Goal: Task Accomplishment & Management: Complete application form

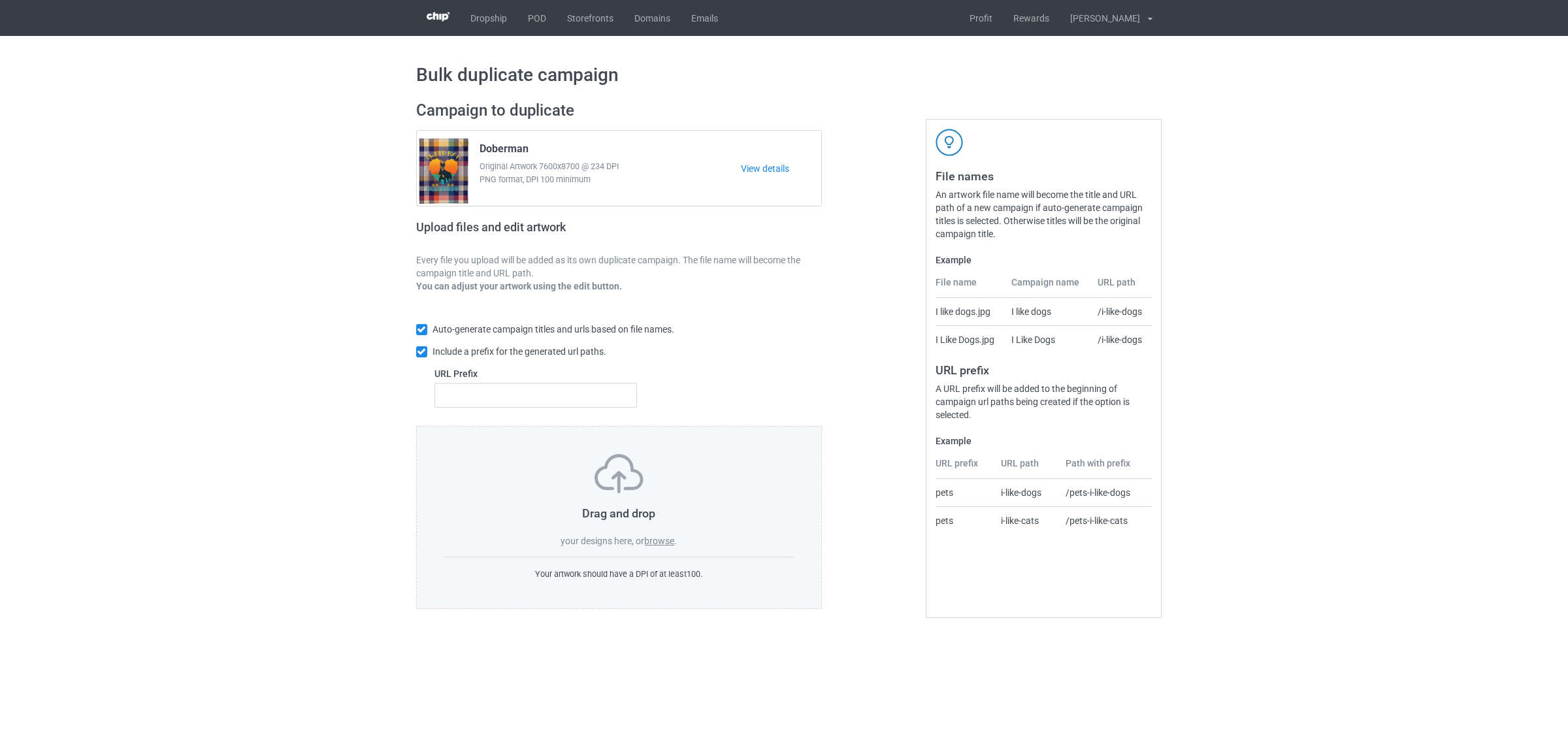
click at [662, 540] on label "browse" at bounding box center [658, 541] width 30 height 11
click at [0, 0] on input "browse" at bounding box center [0, 0] width 0 height 0
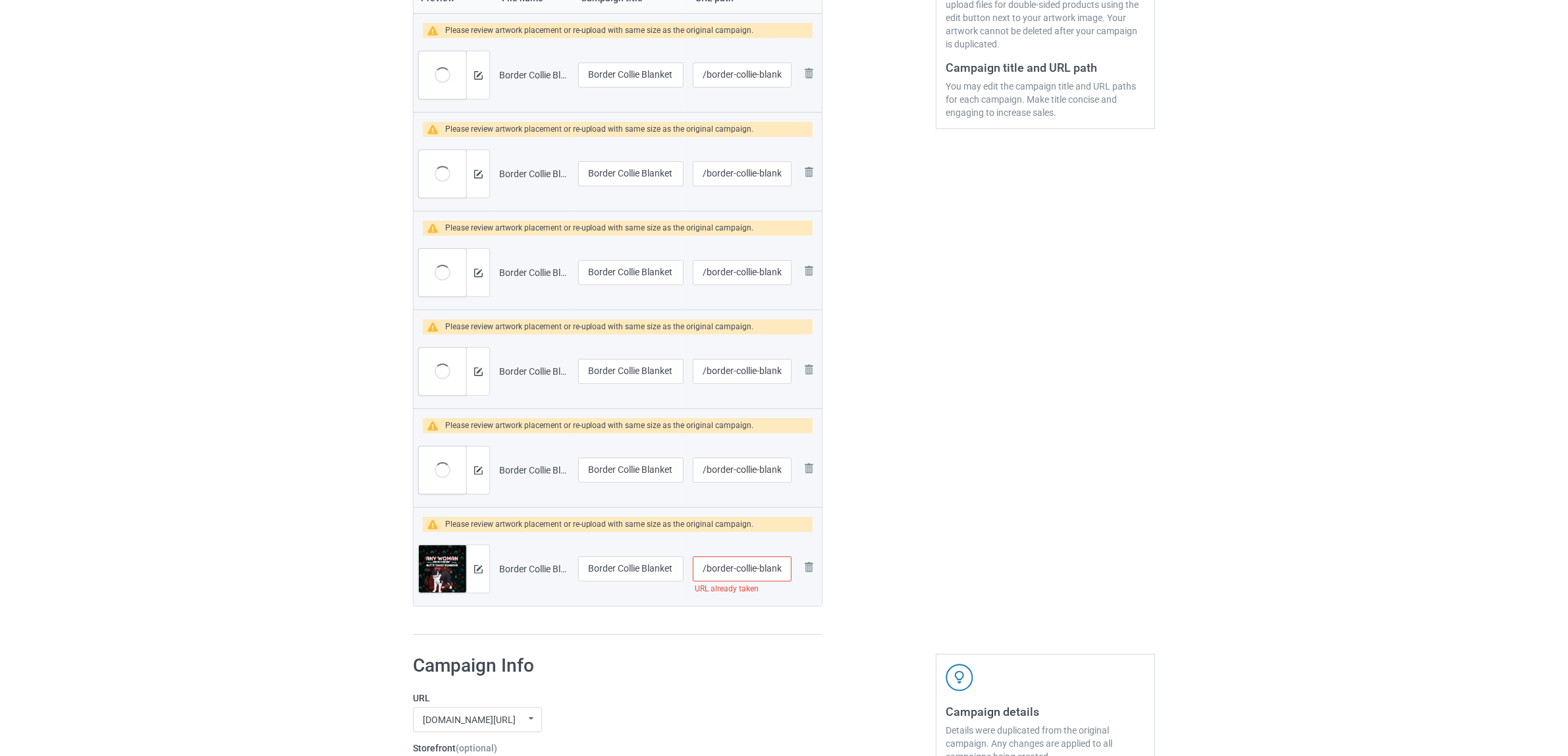
scroll to position [329, 0]
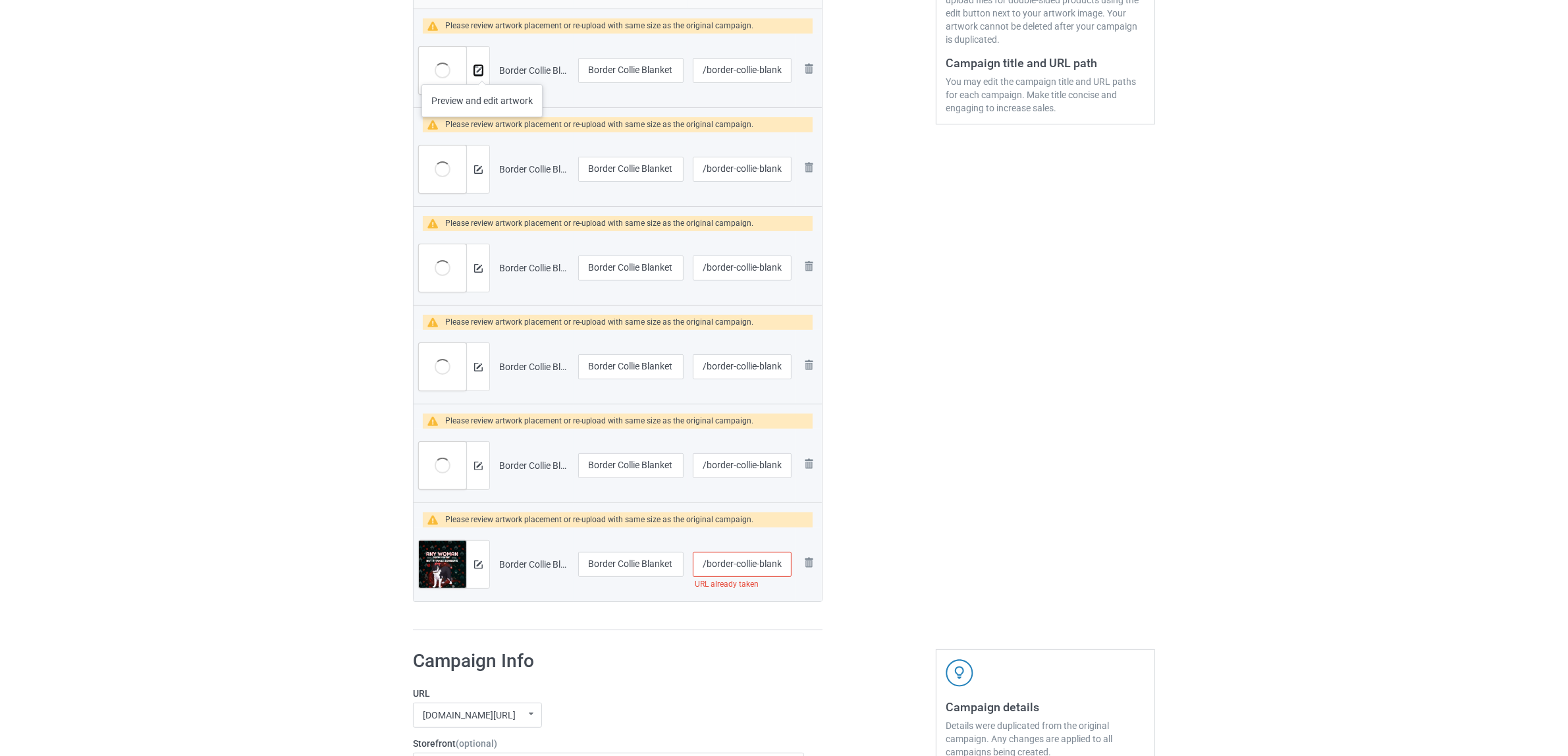
click at [481, 70] on img at bounding box center [478, 70] width 8 height 8
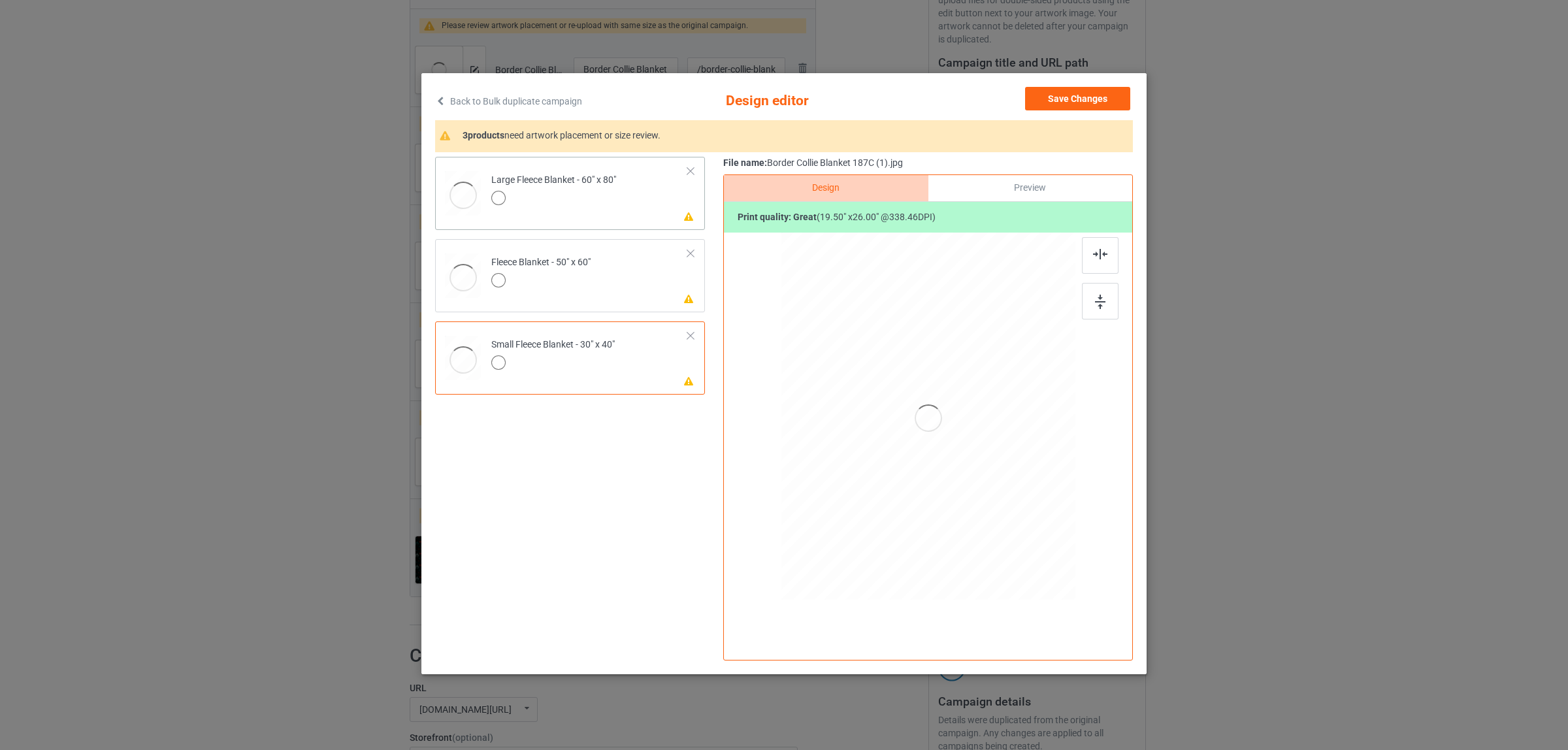
click at [510, 190] on div "Large Fleece Blanket - 60" x 80"" at bounding box center [553, 189] width 124 height 31
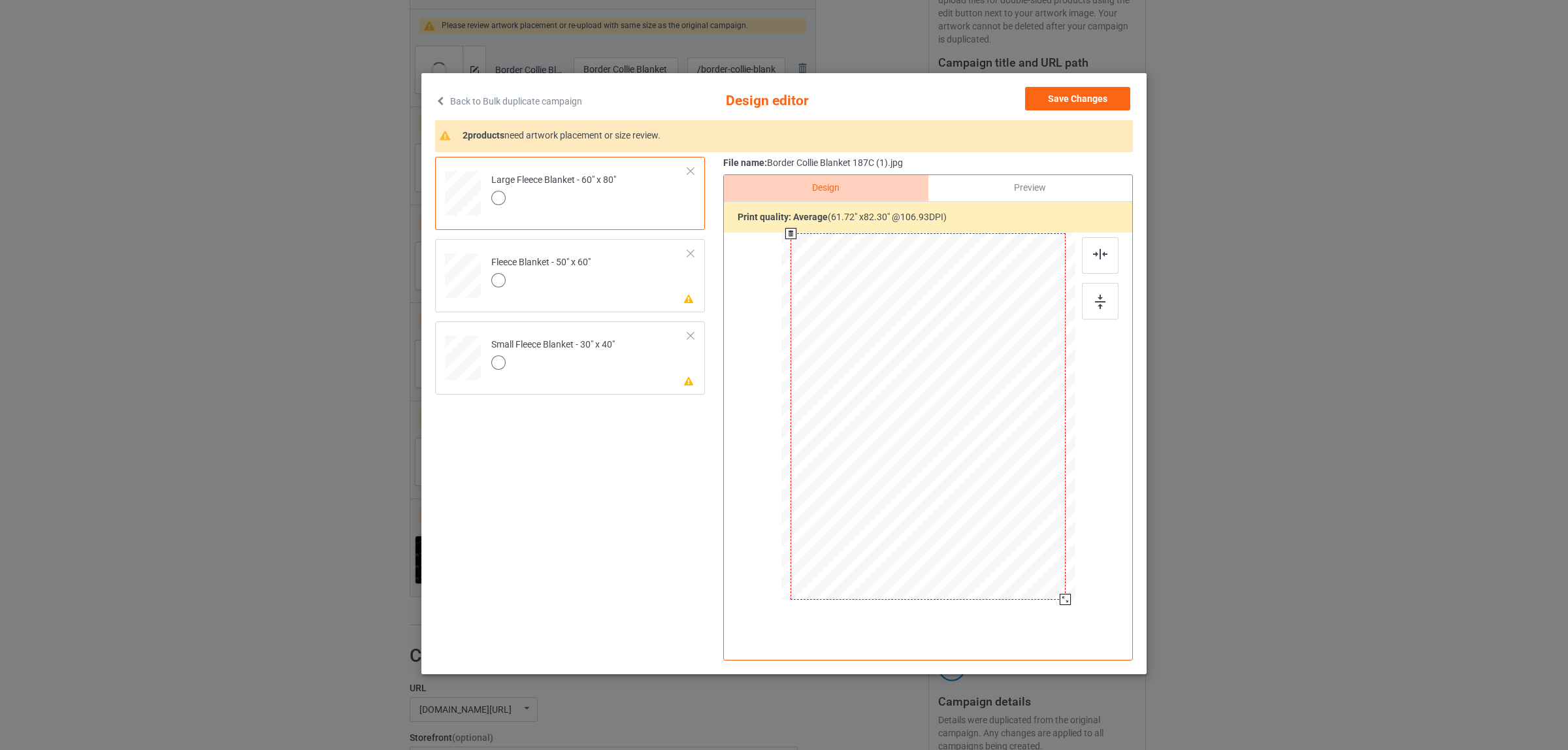
drag, startPoint x: 1014, startPoint y: 528, endPoint x: 1084, endPoint y: 587, distance: 91.5
click at [1084, 587] on div at bounding box center [928, 418] width 340 height 370
click at [567, 288] on div at bounding box center [540, 282] width 99 height 18
drag, startPoint x: 1020, startPoint y: 534, endPoint x: 1091, endPoint y: 602, distance: 98.3
click at [1091, 602] on div at bounding box center [928, 418] width 340 height 370
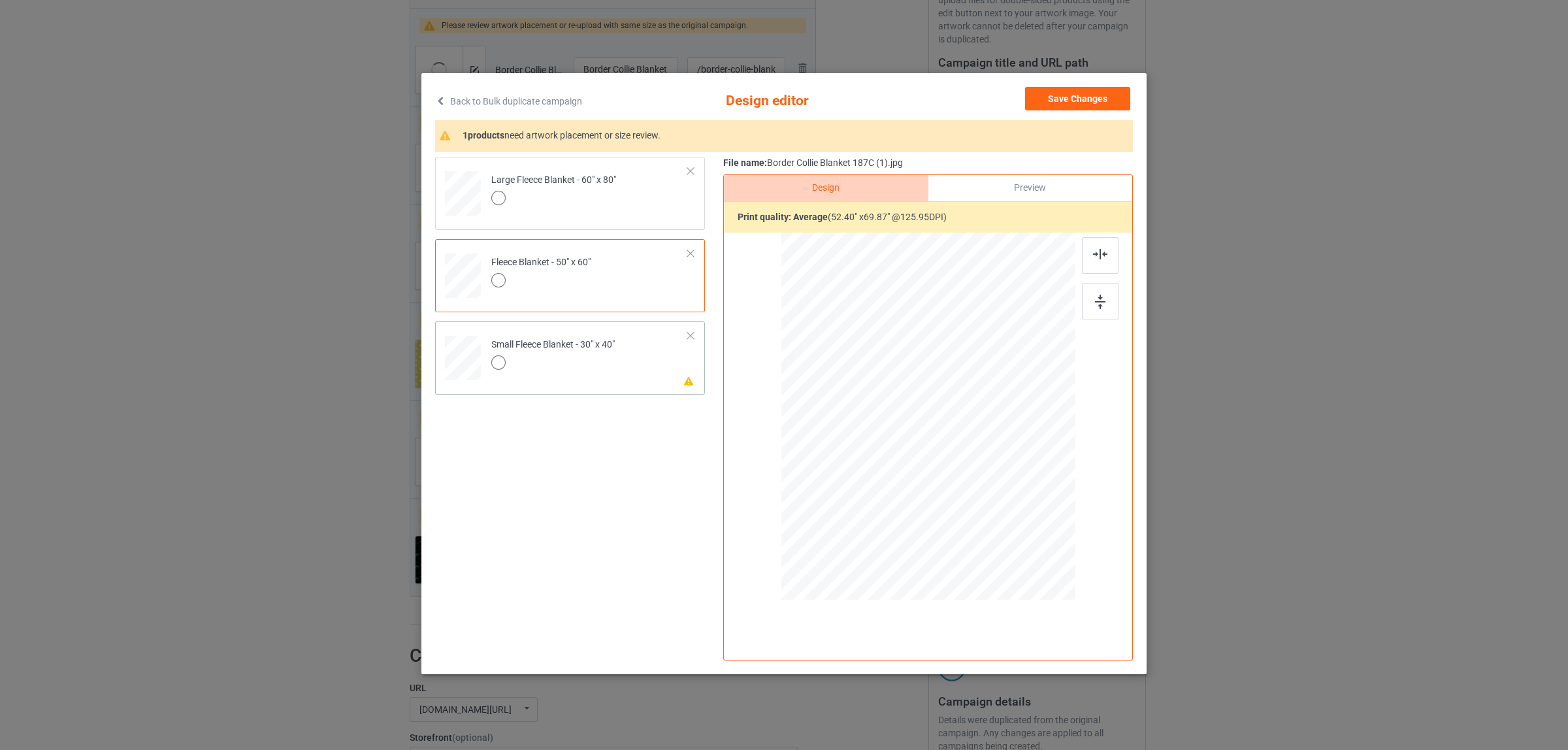
click at [575, 373] on td "Please review artwork placement Small Fleece Blanket - 30" x 40"" at bounding box center [589, 355] width 211 height 57
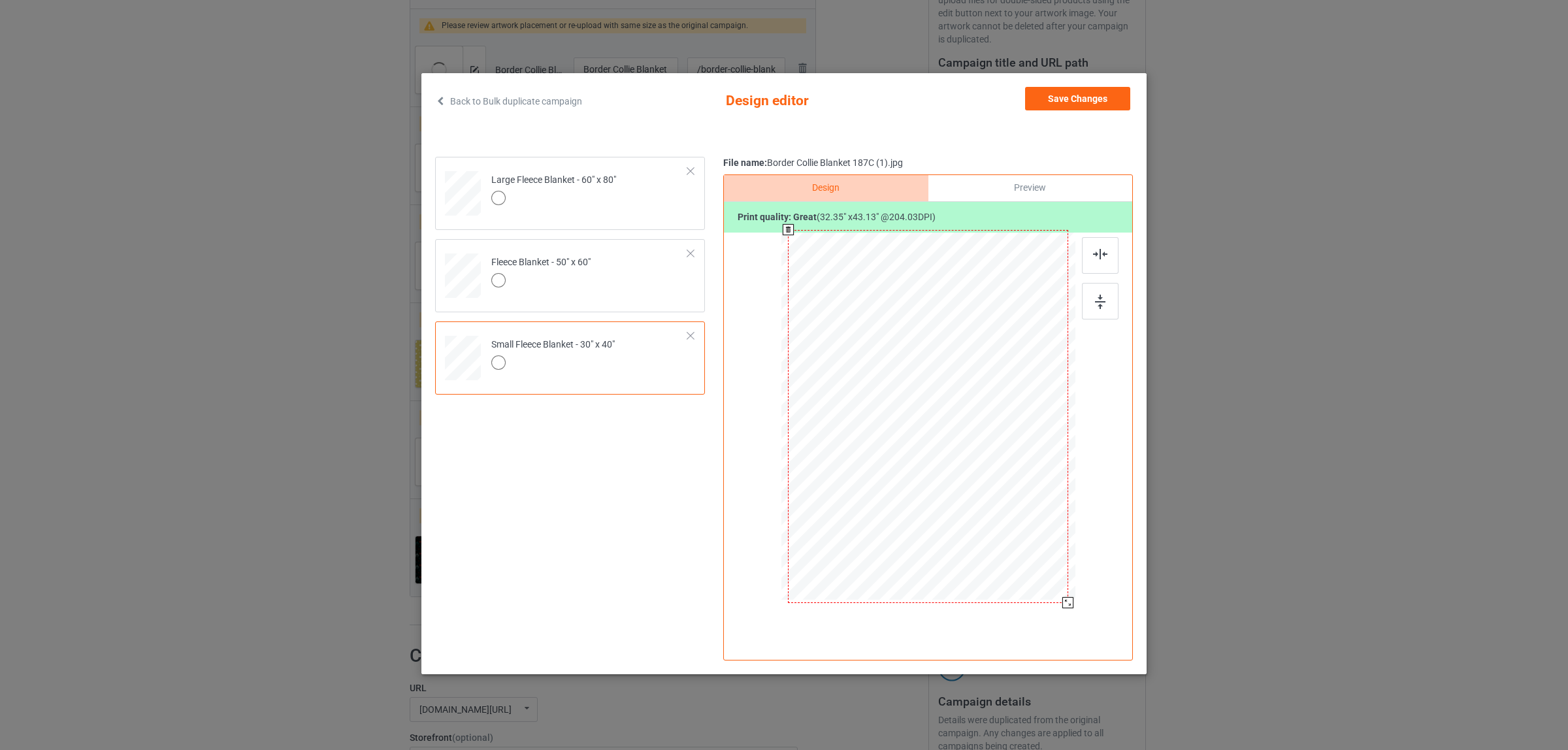
drag, startPoint x: 1013, startPoint y: 529, endPoint x: 1068, endPoint y: 605, distance: 93.8
click at [1068, 605] on div at bounding box center [1068, 603] width 11 height 11
click at [1069, 100] on button "Save Changes" at bounding box center [1078, 99] width 105 height 24
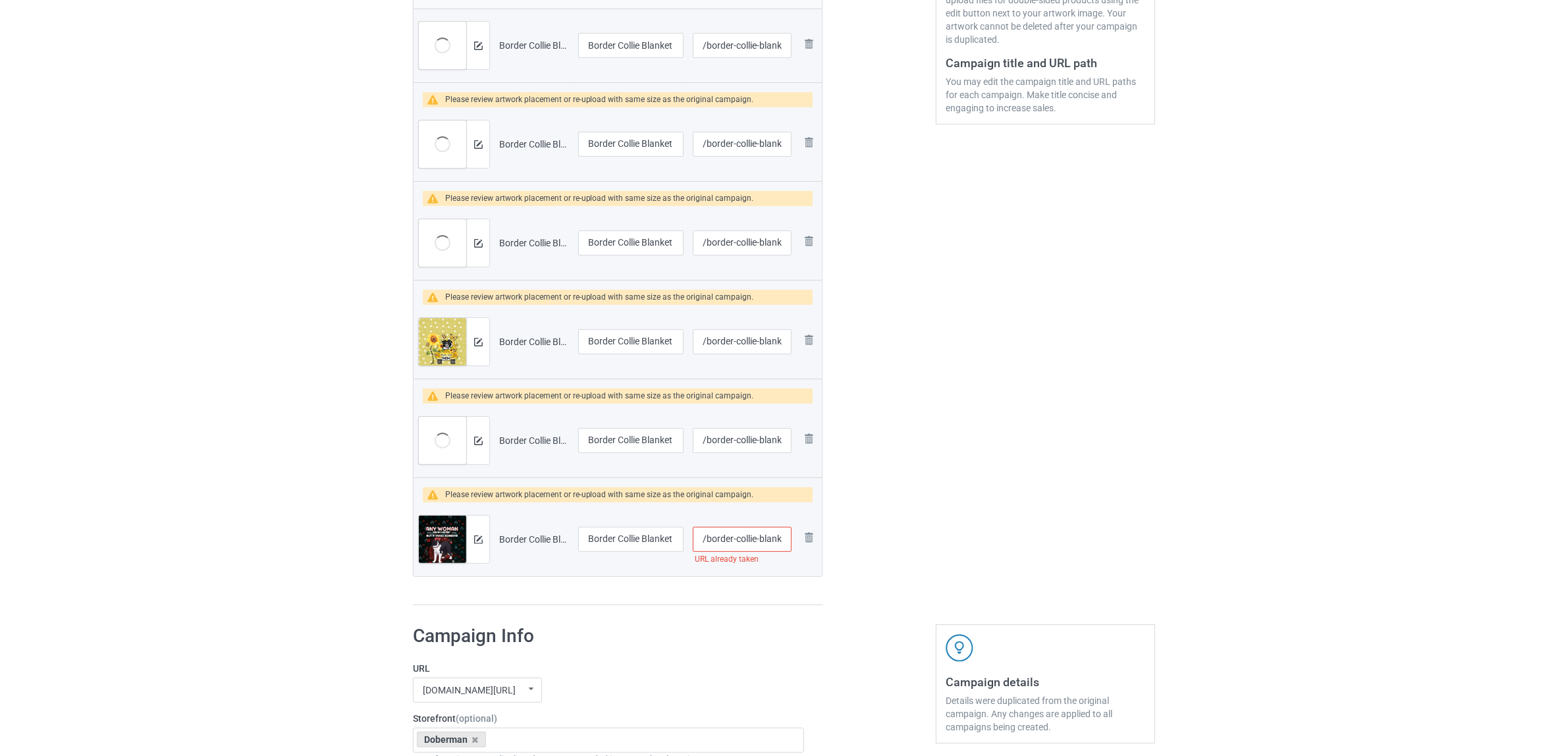
scroll to position [247, 0]
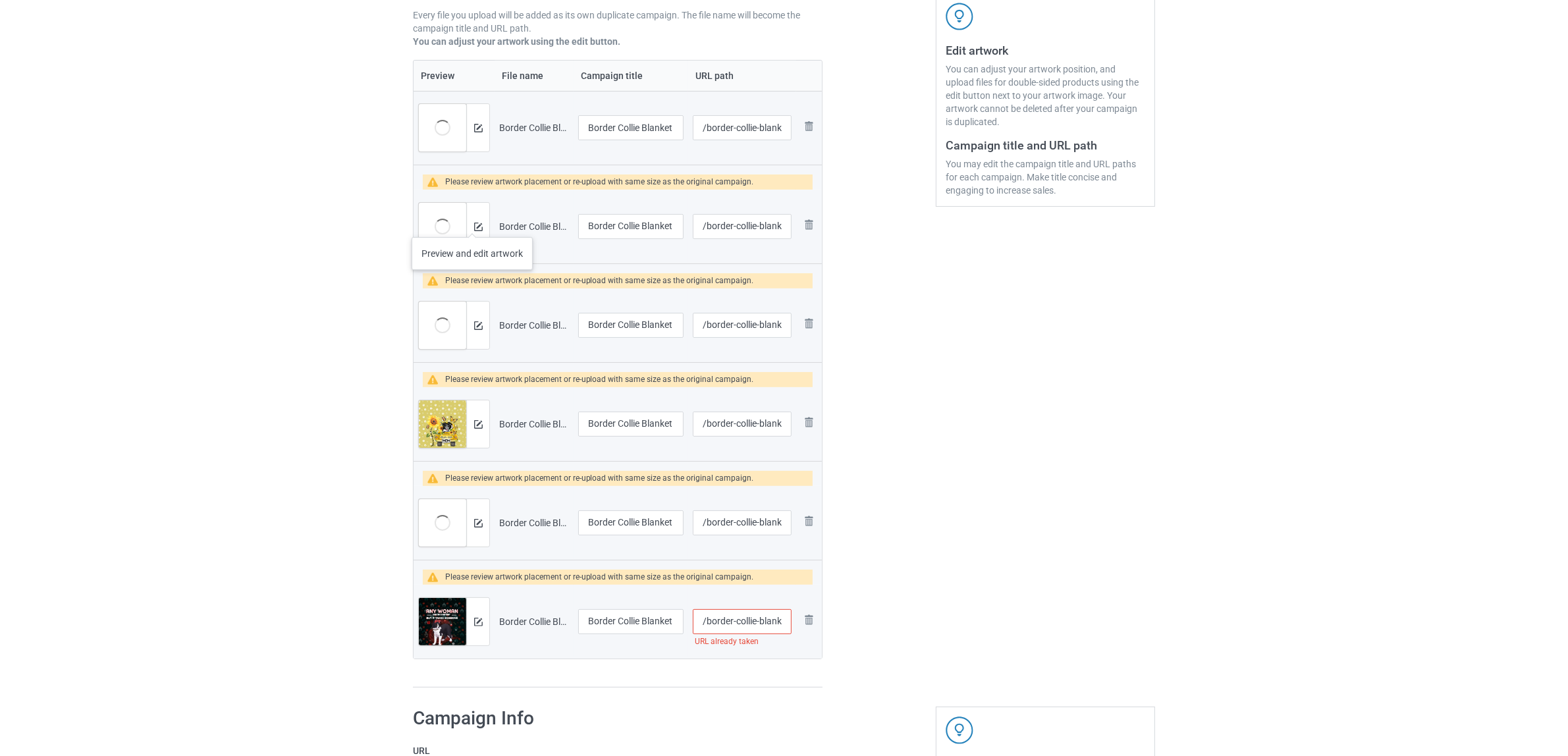
click at [472, 224] on div at bounding box center [477, 227] width 23 height 48
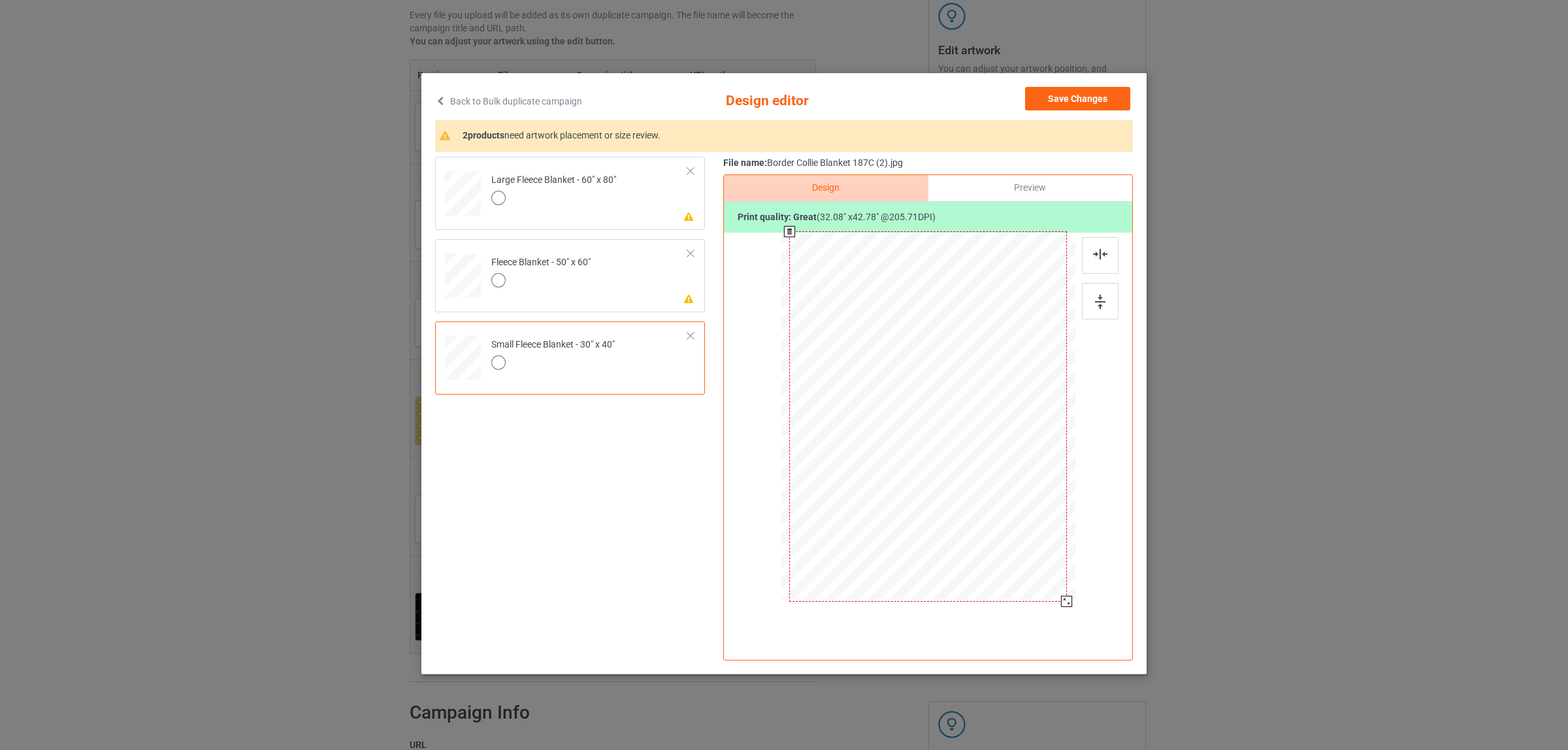
click at [1074, 599] on div at bounding box center [928, 418] width 294 height 370
click at [1071, 602] on div at bounding box center [1069, 605] width 11 height 11
click at [562, 286] on div at bounding box center [540, 282] width 99 height 18
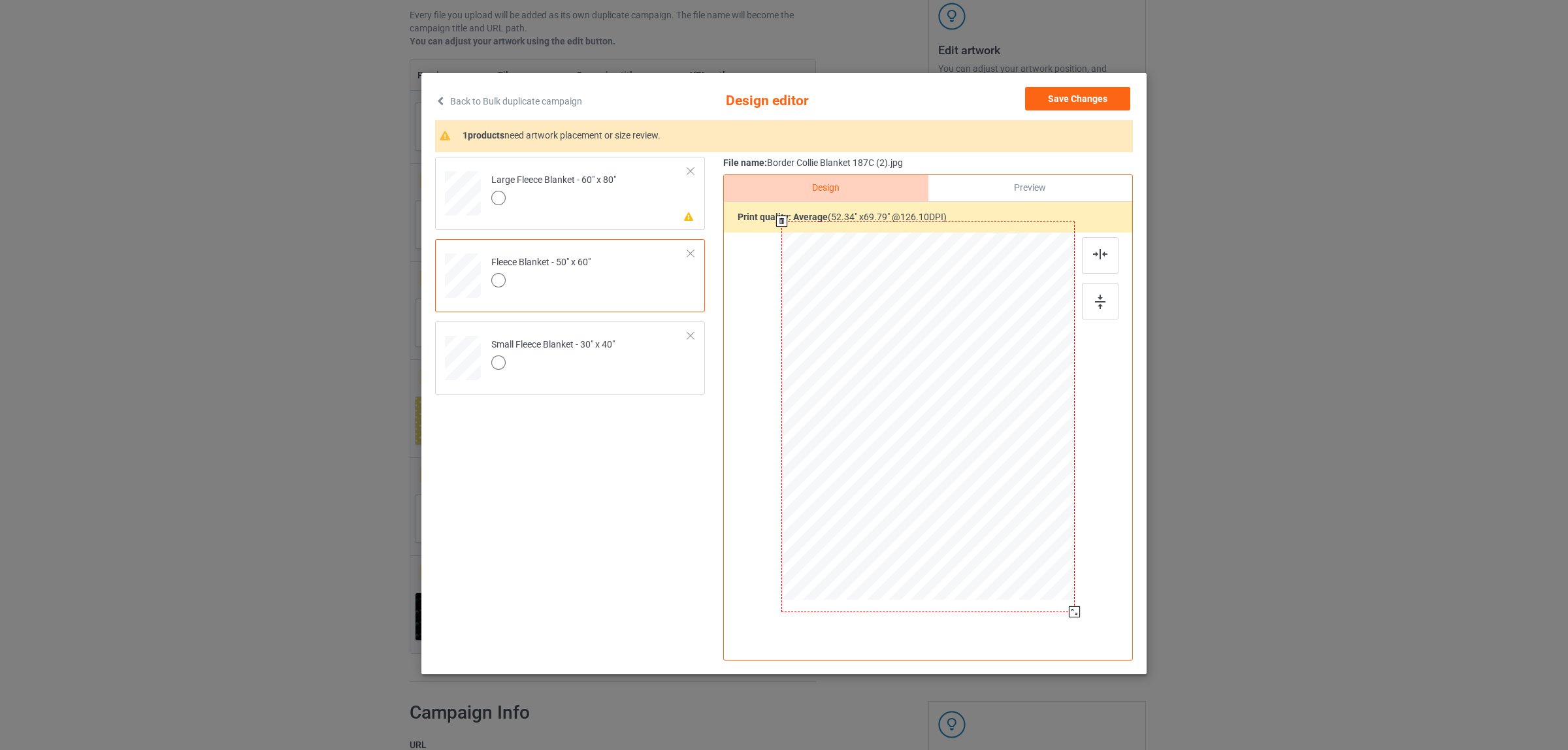
drag, startPoint x: 1020, startPoint y: 537, endPoint x: 1090, endPoint y: 607, distance: 99.0
click at [1090, 607] on div "Design Preview Print quality: average ( 52.34 " x 69.79 " @ 126.10 DPI)" at bounding box center [927, 417] width 409 height 486
click at [595, 200] on div at bounding box center [553, 200] width 124 height 18
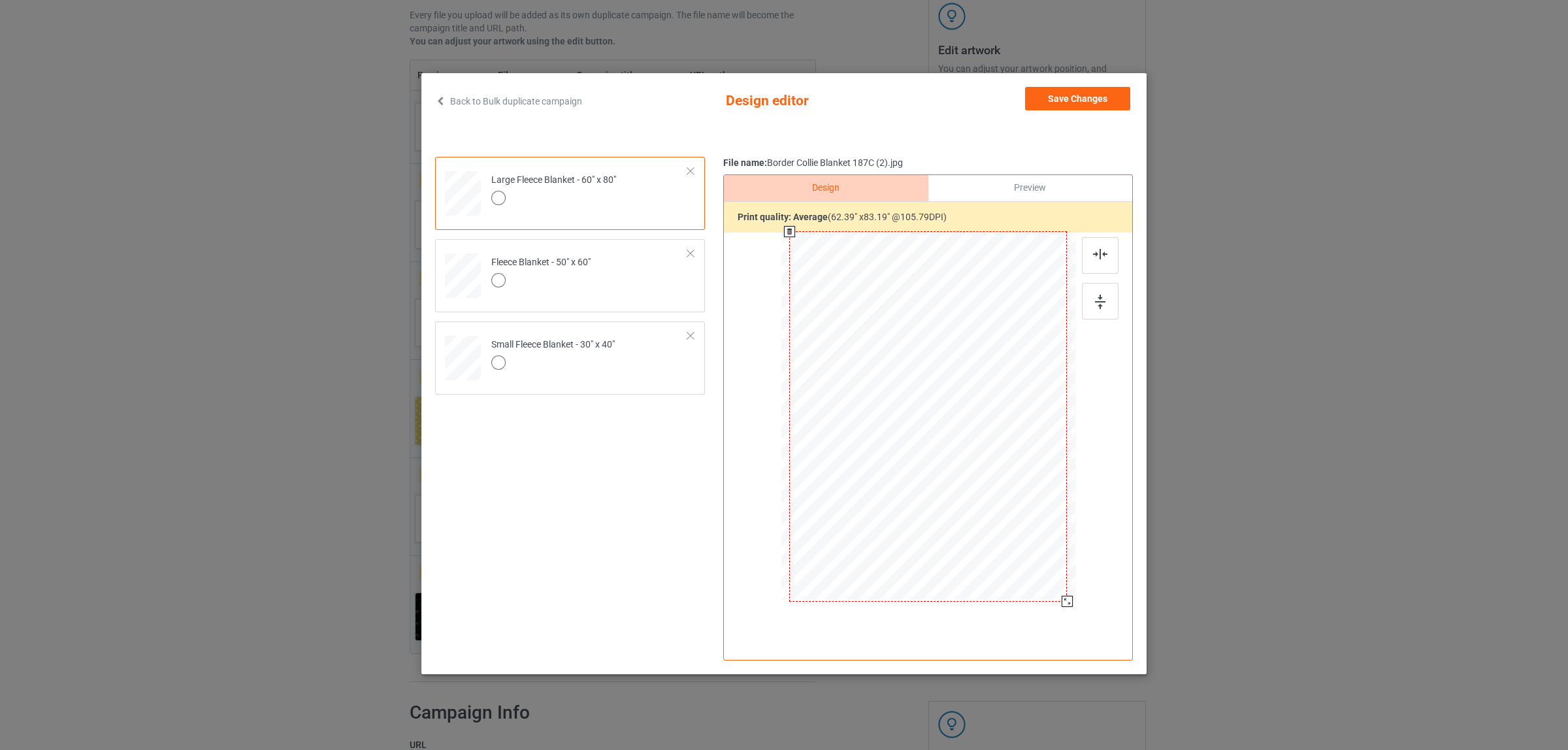
drag, startPoint x: 1012, startPoint y: 528, endPoint x: 1076, endPoint y: 595, distance: 92.7
click at [1076, 595] on div at bounding box center [928, 418] width 340 height 370
click at [1069, 99] on button "Save Changes" at bounding box center [1078, 99] width 105 height 24
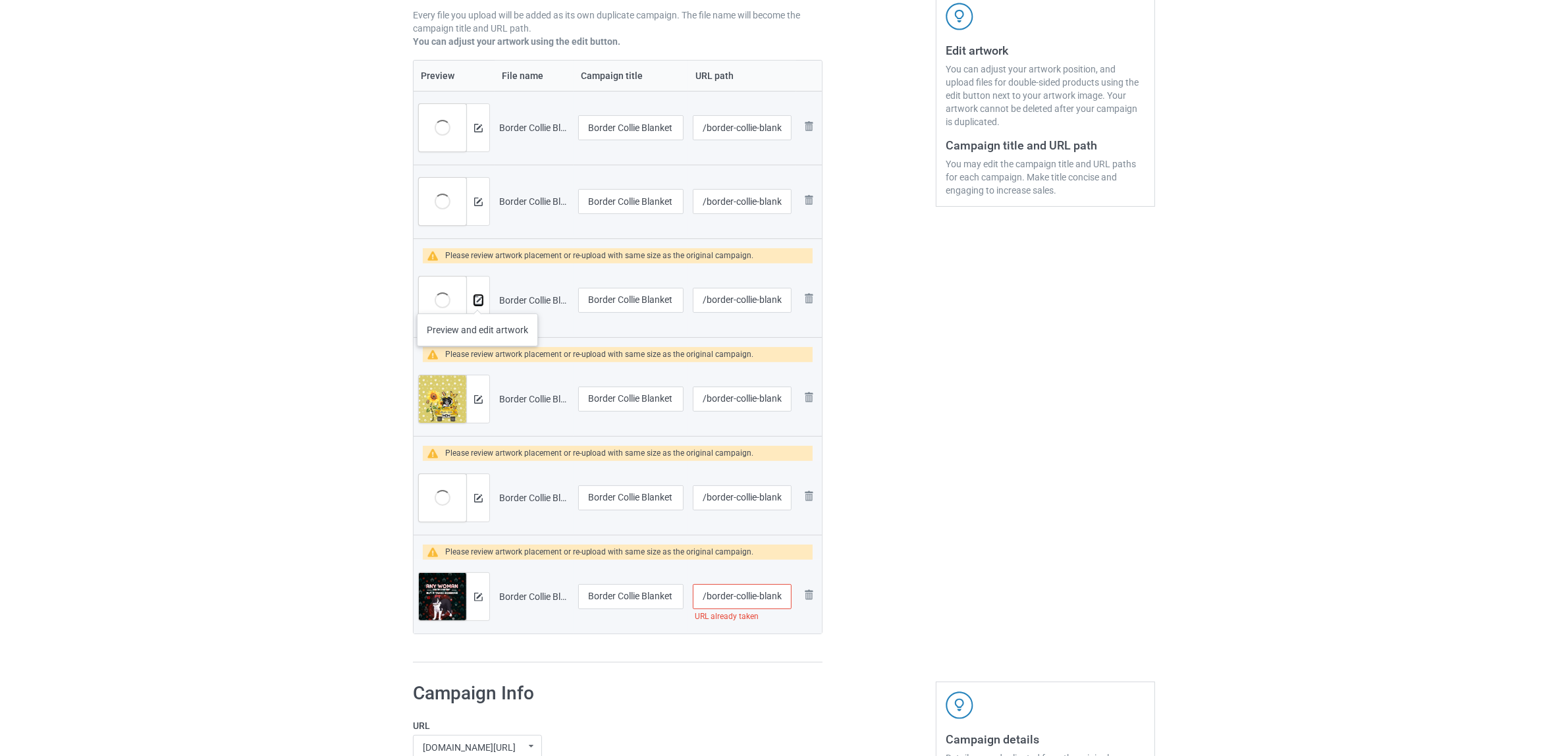
click at [478, 300] on img at bounding box center [478, 300] width 8 height 8
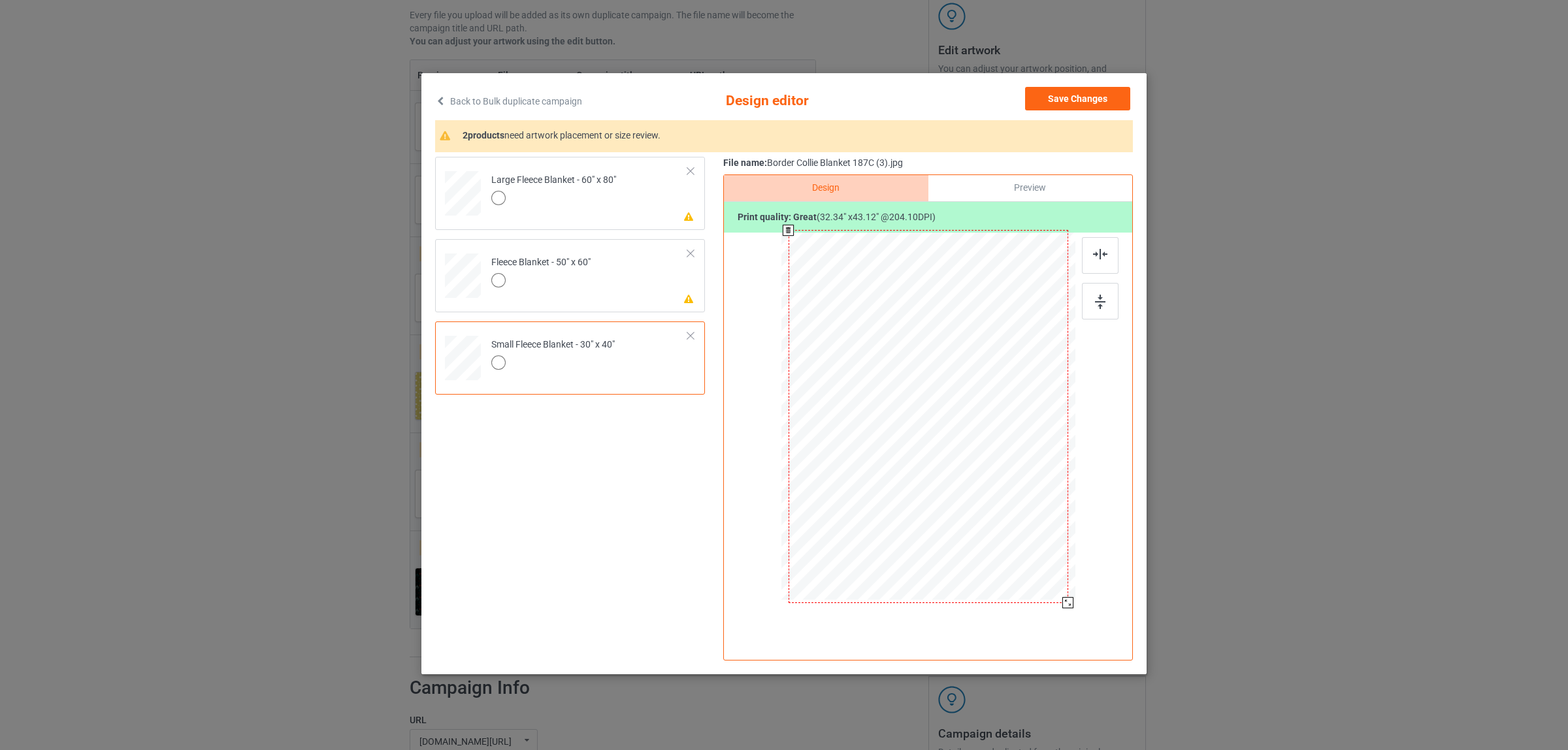
drag, startPoint x: 1012, startPoint y: 528, endPoint x: 1065, endPoint y: 602, distance: 91.0
click at [1065, 602] on div at bounding box center [1068, 603] width 11 height 11
click at [606, 273] on td "Please review artwork placement Fleece Blanket - 50" x 60"" at bounding box center [589, 272] width 211 height 57
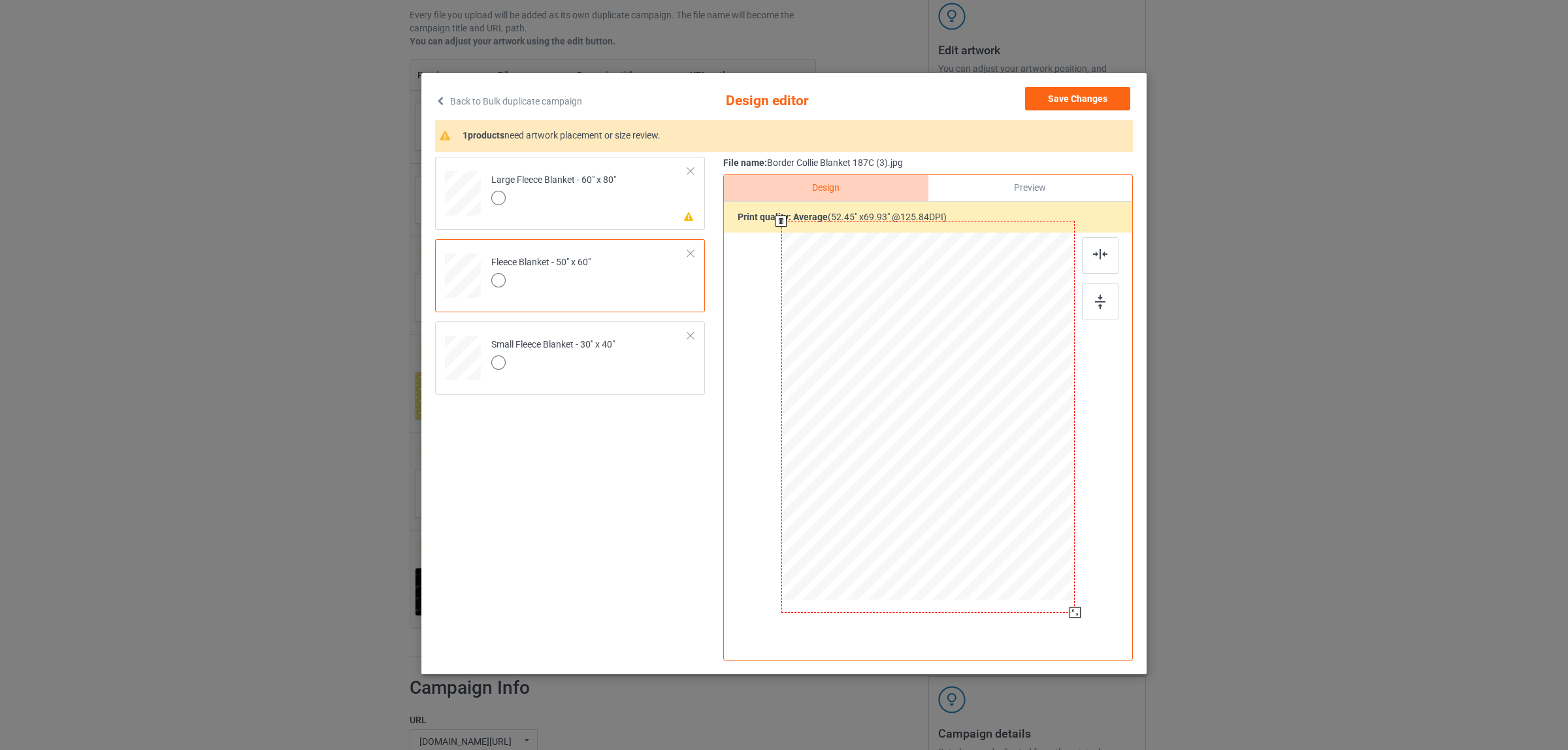
drag, startPoint x: 1017, startPoint y: 537, endPoint x: 1088, endPoint y: 607, distance: 99.7
click at [1088, 607] on div "Design Preview Print quality: average ( 52.45 " x 69.93 " @ 125.84 DPI)" at bounding box center [927, 417] width 409 height 486
click at [574, 197] on div at bounding box center [553, 200] width 124 height 18
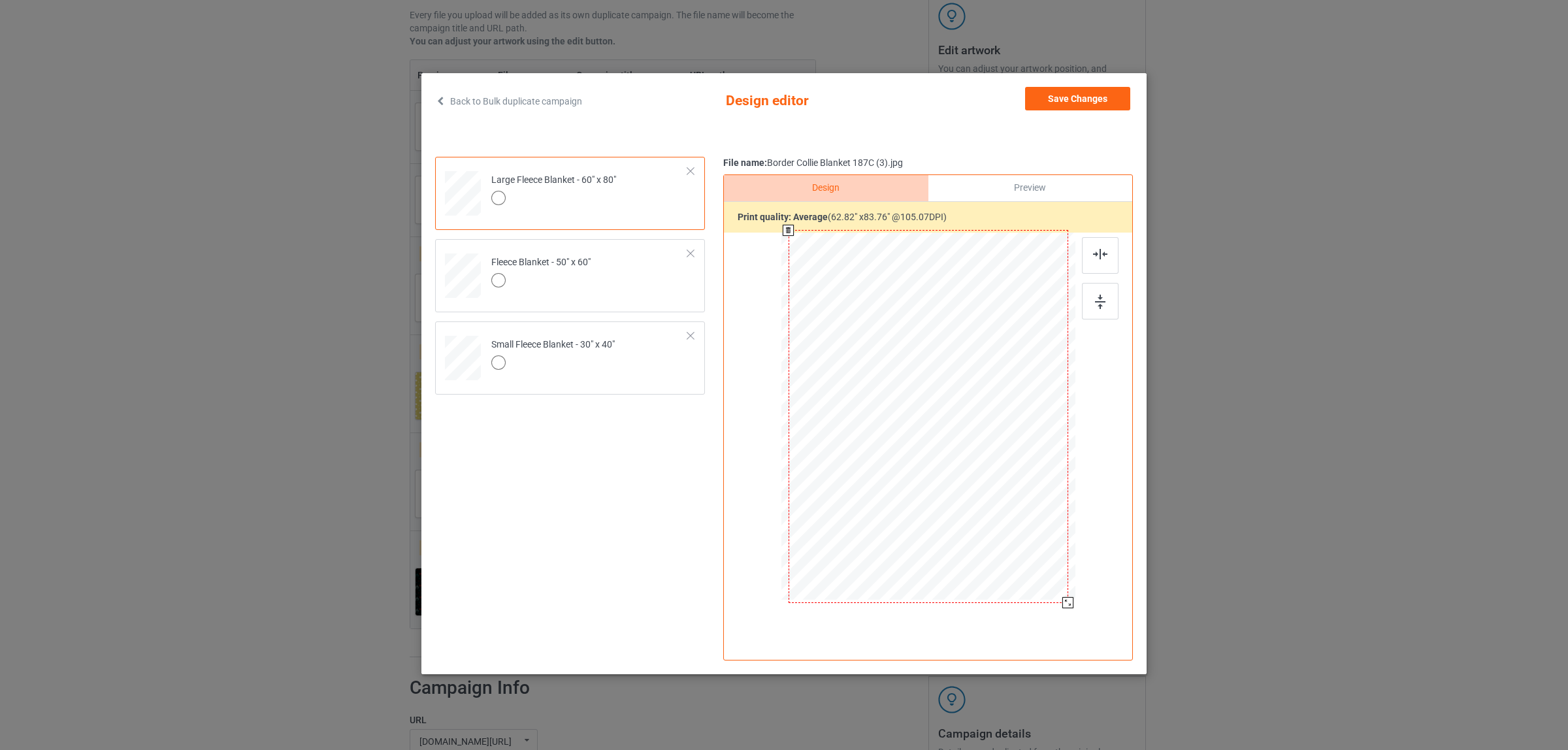
drag, startPoint x: 1011, startPoint y: 530, endPoint x: 1075, endPoint y: 601, distance: 95.6
click at [1075, 601] on div at bounding box center [928, 418] width 340 height 370
click at [1069, 106] on button "Save Changes" at bounding box center [1078, 99] width 105 height 24
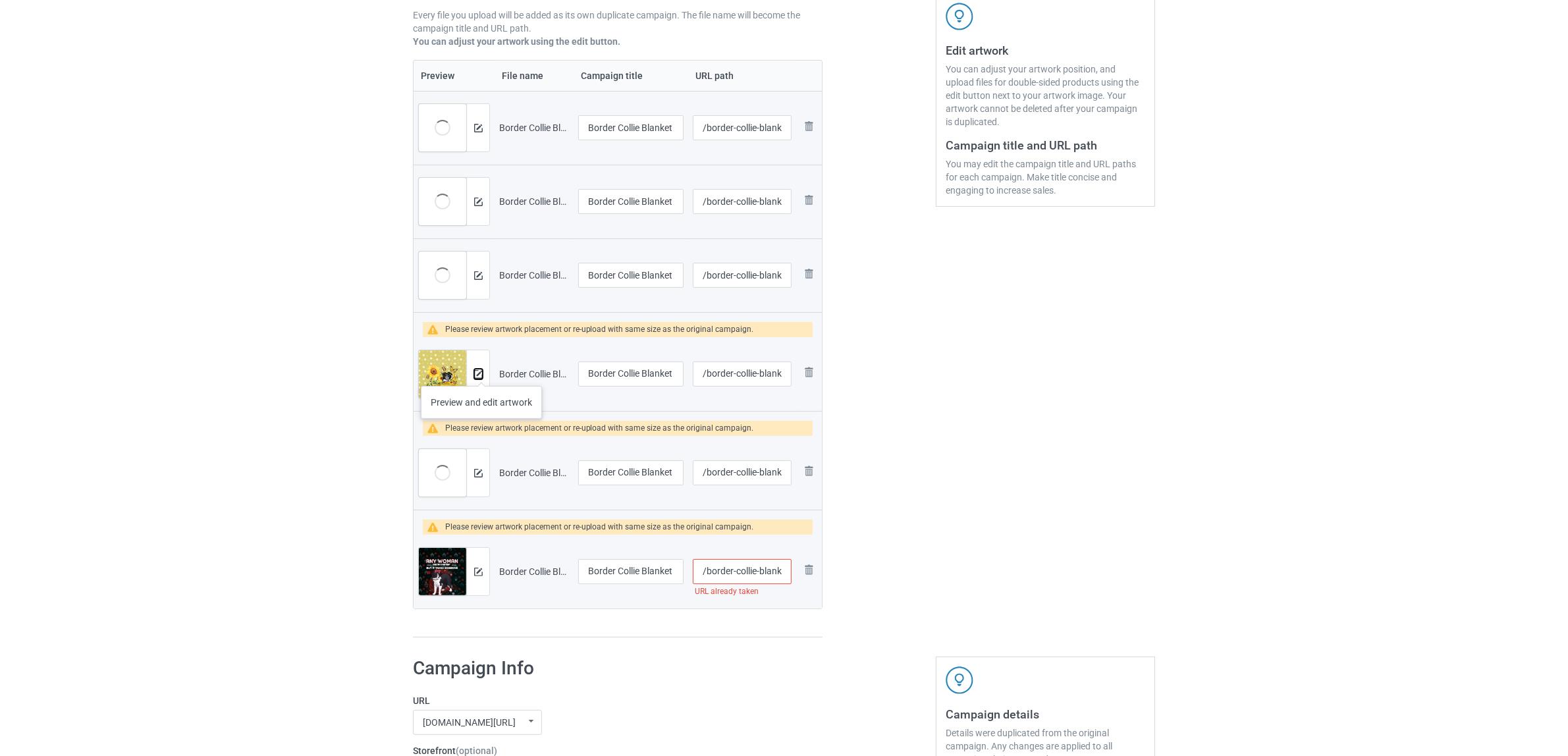
click at [480, 373] on img at bounding box center [478, 373] width 8 height 8
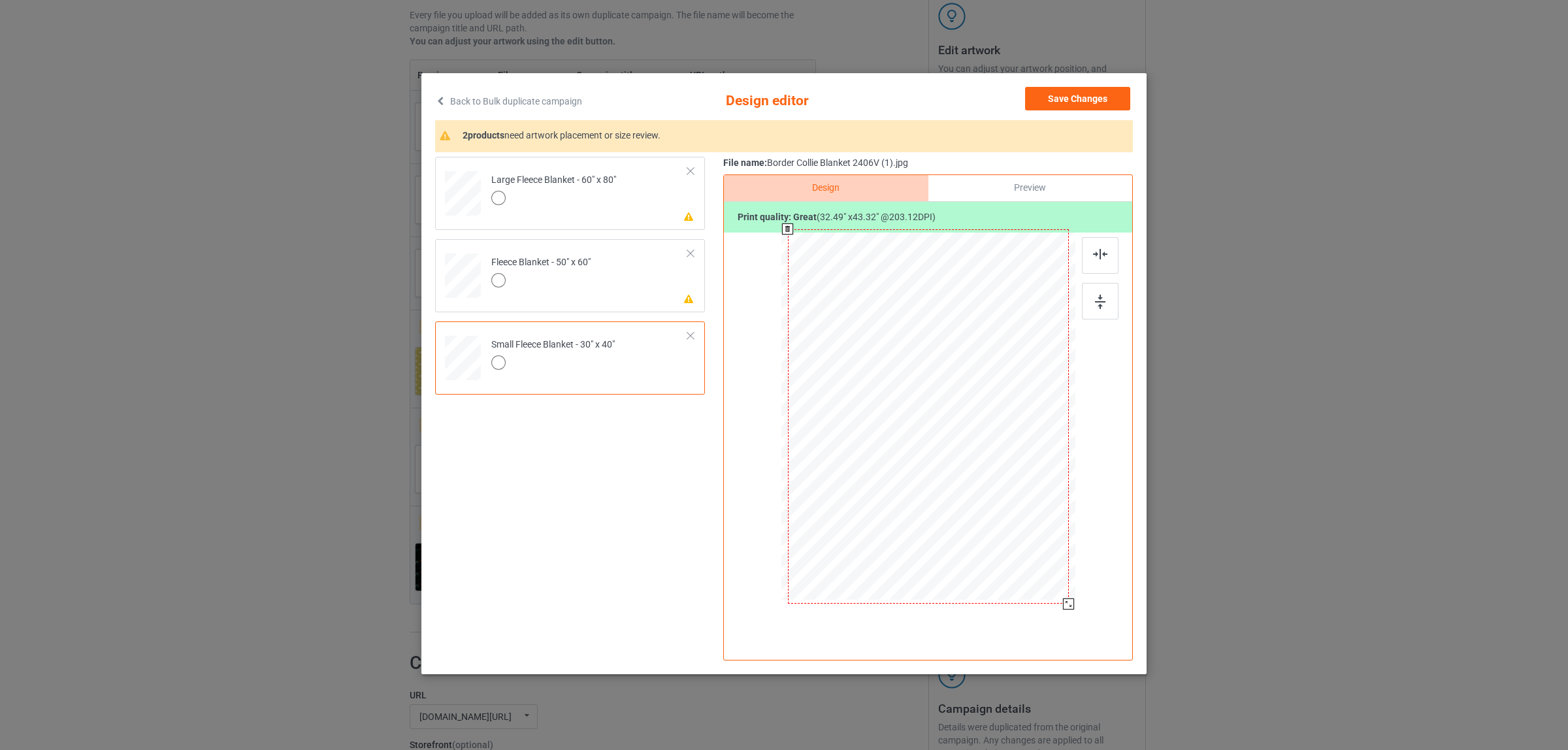
drag, startPoint x: 1011, startPoint y: 529, endPoint x: 1072, endPoint y: 599, distance: 92.8
click at [1072, 599] on div at bounding box center [1068, 604] width 11 height 11
click at [615, 288] on td "Please review artwork placement Fleece Blanket - 50" x 60"" at bounding box center [589, 272] width 211 height 57
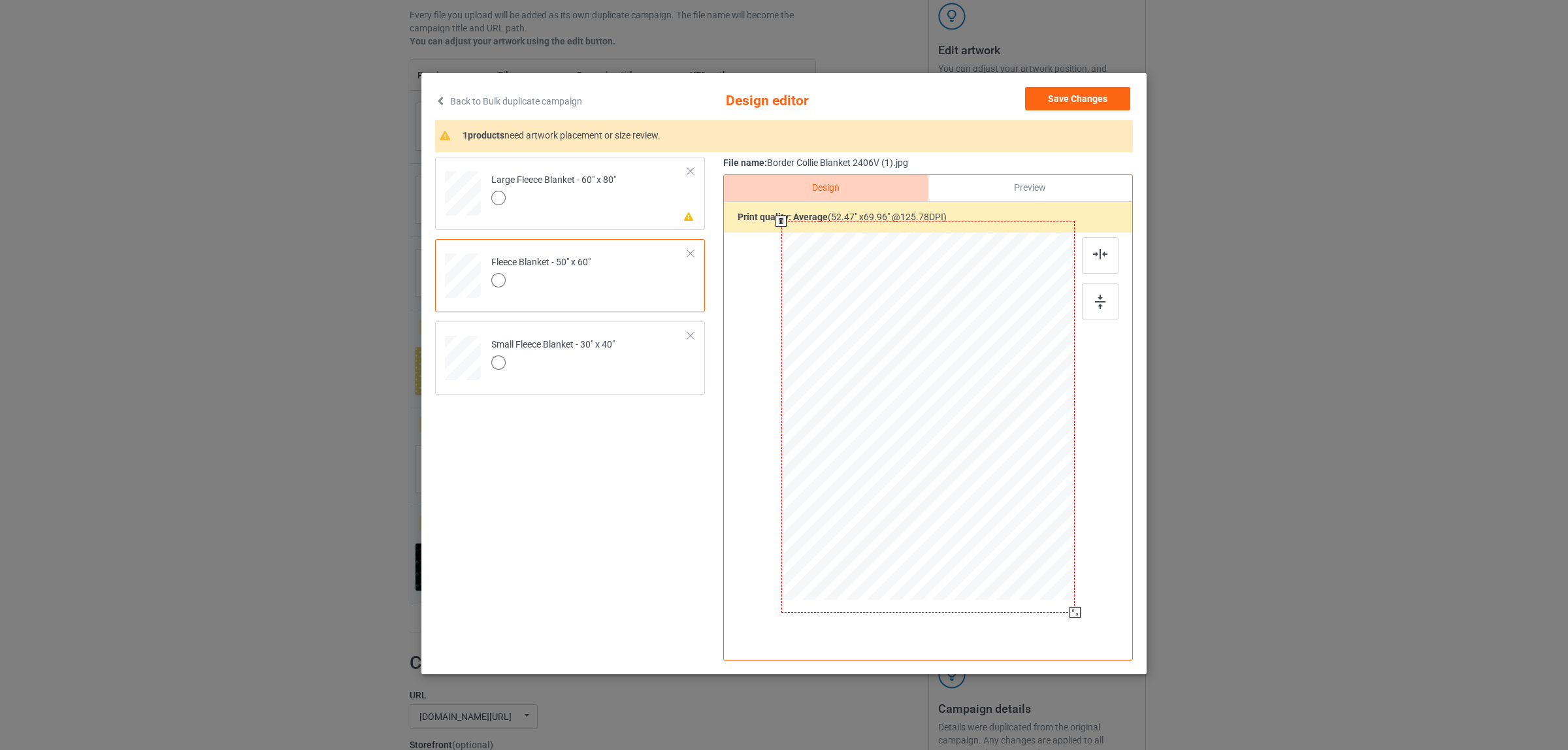
drag, startPoint x: 1018, startPoint y: 534, endPoint x: 1090, endPoint y: 602, distance: 99.0
click at [1090, 602] on div at bounding box center [928, 418] width 340 height 370
click at [585, 206] on div at bounding box center [553, 200] width 124 height 18
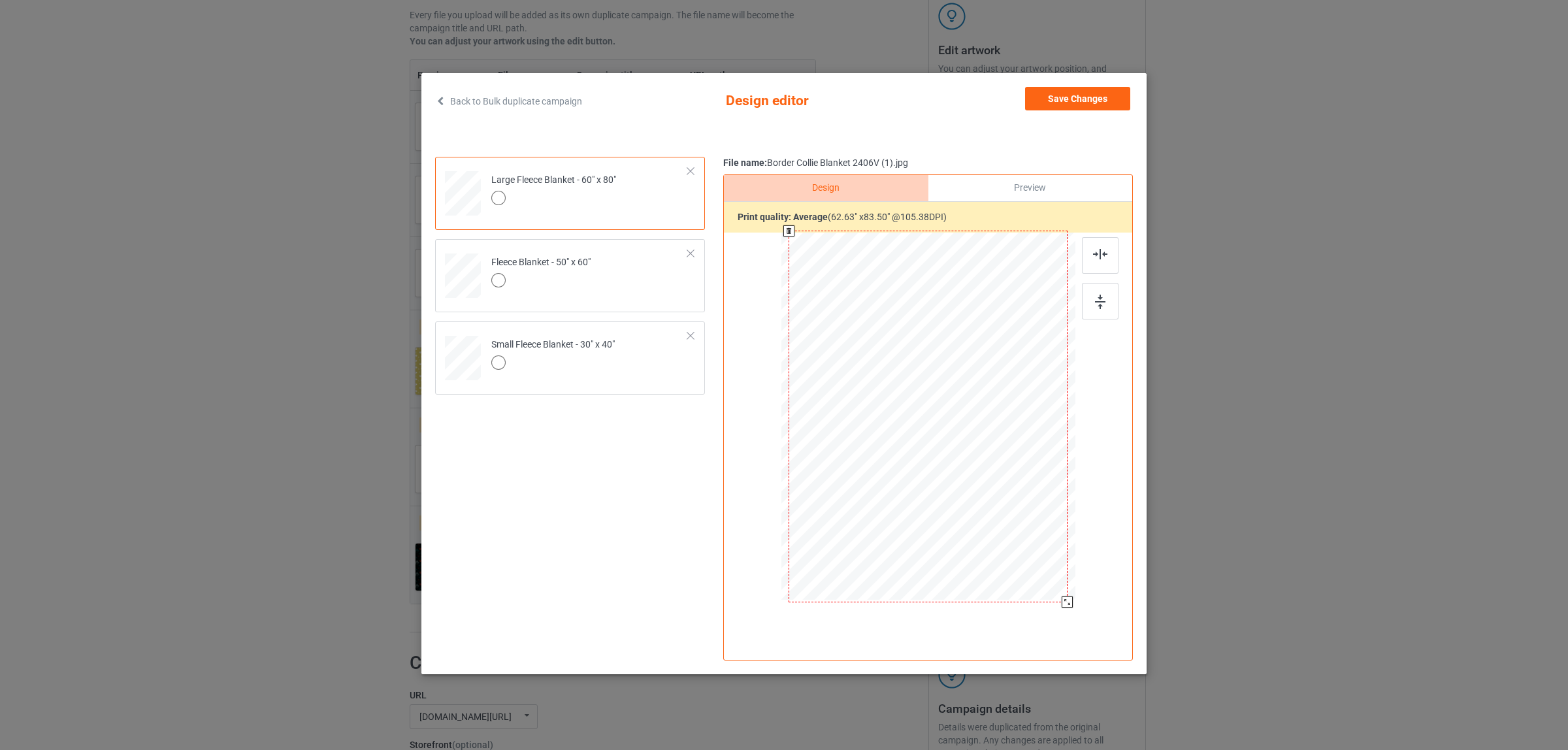
drag, startPoint x: 1013, startPoint y: 529, endPoint x: 1070, endPoint y: 605, distance: 95.0
click at [1070, 605] on div at bounding box center [1067, 602] width 11 height 11
click at [1075, 92] on button "Save Changes" at bounding box center [1078, 99] width 105 height 24
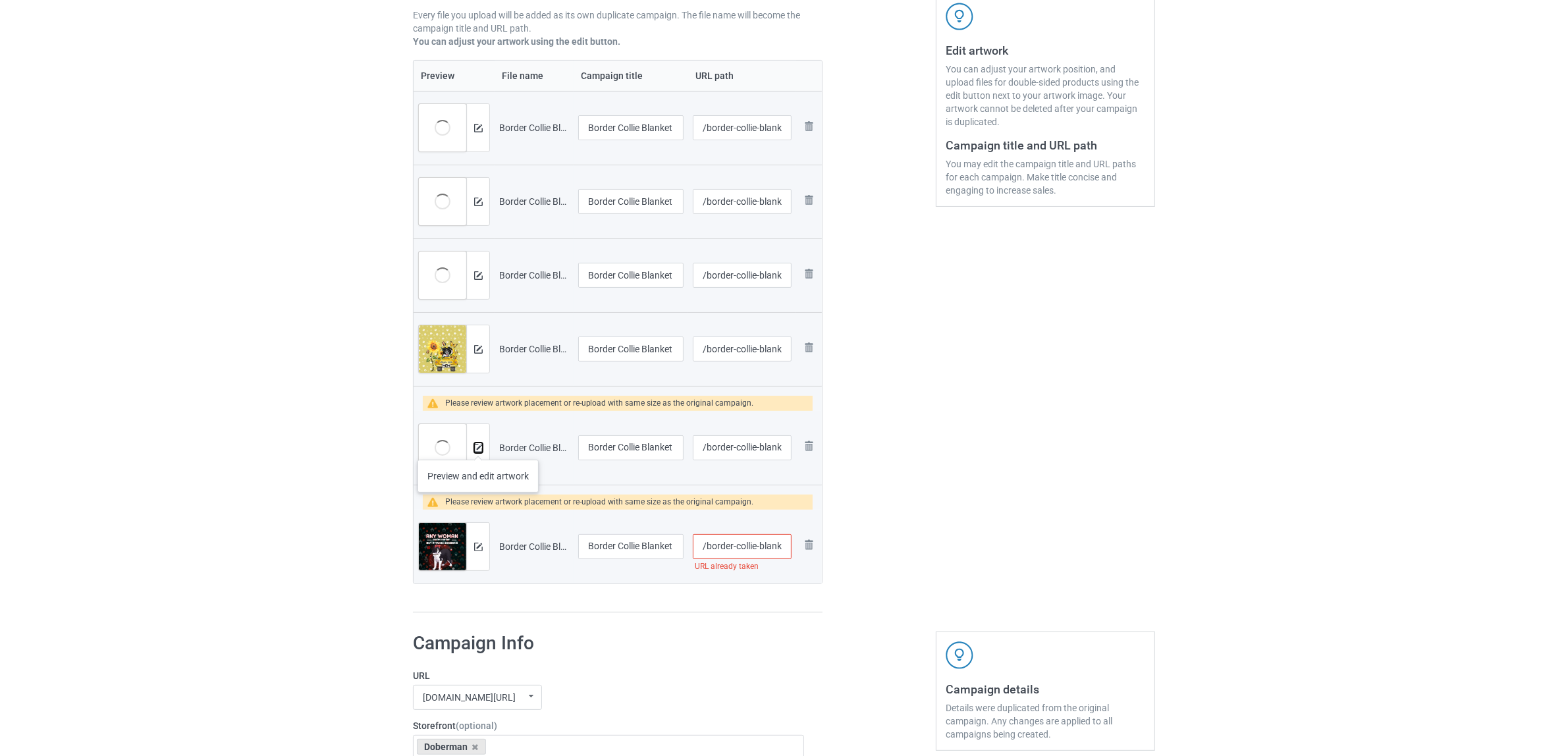
click at [478, 447] on img at bounding box center [478, 448] width 8 height 8
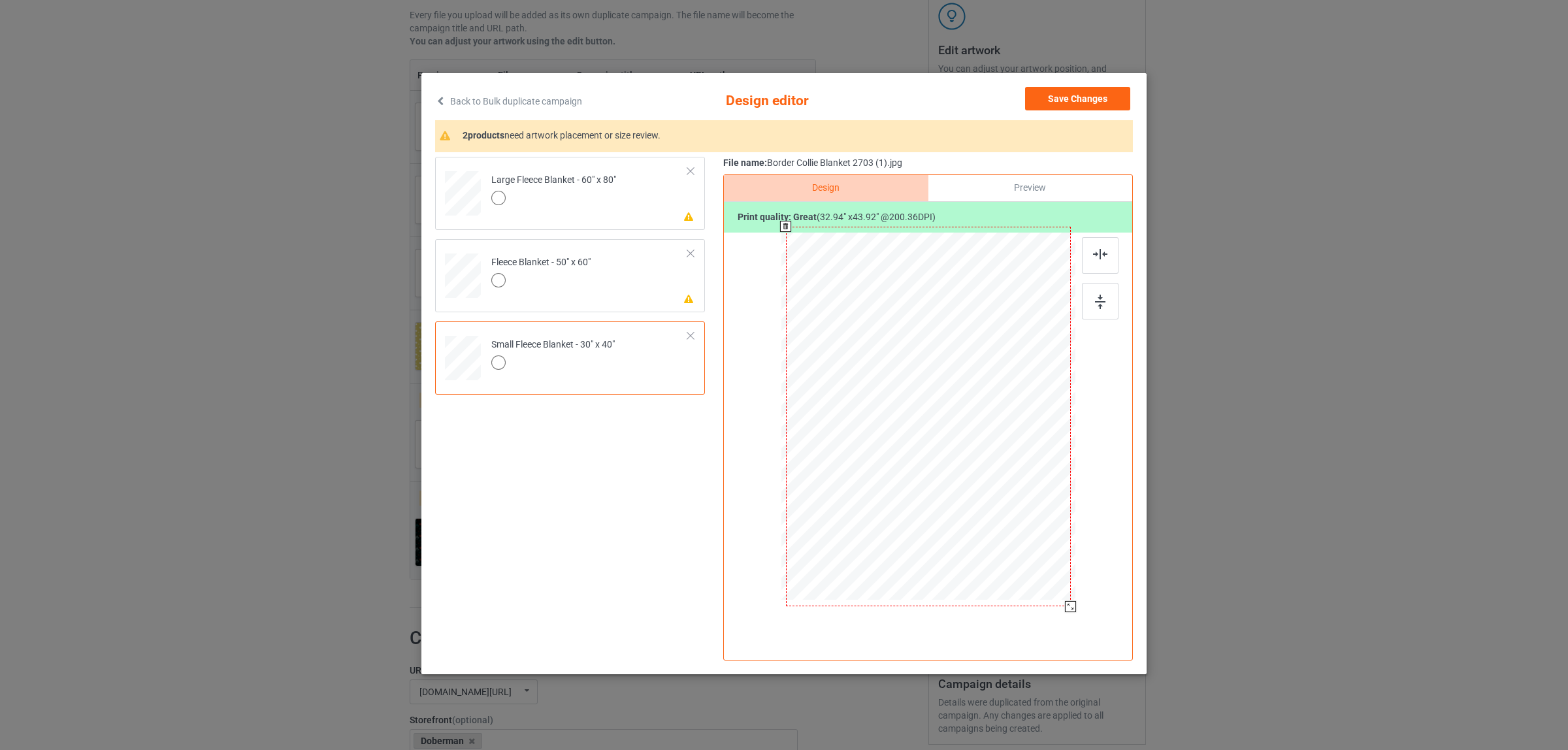
drag, startPoint x: 1014, startPoint y: 529, endPoint x: 1083, endPoint y: 599, distance: 98.3
click at [1083, 599] on div at bounding box center [928, 418] width 340 height 370
click at [616, 266] on td "Please review artwork placement Fleece Blanket - 50" x 60"" at bounding box center [589, 272] width 211 height 57
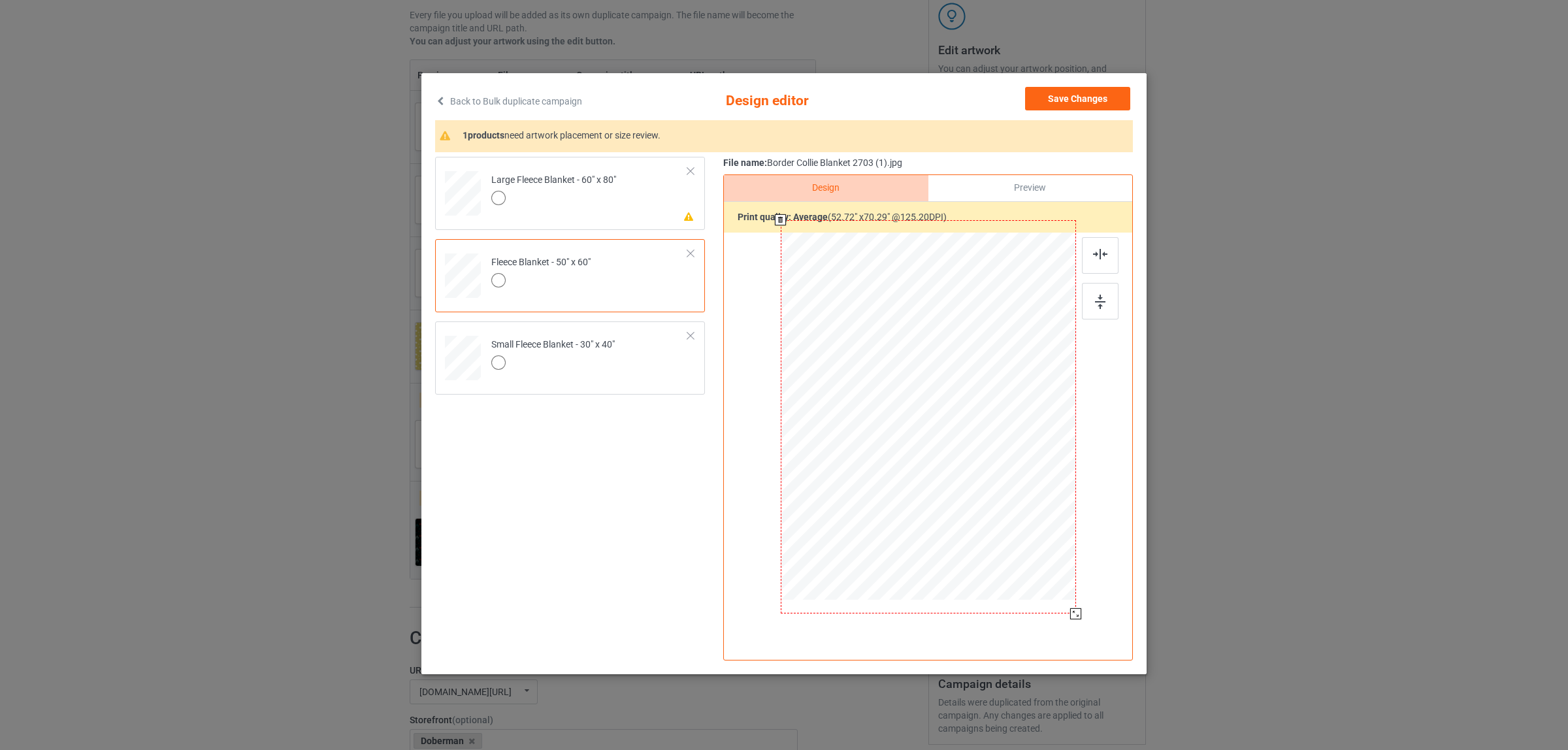
drag, startPoint x: 1017, startPoint y: 534, endPoint x: 1084, endPoint y: 607, distance: 99.1
click at [1084, 607] on div "Design Preview Print quality: average ( 52.72 " x 70.29 " @ 125.20 DPI)" at bounding box center [927, 417] width 409 height 486
click at [606, 183] on div "Large Fleece Blanket - 60" x 80"" at bounding box center [553, 189] width 124 height 31
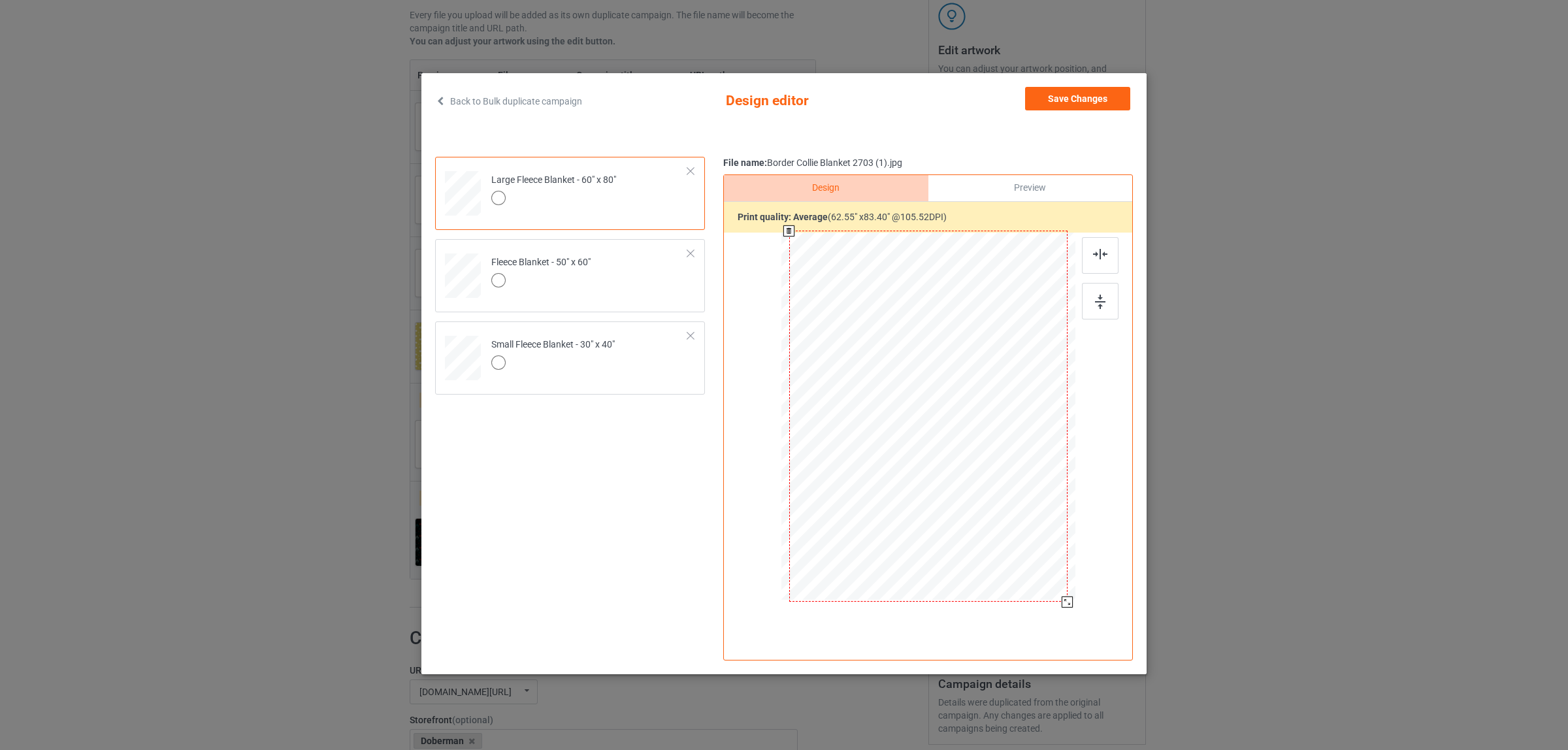
drag, startPoint x: 1012, startPoint y: 528, endPoint x: 1075, endPoint y: 596, distance: 92.7
click at [1075, 596] on div at bounding box center [928, 418] width 340 height 370
drag, startPoint x: 1079, startPoint y: 99, endPoint x: 985, endPoint y: 98, distance: 94.0
click at [1078, 99] on button "Save Changes" at bounding box center [1078, 99] width 105 height 24
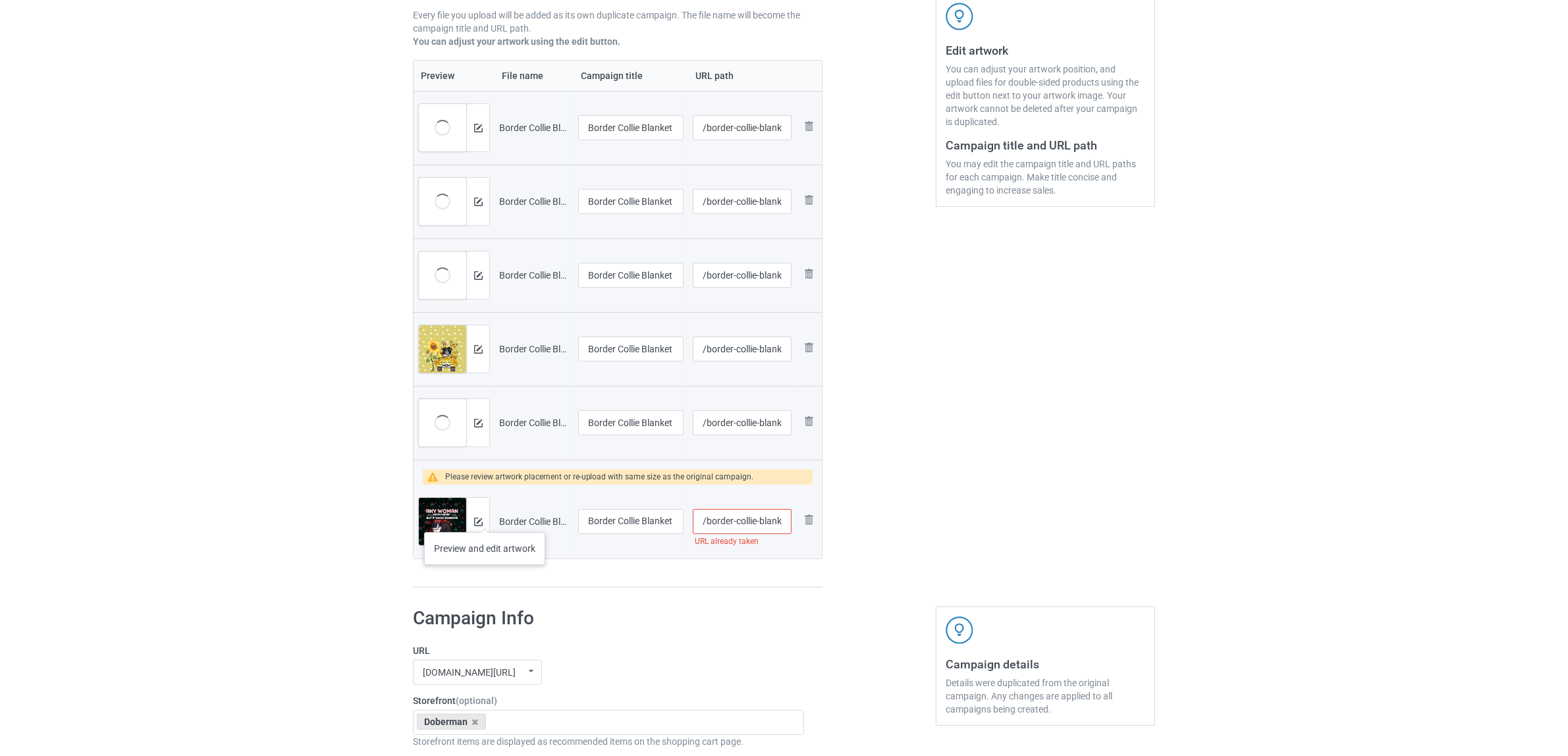
click at [484, 519] on div at bounding box center [477, 522] width 23 height 48
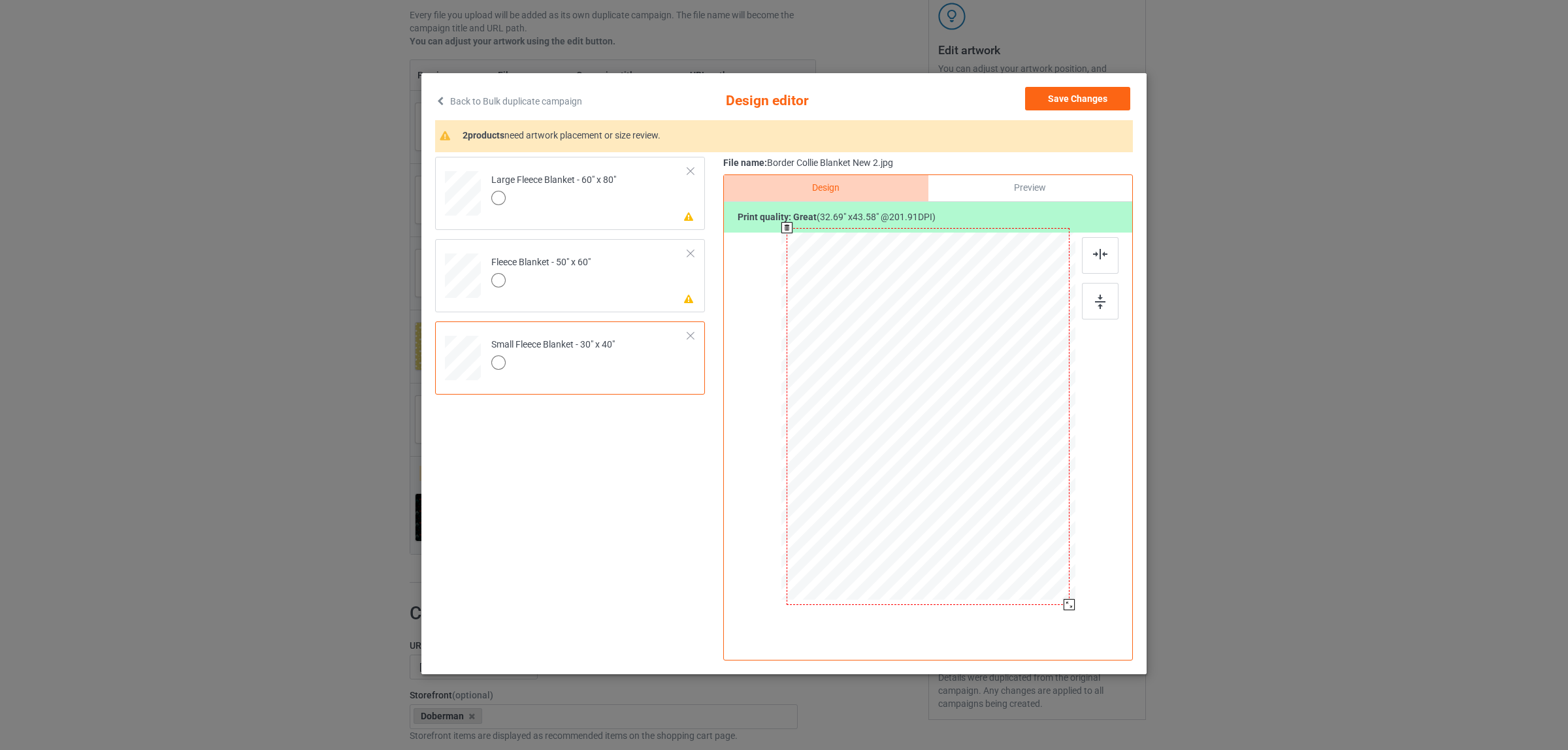
drag, startPoint x: 1011, startPoint y: 529, endPoint x: 1065, endPoint y: 599, distance: 88.4
click at [1066, 606] on div at bounding box center [1069, 605] width 11 height 11
click at [611, 273] on td "Please review artwork placement Fleece Blanket - 50" x 60"" at bounding box center [589, 272] width 211 height 57
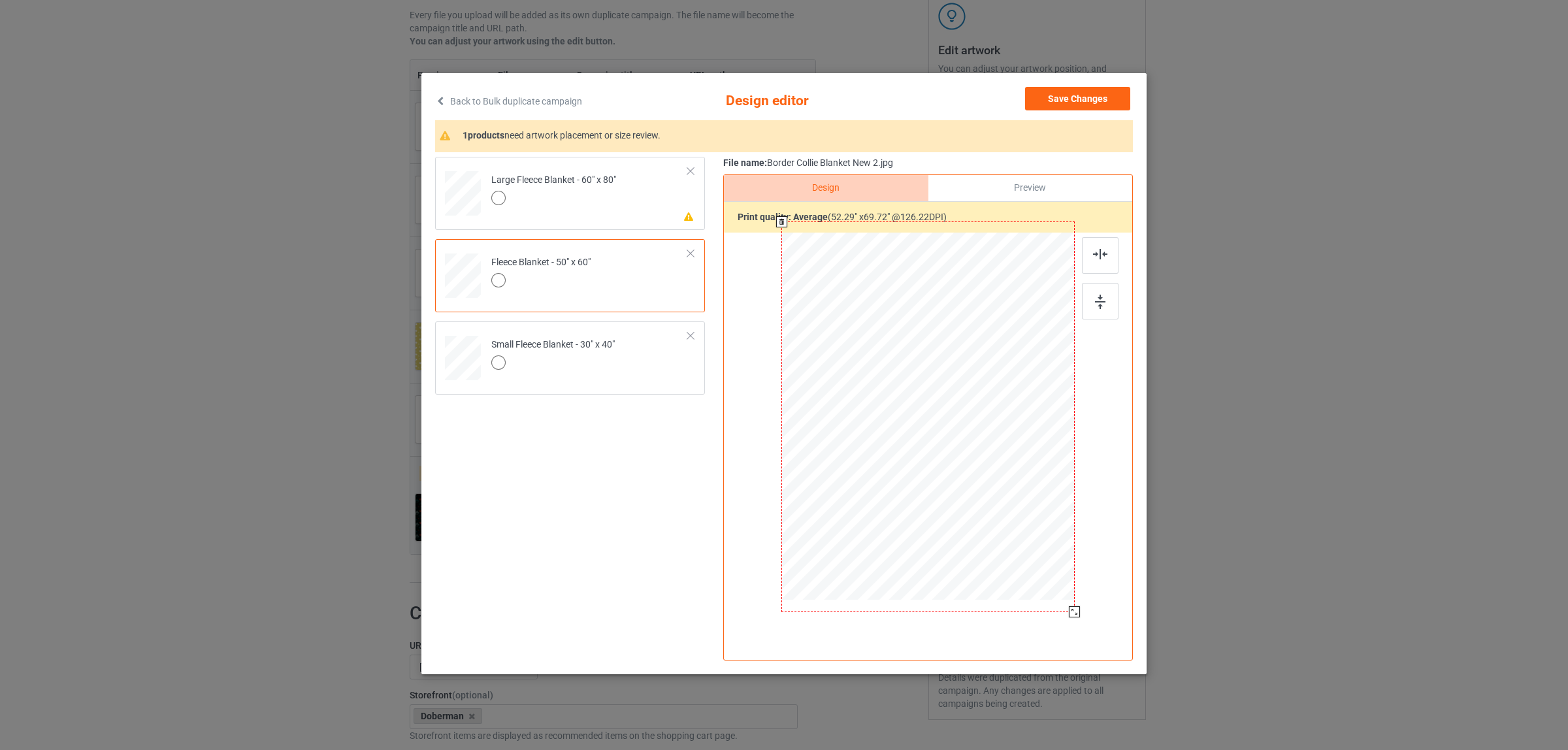
drag, startPoint x: 1014, startPoint y: 537, endPoint x: 1085, endPoint y: 604, distance: 97.6
click at [1085, 604] on div "Design Preview Print quality: average ( 52.29 " x 69.72 " @ 126.22 DPI)" at bounding box center [927, 417] width 409 height 486
click at [562, 206] on div at bounding box center [553, 200] width 124 height 18
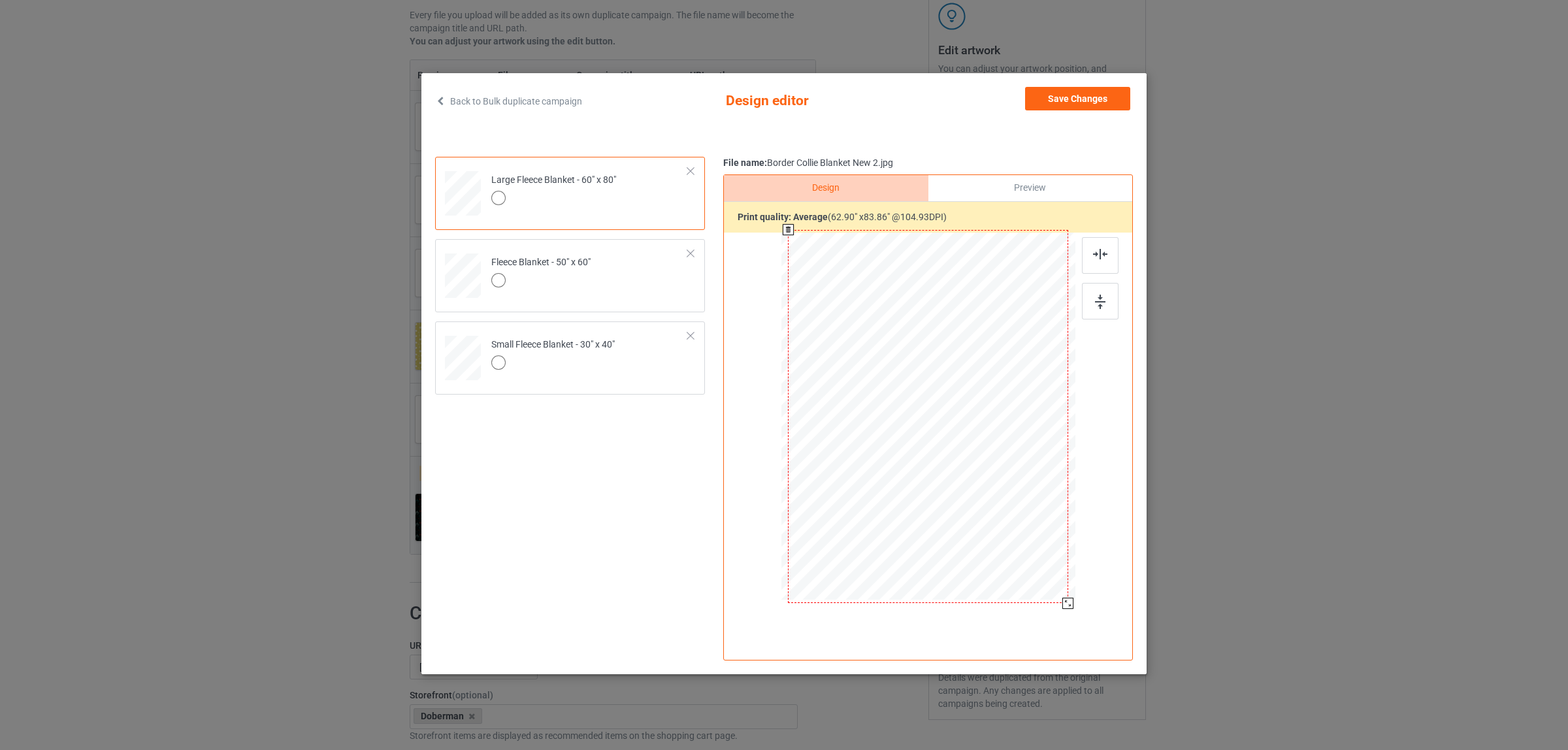
drag, startPoint x: 1014, startPoint y: 529, endPoint x: 1077, endPoint y: 602, distance: 96.4
click at [1077, 602] on div at bounding box center [928, 418] width 340 height 370
click at [1086, 98] on button "Save Changes" at bounding box center [1078, 99] width 105 height 24
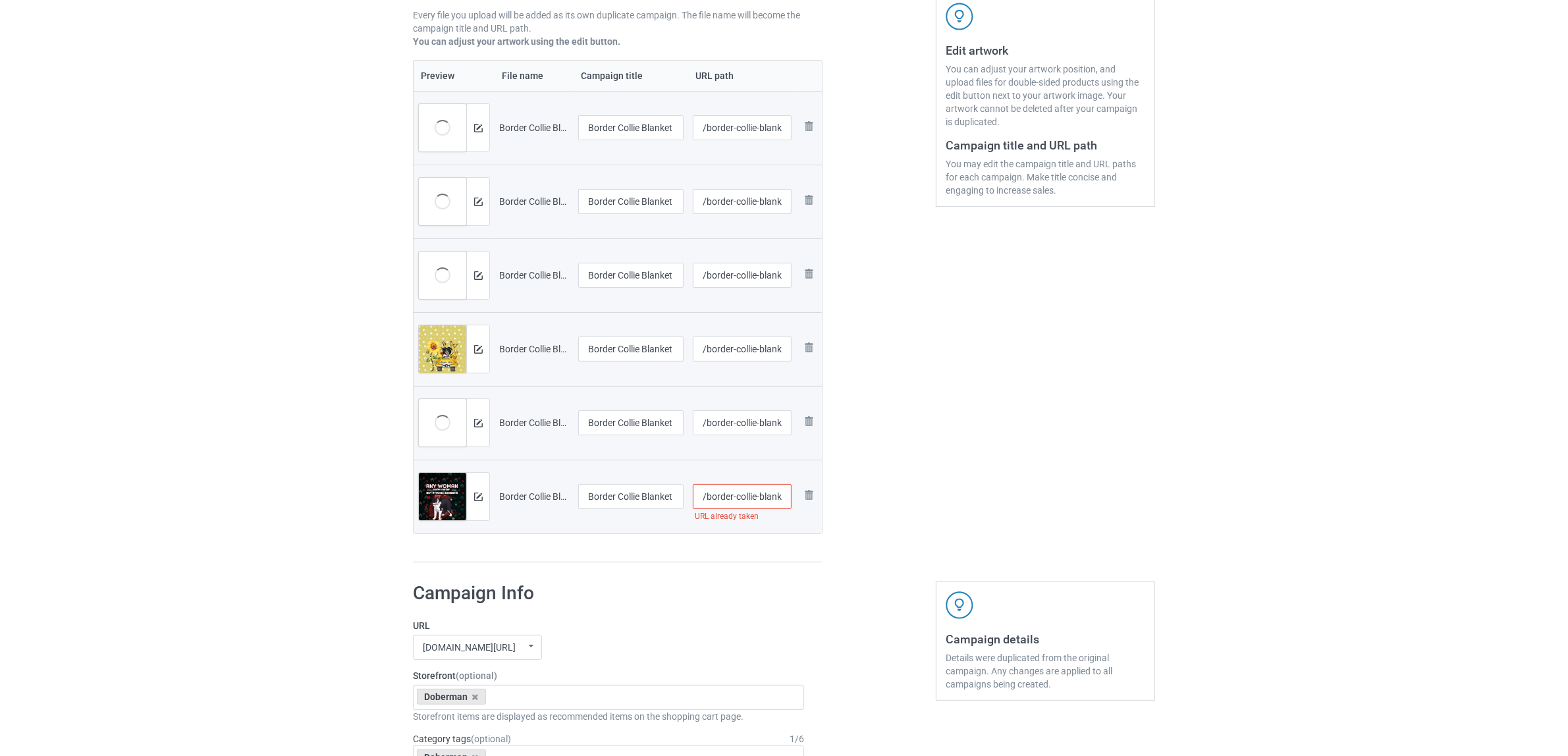
click at [766, 494] on input "/border-collie-blanket-new-2" at bounding box center [742, 496] width 100 height 25
click at [762, 494] on input "/border-collie-blanket-new-2" at bounding box center [742, 496] width 100 height 25
type input "/border-collie-1-blanket-new-2"
click at [891, 481] on div at bounding box center [880, 209] width 95 height 727
drag, startPoint x: 639, startPoint y: 123, endPoint x: 547, endPoint y: 121, distance: 92.0
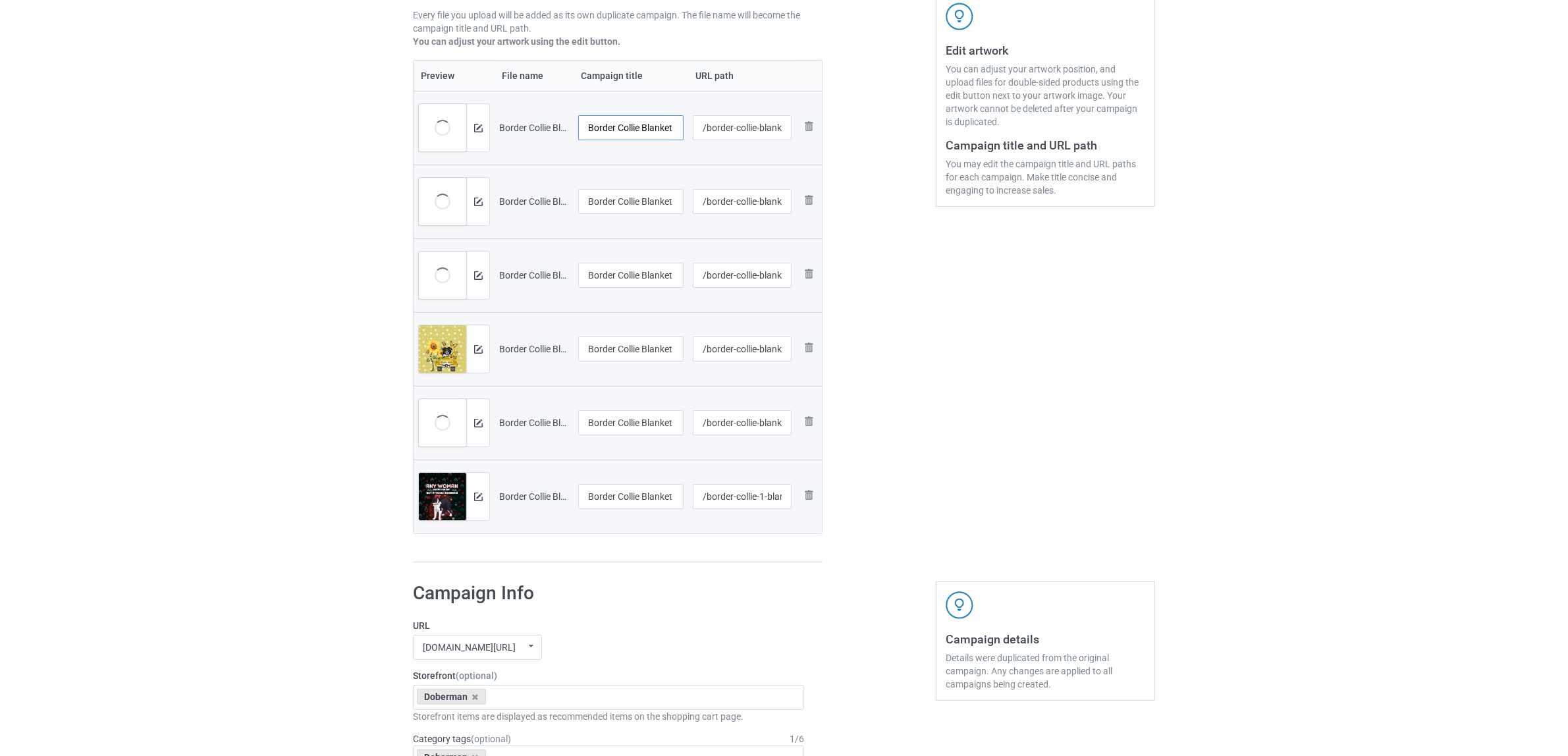
click at [547, 121] on tr "Preview and edit artwork Border Collie Blanket 187C (1).jpg Border Collie Blank…" at bounding box center [618, 127] width 408 height 74
click at [626, 130] on input "Border Collie Blanket 187C (1).jpg" at bounding box center [631, 127] width 105 height 25
paste input "text"
type input "Border Collie"
click at [620, 205] on input "Border Collie Blanket 187C (2).jpg" at bounding box center [631, 200] width 105 height 25
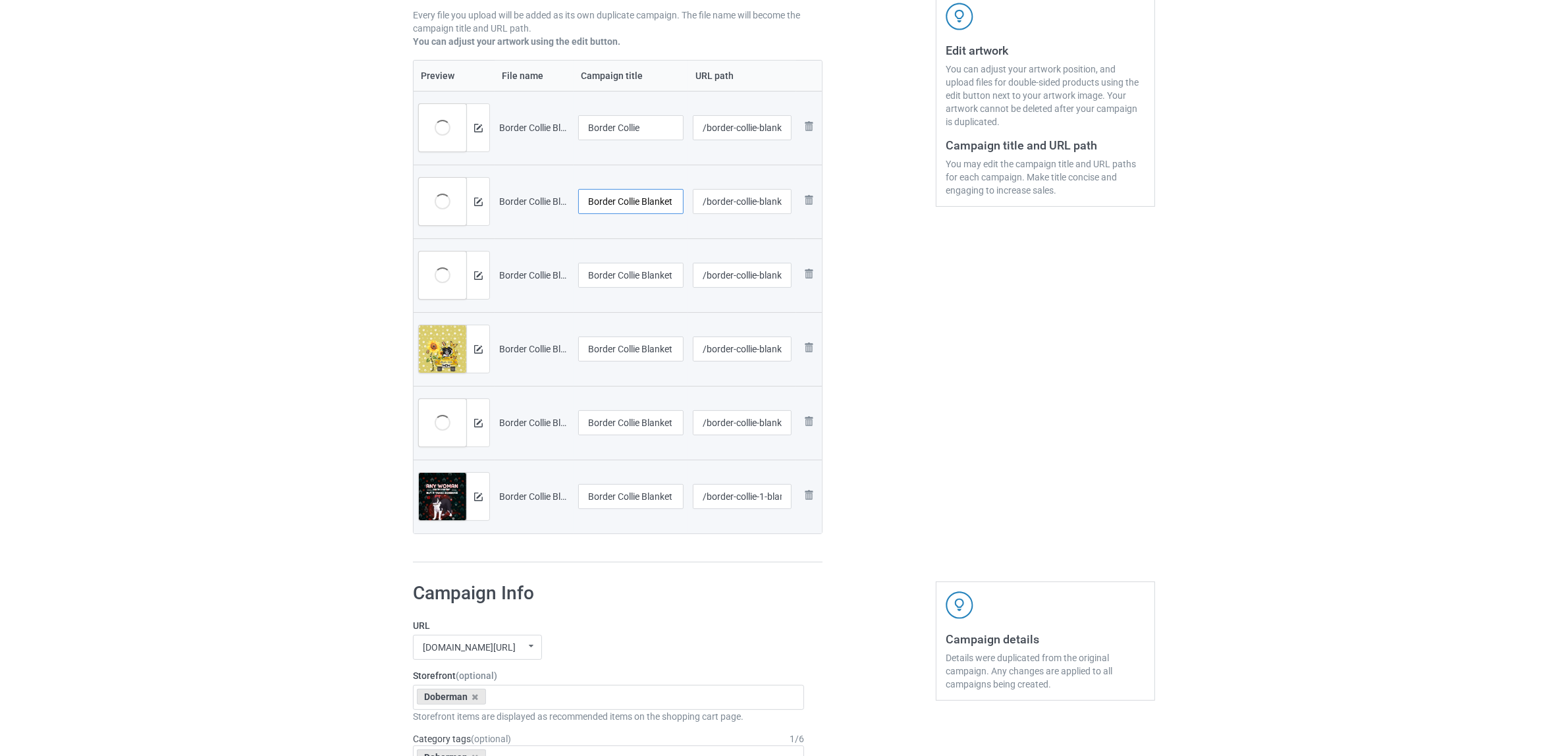
paste input "text"
type input "Border Collie"
click at [635, 275] on input "Border Collie Blanket 187C (3).jpg" at bounding box center [631, 275] width 105 height 25
paste input "text"
type input "Border Collie"
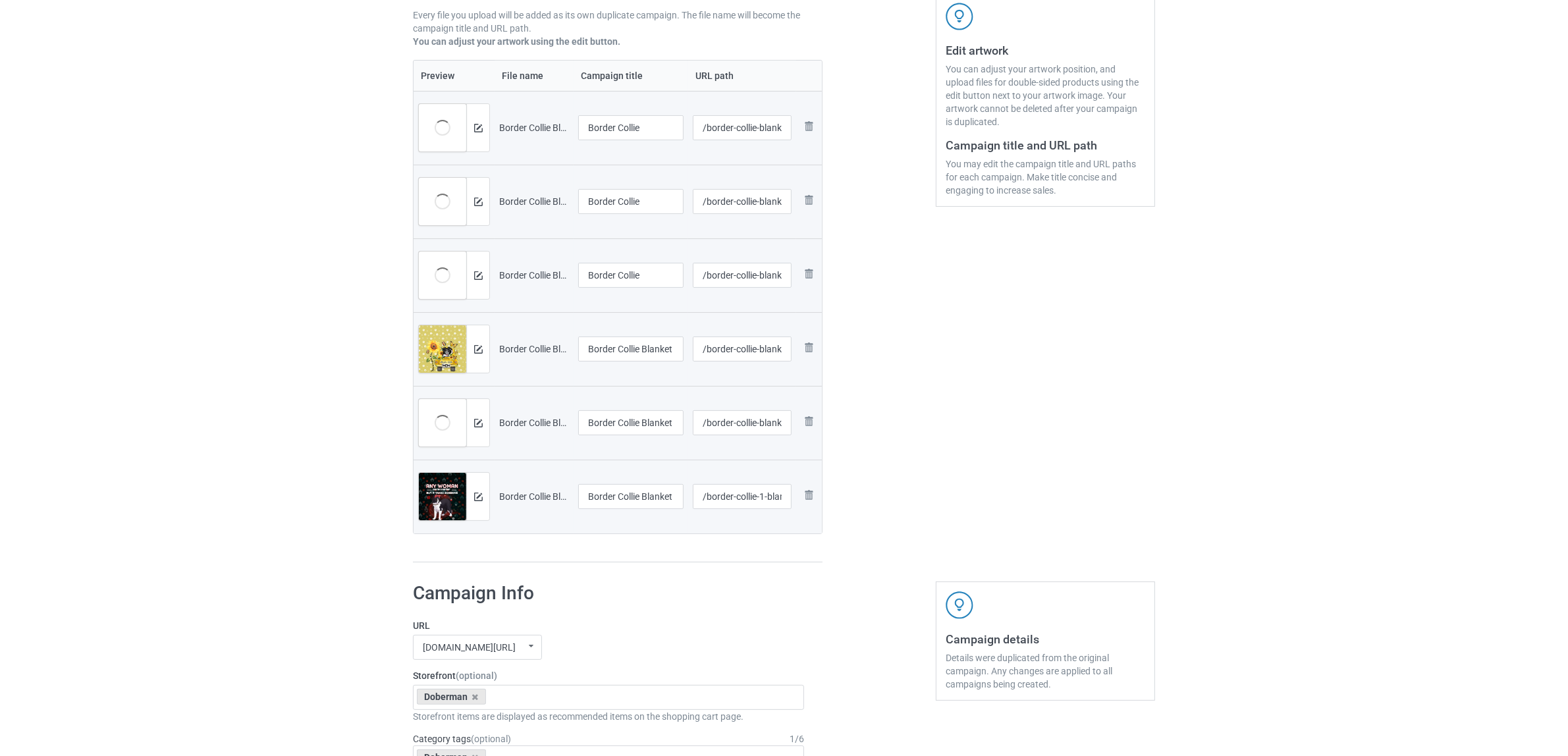
click at [635, 333] on td "Border Collie Blanket 2406V (1).jpg" at bounding box center [631, 349] width 114 height 74
click at [635, 361] on input "Border Collie Blanket 2406V (1).jpg" at bounding box center [631, 349] width 105 height 25
paste input "text"
type input "Border Collie"
click at [627, 421] on input "Border Collie Blanket 2703 (1).jpg" at bounding box center [631, 422] width 105 height 25
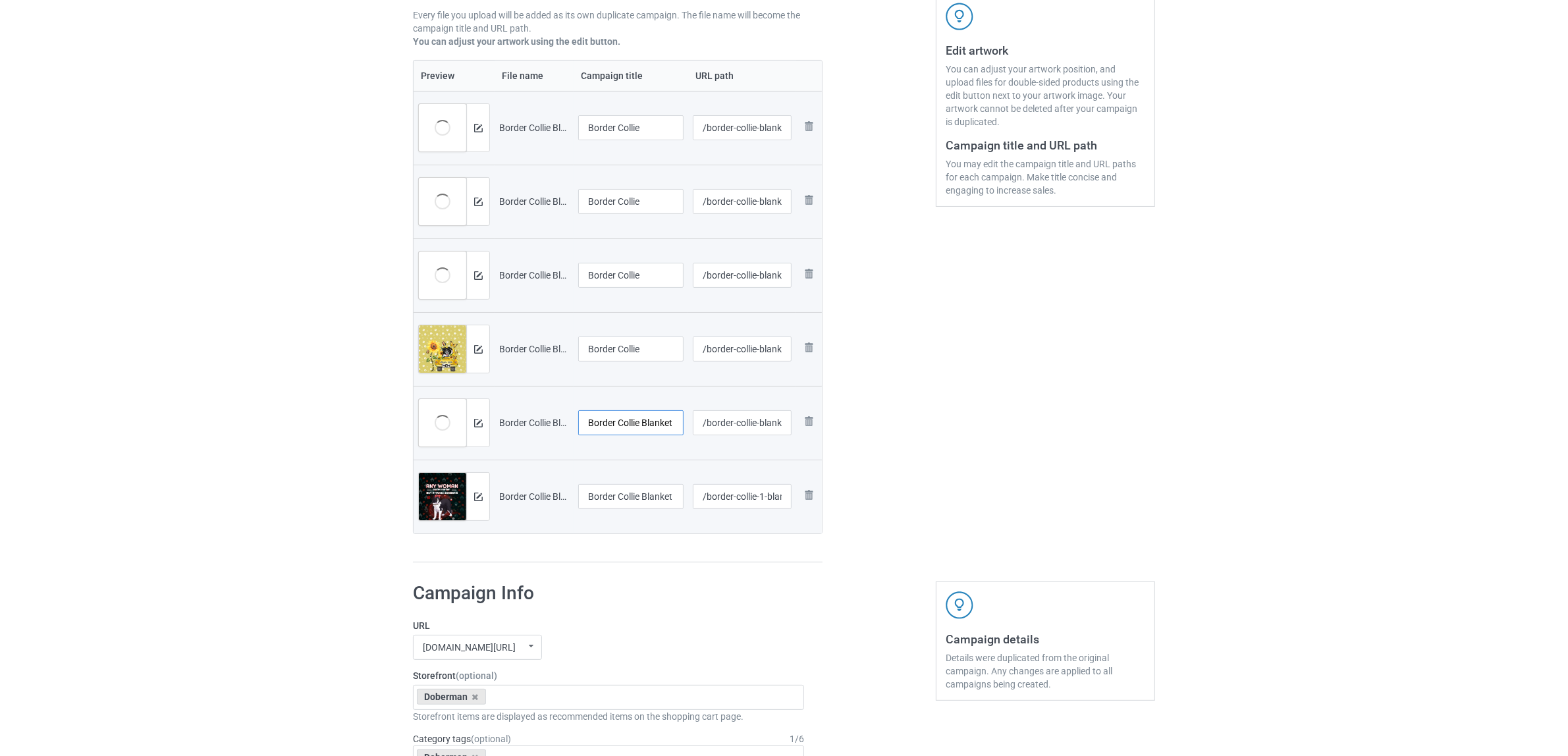
paste input "text"
type input "Border Collie"
click at [640, 503] on input "Border Collie Blanket New 2.jpg" at bounding box center [631, 496] width 105 height 25
paste input "text"
type input "Border Collie"
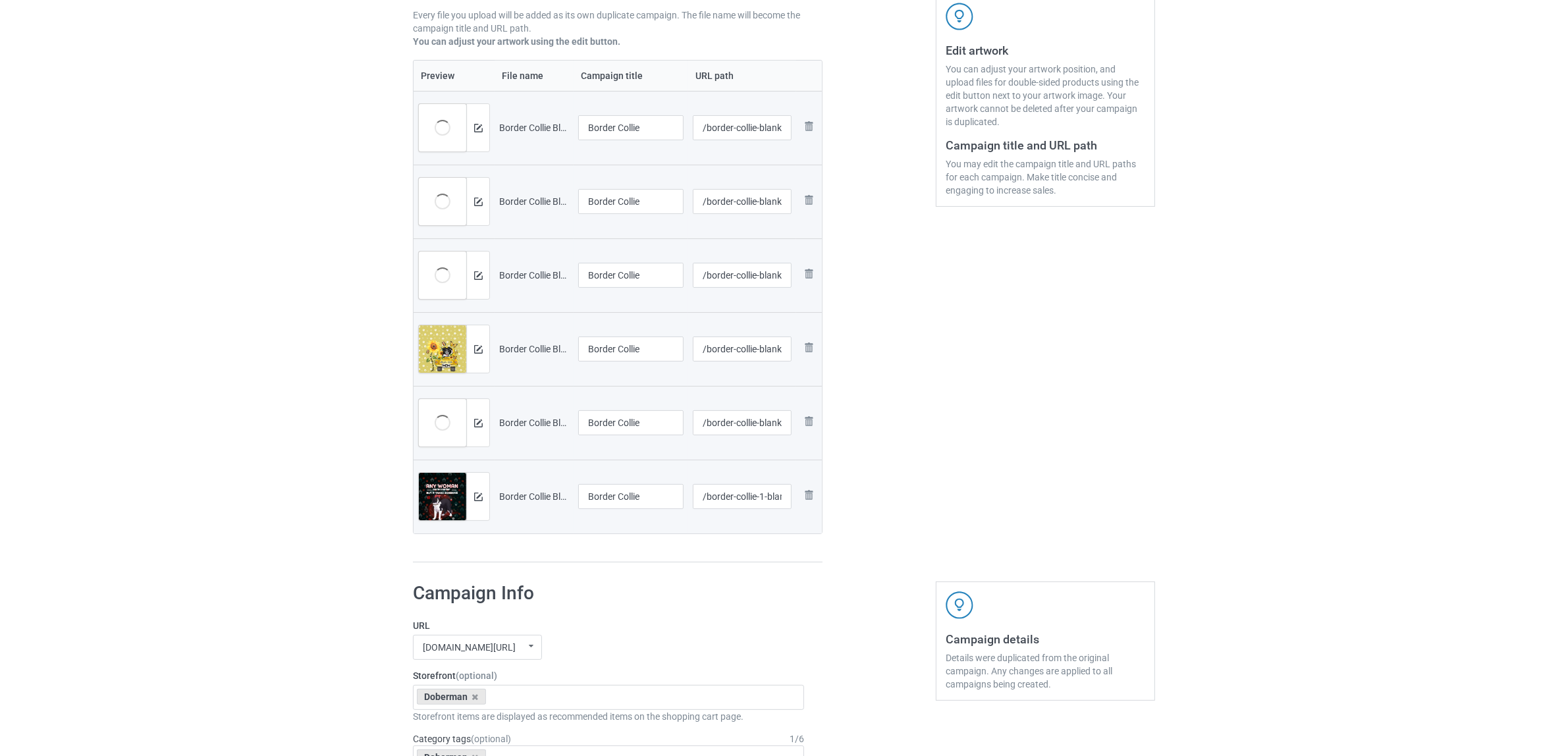
click at [475, 698] on icon at bounding box center [475, 697] width 6 height 8
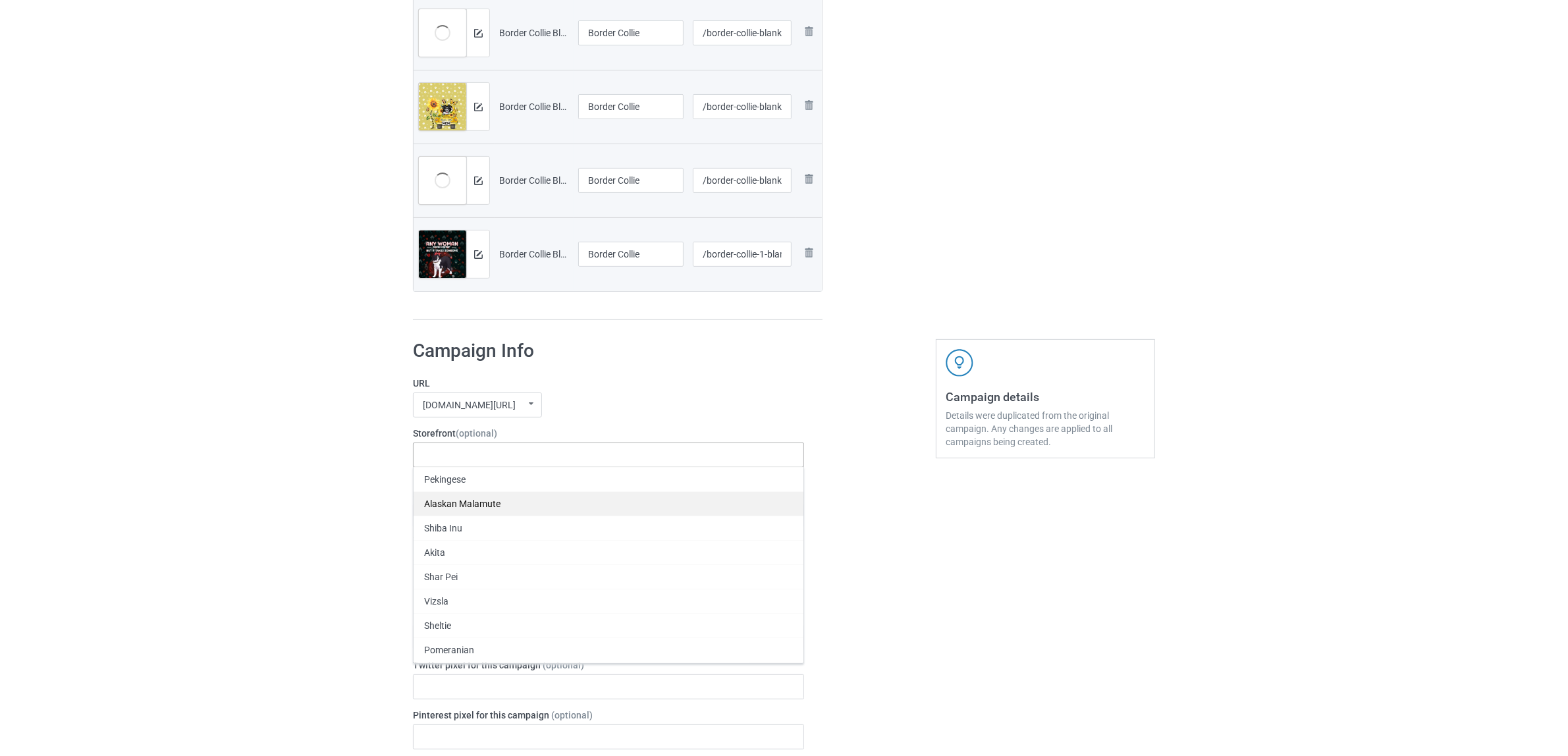
scroll to position [494, 0]
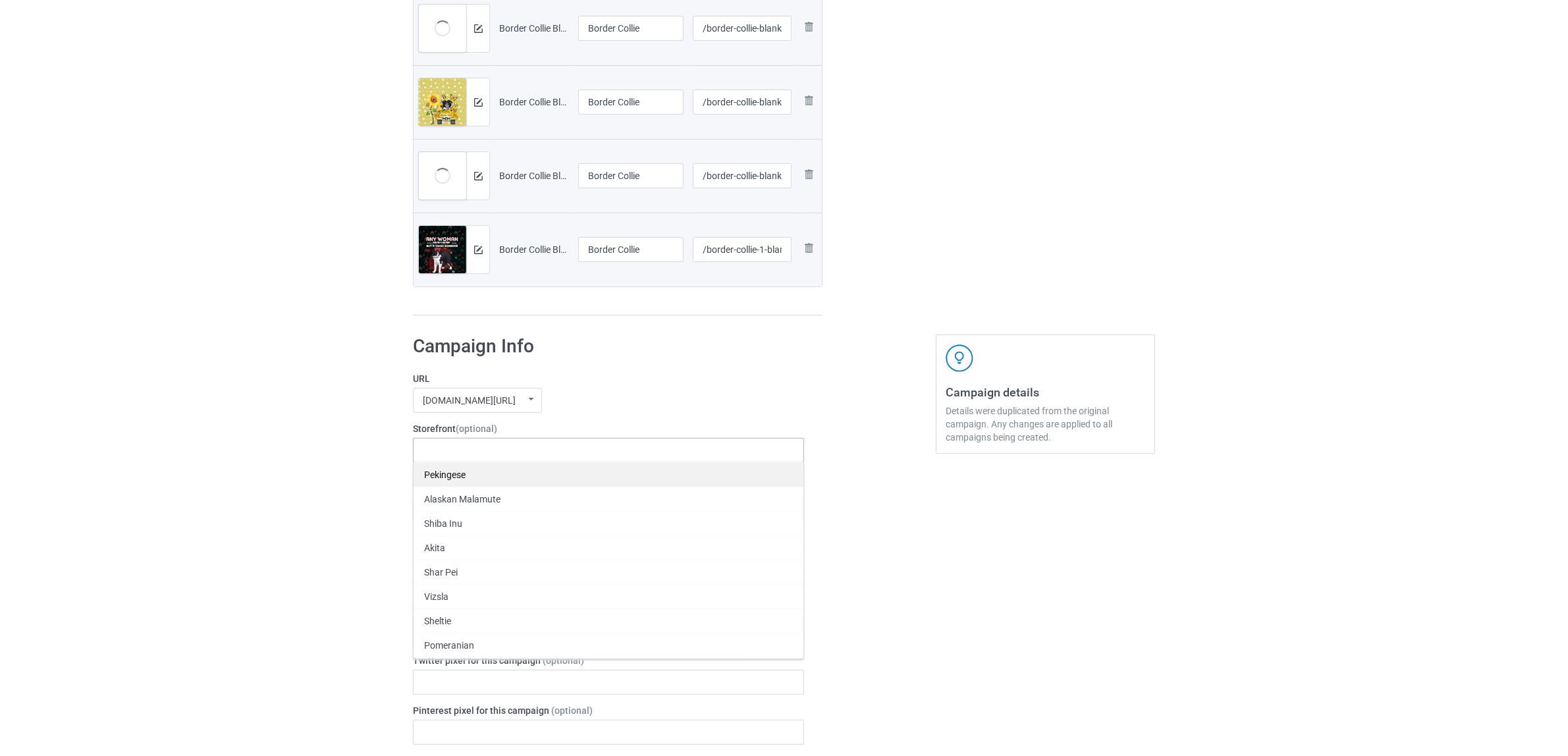
paste input "Border Collie"
type input "Border Collie"
click at [455, 478] on div "Border Collie" at bounding box center [609, 474] width 390 height 25
click at [474, 515] on div "Doberman" at bounding box center [451, 510] width 70 height 16
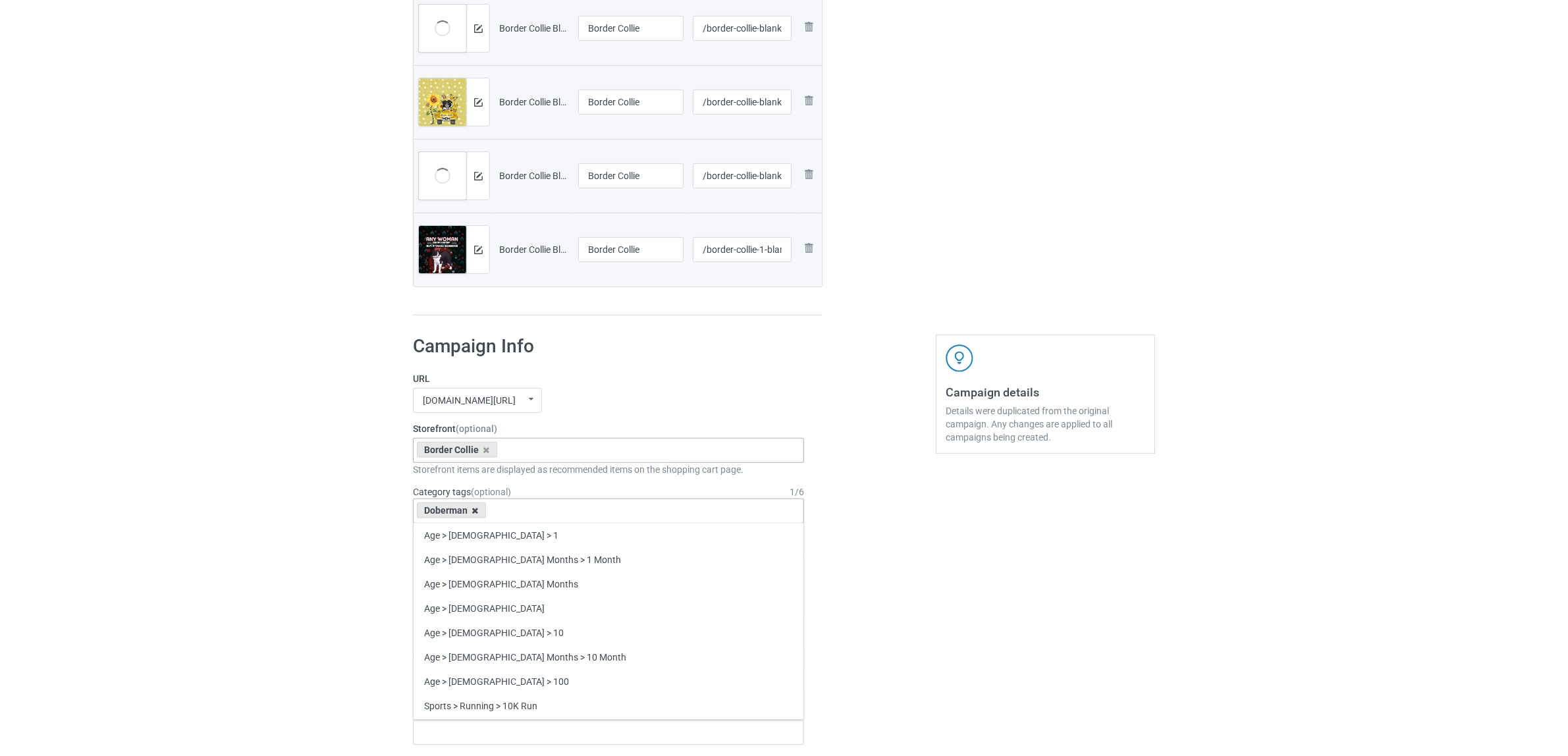
click at [475, 513] on icon at bounding box center [475, 510] width 6 height 8
paste input "Border Collie"
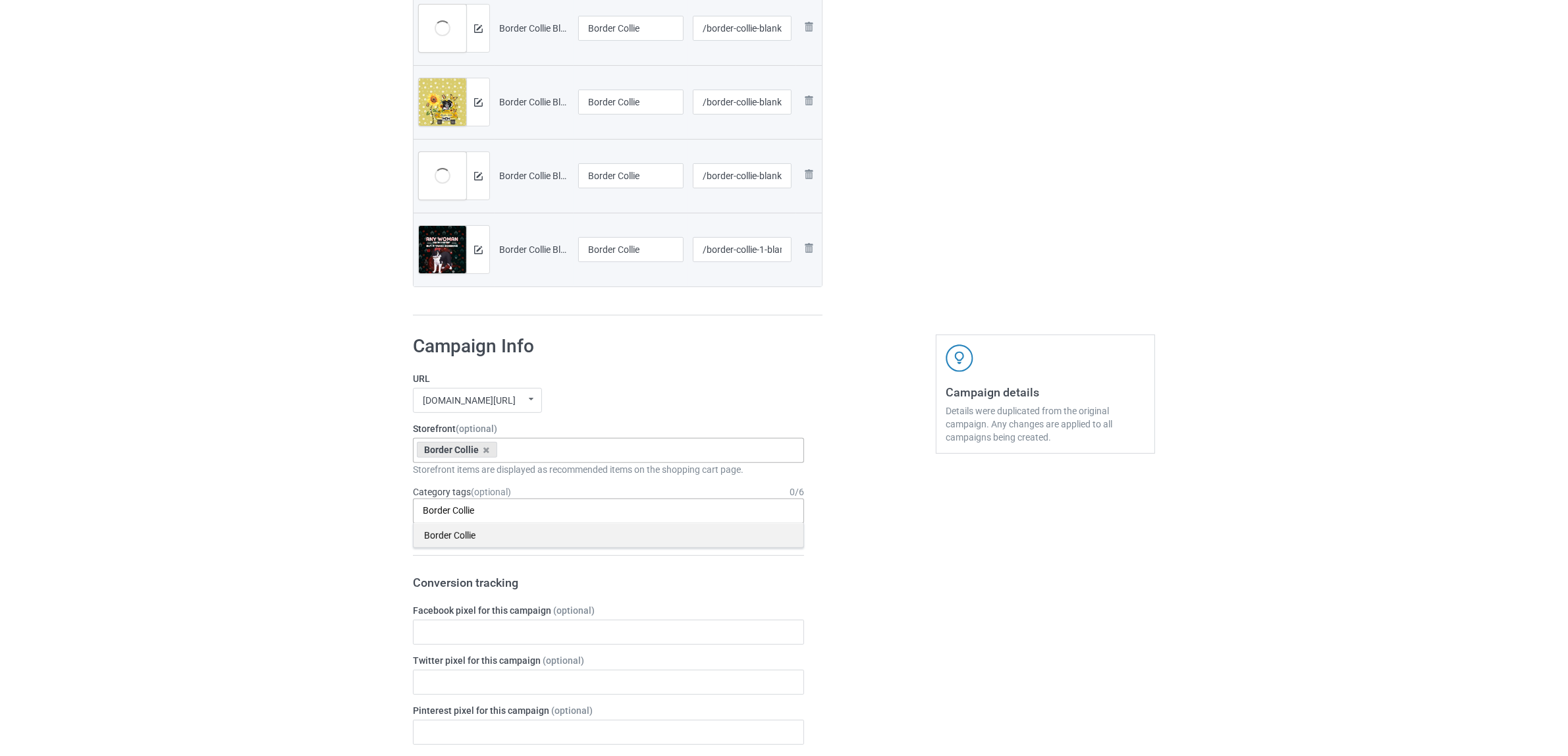
type input "Border Collie"
click at [449, 536] on div "Border Collie" at bounding box center [609, 535] width 390 height 25
click at [160, 456] on div "Bulk duplicate campaign Campaign to duplicate Doberman Original Artwork 7600x87…" at bounding box center [784, 546] width 1568 height 2009
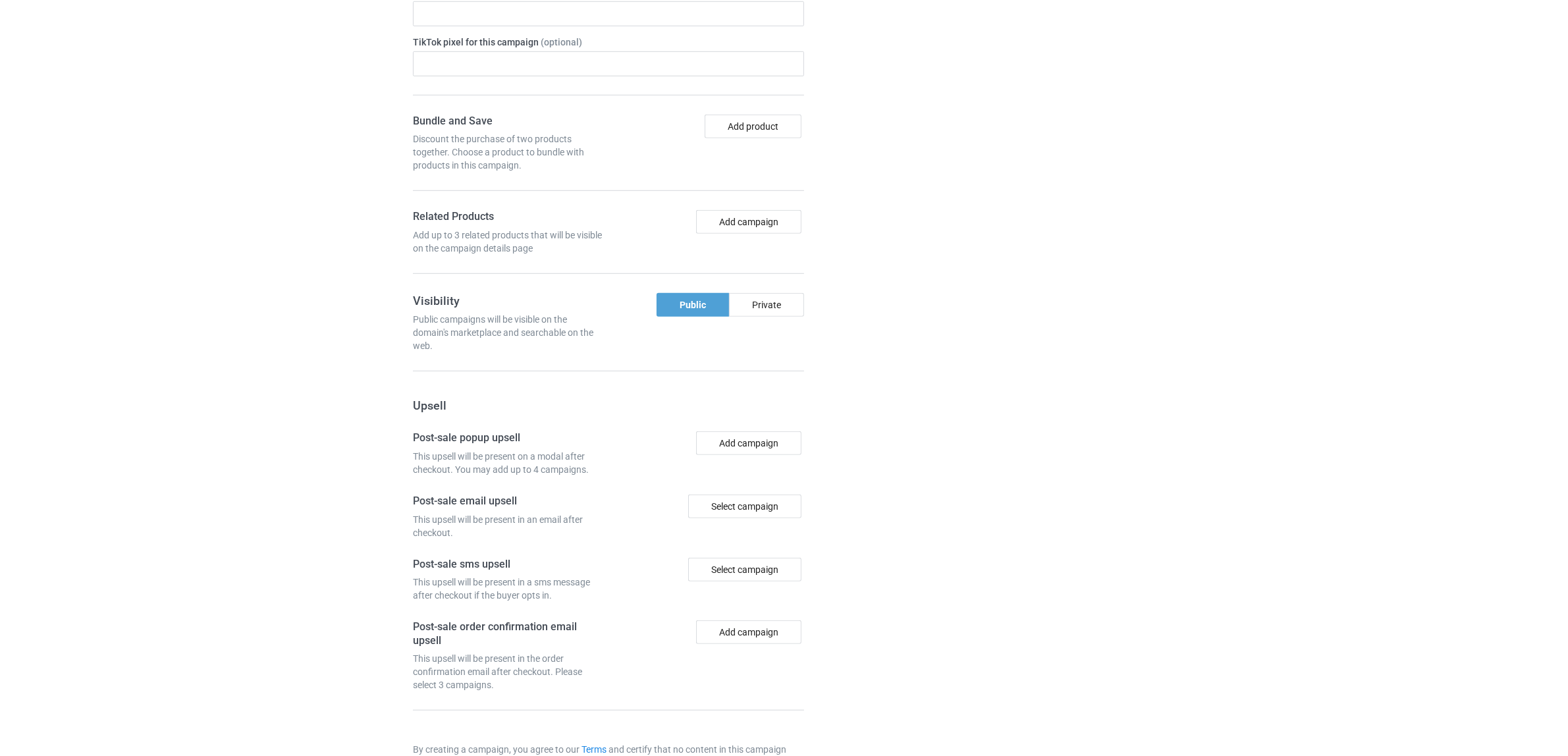
scroll to position [1294, 0]
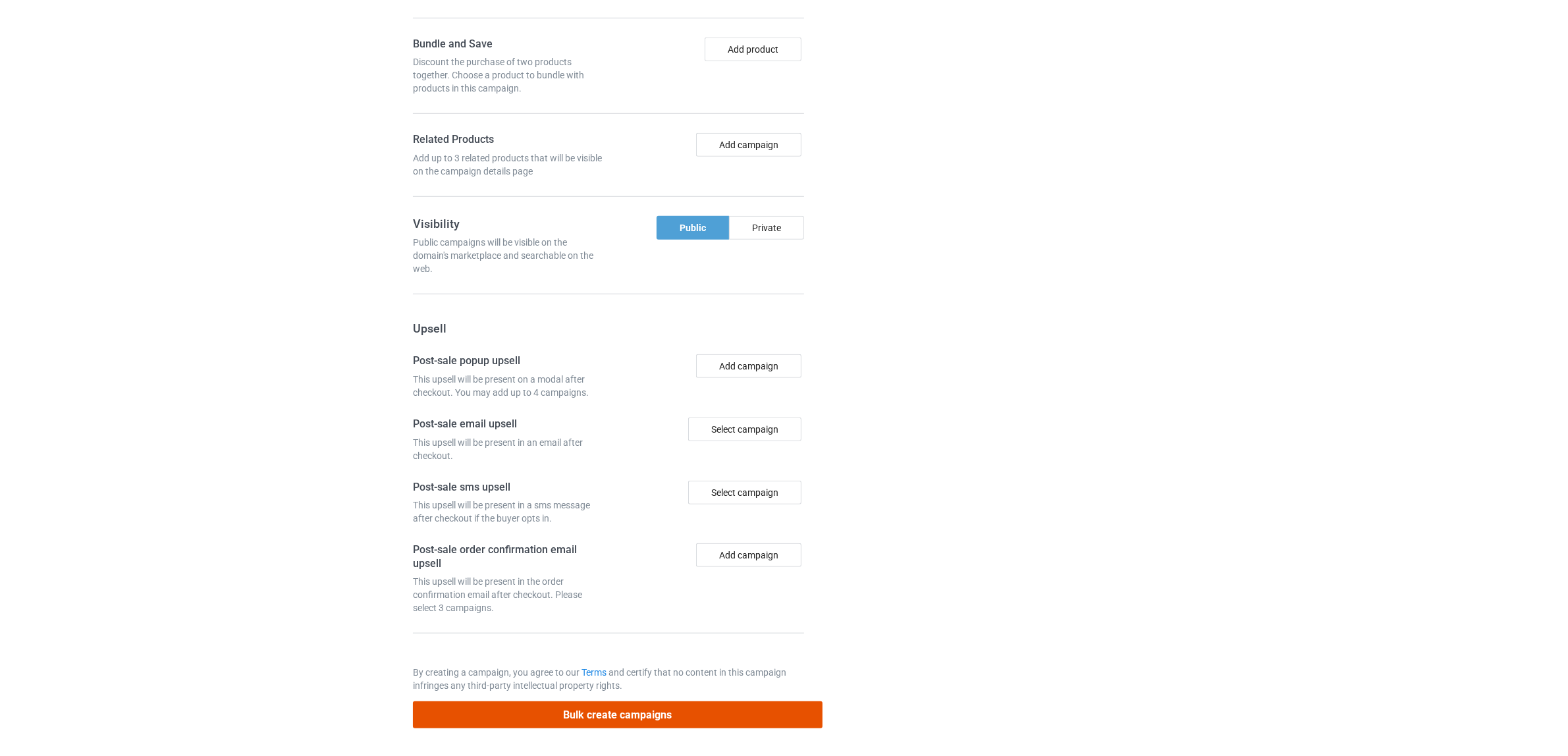
click at [574, 718] on button "Bulk create campaigns" at bounding box center [617, 714] width 409 height 27
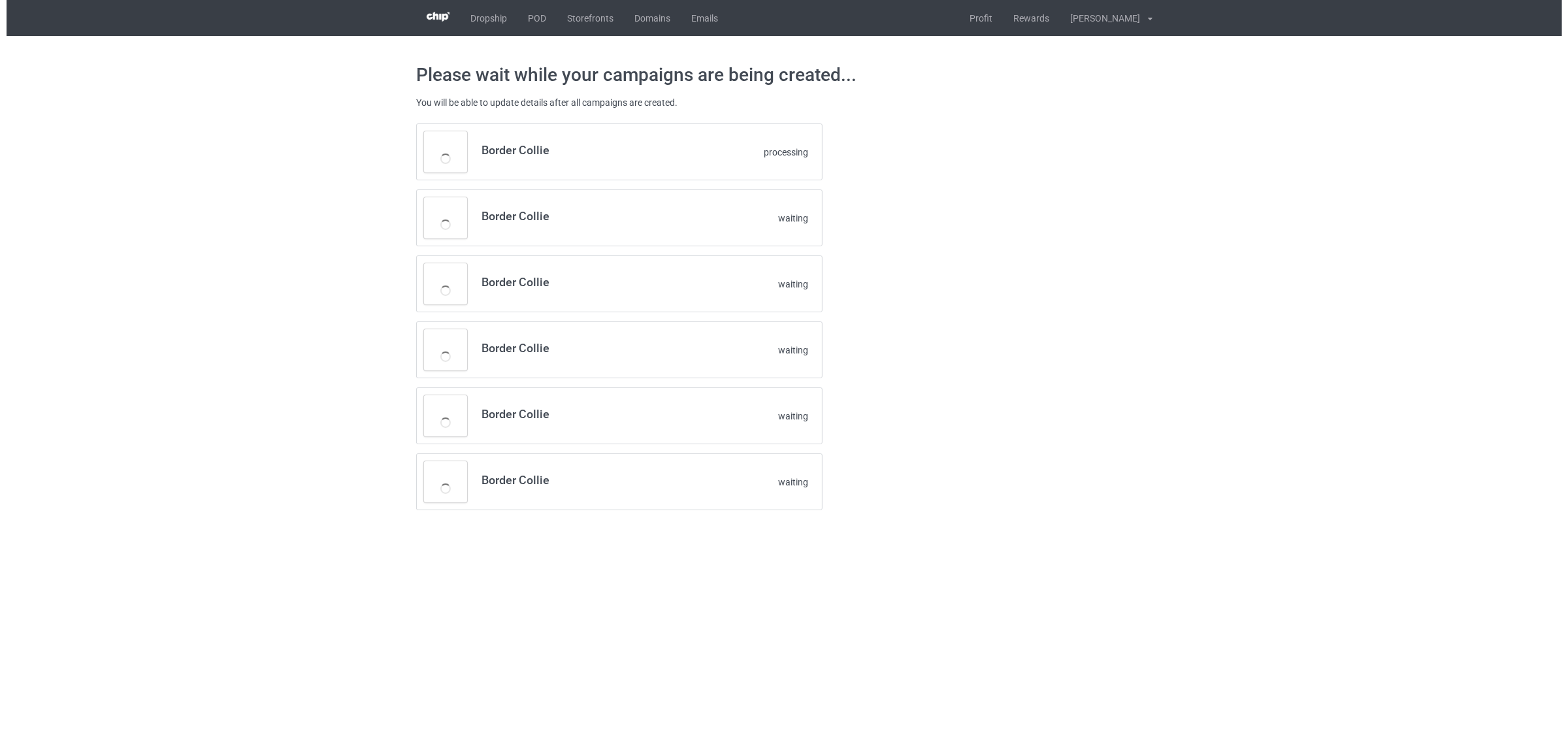
scroll to position [0, 0]
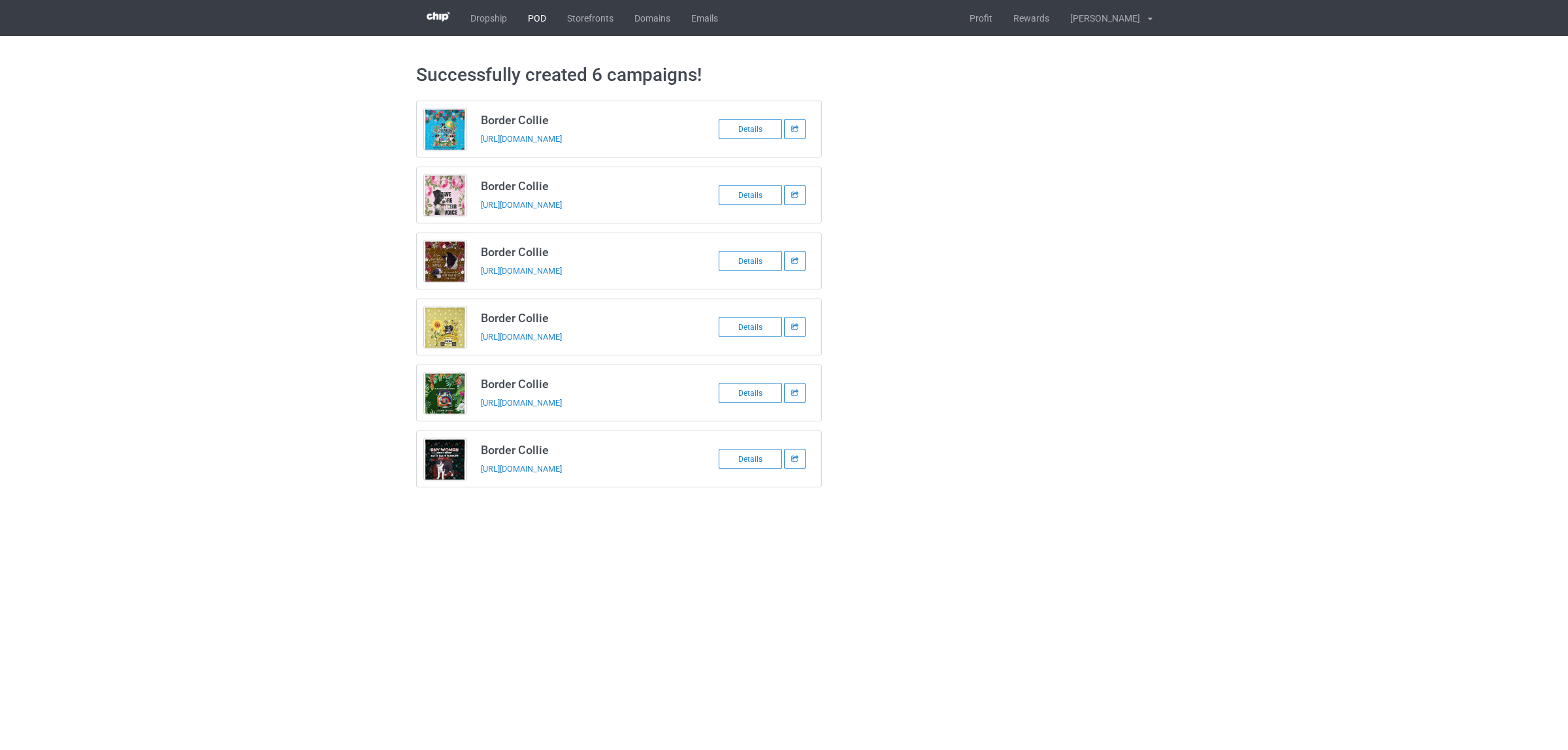
click at [536, 26] on link "POD" at bounding box center [537, 18] width 39 height 36
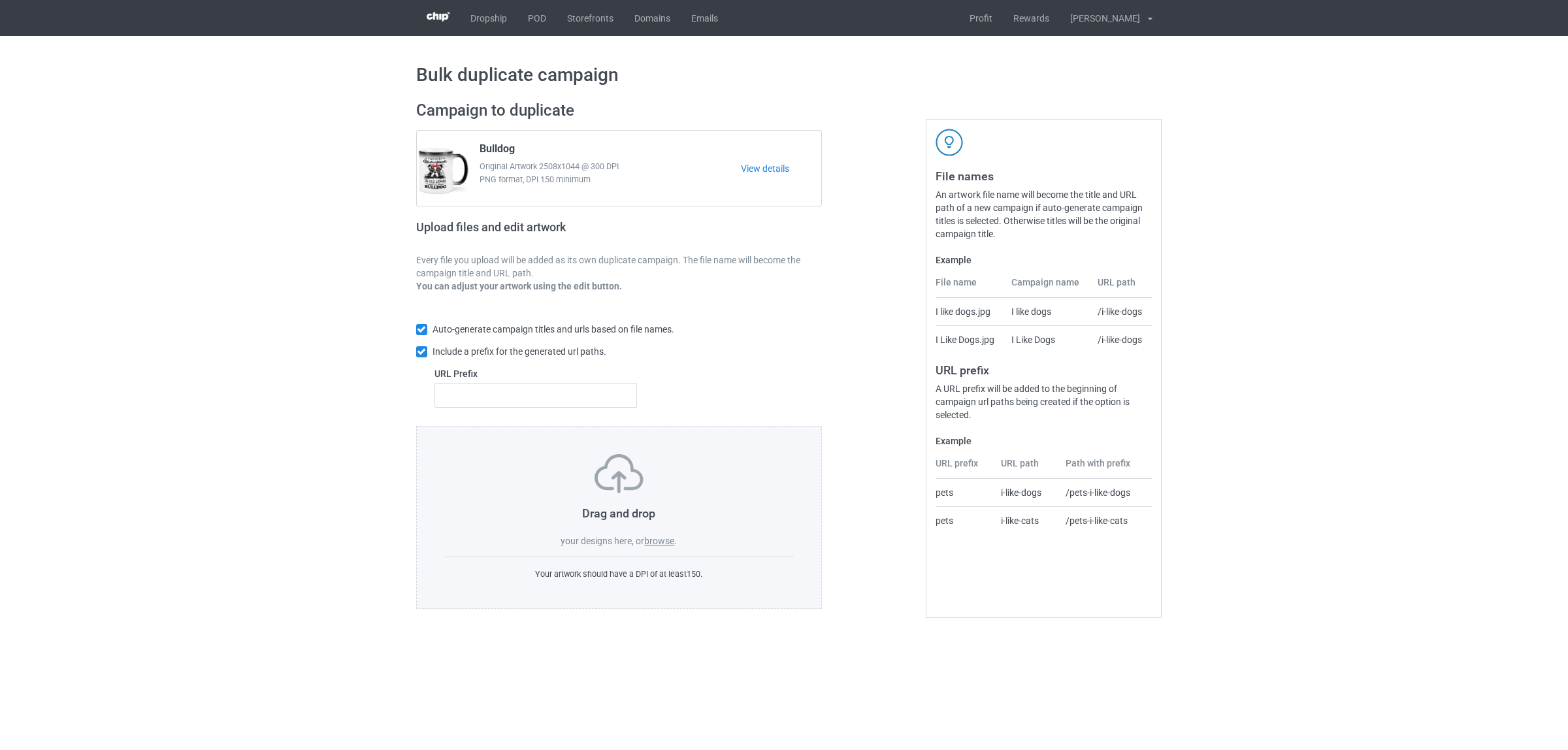
click at [666, 546] on label "browse" at bounding box center [658, 541] width 30 height 11
click at [0, 0] on input "browse" at bounding box center [0, 0] width 0 height 0
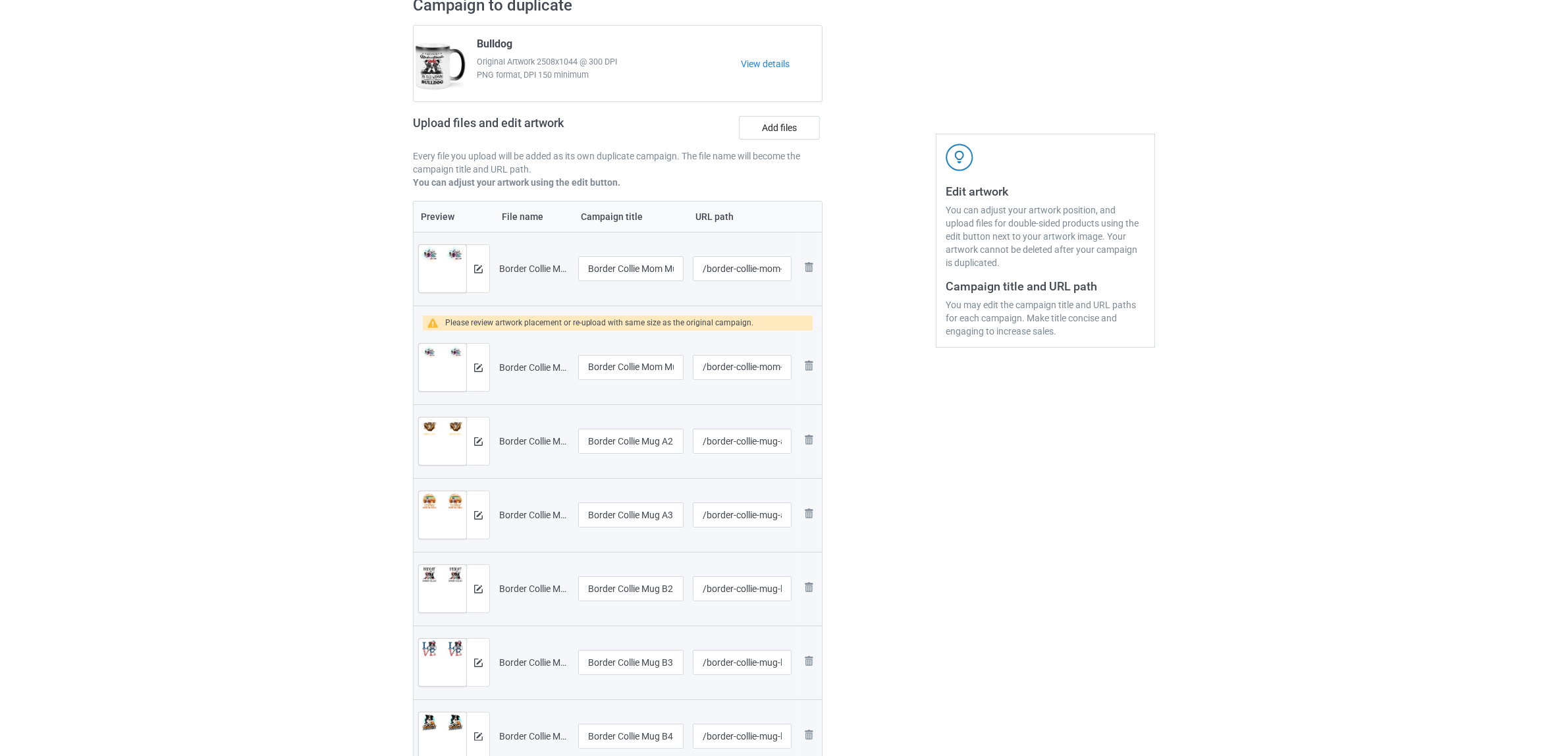
scroll to position [247, 0]
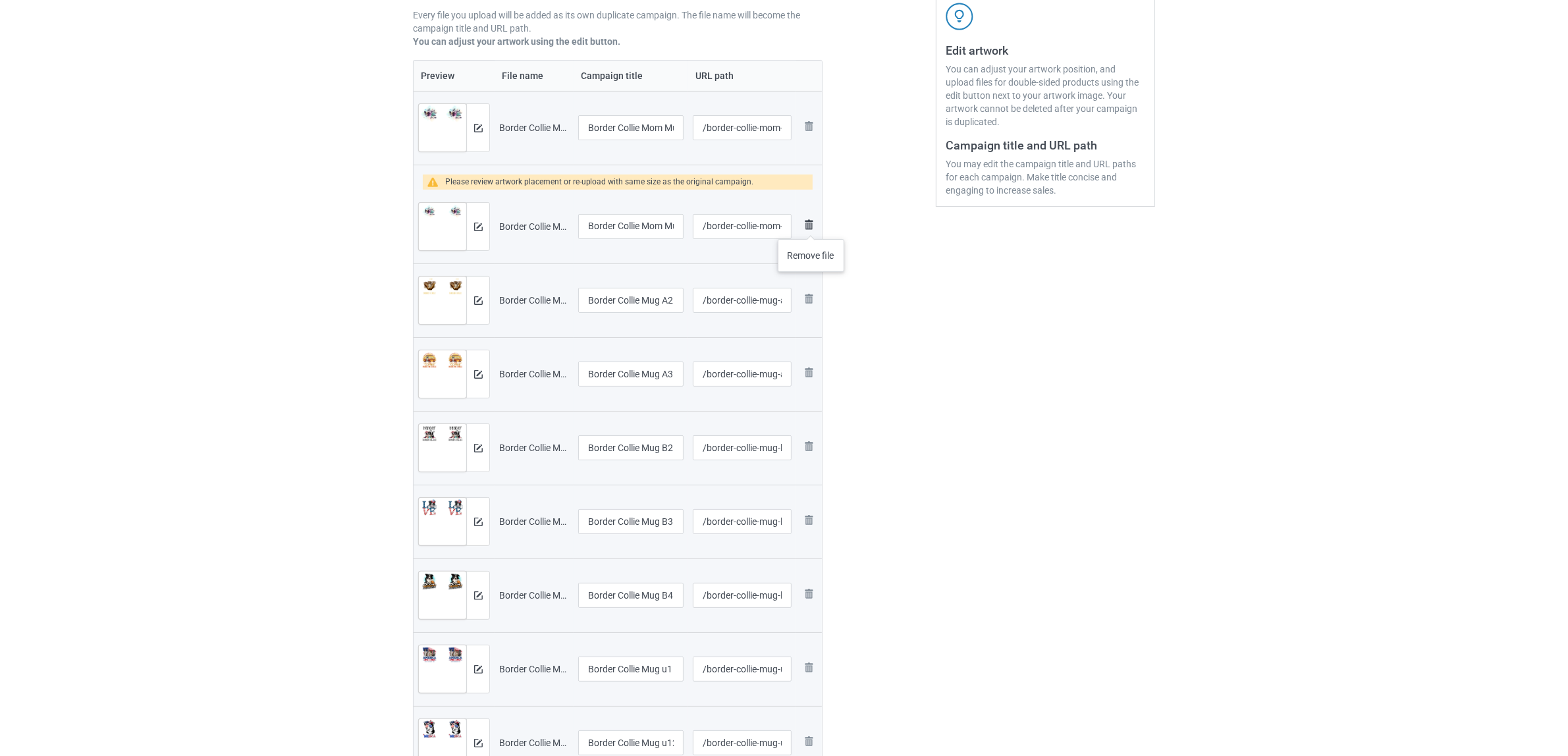
click at [808, 221] on img at bounding box center [808, 224] width 16 height 16
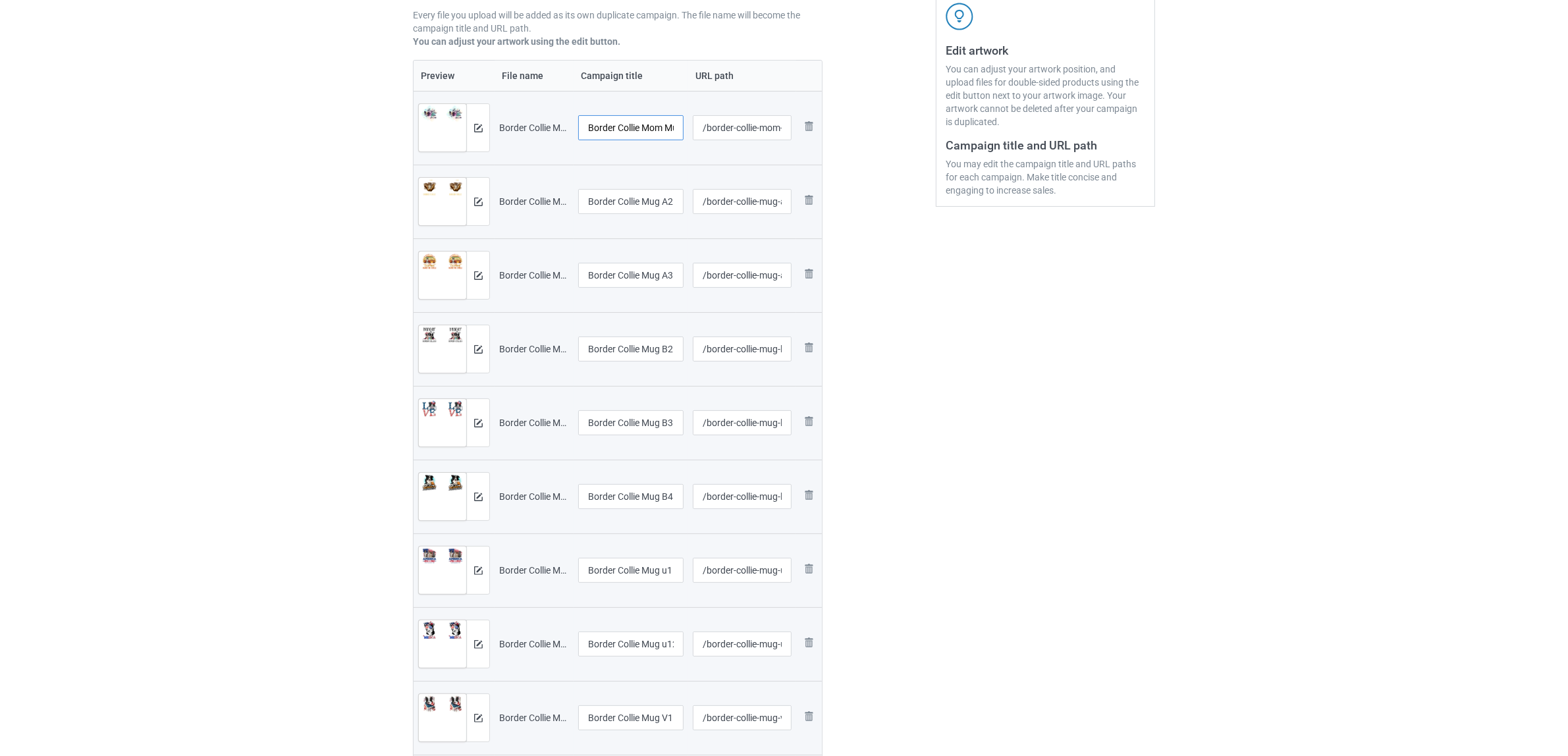
scroll to position [0, 20]
drag, startPoint x: 646, startPoint y: 125, endPoint x: 708, endPoint y: 128, distance: 62.1
click at [708, 128] on tr "Preview and edit artwork Border Collie Mom Mug 2.png Border Collie Mom Mug 2 /b…" at bounding box center [618, 127] width 408 height 74
drag, startPoint x: 655, startPoint y: 124, endPoint x: 416, endPoint y: 83, distance: 242.5
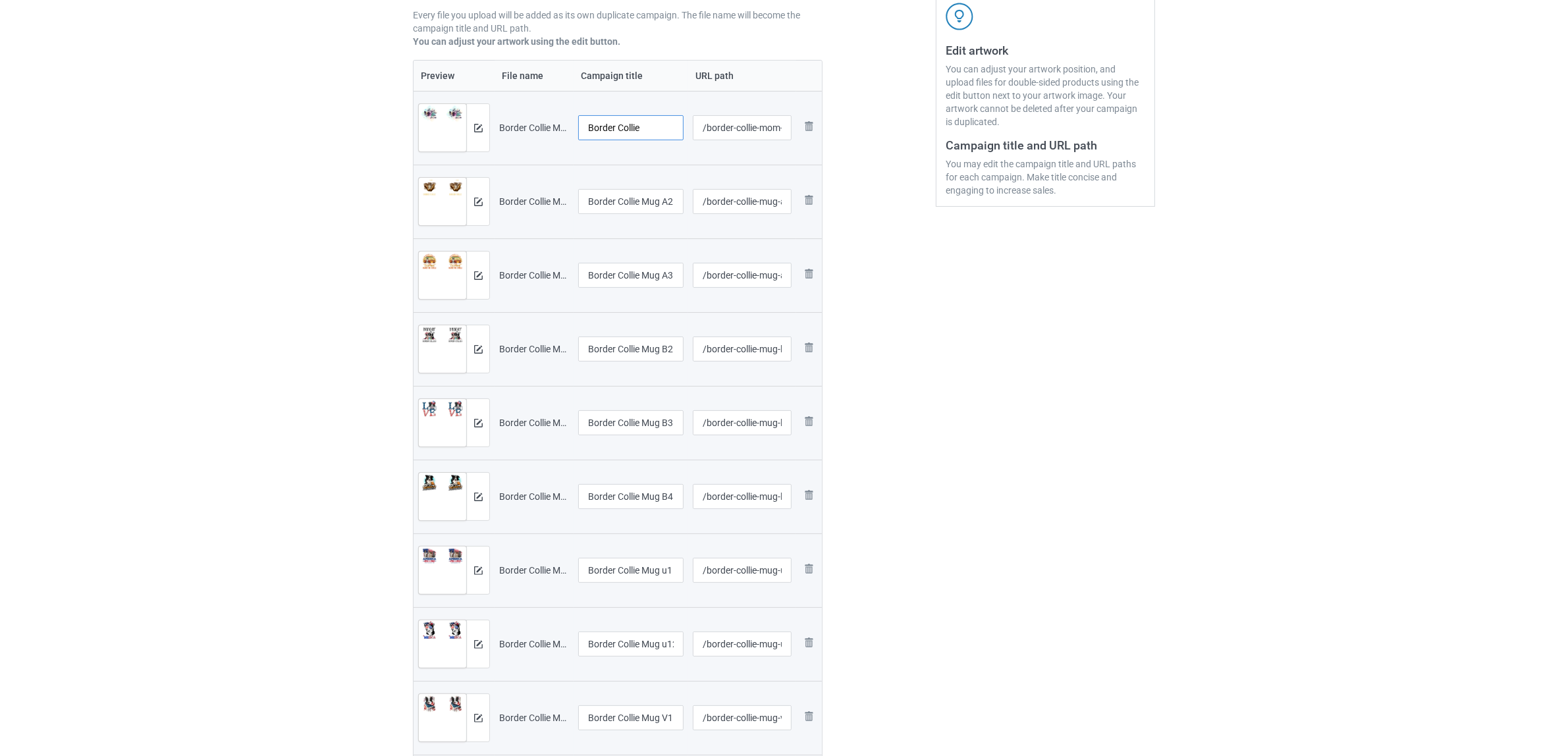
click at [416, 83] on table "Preview File name Campaign title URL path Preview and edit artwork Border Colli…" at bounding box center [617, 530] width 409 height 942
type input "Border Collie"
click at [630, 201] on input "Border Collie Mug A2" at bounding box center [631, 200] width 105 height 25
paste input "text"
type input "Border Collie"
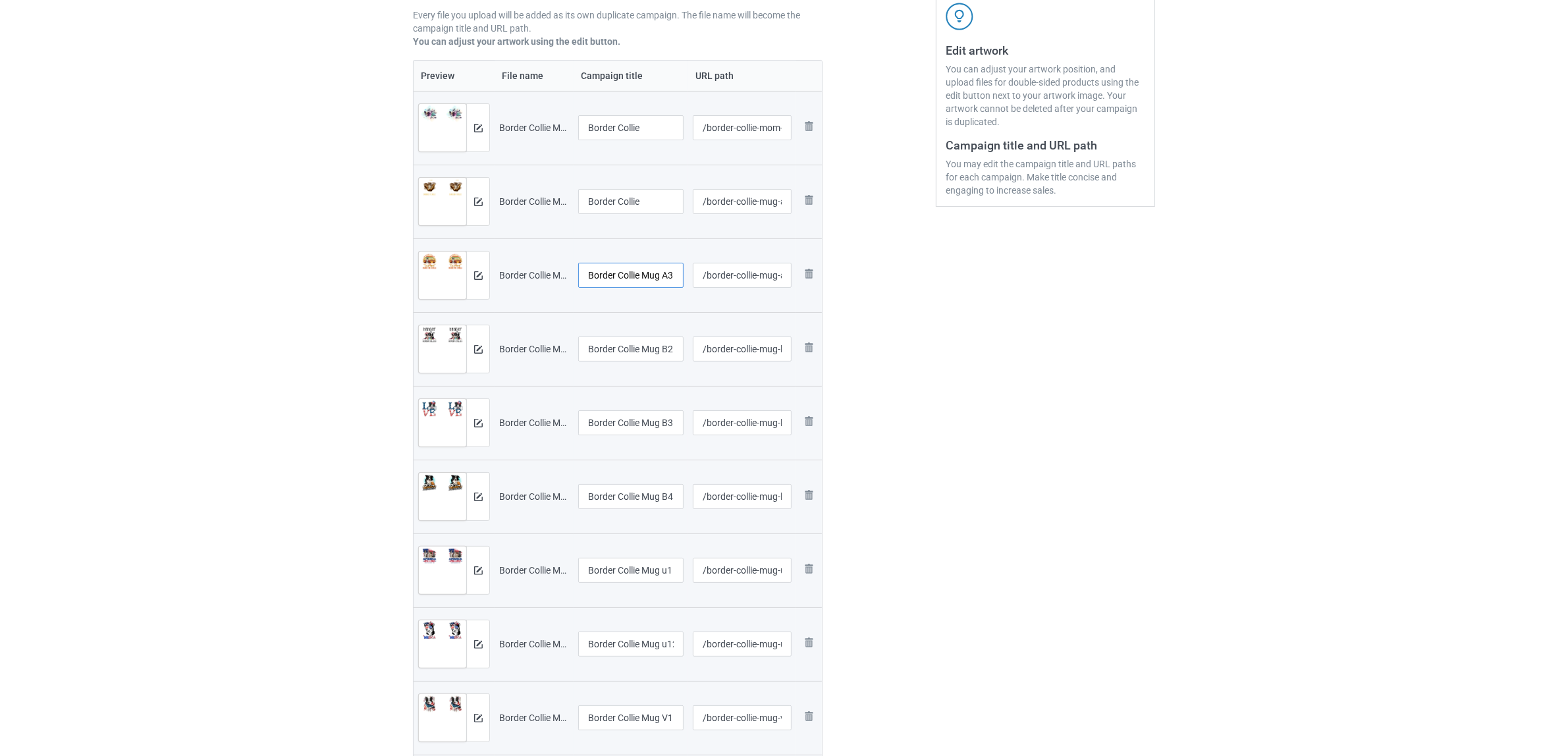
click at [668, 274] on input "Border Collie Mug A3" at bounding box center [631, 275] width 105 height 25
paste input "text"
type input "Border Collie"
click at [668, 348] on input "Border Collie Mug B2" at bounding box center [631, 349] width 105 height 25
paste input "text"
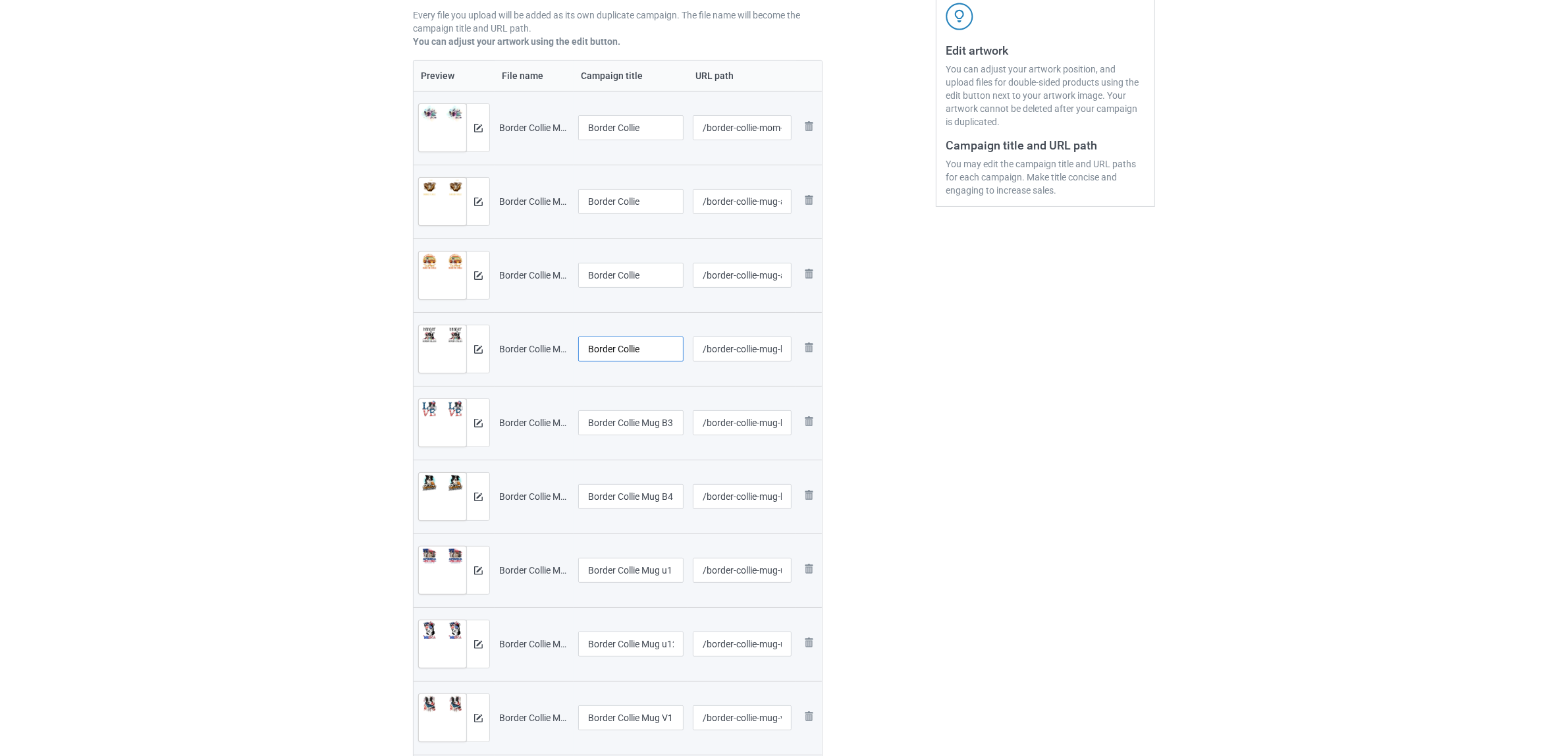
type input "Border Collie"
click at [640, 432] on input "Border Collie Mug B3" at bounding box center [631, 422] width 105 height 25
paste input "text"
type input "Border Collie"
click at [623, 509] on div at bounding box center [631, 513] width 105 height 8
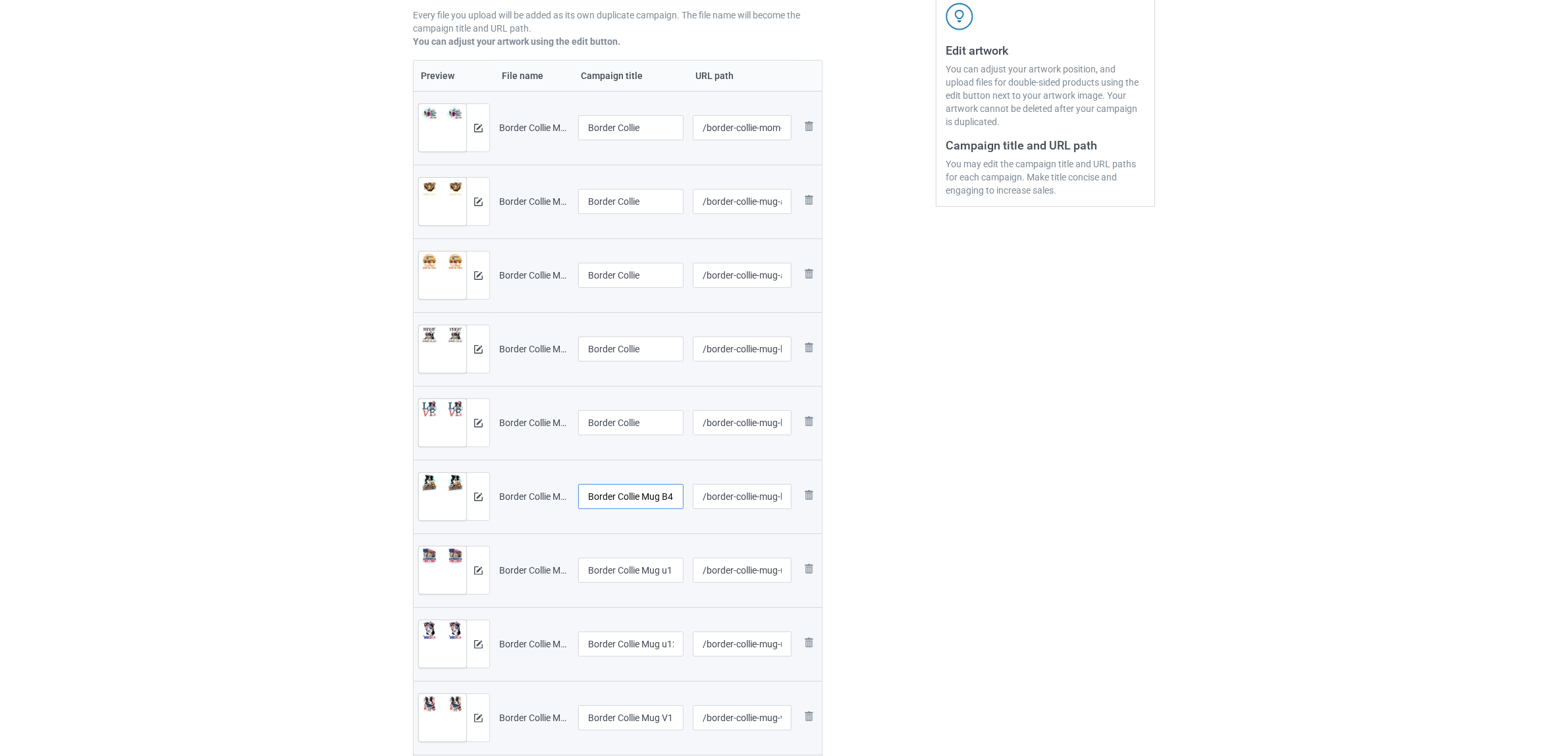
click at [637, 497] on input "Border Collie Mug B4" at bounding box center [631, 496] width 105 height 25
paste input "text"
type input "Border Collie"
click at [614, 567] on input "Border Collie Mug u1" at bounding box center [631, 569] width 105 height 25
paste input "text"
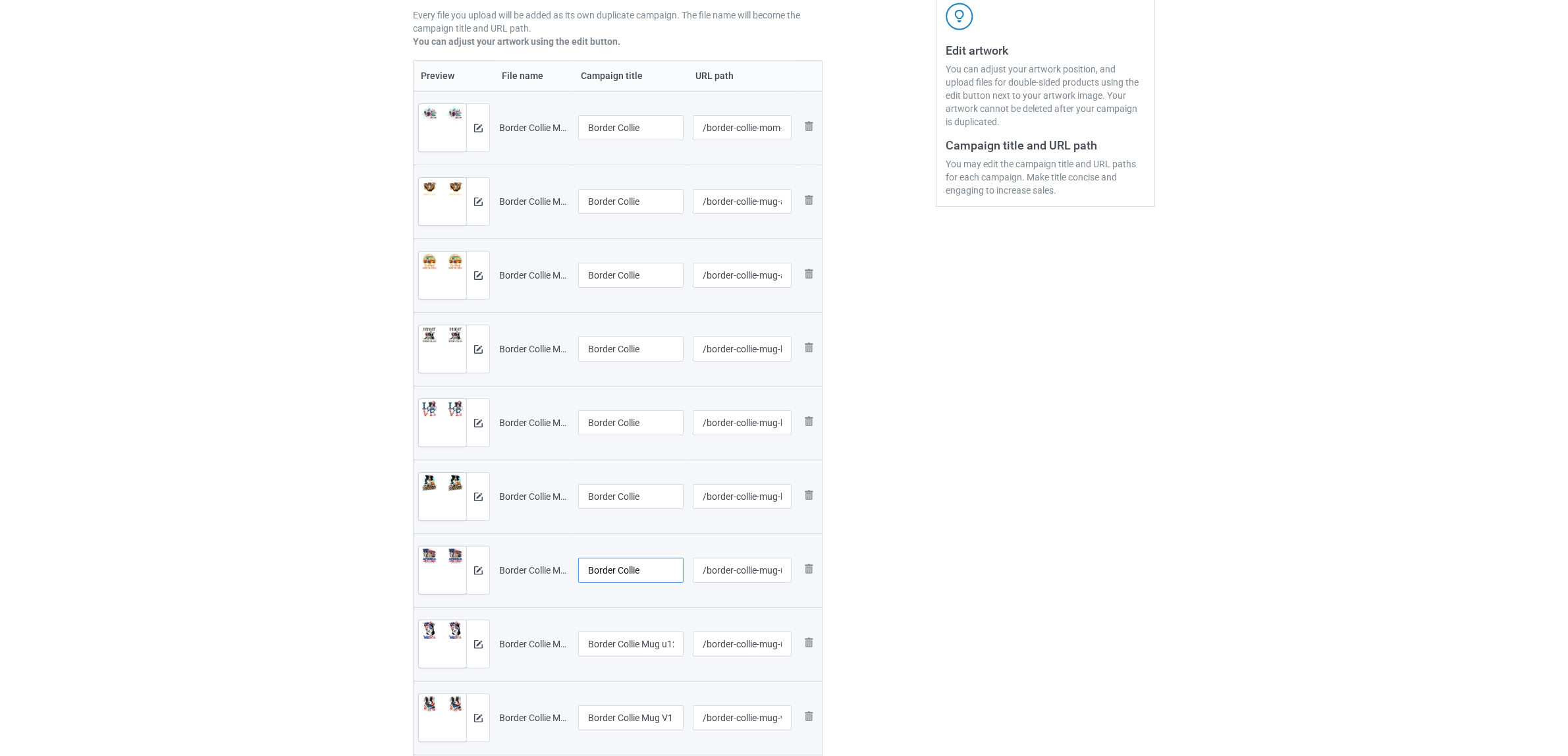
type input "Border Collie"
click at [613, 649] on input "Border Collie Mug u12" at bounding box center [631, 643] width 105 height 25
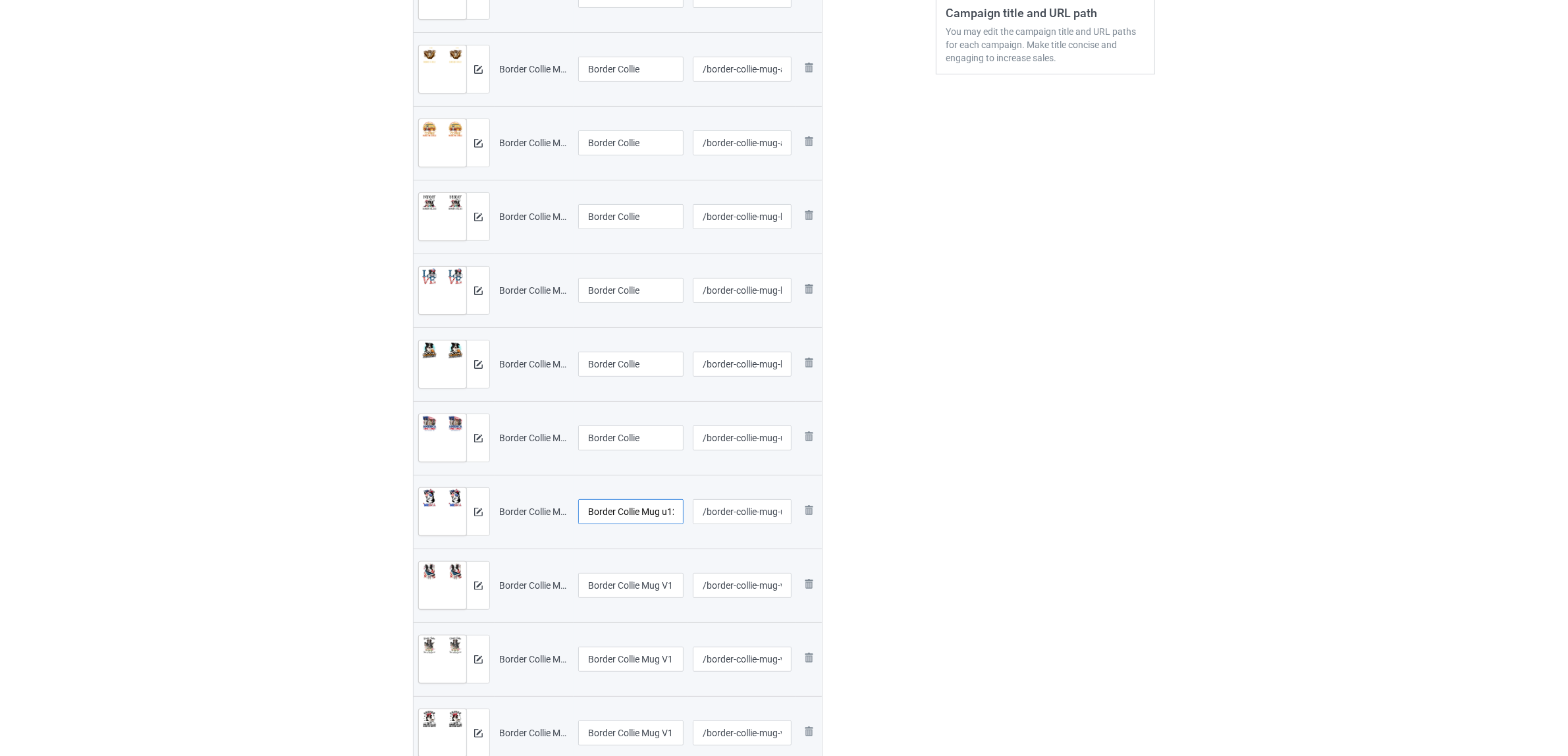
scroll to position [494, 0]
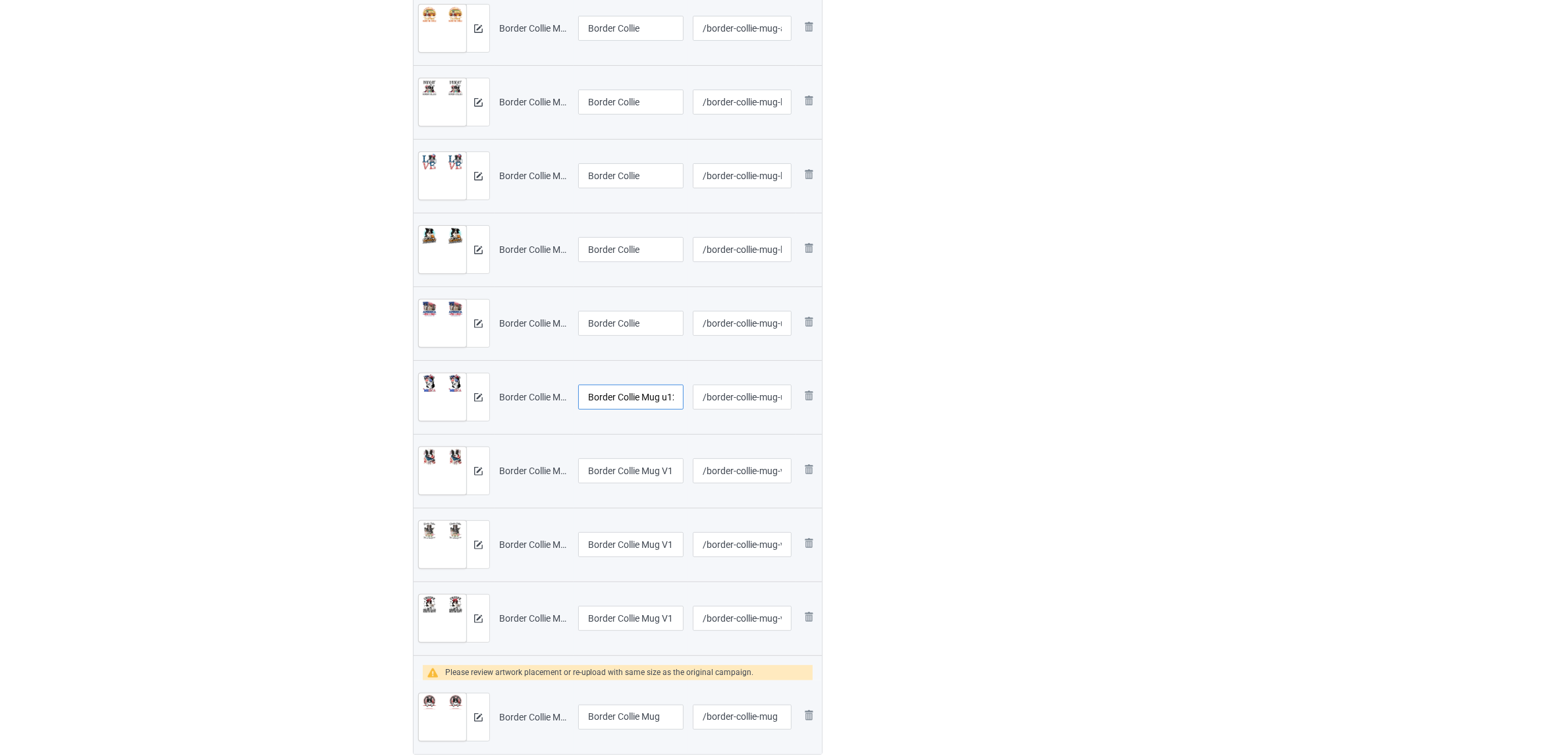
paste input "text"
type input "Border Collie"
click at [637, 474] on input "Border Collie Mug V1 (1)" at bounding box center [631, 470] width 105 height 25
paste input "text"
type input "Border Collie"
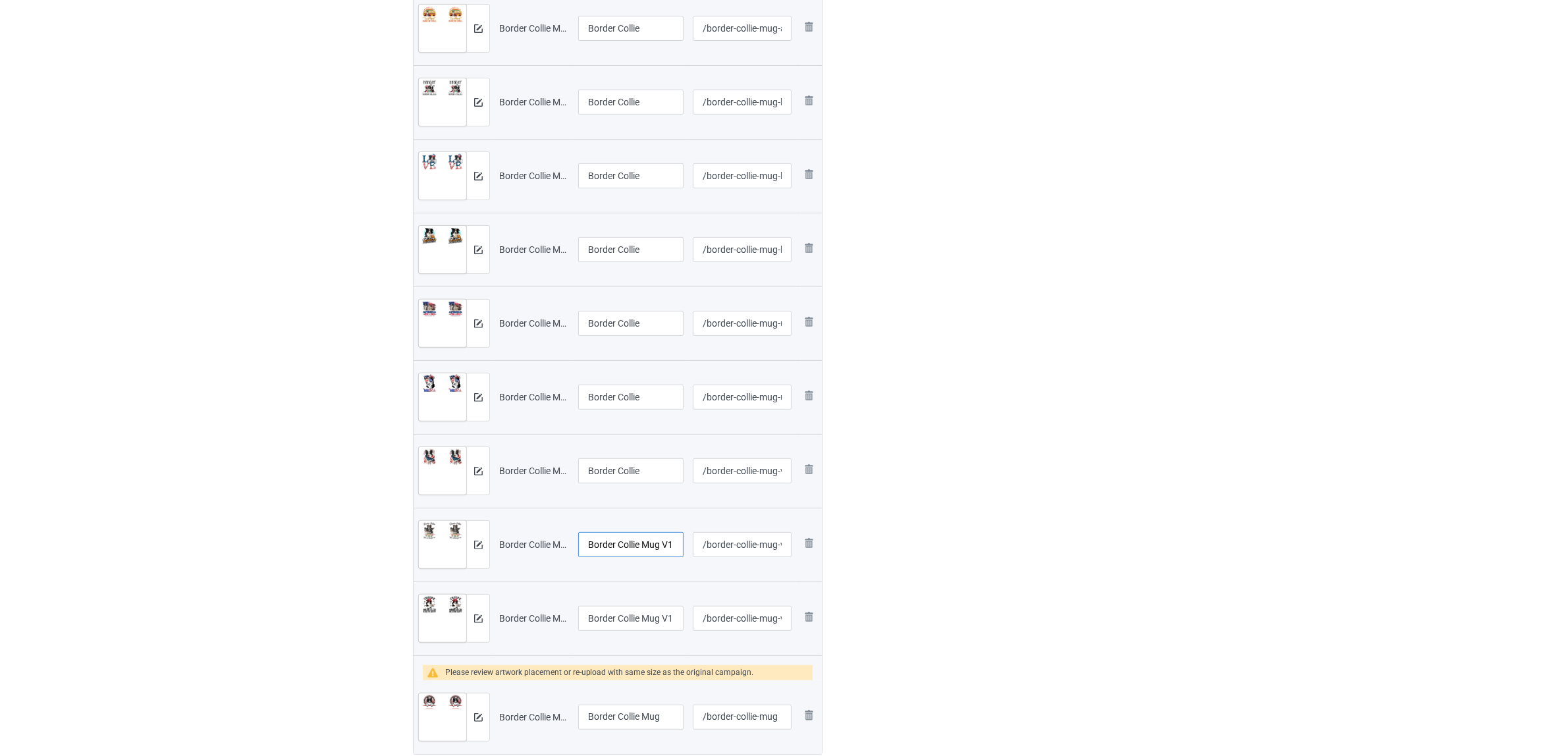
click at [628, 548] on input "Border Collie Mug V1 (2)" at bounding box center [631, 544] width 105 height 25
paste input "text"
type input "Border Collie"
click at [653, 621] on input "Border Collie Mug V1 (3)" at bounding box center [631, 618] width 105 height 25
paste input "text"
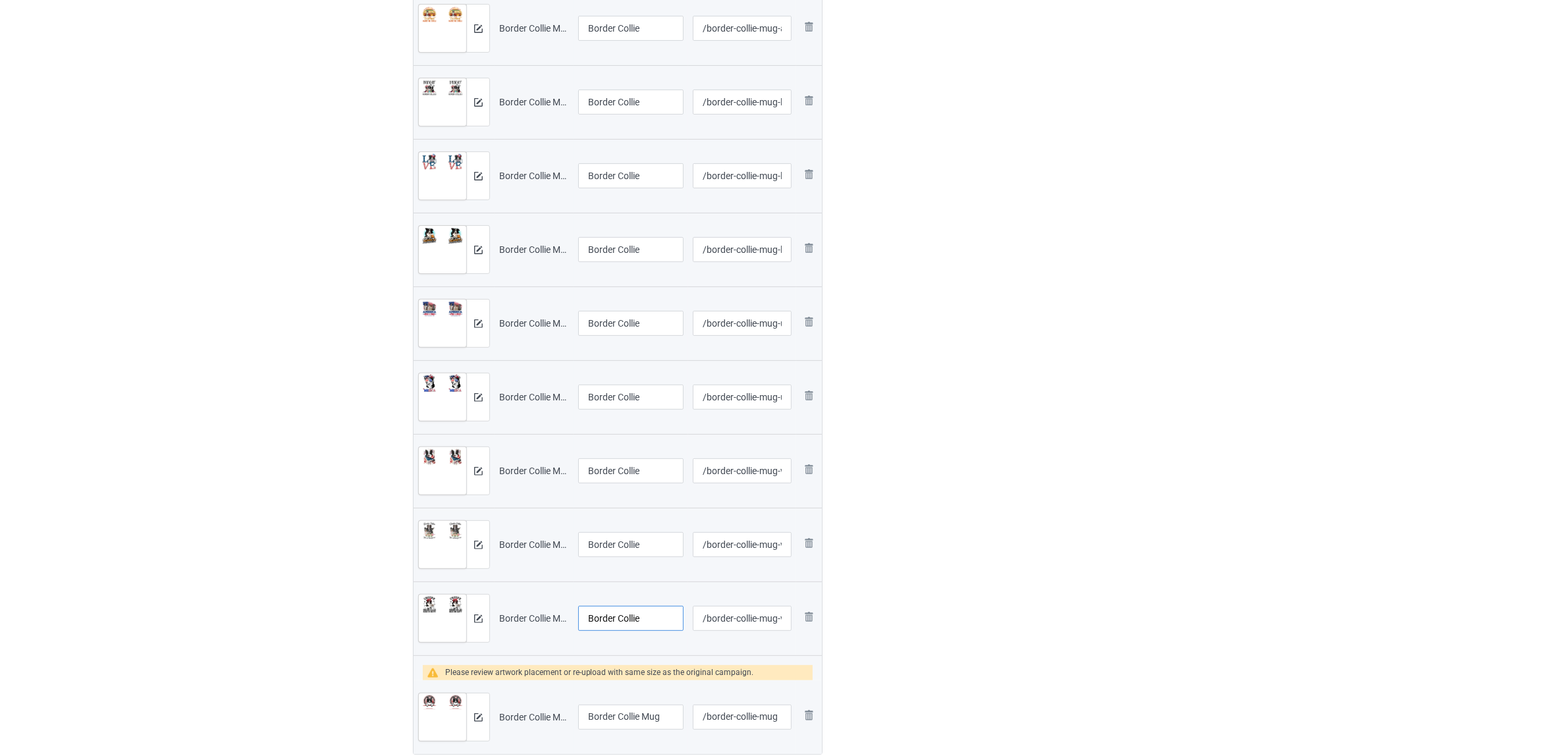
type input "Border Collie"
click at [956, 610] on div "Edit artwork You can adjust your artwork position, and upload files for double-…" at bounding box center [1045, 195] width 238 height 1194
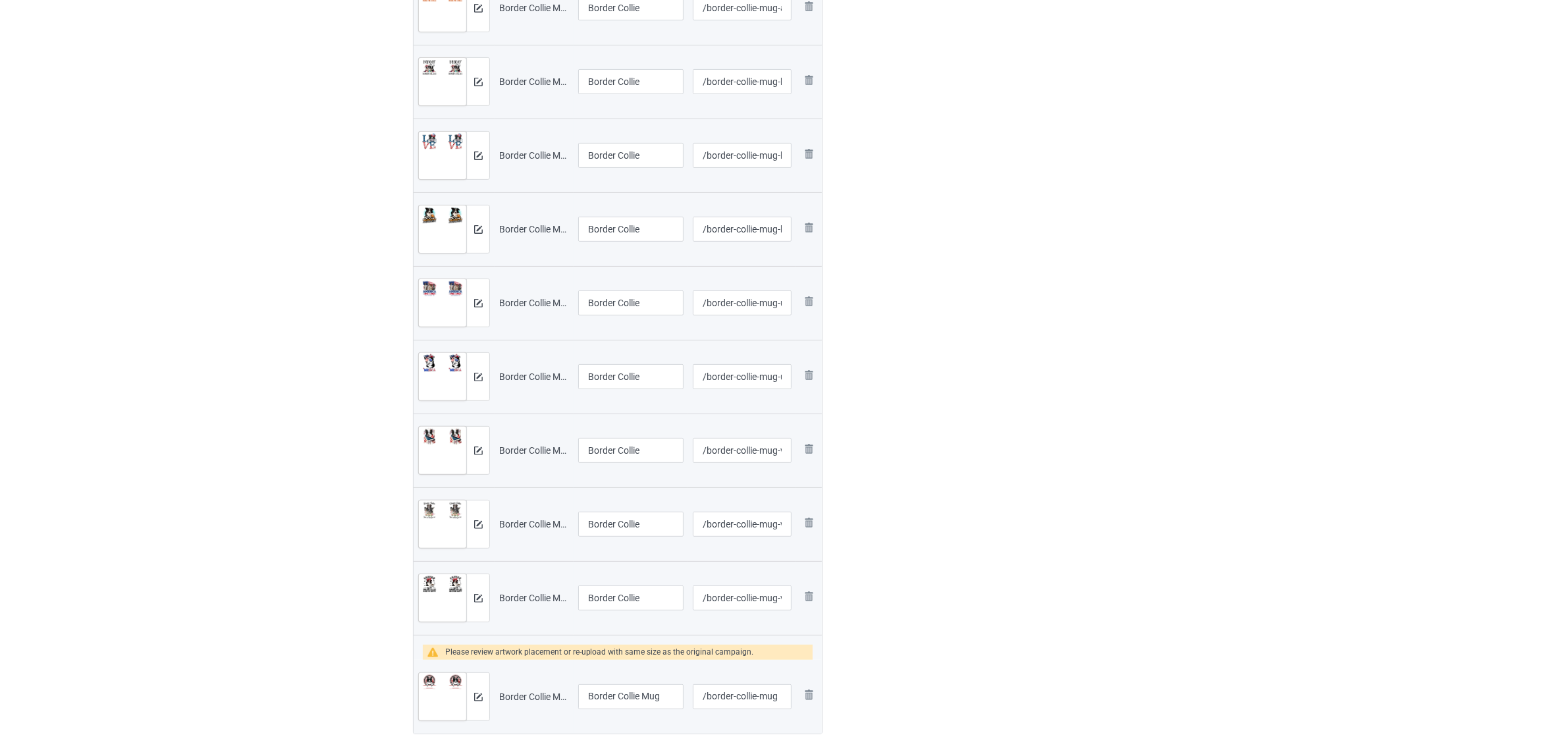
scroll to position [740, 0]
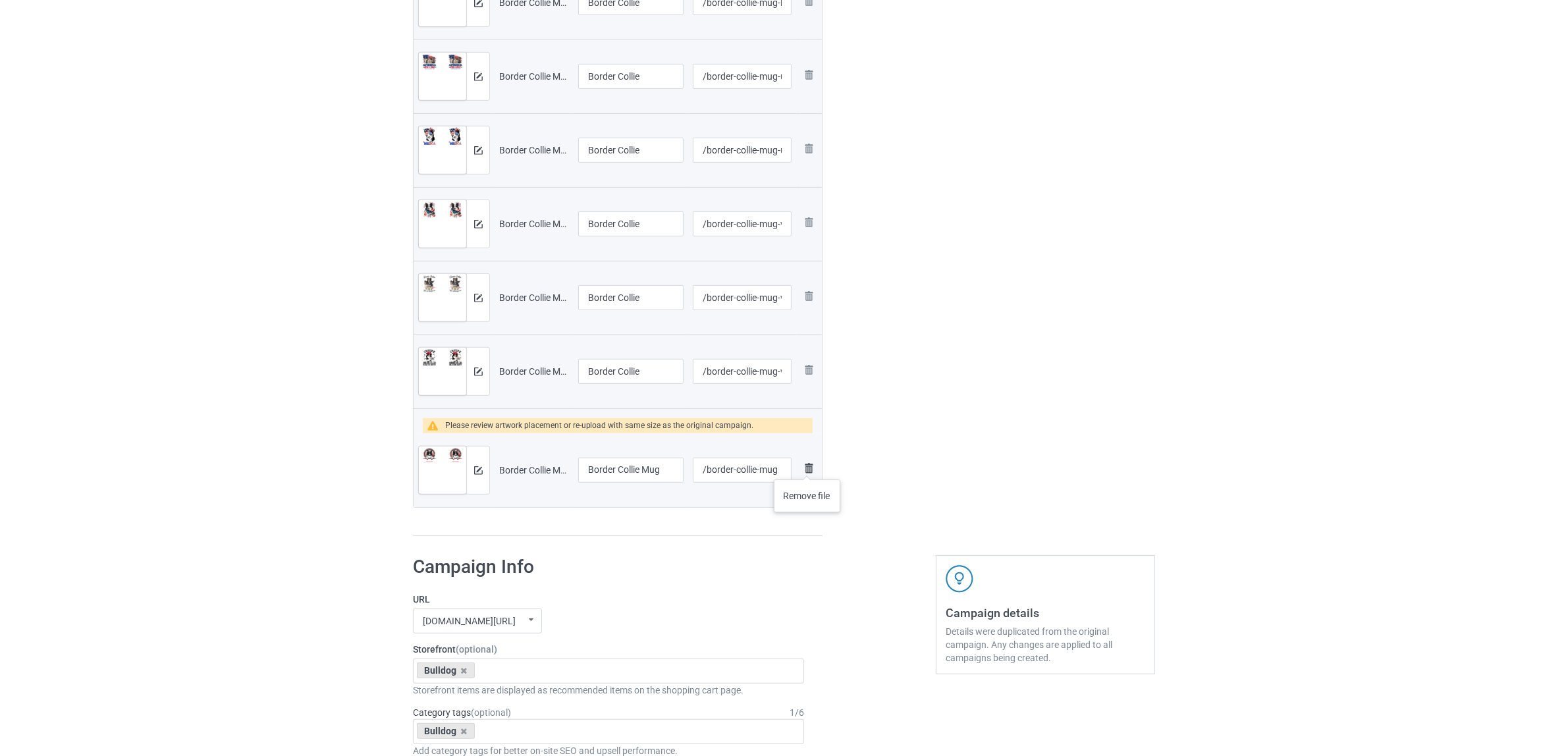
click at [807, 466] on img at bounding box center [808, 468] width 16 height 16
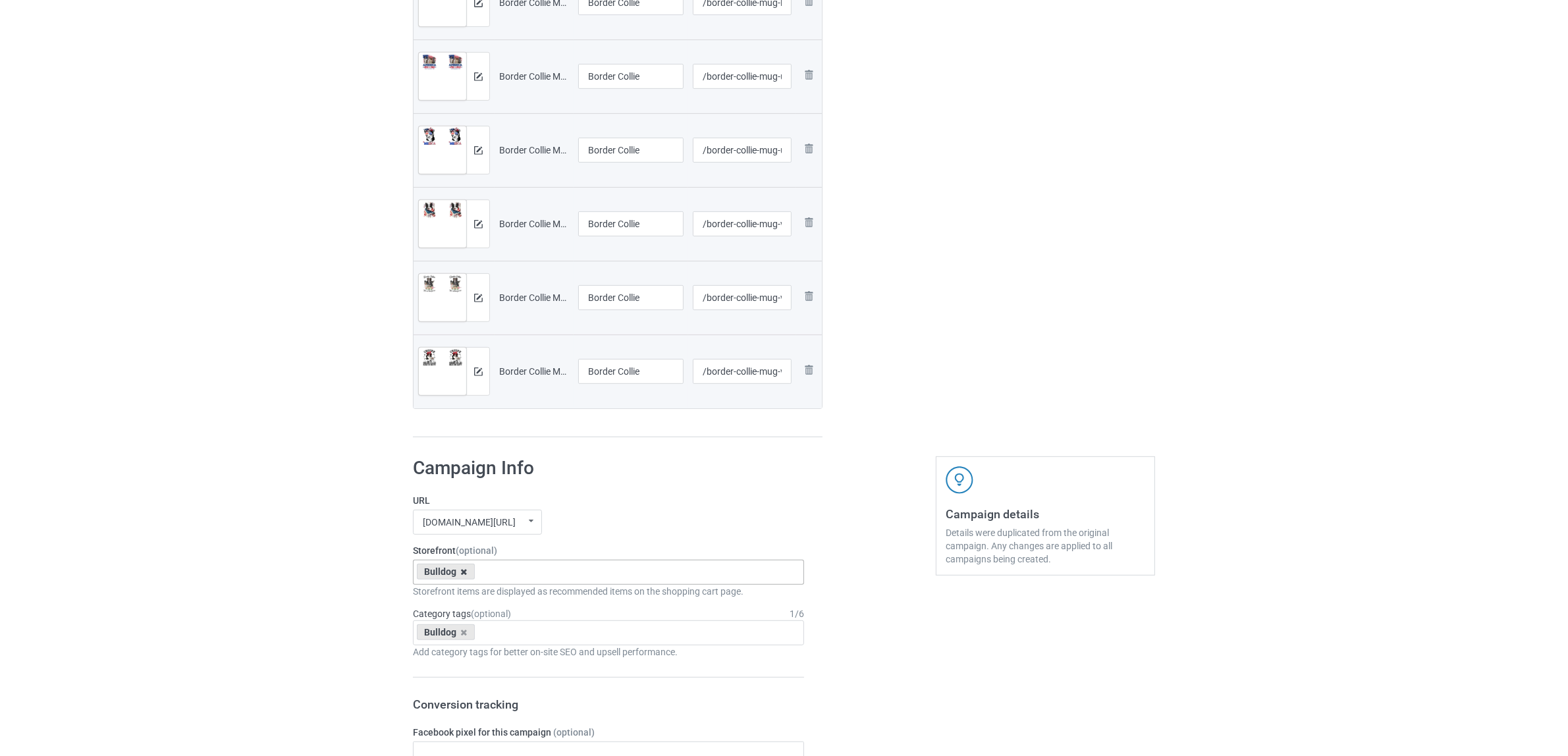
click at [461, 571] on icon at bounding box center [464, 571] width 6 height 8
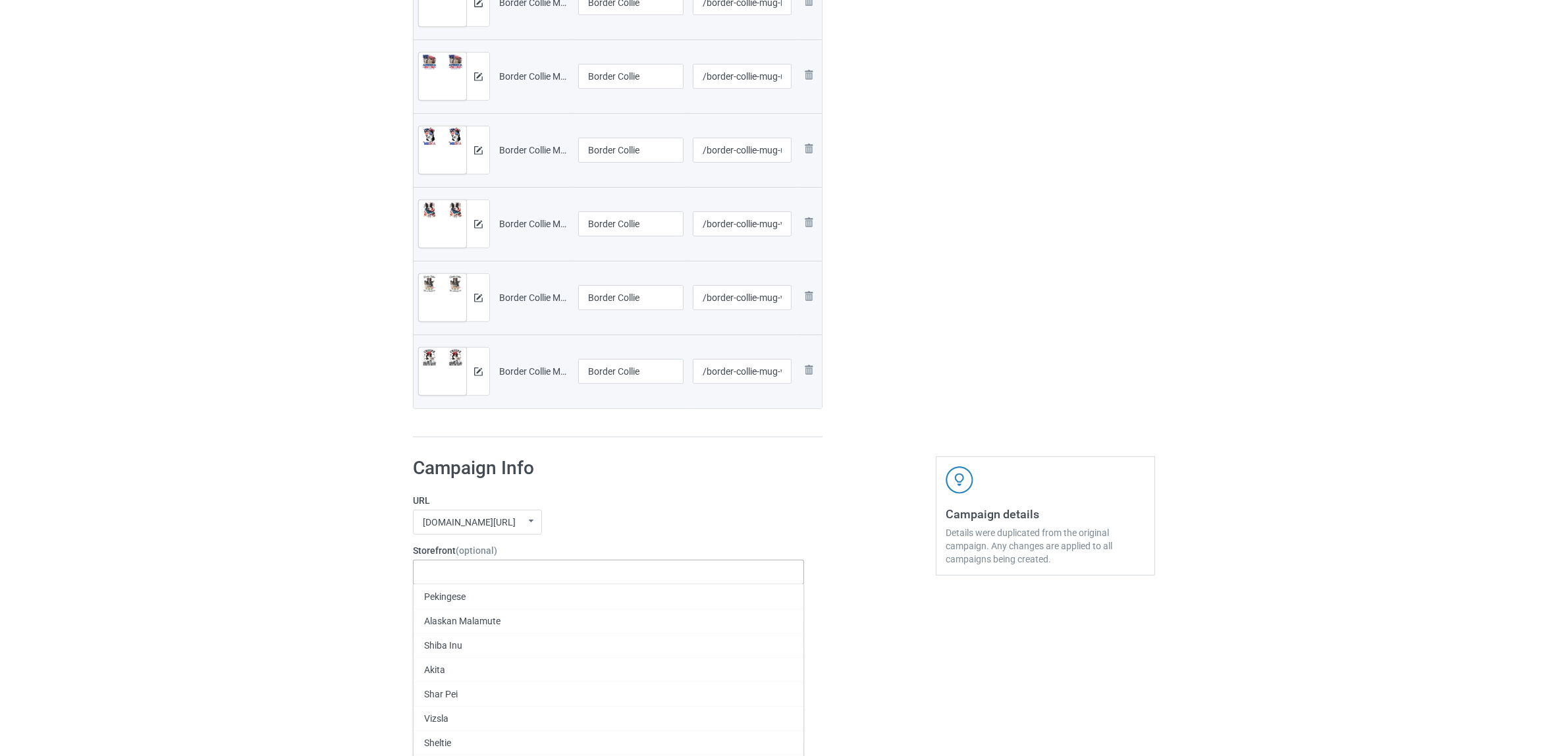
paste input "Border Collie"
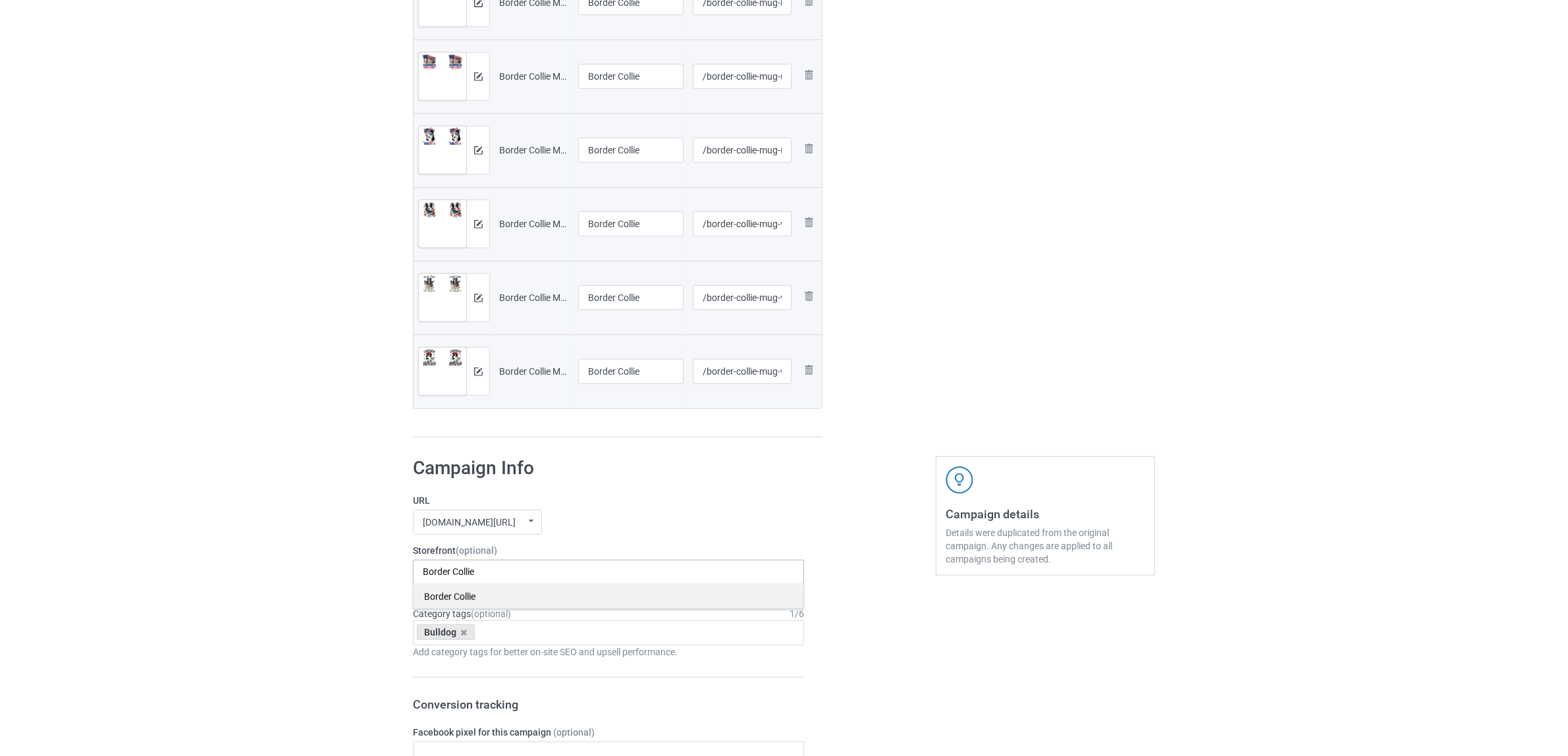
type input "Border Collie"
click at [448, 599] on div "Border Collie" at bounding box center [609, 596] width 390 height 25
click at [461, 636] on icon at bounding box center [464, 632] width 6 height 8
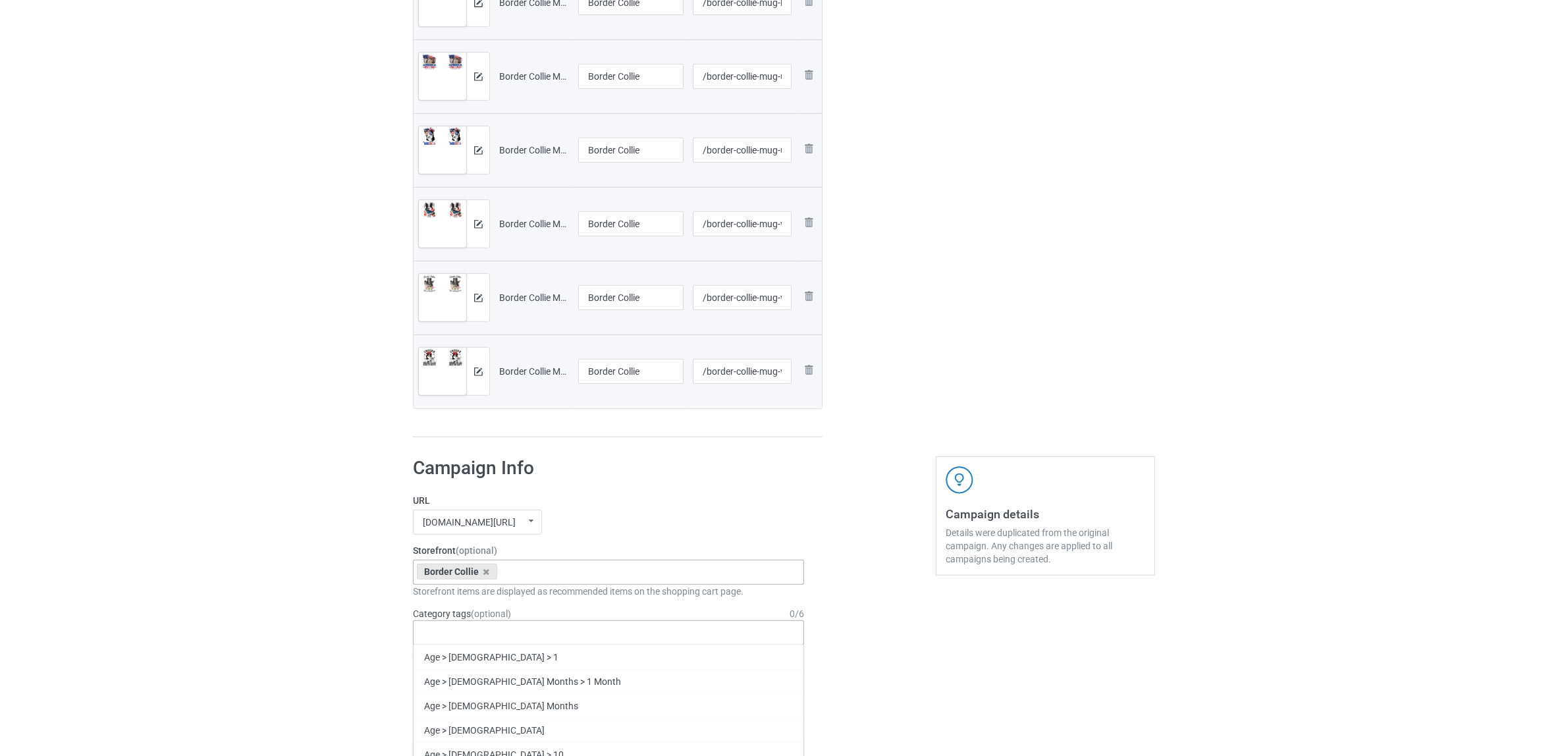
paste input "Border Collie"
type input "Border Collie"
click at [453, 656] on div "Border Collie" at bounding box center [609, 656] width 390 height 25
click at [313, 606] on div "Bulk duplicate campaign Campaign to duplicate Bulldog Original Artwork 2508x104…" at bounding box center [784, 484] width 1568 height 2378
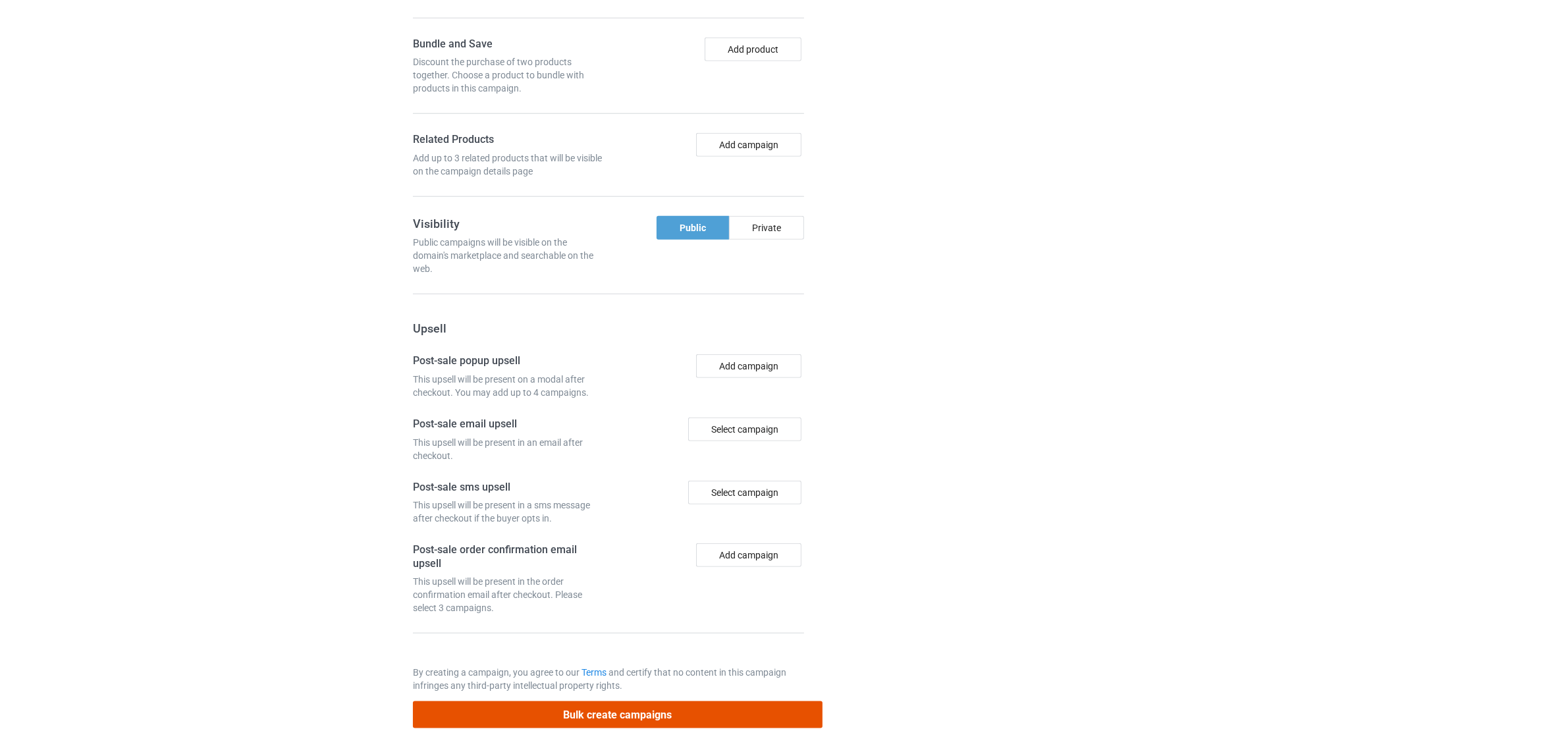
click at [593, 715] on button "Bulk create campaigns" at bounding box center [617, 714] width 409 height 27
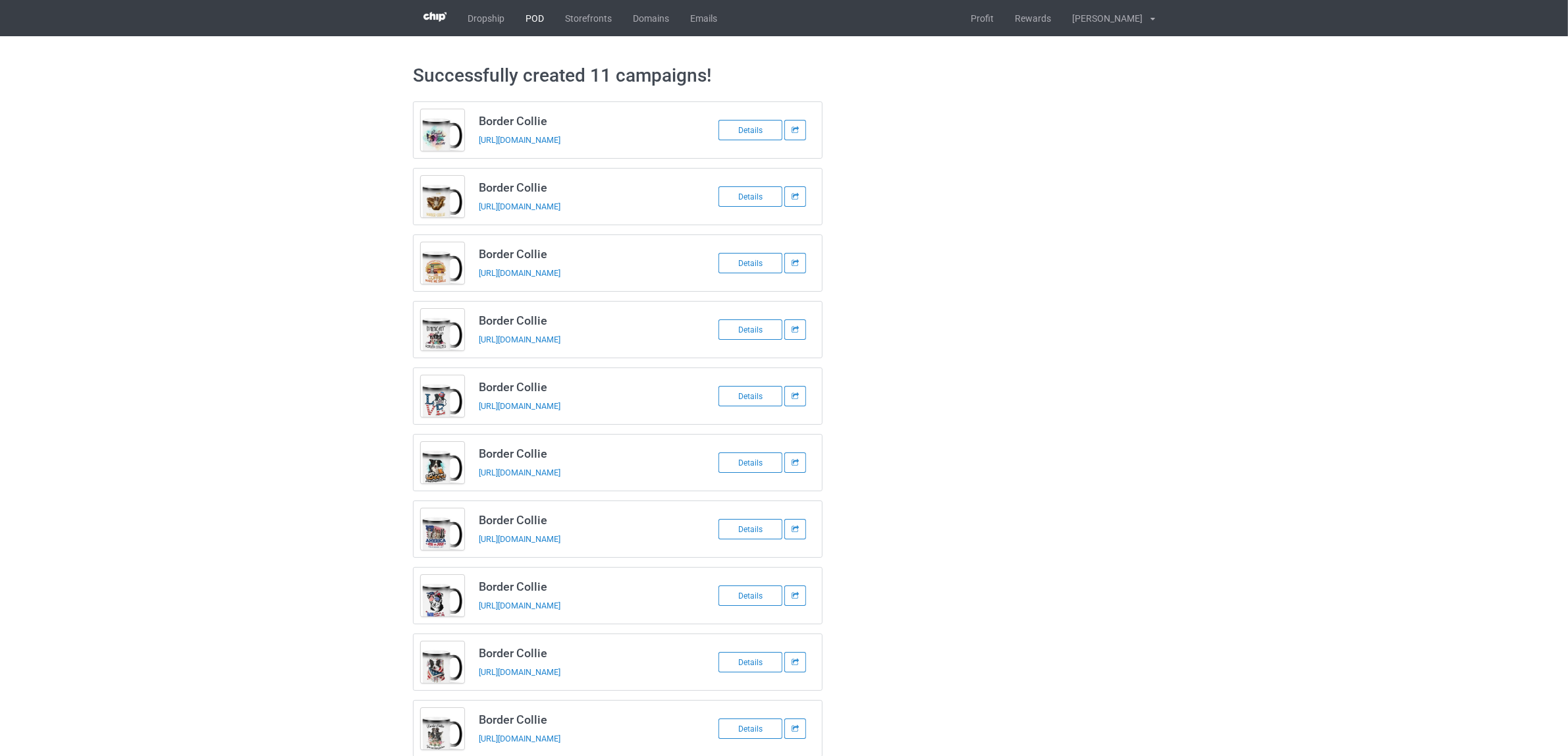
click at [532, 22] on link "POD" at bounding box center [535, 18] width 39 height 37
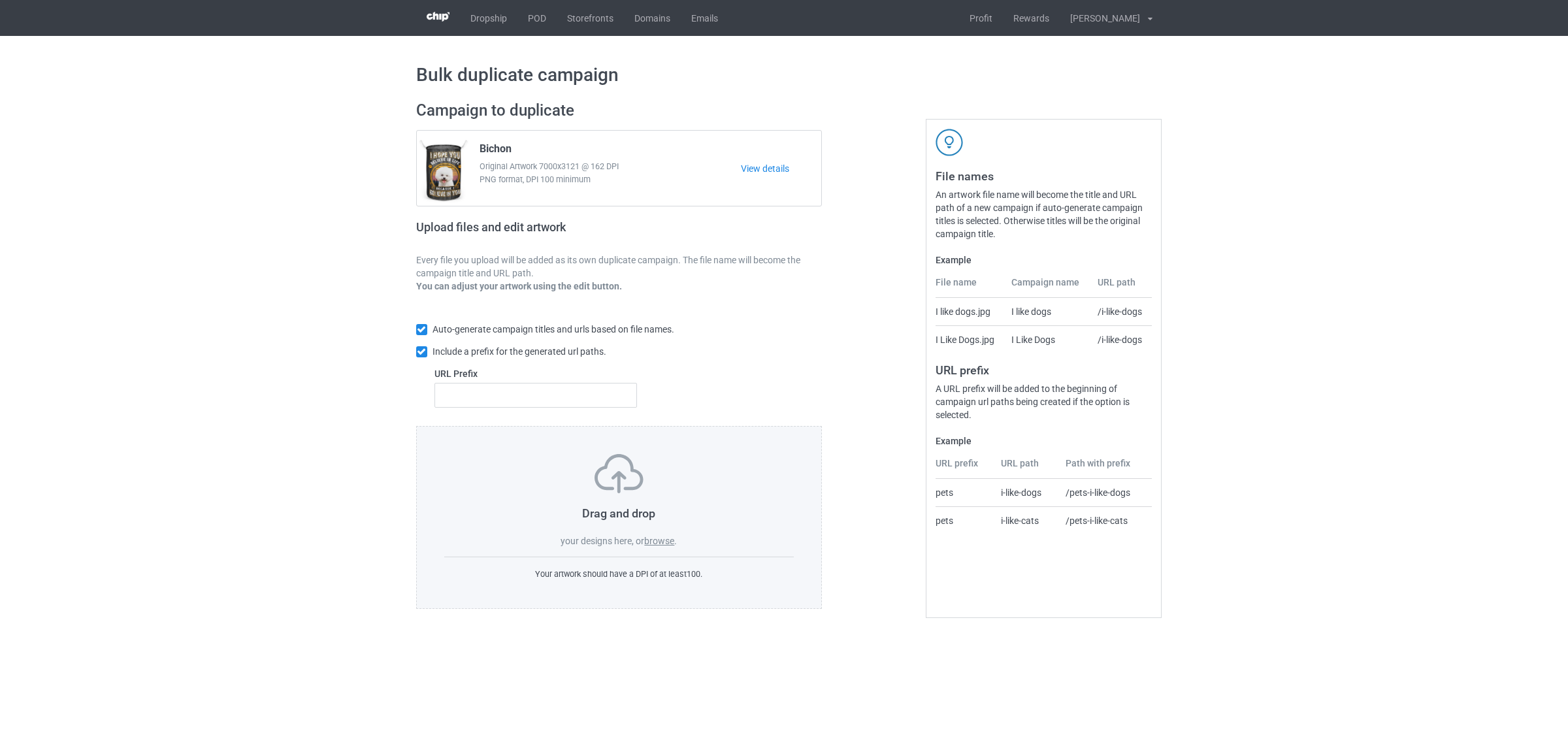
click at [665, 542] on label "browse" at bounding box center [658, 541] width 30 height 11
click at [0, 0] on input "browse" at bounding box center [0, 0] width 0 height 0
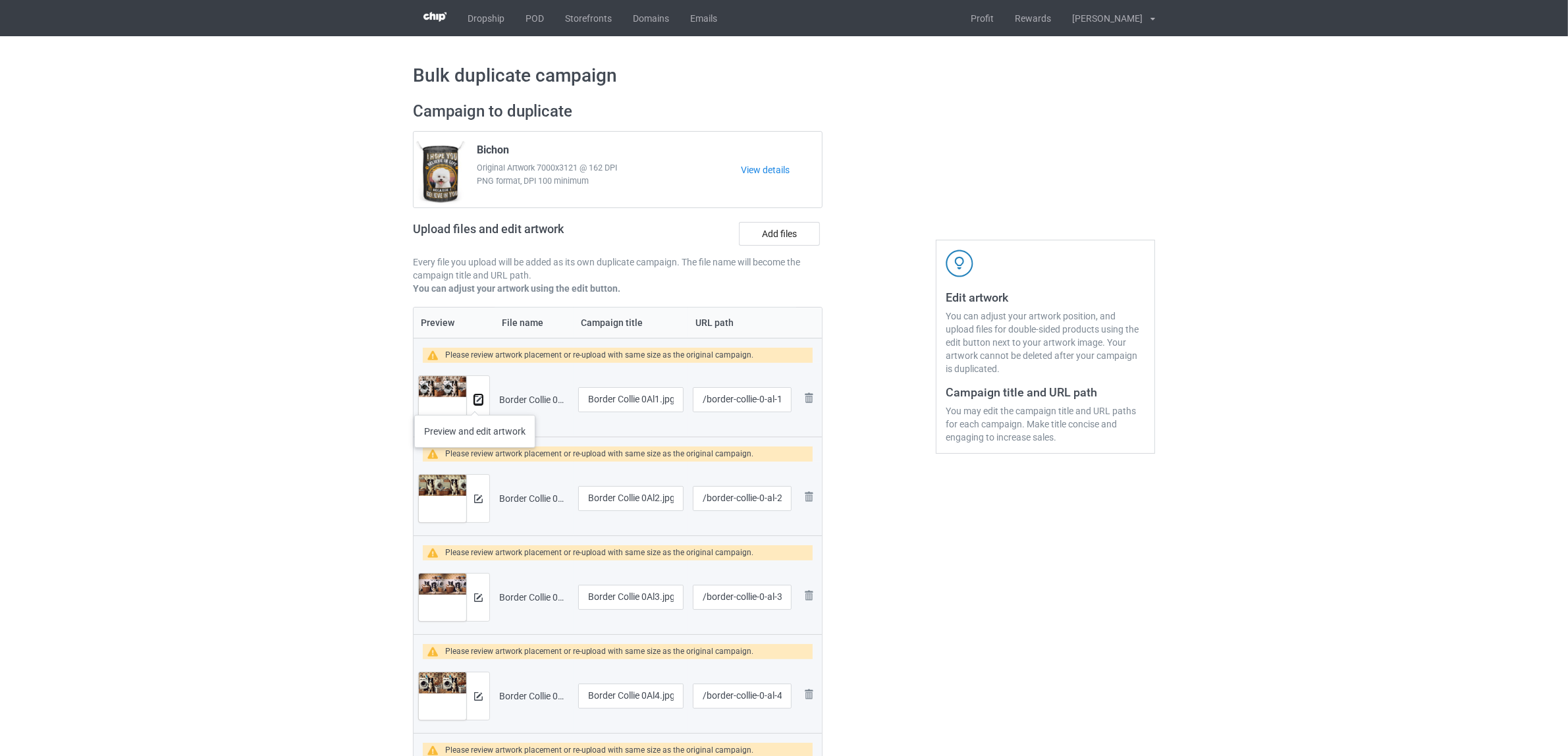
click at [475, 402] on img at bounding box center [478, 399] width 8 height 8
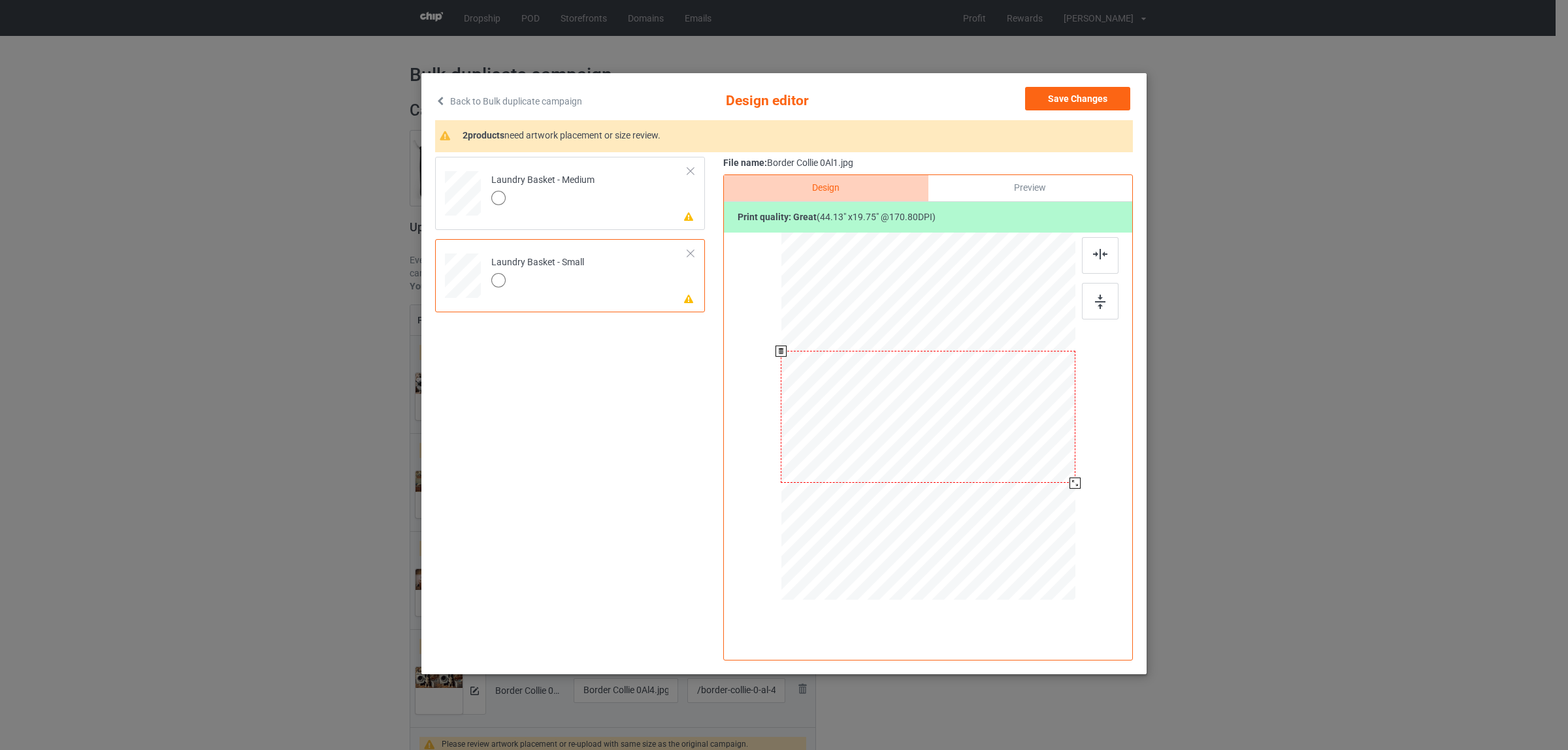
click at [991, 420] on div at bounding box center [928, 416] width 294 height 132
click at [1076, 486] on div at bounding box center [1075, 483] width 11 height 11
click at [602, 211] on td "Please review artwork placement Laundry Basket - Medium" at bounding box center [589, 190] width 211 height 57
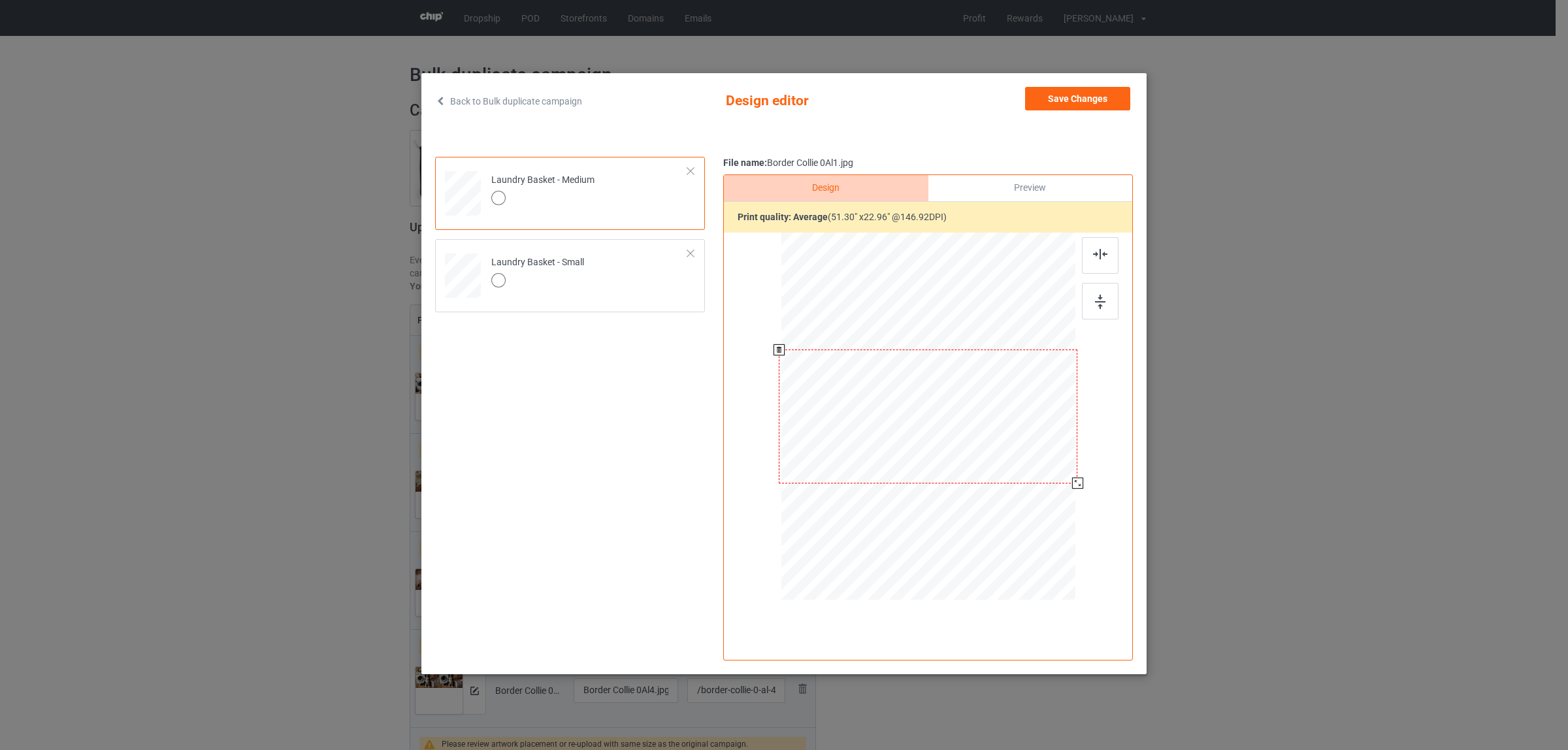
click at [1076, 487] on div at bounding box center [1078, 483] width 11 height 11
click at [1058, 95] on button "Save Changes" at bounding box center [1078, 99] width 105 height 24
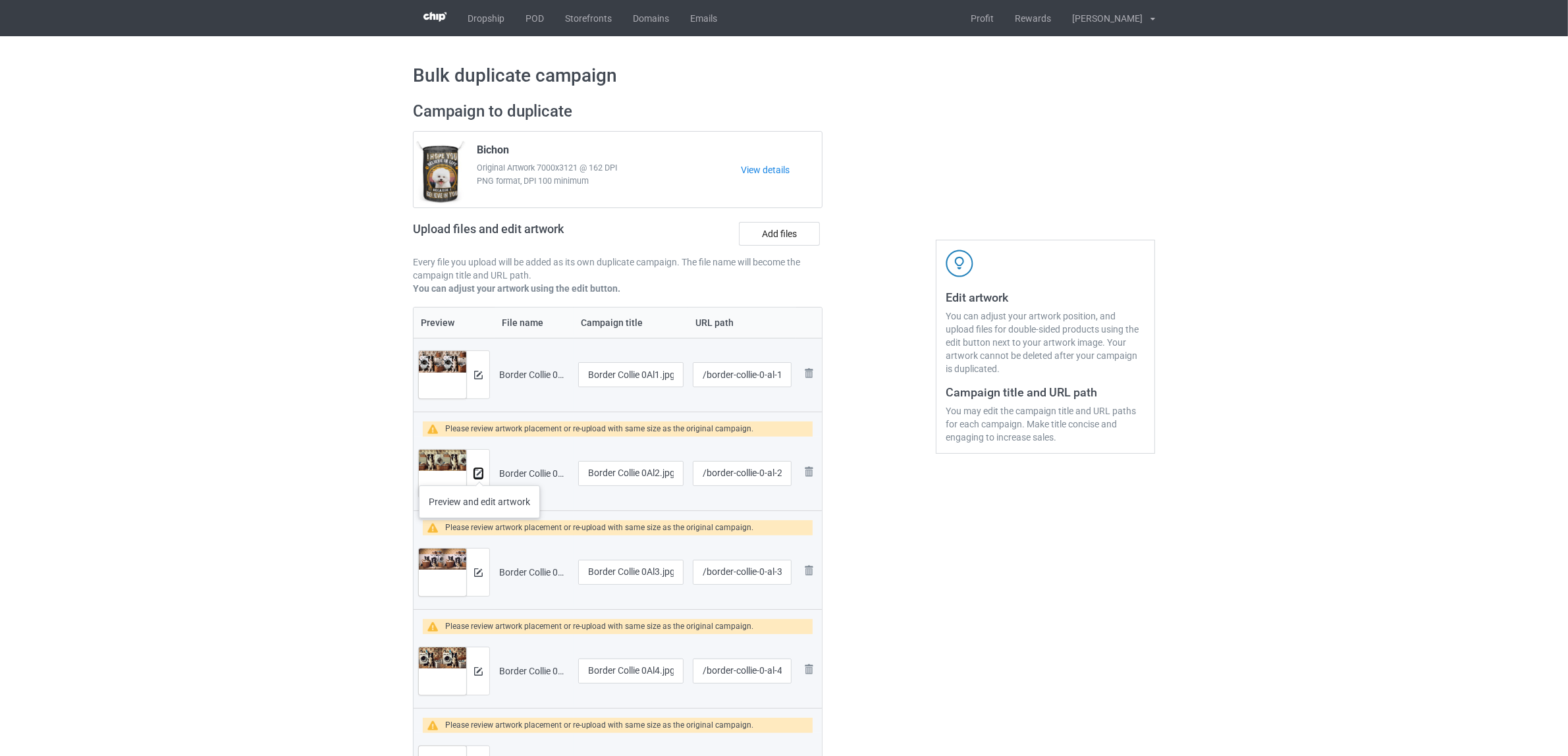
click at [480, 472] on img at bounding box center [478, 473] width 8 height 8
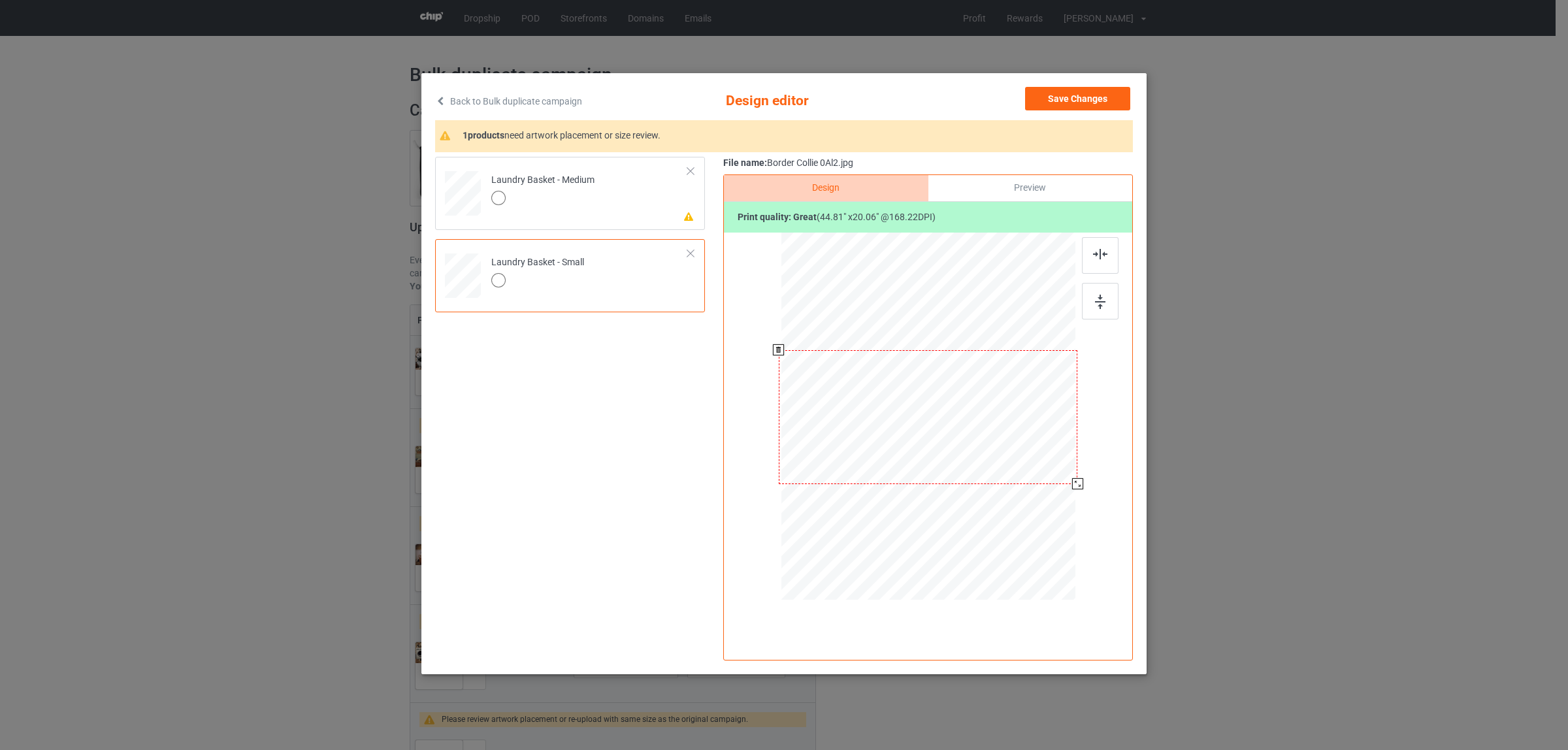
click at [1077, 487] on div at bounding box center [1078, 484] width 11 height 11
click at [608, 191] on td "Please review artwork placement Laundry Basket - Medium" at bounding box center [589, 190] width 211 height 57
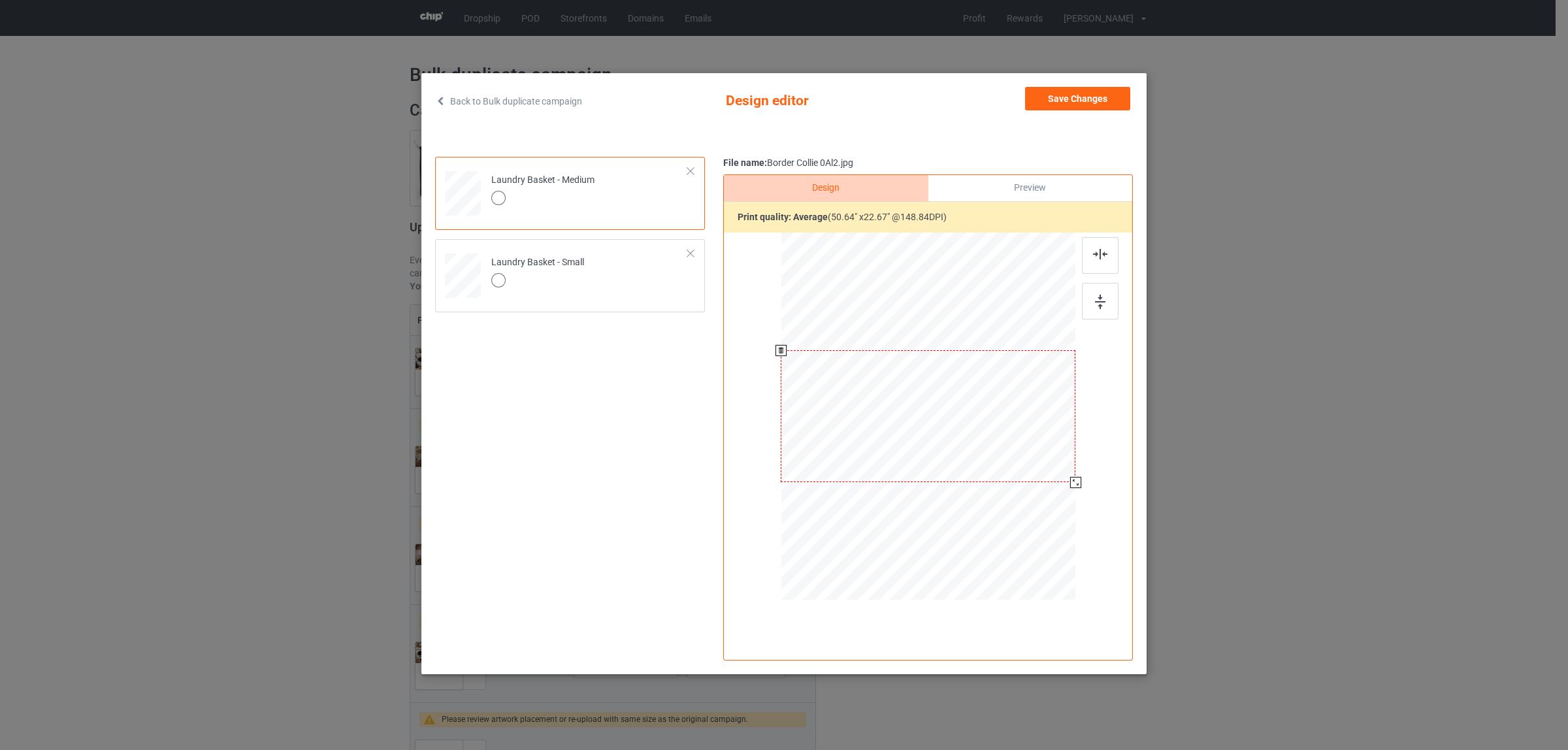
click at [1073, 483] on div at bounding box center [1075, 482] width 11 height 11
click at [1070, 100] on button "Save Changes" at bounding box center [1078, 99] width 105 height 24
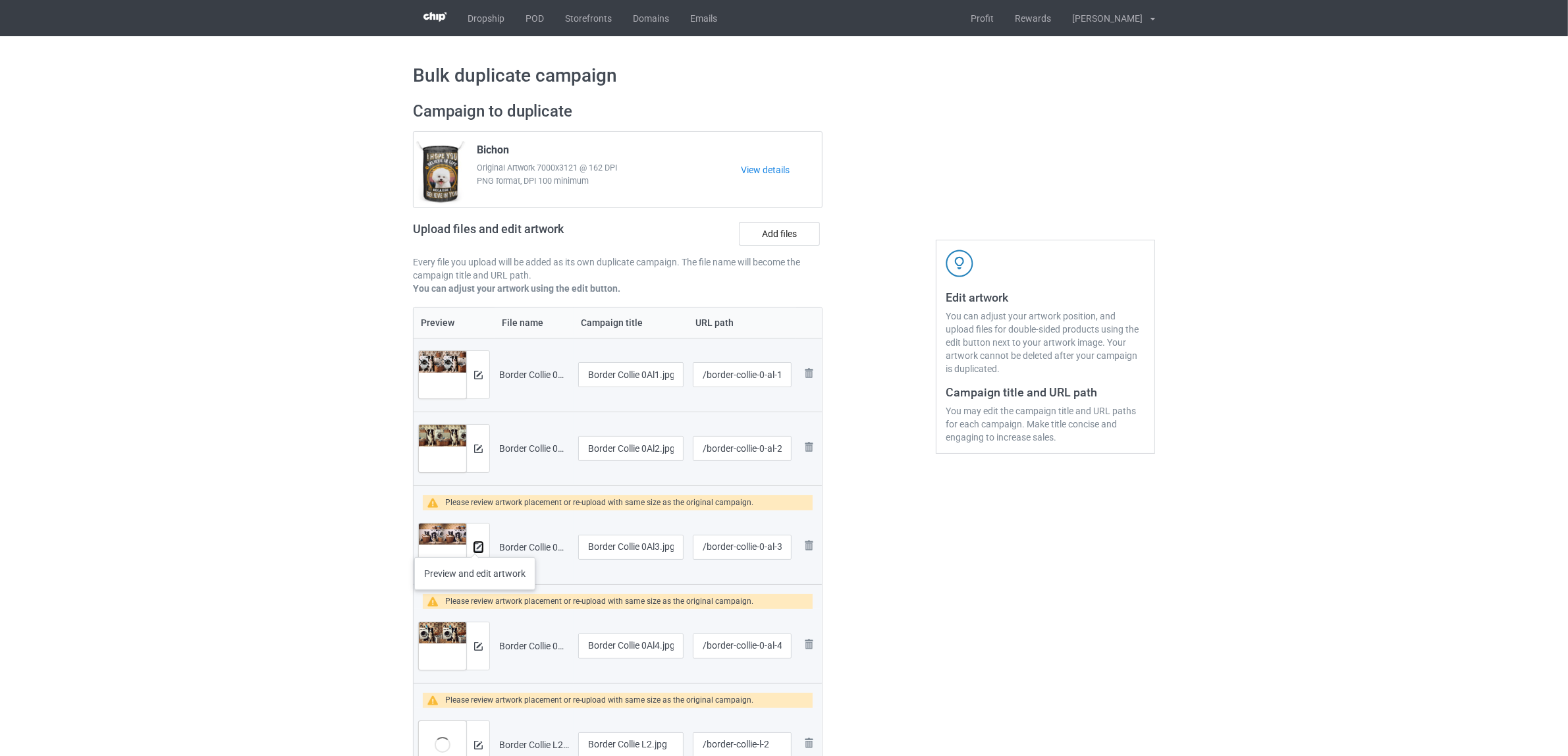
click at [475, 544] on img at bounding box center [478, 547] width 8 height 8
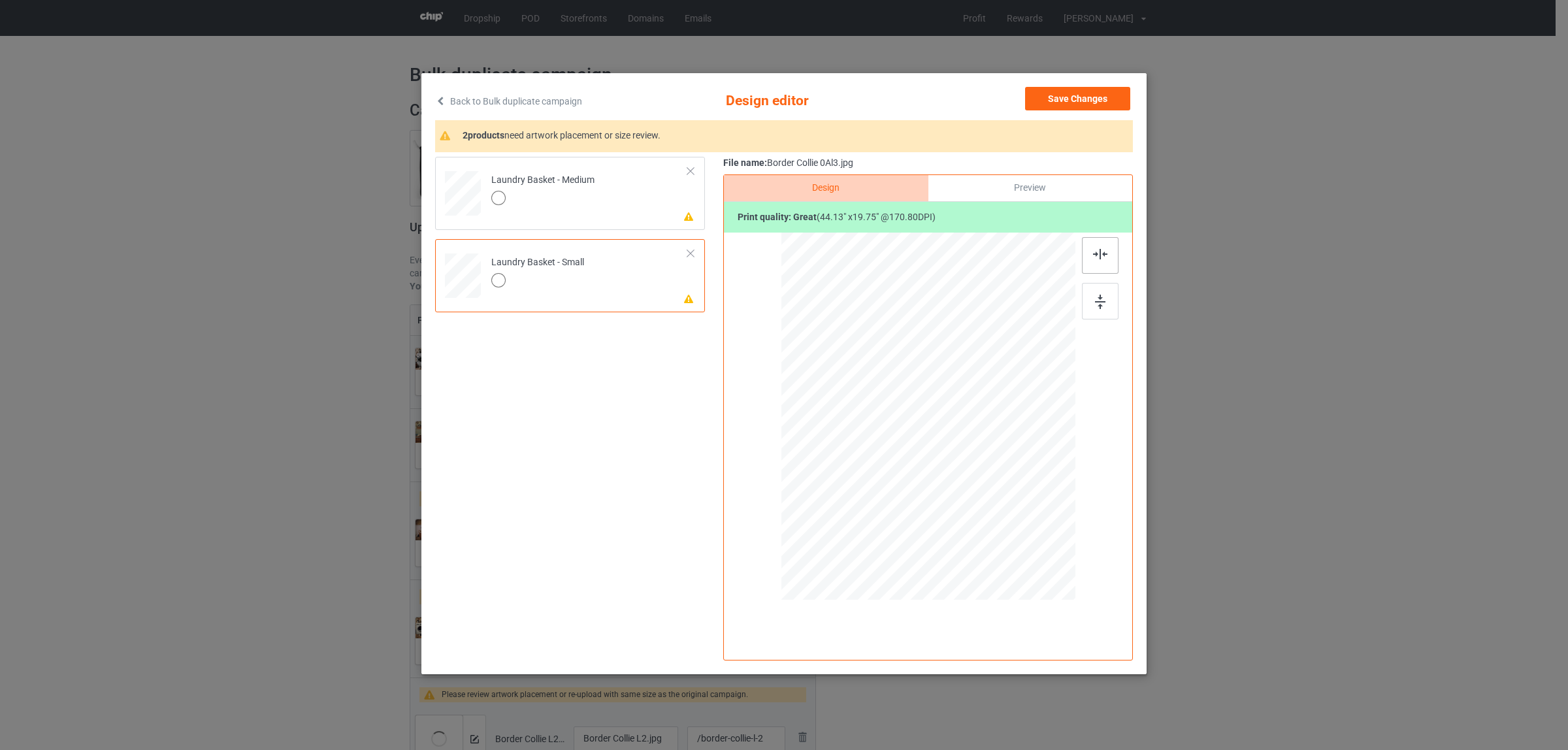
click at [1108, 260] on div at bounding box center [1100, 255] width 36 height 36
click at [578, 172] on td "Please review artwork placement Laundry Basket - Medium" at bounding box center [589, 190] width 211 height 57
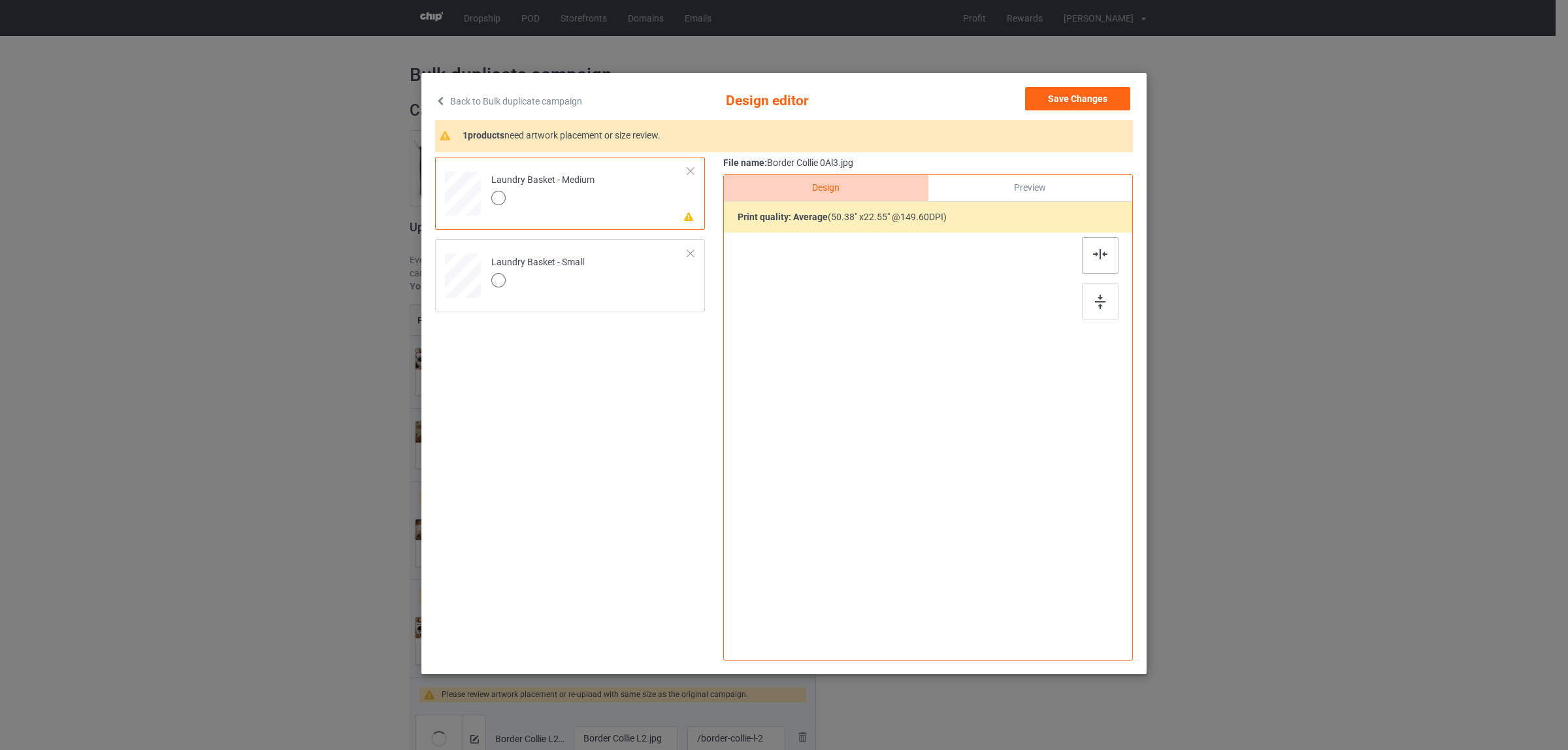
click at [1099, 255] on img at bounding box center [1100, 254] width 15 height 11
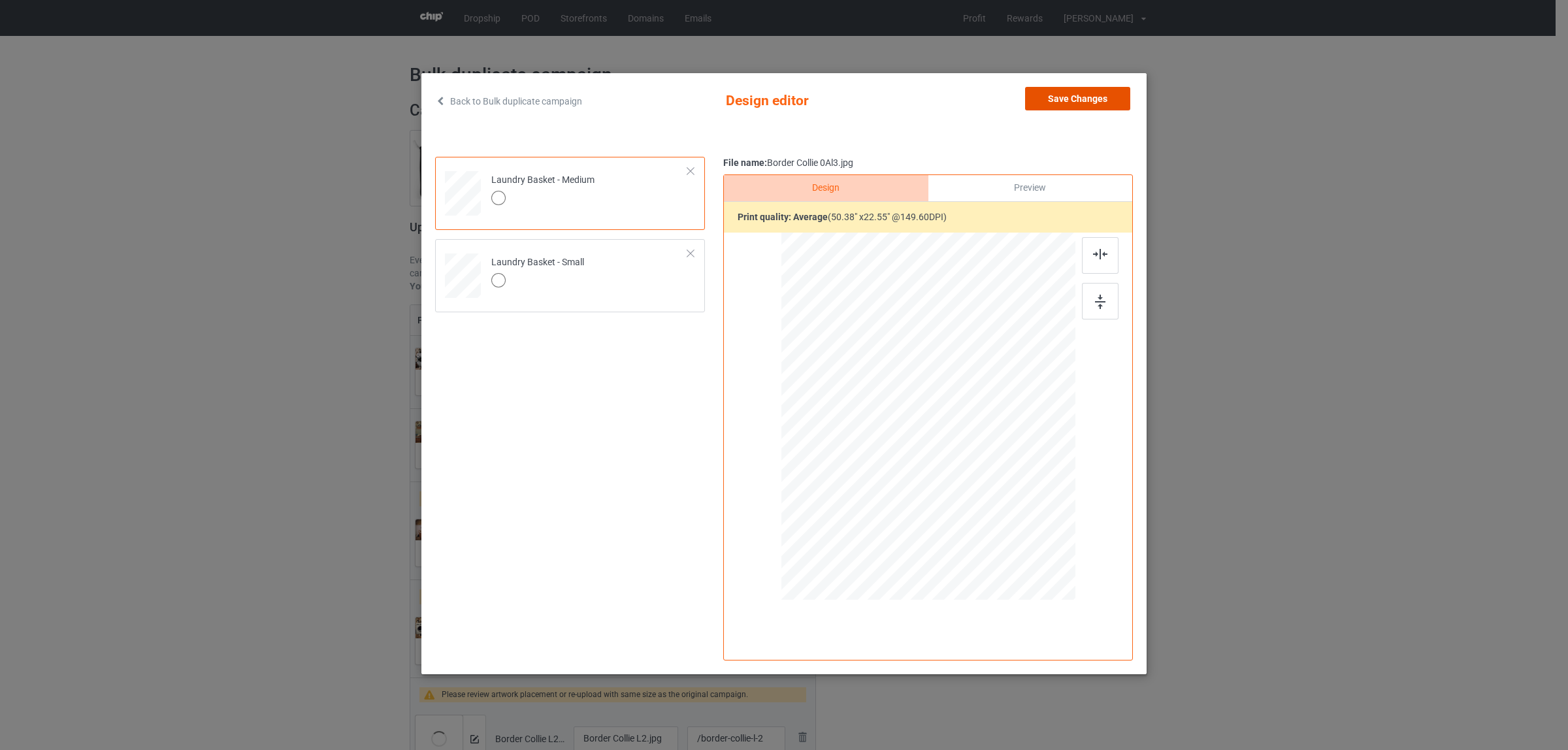
click at [1082, 90] on button "Save Changes" at bounding box center [1078, 99] width 105 height 24
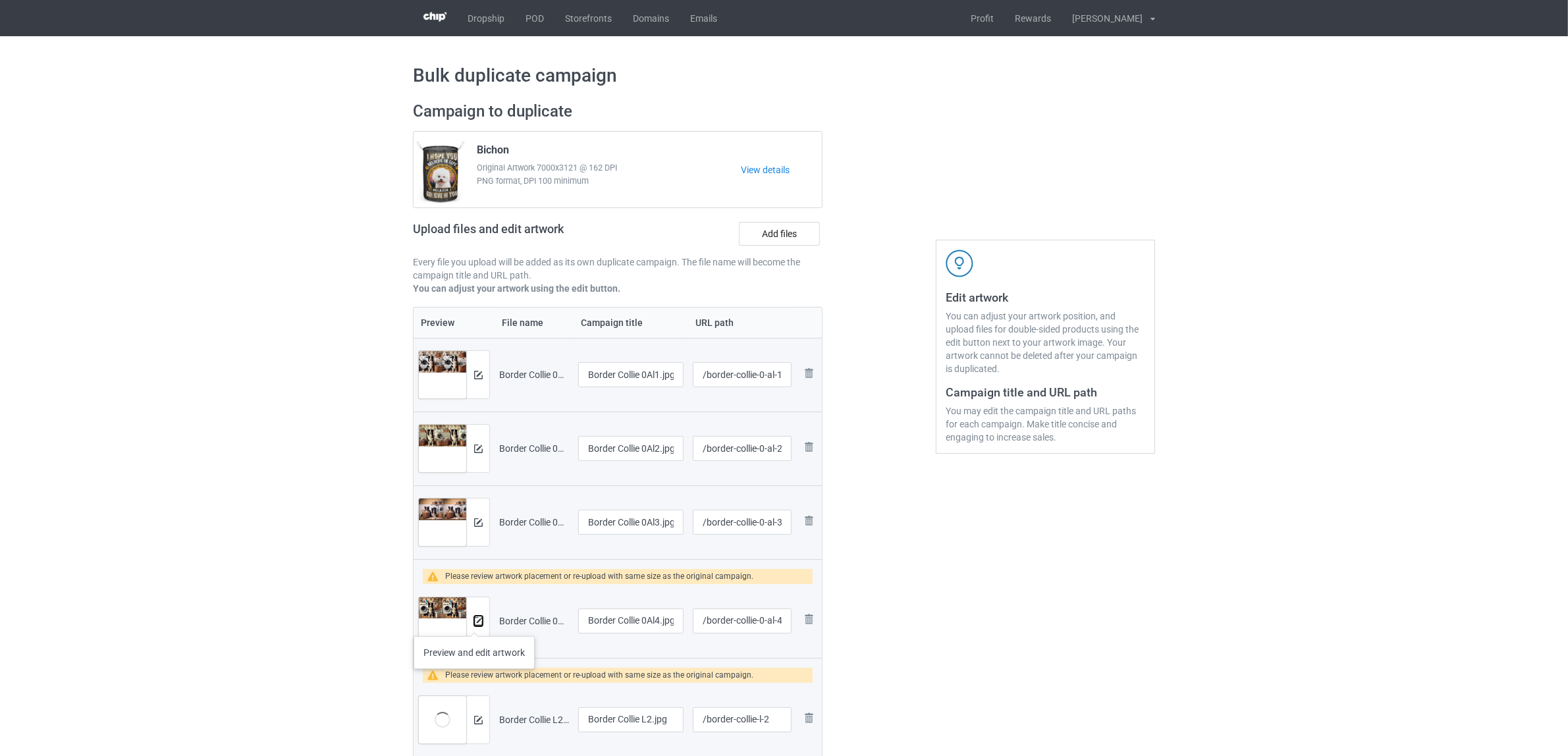
click at [474, 623] on img at bounding box center [478, 621] width 8 height 8
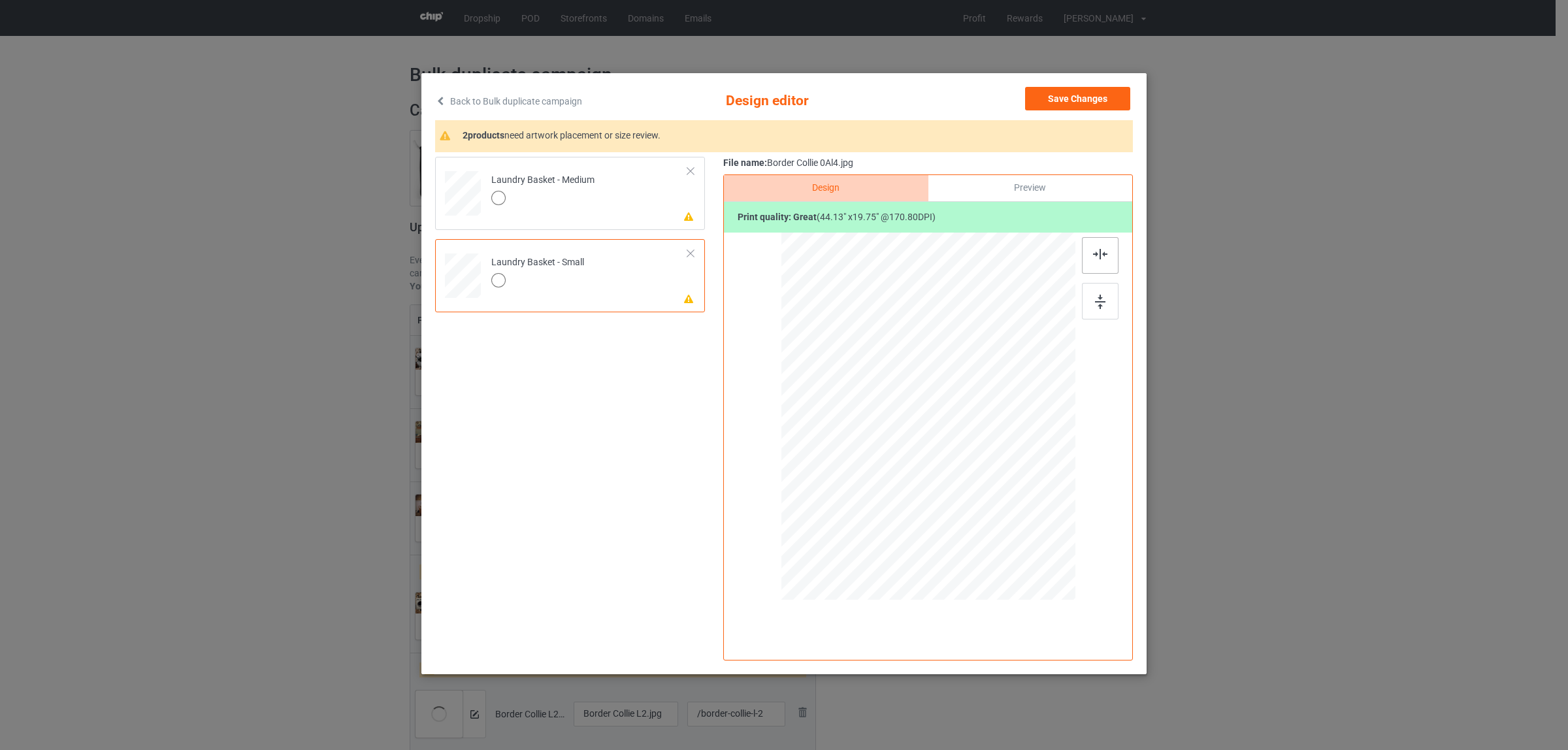
click at [1094, 255] on img at bounding box center [1100, 254] width 15 height 11
click at [607, 202] on td "Please review artwork placement Laundry Basket - Medium" at bounding box center [589, 190] width 211 height 57
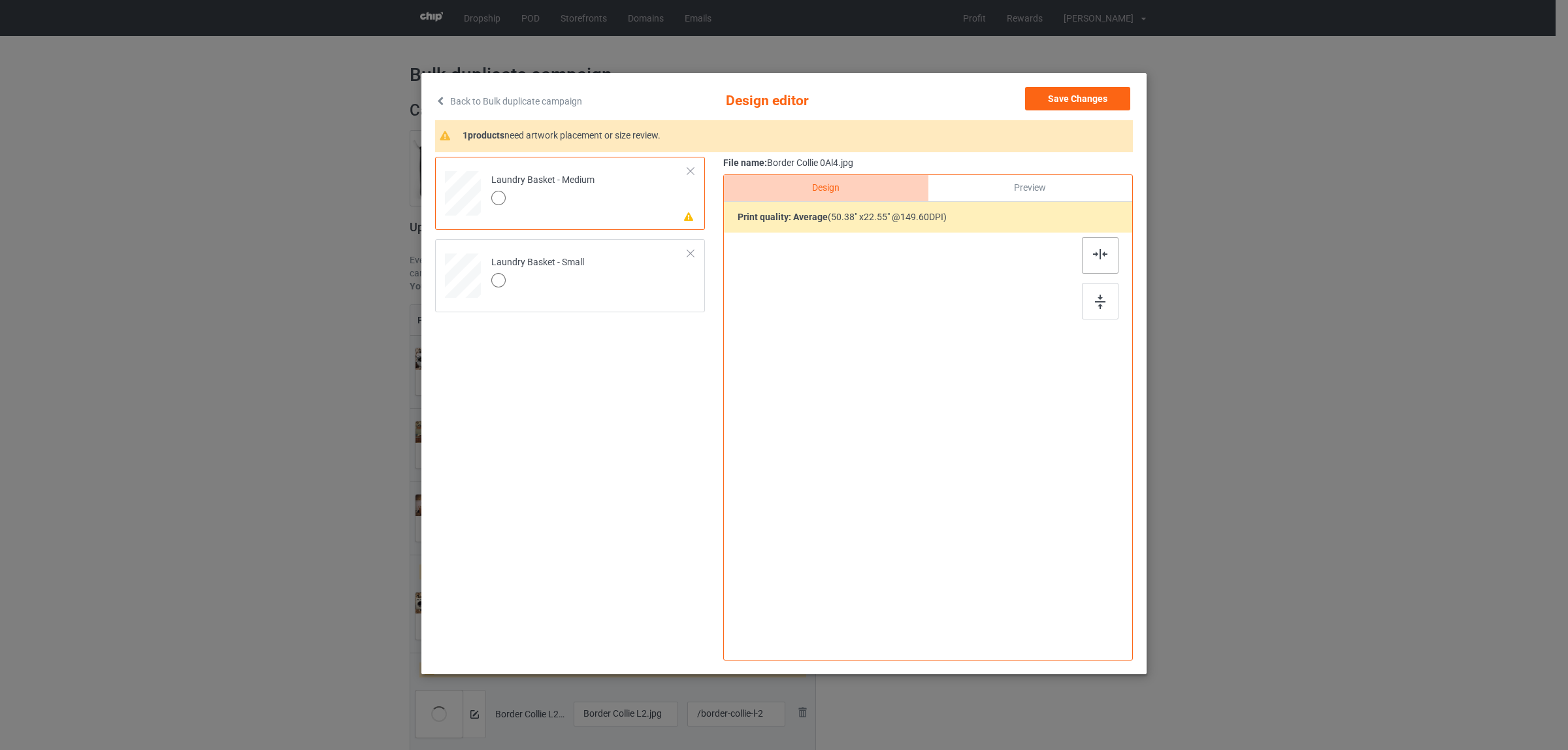
click at [1098, 255] on img at bounding box center [1100, 254] width 15 height 11
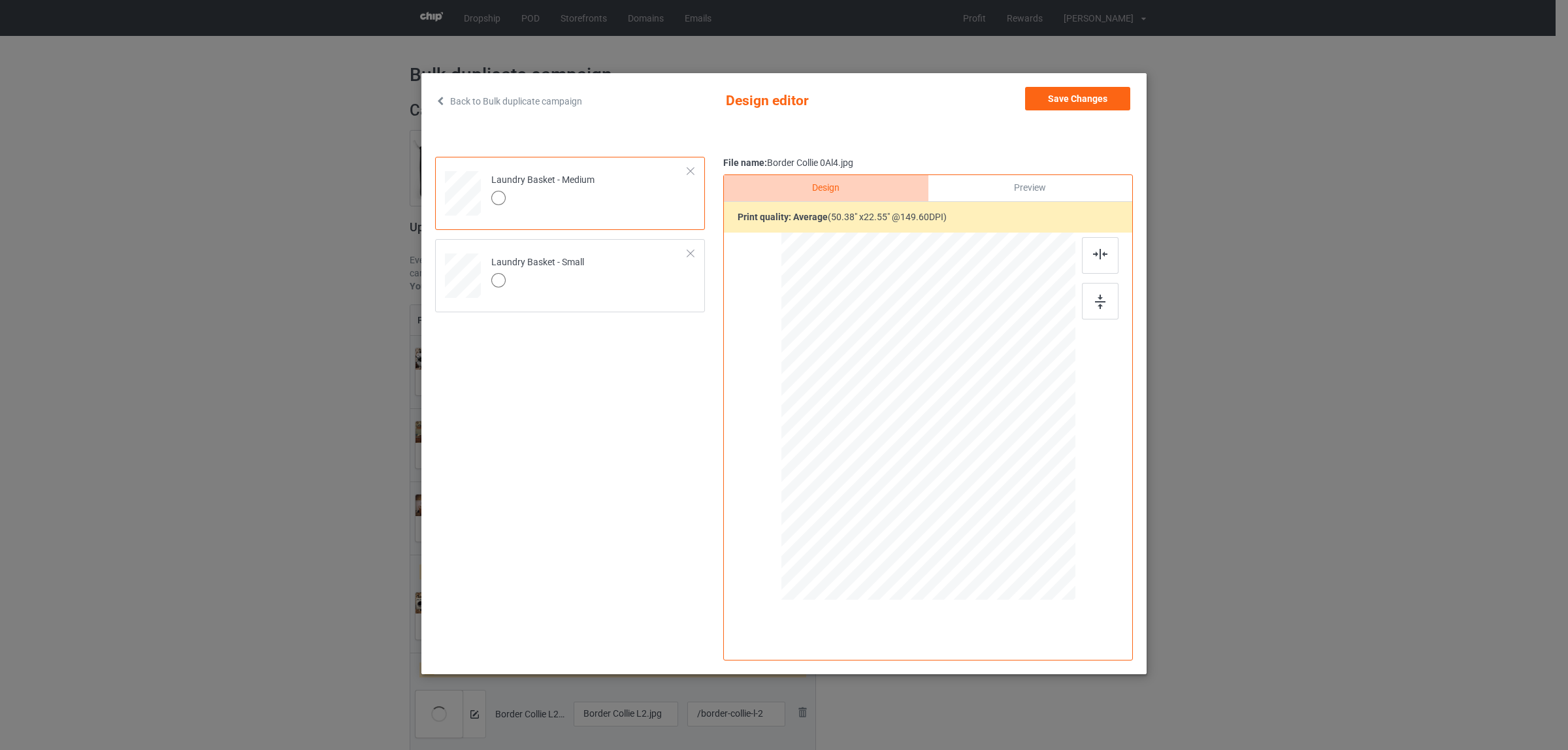
click at [1081, 85] on div "Back to Bulk duplicate campaign Design editor Save Changes Laundry Basket - Med…" at bounding box center [784, 374] width 725 height 601
click at [1062, 104] on button "Save Changes" at bounding box center [1078, 99] width 105 height 24
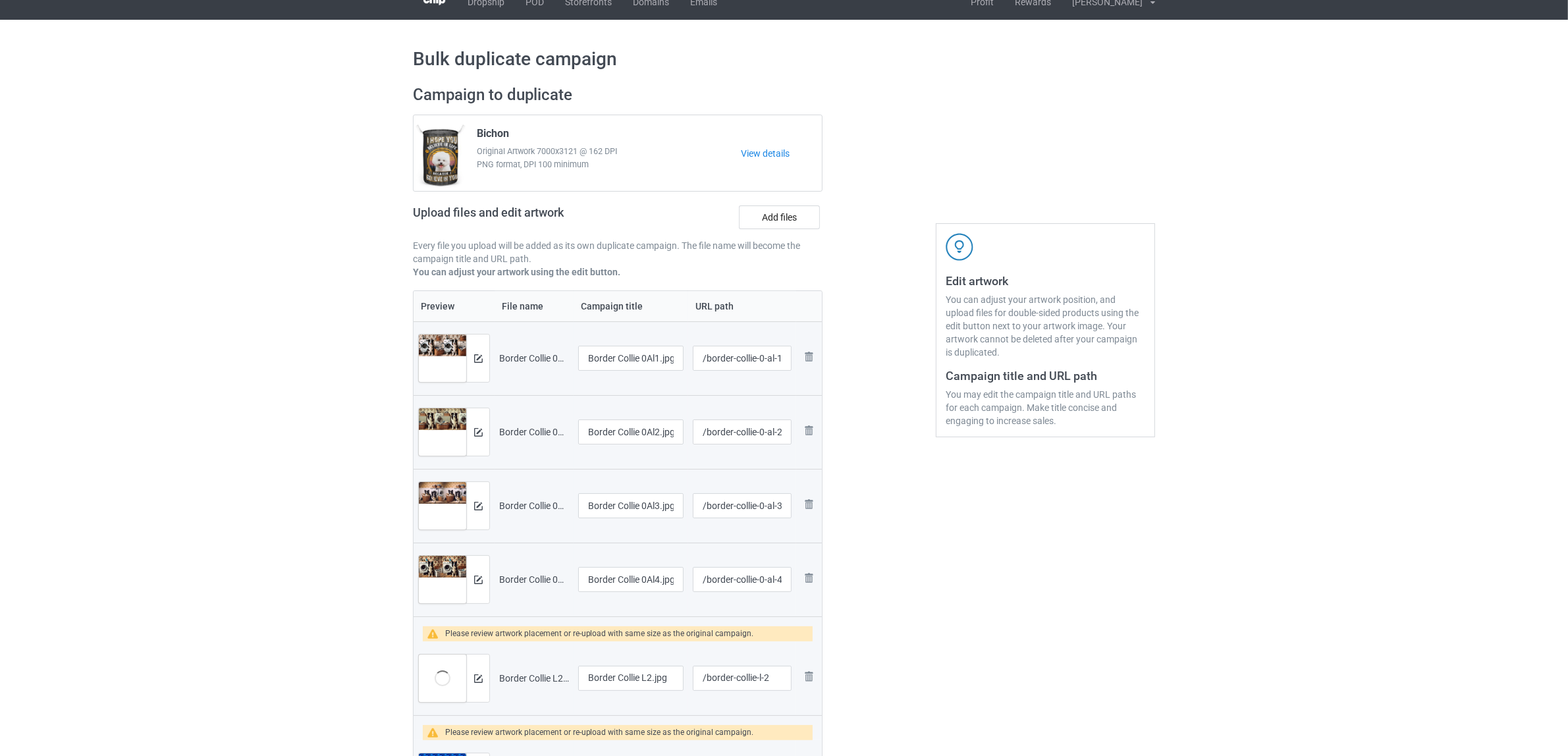
scroll to position [247, 0]
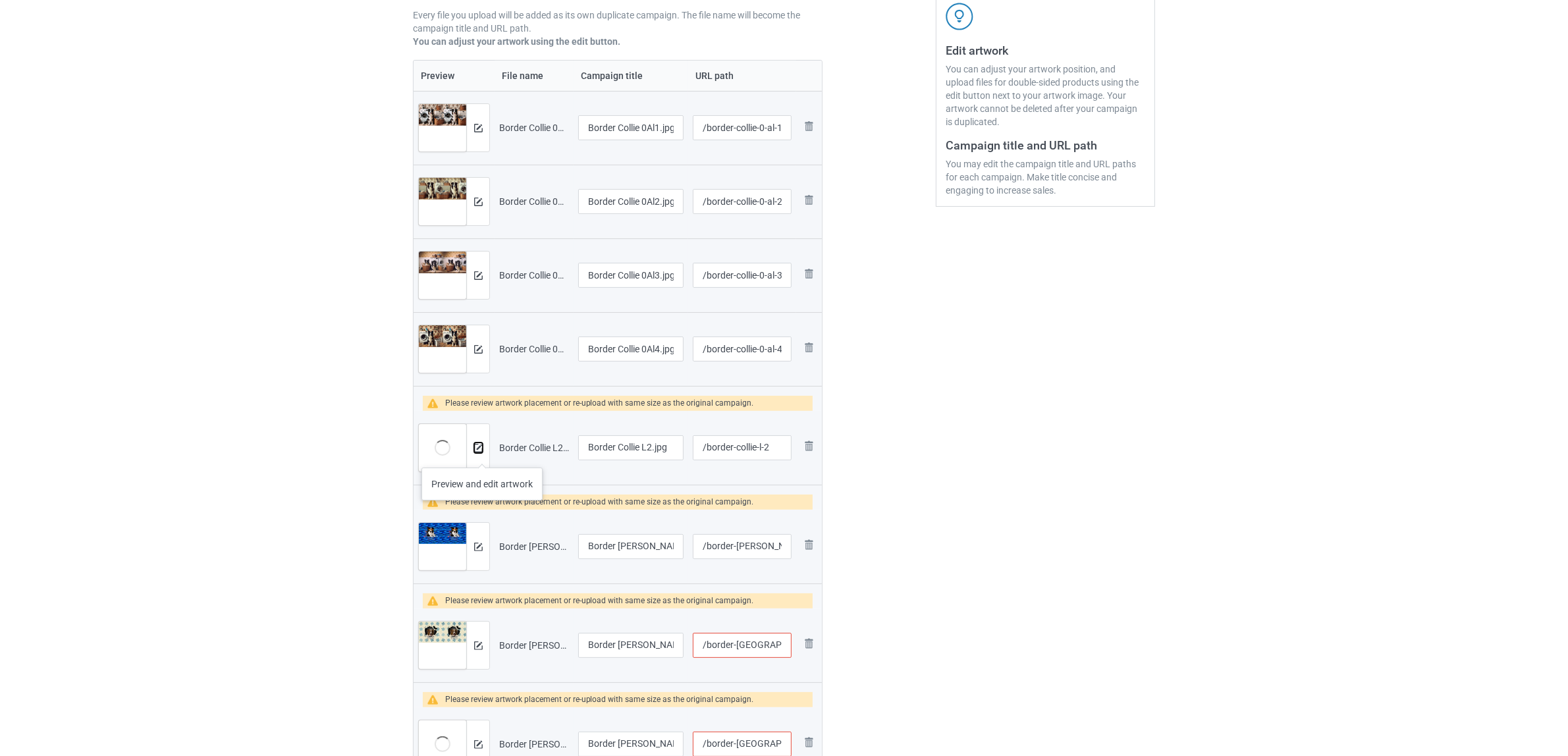
click at [478, 449] on img at bounding box center [478, 448] width 8 height 8
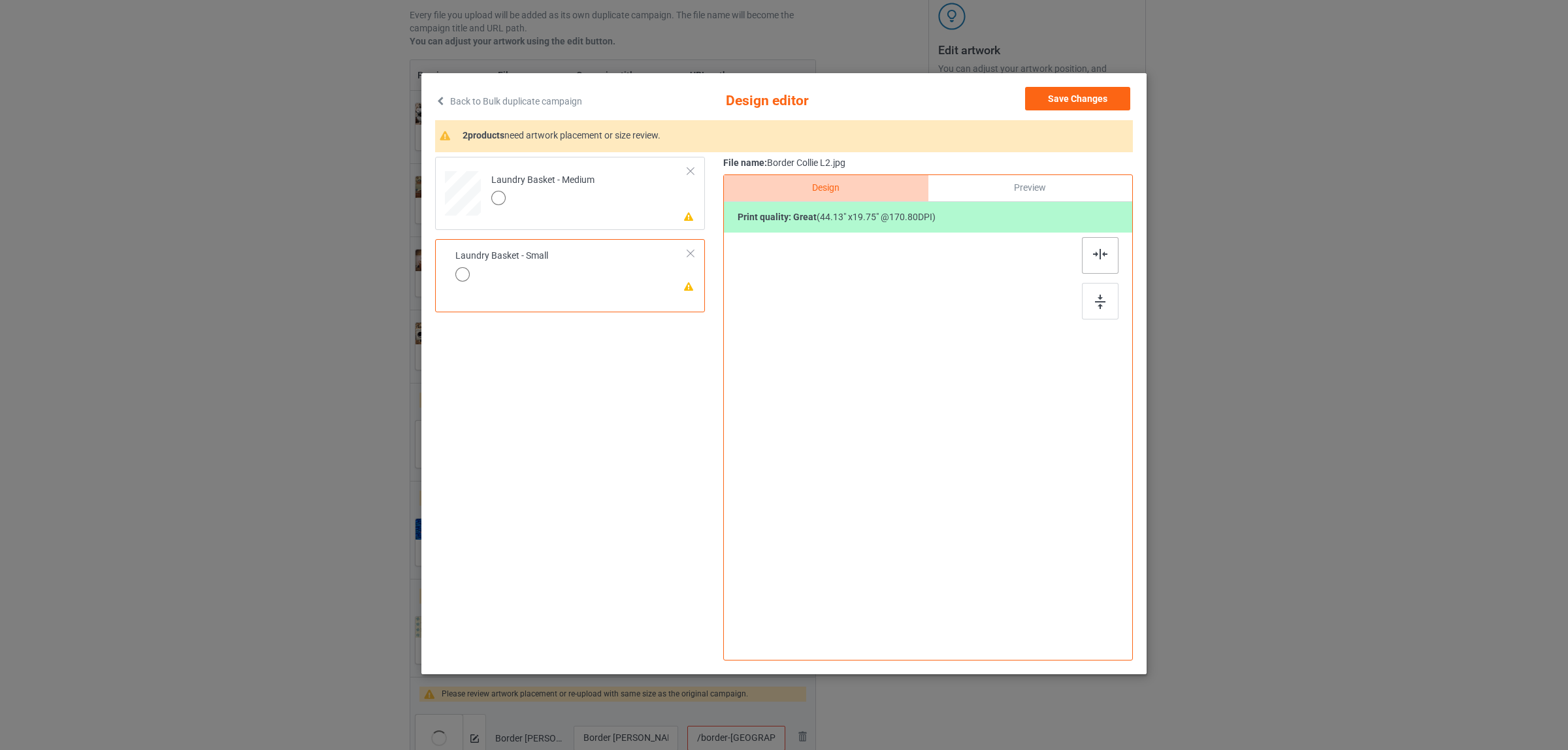
click at [1100, 253] on img at bounding box center [1100, 254] width 15 height 11
click at [544, 203] on div at bounding box center [543, 200] width 104 height 18
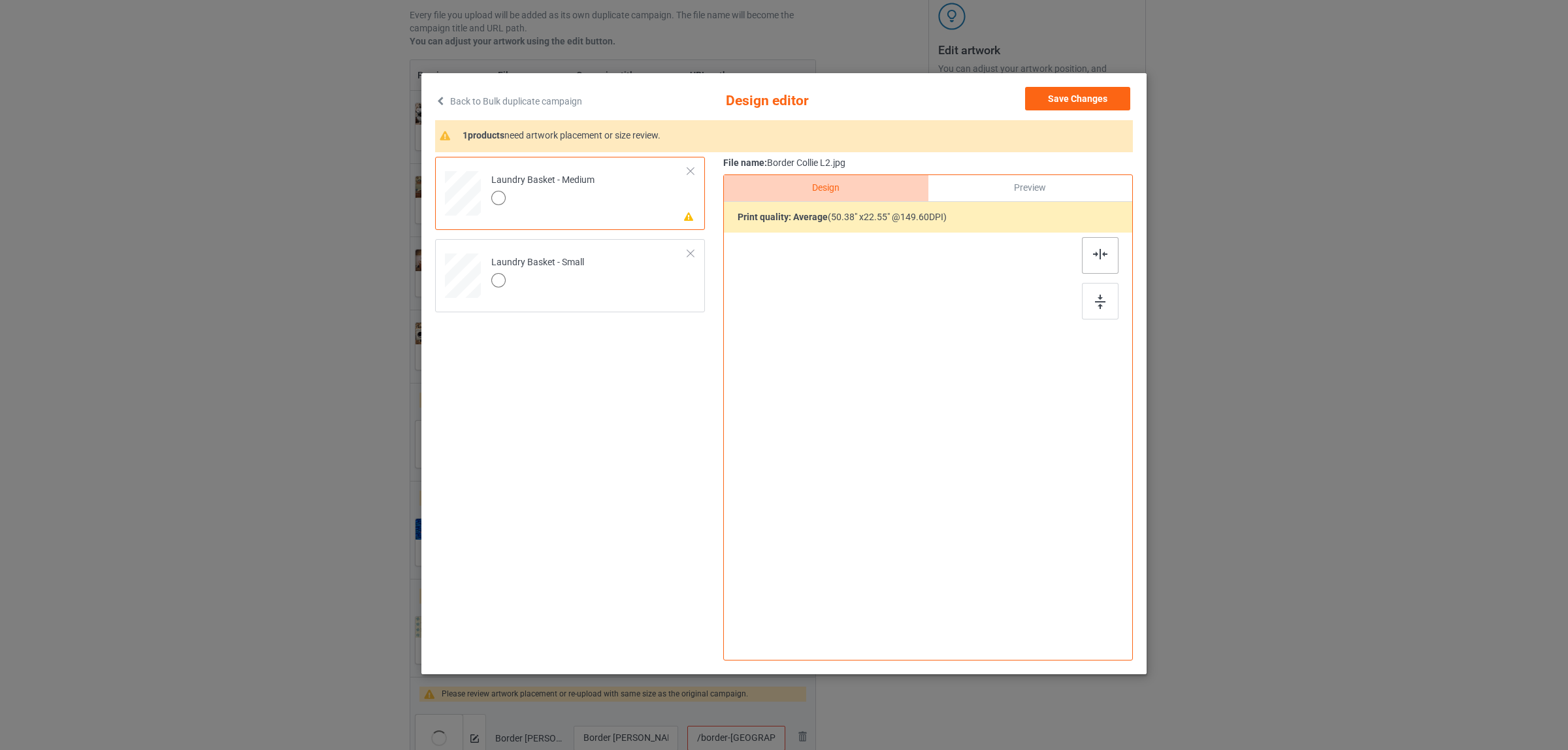
click at [1095, 253] on img at bounding box center [1100, 254] width 15 height 11
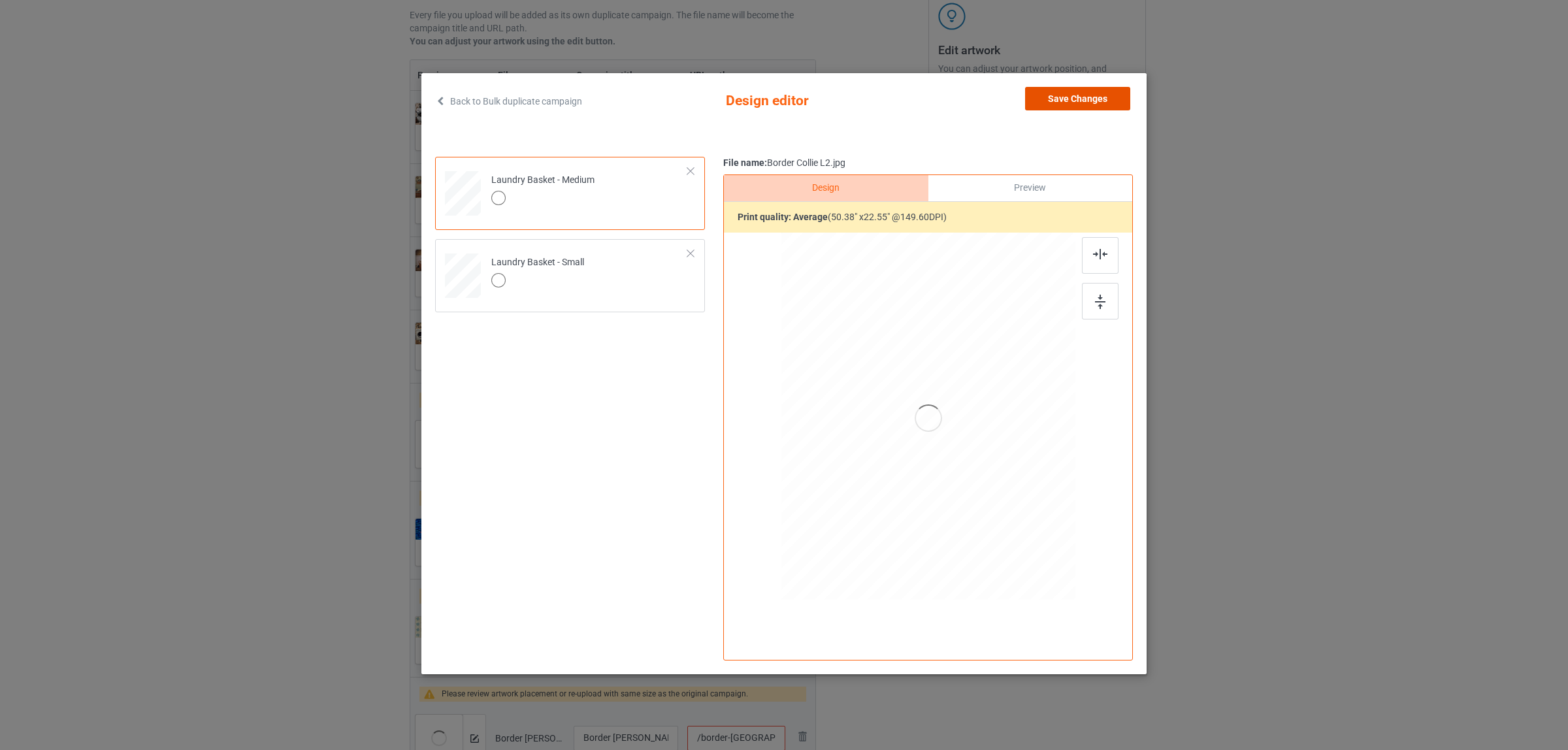
click at [1086, 99] on button "Save Changes" at bounding box center [1078, 99] width 105 height 24
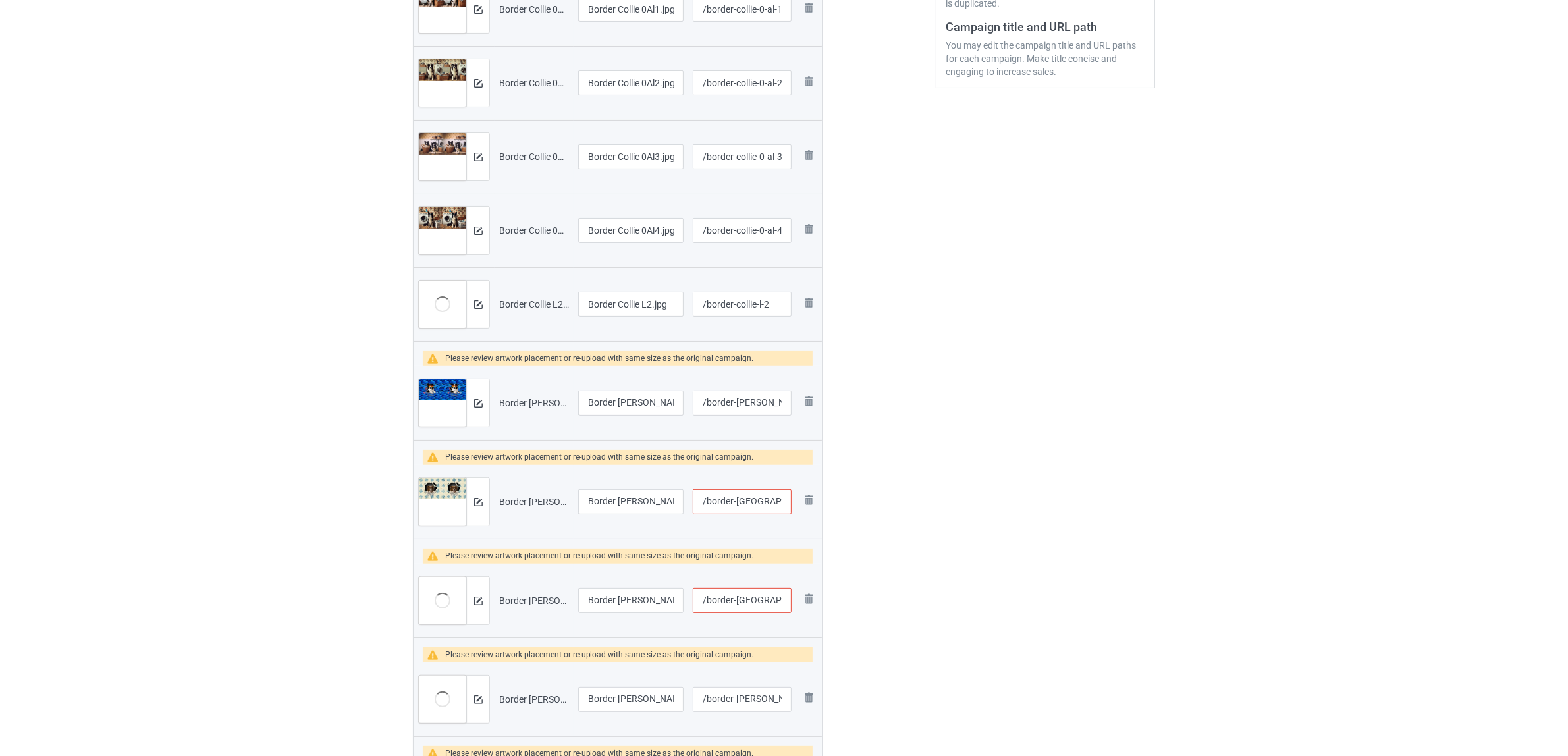
scroll to position [494, 0]
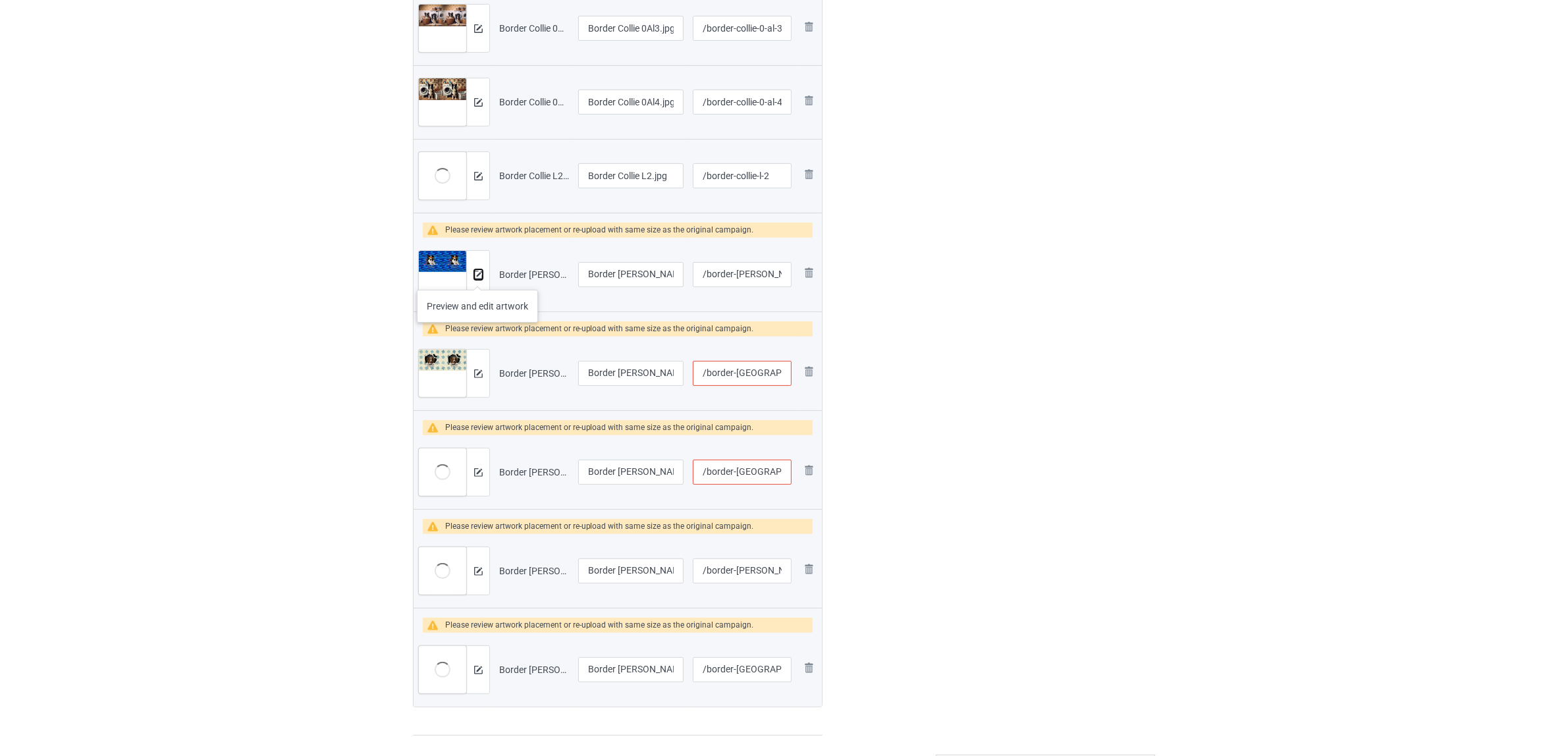
click at [478, 276] on img at bounding box center [478, 275] width 8 height 8
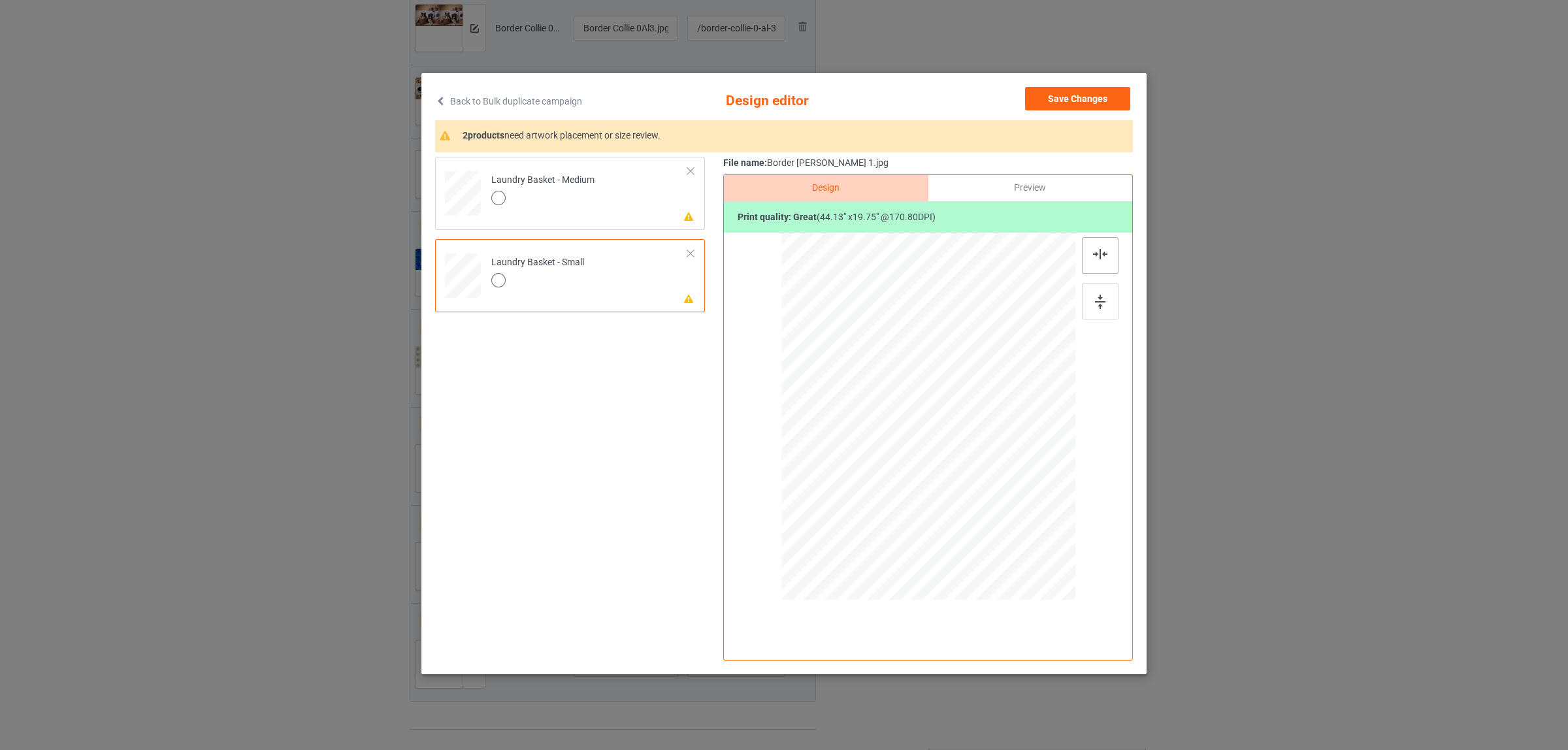
click at [1100, 255] on img at bounding box center [1100, 254] width 15 height 11
click at [559, 193] on div at bounding box center [543, 200] width 104 height 18
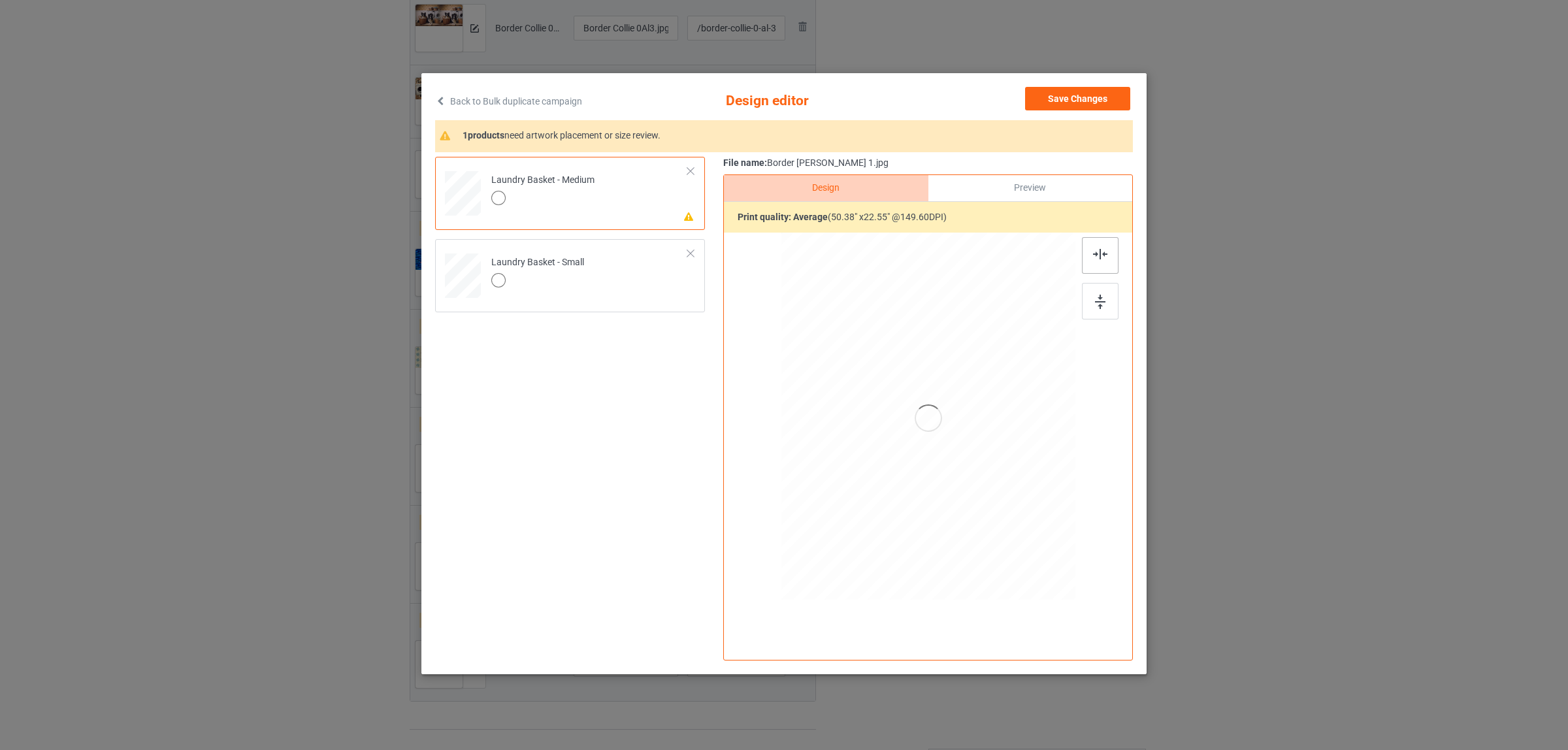
click at [1093, 259] on img at bounding box center [1100, 254] width 15 height 11
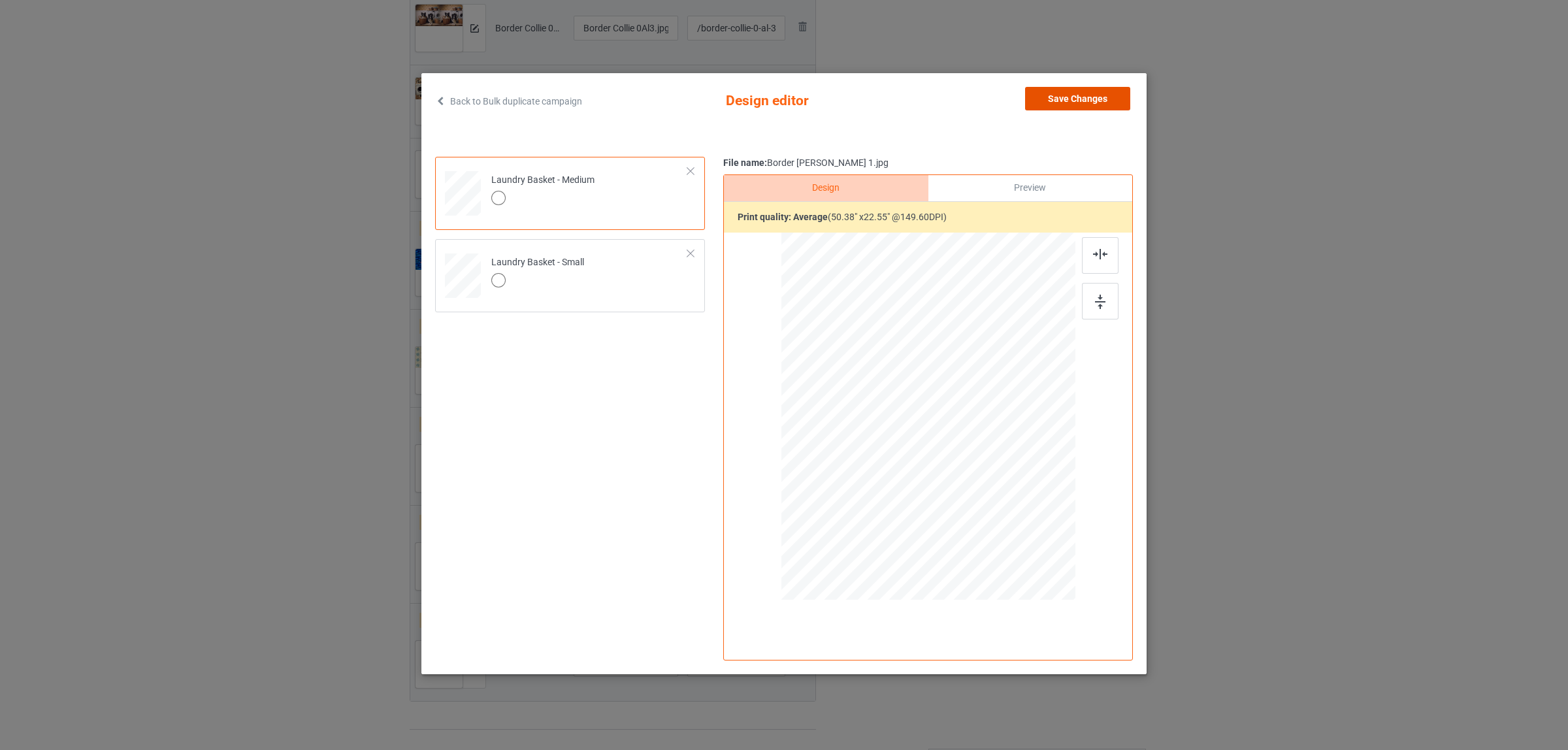
click at [1083, 90] on button "Save Changes" at bounding box center [1078, 99] width 105 height 24
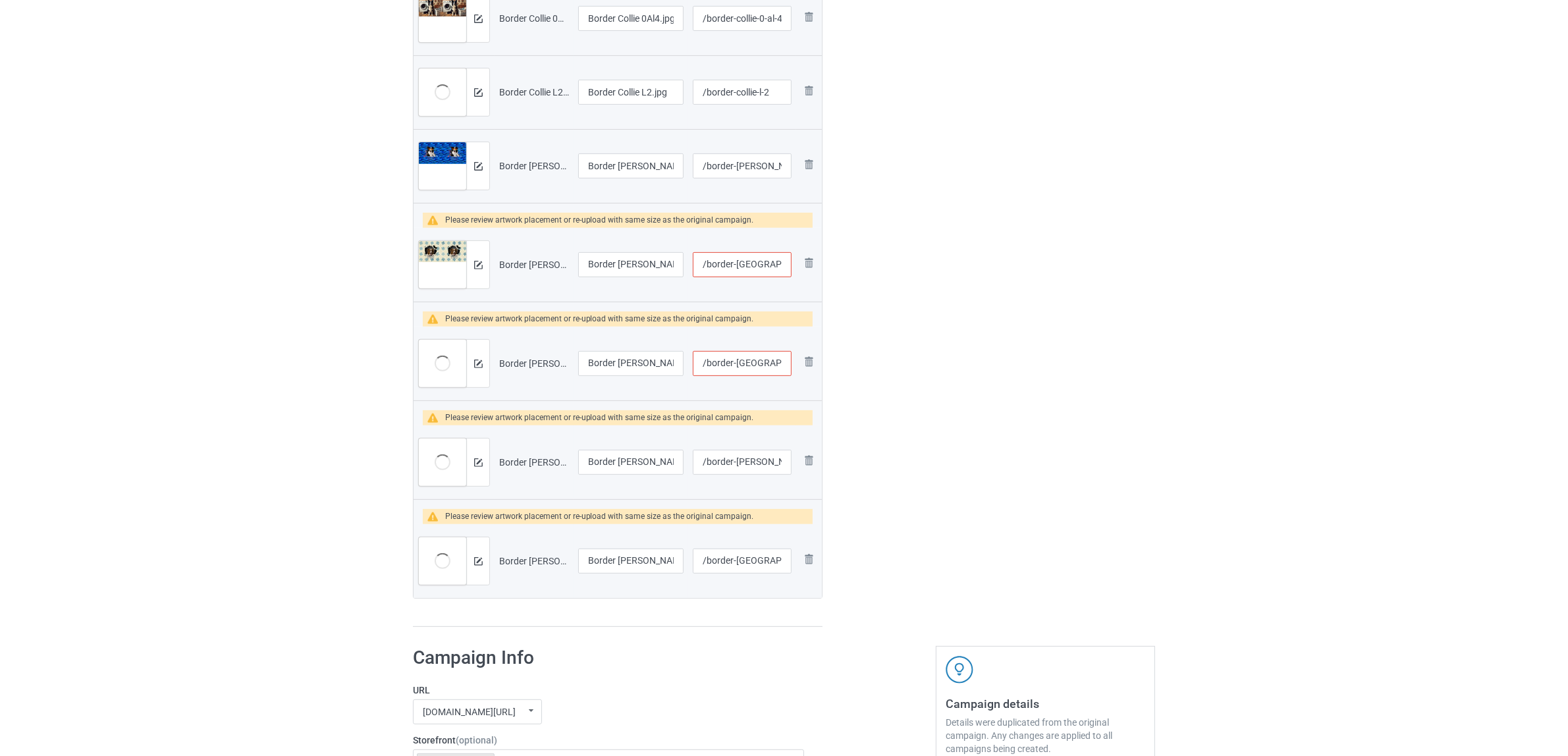
scroll to position [658, 0]
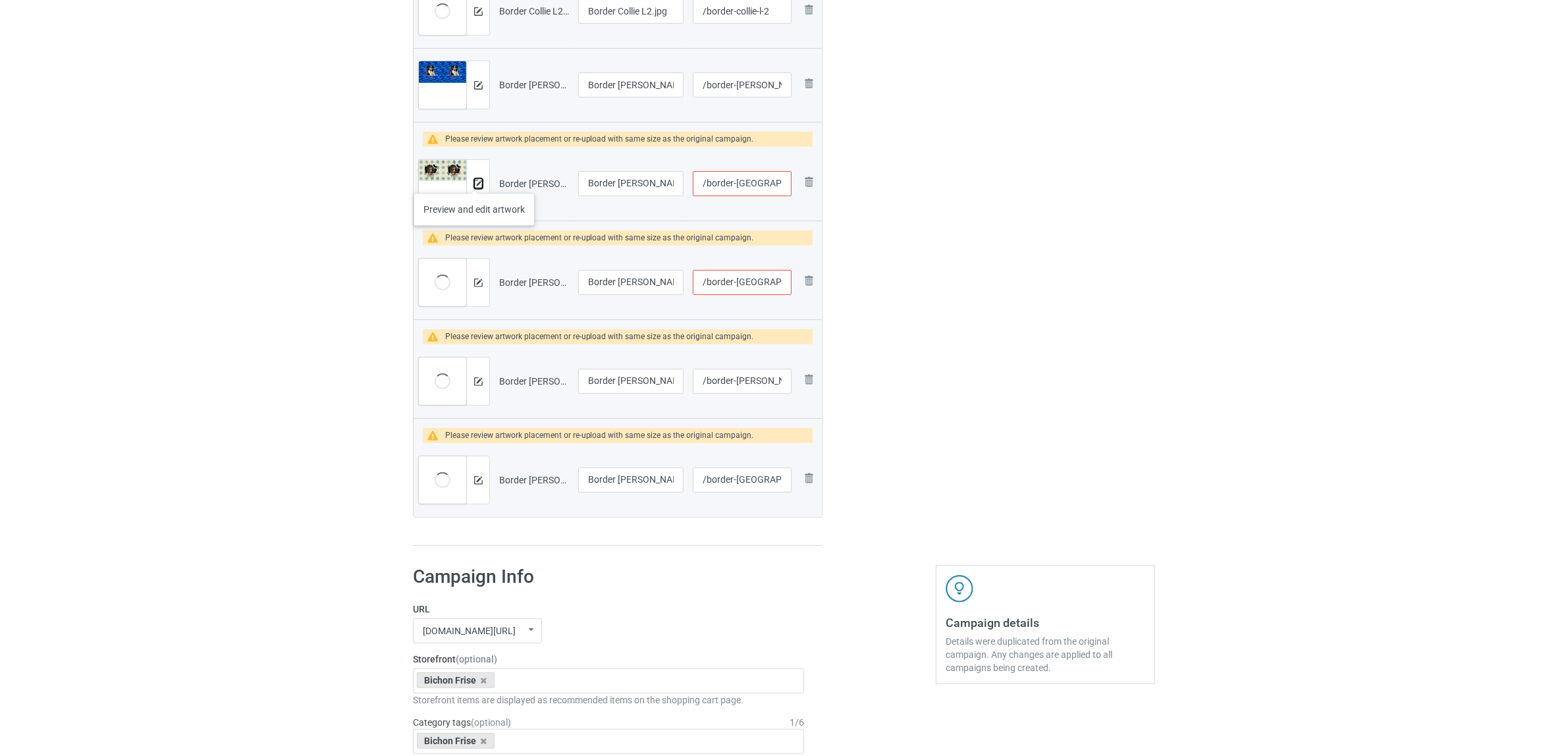
click at [474, 179] on img at bounding box center [478, 183] width 8 height 8
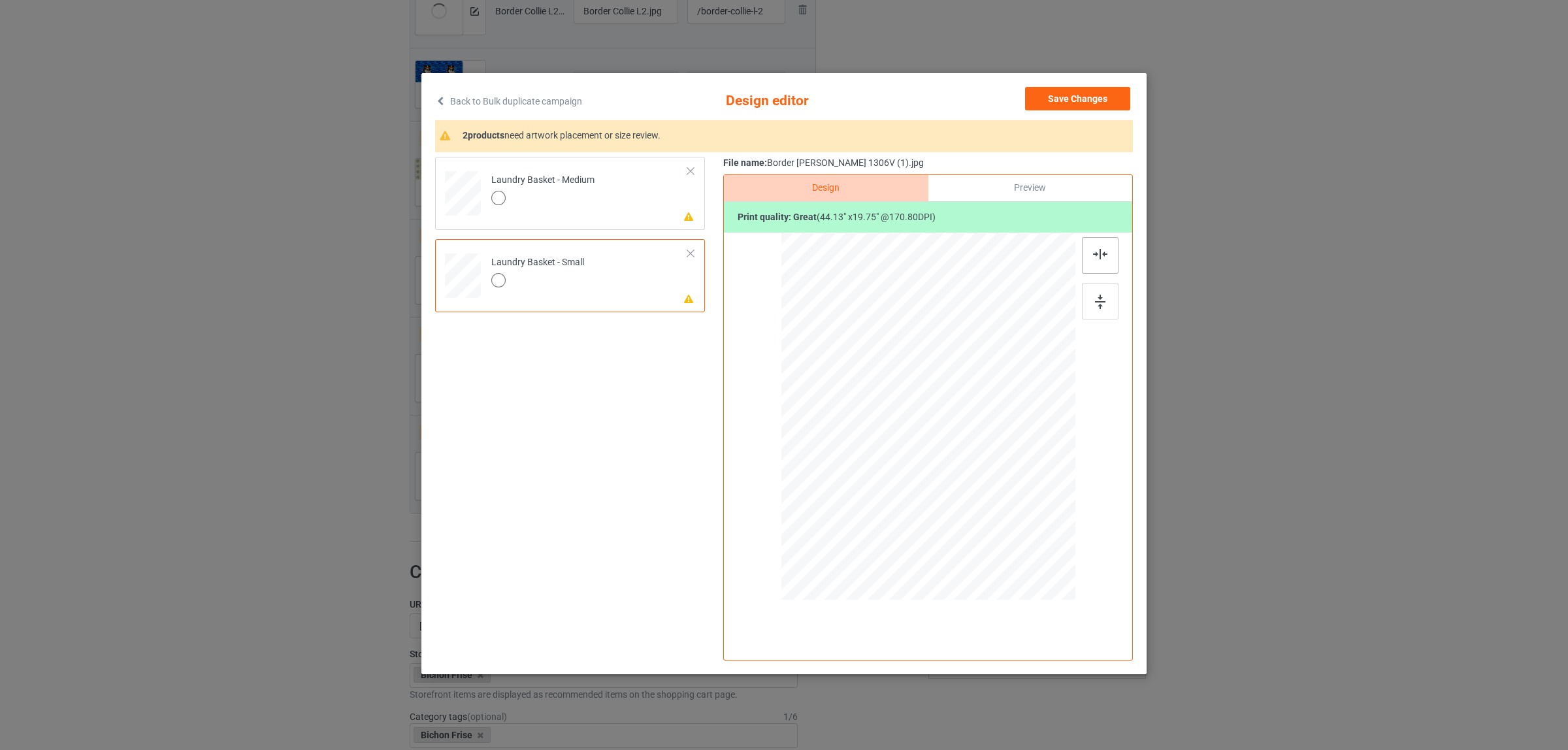
click at [1094, 259] on img at bounding box center [1100, 254] width 15 height 11
click at [578, 178] on div "Laundry Basket - Medium" at bounding box center [543, 189] width 104 height 31
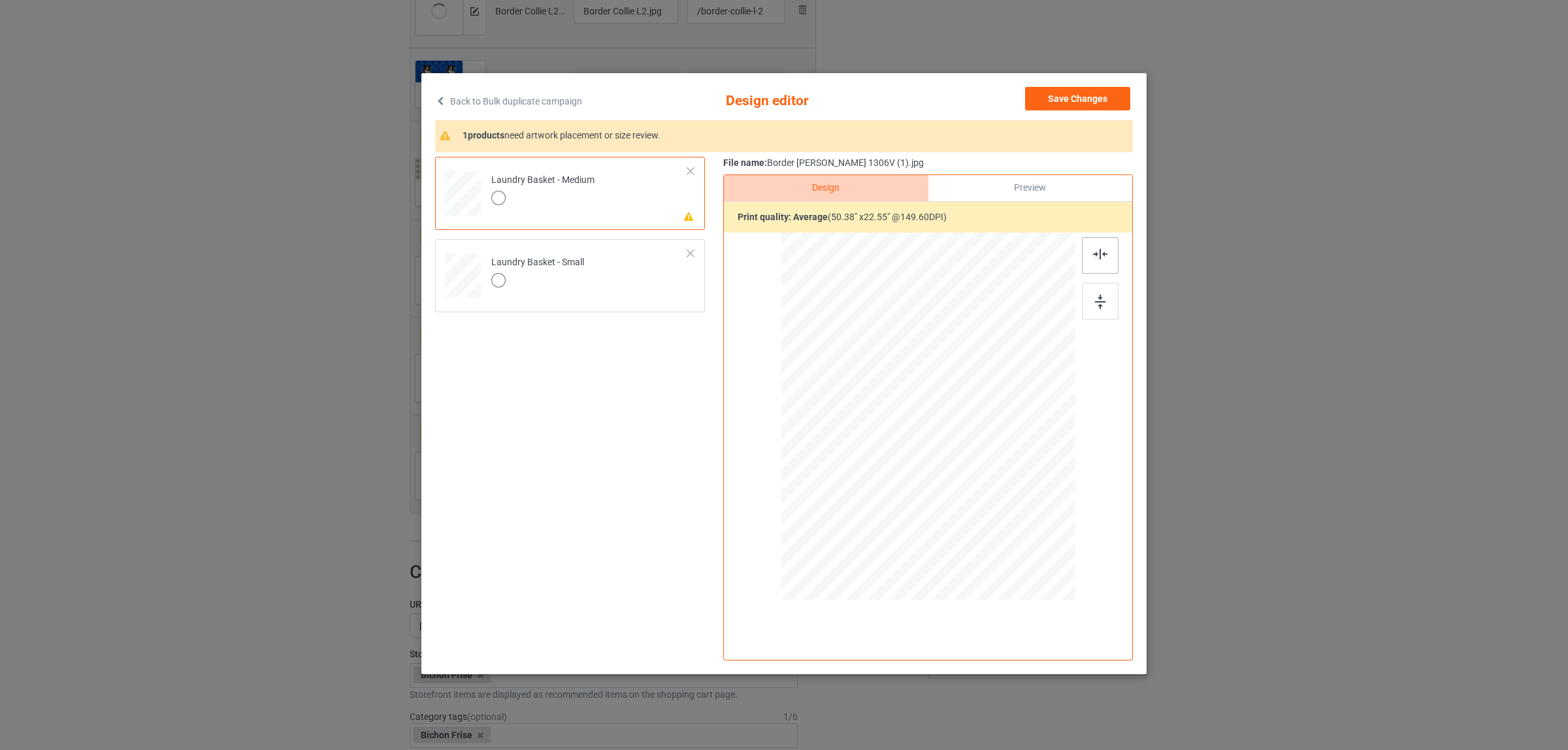
click at [1098, 251] on img at bounding box center [1100, 254] width 15 height 11
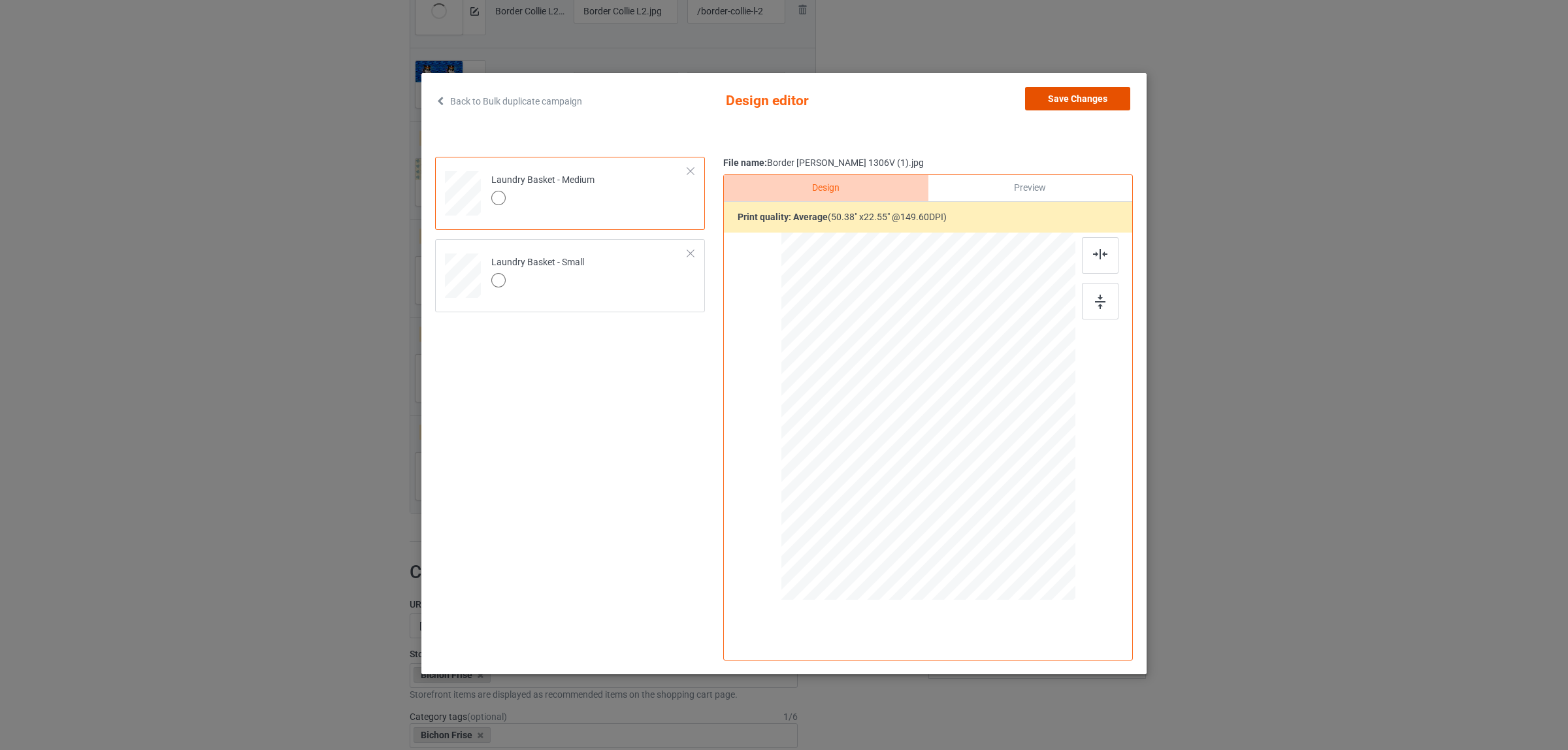
click at [1065, 94] on button "Save Changes" at bounding box center [1078, 99] width 105 height 24
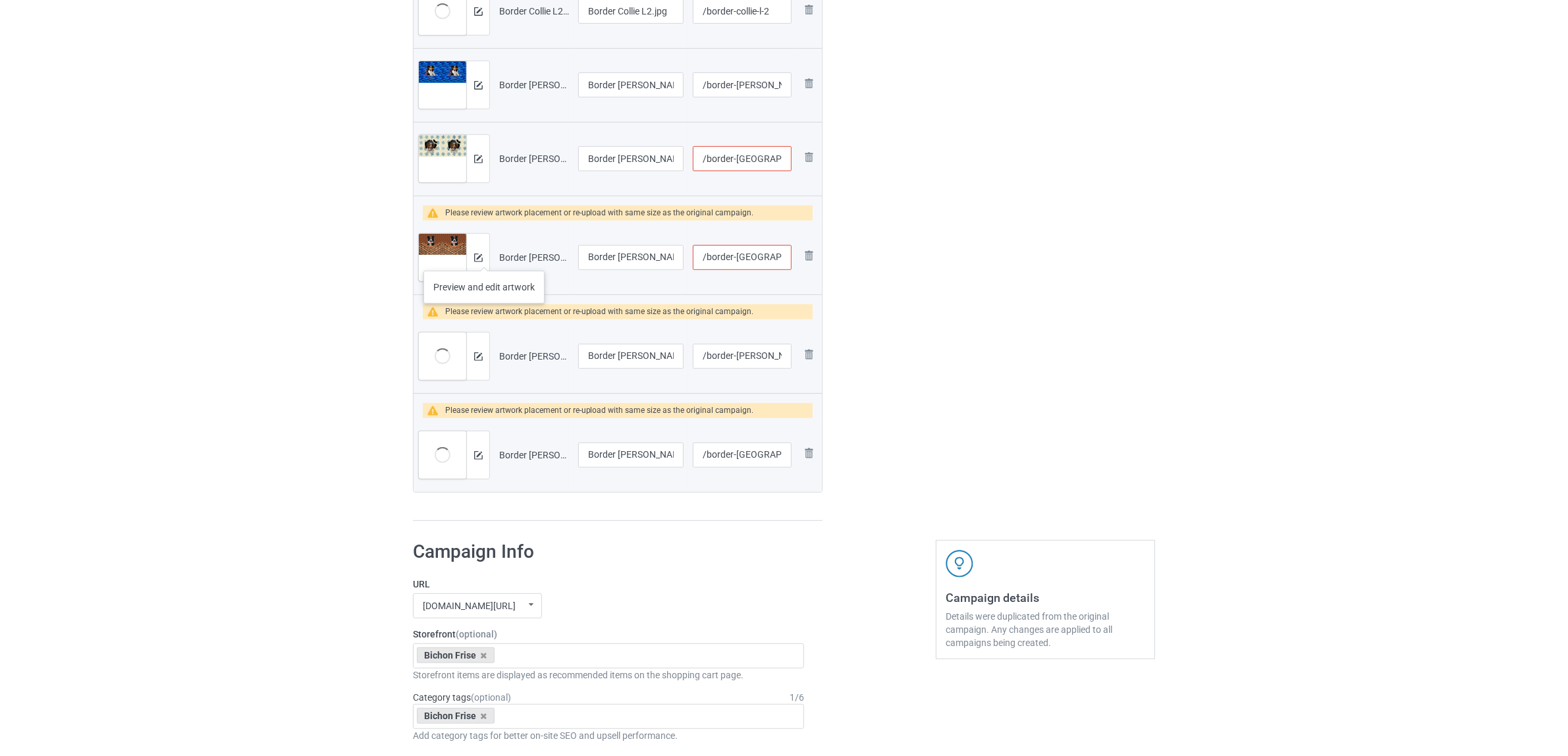
click at [484, 257] on div at bounding box center [477, 257] width 23 height 48
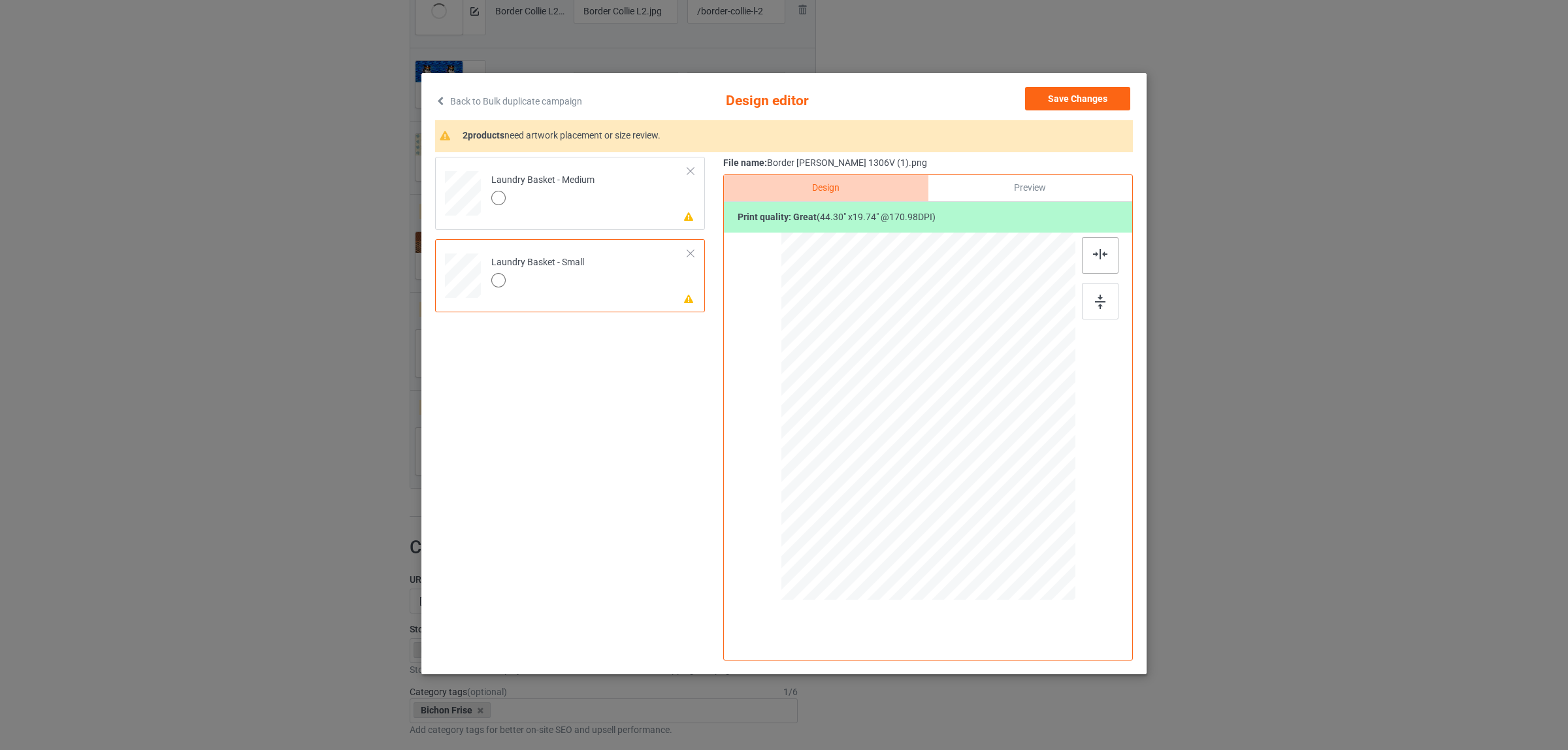
click at [1094, 256] on img at bounding box center [1100, 254] width 15 height 11
click at [593, 210] on td "Please review artwork placement Laundry Basket - Medium" at bounding box center [589, 190] width 211 height 57
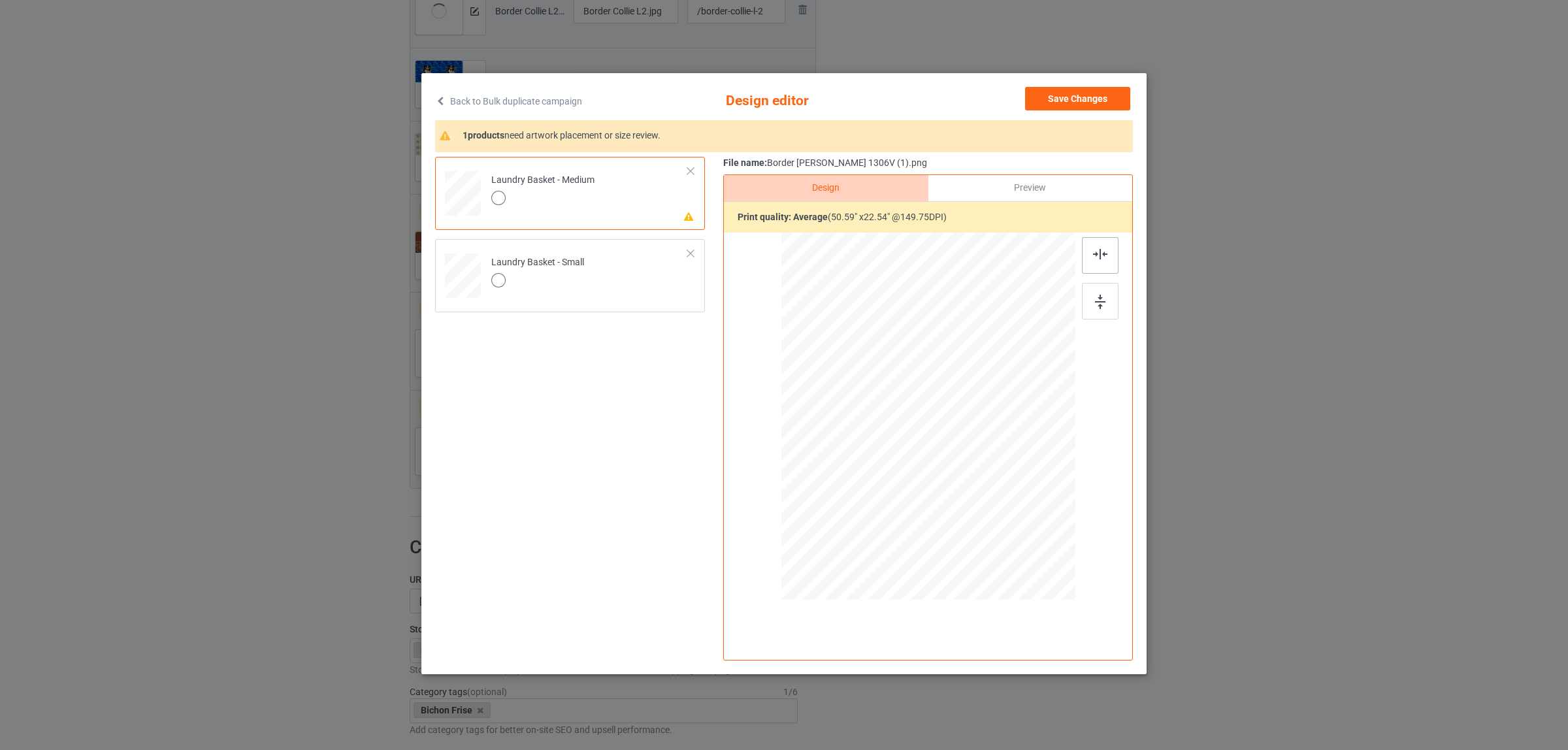
click at [1098, 256] on img at bounding box center [1100, 254] width 15 height 11
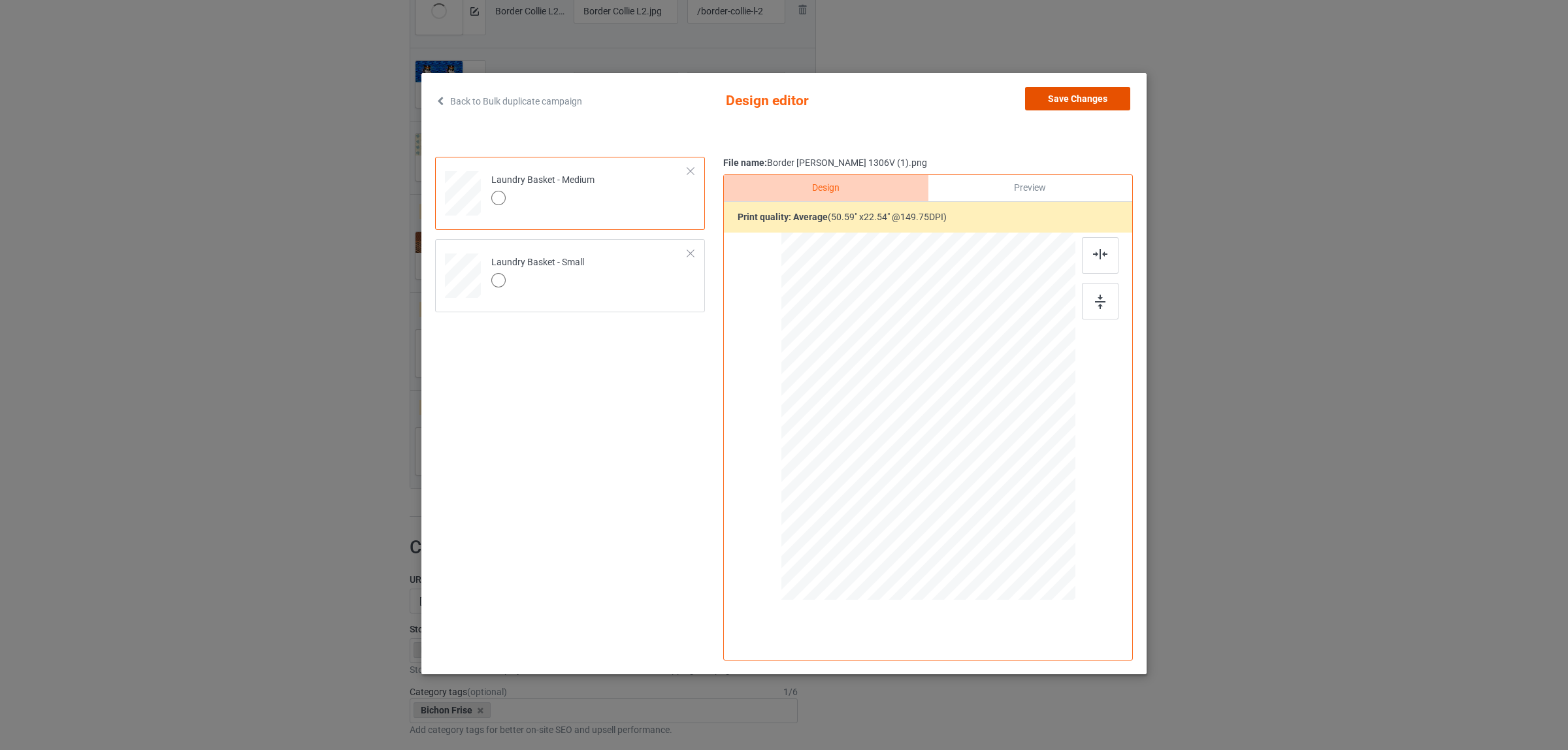
click at [1051, 99] on button "Save Changes" at bounding box center [1078, 99] width 105 height 24
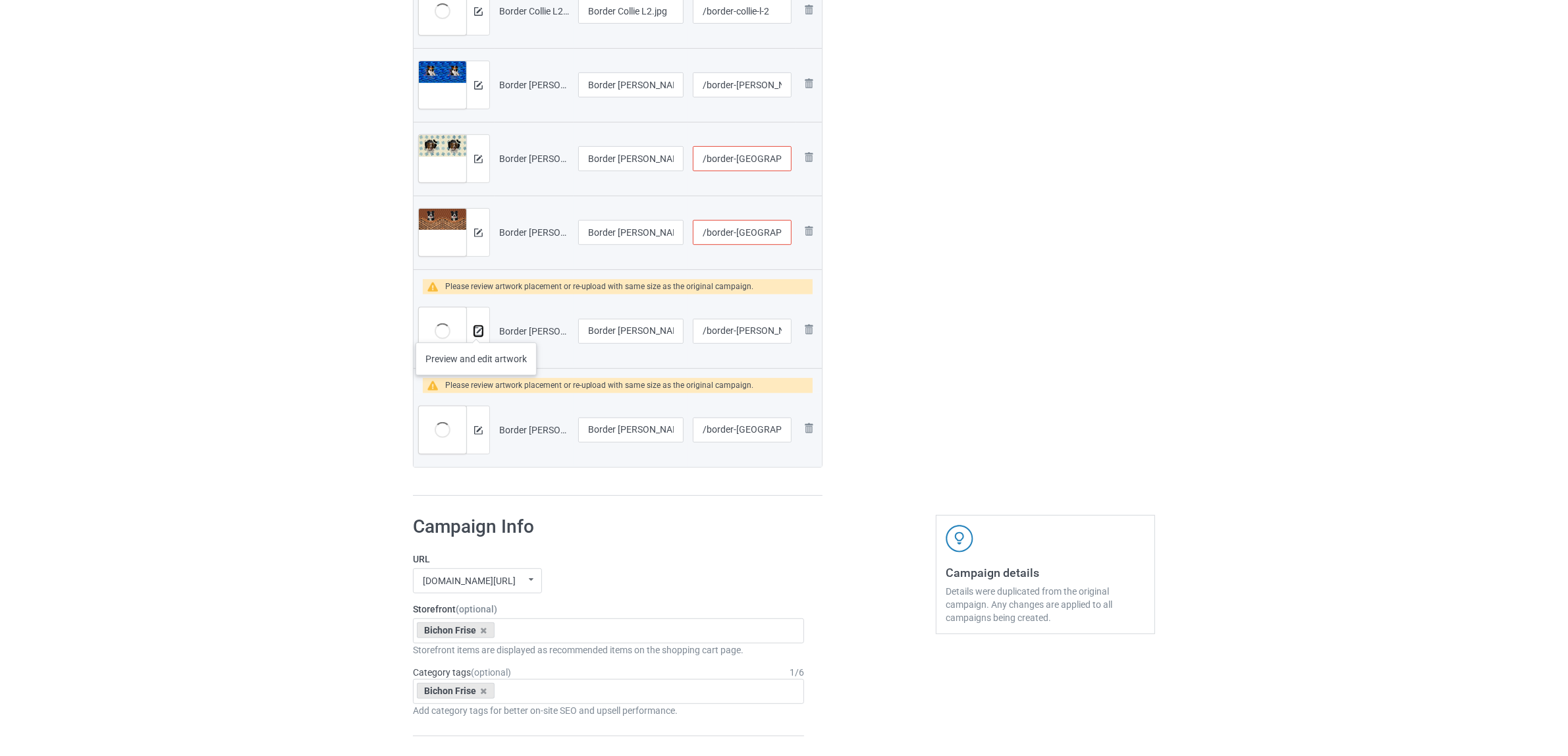
click at [476, 329] on img at bounding box center [478, 331] width 8 height 8
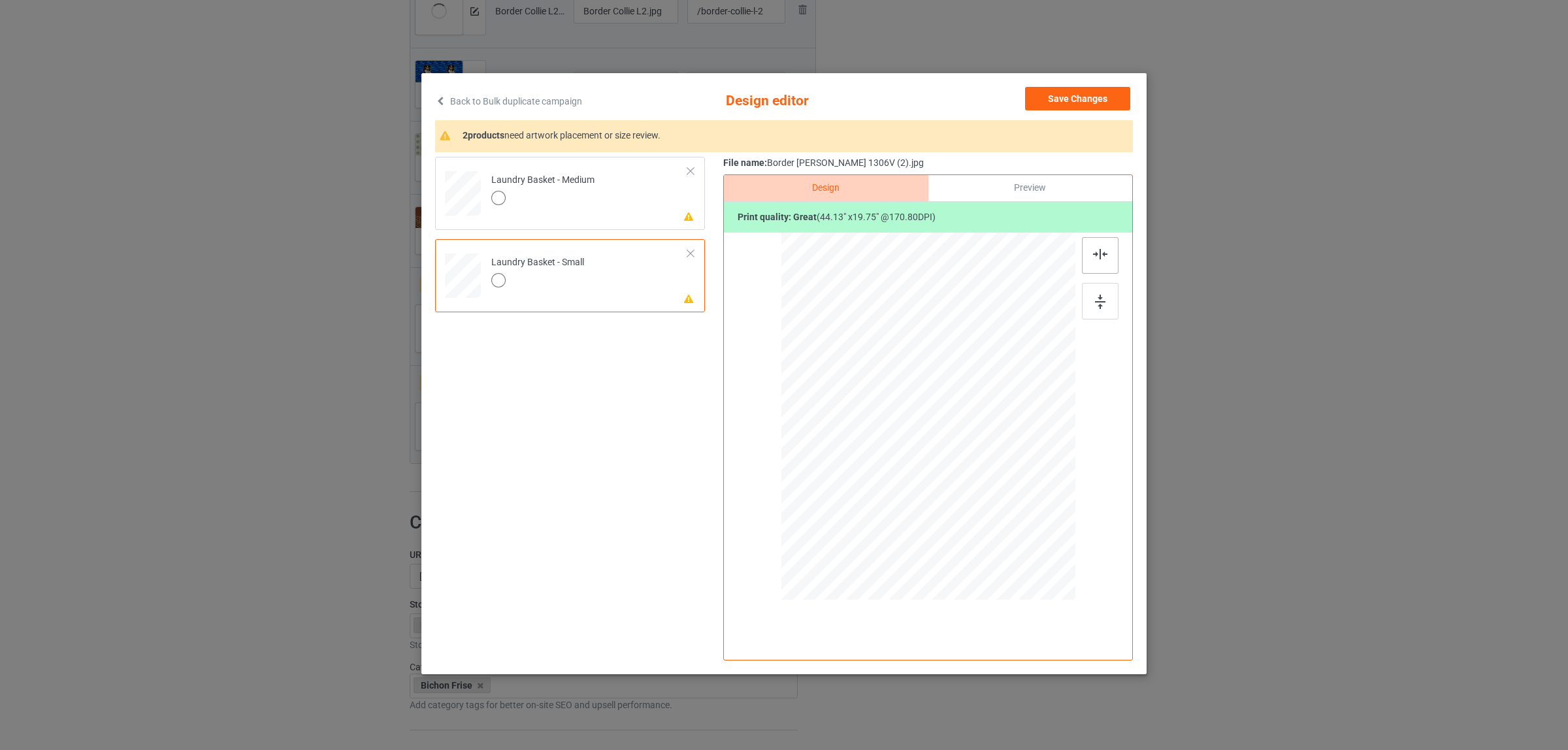
click at [1083, 251] on div at bounding box center [1100, 255] width 36 height 36
click at [573, 208] on div at bounding box center [543, 200] width 104 height 18
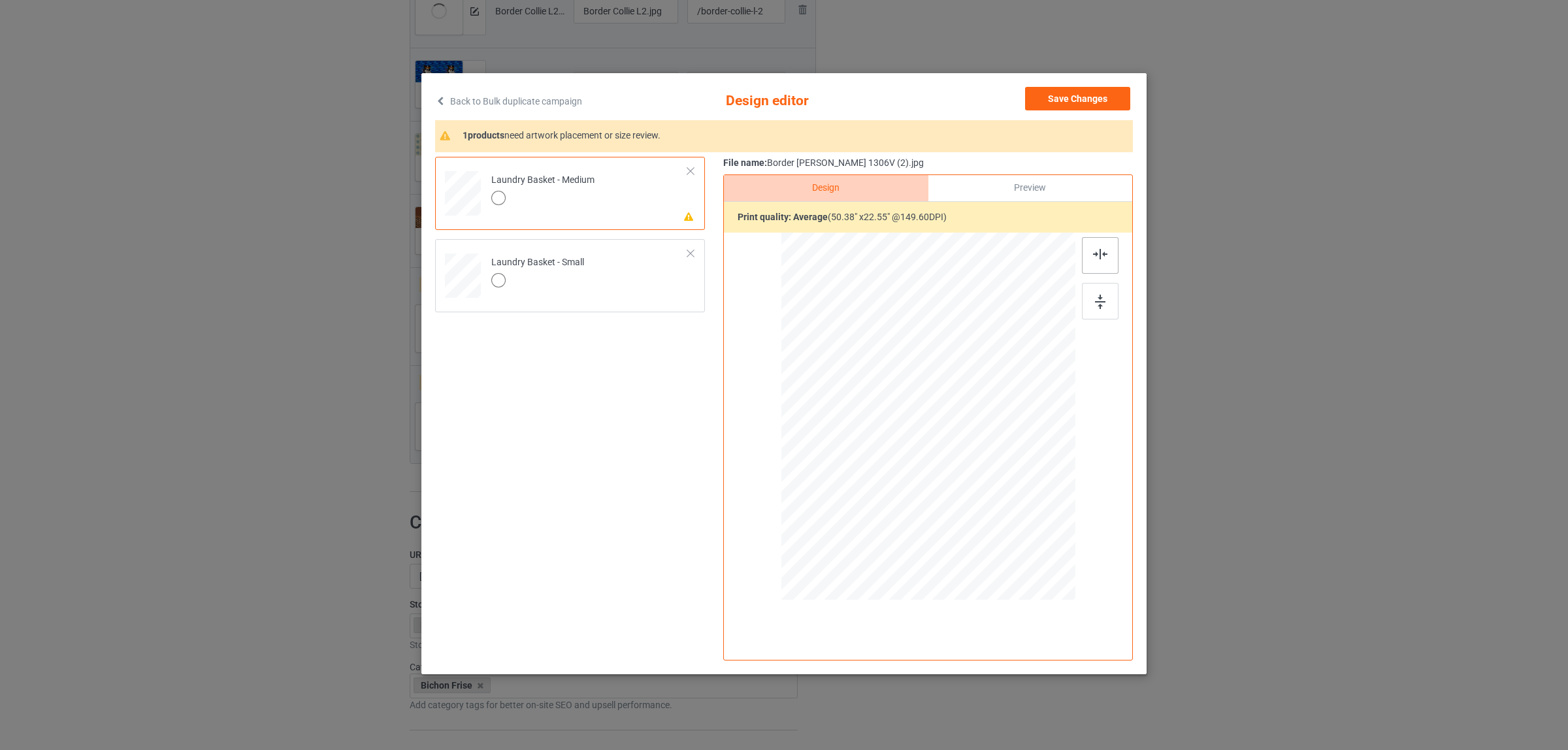
click at [1095, 253] on img at bounding box center [1100, 254] width 15 height 11
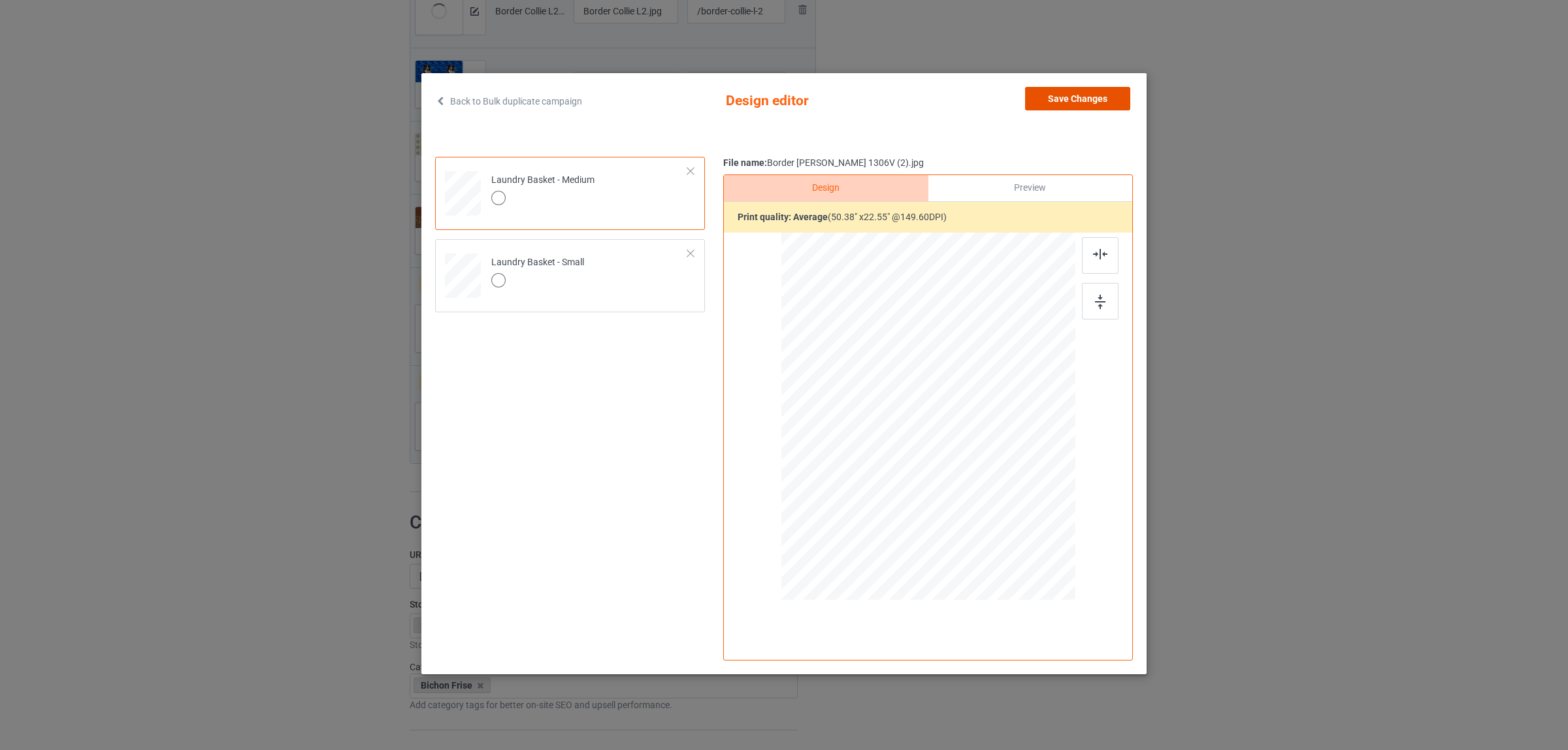
click at [1053, 106] on button "Save Changes" at bounding box center [1078, 99] width 105 height 24
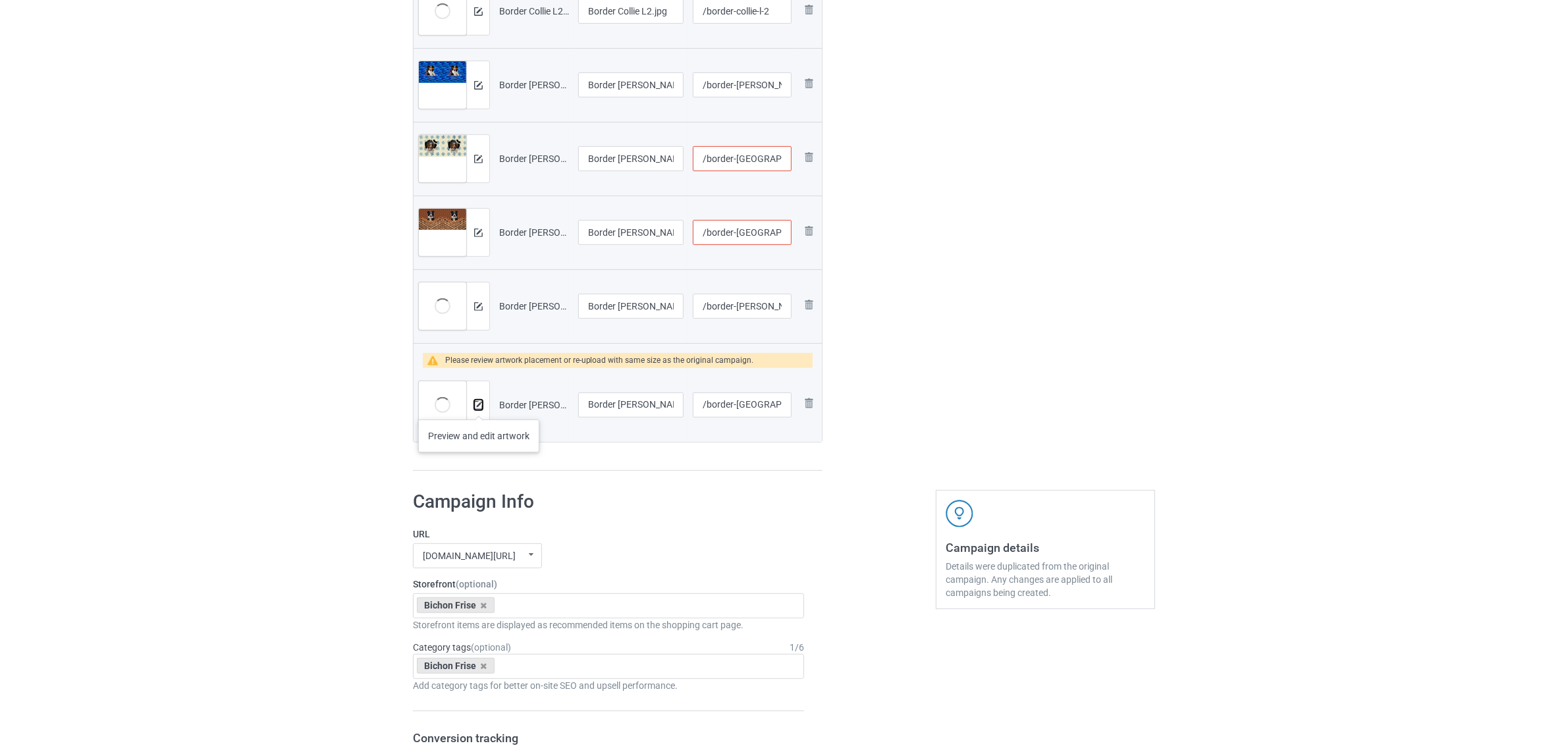
click at [479, 406] on img at bounding box center [478, 405] width 8 height 8
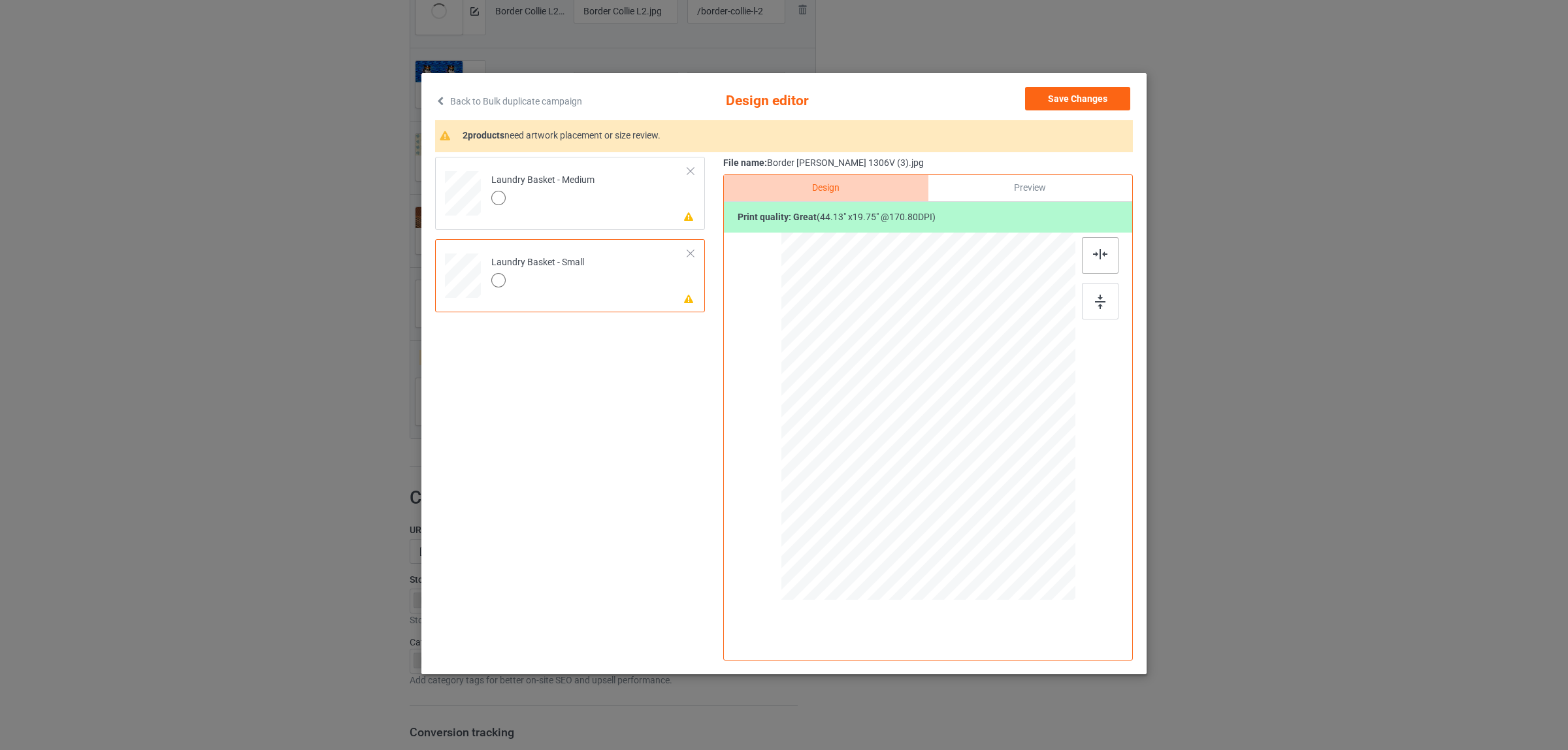
click at [1100, 246] on div at bounding box center [1100, 255] width 36 height 36
click at [641, 192] on td "Please review artwork placement Laundry Basket - Medium" at bounding box center [589, 190] width 211 height 57
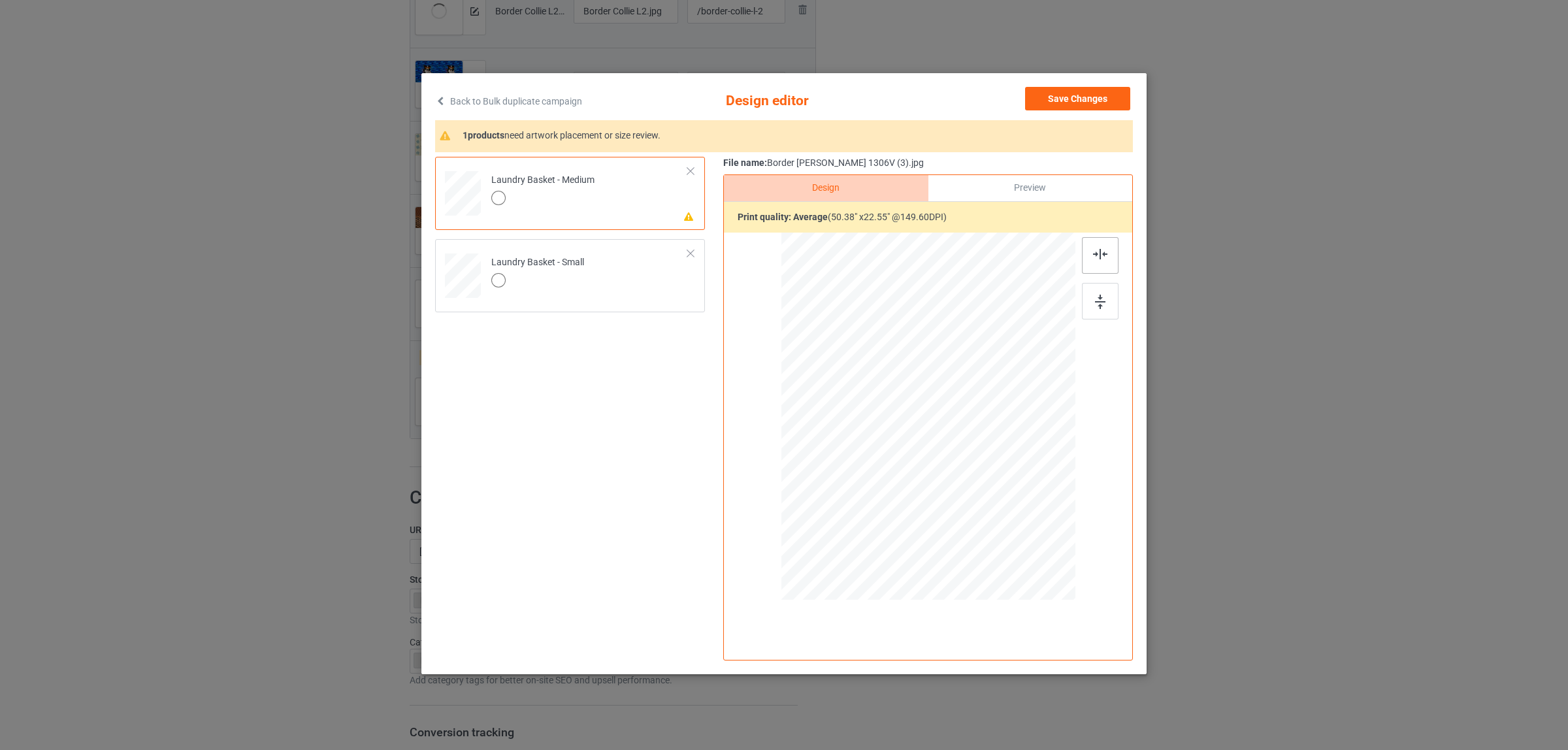
click at [1100, 252] on img at bounding box center [1100, 254] width 15 height 11
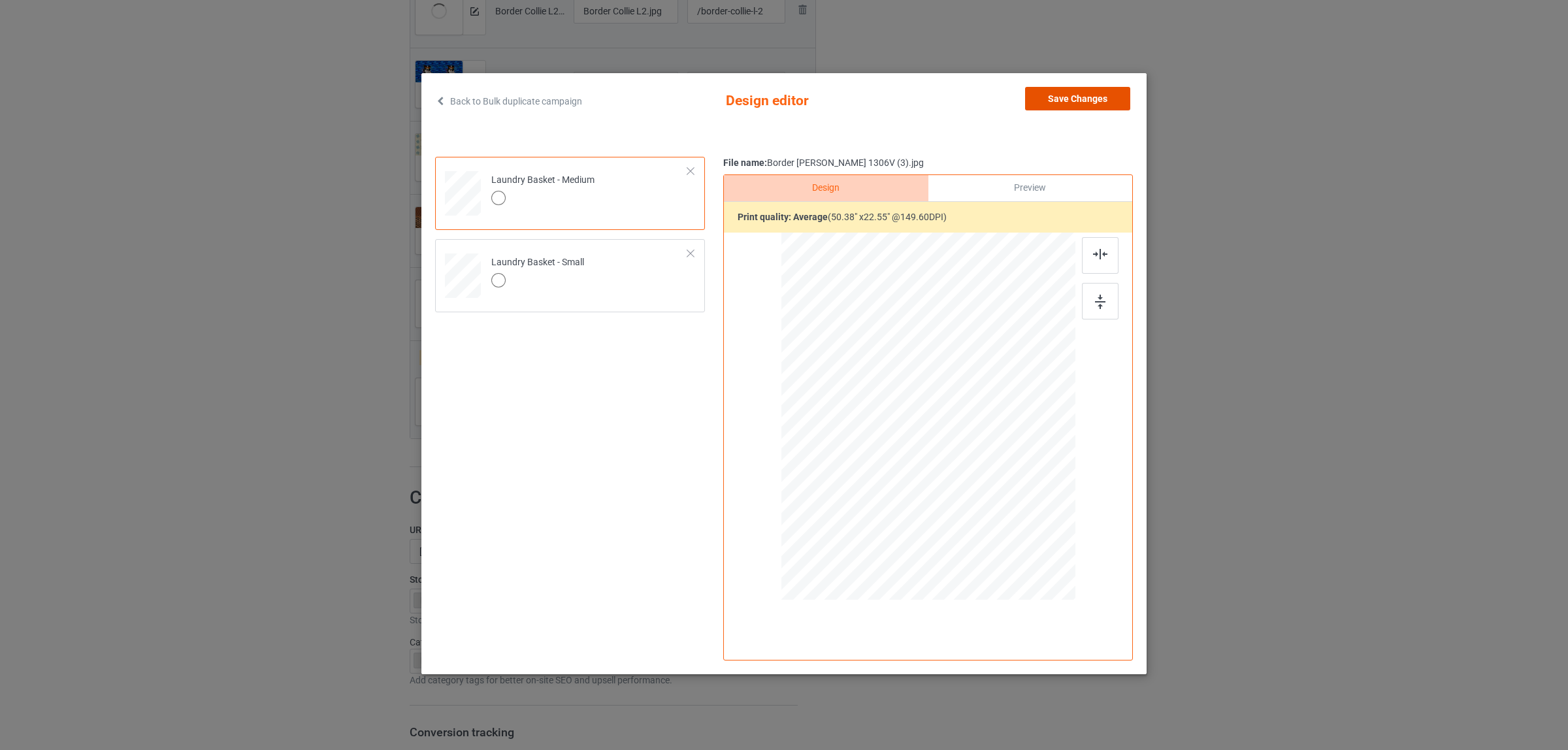
click at [1066, 100] on button "Save Changes" at bounding box center [1078, 99] width 105 height 24
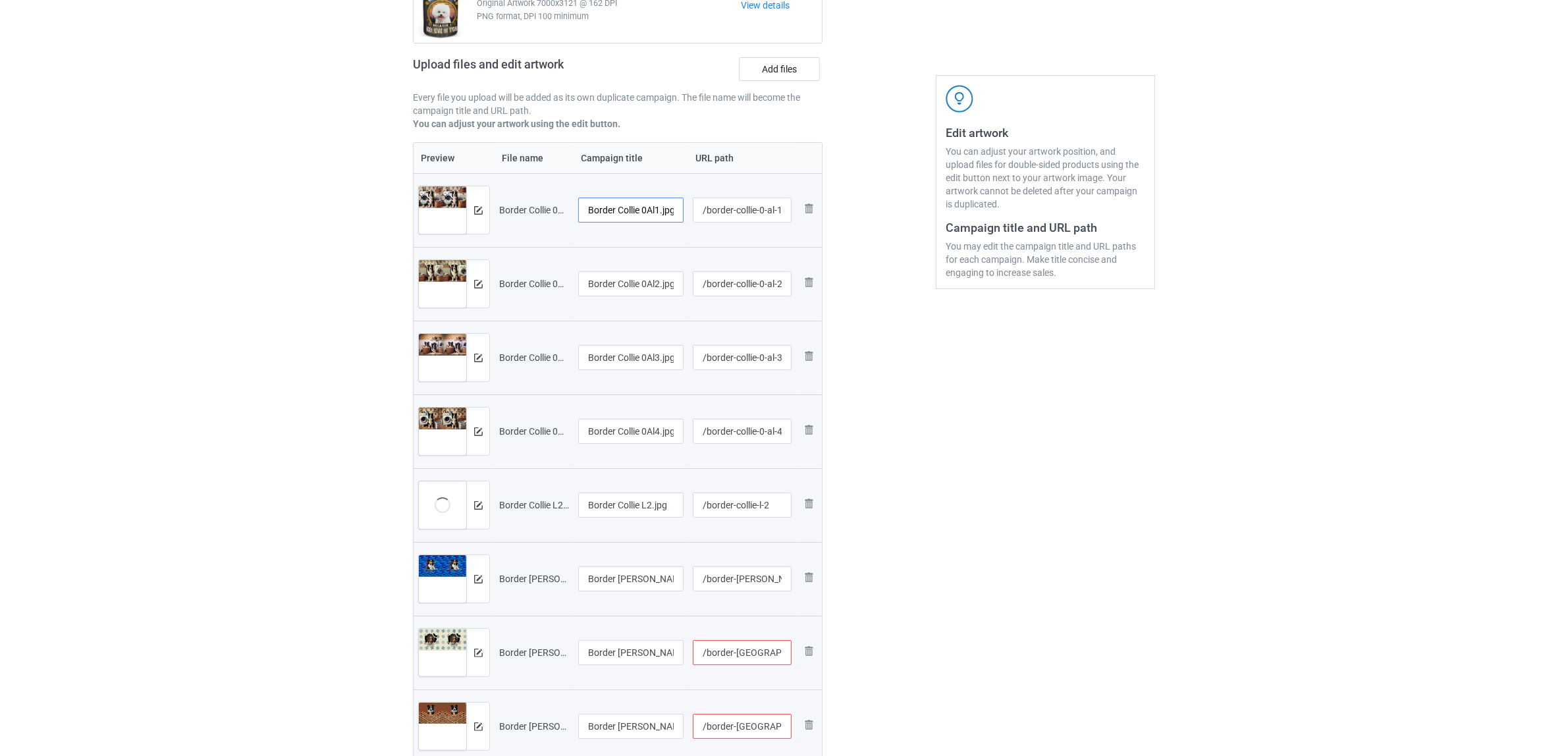
scroll to position [0, 4]
drag, startPoint x: 643, startPoint y: 208, endPoint x: 715, endPoint y: 205, distance: 72.1
click at [715, 205] on tr "Preview and edit artwork Border Collie 0Al1.jpg Border Collie 0Al1.jpg /border-…" at bounding box center [618, 210] width 408 height 74
drag, startPoint x: 654, startPoint y: 204, endPoint x: 534, endPoint y: 191, distance: 120.7
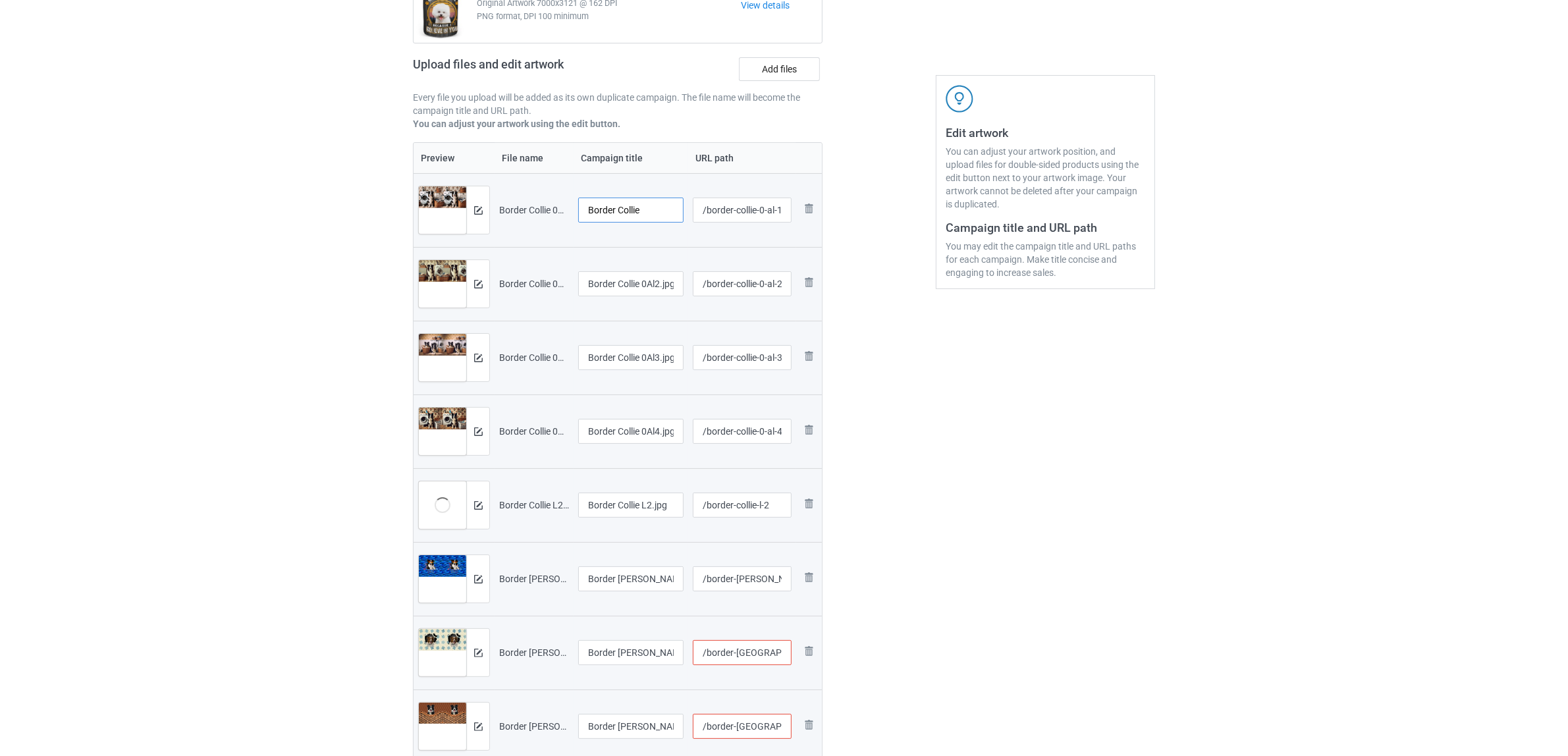
click at [534, 191] on tr "Preview and edit artwork Border Collie 0Al1.jpg Border Collie /border-collie-0-…" at bounding box center [618, 210] width 408 height 74
type input "Border Collie"
click at [650, 285] on input "Border Collie 0Al2.jpg" at bounding box center [631, 283] width 105 height 25
paste input "text"
type input "Border Collie"
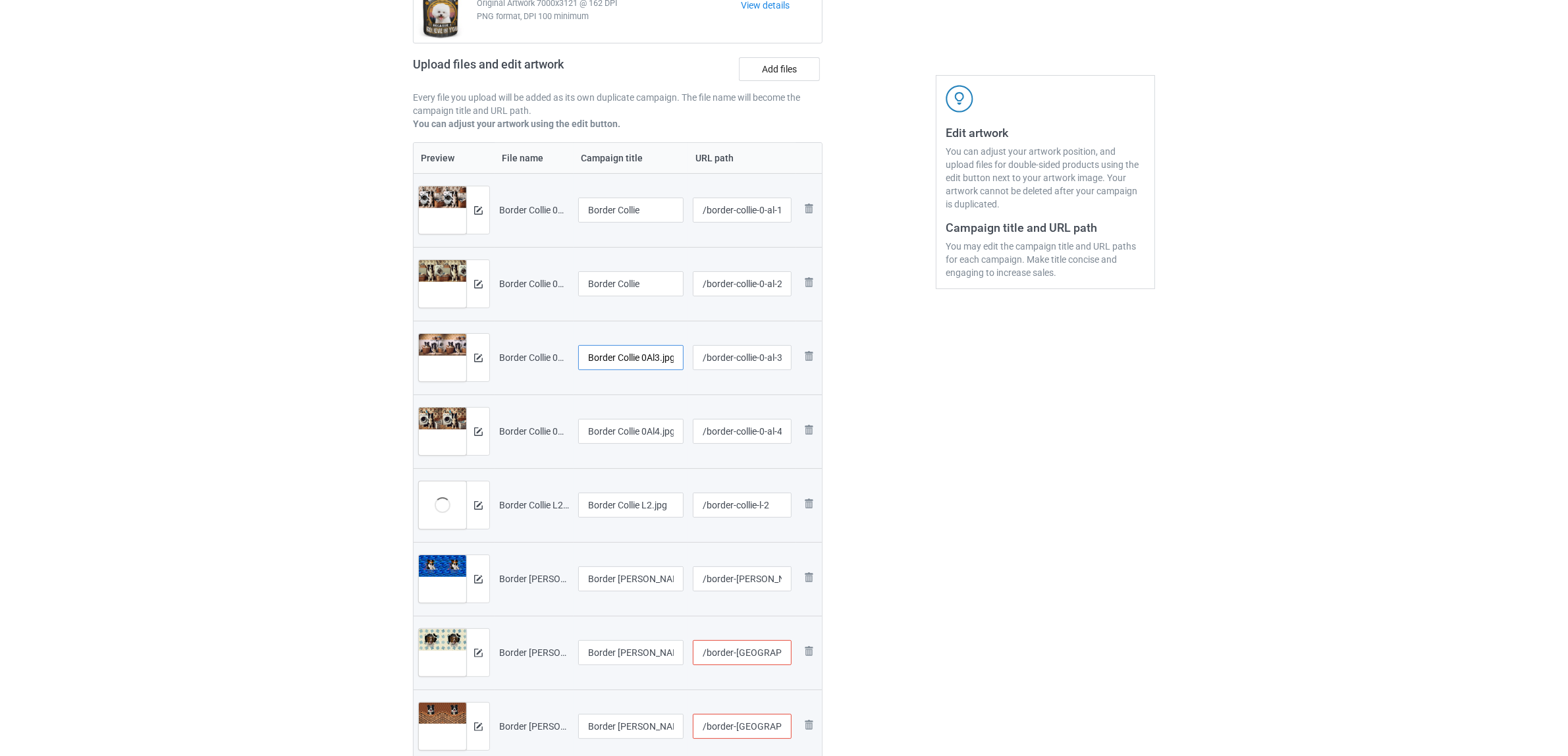
click at [664, 360] on input "Border Collie 0Al3.jpg" at bounding box center [631, 357] width 105 height 25
paste input "text"
type input "Border Collie"
click at [637, 429] on input "Border Collie 0Al4.jpg" at bounding box center [631, 431] width 105 height 25
paste input "text"
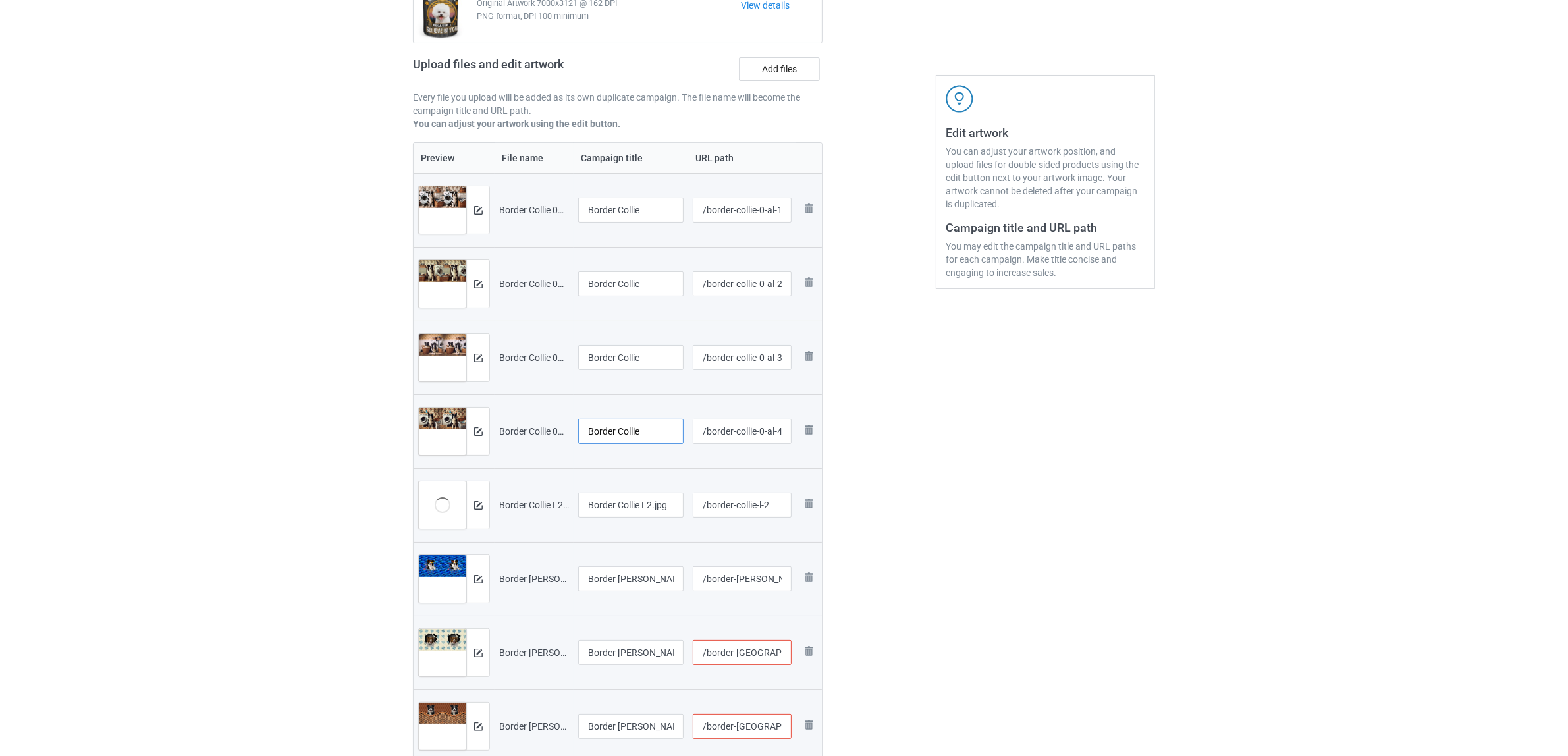
type input "Border Collie"
click at [629, 494] on input "Border Collie L2.jpg" at bounding box center [631, 504] width 105 height 25
paste input "text"
type input "Border Collie"
click at [642, 593] on div at bounding box center [631, 595] width 105 height 8
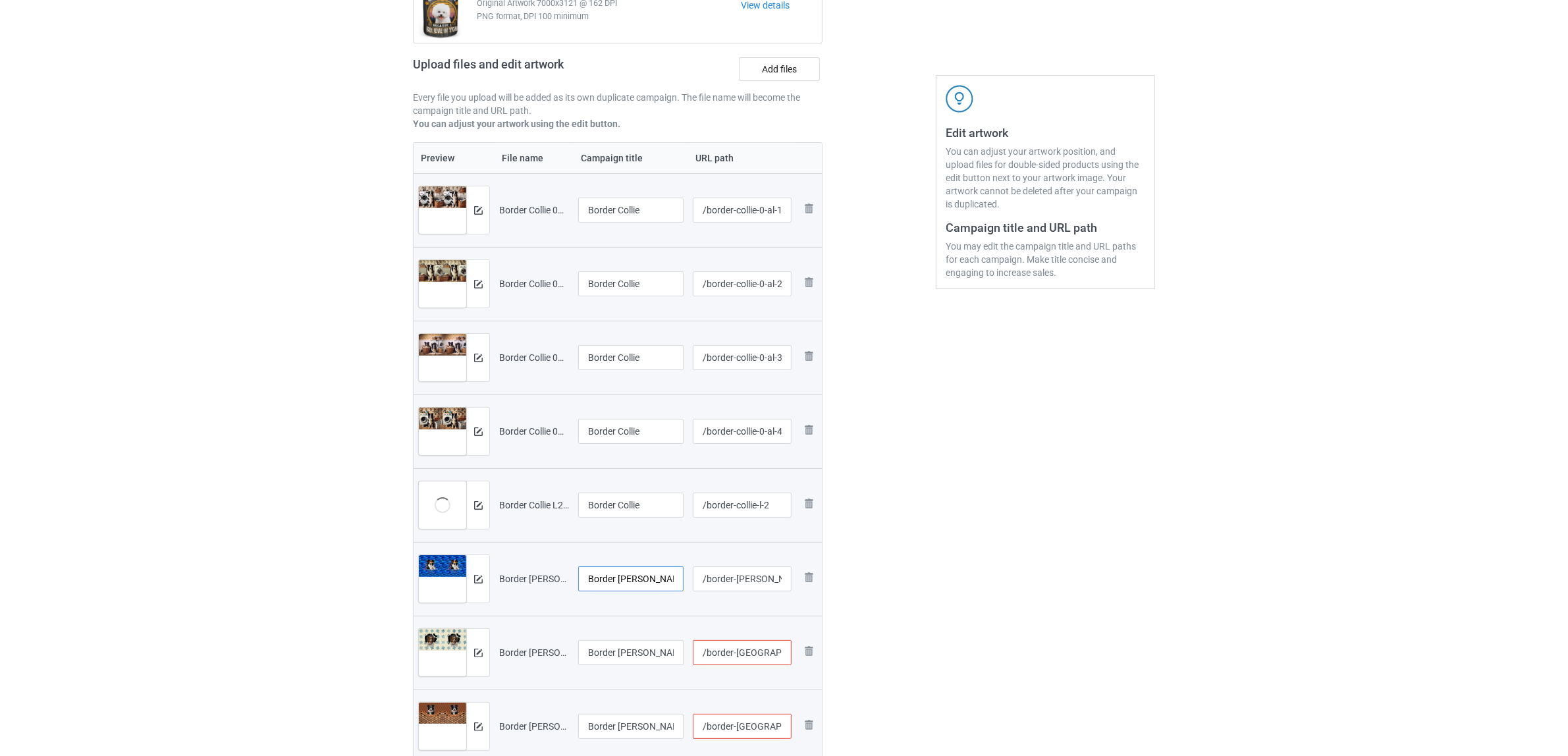
click at [642, 584] on input "Border Collie Laundy 1.jpg" at bounding box center [631, 578] width 105 height 25
paste input "text"
type input "Border Collie"
click at [657, 653] on input "Border Collie Laundy 1306V (1).jpg" at bounding box center [631, 652] width 105 height 25
paste input "text"
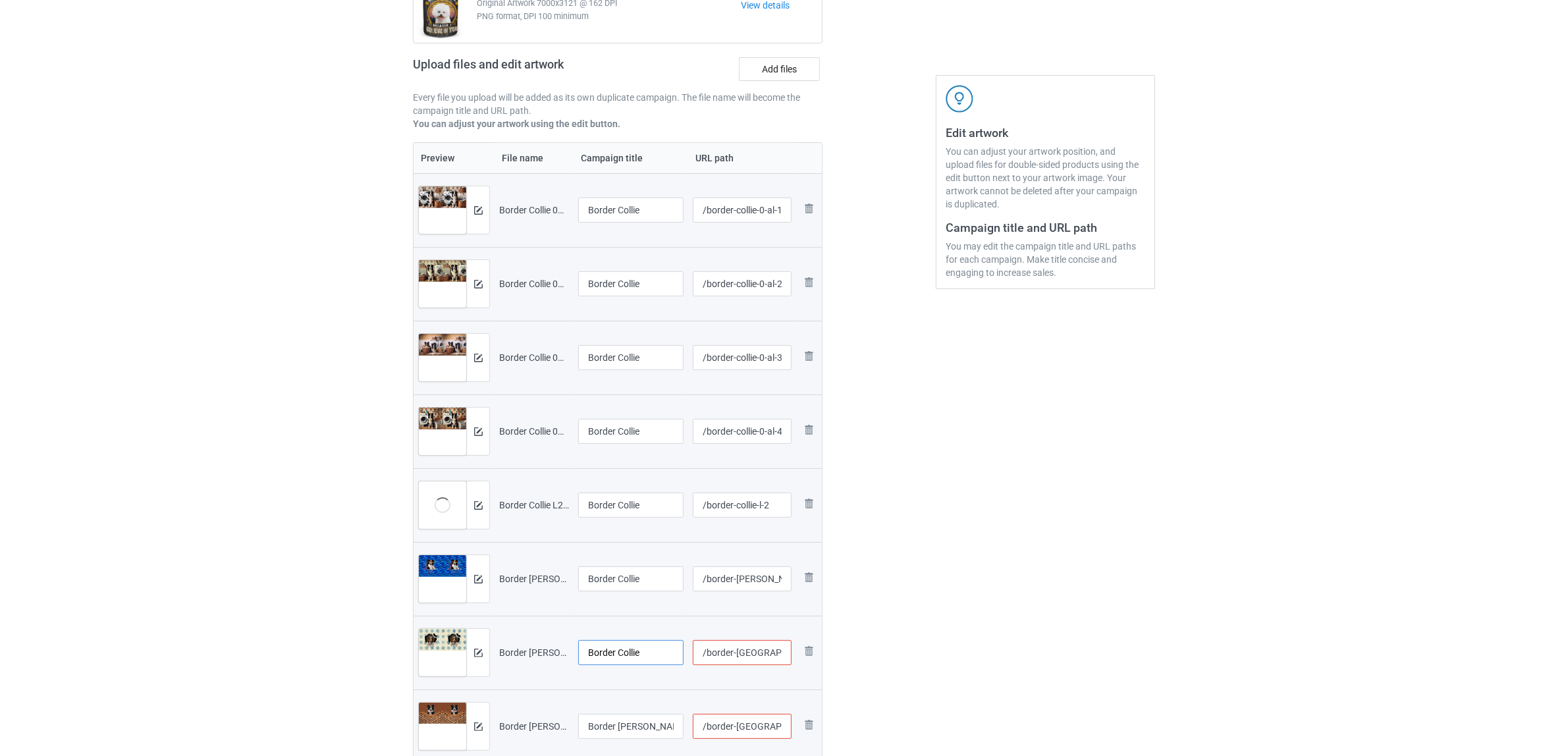
type input "Border Collie"
click at [939, 634] on div "Edit artwork You can adjust your artwork position, and upload files for double-…" at bounding box center [1045, 438] width 238 height 1022
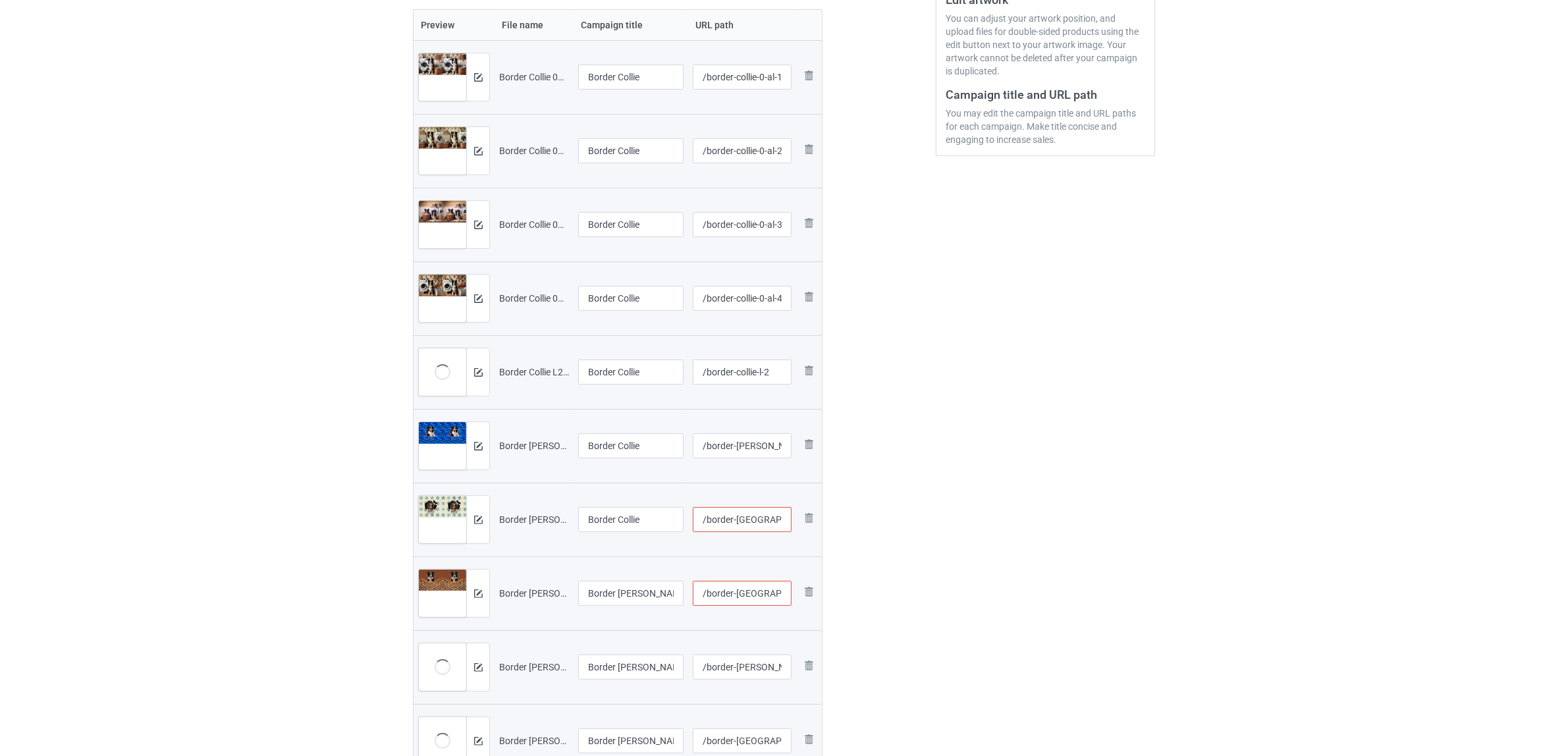
scroll to position [412, 0]
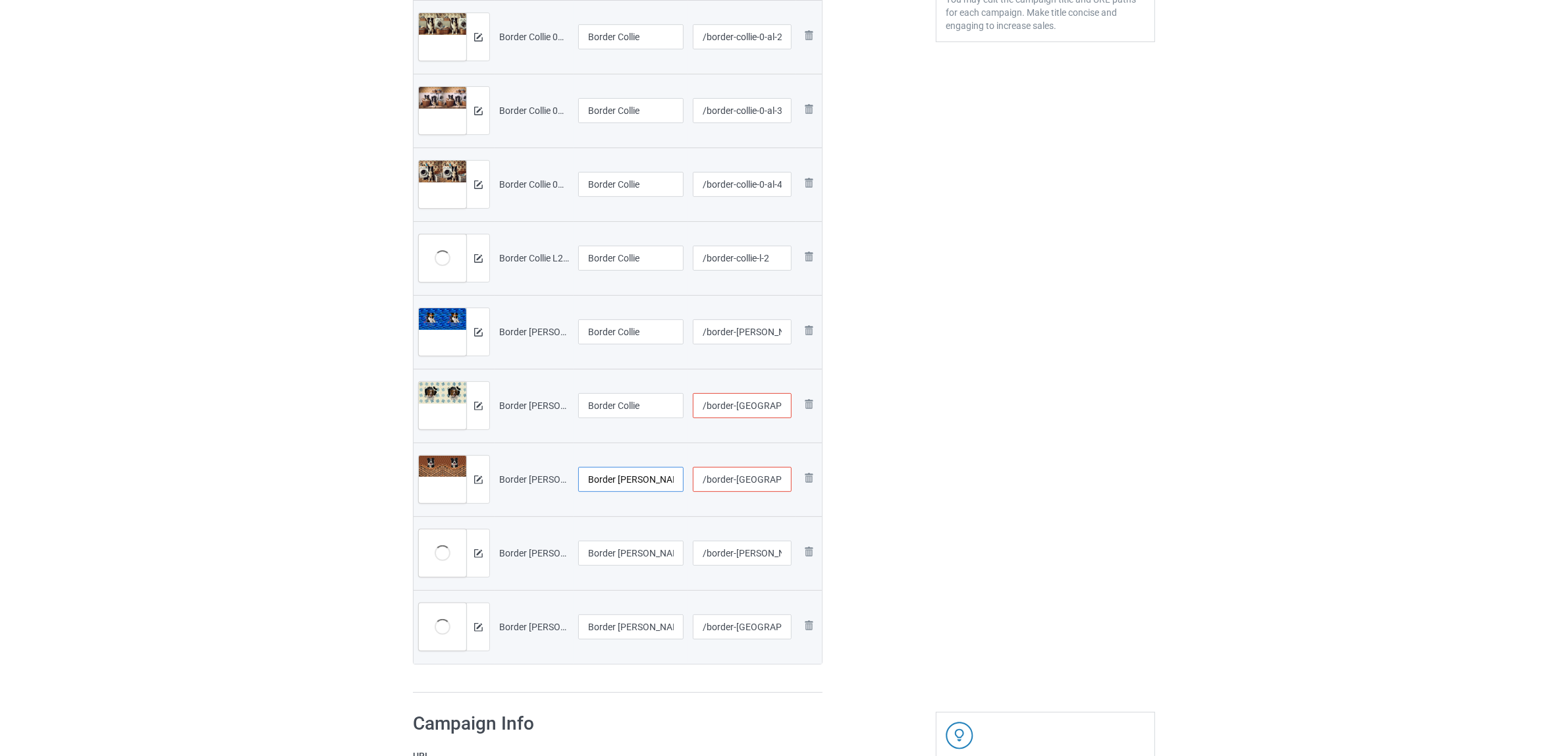
click at [606, 481] on input "Border Collie Laundy 1306V (1)" at bounding box center [631, 479] width 105 height 25
paste input "text"
type input "Border Collie"
click at [622, 556] on input "Border Collie Laundy 1306V (2).jpg" at bounding box center [631, 553] width 105 height 25
paste input "text"
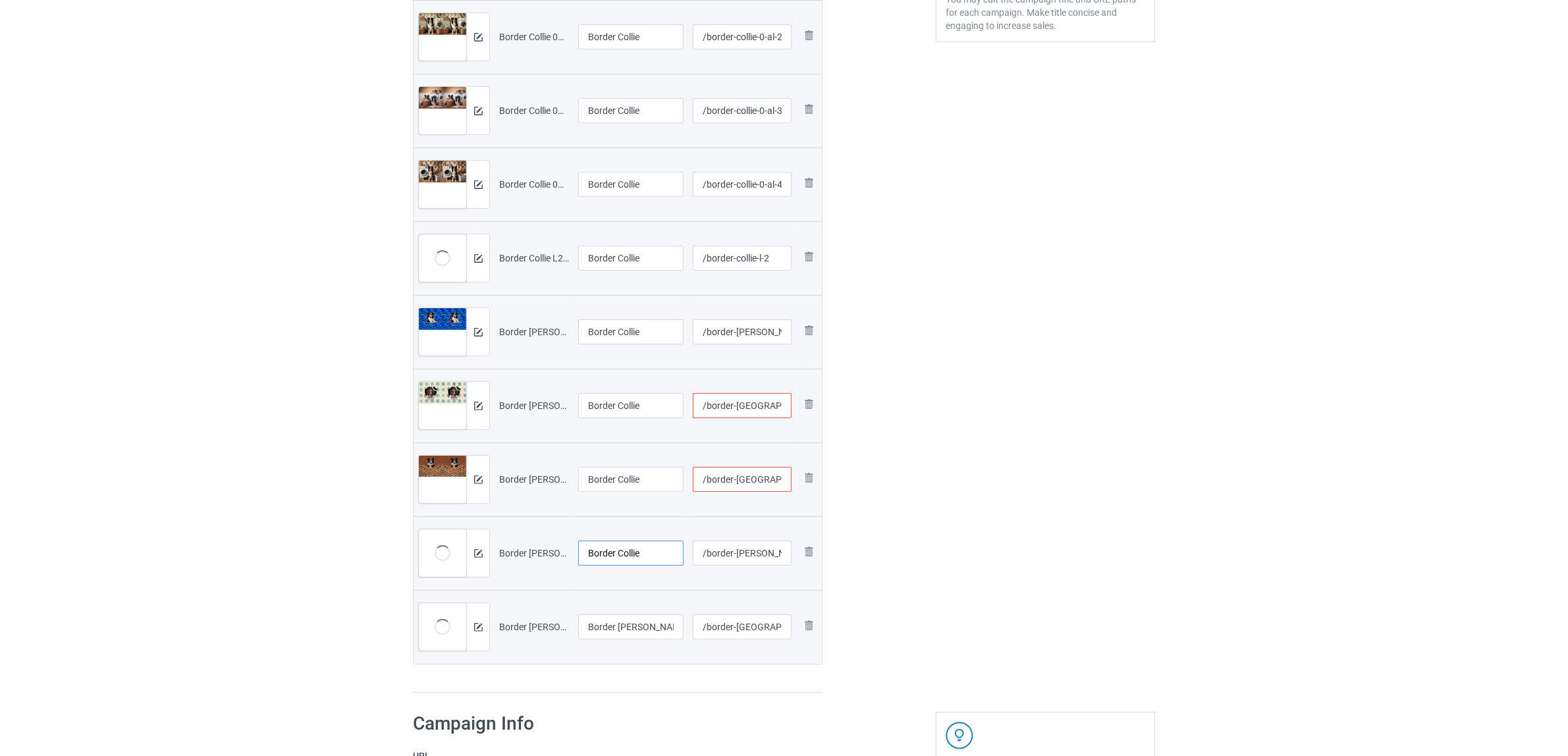
type input "Border Collie"
click at [629, 620] on input "Border Collie Laundy 1306V (3).jpg" at bounding box center [631, 626] width 105 height 25
paste input "text"
type input "Border Collie"
click at [621, 688] on div "Preview File name Campaign title URL path Preview and edit artwork Border Colli…" at bounding box center [617, 295] width 409 height 798
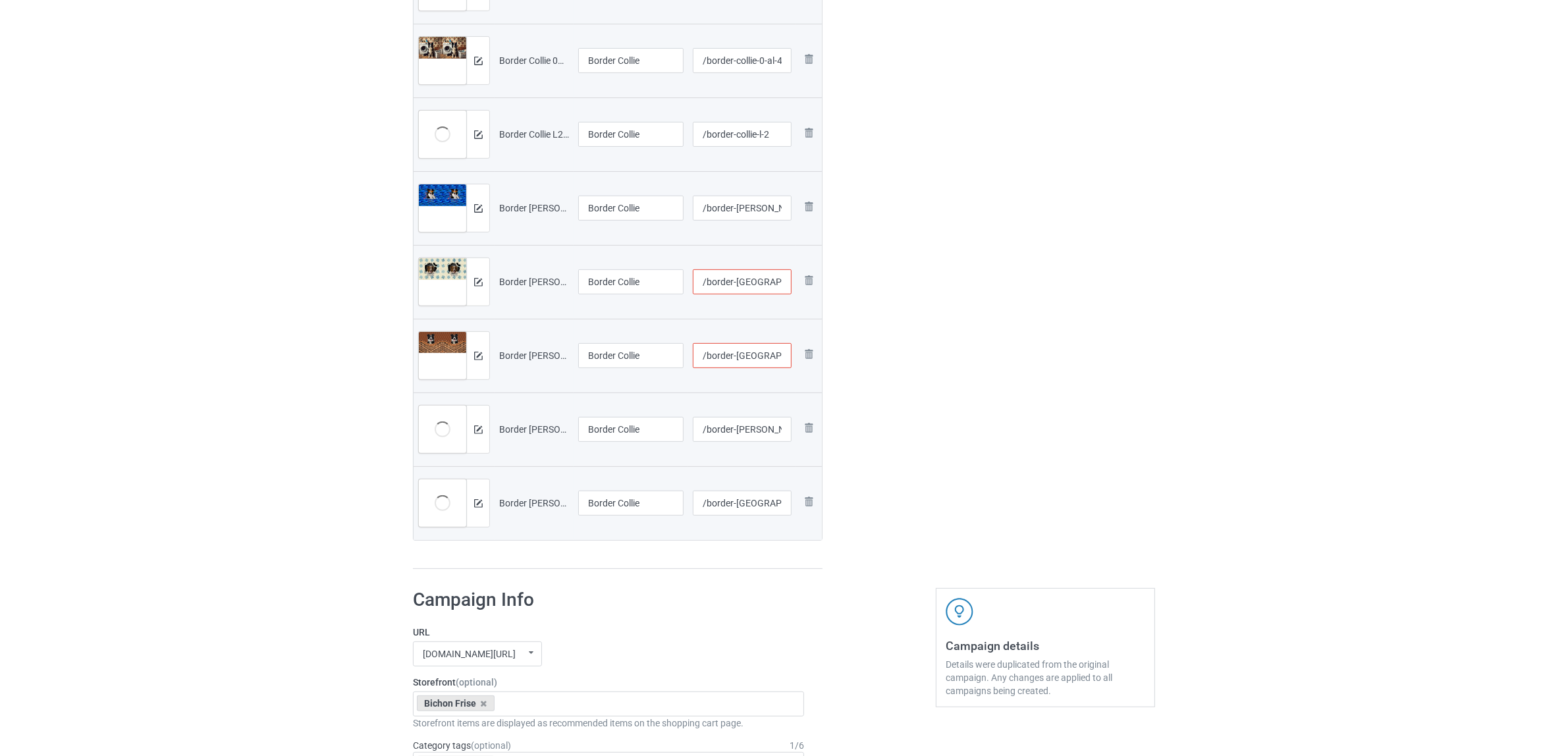
scroll to position [658, 0]
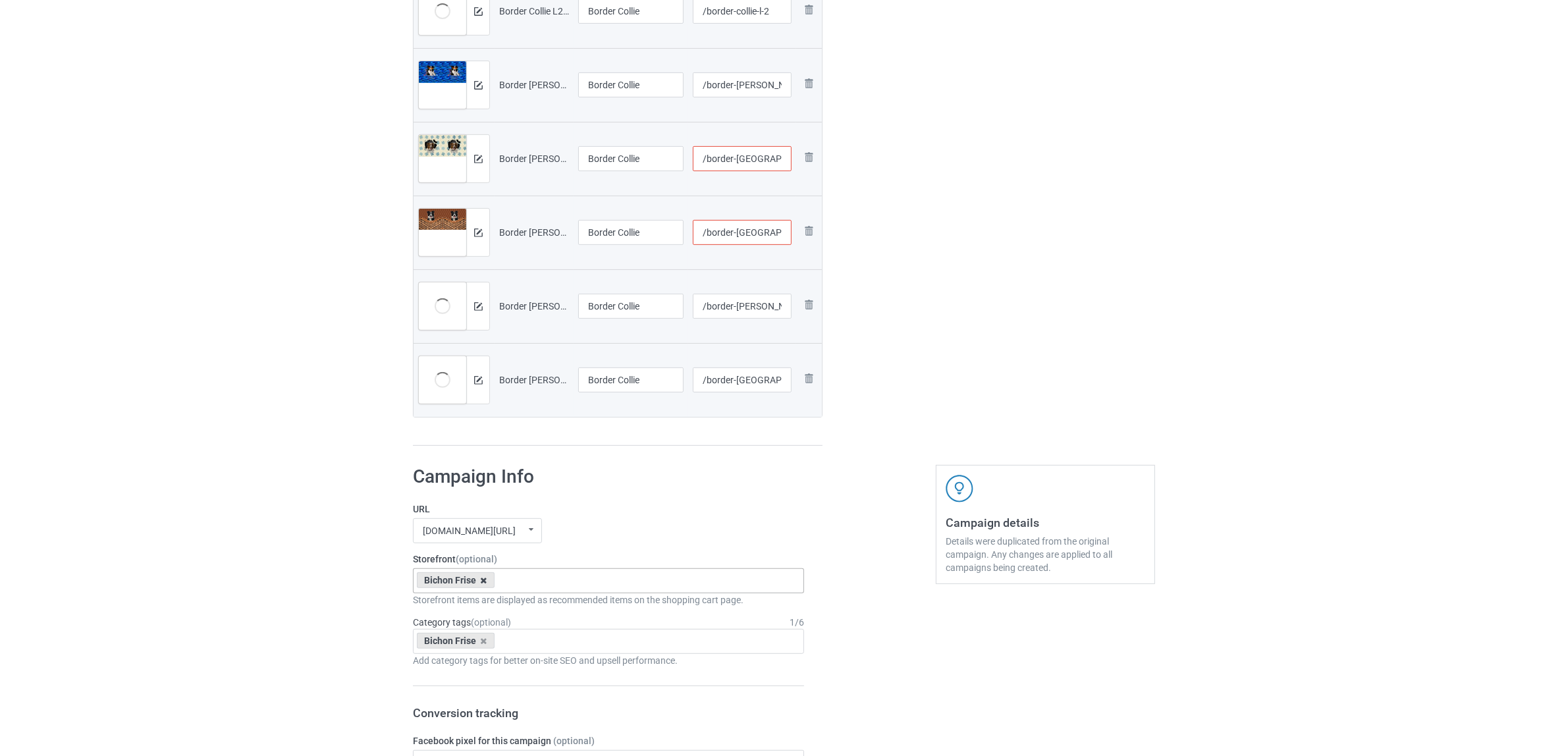
click at [482, 580] on icon at bounding box center [483, 579] width 6 height 8
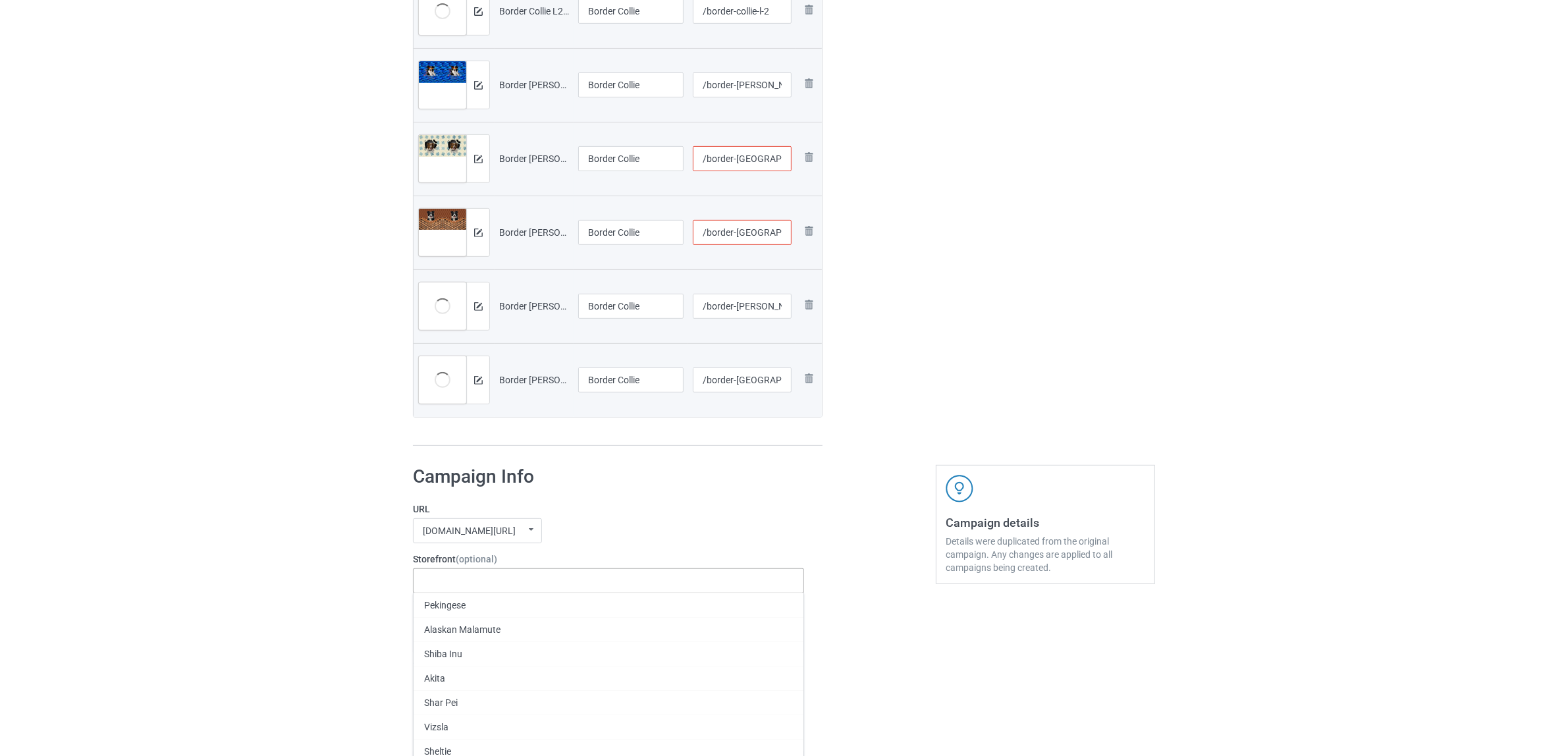
paste input "Border Collie"
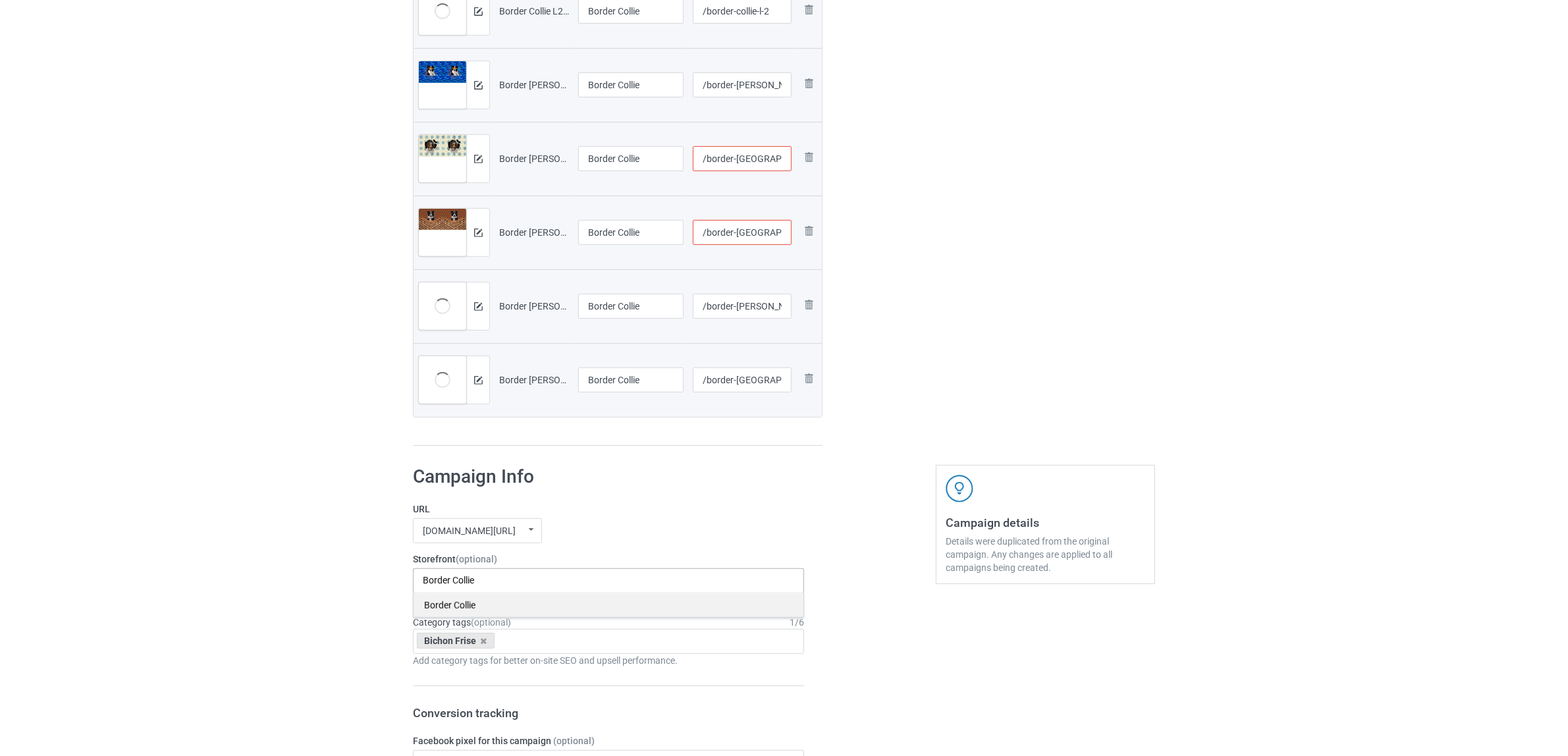
type input "Border Collie"
click at [449, 607] on div "Border Collie" at bounding box center [609, 604] width 390 height 25
click at [484, 643] on icon at bounding box center [483, 641] width 6 height 8
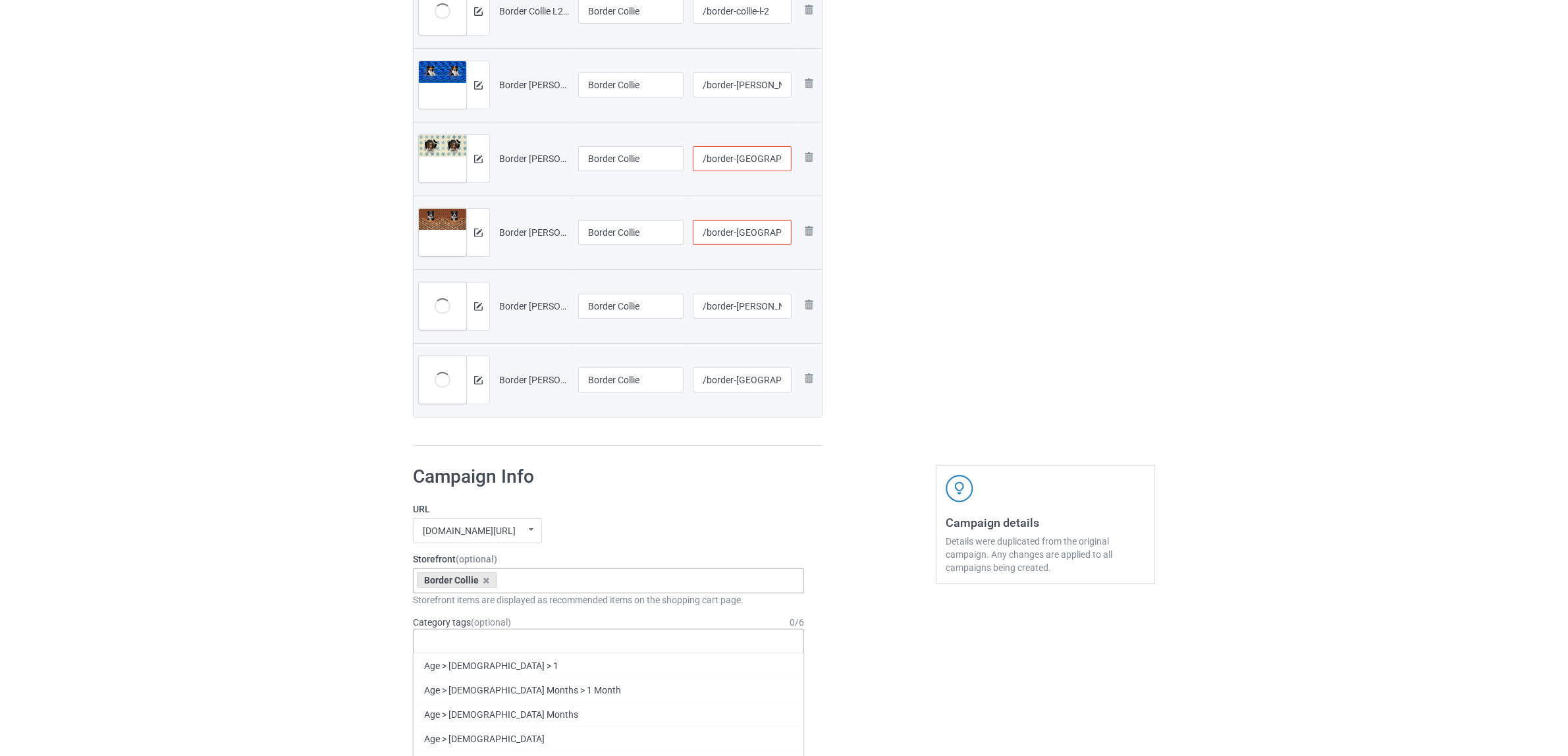
paste input "Border Collie"
type input "Border Collie"
click at [469, 668] on div "Border Collie" at bounding box center [609, 665] width 390 height 25
click at [772, 233] on input "/border-collie-laundy-1306-v-1" at bounding box center [742, 232] width 100 height 25
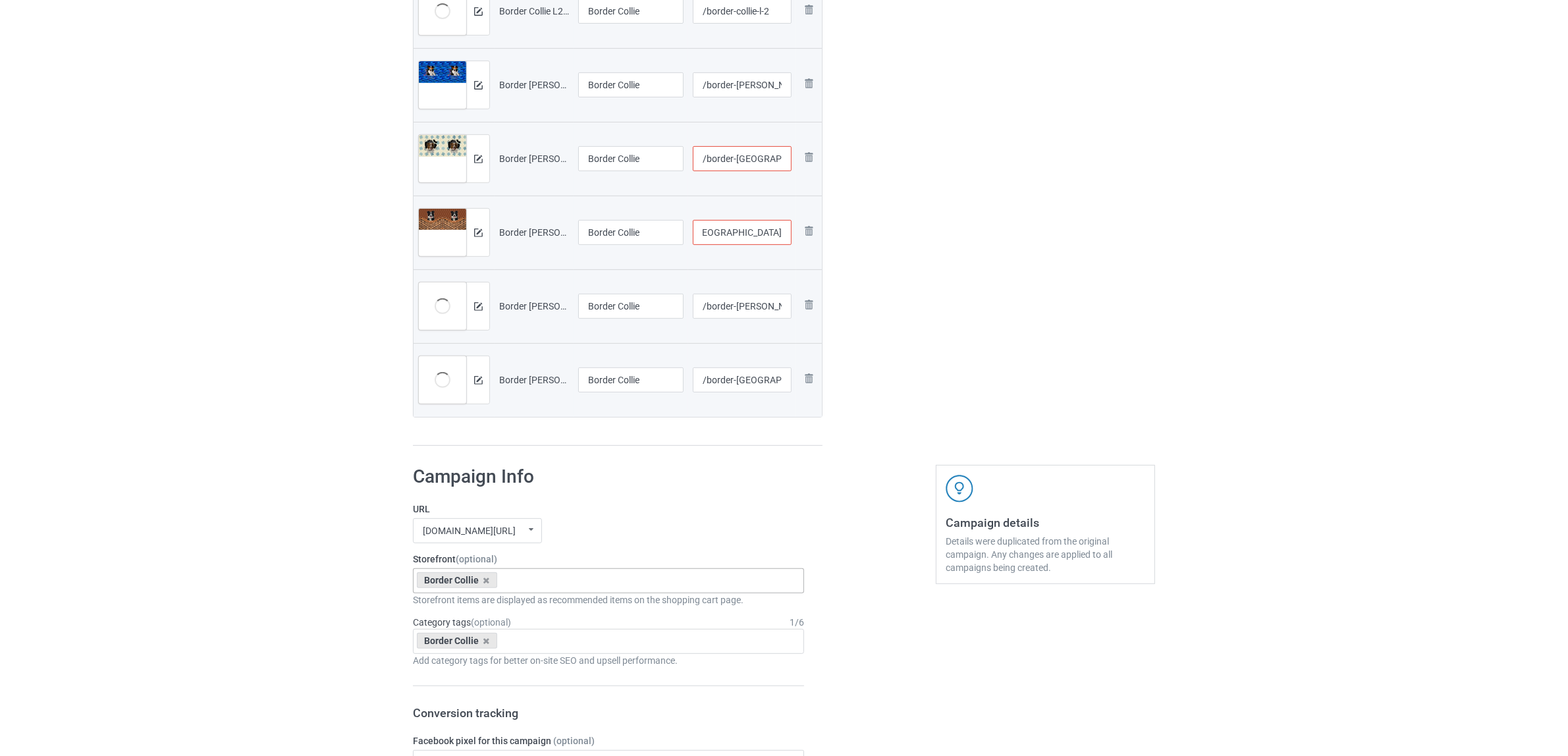
drag, startPoint x: 759, startPoint y: 233, endPoint x: 897, endPoint y: 264, distance: 141.4
click at [752, 231] on input "/border-collie-laundy-1306-v-1" at bounding box center [742, 232] width 100 height 25
click at [759, 231] on input "/border-collie-laundy-1306-v-1" at bounding box center [742, 232] width 100 height 25
type input "/border-collie-laundy-13-06-v-1"
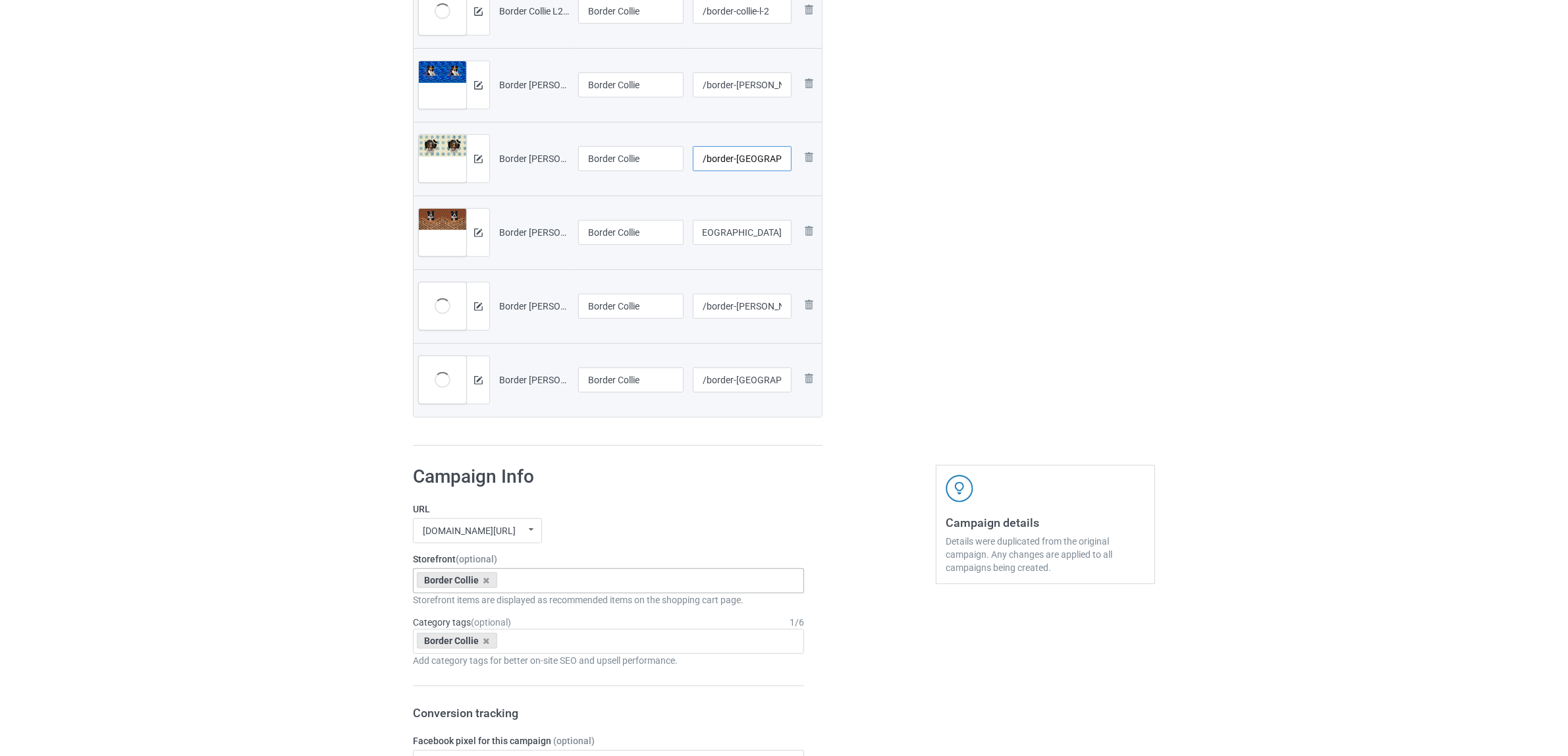
click at [766, 160] on input "/border-collie-laundy-1306-v-1" at bounding box center [742, 158] width 100 height 25
drag, startPoint x: 741, startPoint y: 156, endPoint x: 769, endPoint y: 156, distance: 28.0
click at [769, 156] on input "/border-collie-laundy-1306-v-1" at bounding box center [742, 158] width 100 height 25
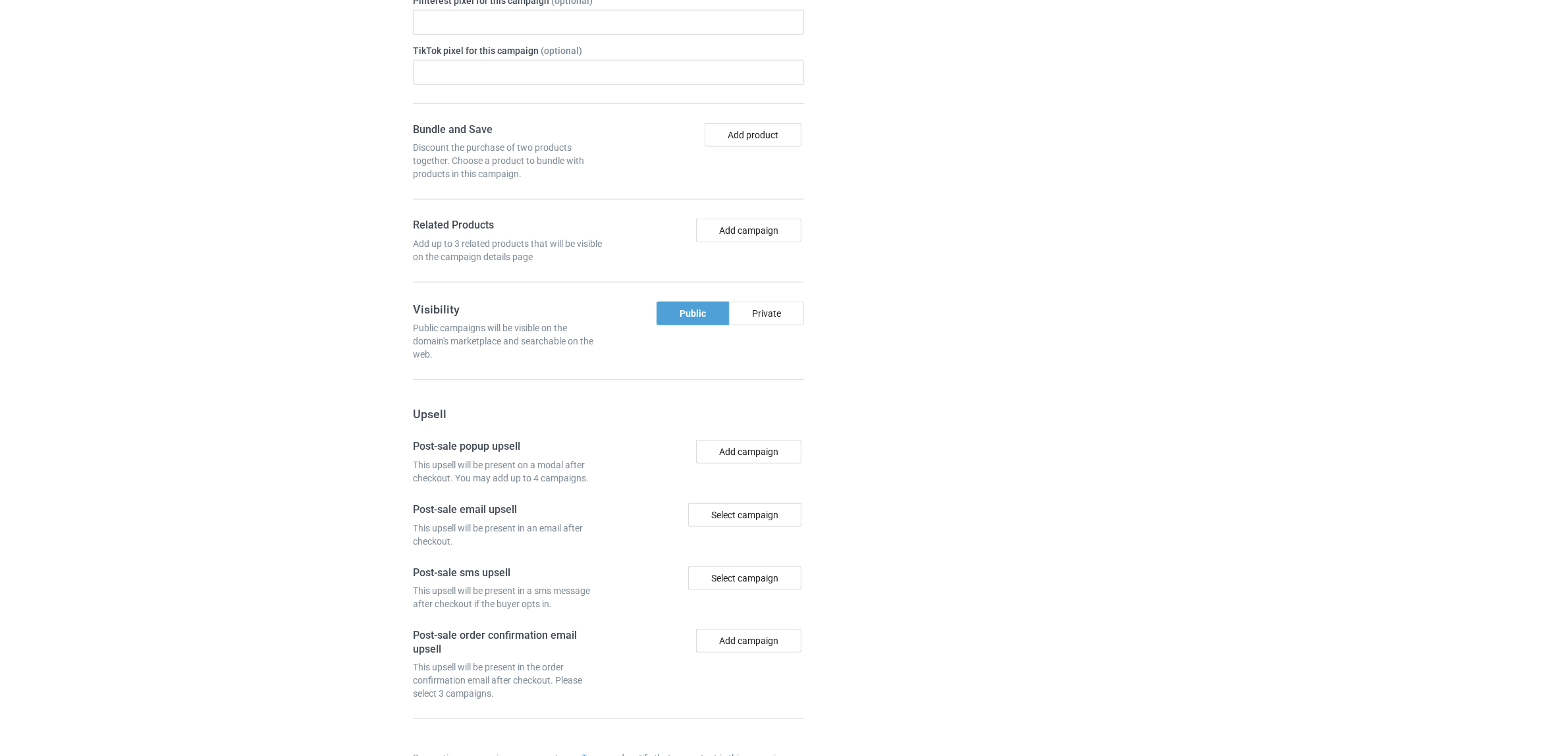
scroll to position [1589, 0]
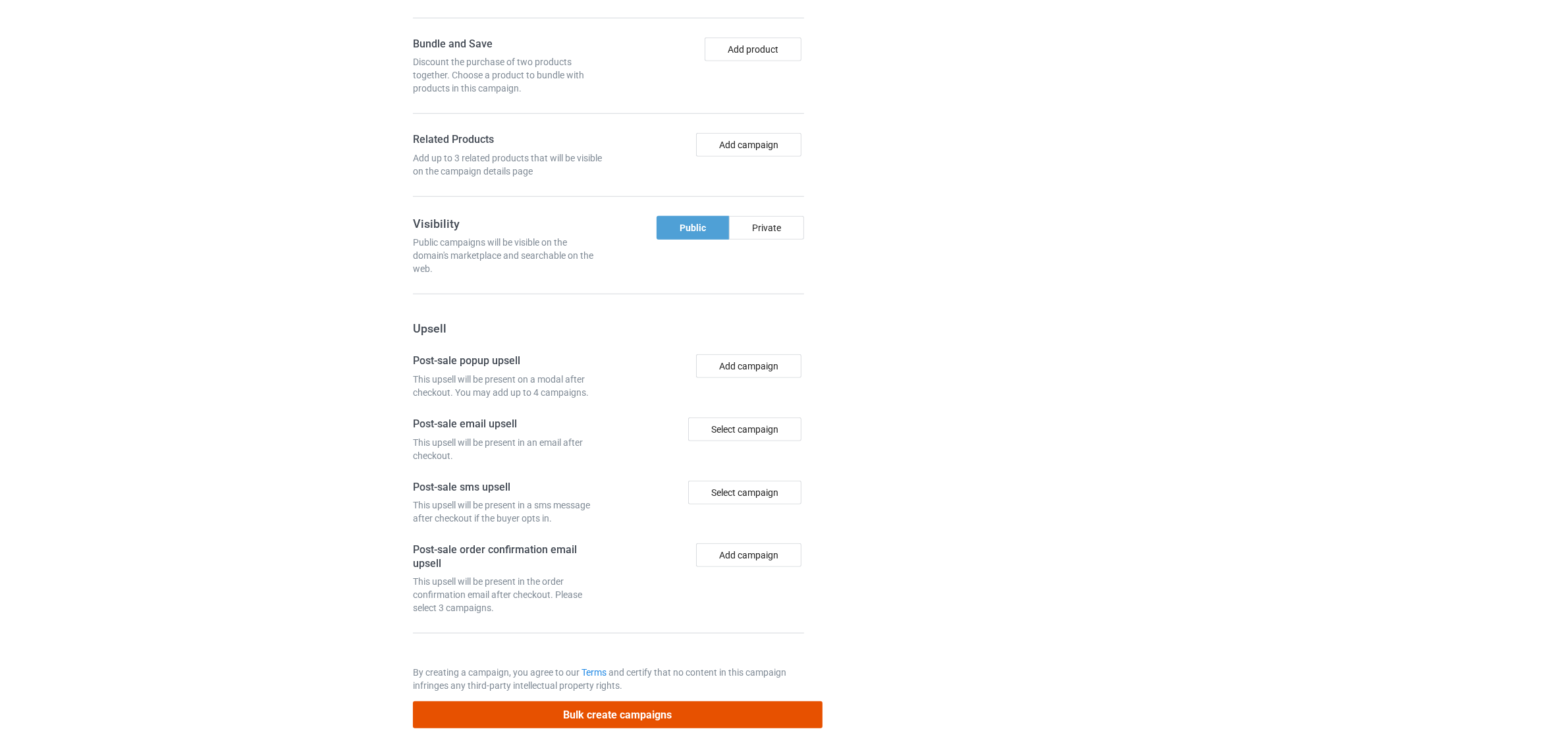
click at [623, 719] on button "Bulk create campaigns" at bounding box center [617, 714] width 409 height 27
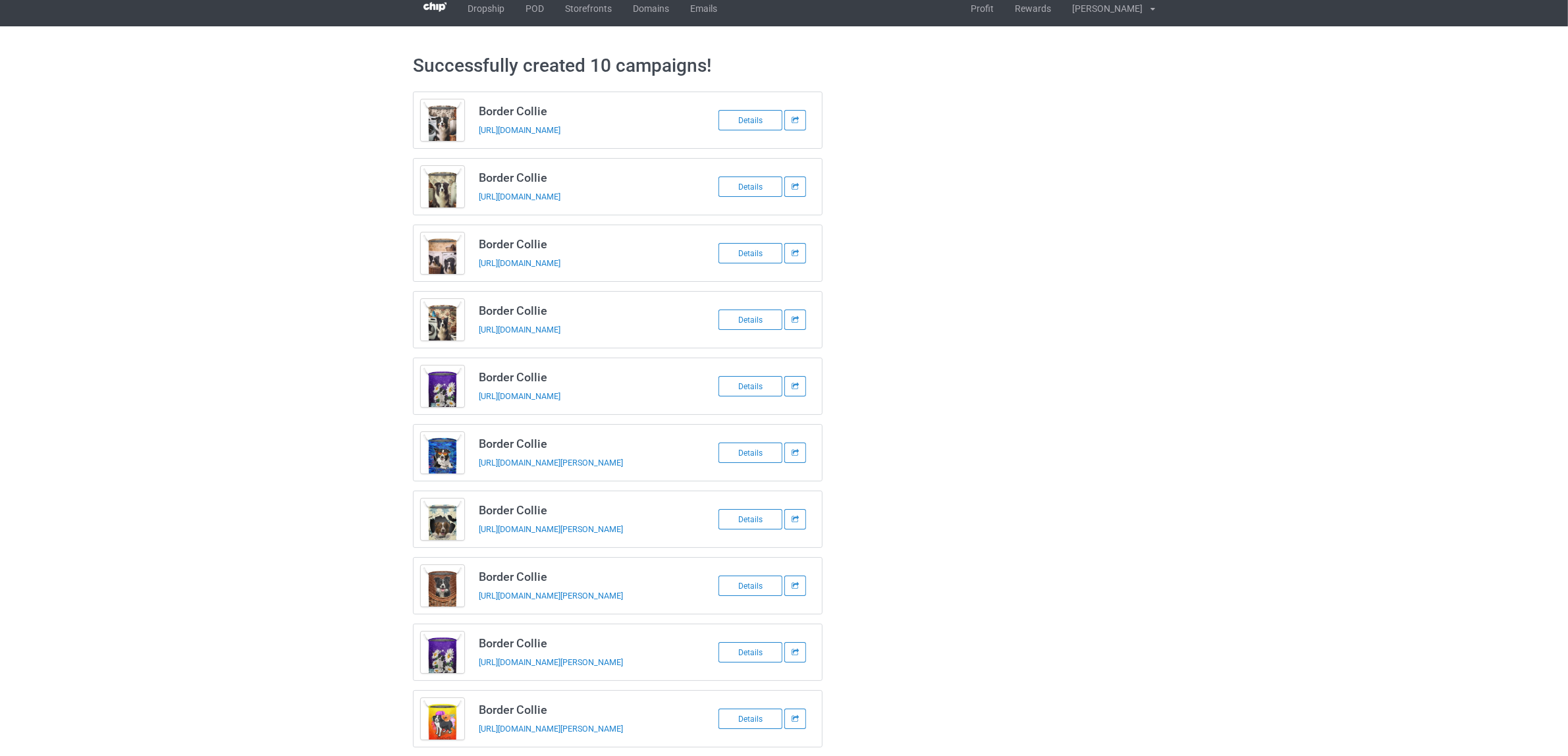
scroll to position [0, 0]
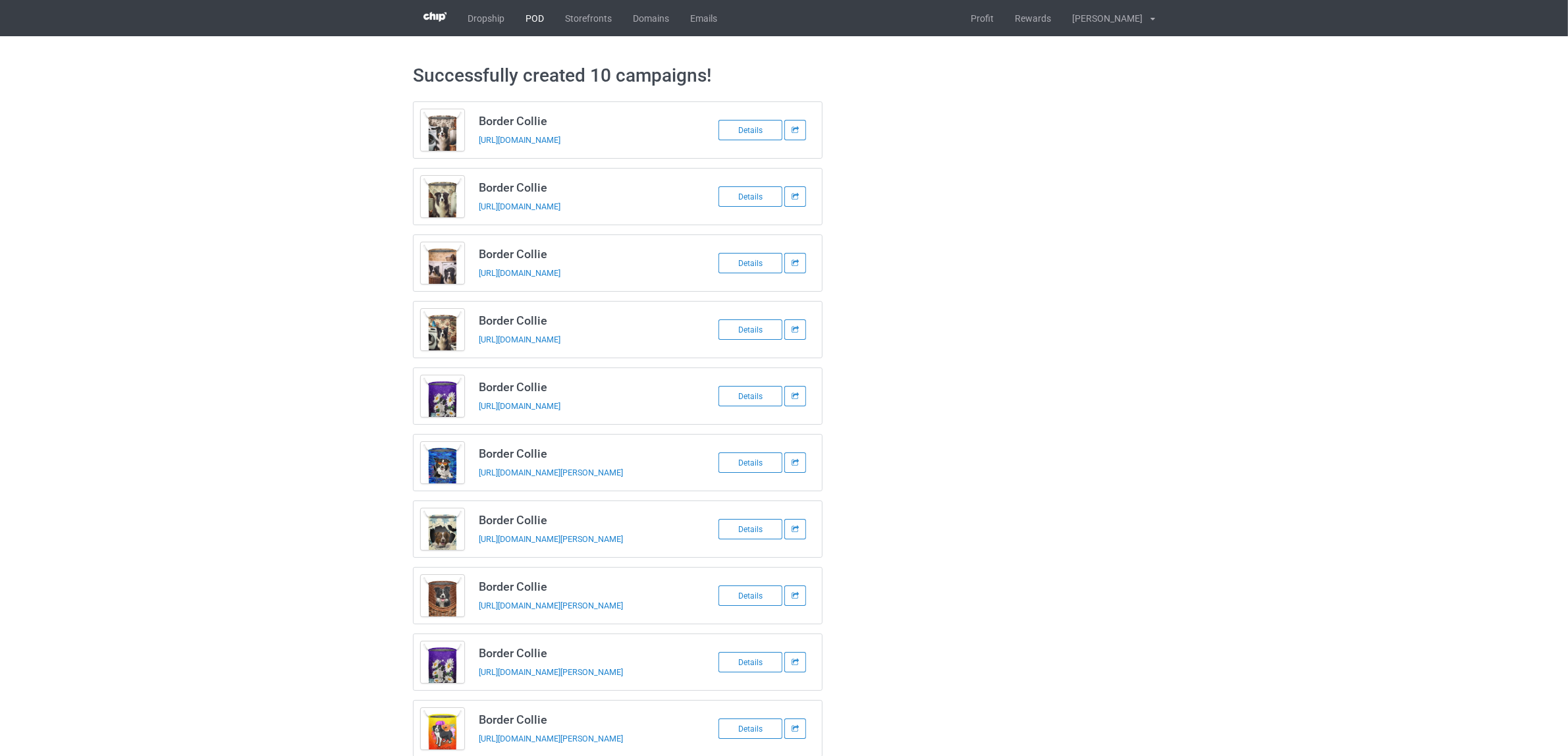
click at [541, 20] on link "POD" at bounding box center [535, 18] width 39 height 37
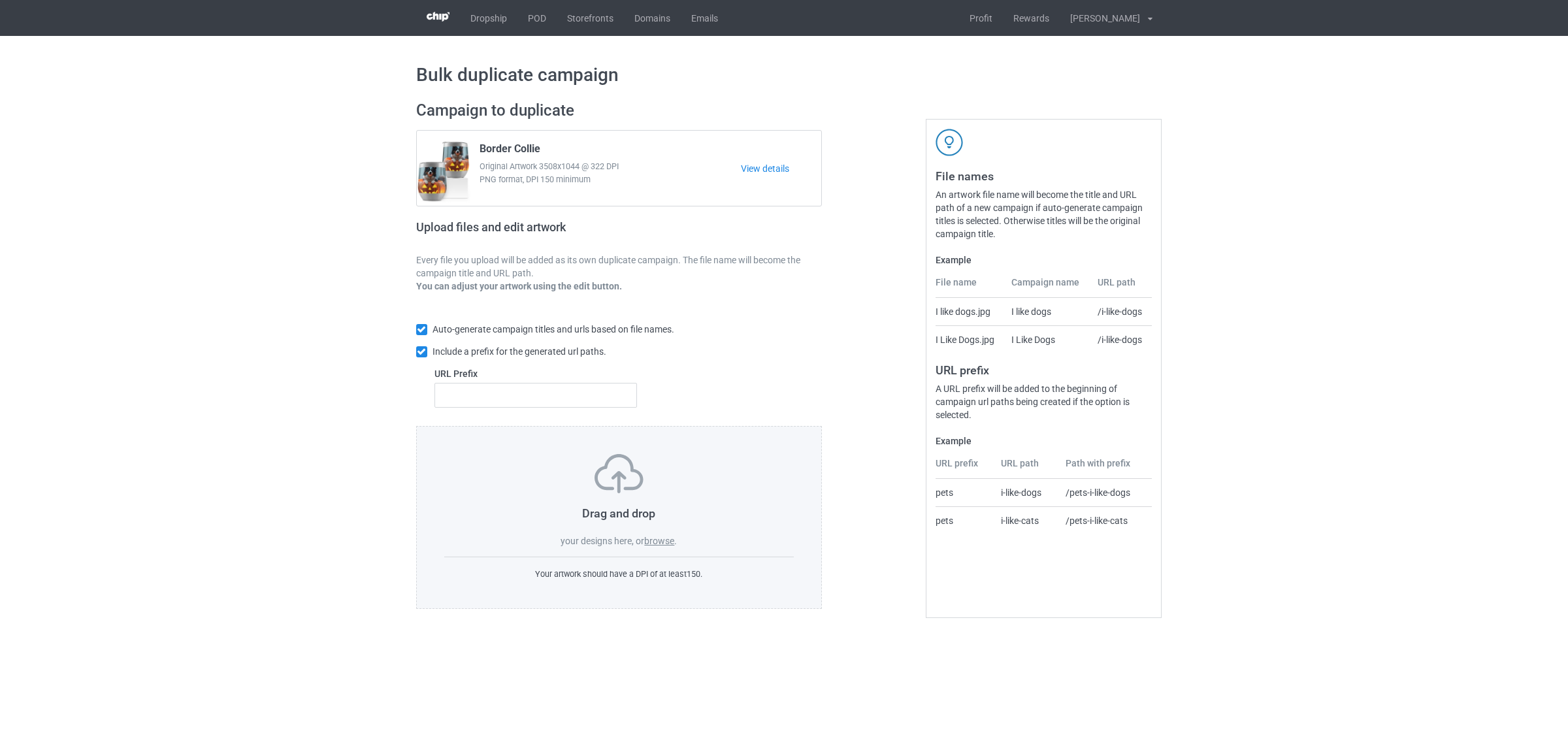
click at [664, 541] on label "browse" at bounding box center [658, 541] width 30 height 11
click at [0, 0] on input "browse" at bounding box center [0, 0] width 0 height 0
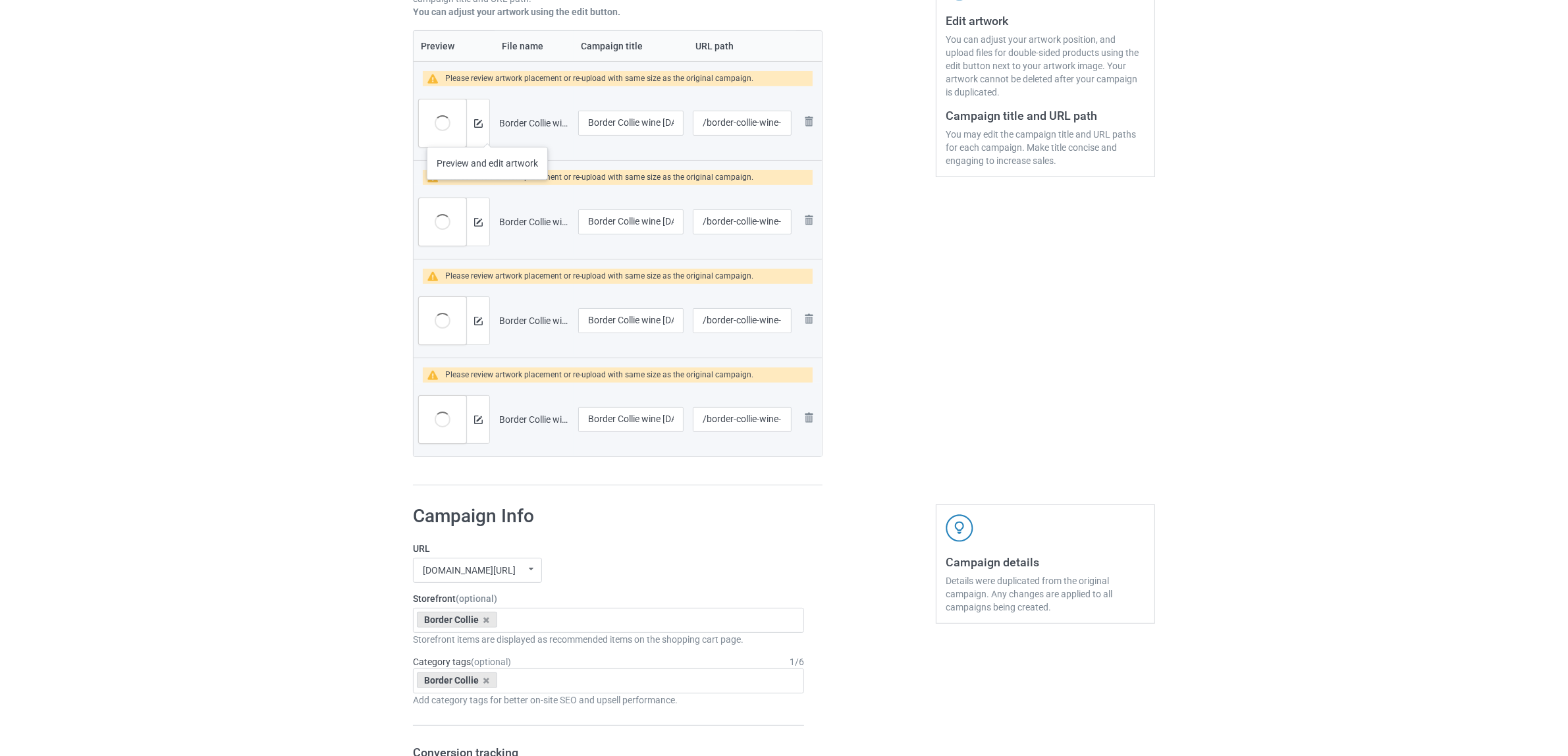
scroll to position [247, 0]
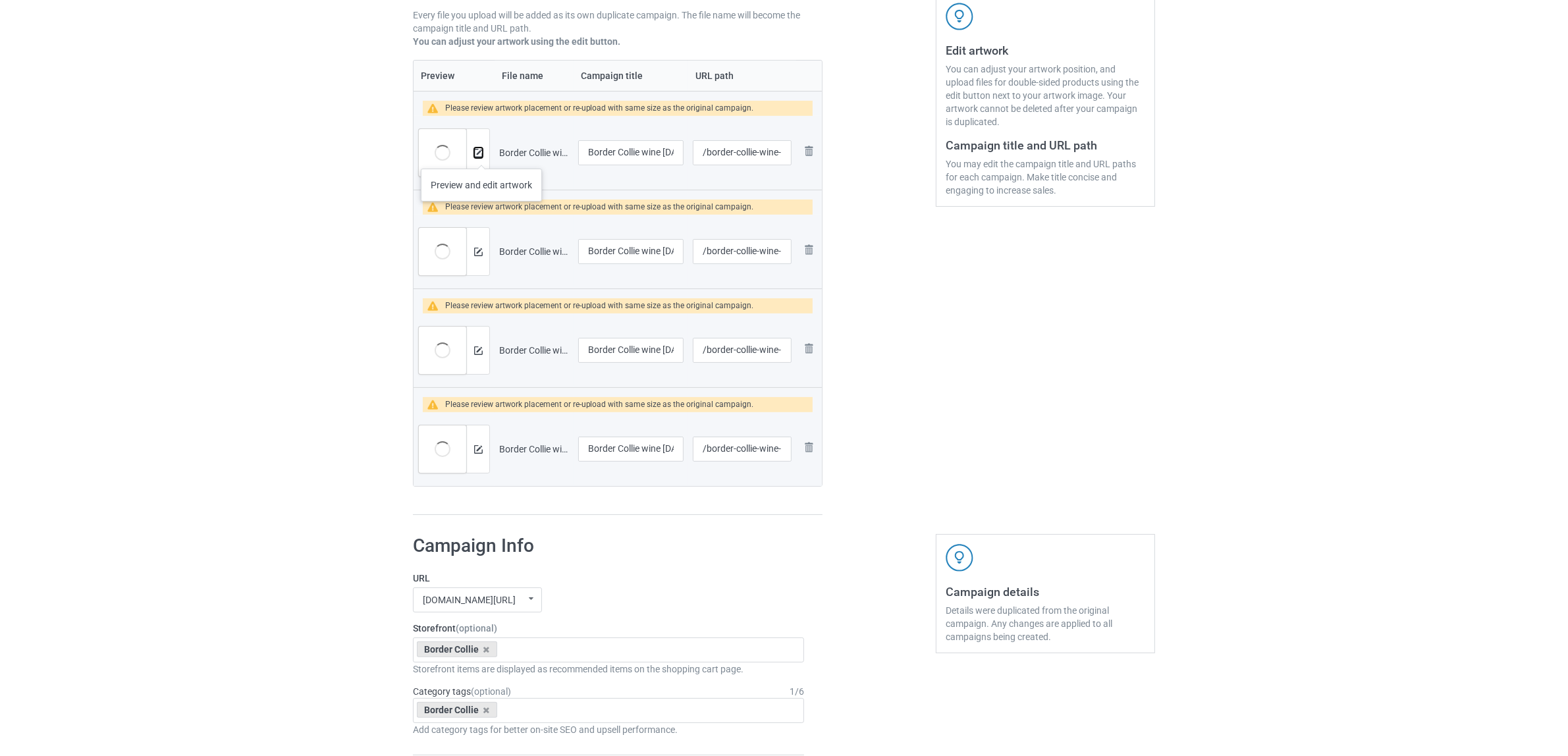
click at [481, 156] on img at bounding box center [478, 153] width 8 height 8
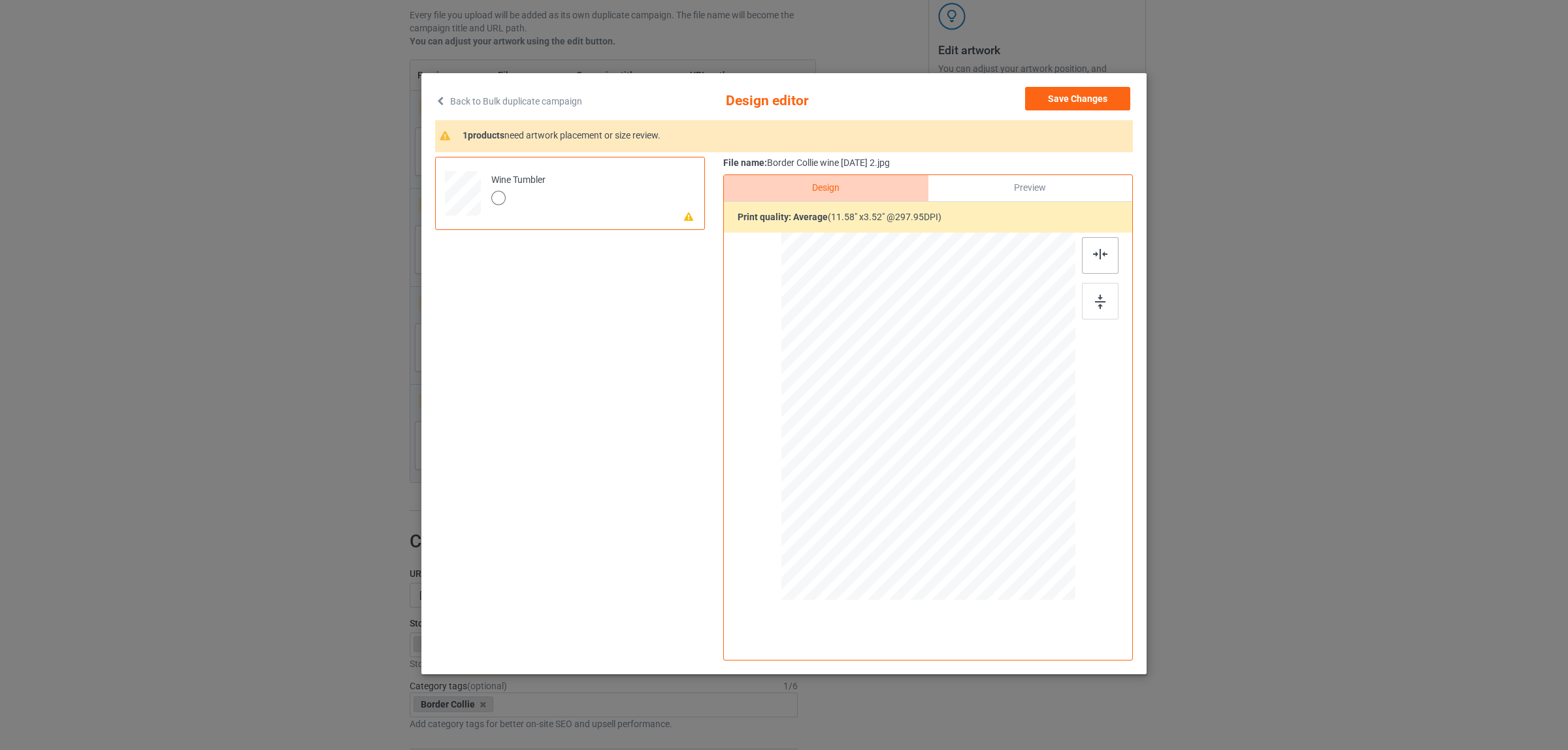
click at [1104, 259] on img at bounding box center [1100, 254] width 15 height 11
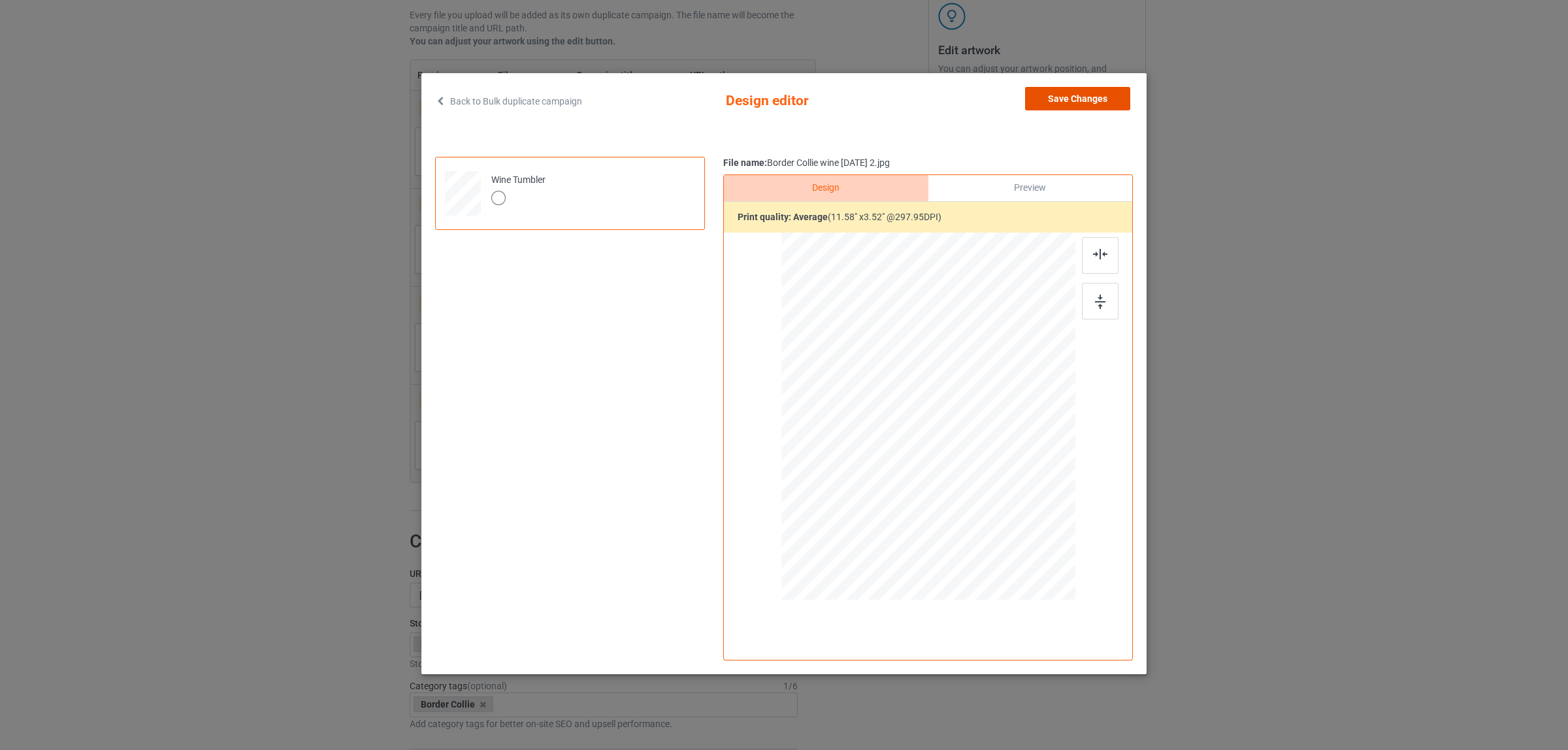
click at [1080, 104] on button "Save Changes" at bounding box center [1078, 99] width 105 height 24
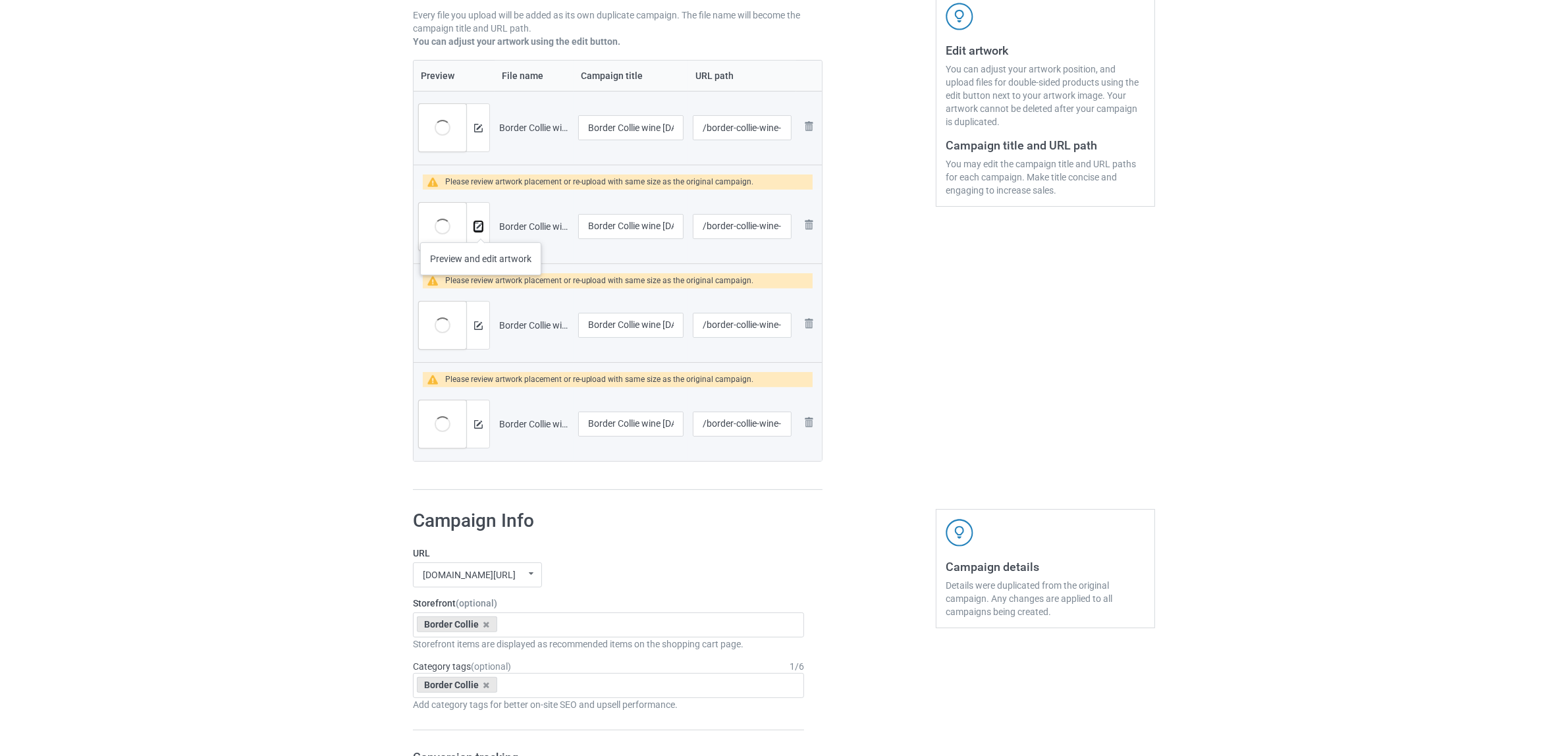
click at [481, 229] on img at bounding box center [478, 226] width 8 height 8
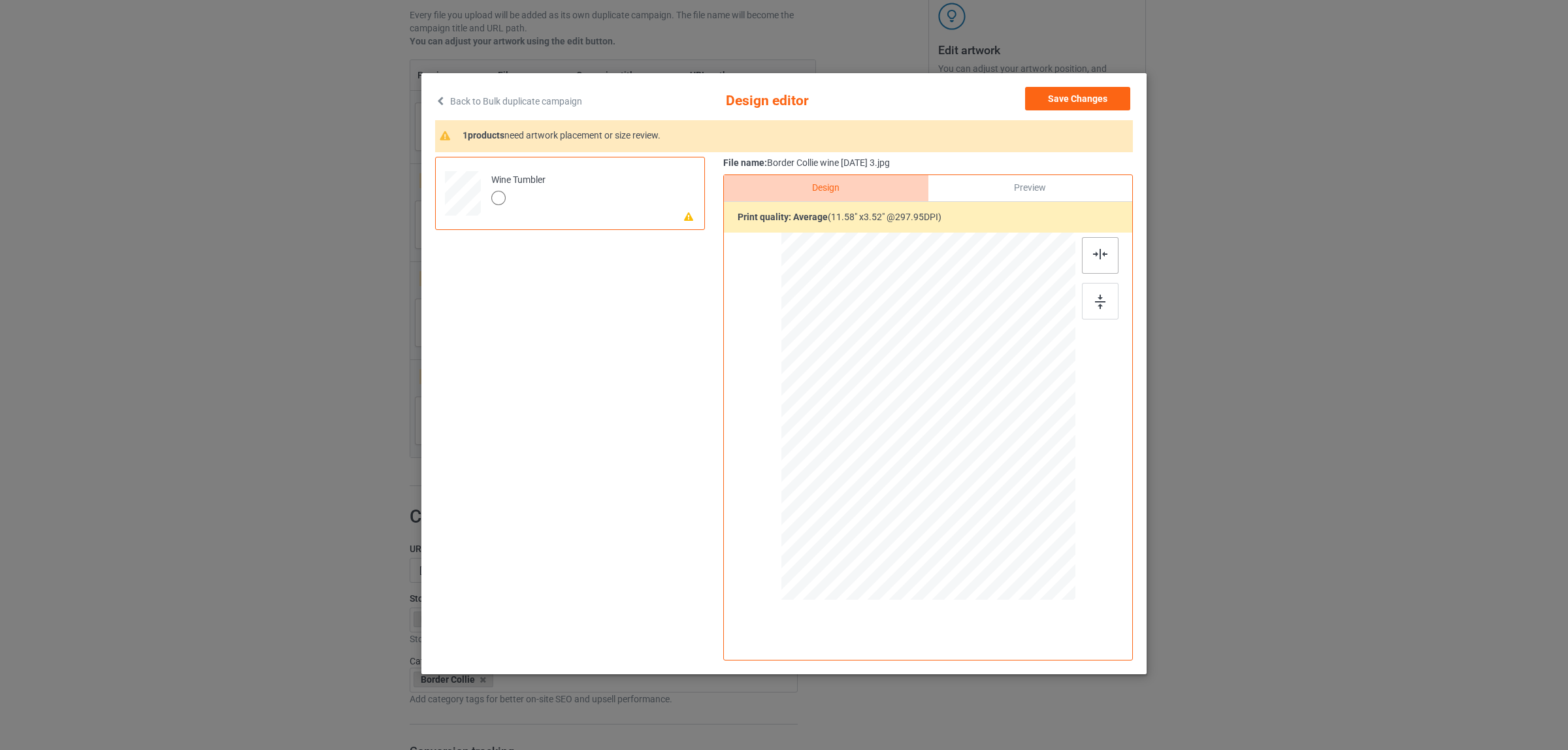
click at [1102, 252] on img at bounding box center [1100, 254] width 15 height 11
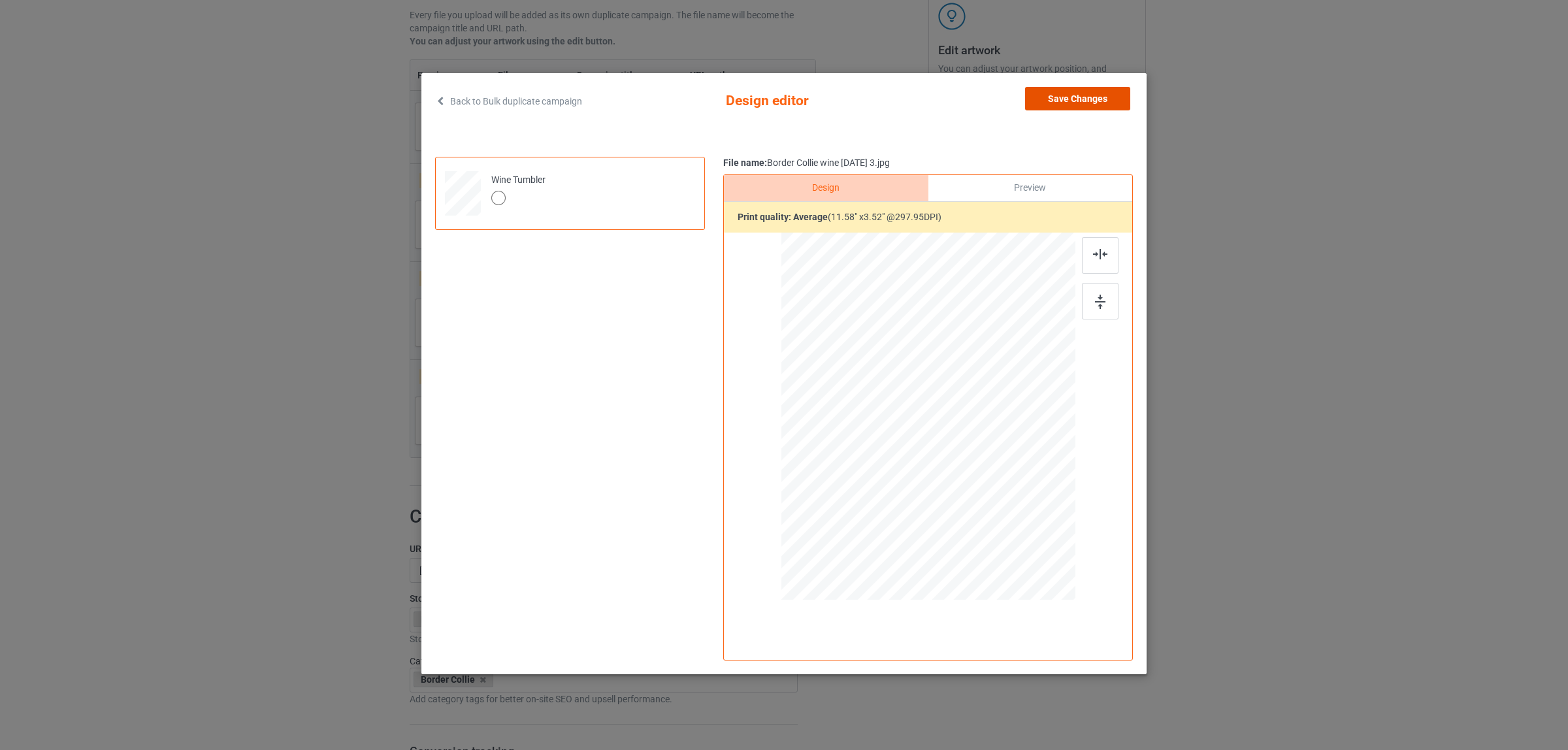
click at [1042, 104] on button "Save Changes" at bounding box center [1078, 99] width 105 height 24
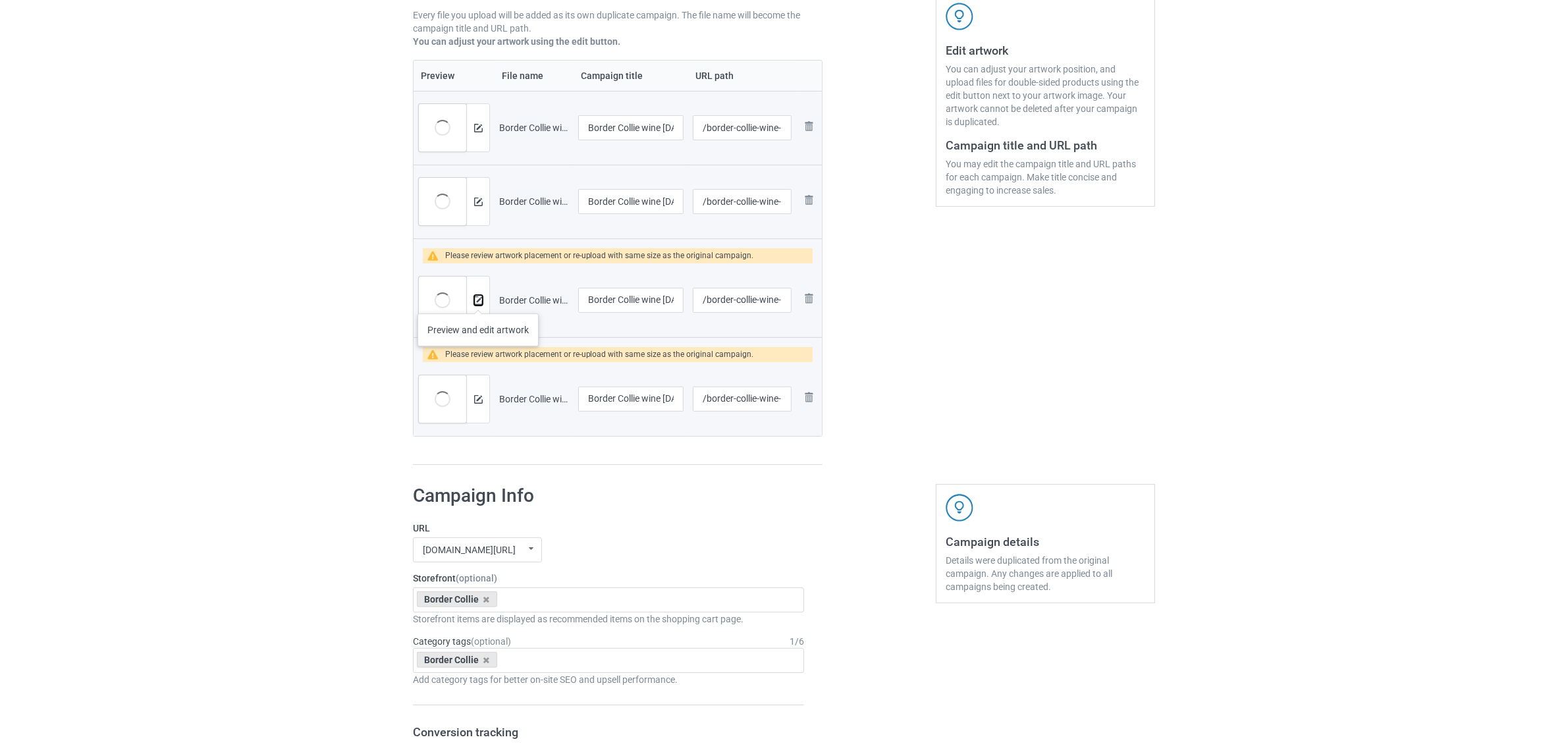
click at [478, 300] on img at bounding box center [478, 300] width 8 height 8
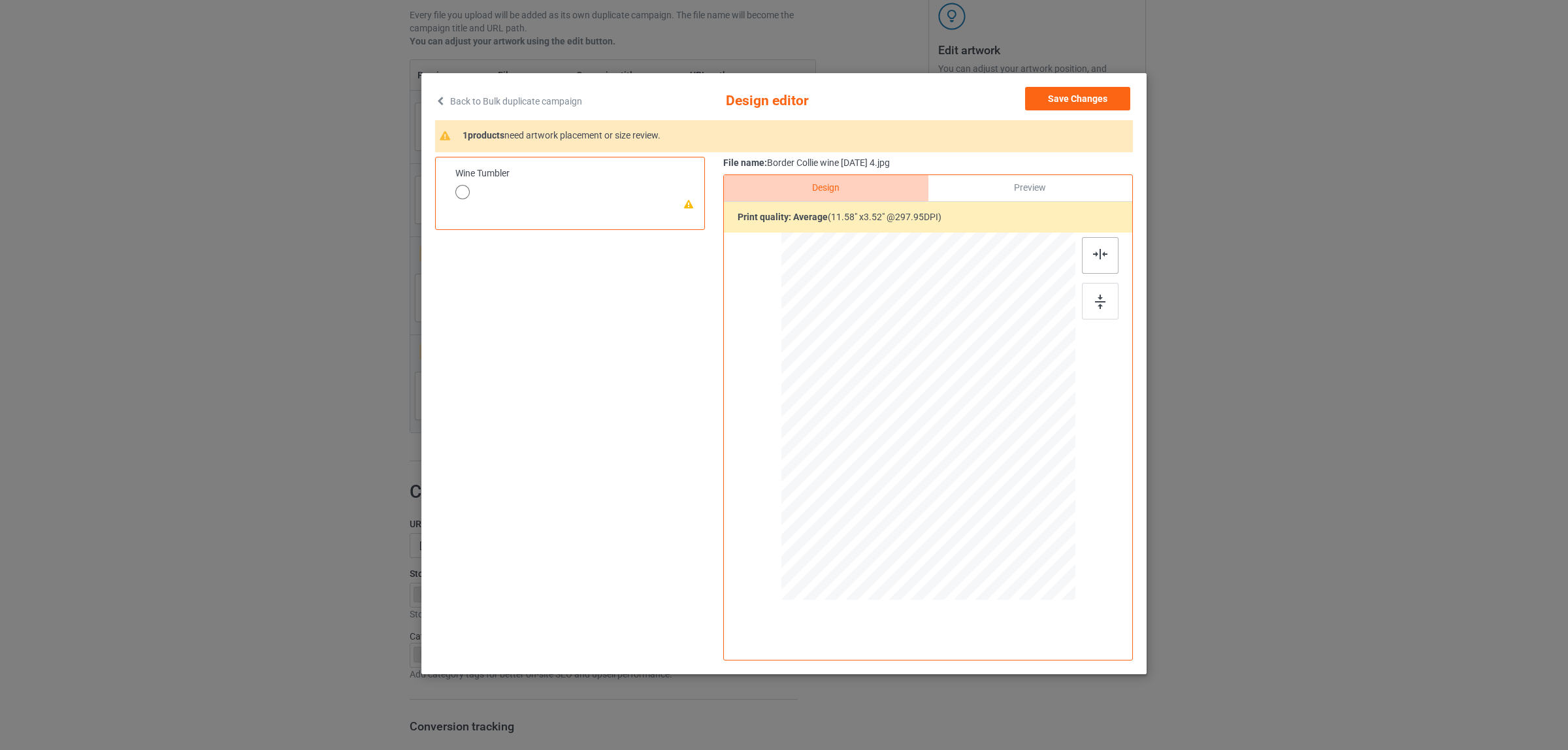
click at [1099, 251] on img at bounding box center [1100, 254] width 15 height 11
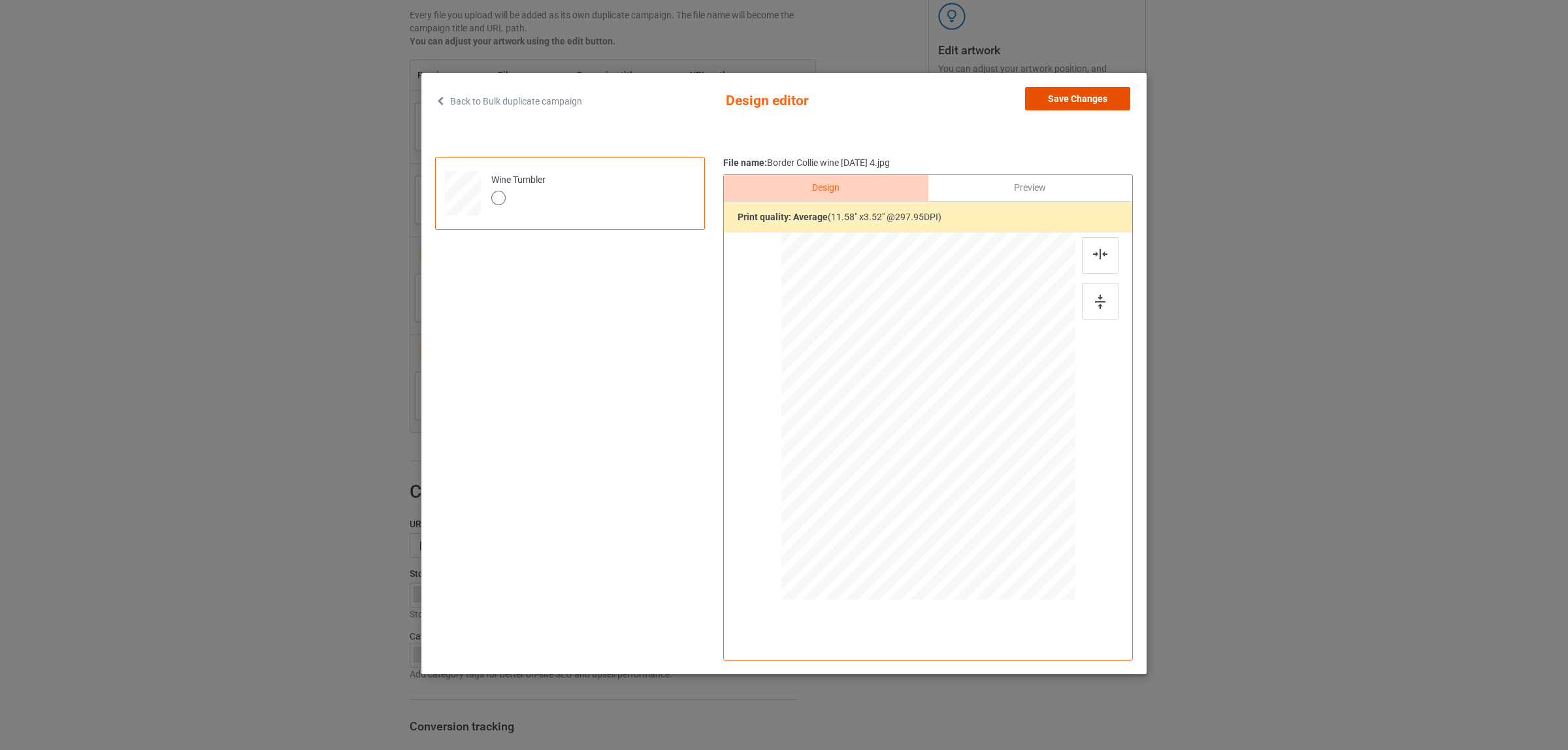
click at [1060, 102] on button "Save Changes" at bounding box center [1078, 99] width 105 height 24
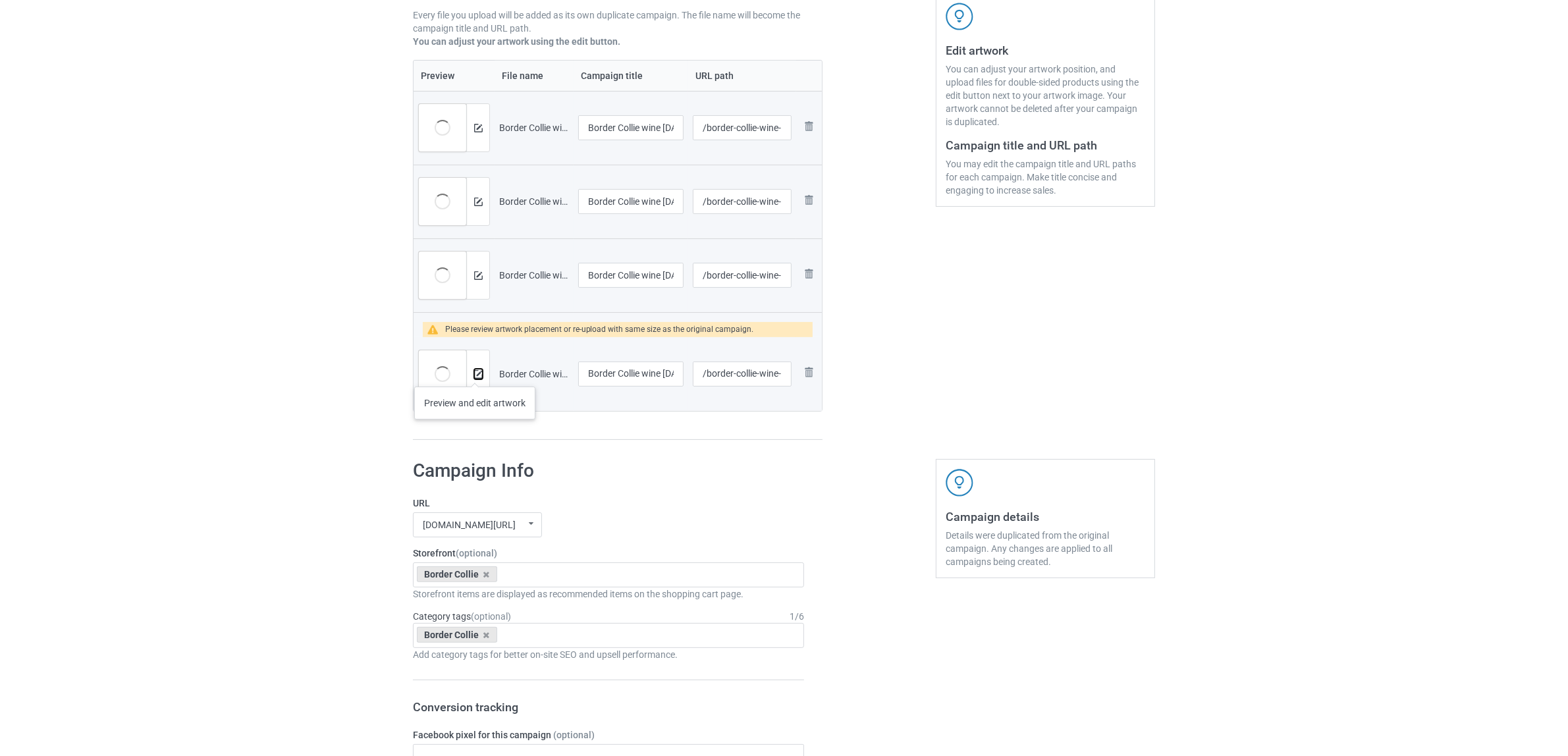
click at [475, 373] on img at bounding box center [478, 373] width 8 height 8
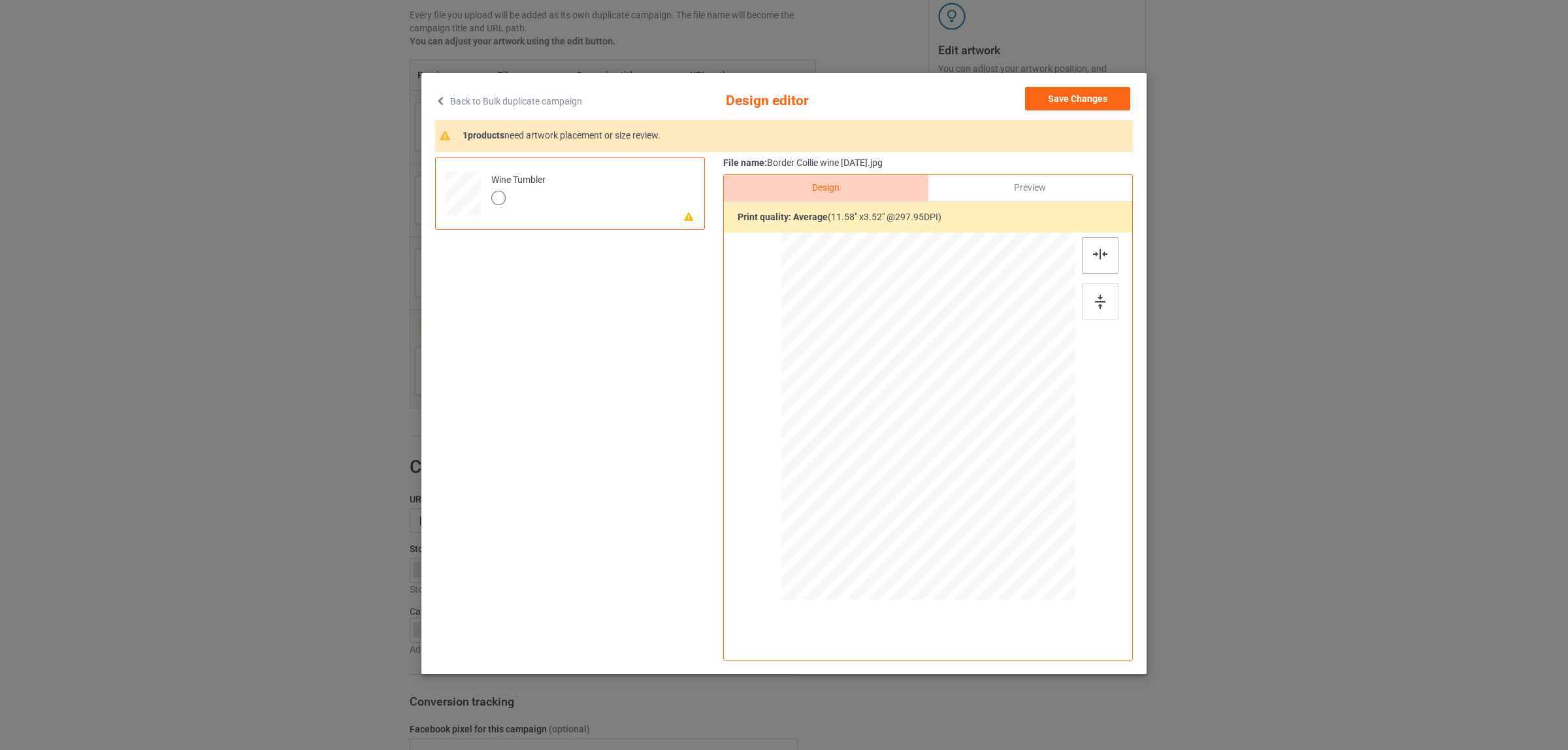
click at [1094, 252] on img at bounding box center [1100, 254] width 15 height 11
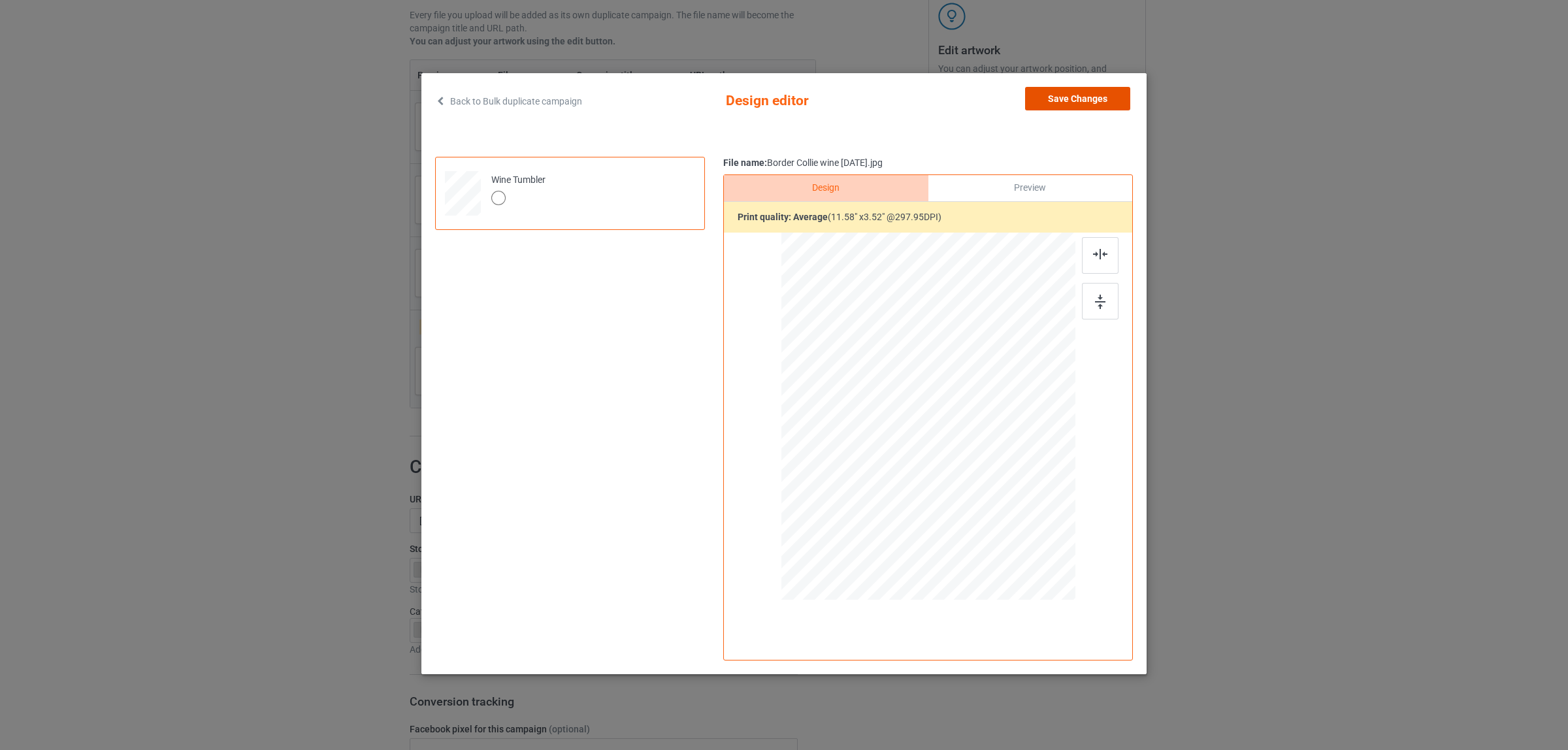
click at [1053, 100] on button "Save Changes" at bounding box center [1078, 99] width 105 height 24
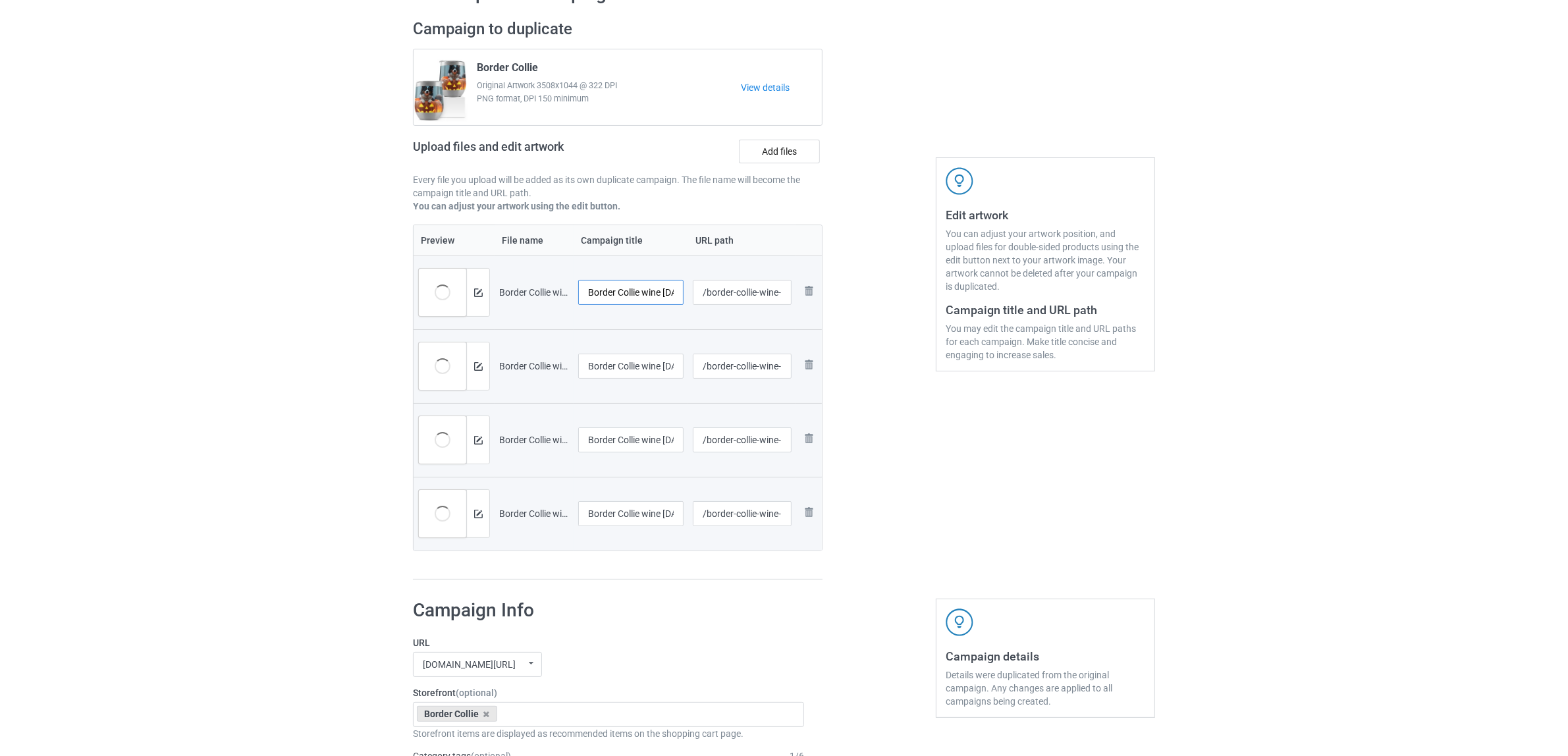
scroll to position [0, 31]
drag, startPoint x: 644, startPoint y: 290, endPoint x: 683, endPoint y: 291, distance: 39.0
click at [683, 291] on input "Border Collie wine noel 2.jpg" at bounding box center [631, 292] width 105 height 25
drag, startPoint x: 649, startPoint y: 287, endPoint x: 694, endPoint y: 353, distance: 79.9
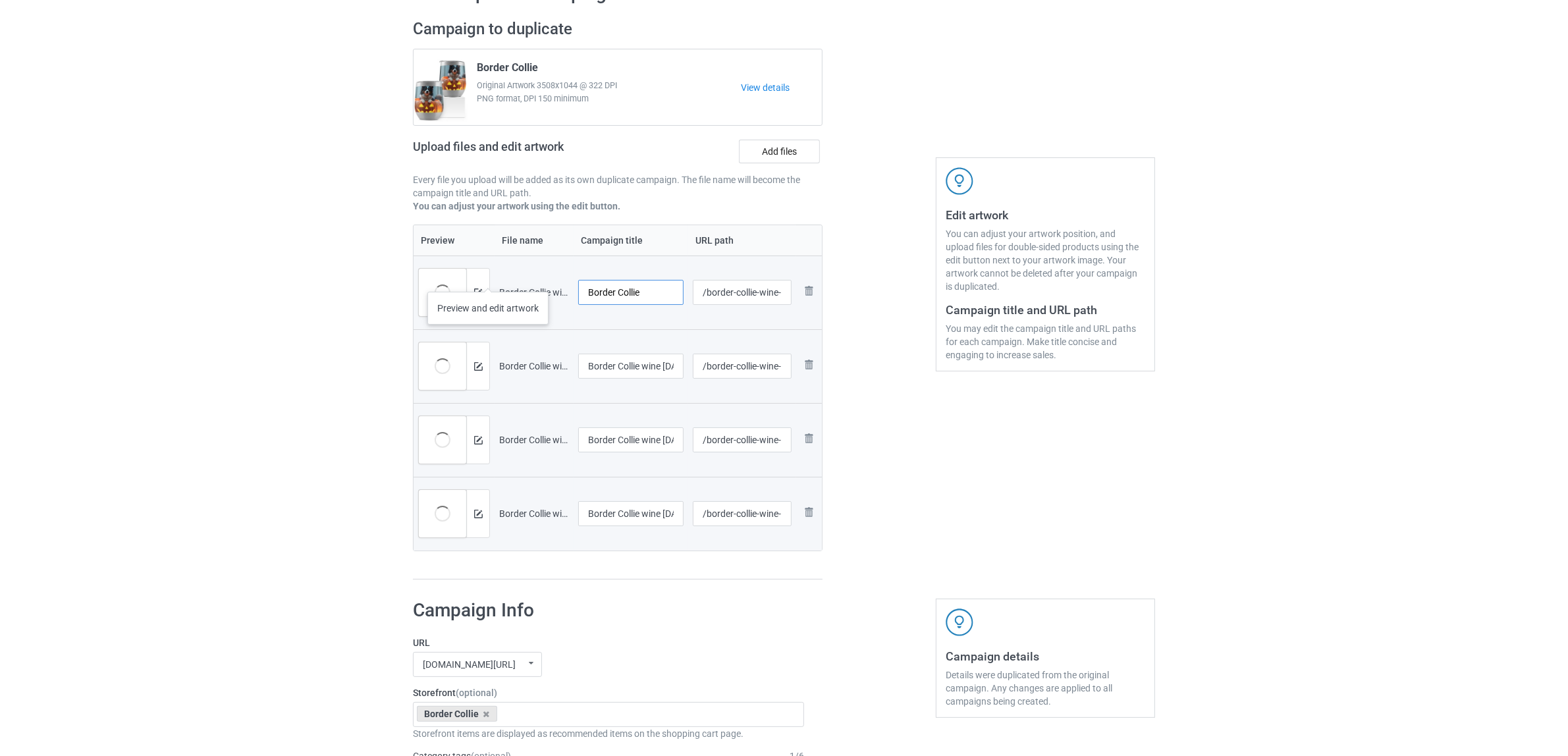
click at [487, 280] on tr "Preview and edit artwork Border Collie wine noel 2.jpg Border Collie /border-co…" at bounding box center [618, 292] width 408 height 74
type input "Border Collie"
click at [639, 371] on input "Border Collie wine noel 3.jpg" at bounding box center [631, 365] width 105 height 25
paste input "text"
type input "Border Collie"
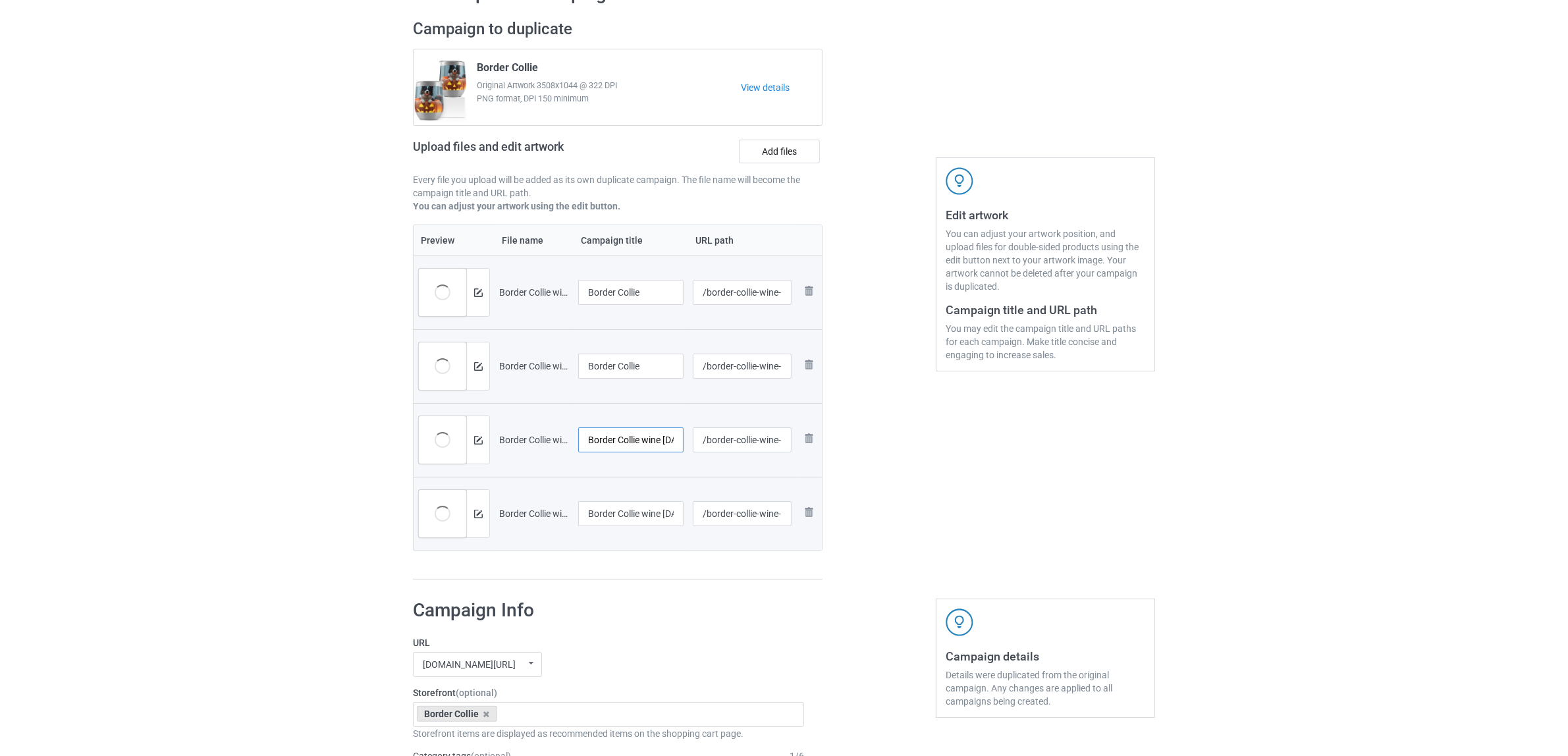
click at [637, 437] on input "Border Collie wine noel 4.jpg" at bounding box center [631, 439] width 105 height 25
paste input "text"
type input "Border Collie"
click at [633, 513] on input "Border Collie wine noel.jpg" at bounding box center [631, 513] width 105 height 25
paste input "text"
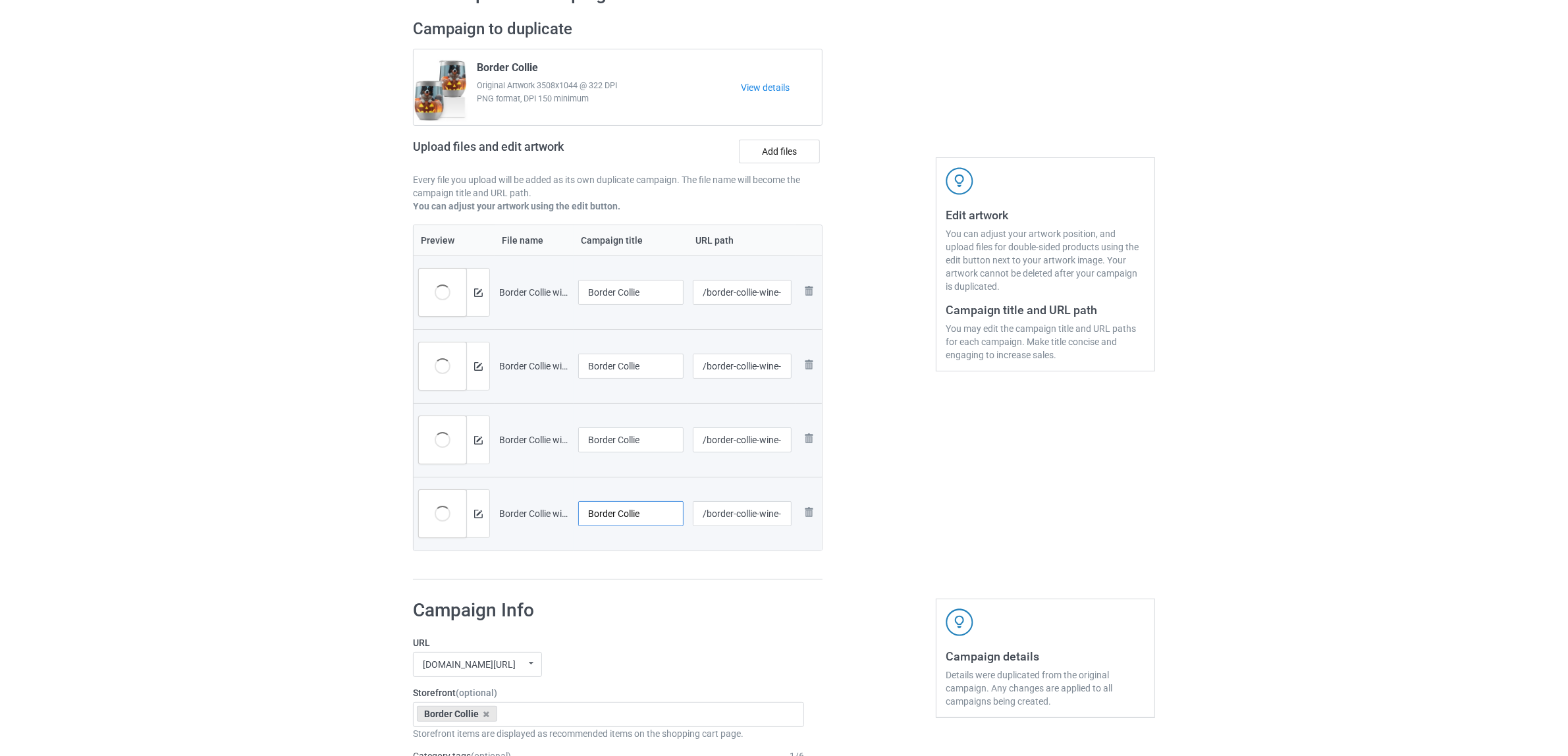
type input "Border Collie"
click at [639, 568] on div "Preview File name Campaign title URL path Preview and edit artwork Border Colli…" at bounding box center [617, 402] width 409 height 355
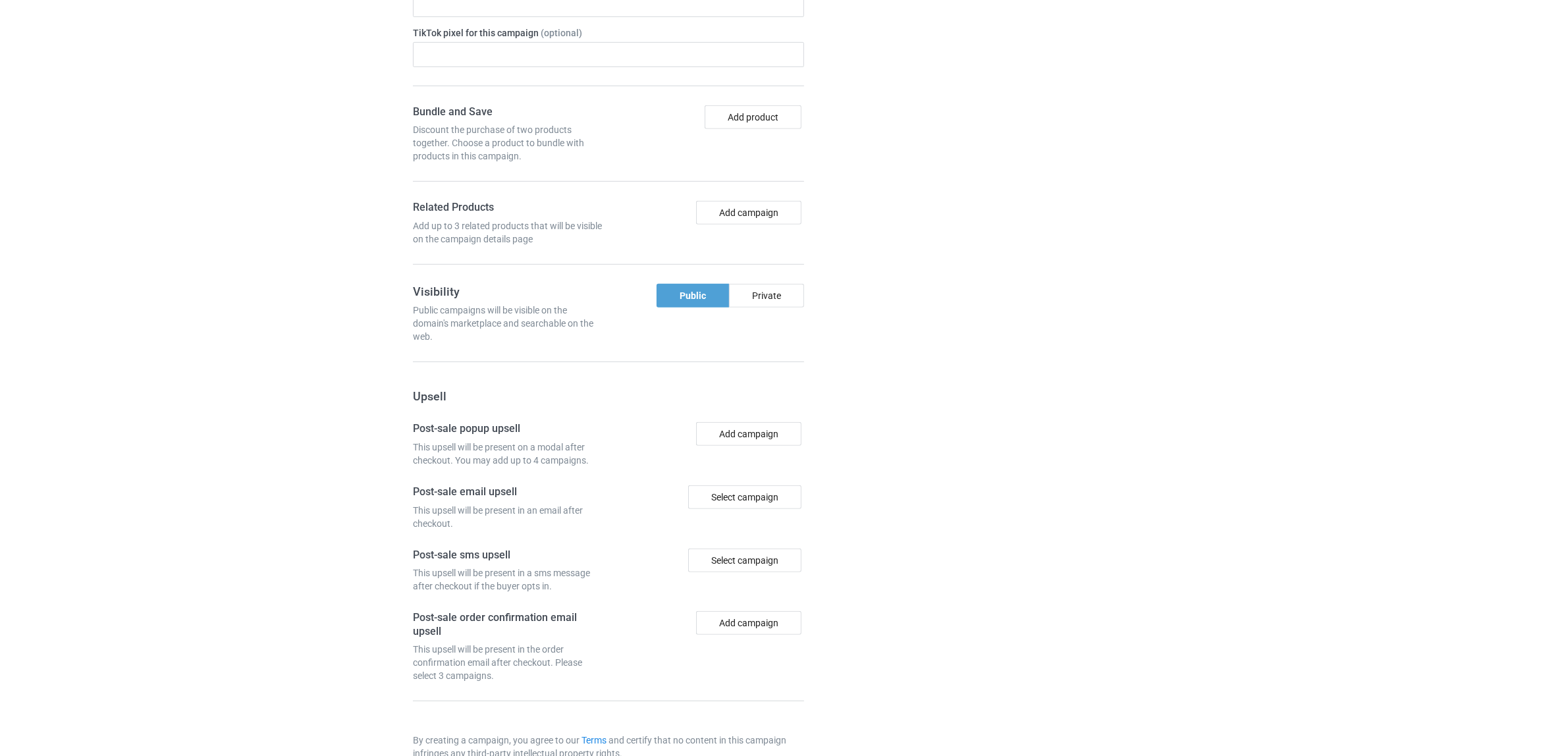
scroll to position [1146, 0]
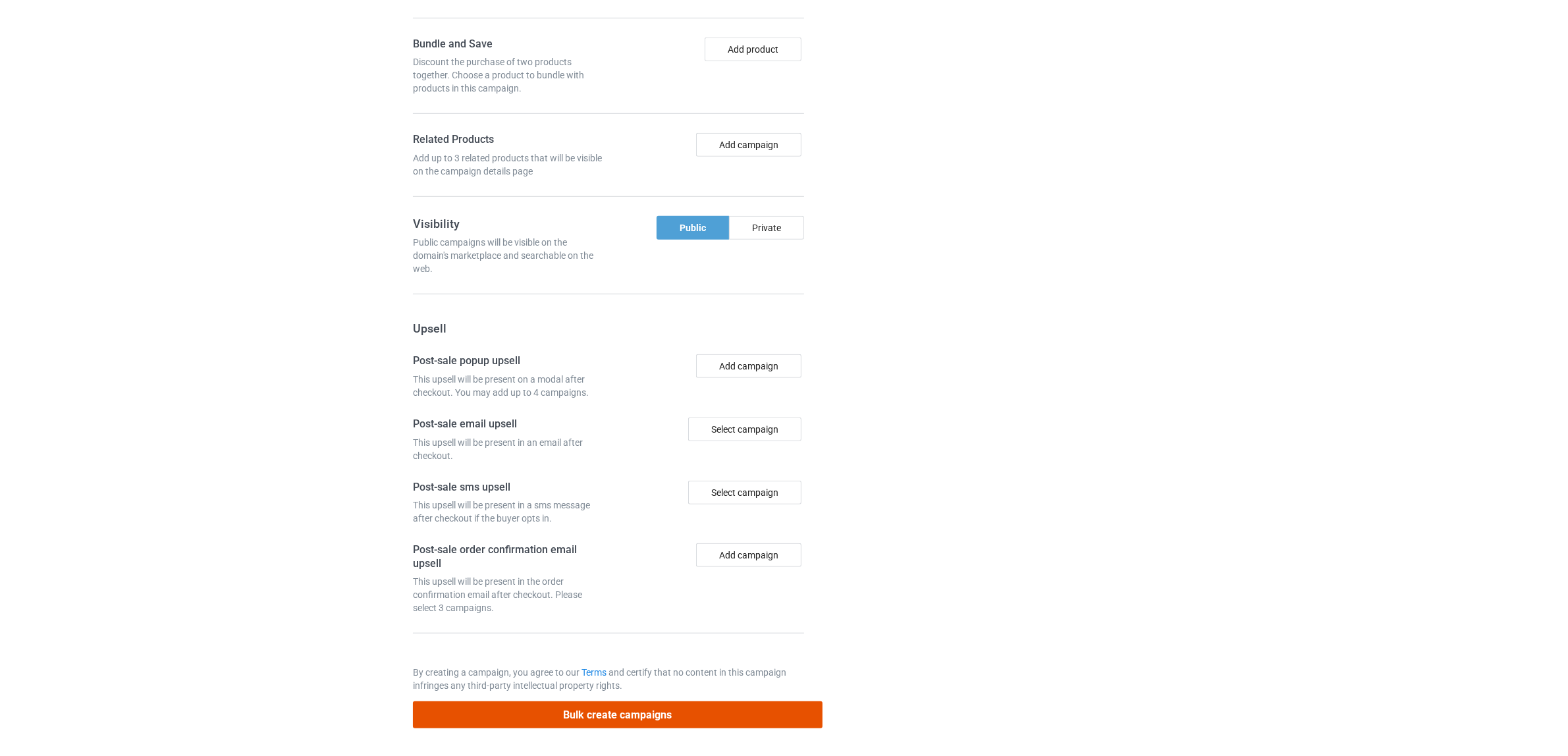
click at [596, 710] on button "Bulk create campaigns" at bounding box center [617, 714] width 409 height 27
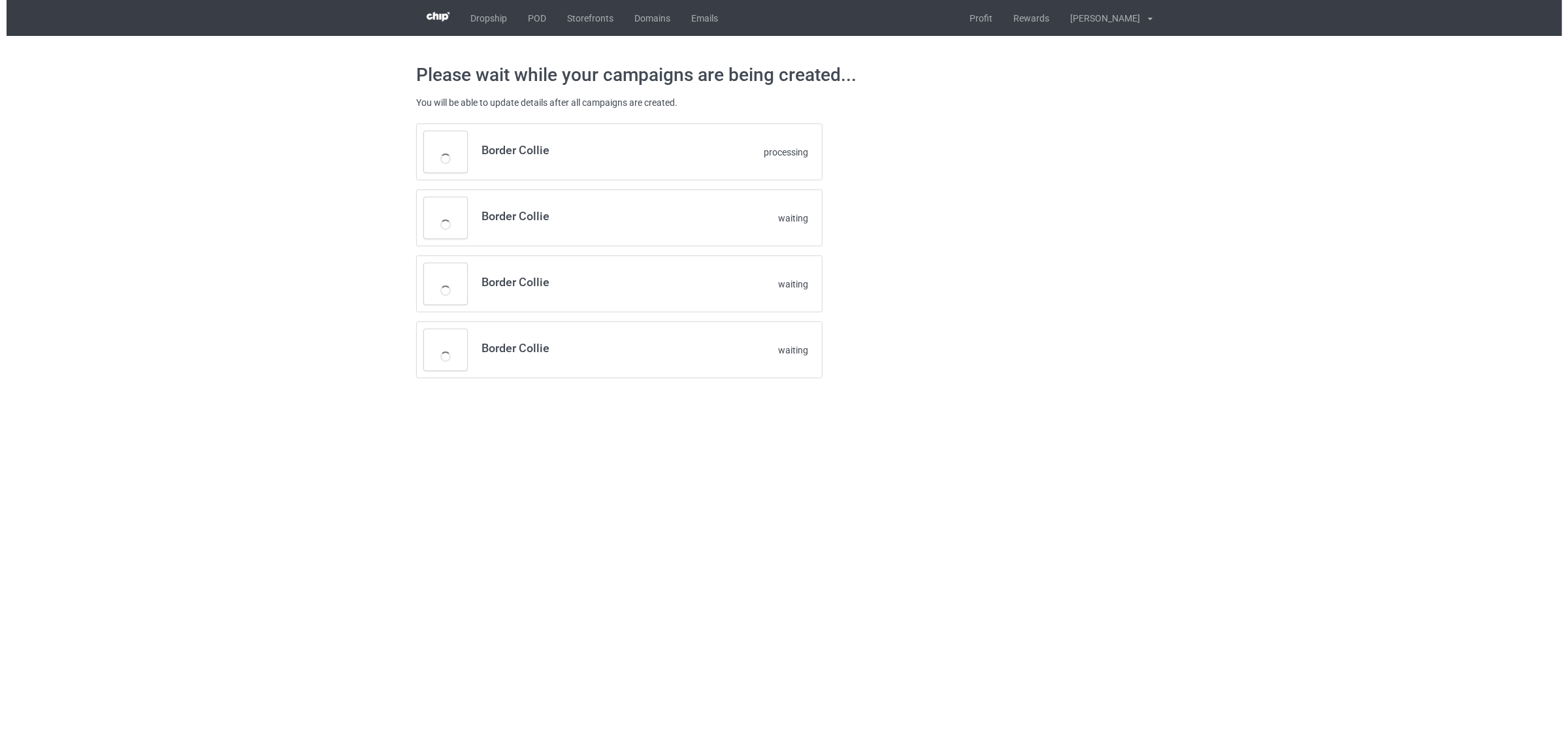
scroll to position [0, 0]
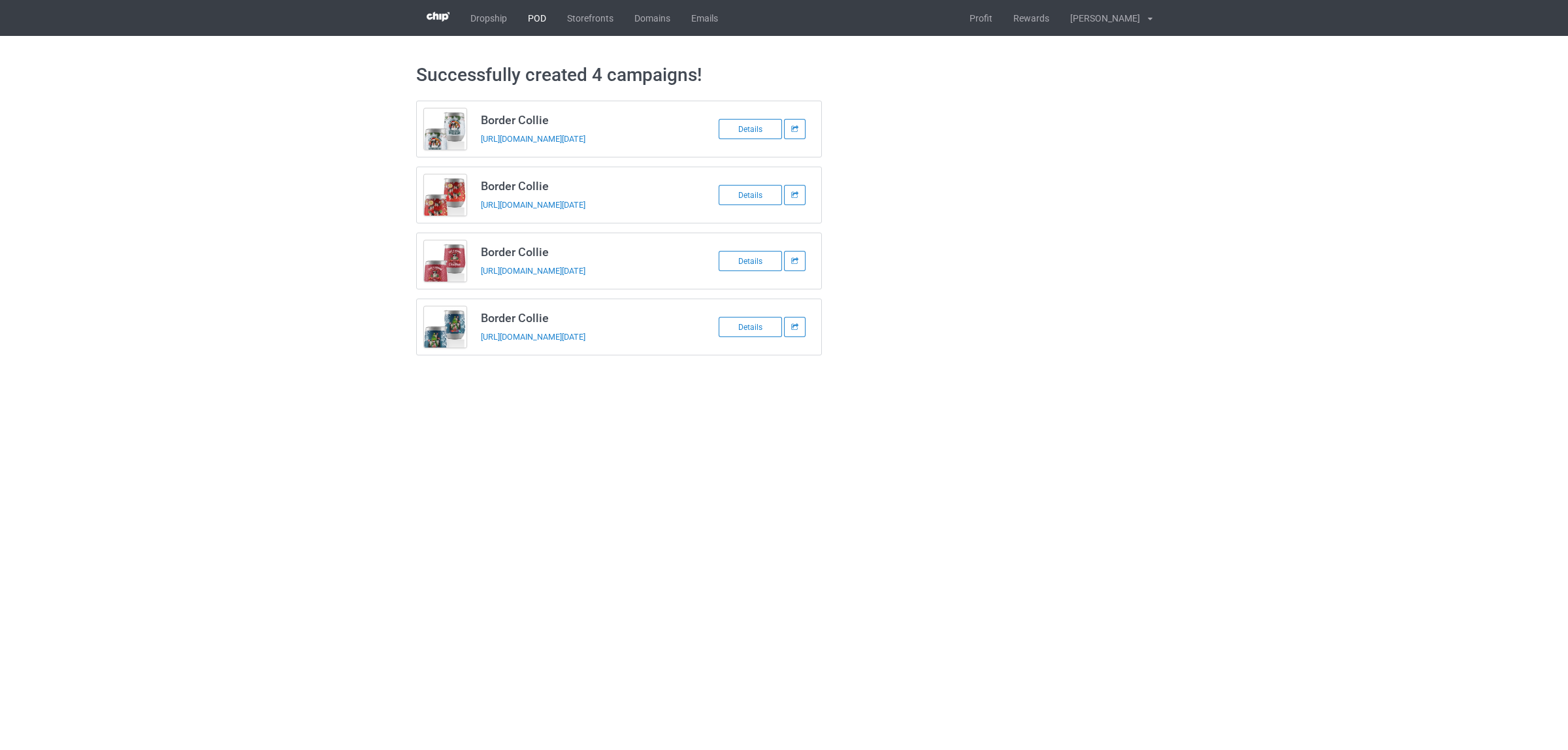
click at [532, 22] on link "POD" at bounding box center [537, 18] width 39 height 36
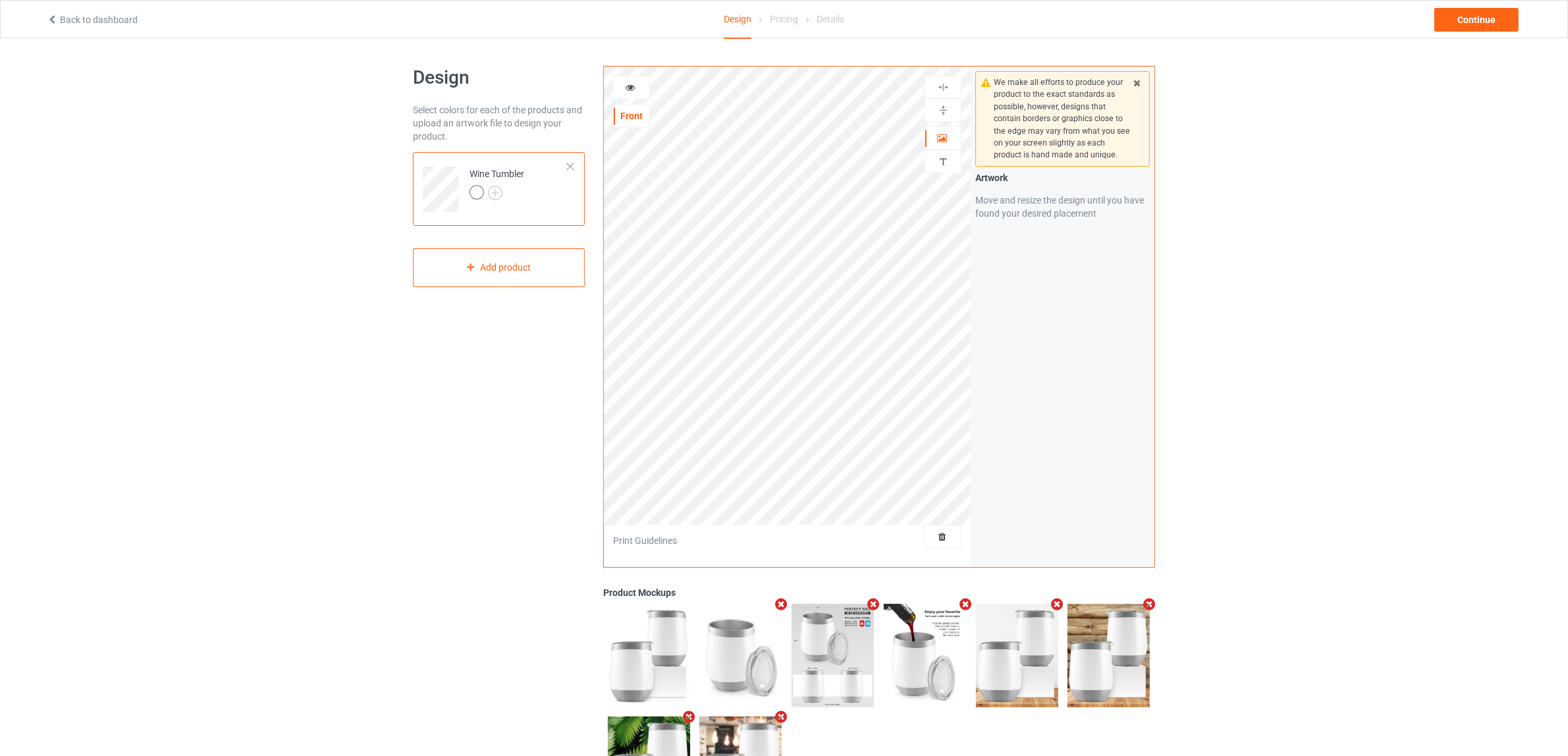
click at [568, 162] on div at bounding box center [570, 167] width 9 height 9
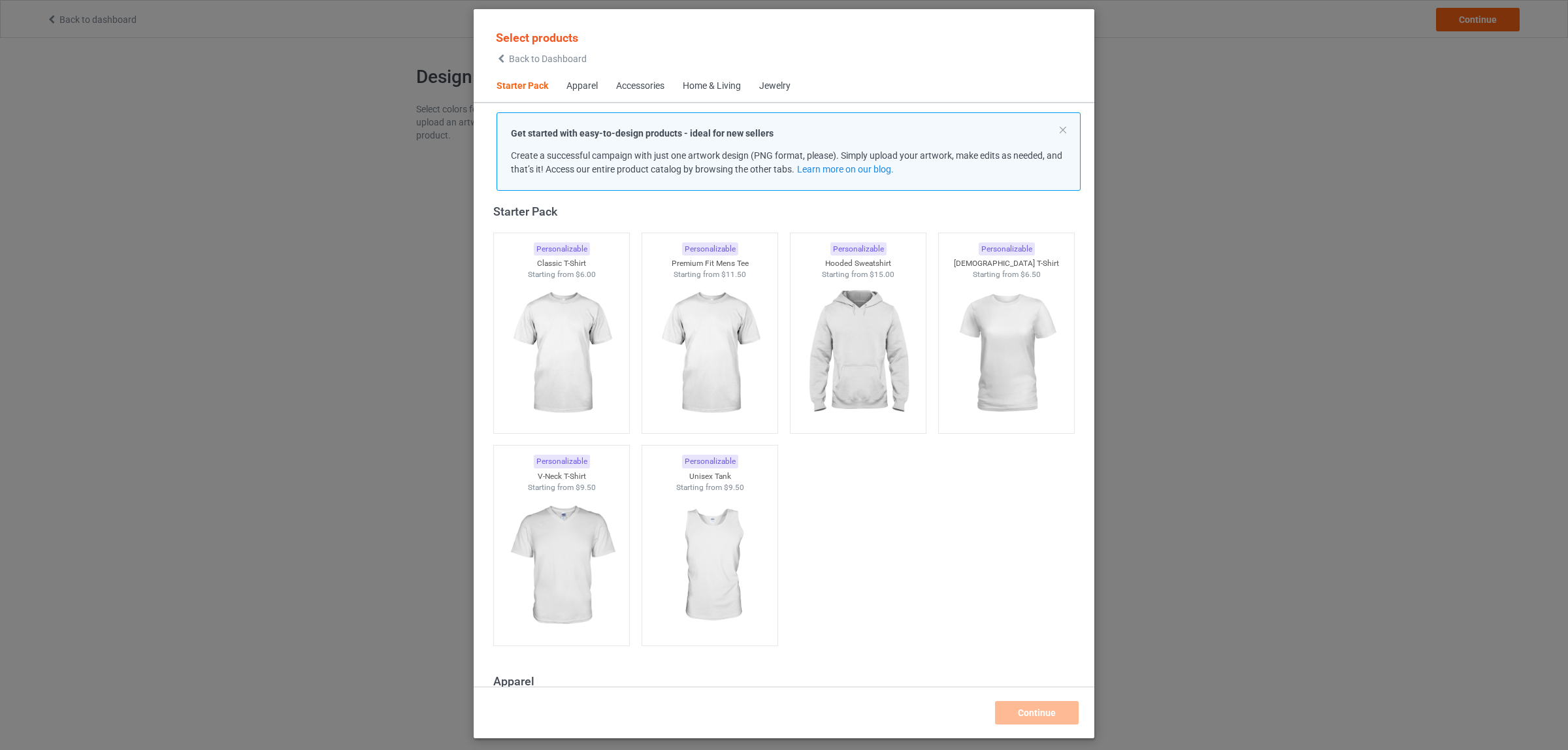
scroll to position [343, 0]
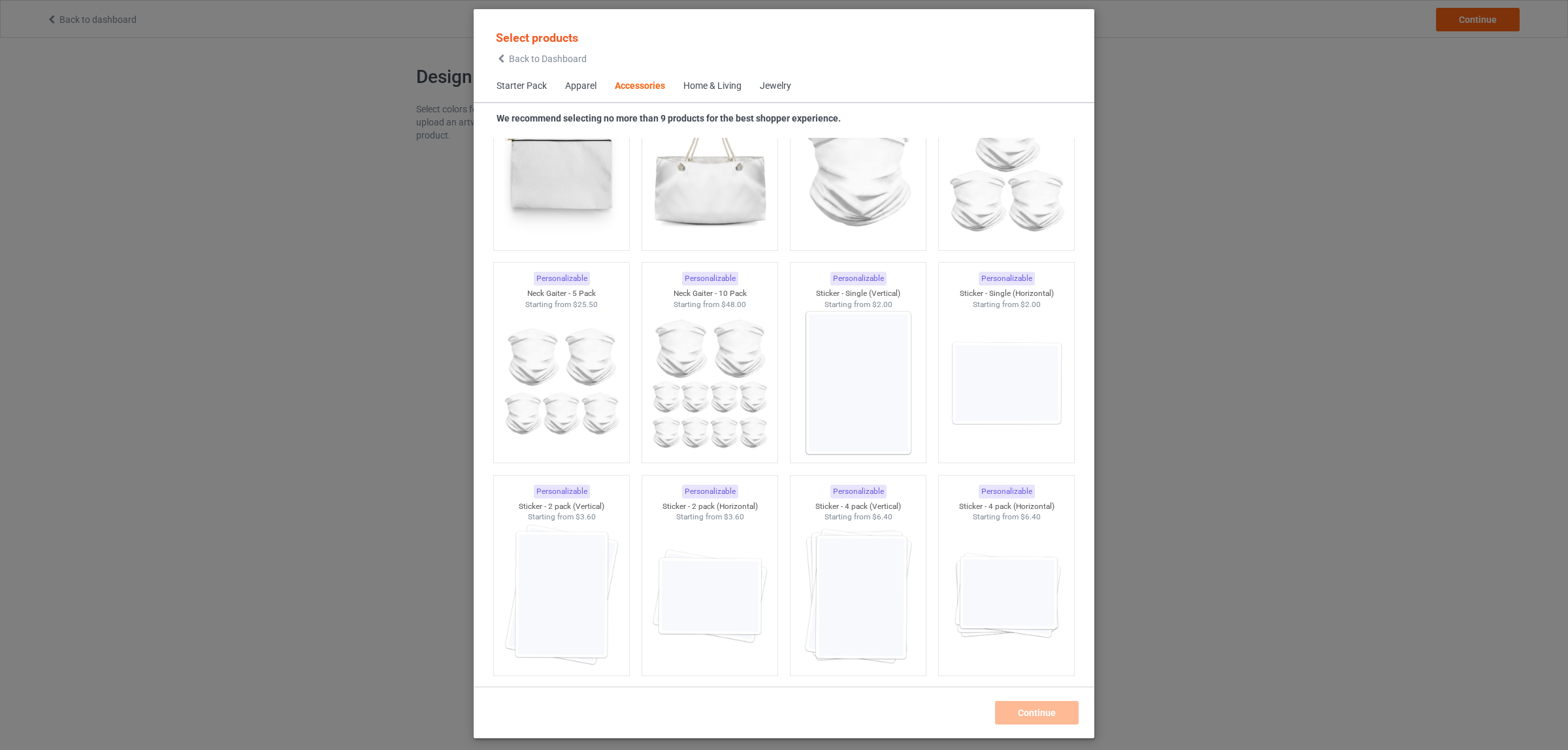
scroll to position [3913, 0]
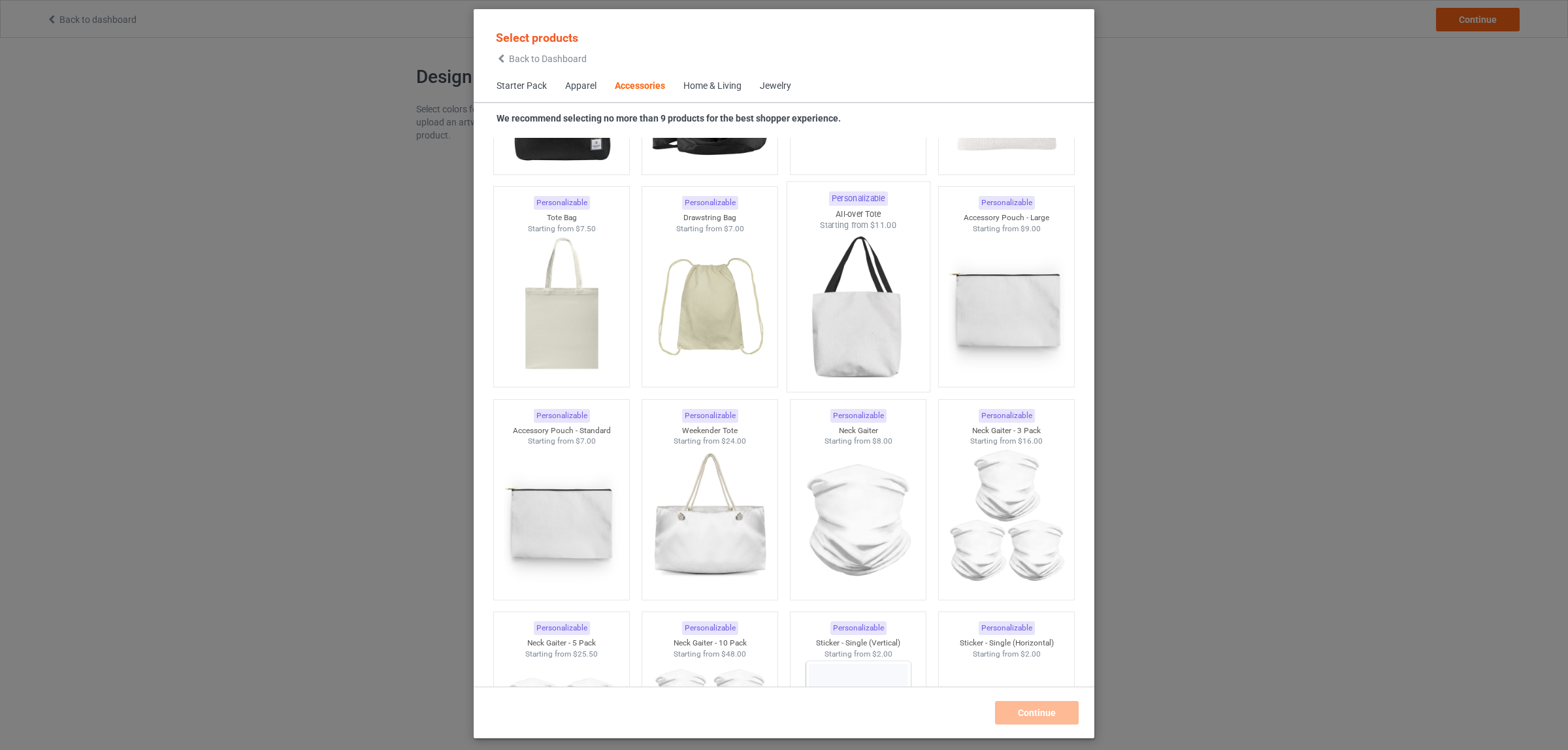
click at [827, 327] on img at bounding box center [857, 308] width 123 height 153
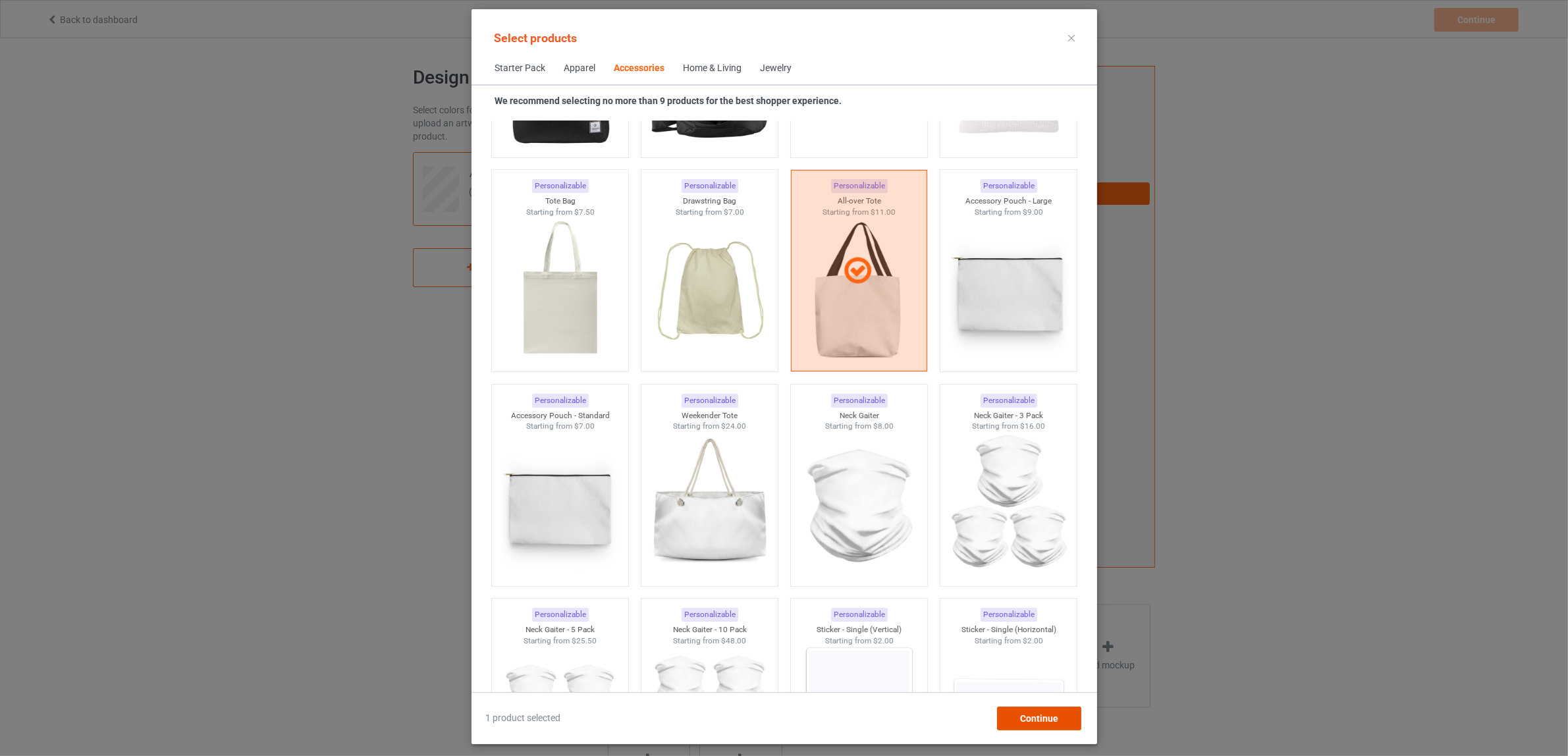
click at [1027, 718] on span "Continue" at bounding box center [1039, 718] width 38 height 11
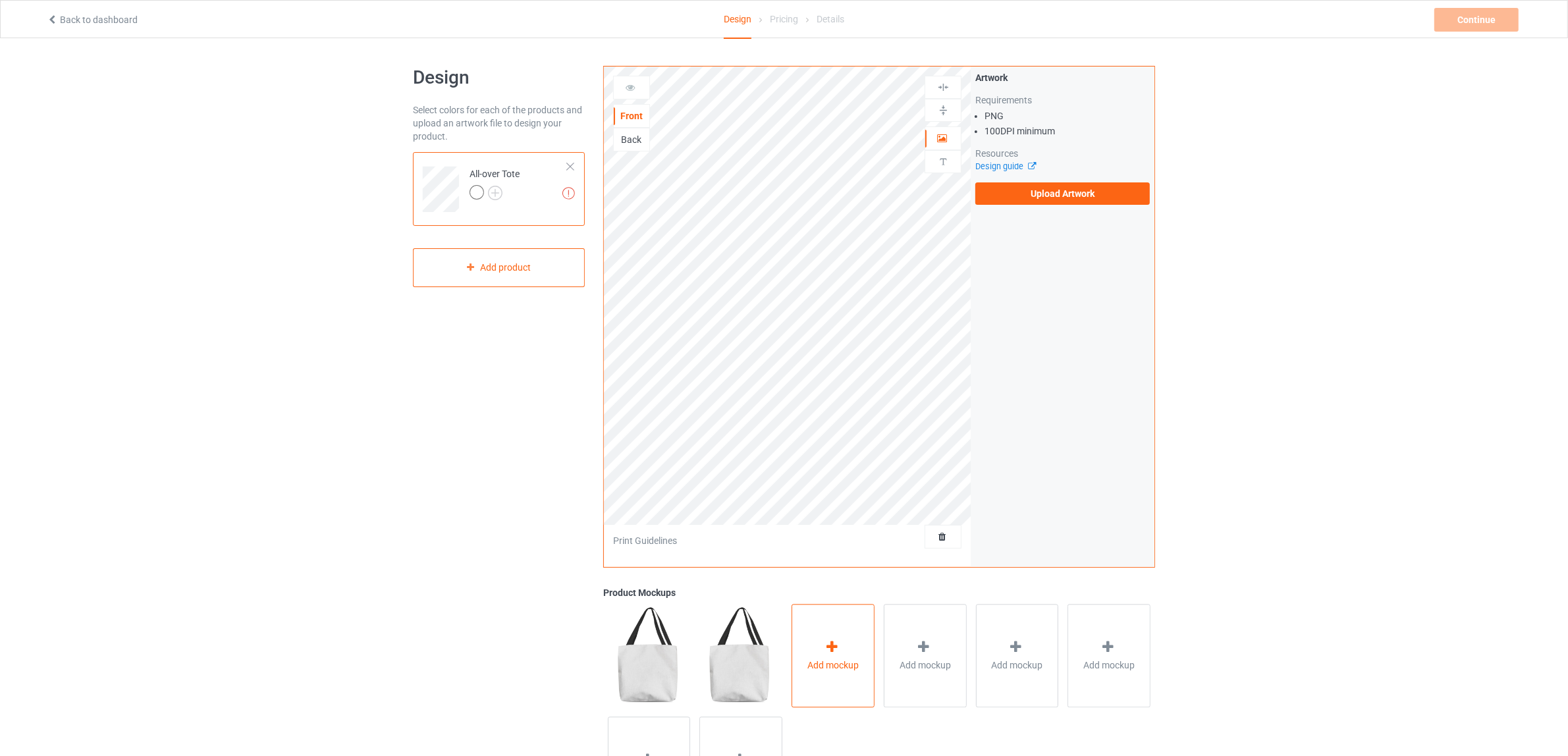
click at [807, 656] on div "Add mockup" at bounding box center [833, 655] width 83 height 103
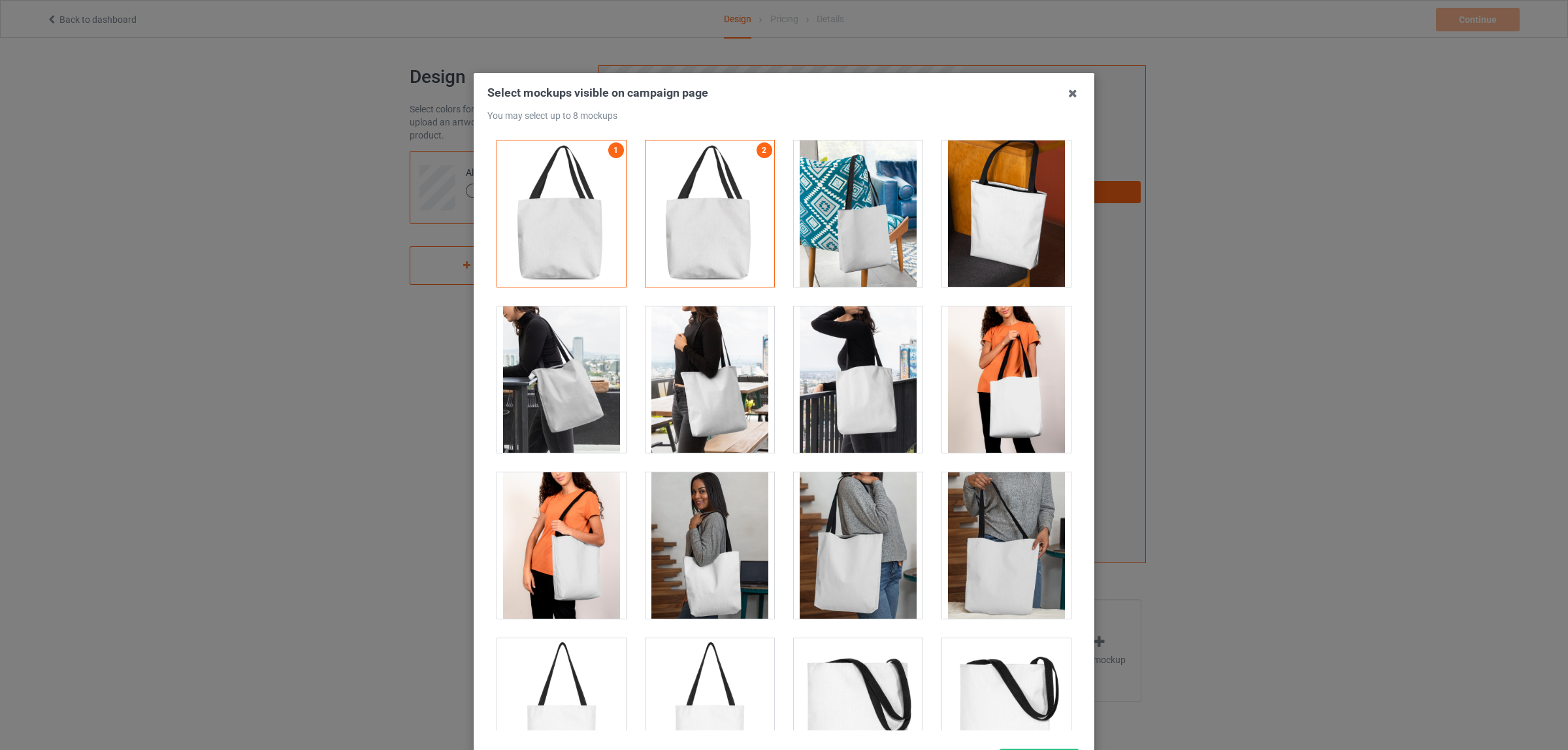
click at [988, 223] on div at bounding box center [1006, 213] width 129 height 146
click at [546, 410] on div at bounding box center [561, 379] width 129 height 146
click at [706, 409] on div at bounding box center [710, 379] width 129 height 146
click at [848, 388] on div at bounding box center [858, 379] width 129 height 146
click at [988, 565] on div at bounding box center [1006, 545] width 129 height 146
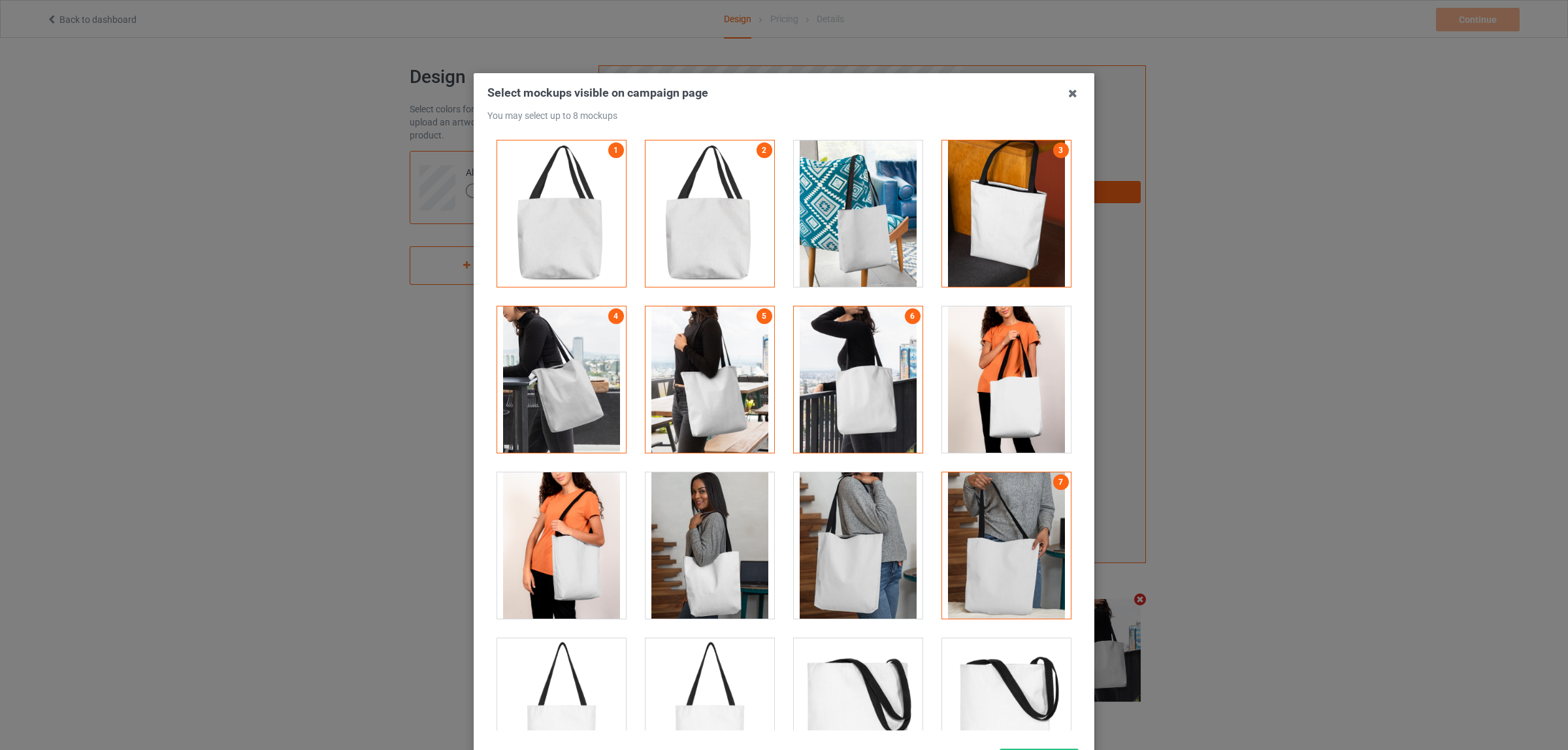
click at [844, 562] on div at bounding box center [858, 545] width 129 height 146
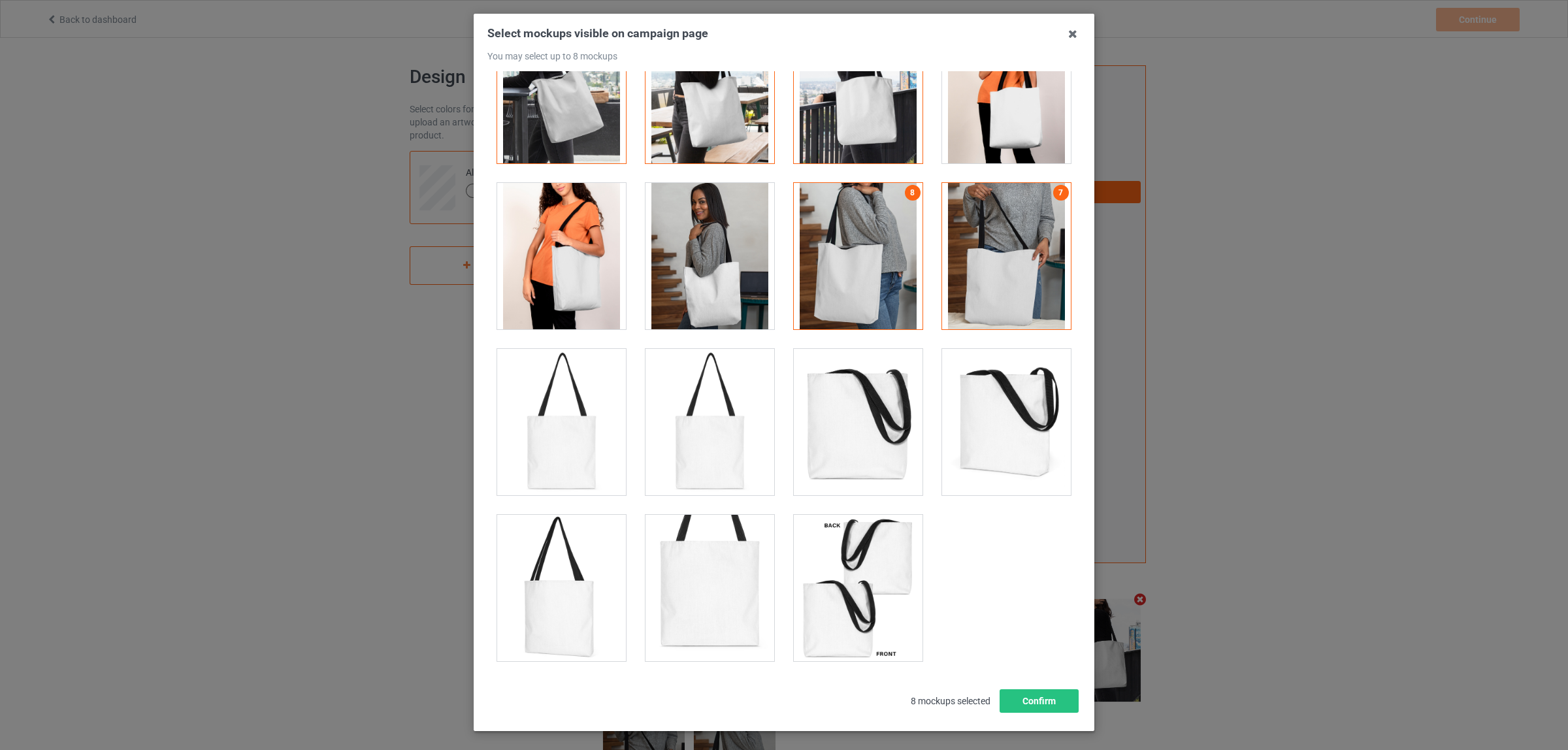
scroll to position [113, 0]
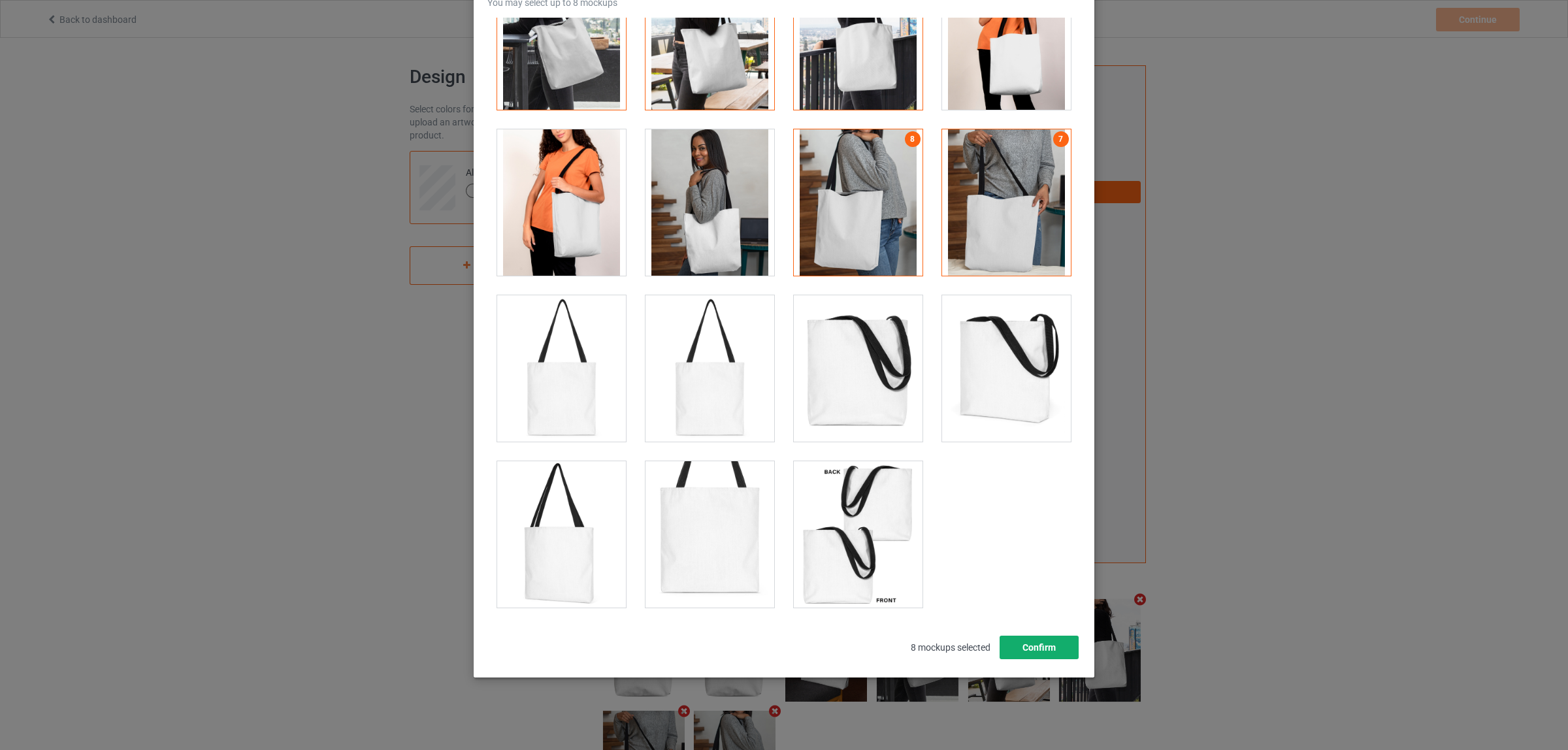
click at [1036, 648] on button "Confirm" at bounding box center [1039, 647] width 79 height 24
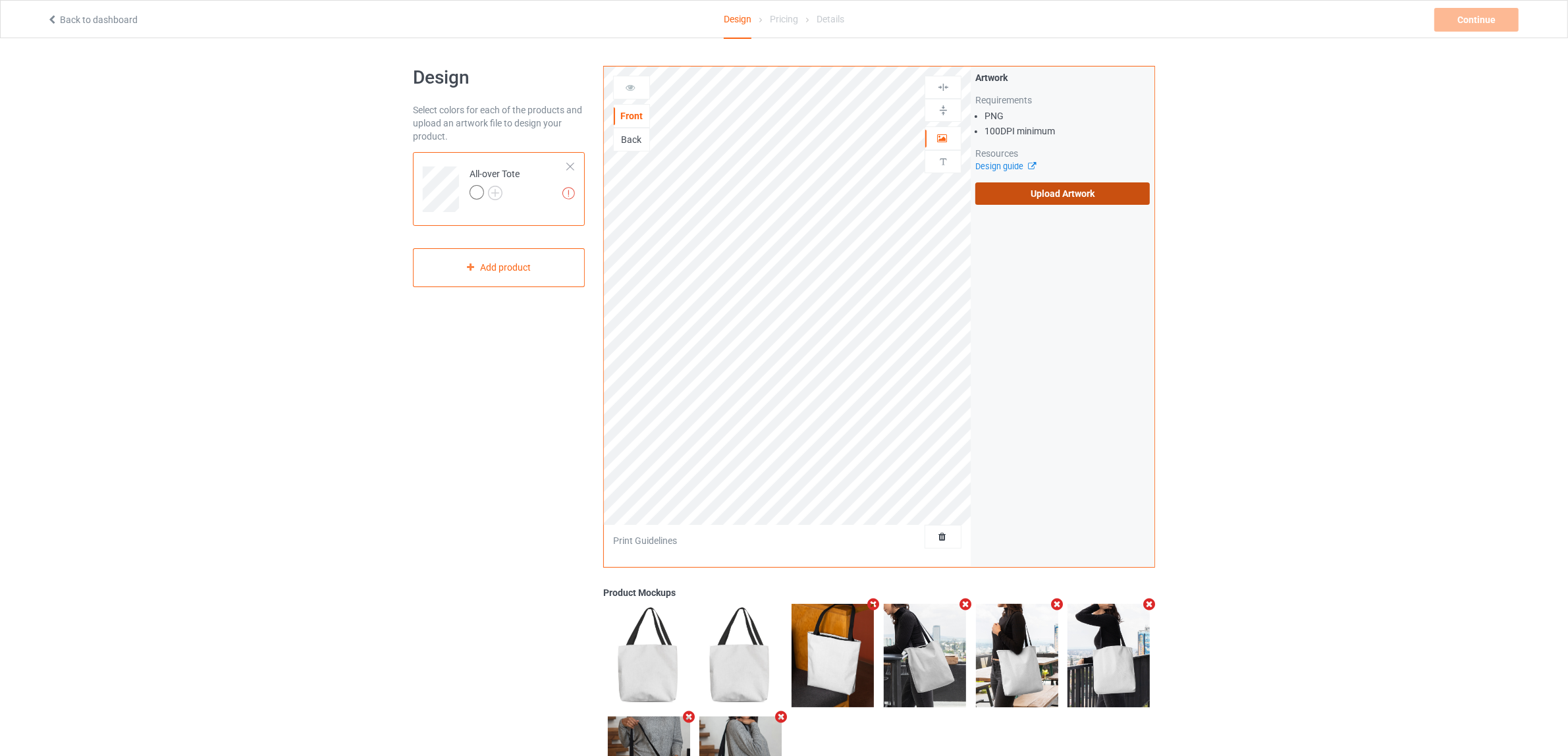
click at [1053, 199] on label "Upload Artwork" at bounding box center [1062, 193] width 175 height 22
click at [0, 0] on input "Upload Artwork" at bounding box center [0, 0] width 0 height 0
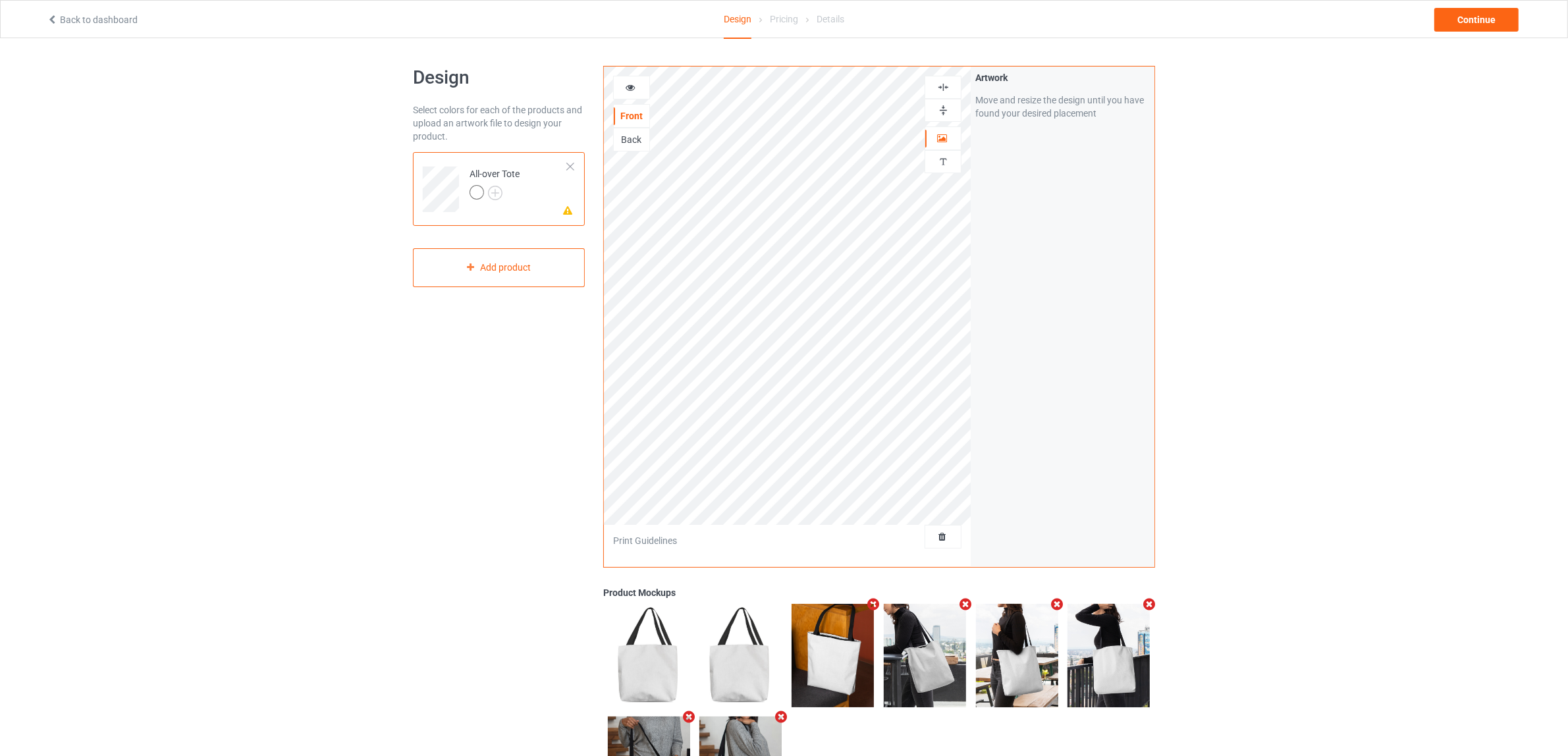
click at [637, 146] on div "Back" at bounding box center [631, 139] width 36 height 13
click at [1052, 193] on label "Upload Artwork" at bounding box center [1062, 193] width 175 height 22
click at [0, 0] on input "Upload Artwork" at bounding box center [0, 0] width 0 height 0
click at [943, 116] on img at bounding box center [944, 111] width 13 height 13
click at [938, 91] on img at bounding box center [944, 87] width 13 height 13
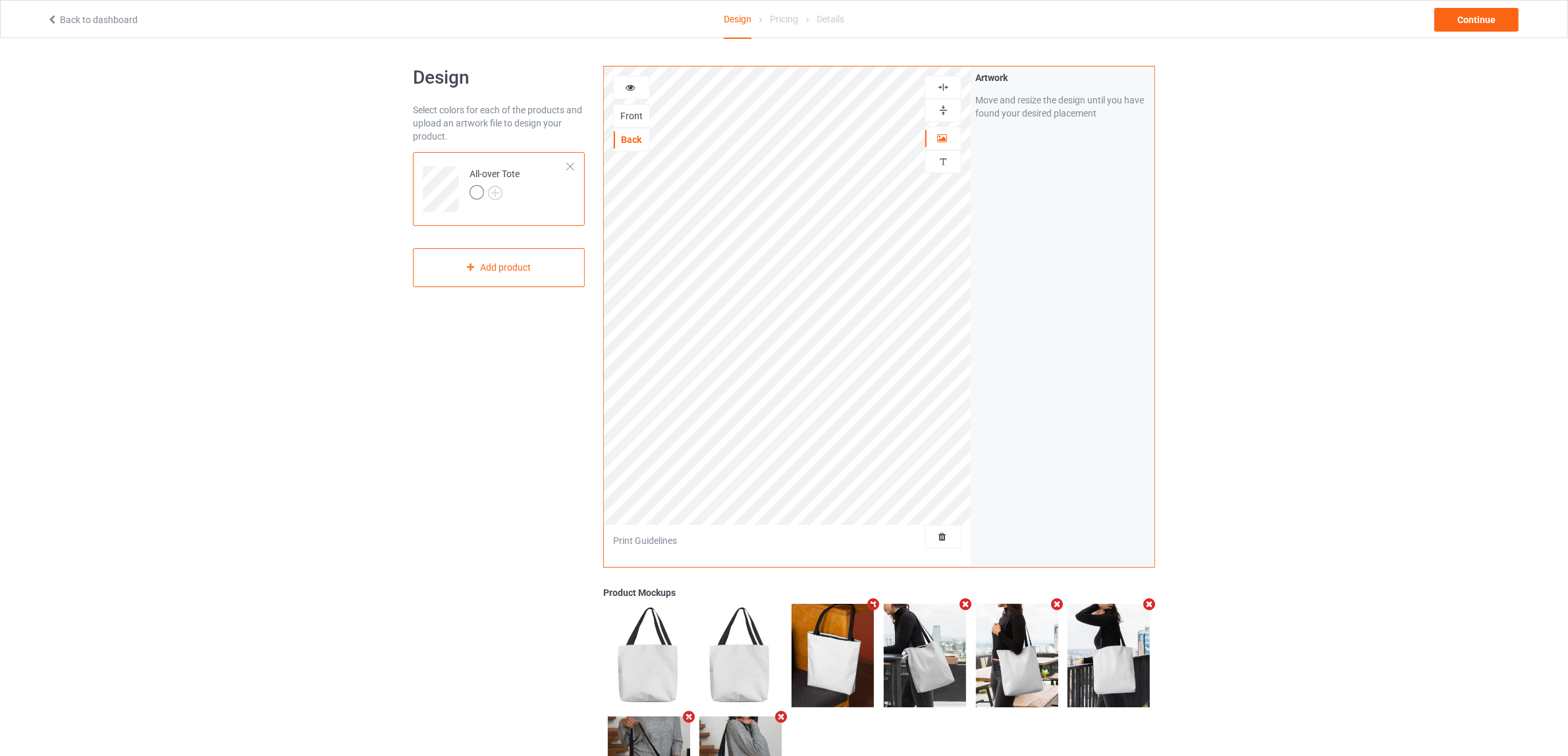
click at [630, 113] on div "Front" at bounding box center [631, 115] width 36 height 13
click at [1473, 16] on div "Continue" at bounding box center [1476, 20] width 84 height 24
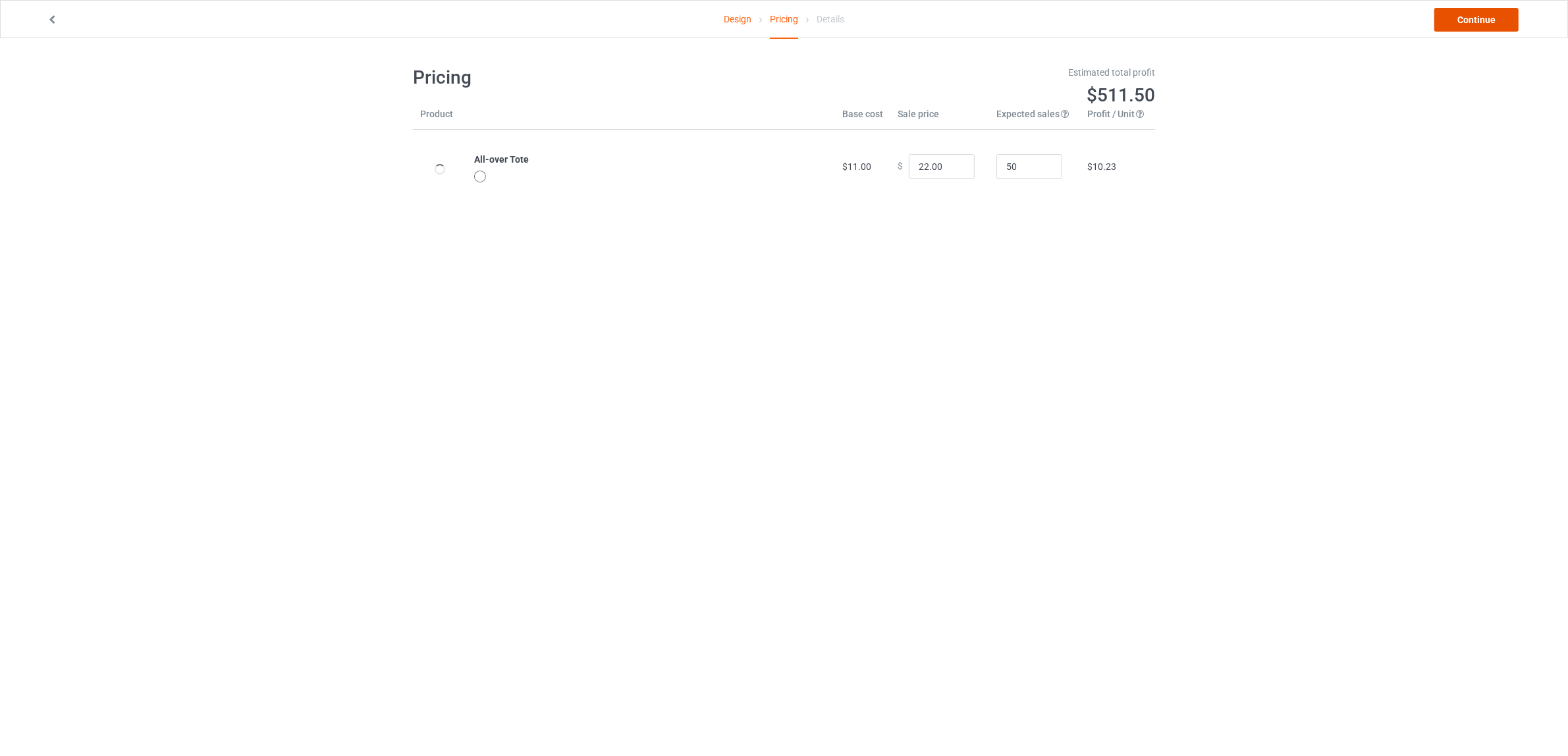
click at [1459, 16] on link "Continue" at bounding box center [1476, 20] width 84 height 24
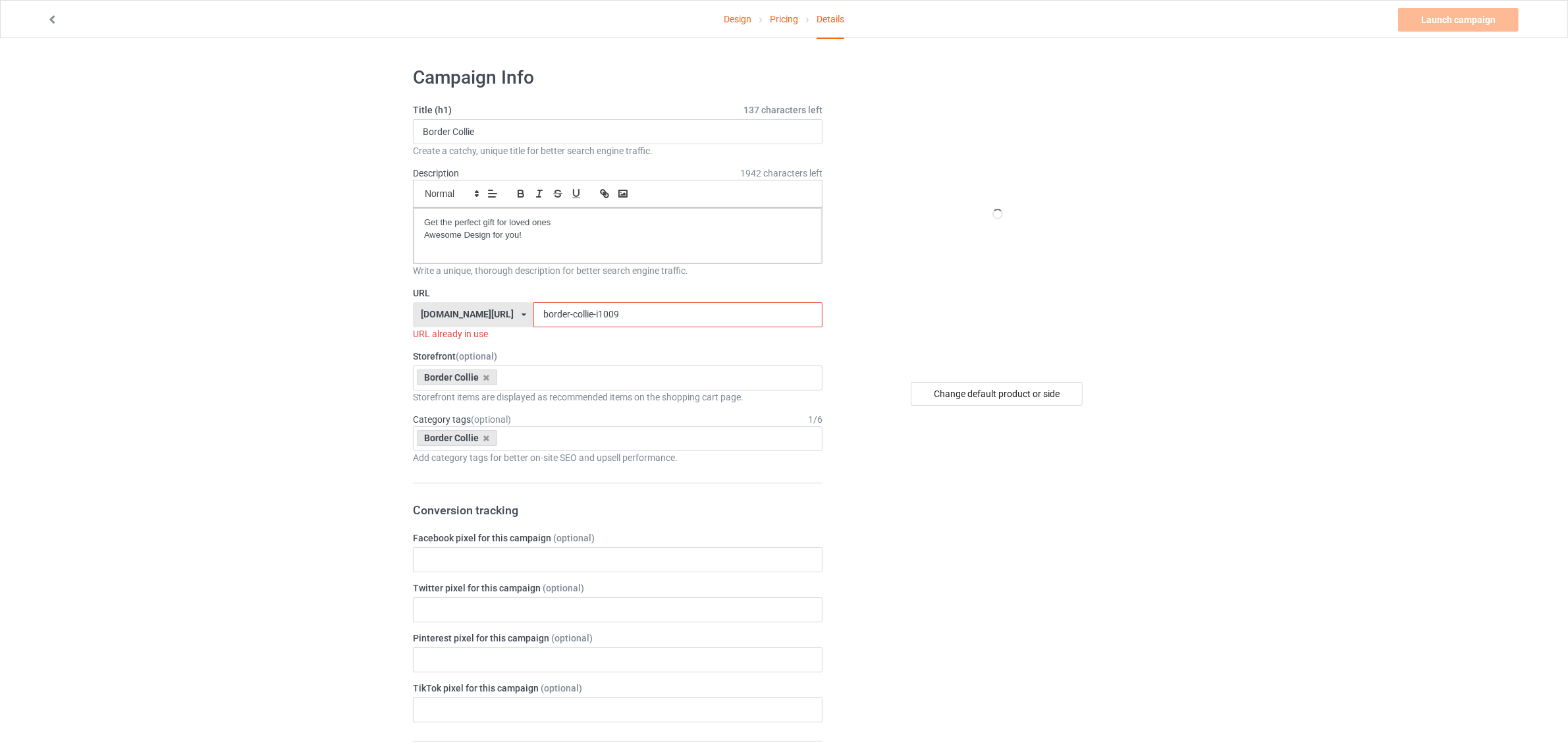
drag, startPoint x: 571, startPoint y: 315, endPoint x: 706, endPoint y: 301, distance: 135.7
click at [706, 301] on div "URL [DOMAIN_NAME][URL] [DOMAIN_NAME][URL] [DOMAIN_NAME][URL] [DOMAIN_NAME][URL]…" at bounding box center [617, 313] width 409 height 54
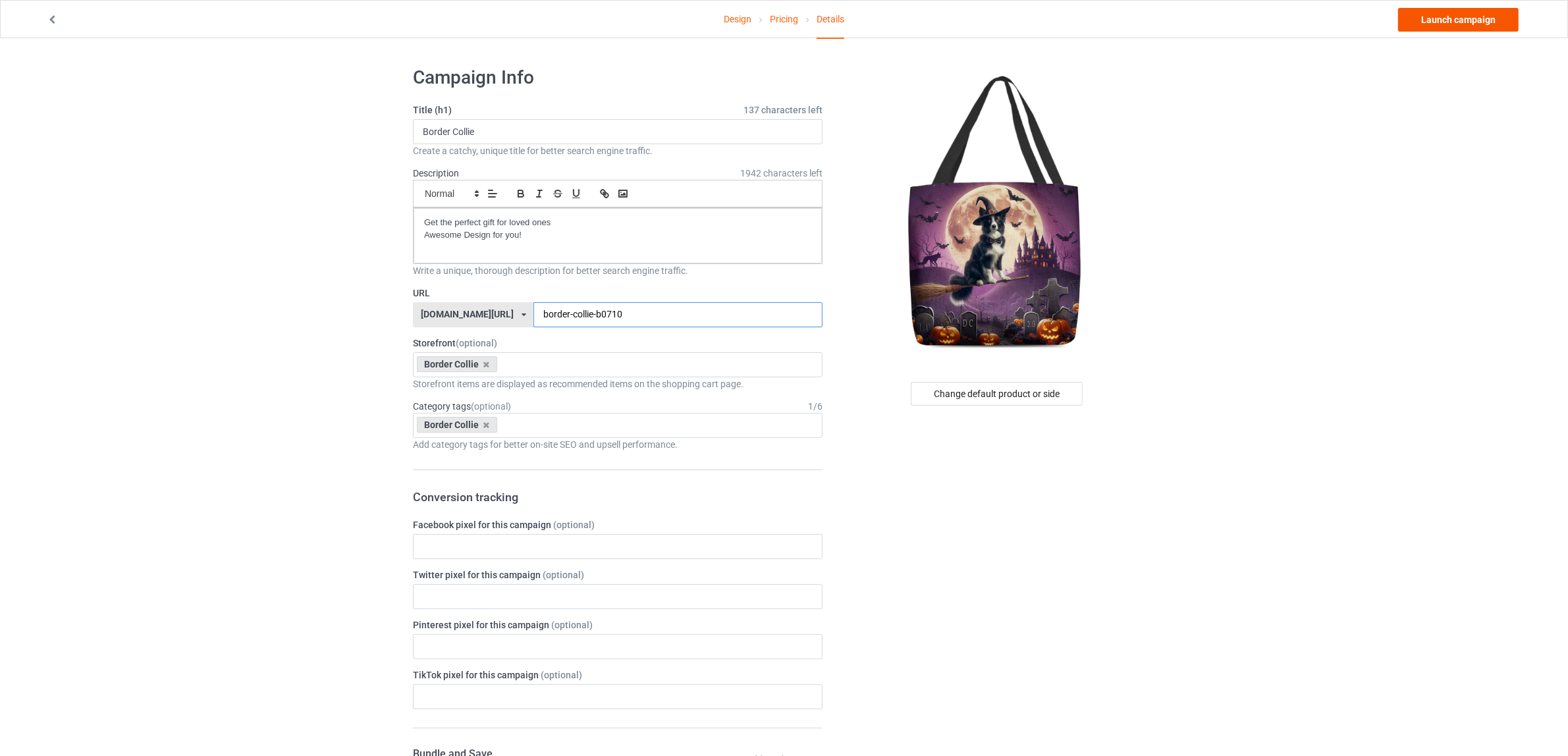
type input "border-collie-b0710"
click at [1449, 16] on link "Launch campaign" at bounding box center [1458, 20] width 121 height 24
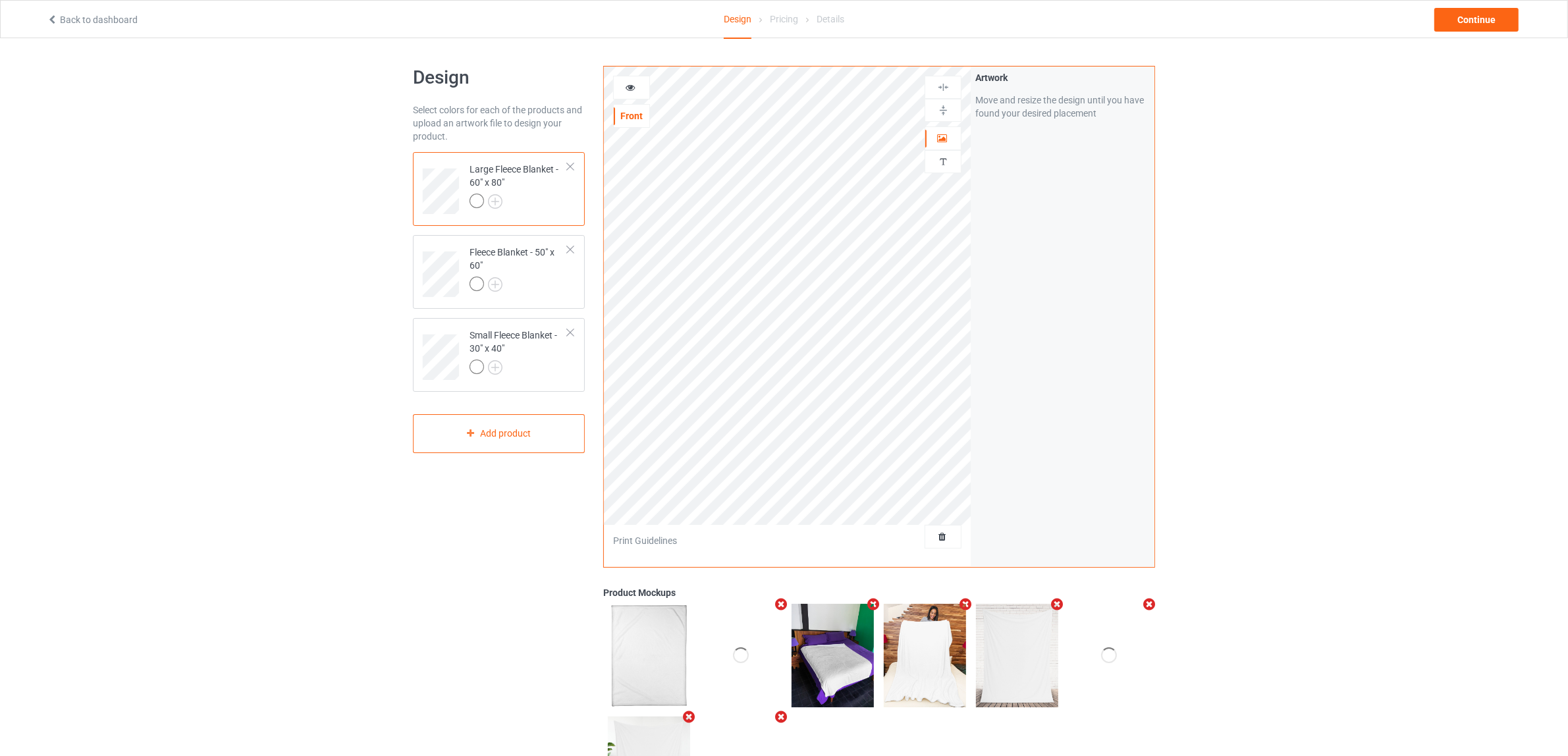
click at [571, 162] on div at bounding box center [570, 167] width 9 height 9
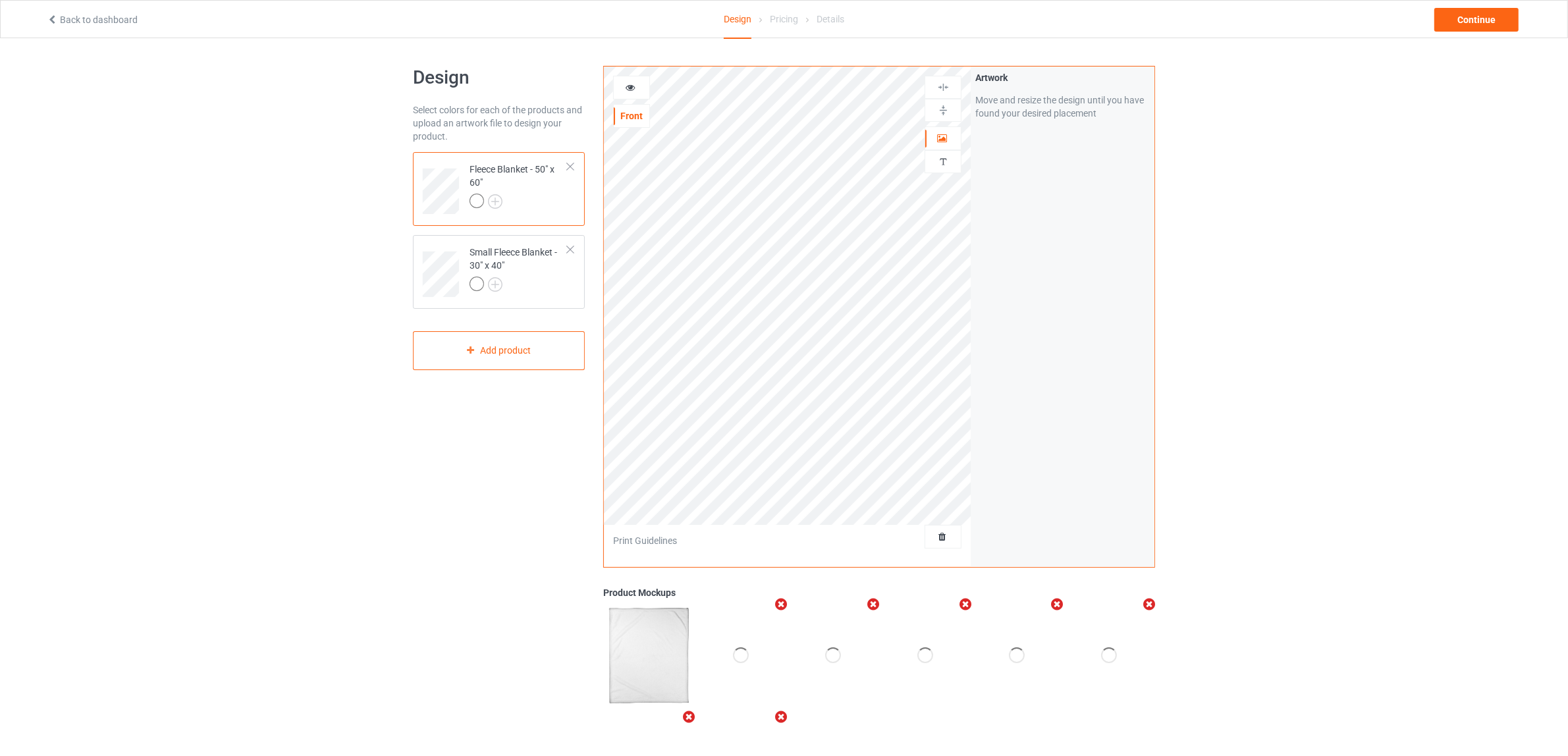
click at [571, 162] on div at bounding box center [570, 167] width 9 height 9
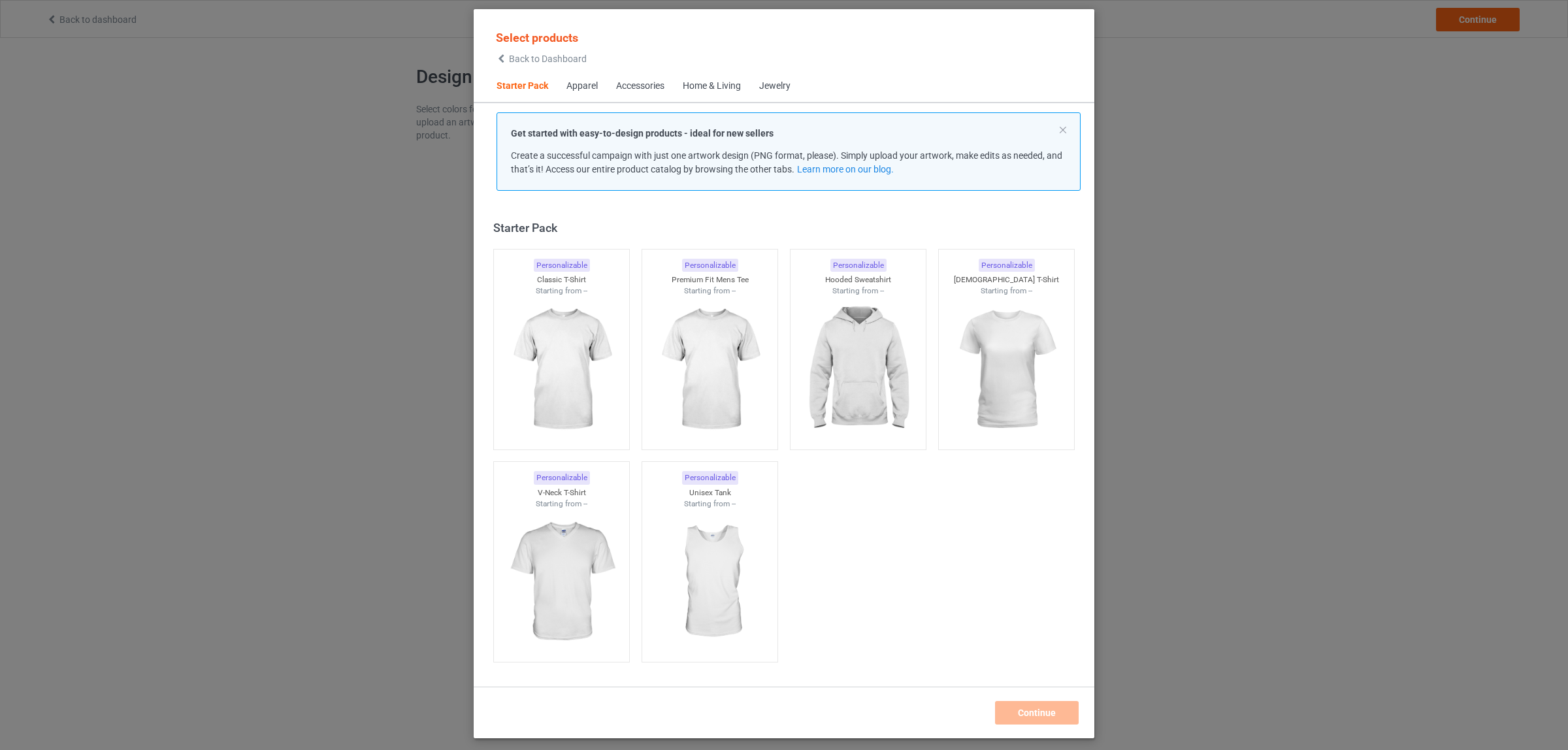
scroll to position [16, 0]
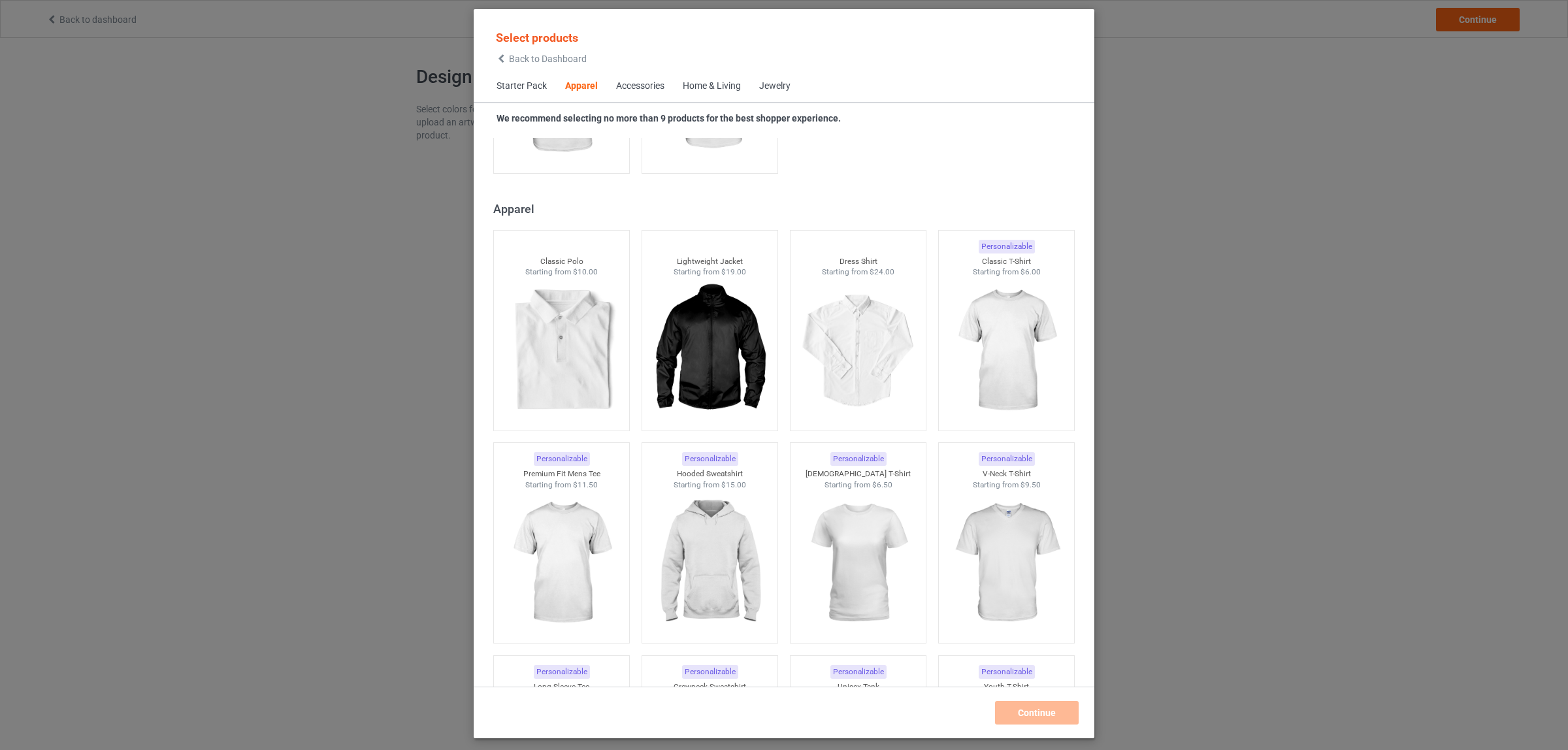
scroll to position [587, 0]
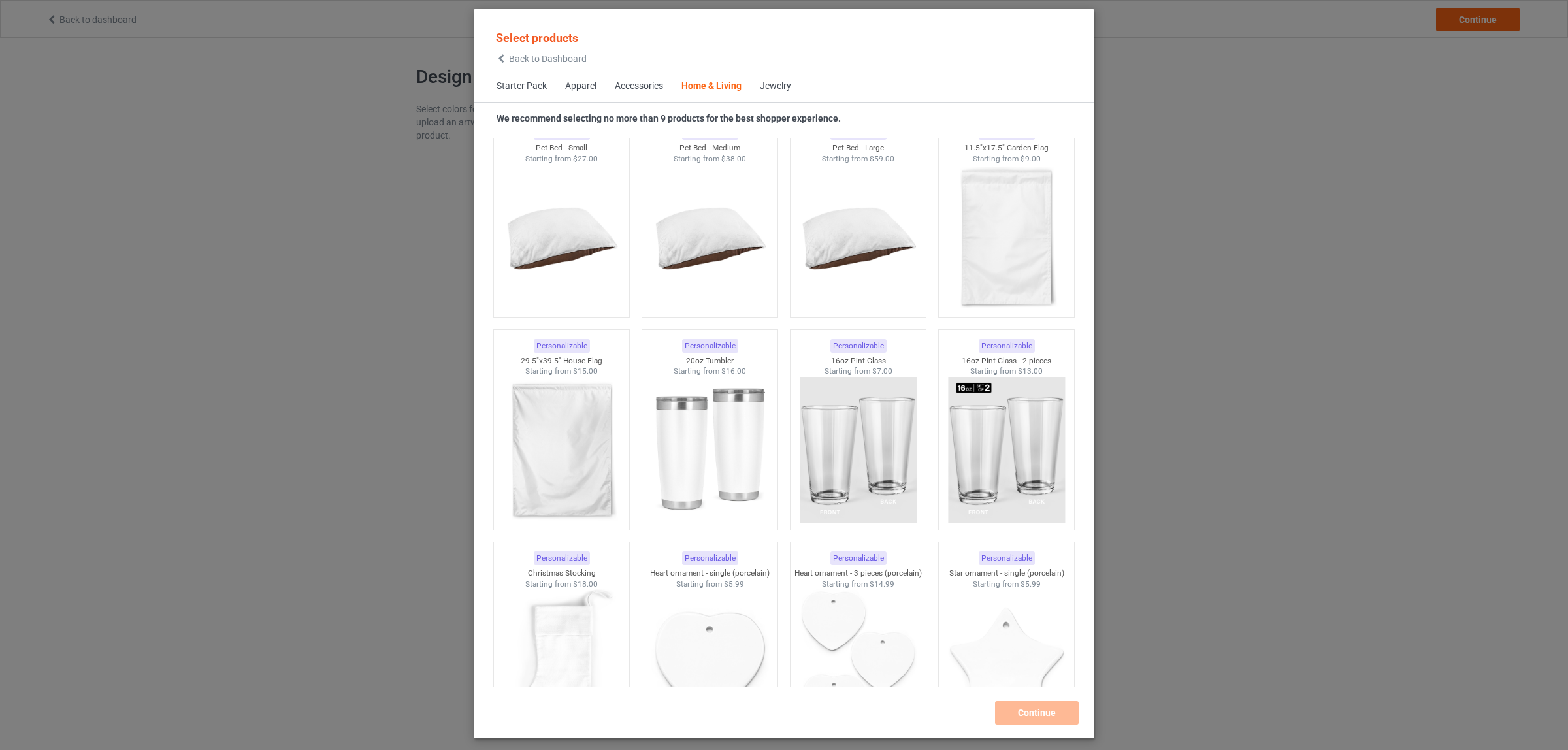
scroll to position [8593, 0]
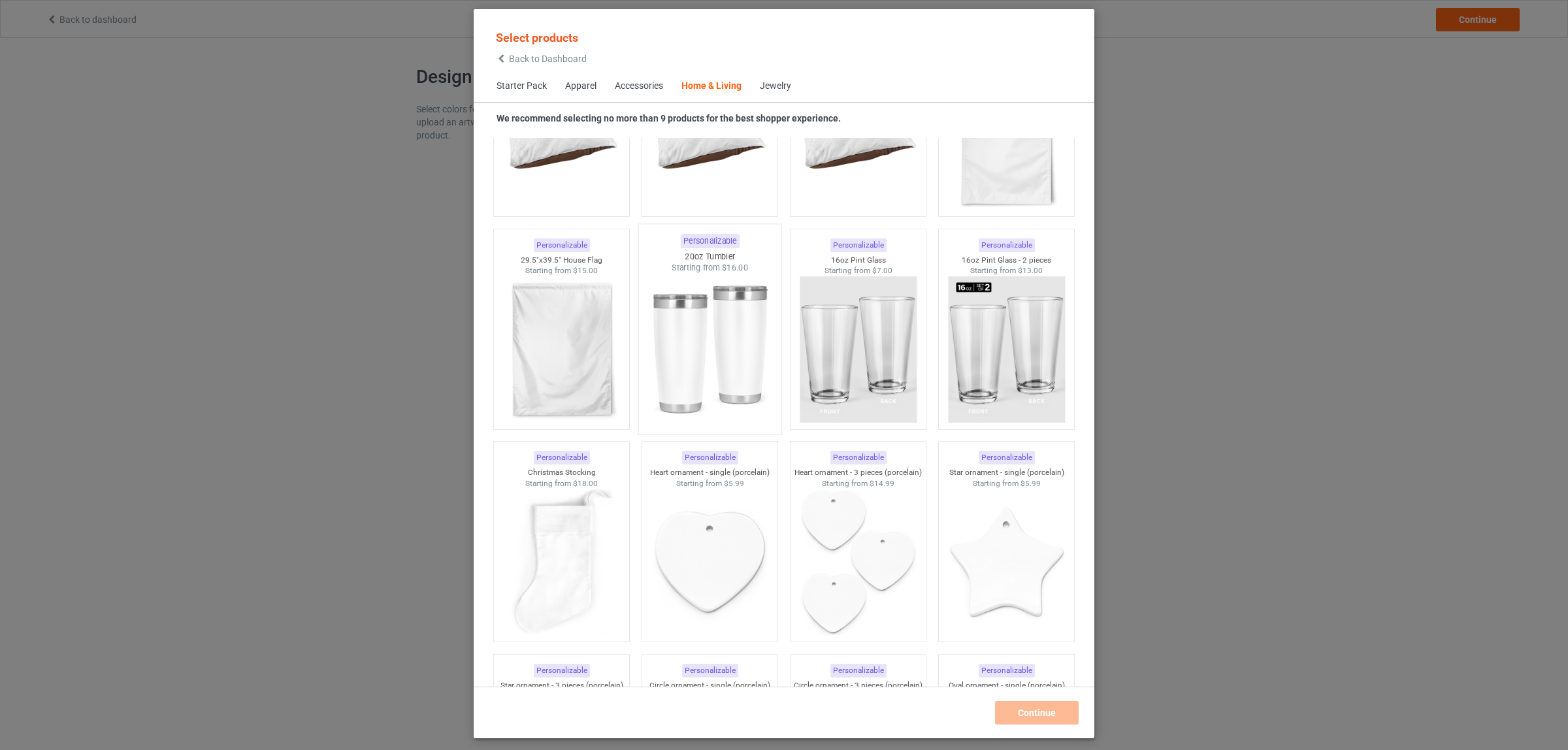
click at [701, 362] on img at bounding box center [709, 350] width 123 height 153
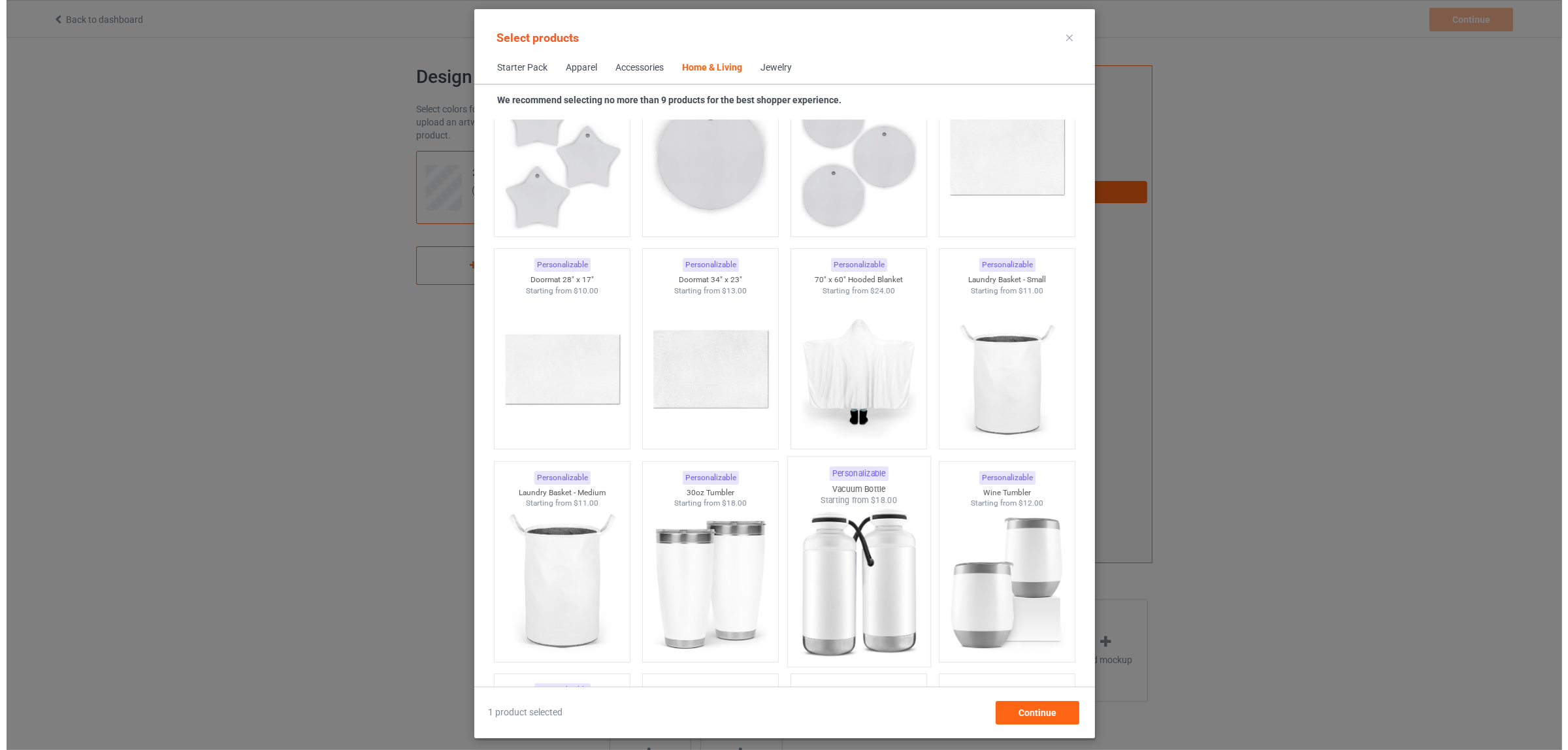
scroll to position [9655, 0]
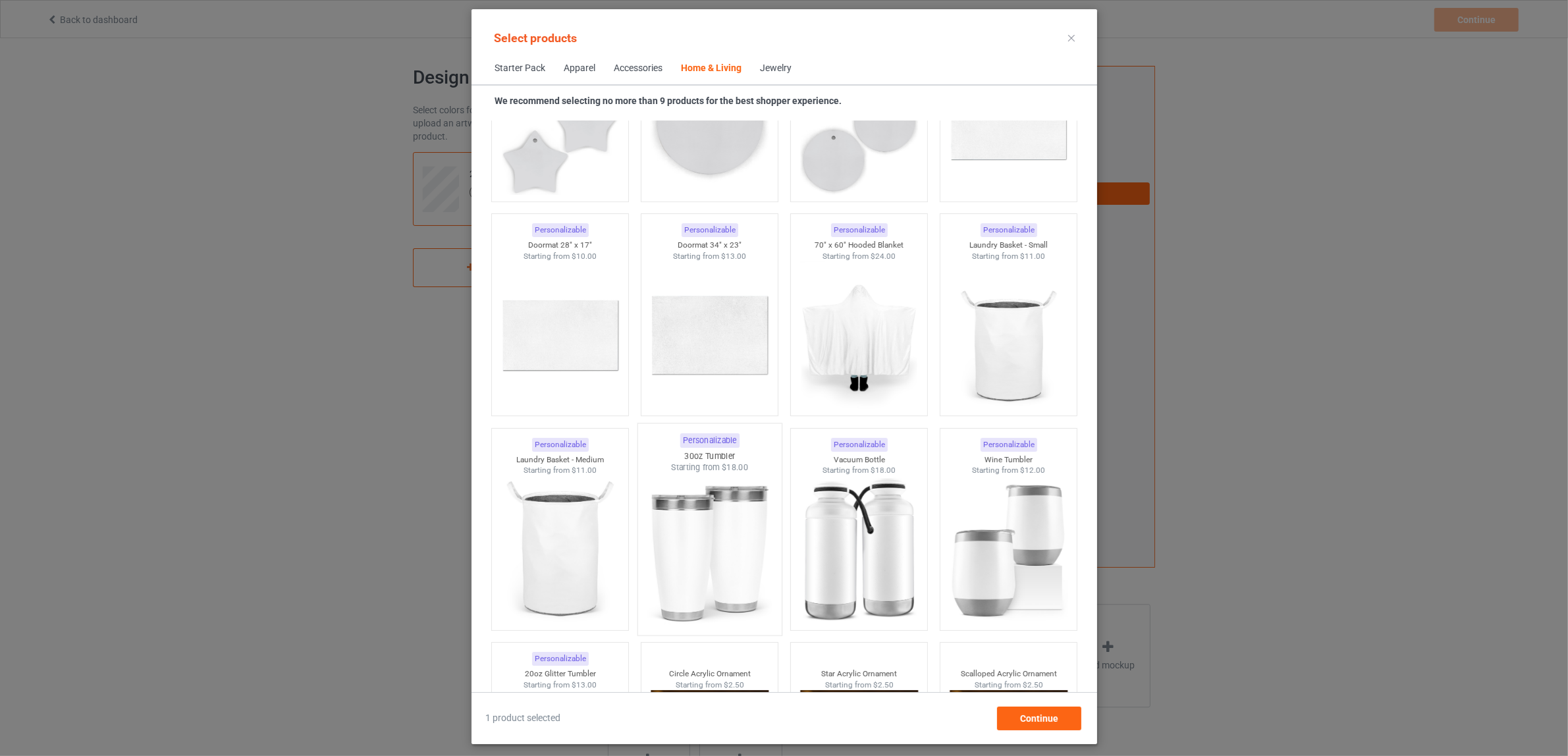
click at [690, 532] on img at bounding box center [708, 550] width 124 height 155
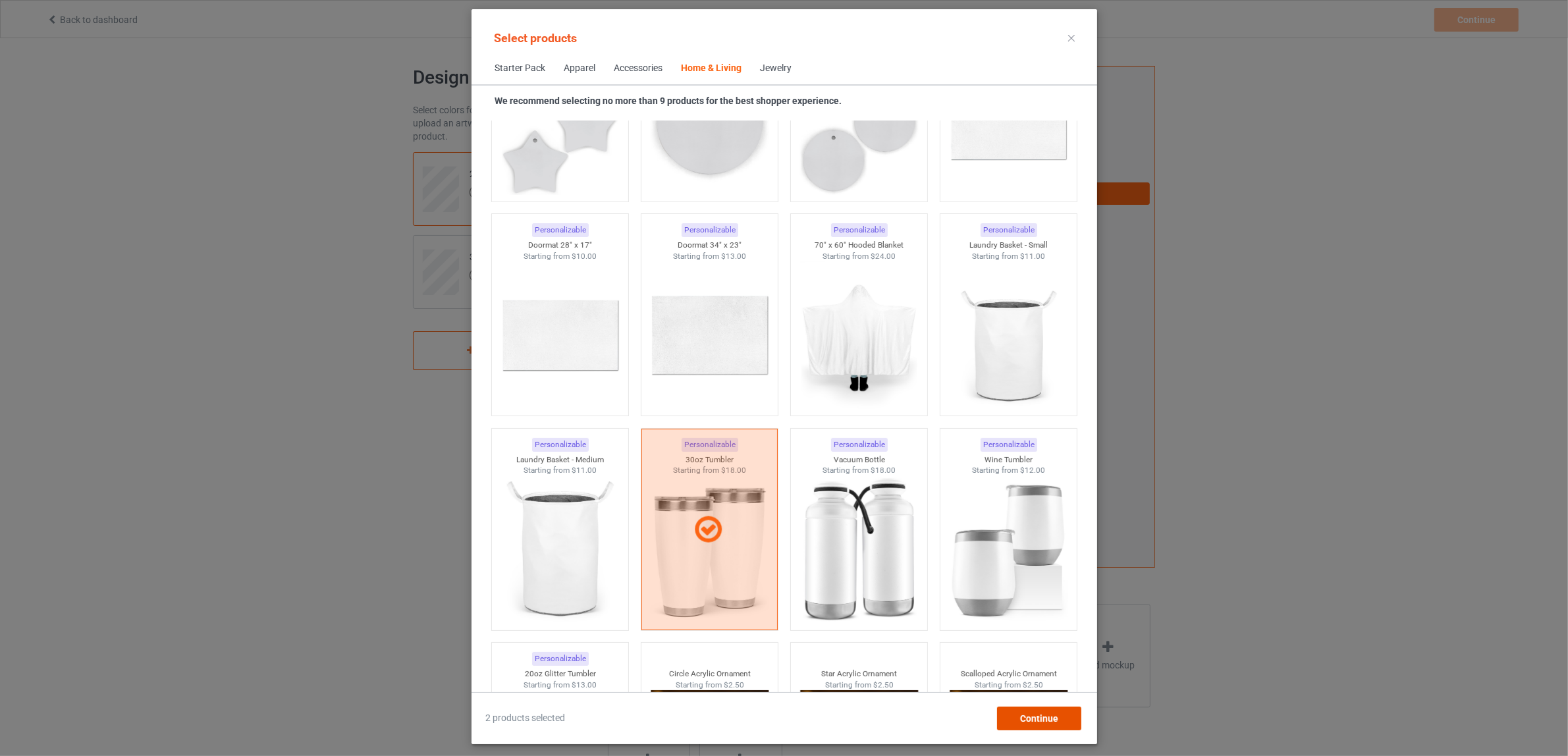
click at [1022, 718] on span "Continue" at bounding box center [1039, 718] width 38 height 11
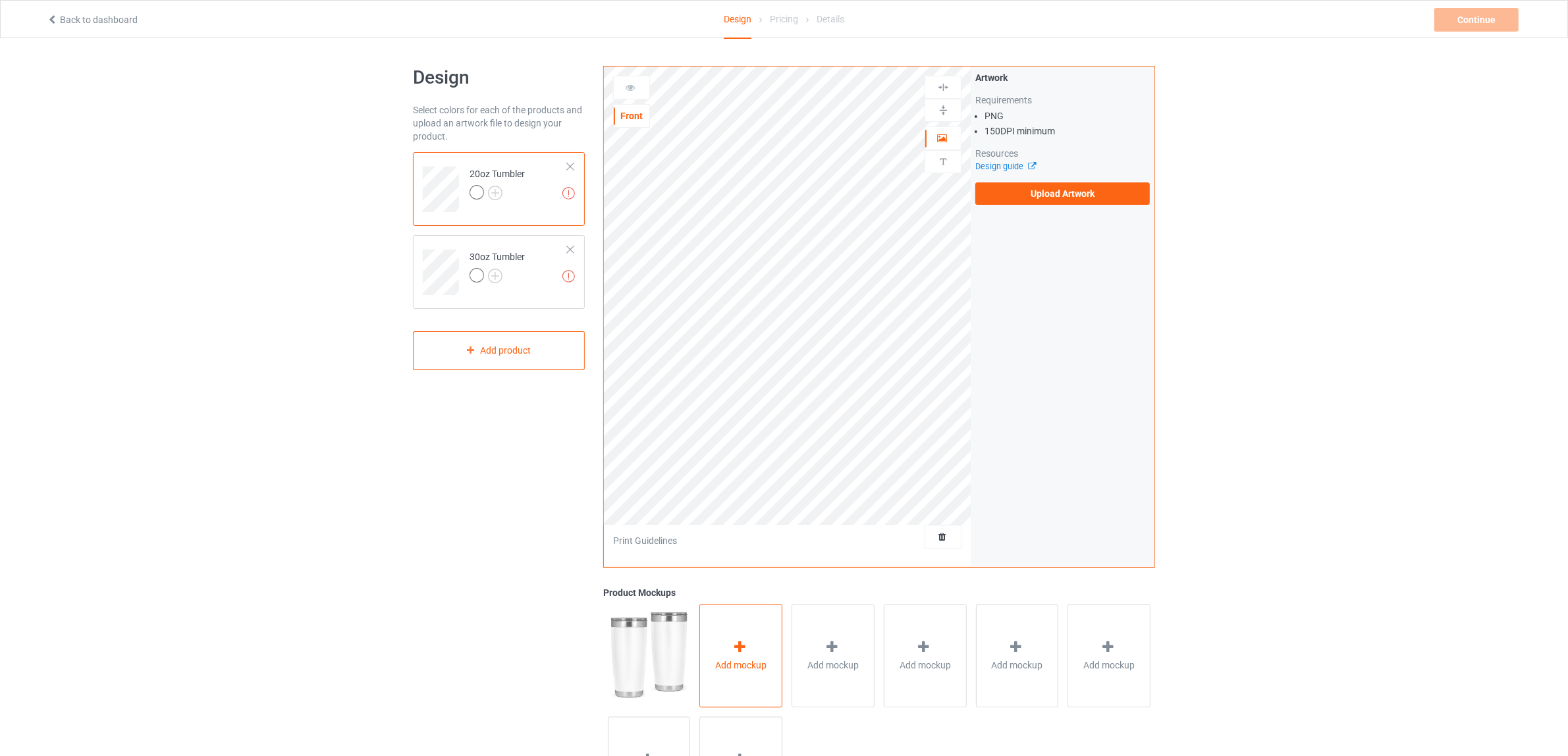
click at [742, 656] on div at bounding box center [741, 649] width 18 height 19
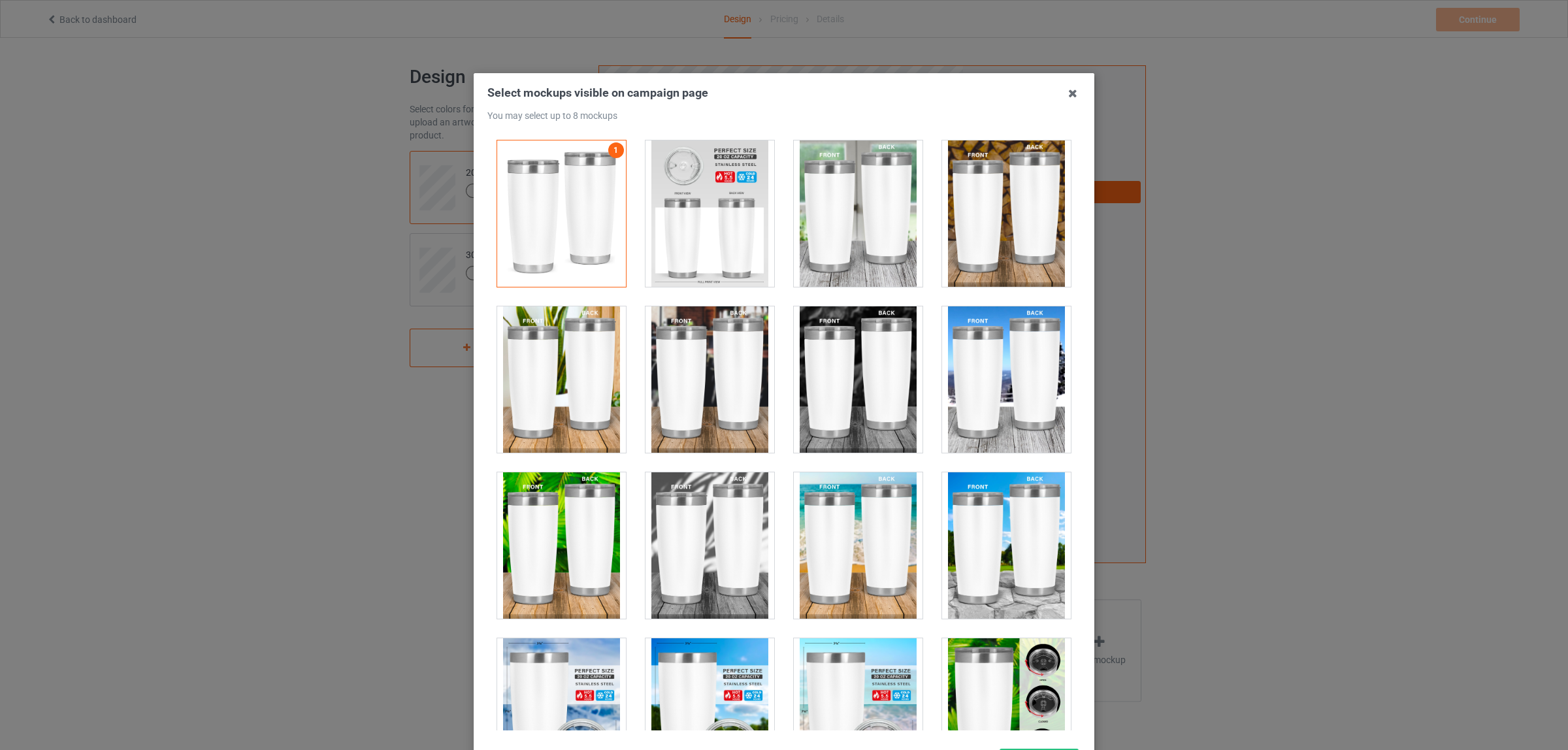
click at [867, 360] on div at bounding box center [858, 379] width 129 height 146
click at [1011, 383] on div at bounding box center [1006, 379] width 129 height 146
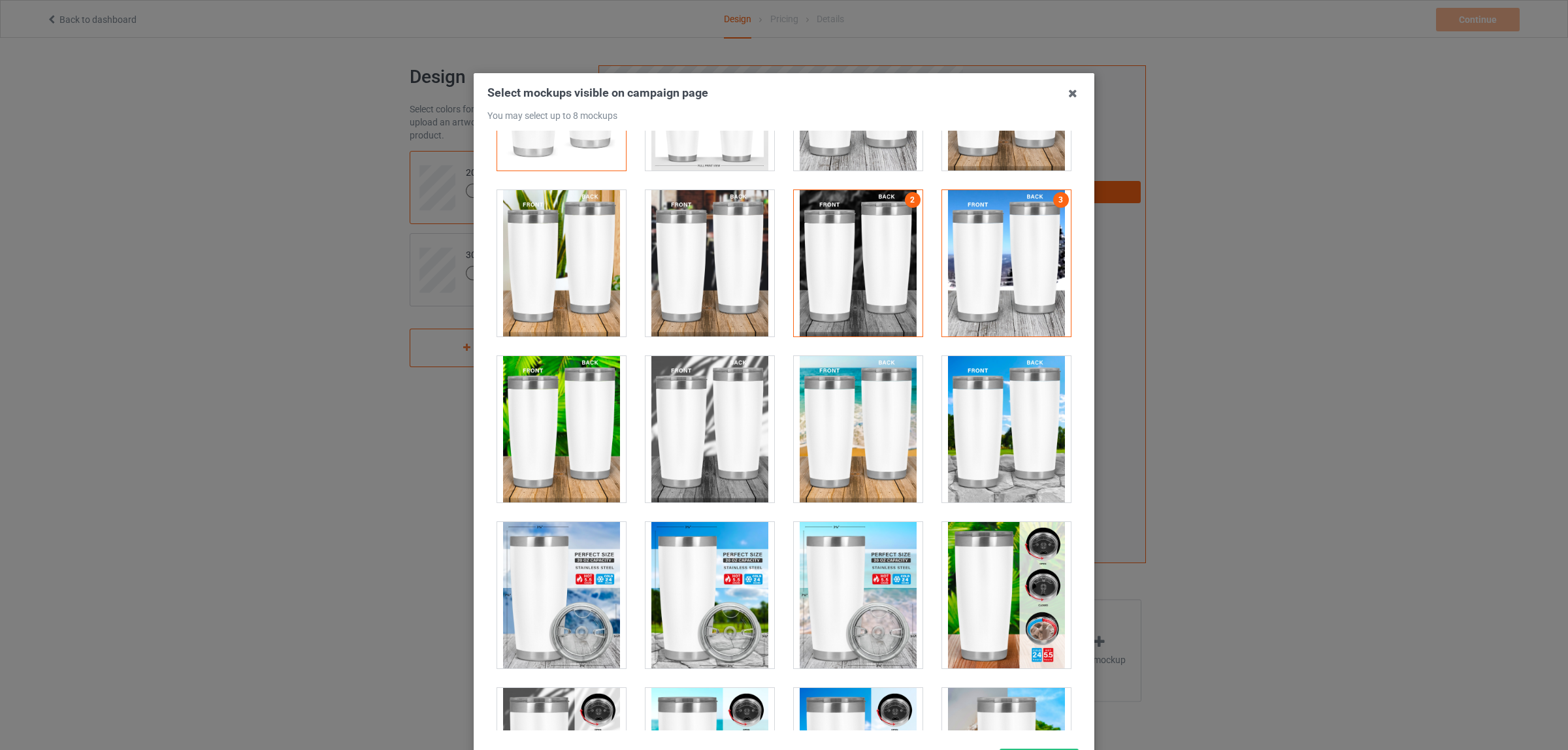
scroll to position [245, 0]
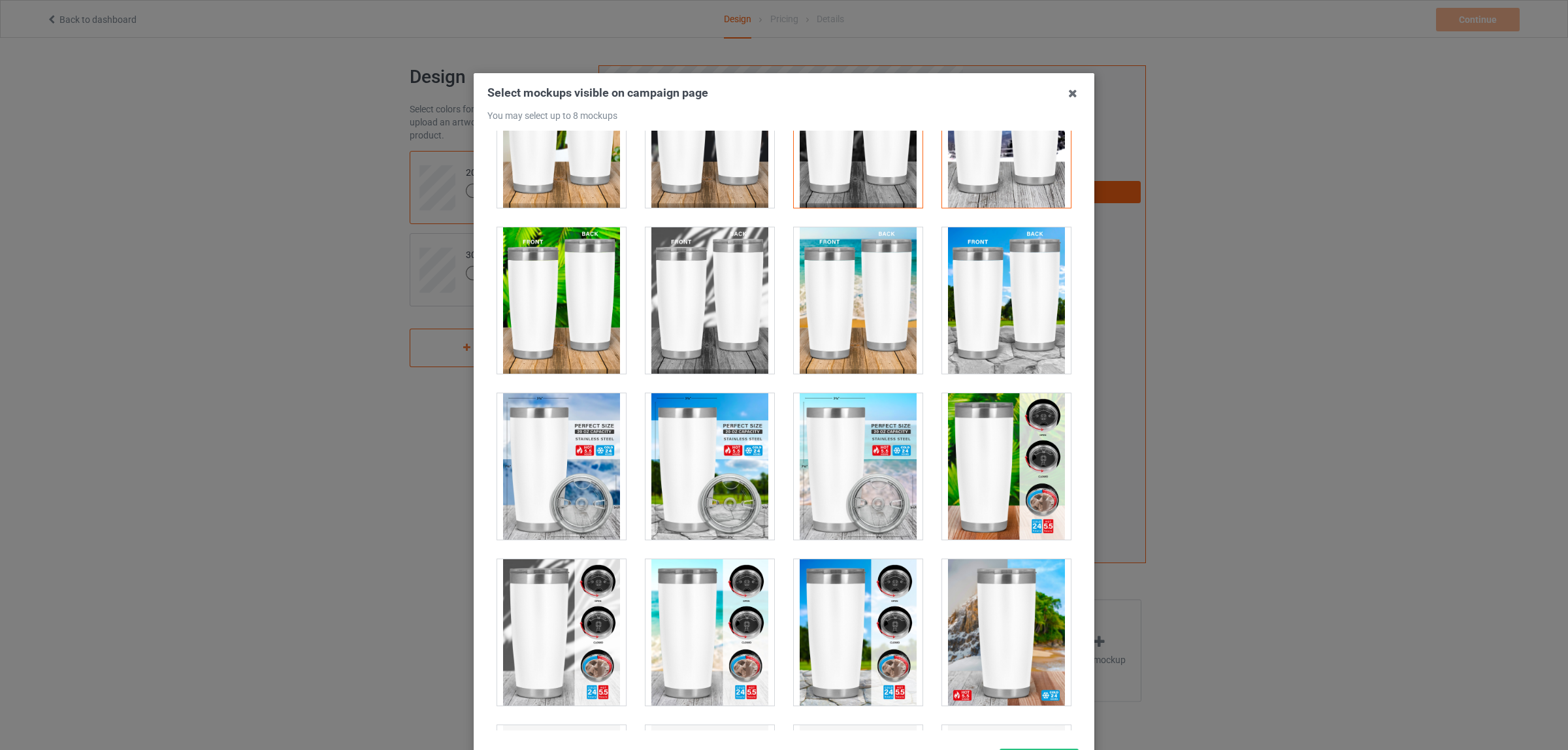
click at [955, 477] on div at bounding box center [1006, 466] width 129 height 146
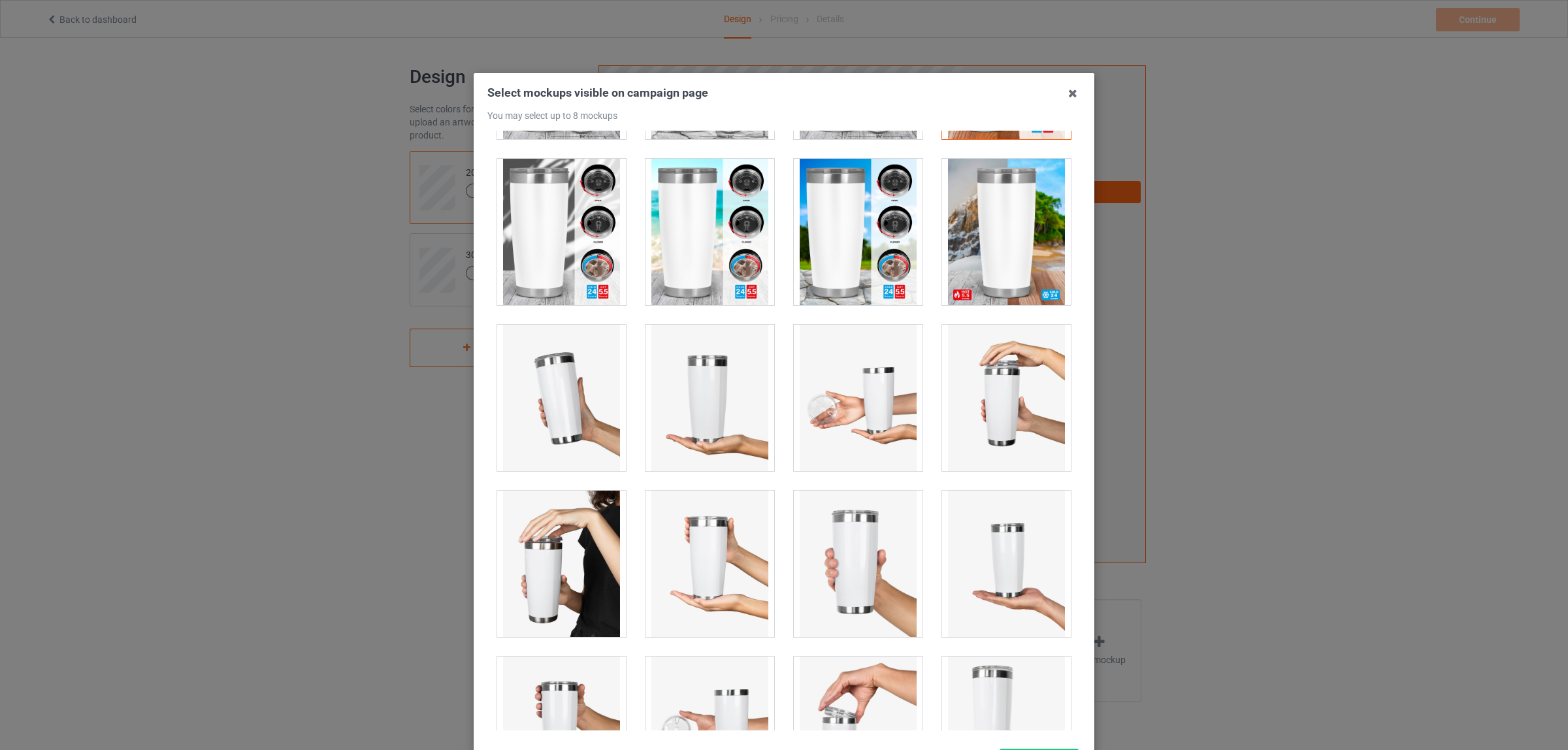
scroll to position [653, 0]
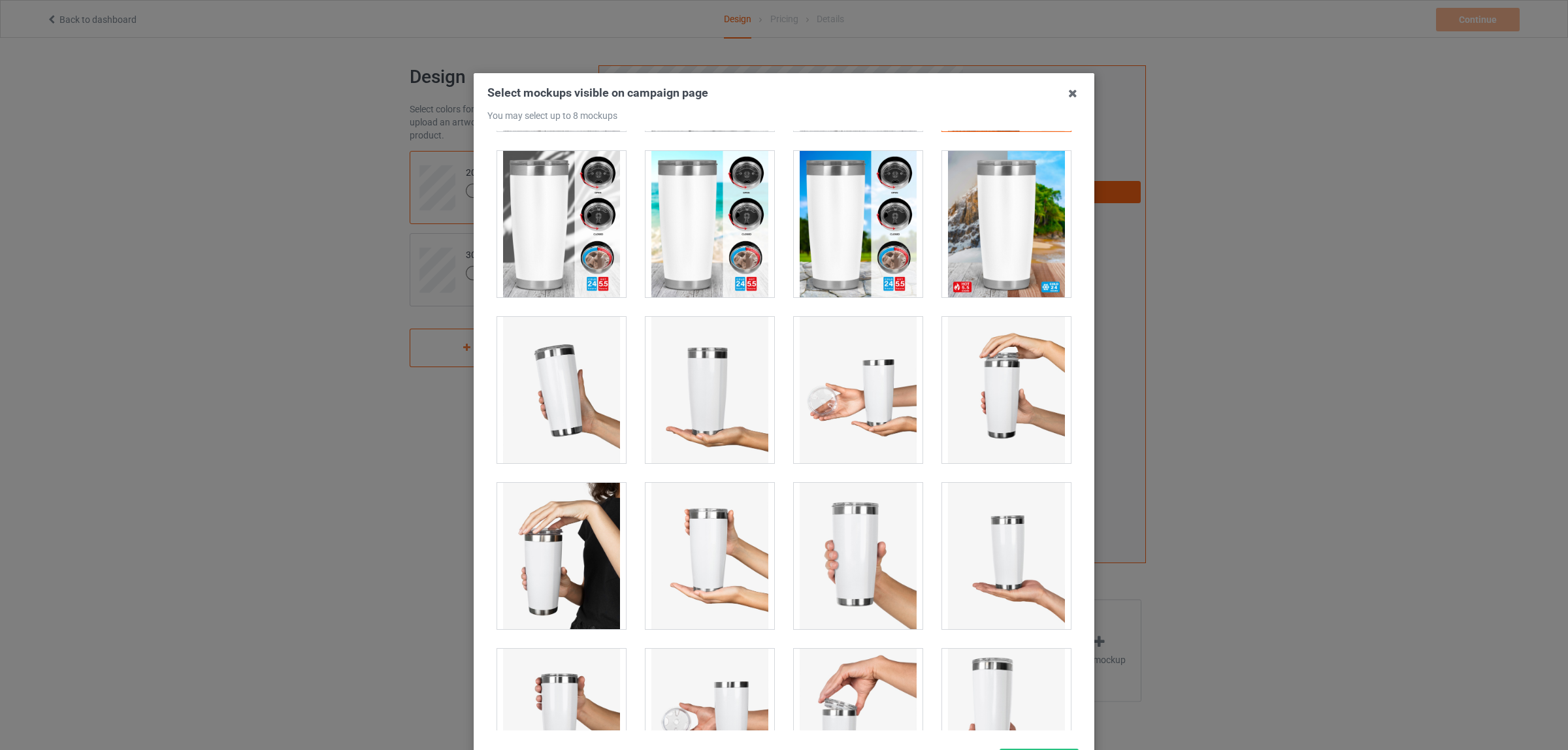
click at [542, 438] on div at bounding box center [561, 390] width 129 height 146
click at [553, 577] on div at bounding box center [561, 556] width 129 height 146
click at [846, 531] on div at bounding box center [858, 556] width 129 height 146
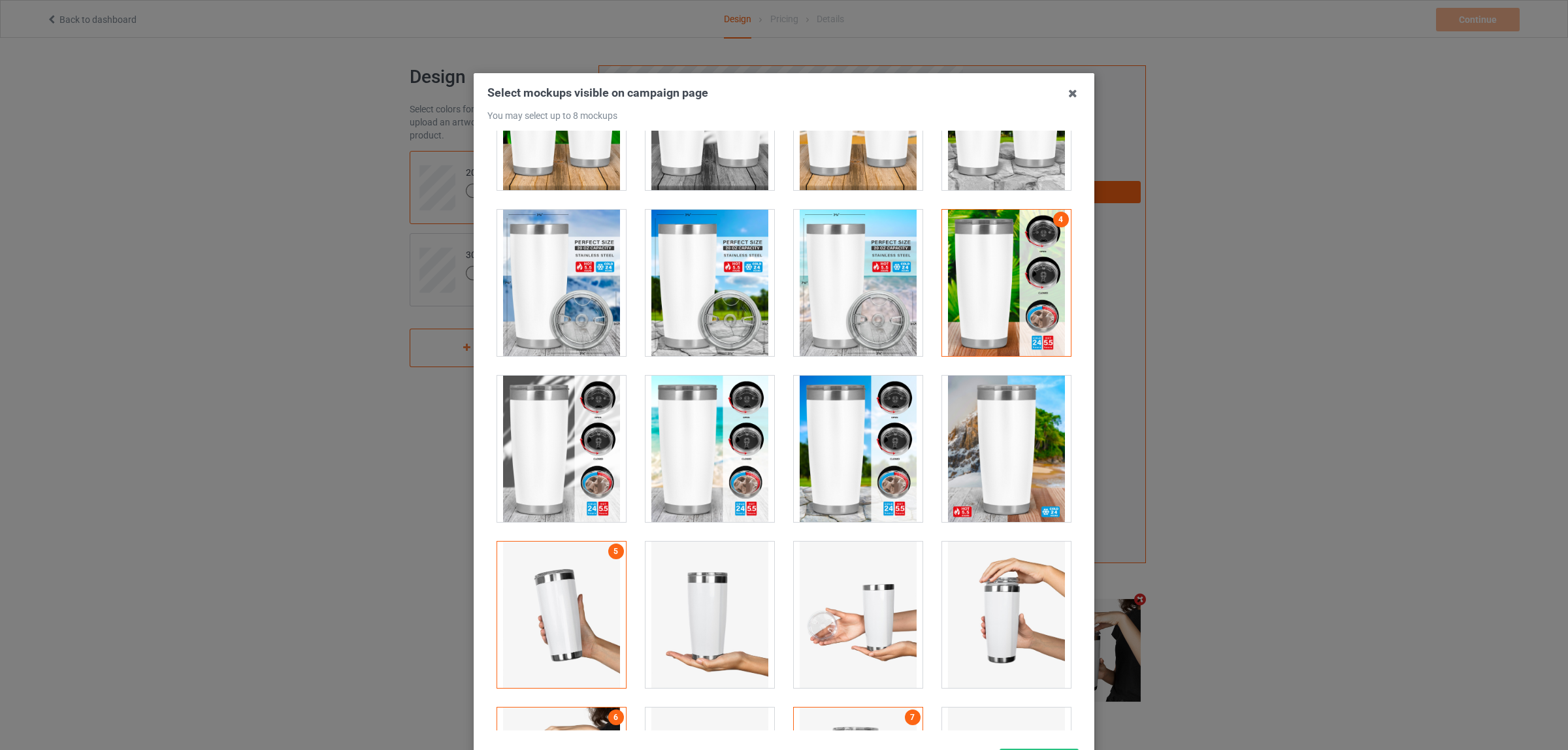
scroll to position [245, 0]
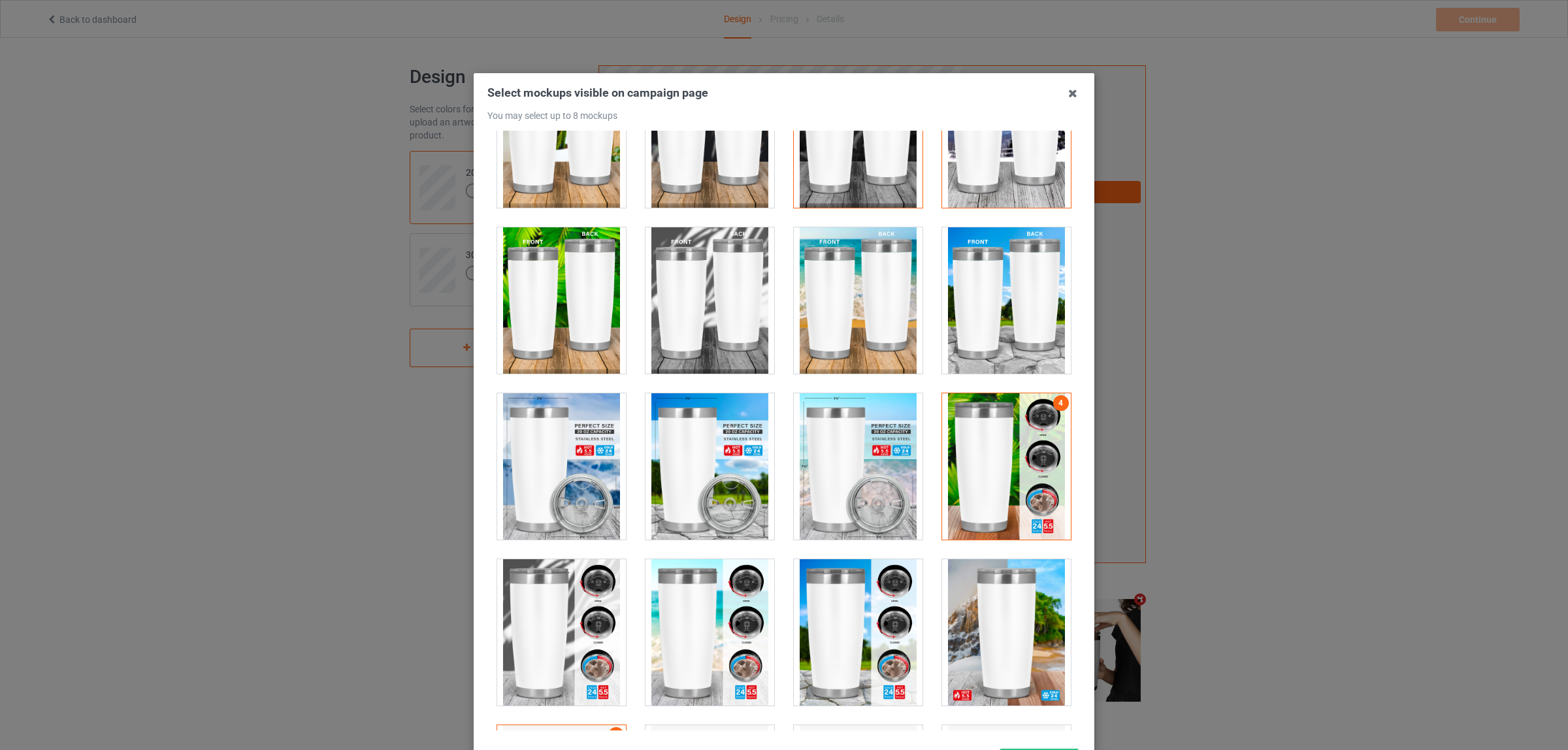
click at [557, 288] on div at bounding box center [561, 300] width 129 height 146
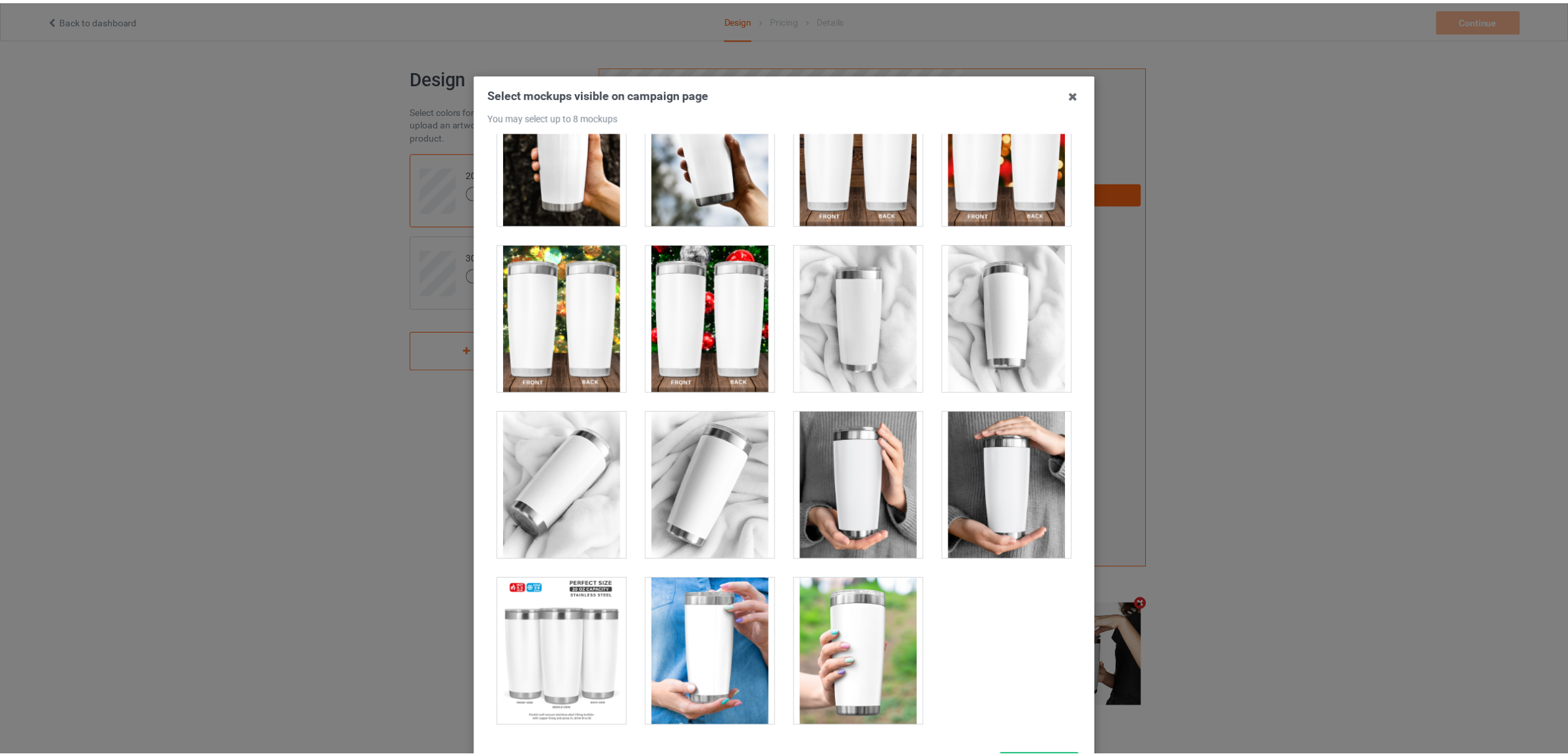
scroll to position [113, 0]
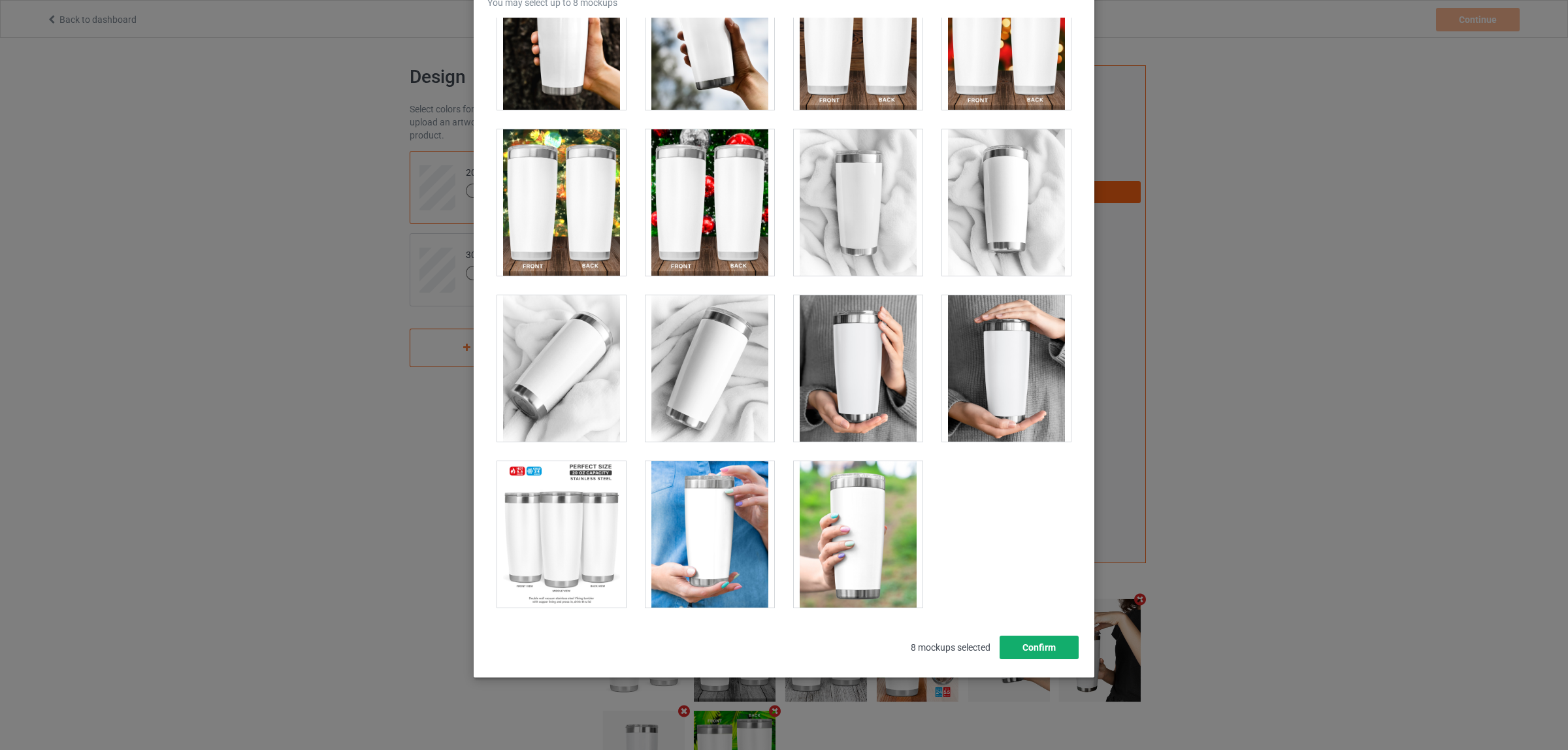
click at [1034, 651] on button "Confirm" at bounding box center [1039, 647] width 79 height 24
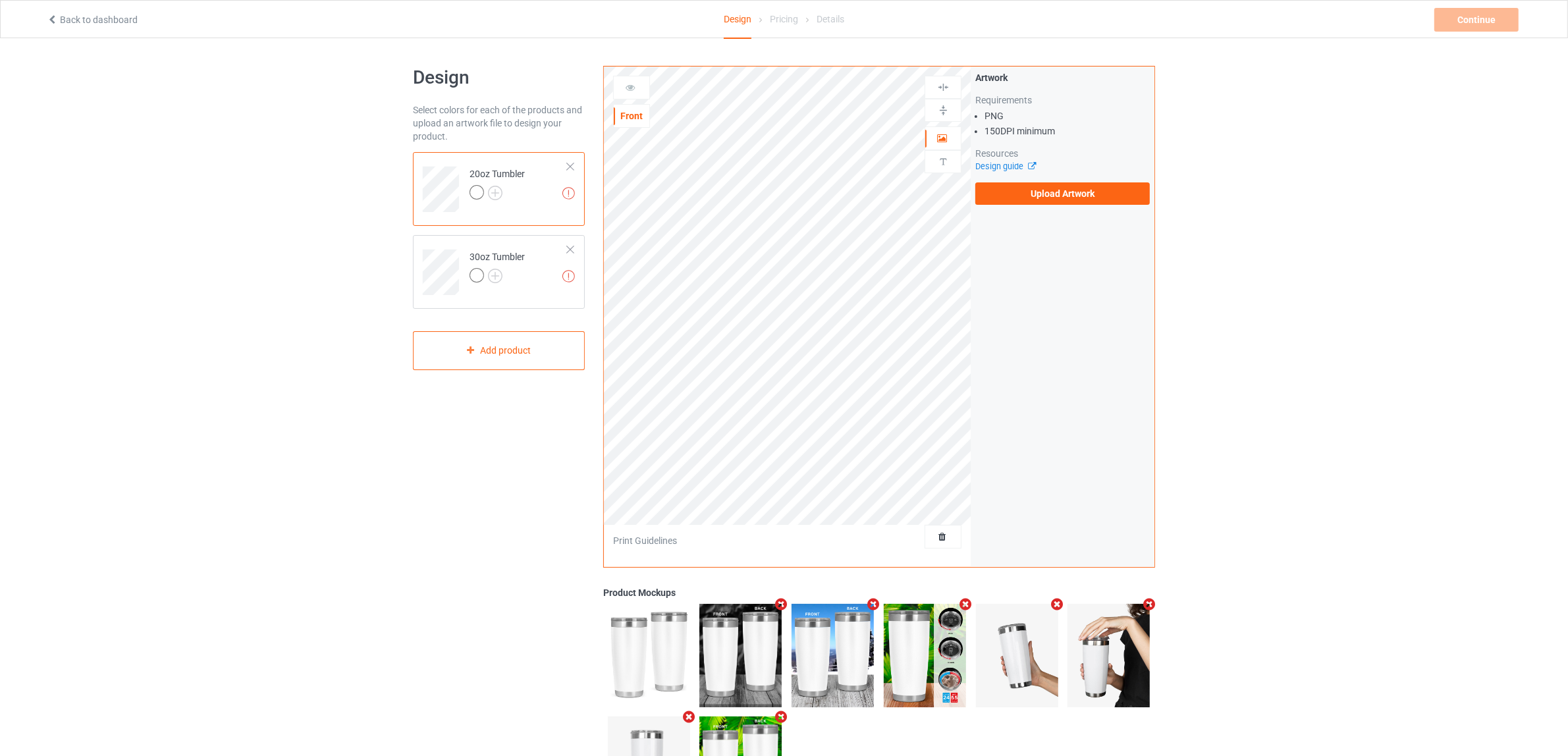
click at [1054, 604] on icon "Remove mockup" at bounding box center [1057, 603] width 16 height 14
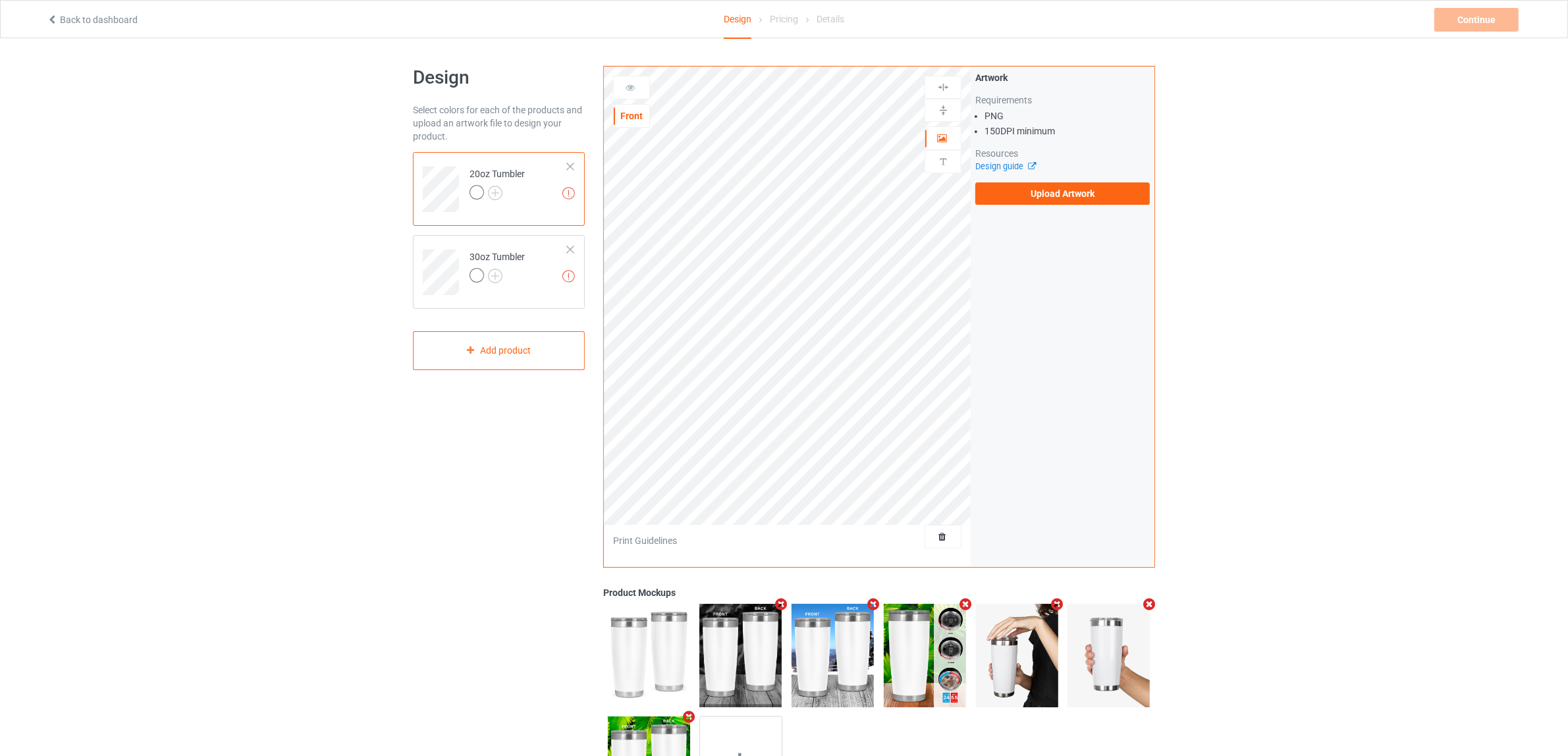
click at [1054, 608] on icon "Remove mockup" at bounding box center [1057, 603] width 16 height 14
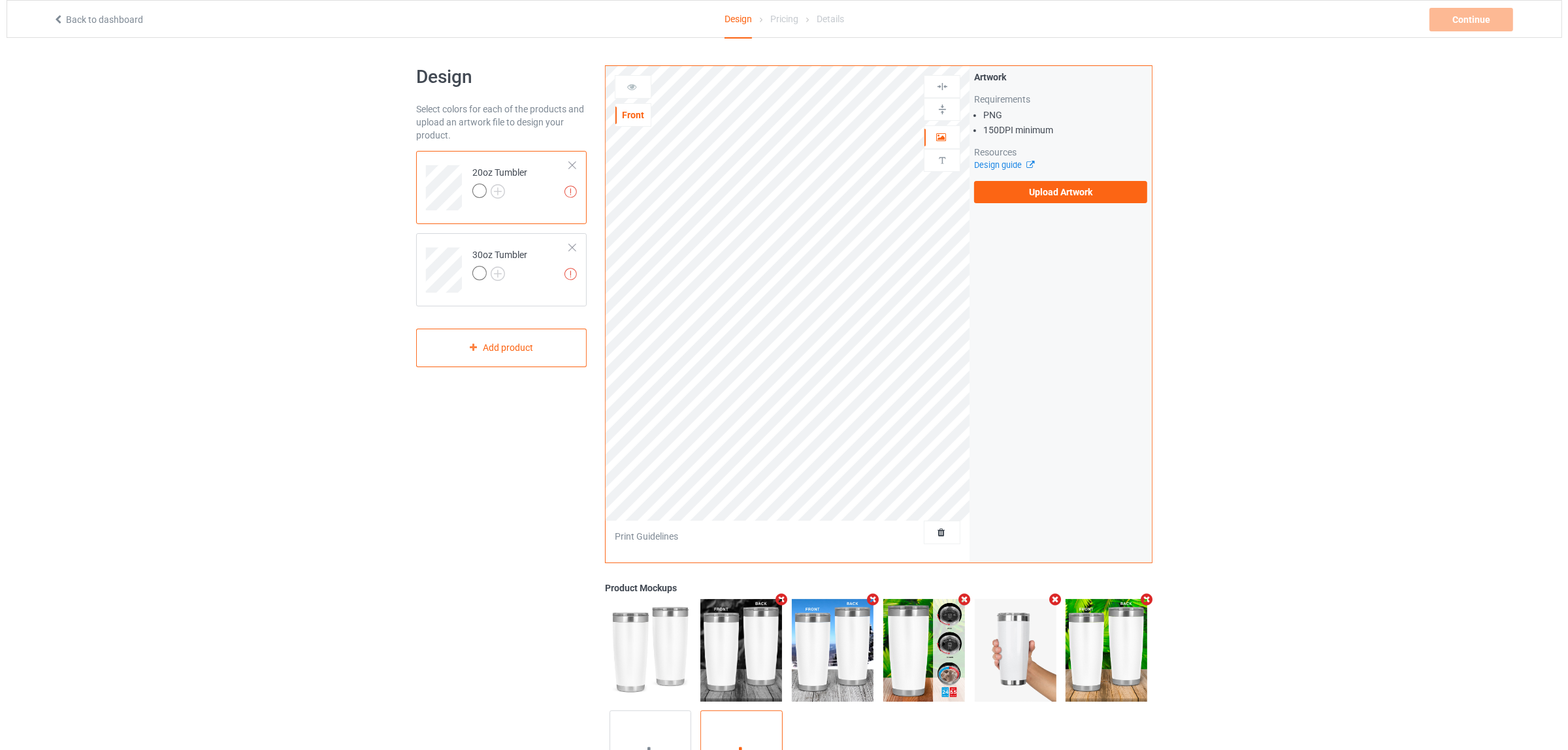
scroll to position [95, 0]
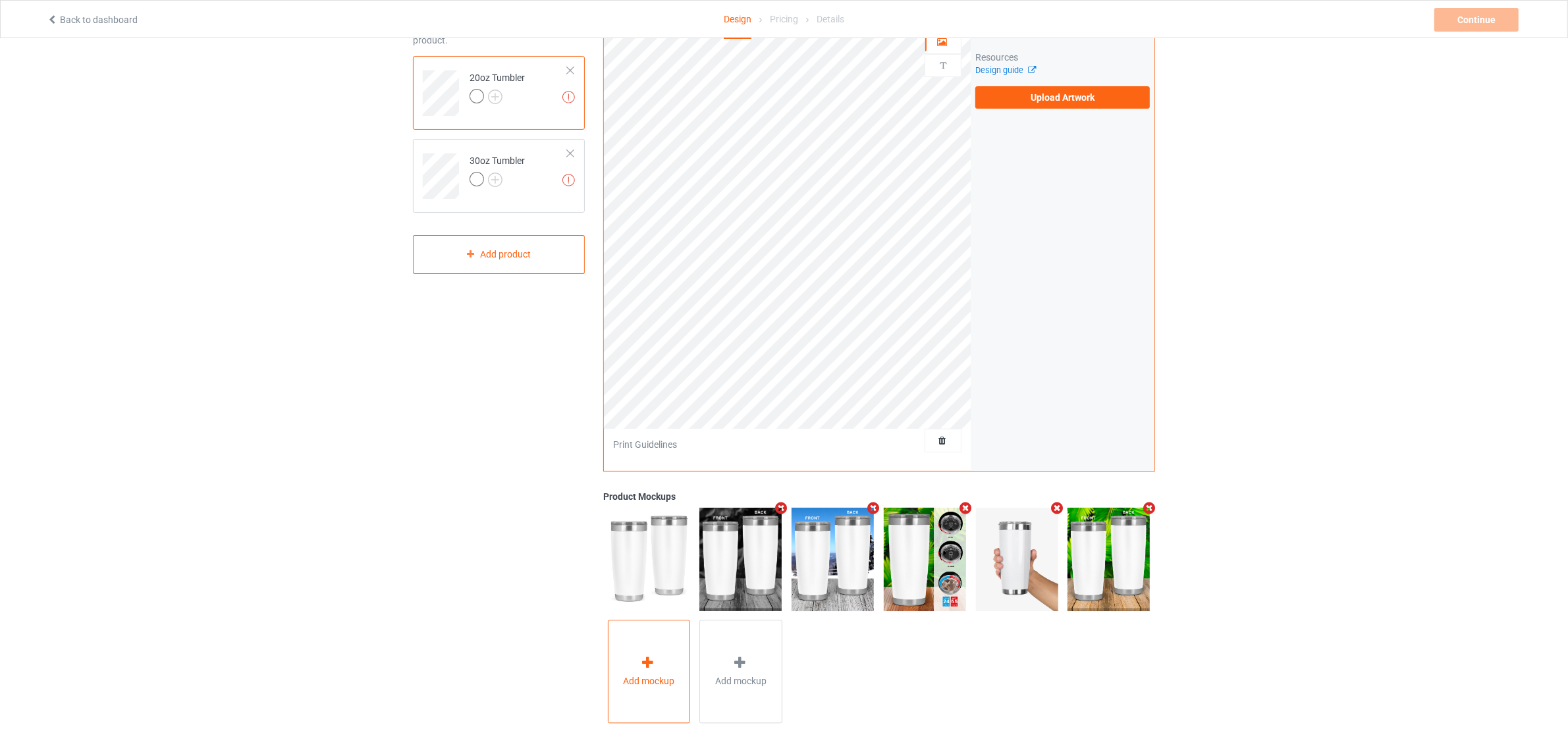
click at [665, 673] on div "Add mockup" at bounding box center [649, 672] width 83 height 103
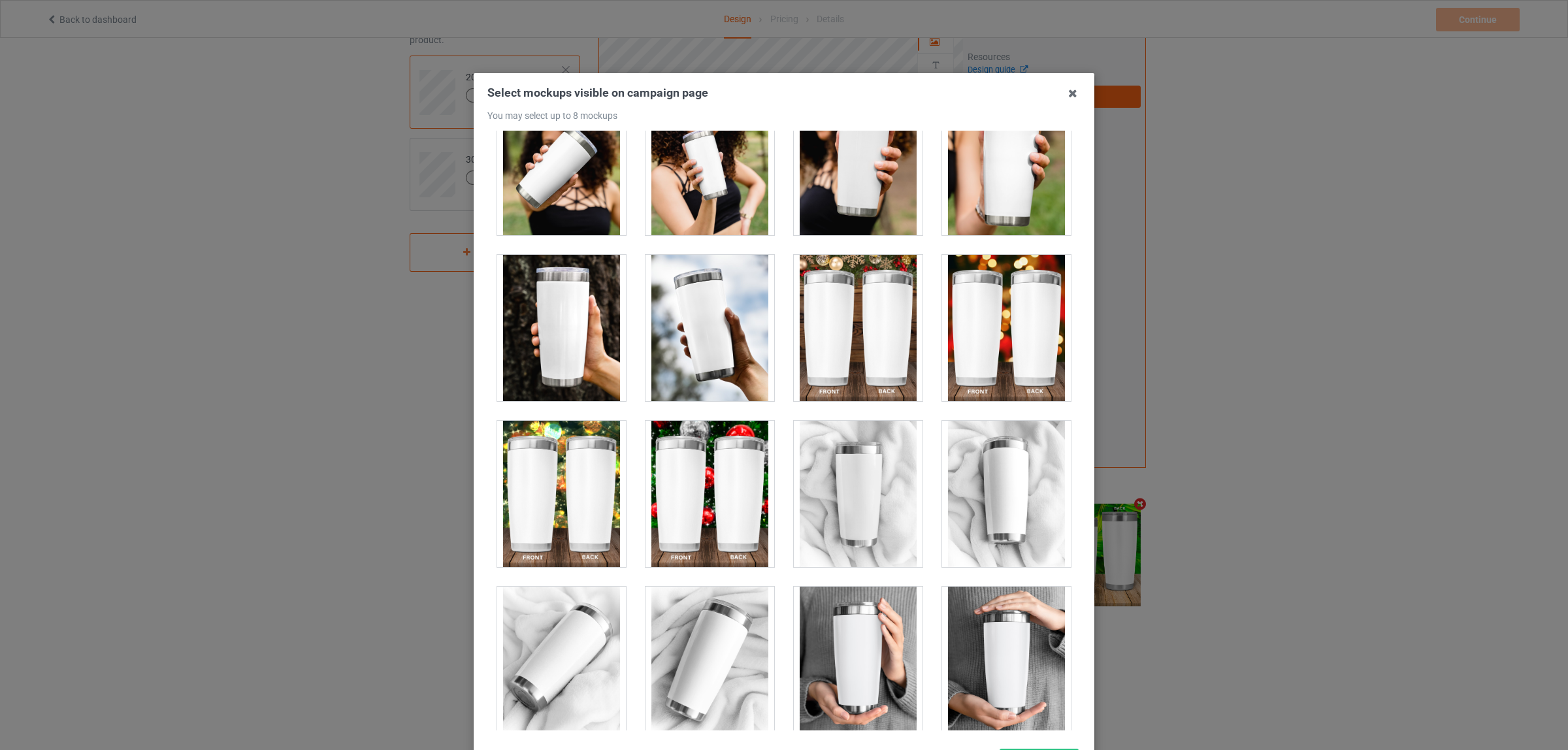
scroll to position [3721, 0]
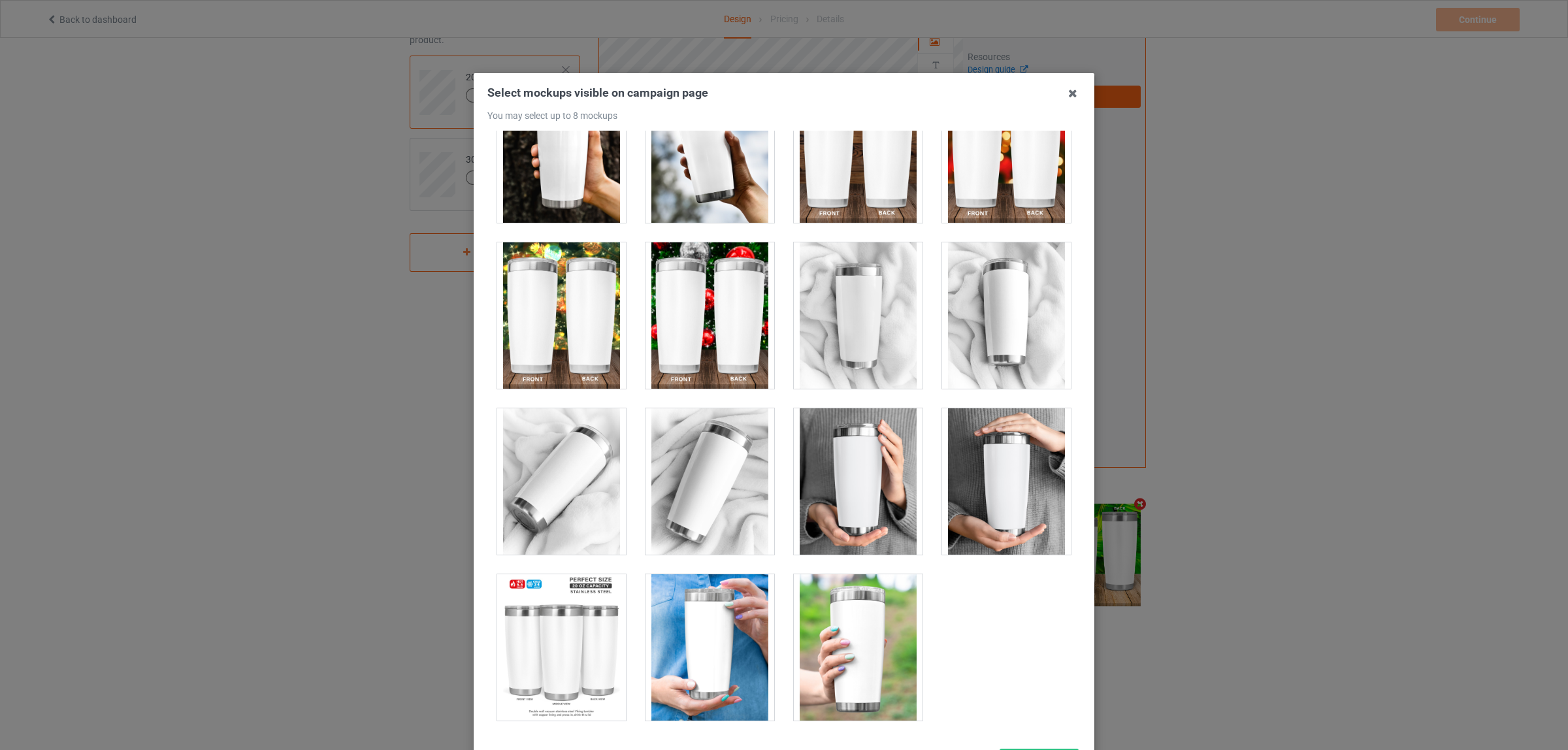
click at [687, 620] on div at bounding box center [710, 646] width 129 height 146
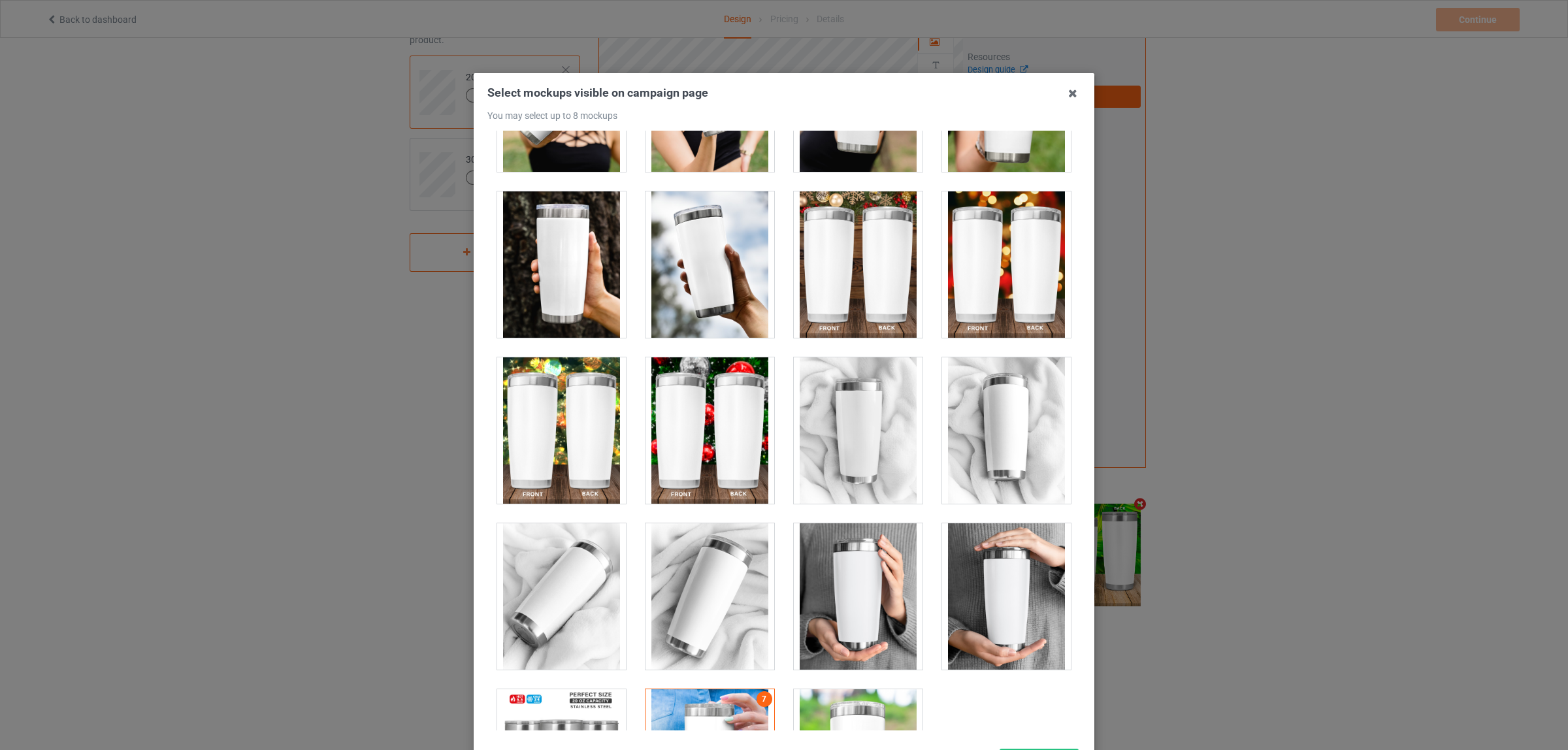
scroll to position [3477, 0]
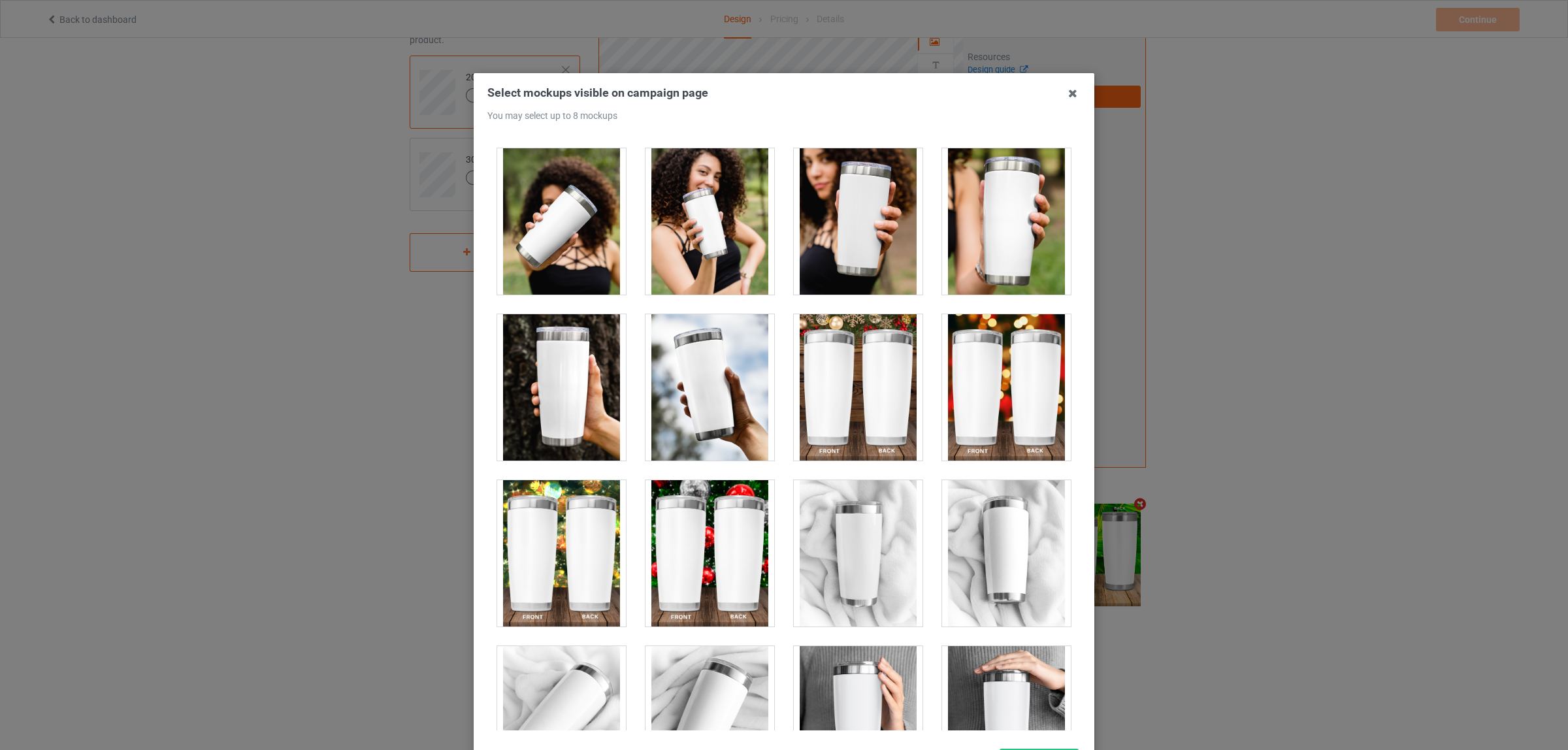
click at [539, 373] on div at bounding box center [561, 387] width 129 height 146
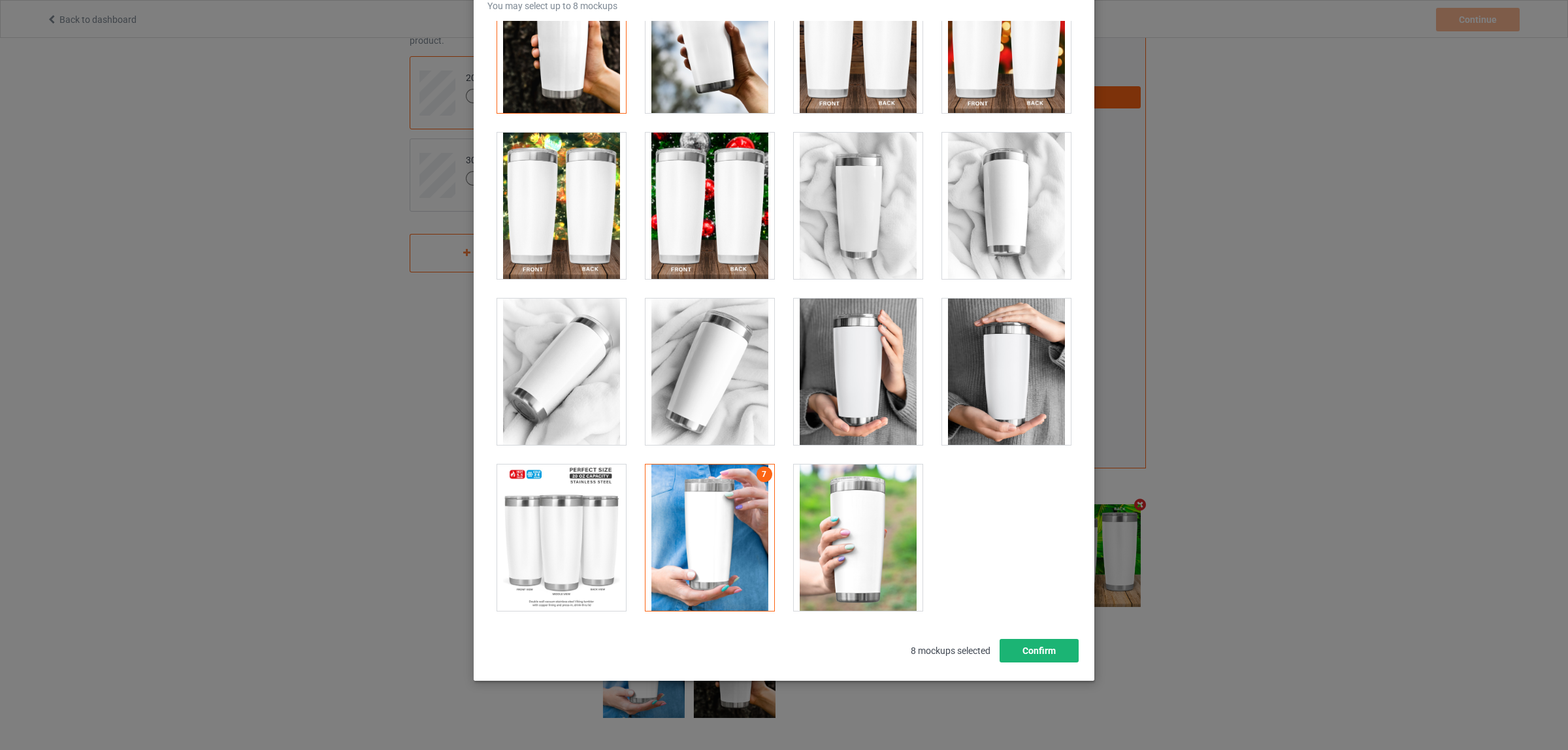
scroll to position [113, 0]
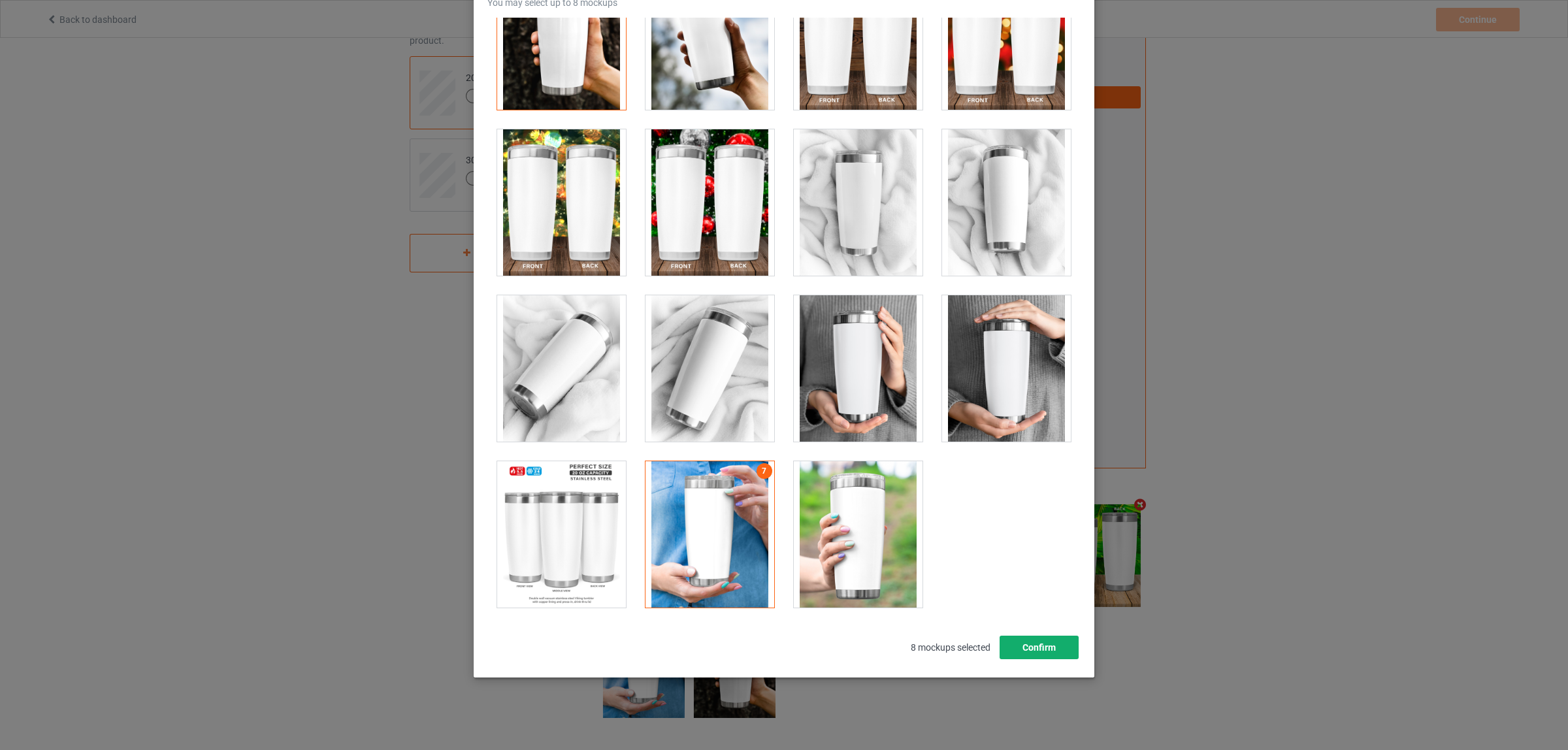
click at [1030, 636] on button "Confirm" at bounding box center [1039, 647] width 79 height 24
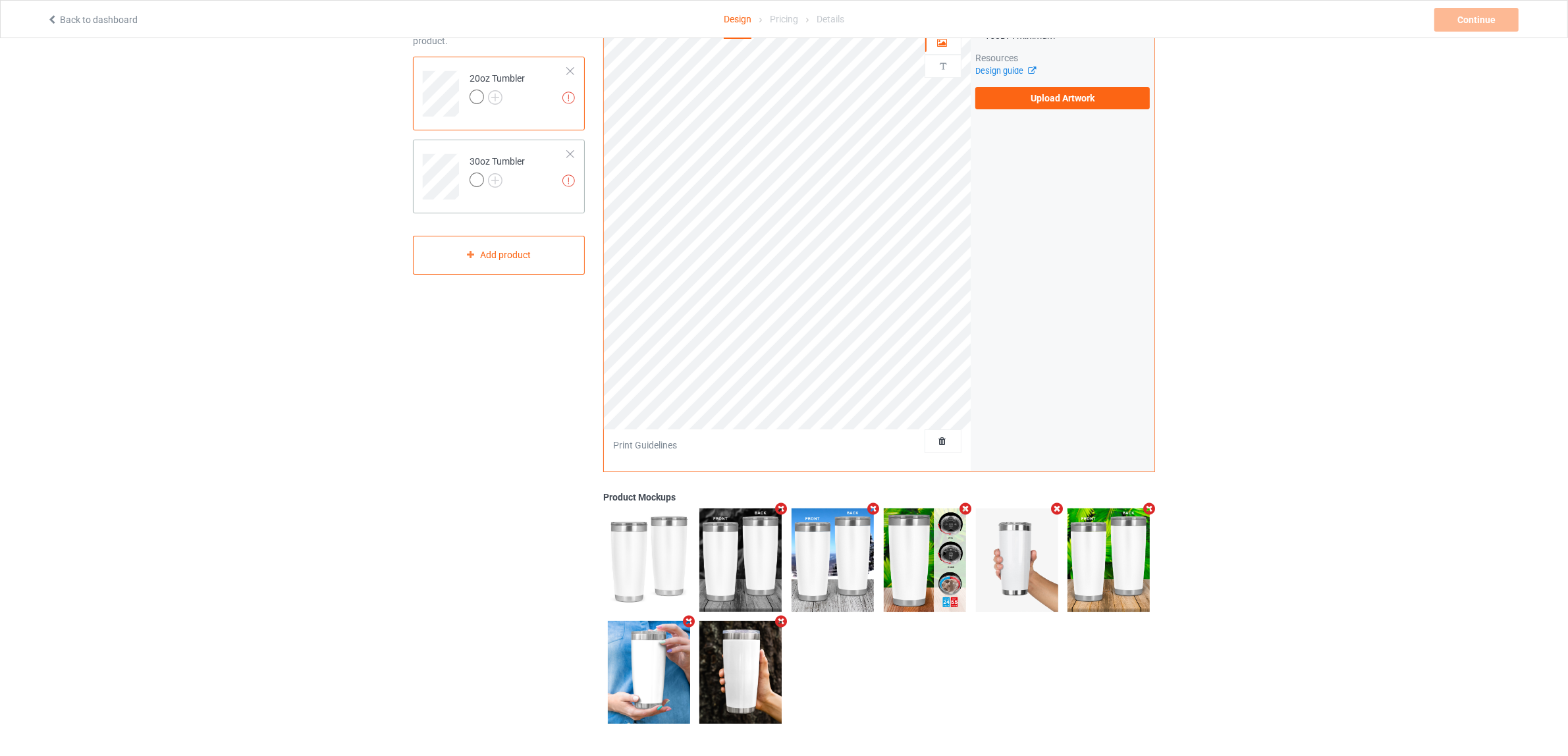
click at [530, 184] on td "Missing artworks 30oz Tumbler" at bounding box center [518, 172] width 113 height 55
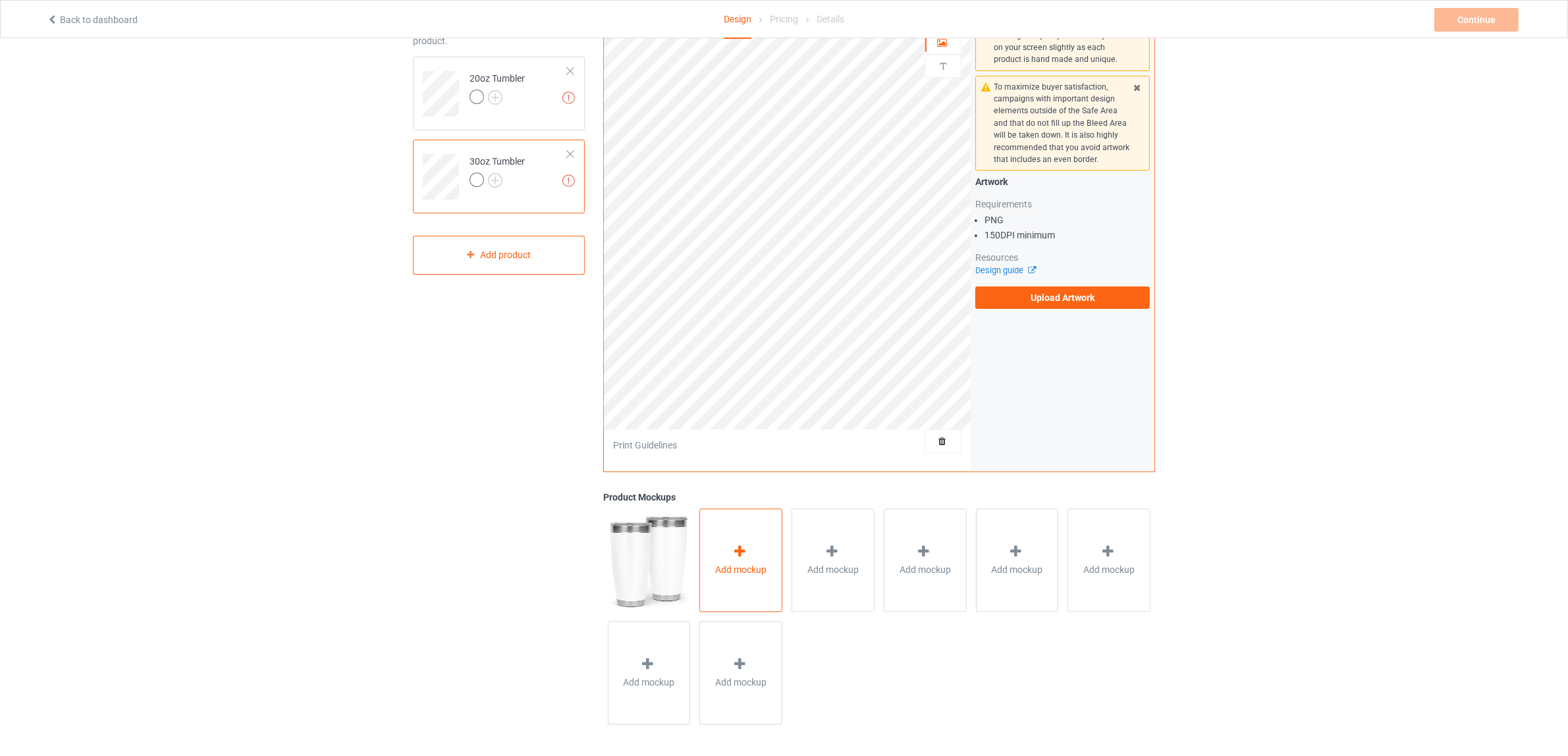
click at [752, 559] on div "Add mockup" at bounding box center [741, 559] width 83 height 103
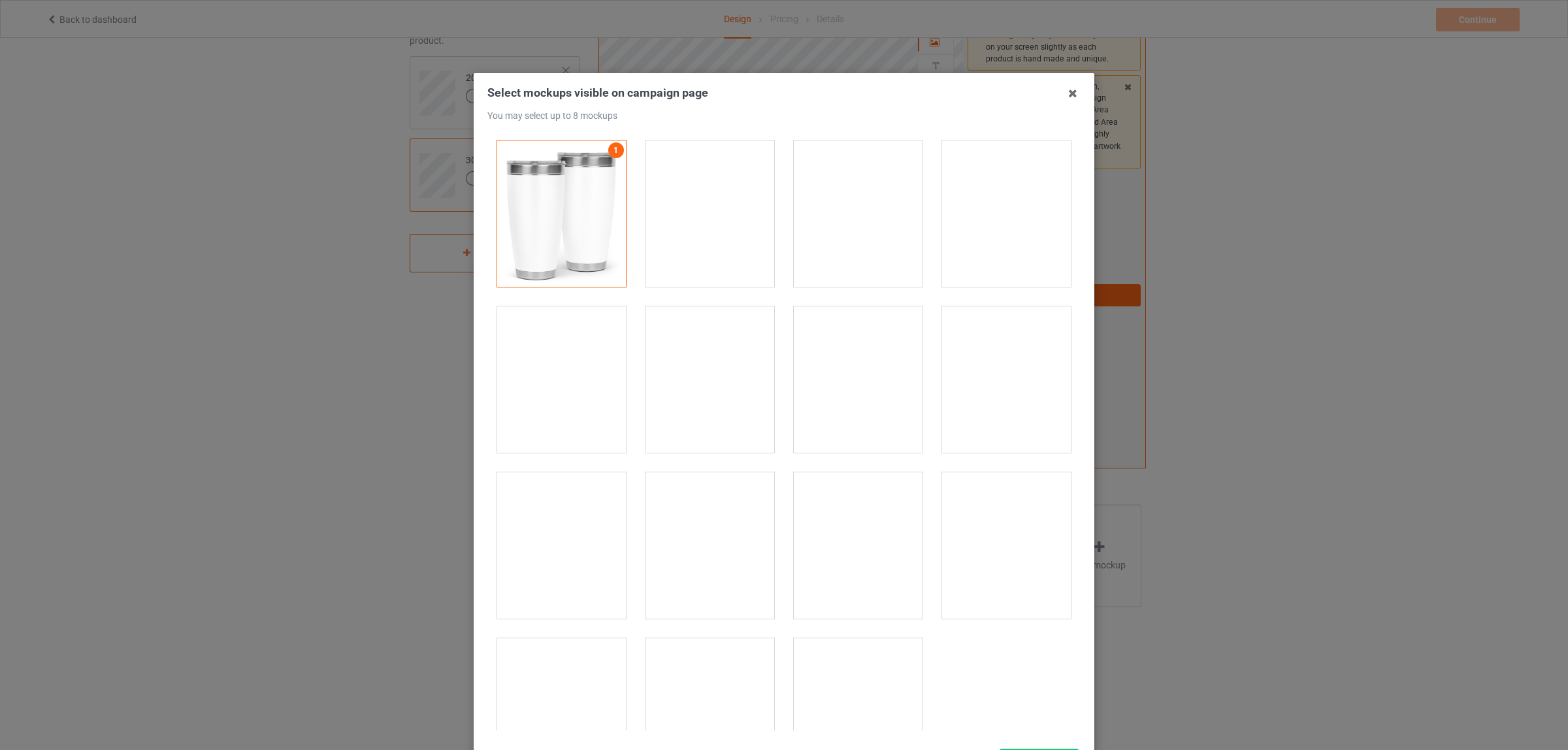
scroll to position [64, 0]
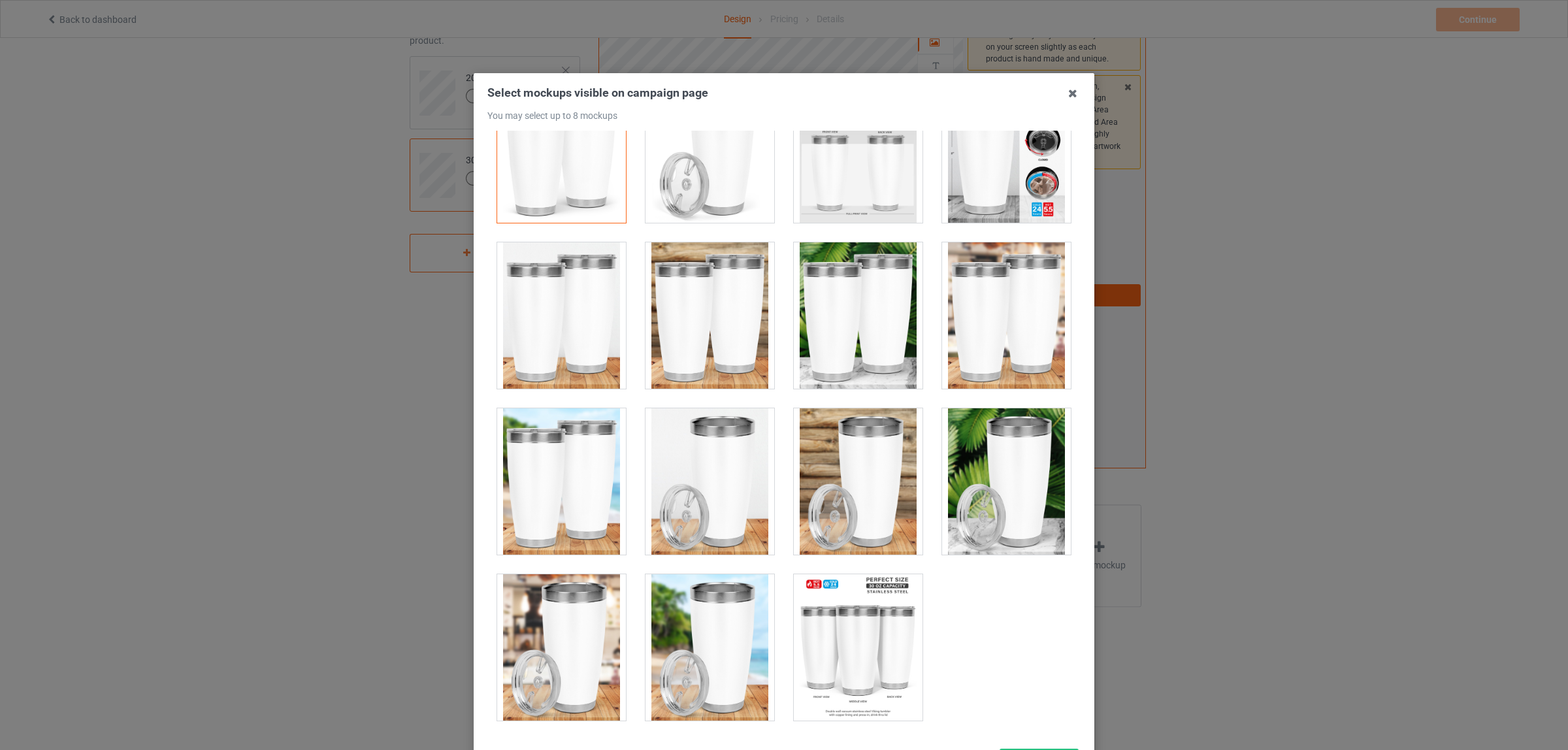
click at [994, 338] on div at bounding box center [1006, 315] width 129 height 146
click at [834, 329] on div at bounding box center [858, 315] width 129 height 146
click at [699, 317] on div at bounding box center [710, 315] width 129 height 146
click at [572, 503] on div at bounding box center [561, 481] width 129 height 146
click at [562, 305] on div at bounding box center [561, 315] width 129 height 146
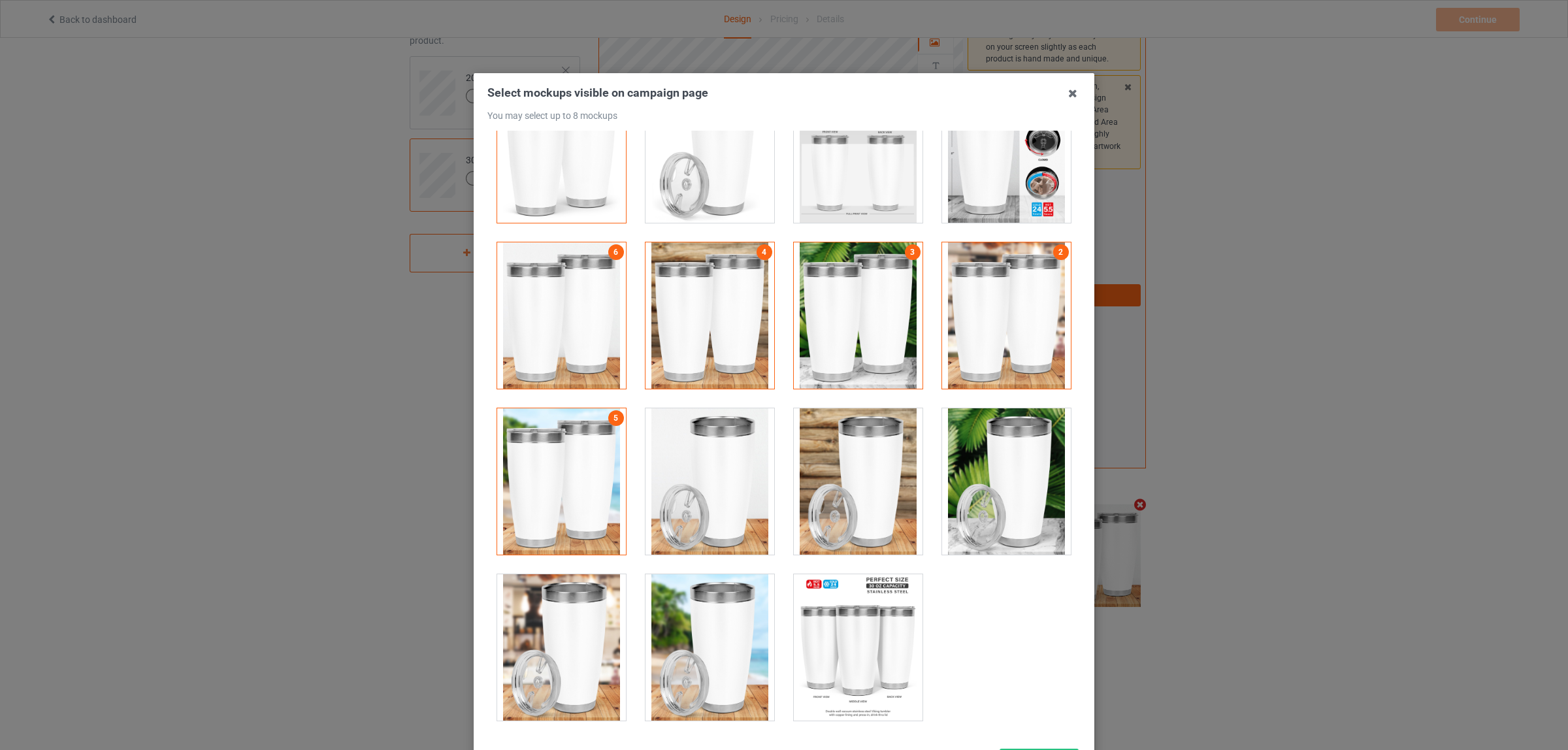
click at [981, 176] on div at bounding box center [1006, 149] width 129 height 146
click at [712, 640] on div at bounding box center [710, 646] width 129 height 146
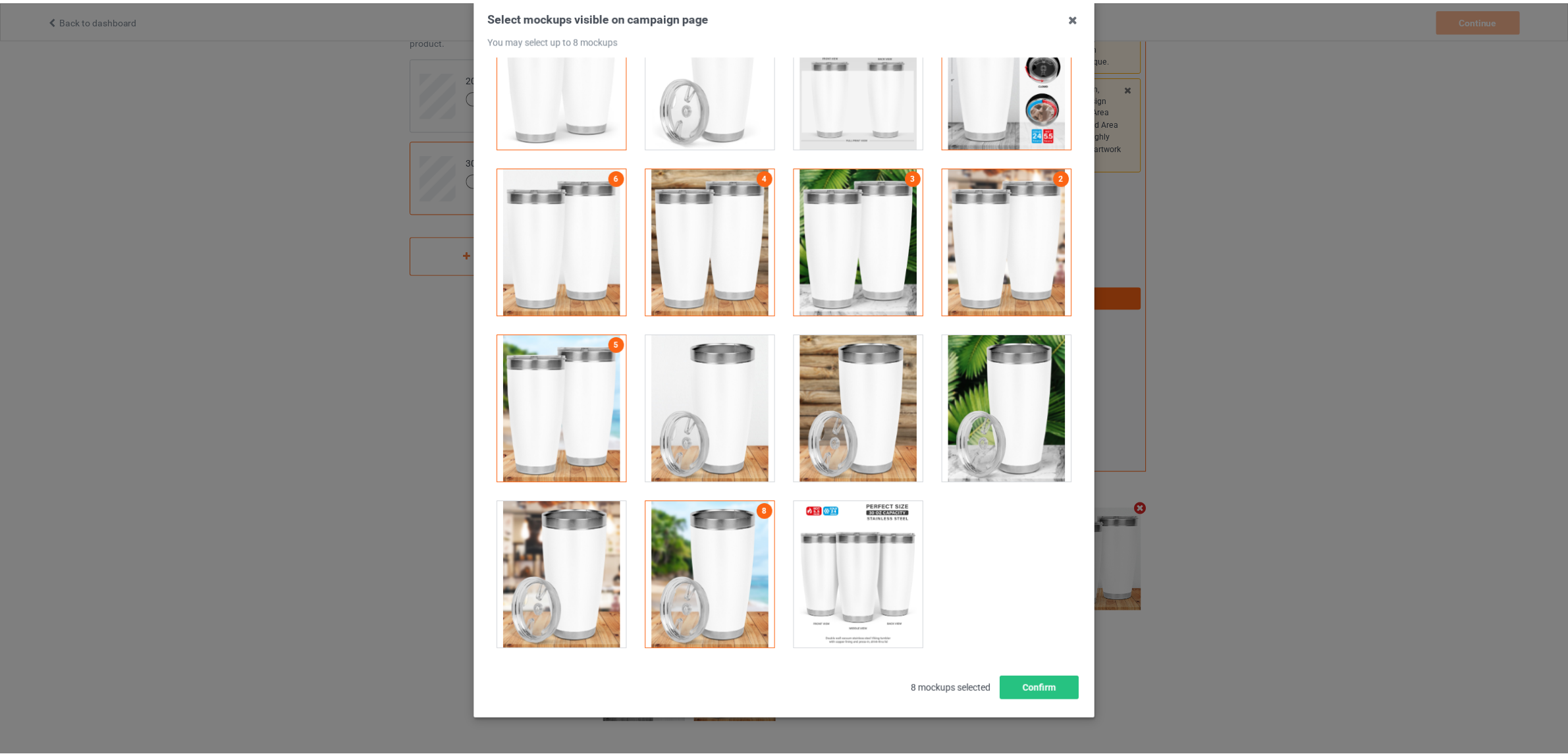
scroll to position [113, 0]
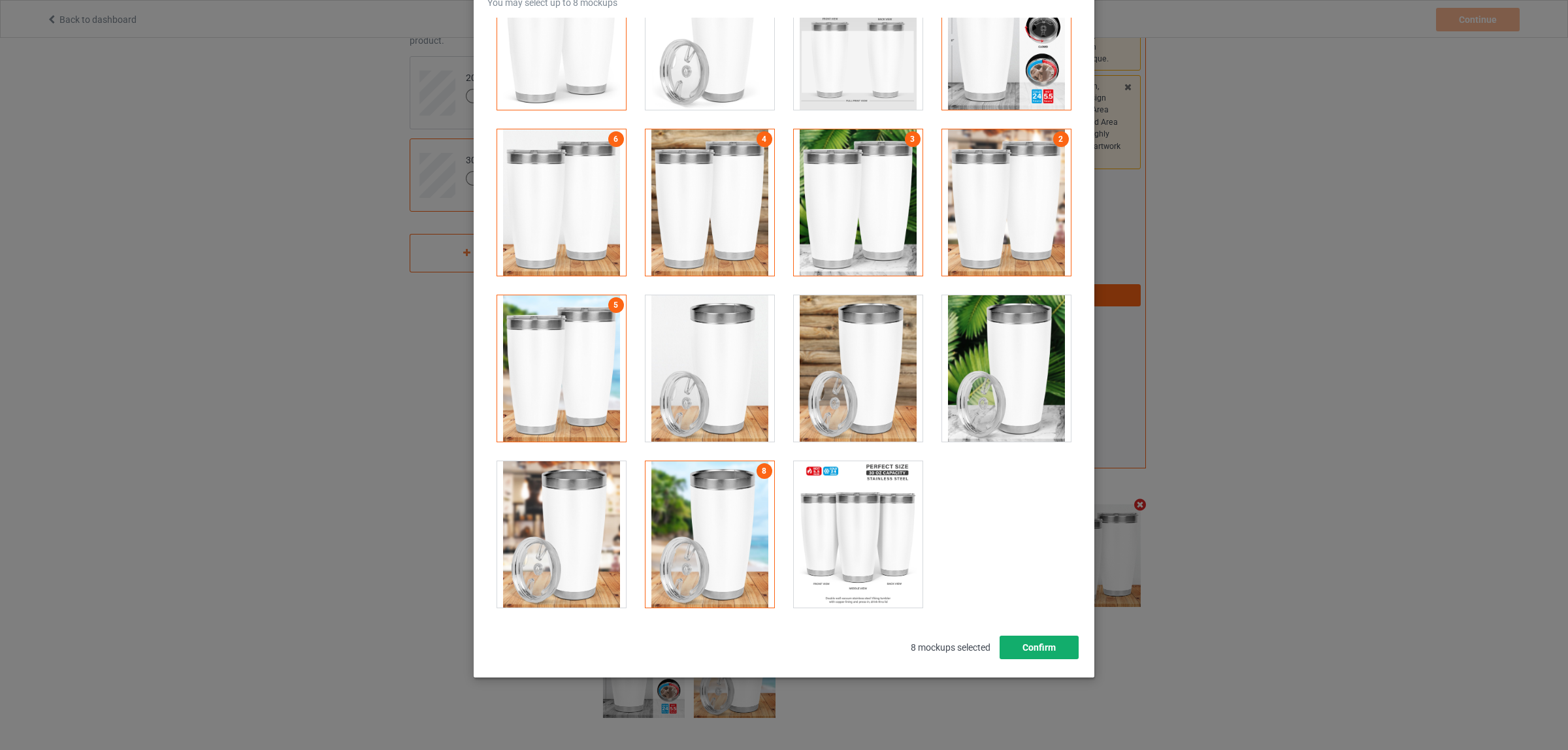
click at [1023, 650] on button "Confirm" at bounding box center [1039, 647] width 79 height 24
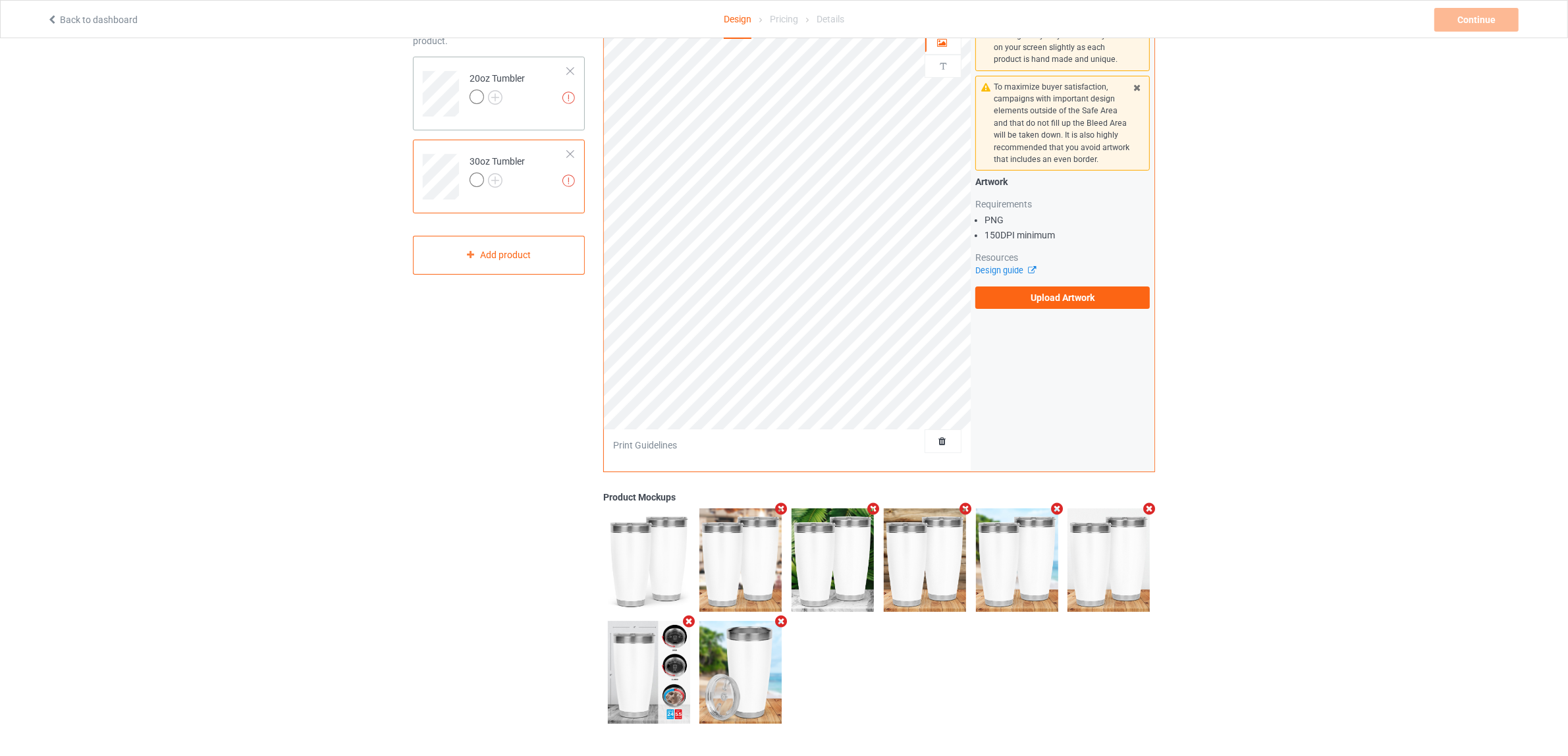
click at [535, 111] on td "Missing artworks 20oz Tumbler" at bounding box center [518, 90] width 113 height 55
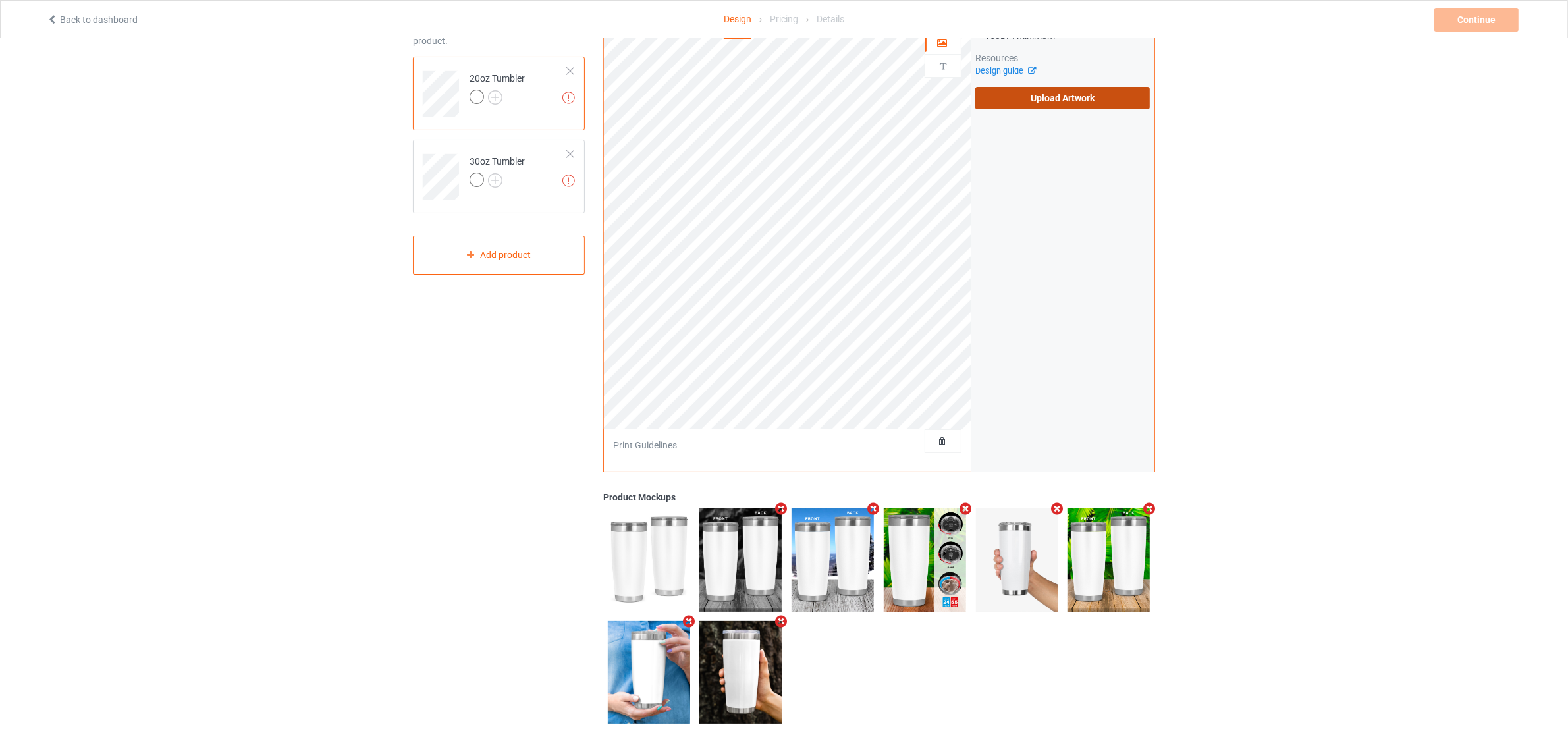
click at [1033, 105] on label "Upload Artwork" at bounding box center [1062, 98] width 175 height 22
click at [0, 0] on input "Upload Artwork" at bounding box center [0, 0] width 0 height 0
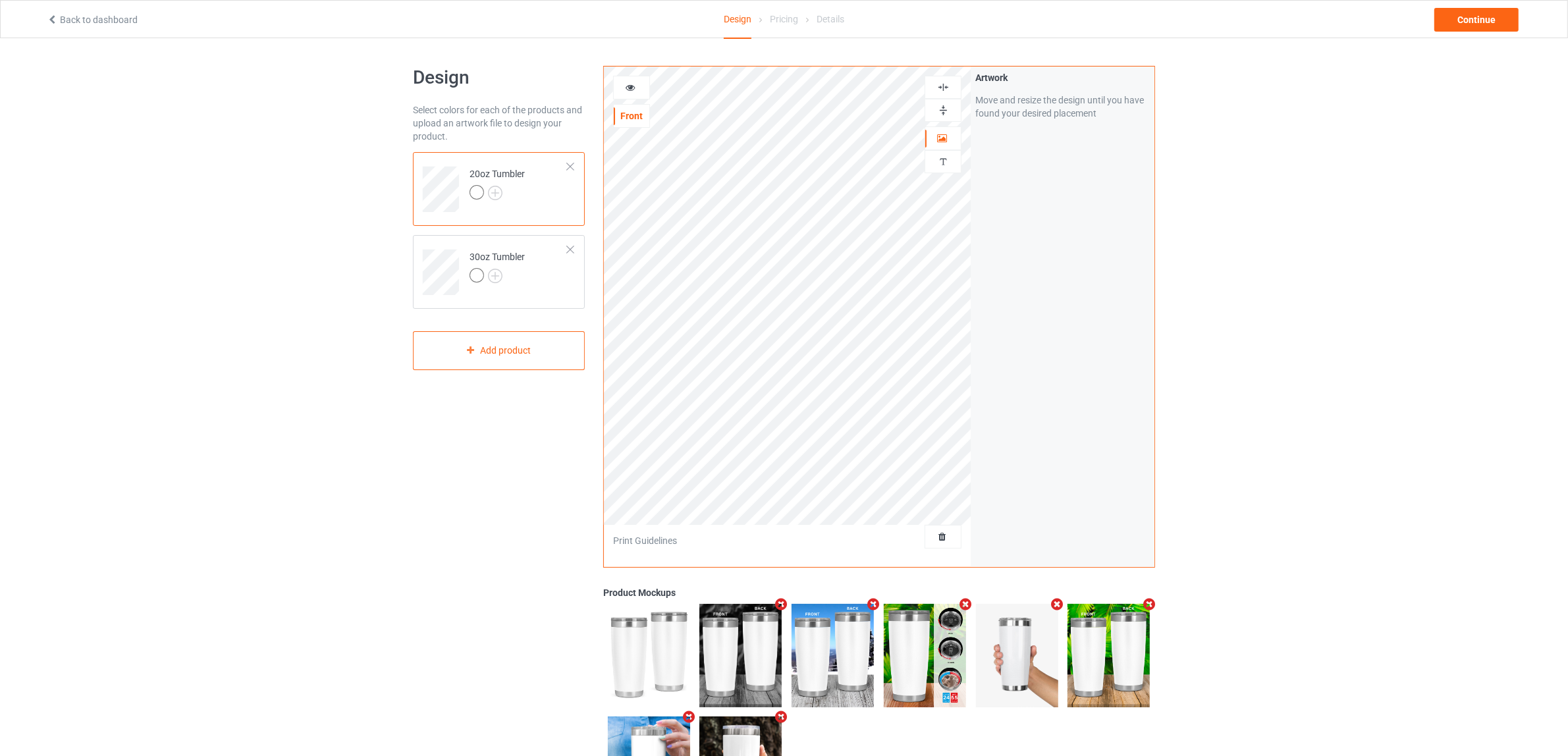
click at [938, 105] on img at bounding box center [944, 111] width 13 height 13
click at [946, 88] on img at bounding box center [944, 87] width 13 height 13
click at [515, 275] on div at bounding box center [497, 277] width 55 height 18
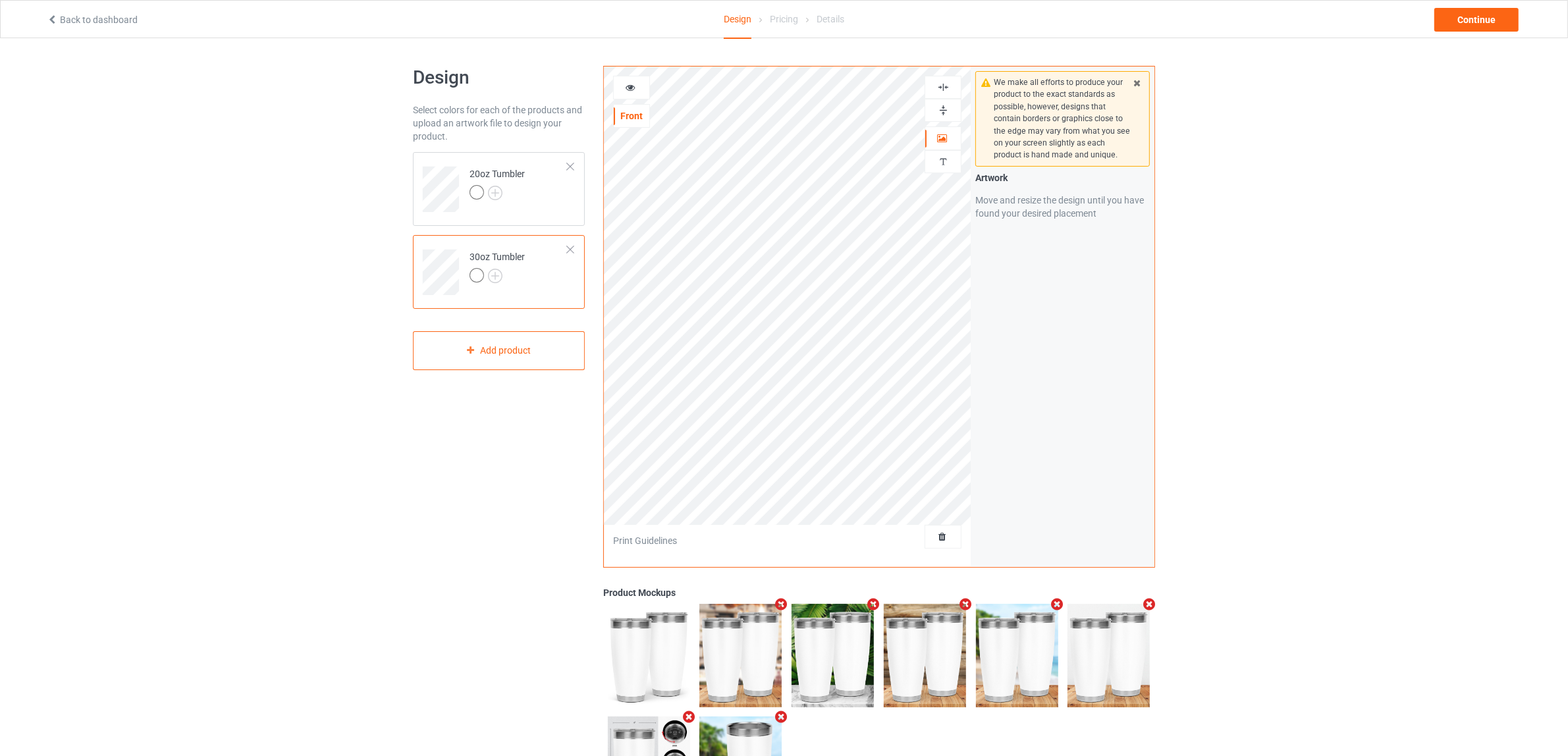
click at [935, 111] on div at bounding box center [943, 111] width 36 height 13
click at [940, 92] on img at bounding box center [944, 87] width 13 height 13
click at [1458, 17] on div "Continue" at bounding box center [1476, 20] width 84 height 24
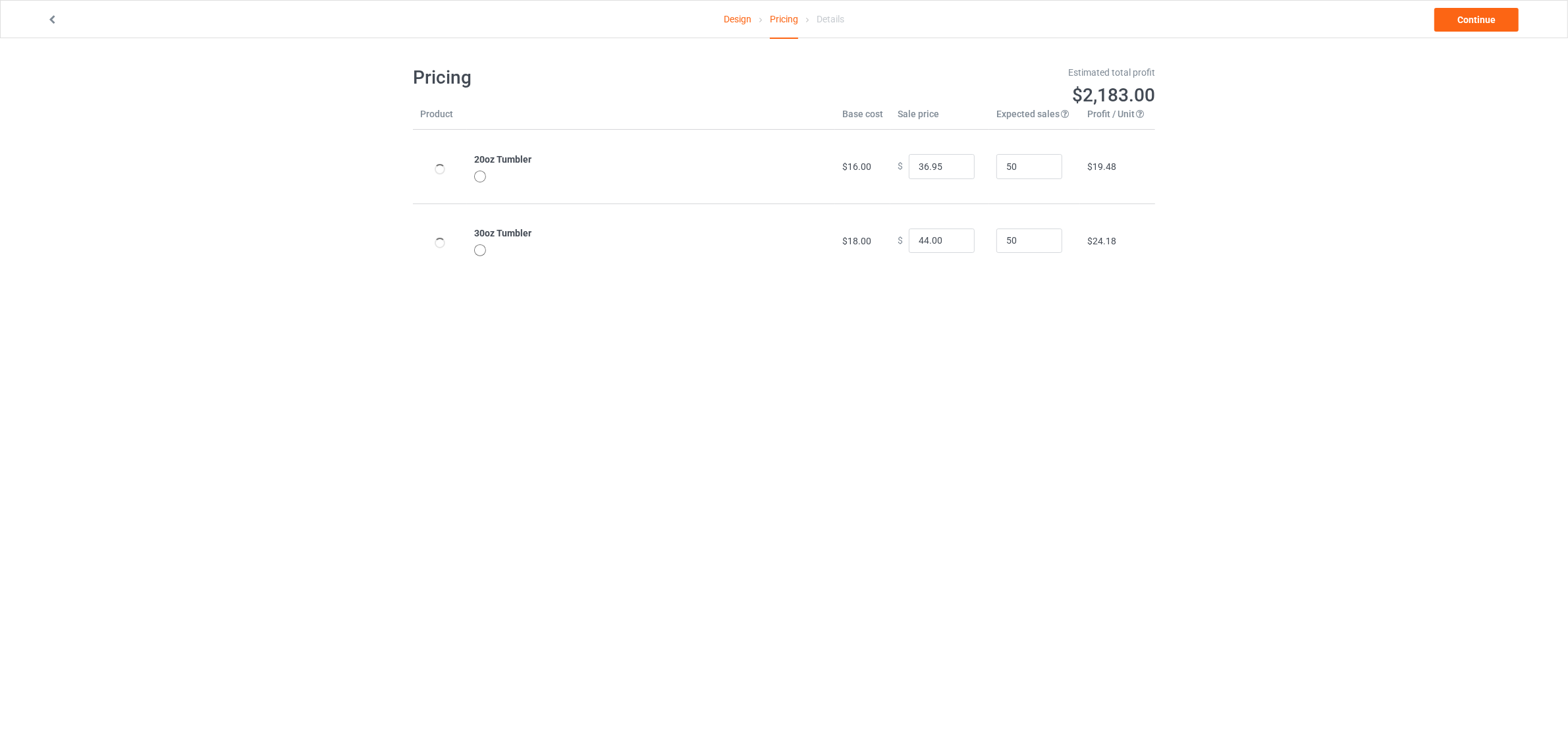
click at [1254, 303] on div "Design Pricing Details Continue Pricing Estimated total profit $2,183.00 Produc…" at bounding box center [784, 171] width 1568 height 266
drag, startPoint x: 919, startPoint y: 166, endPoint x: 871, endPoint y: 163, distance: 48.1
click at [871, 163] on tr "20oz Tumbler $16.00 $ 36.95 50 $19.48" at bounding box center [784, 167] width 742 height 74
type input "26.95"
click at [1285, 346] on body "Design Pricing Details Continue Pricing Estimated total profit $1,718.00 Produc…" at bounding box center [784, 416] width 1568 height 756
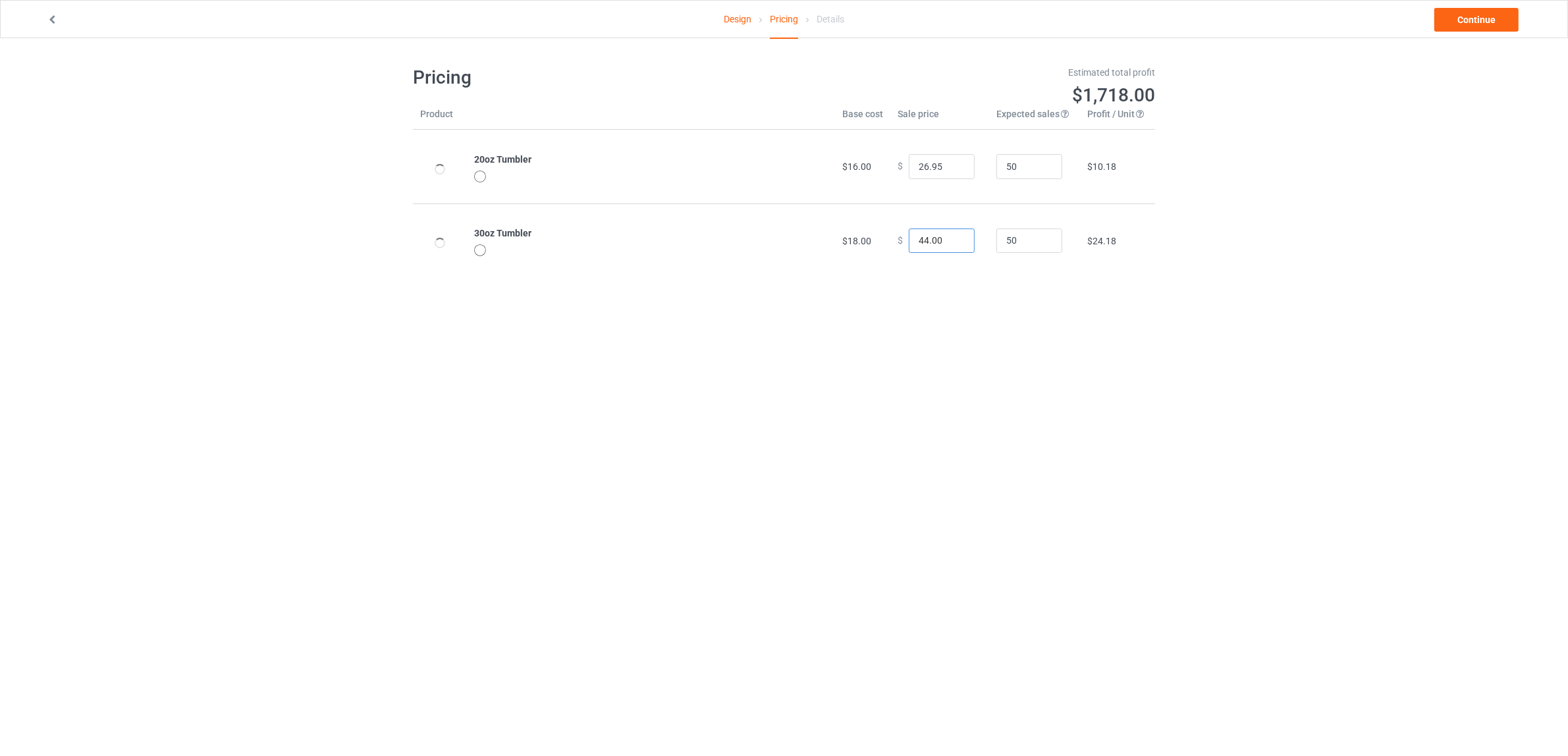
drag, startPoint x: 916, startPoint y: 234, endPoint x: 860, endPoint y: 228, distance: 56.3
click at [860, 228] on tr "30oz Tumbler $18.00 $ 44.00 50 $24.18" at bounding box center [784, 240] width 742 height 74
type input "34.00"
click at [1212, 351] on body "Design Pricing Details Continue Pricing Estimated total profit $1,253.00 Produc…" at bounding box center [784, 416] width 1568 height 756
click at [1461, 20] on link "Continue" at bounding box center [1476, 20] width 84 height 24
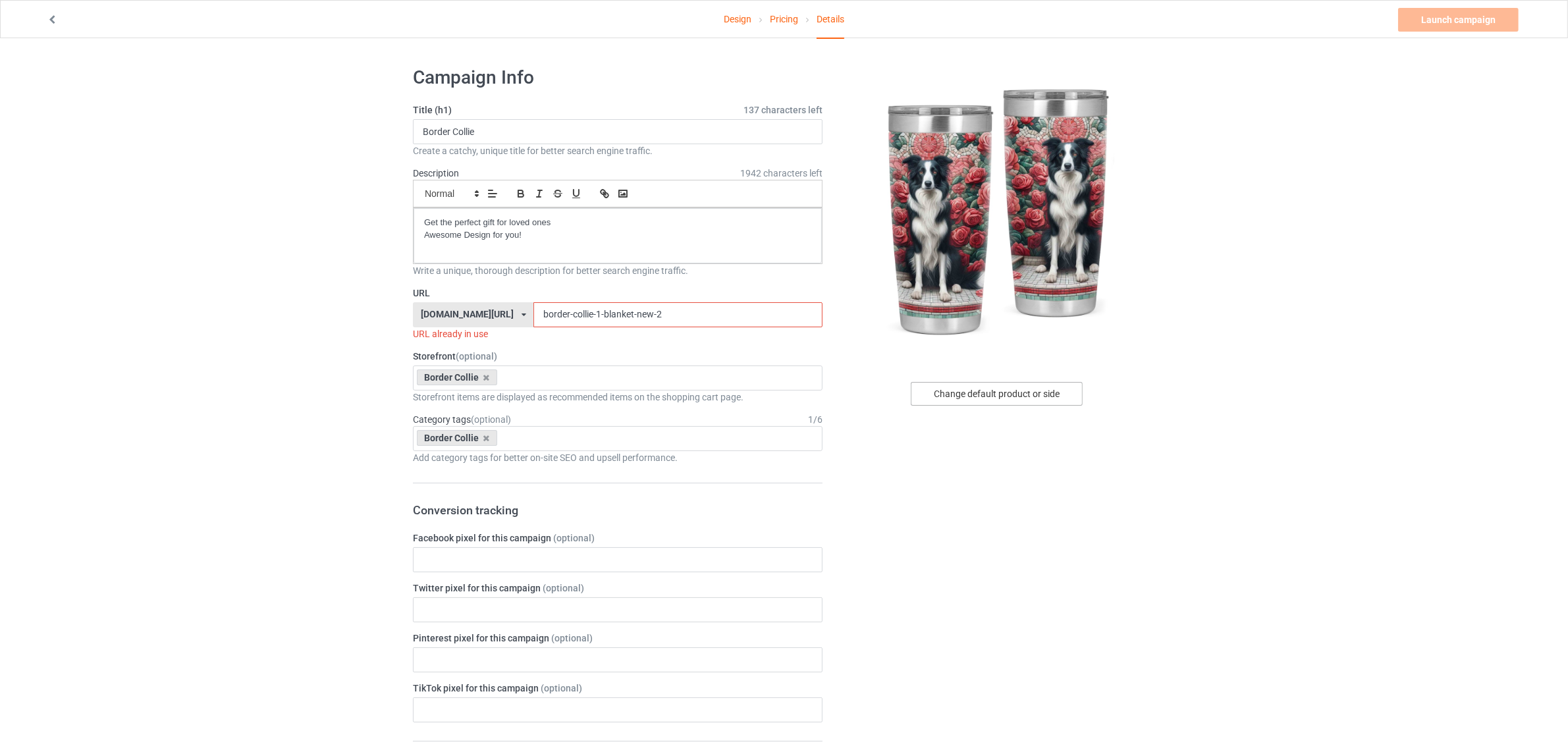
click at [999, 393] on div "Change default product or side" at bounding box center [997, 394] width 172 height 24
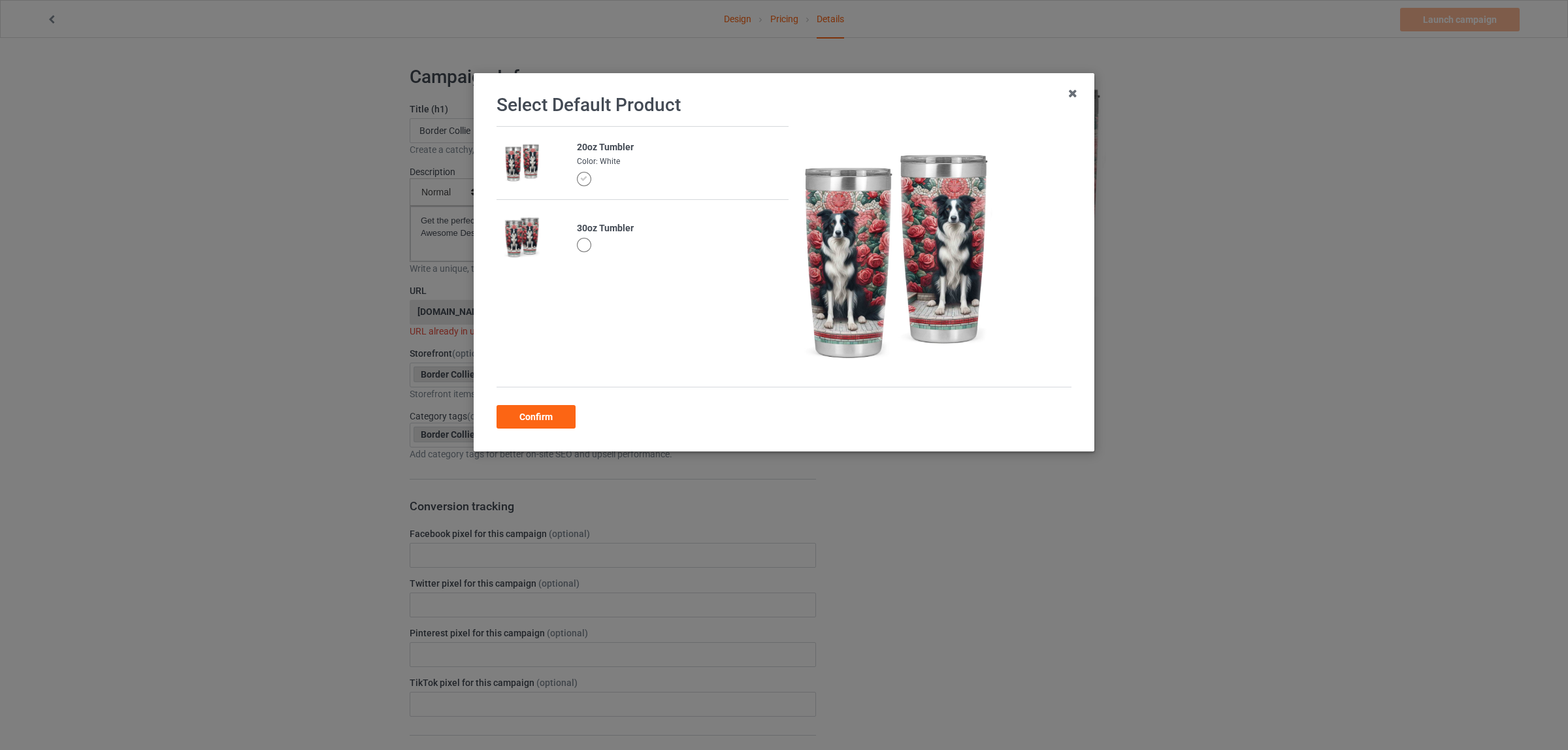
click at [513, 404] on div "Confirm" at bounding box center [784, 414] width 575 height 28
click at [528, 421] on div "Confirm" at bounding box center [536, 417] width 79 height 24
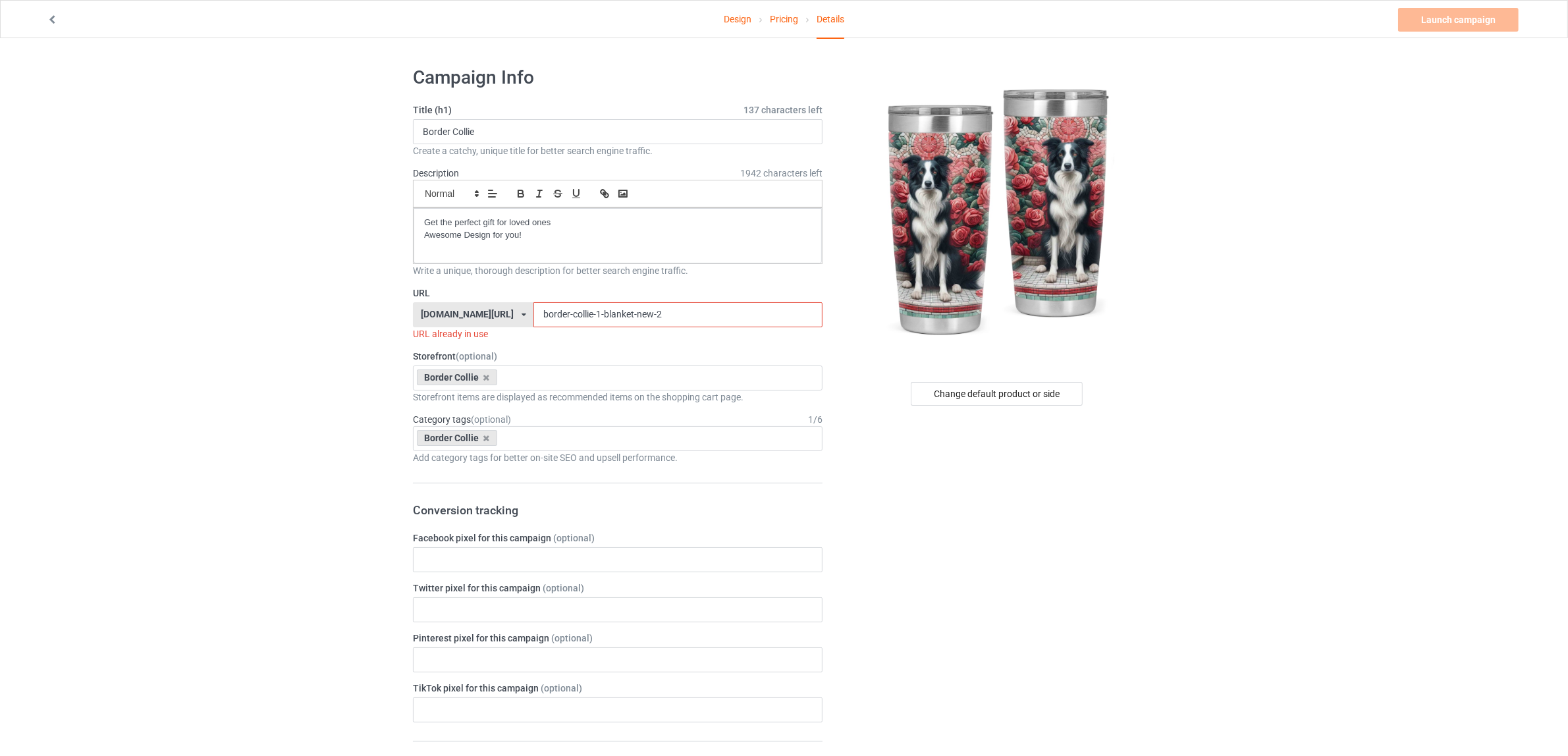
drag, startPoint x: 573, startPoint y: 316, endPoint x: 775, endPoint y: 320, distance: 202.0
click at [775, 320] on input "border-collie-1-blanket-new-2" at bounding box center [677, 314] width 288 height 25
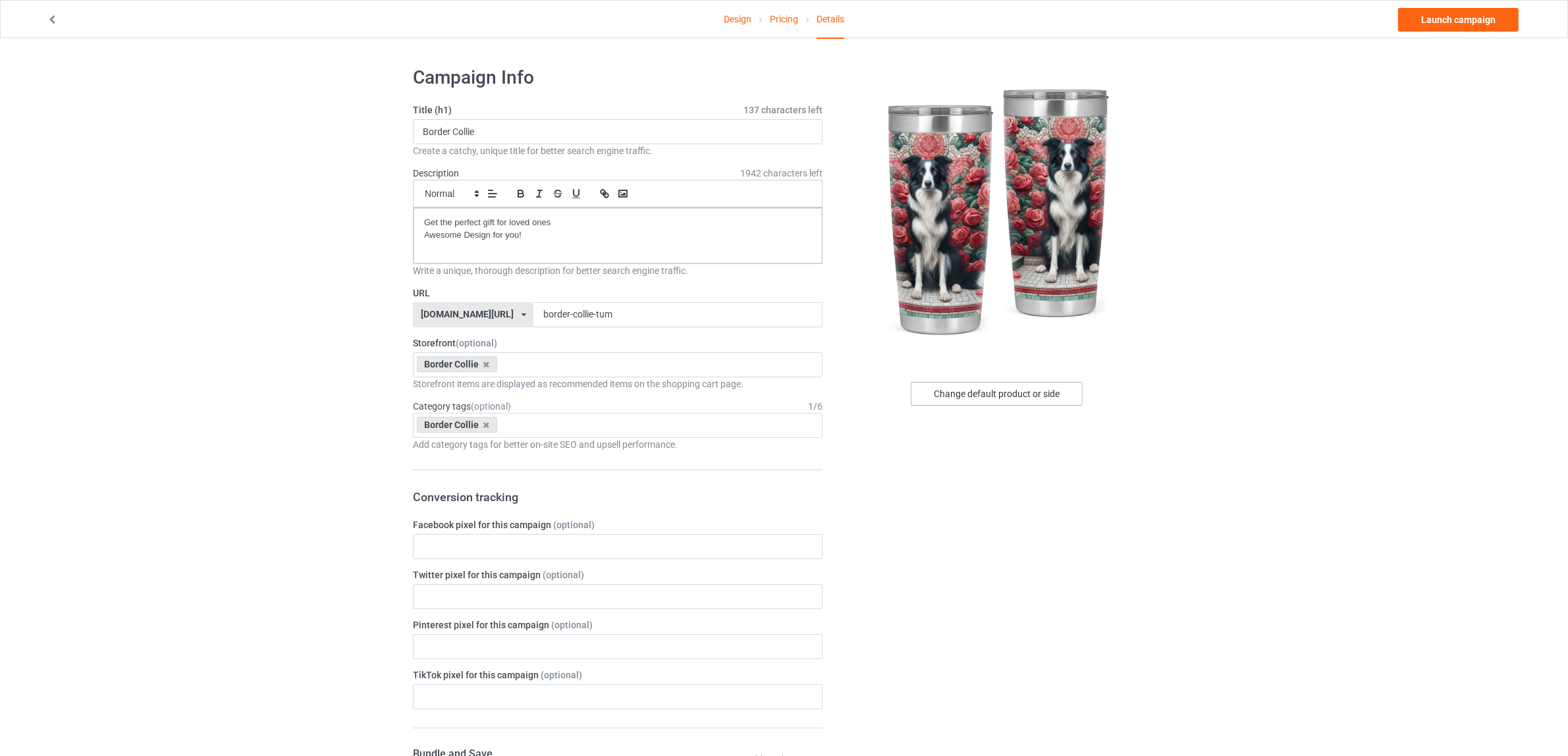
click at [1003, 387] on div "Change default product or side" at bounding box center [997, 394] width 172 height 24
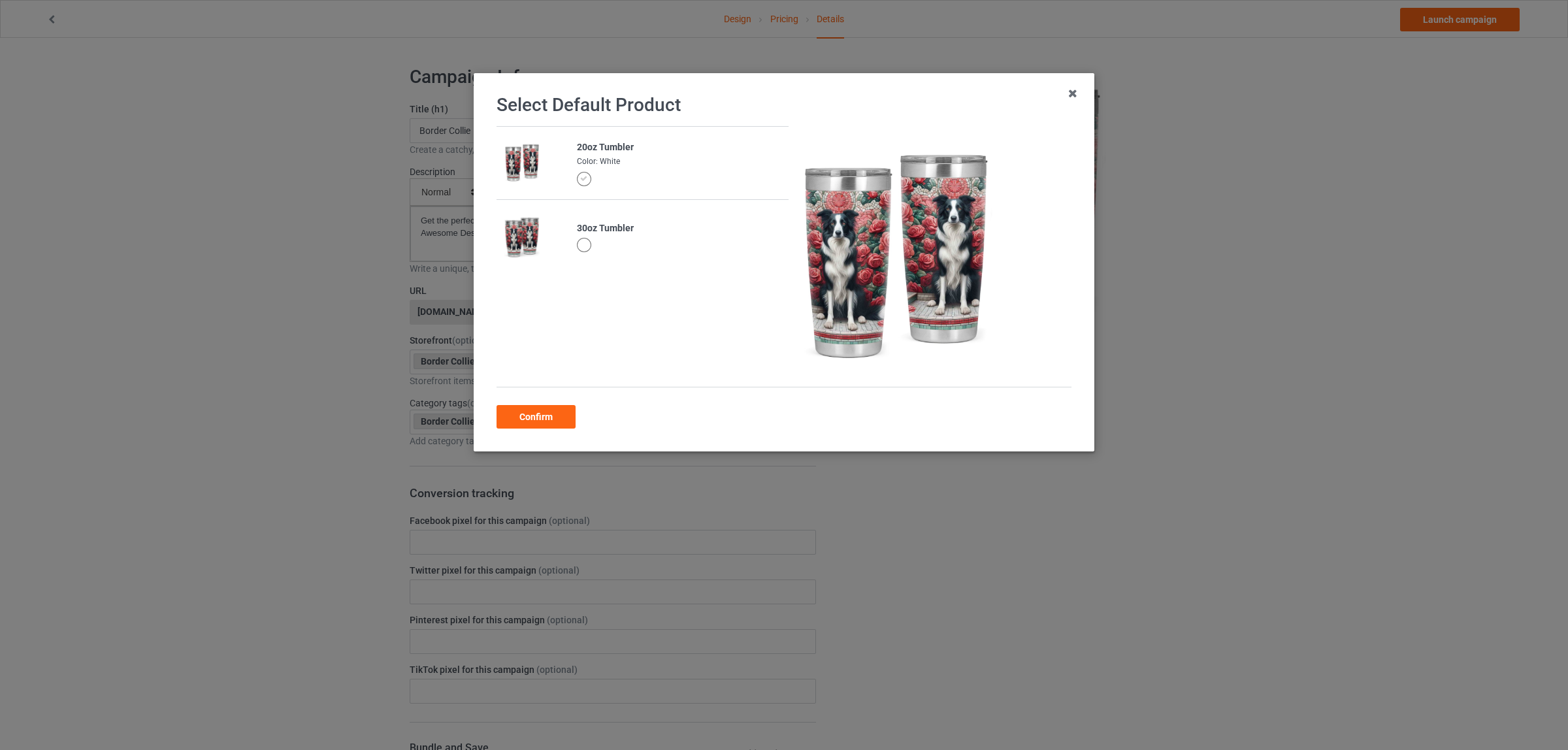
click at [616, 147] on div "20oz Tumbler" at bounding box center [678, 147] width 204 height 13
copy div "Tumbler"
click at [539, 409] on div "Confirm" at bounding box center [536, 417] width 79 height 24
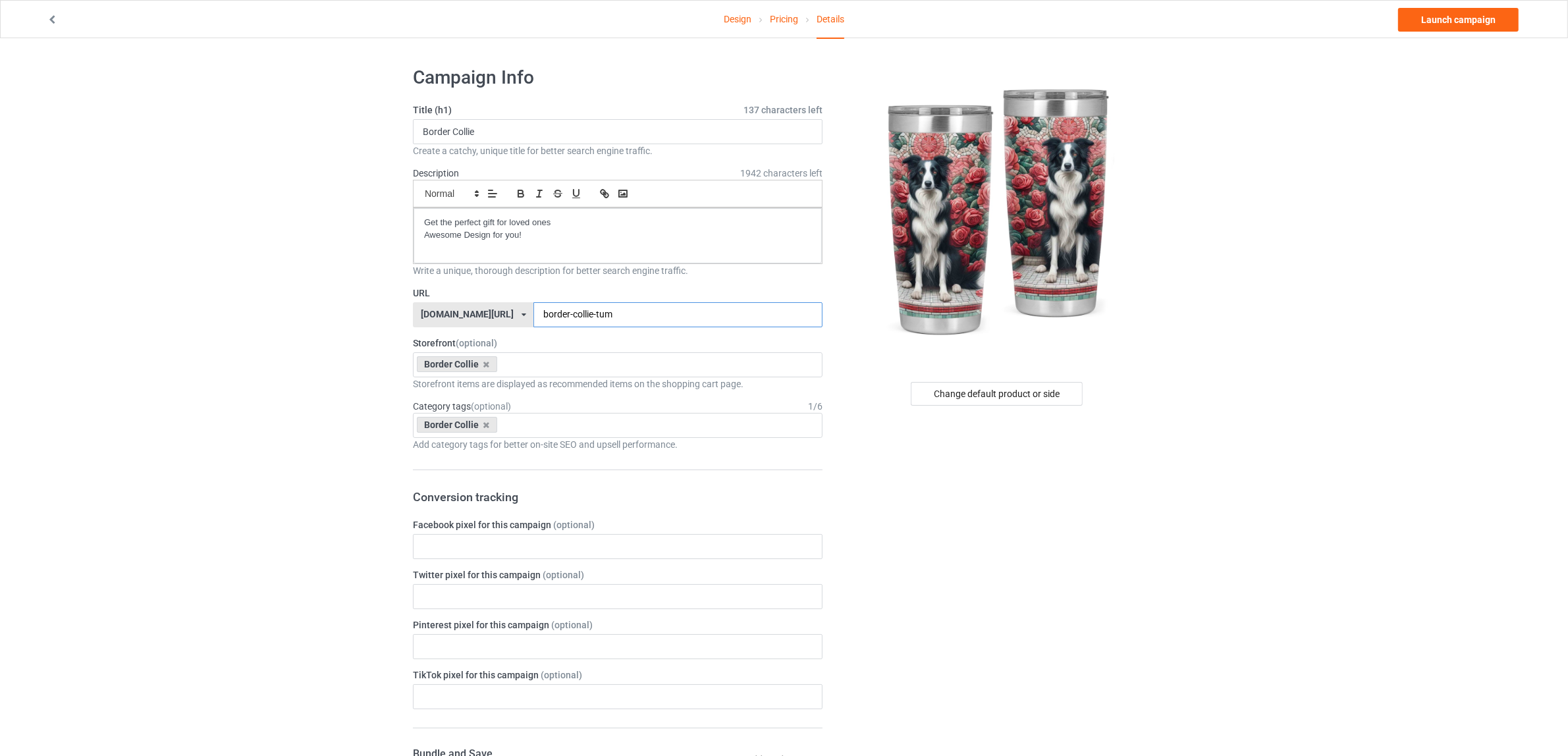
drag, startPoint x: 571, startPoint y: 317, endPoint x: 658, endPoint y: 309, distance: 87.4
click at [658, 309] on input "border-collie-tum" at bounding box center [677, 314] width 288 height 25
paste input "Tumbler"
type input "border-collie-Tumbler"
click at [1031, 519] on div "Change default product or side" at bounding box center [998, 720] width 332 height 1328
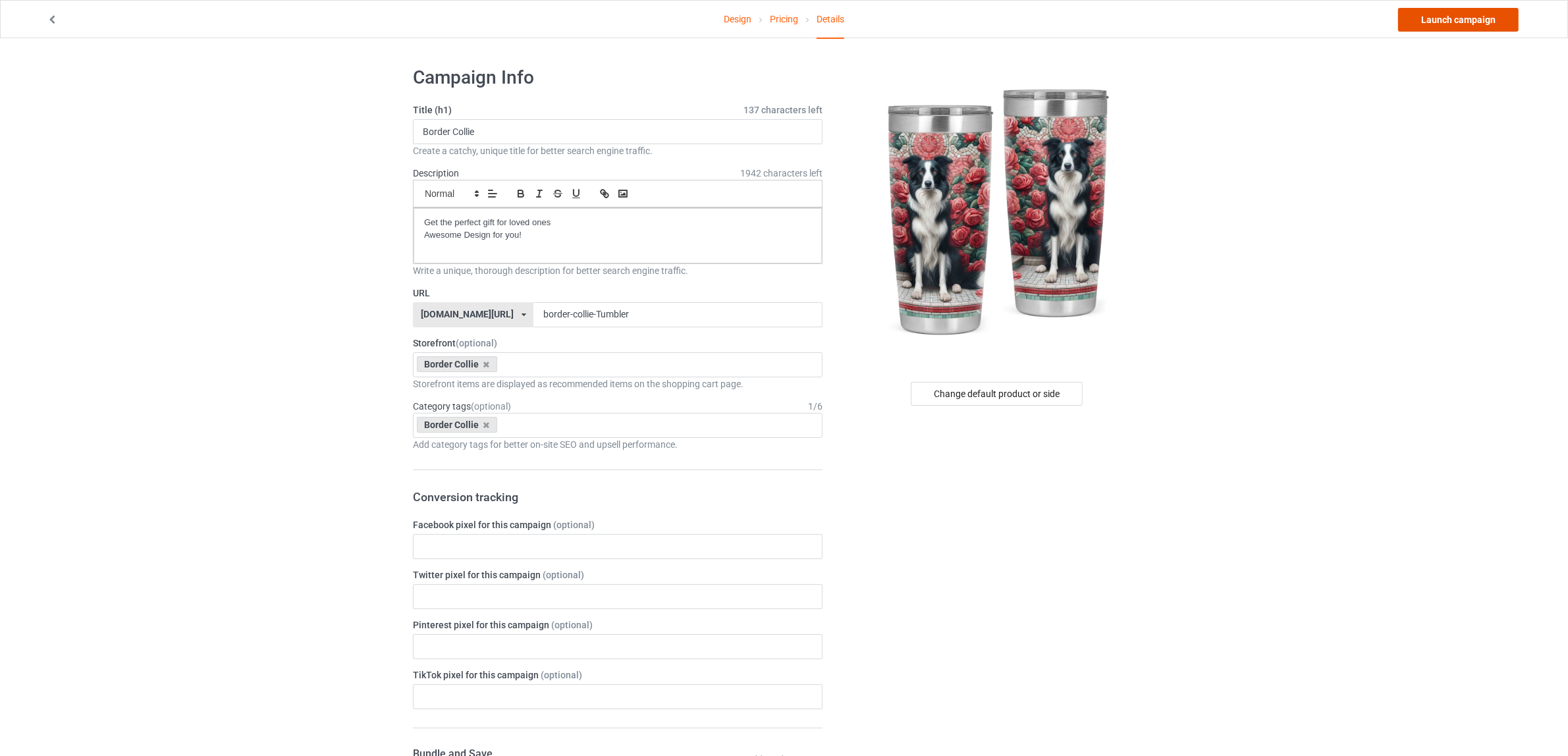
click at [1433, 21] on link "Launch campaign" at bounding box center [1458, 20] width 121 height 24
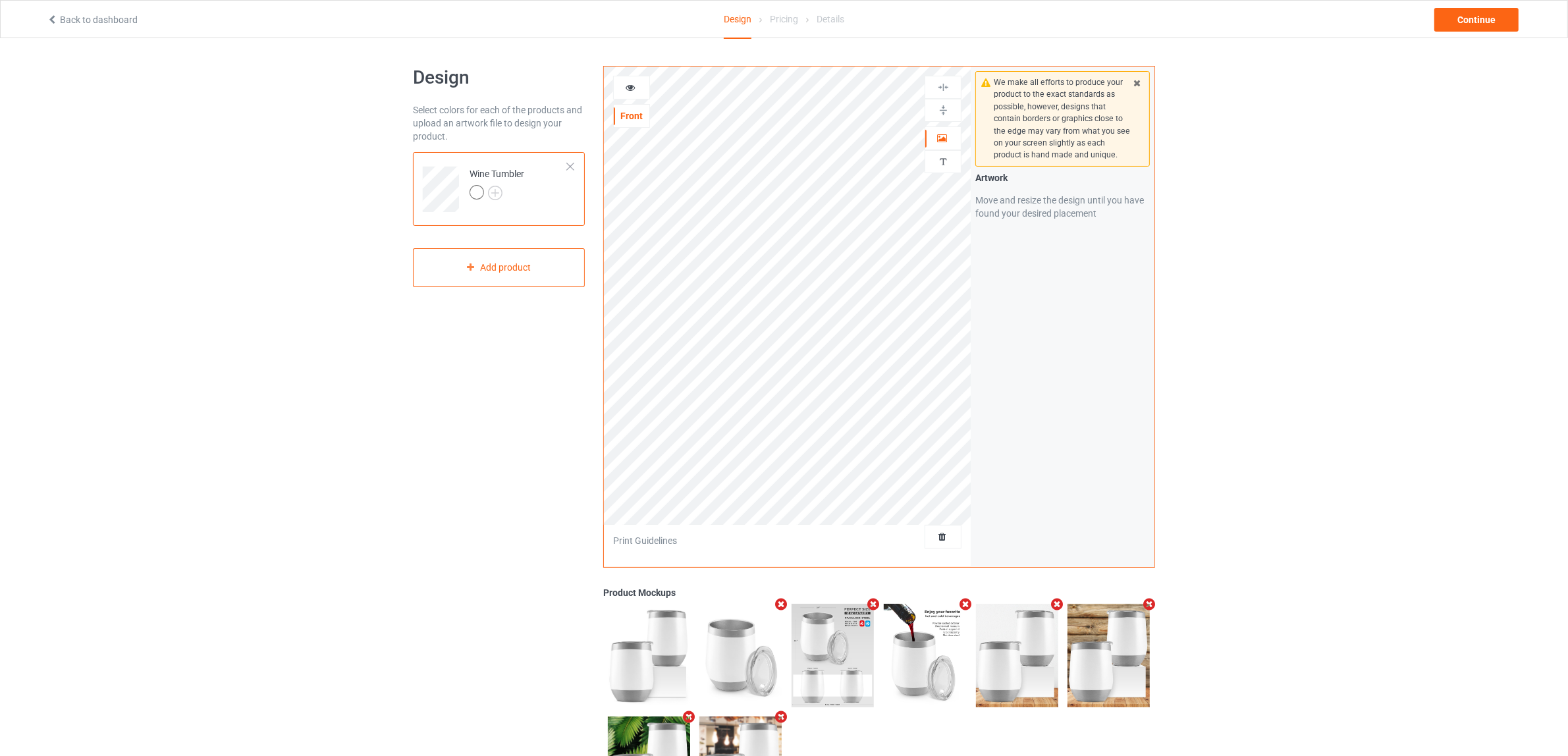
click at [577, 166] on div "Wine Tumbler" at bounding box center [499, 189] width 172 height 74
click at [568, 168] on div at bounding box center [570, 167] width 9 height 9
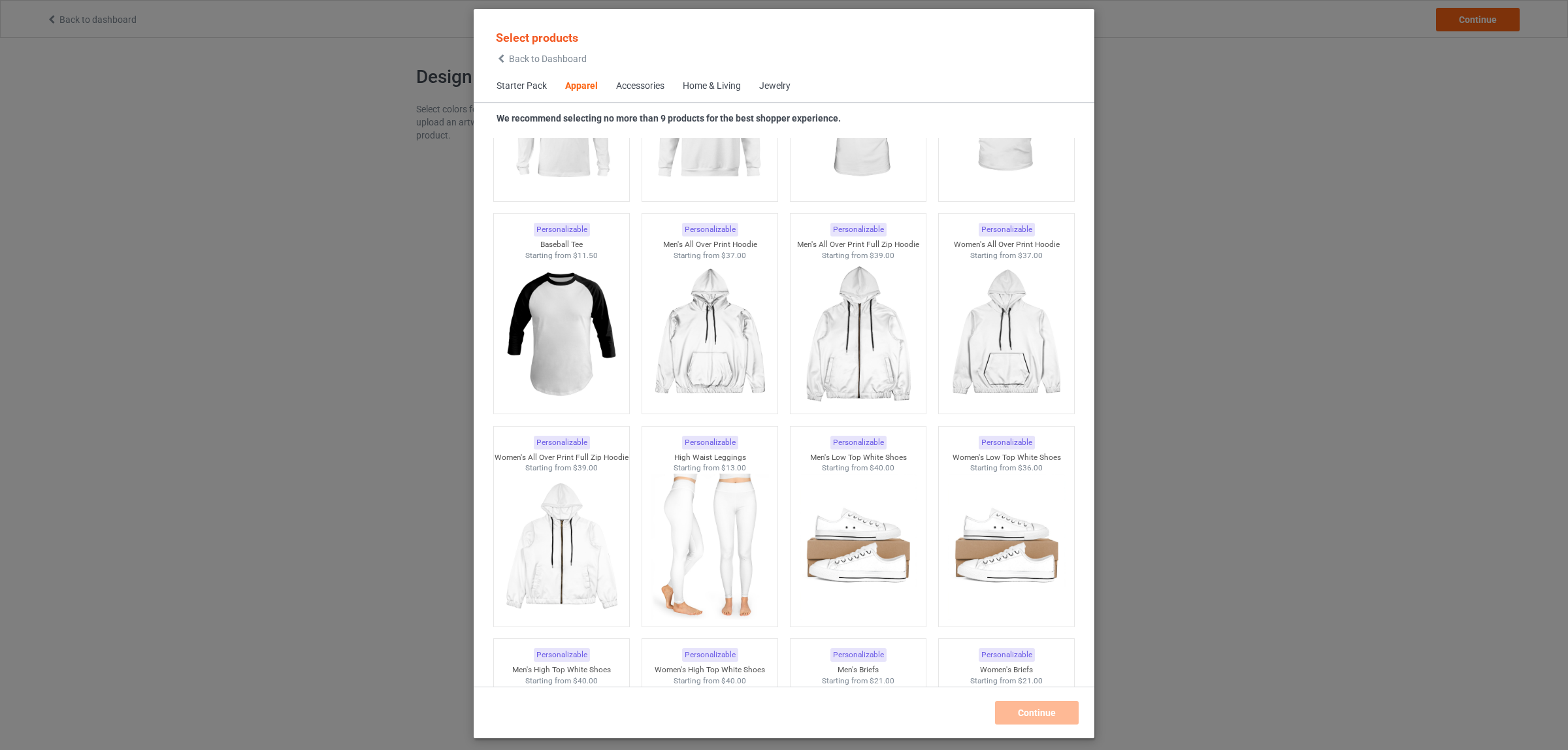
scroll to position [1405, 0]
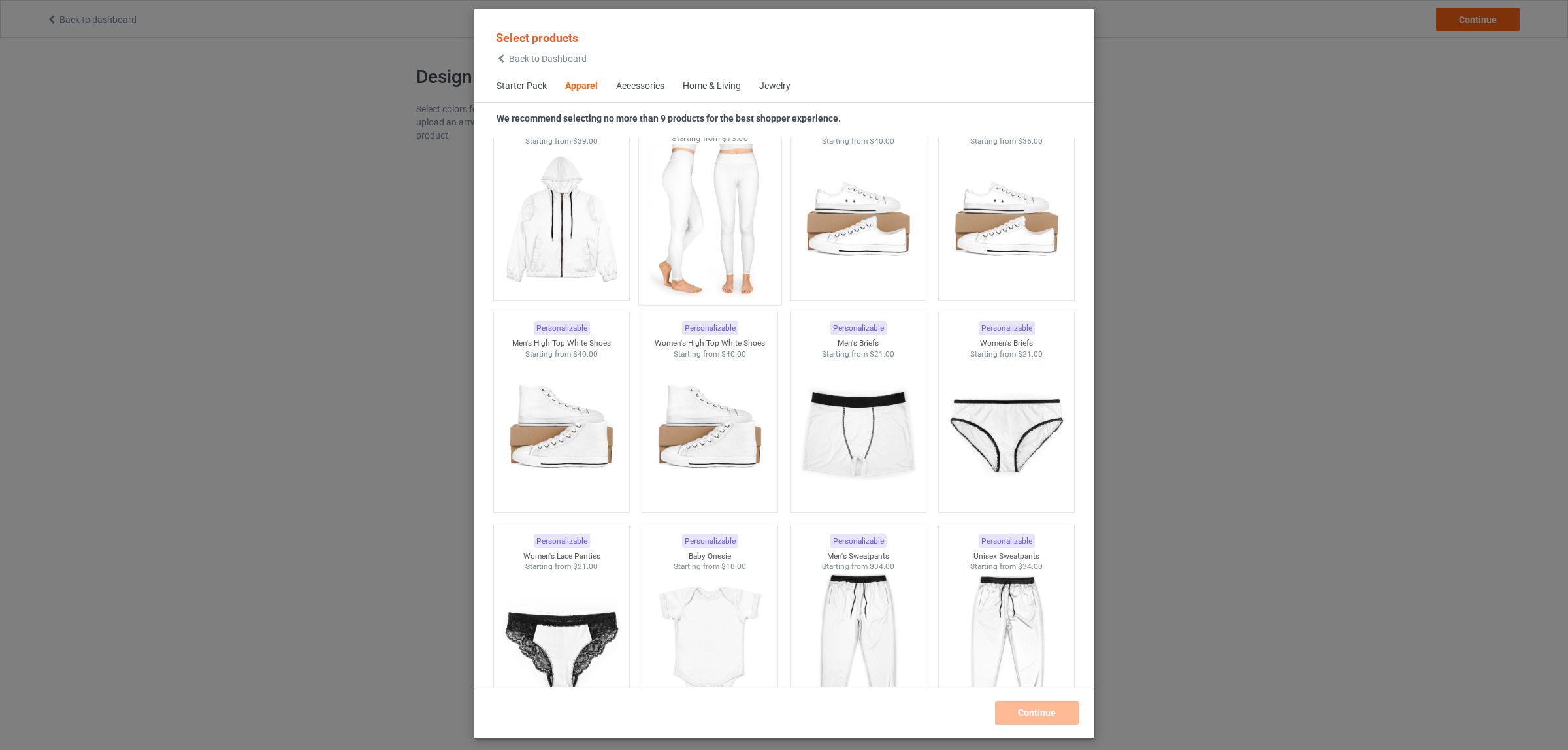
click at [695, 220] on img at bounding box center [709, 221] width 123 height 153
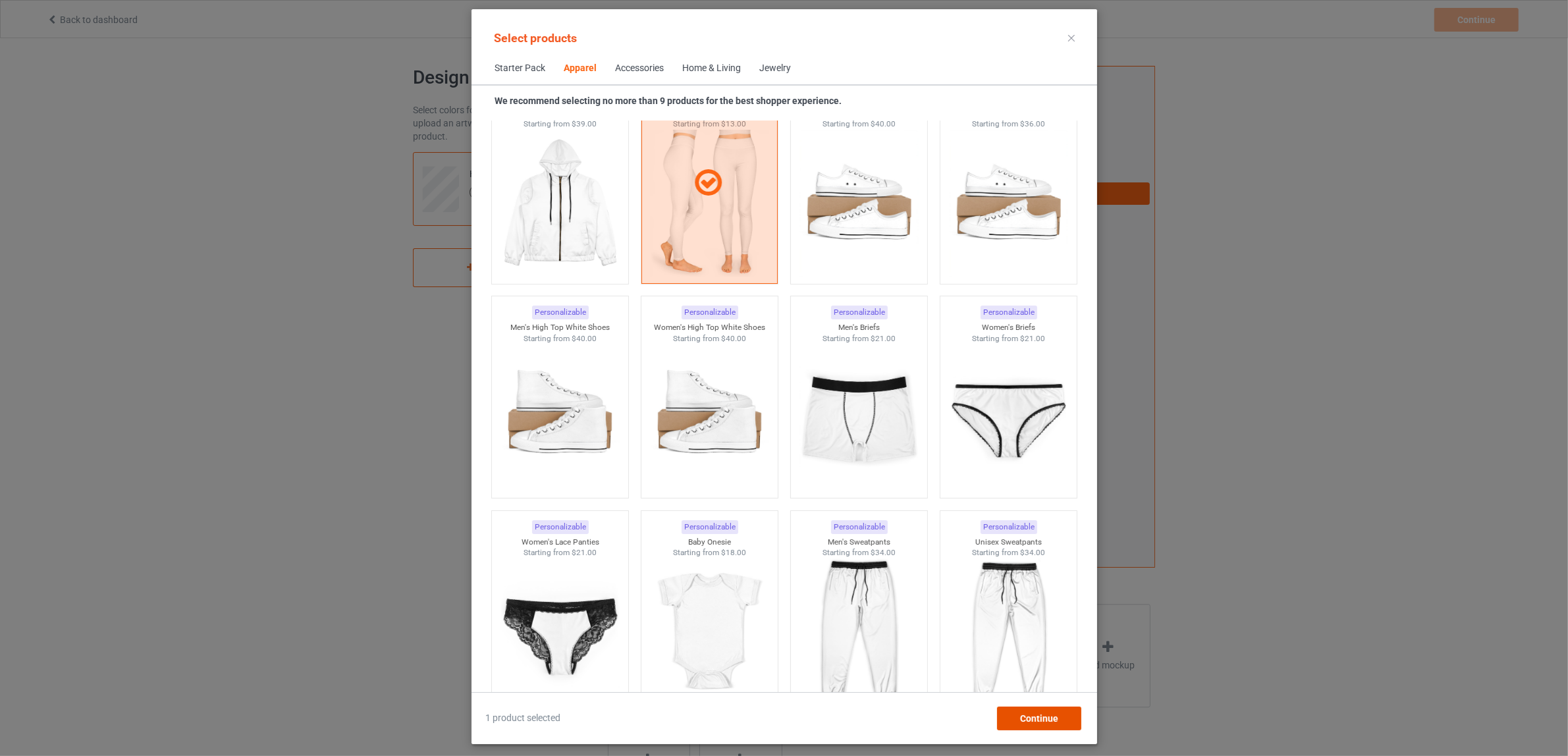
click at [1021, 713] on span "Continue" at bounding box center [1039, 718] width 38 height 11
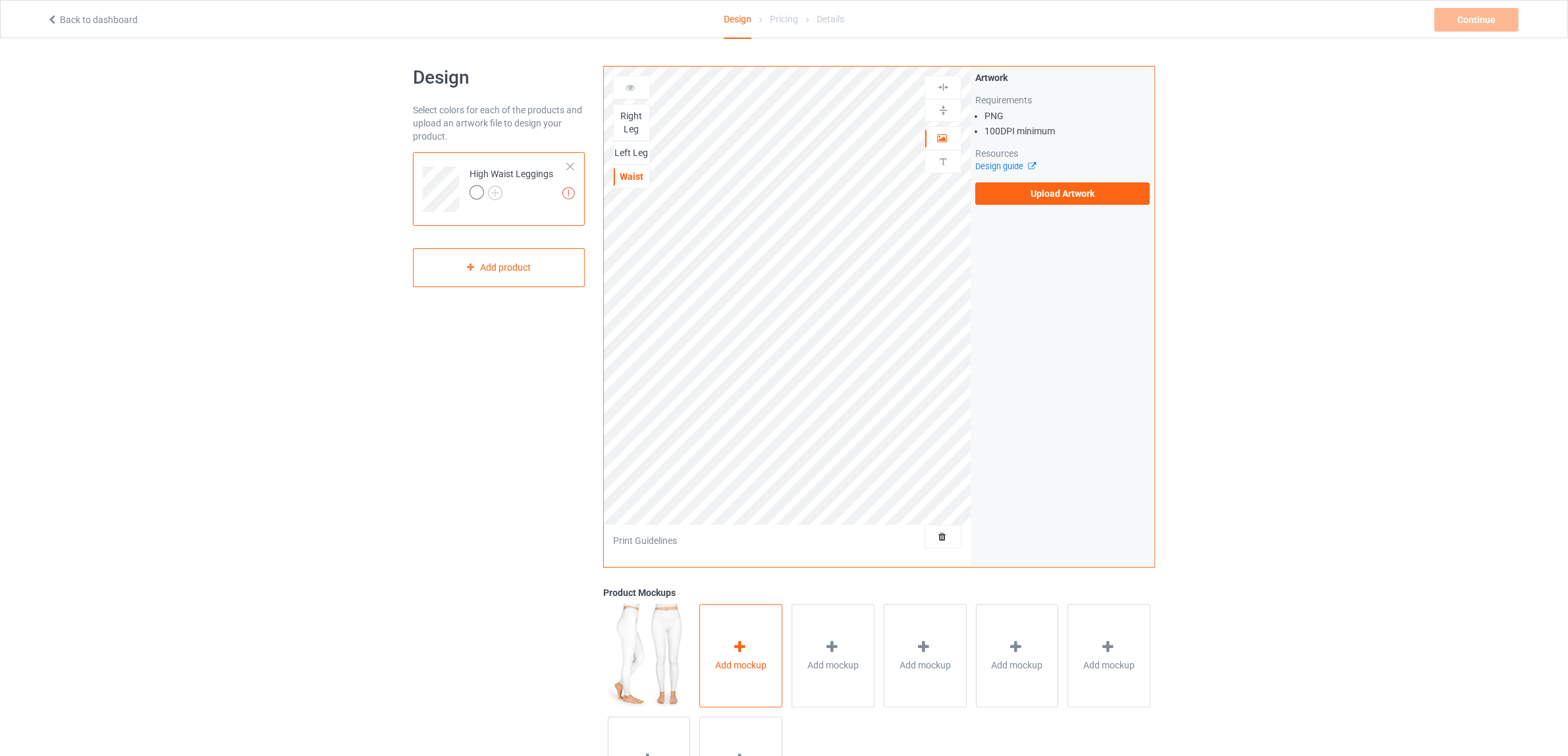
click at [740, 649] on icon at bounding box center [740, 646] width 16 height 14
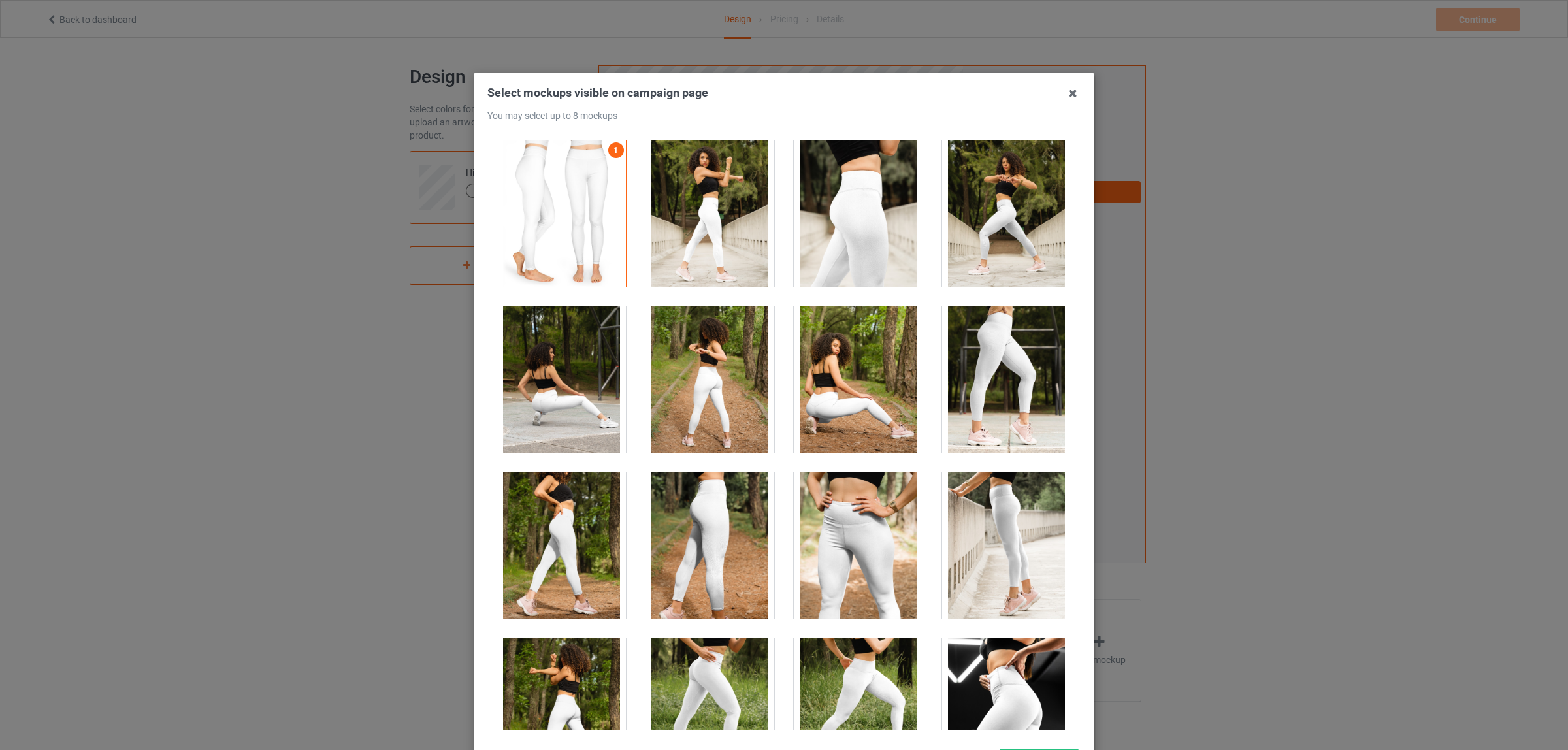
click at [981, 372] on div at bounding box center [1006, 379] width 129 height 146
click at [987, 532] on div at bounding box center [1006, 545] width 129 height 146
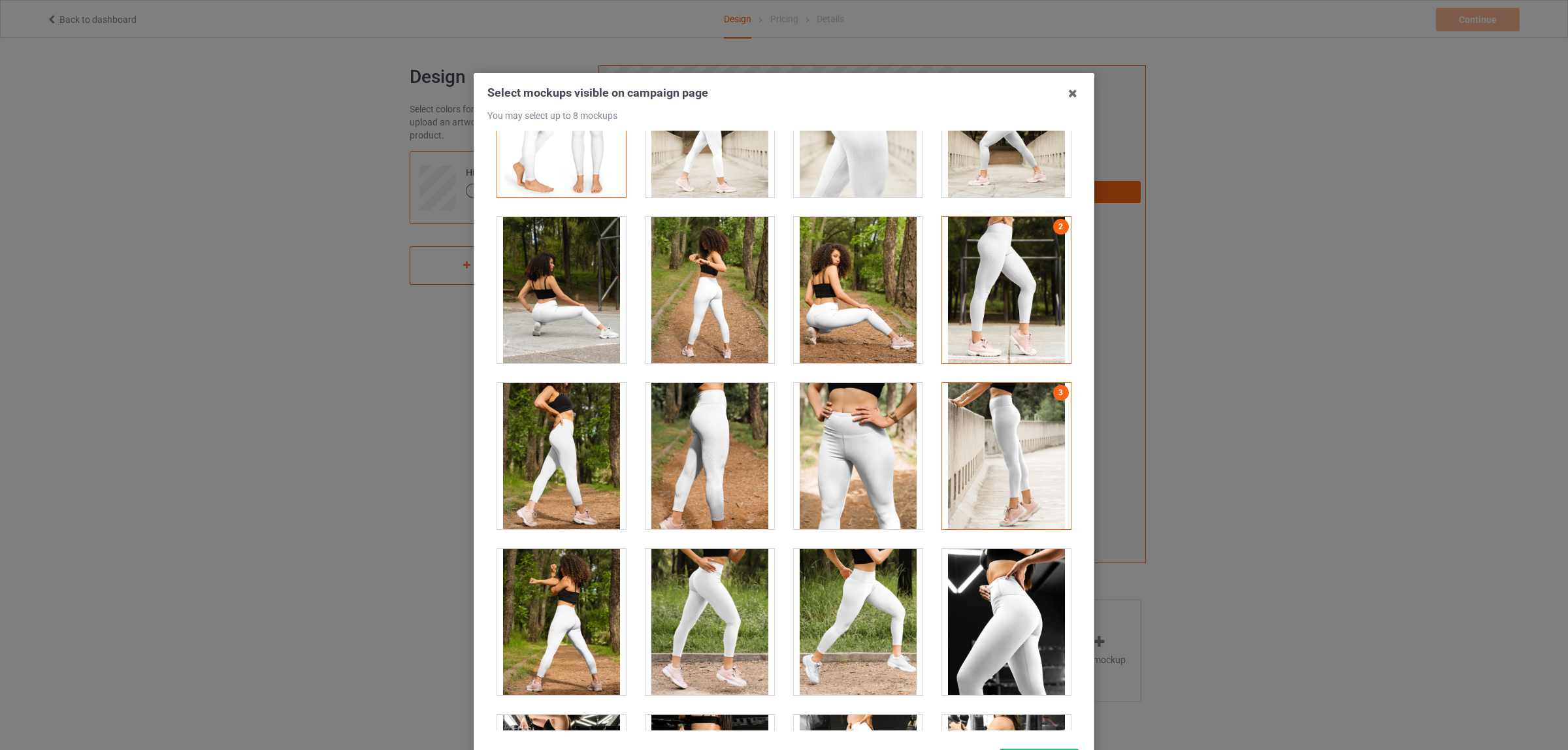
scroll to position [245, 0]
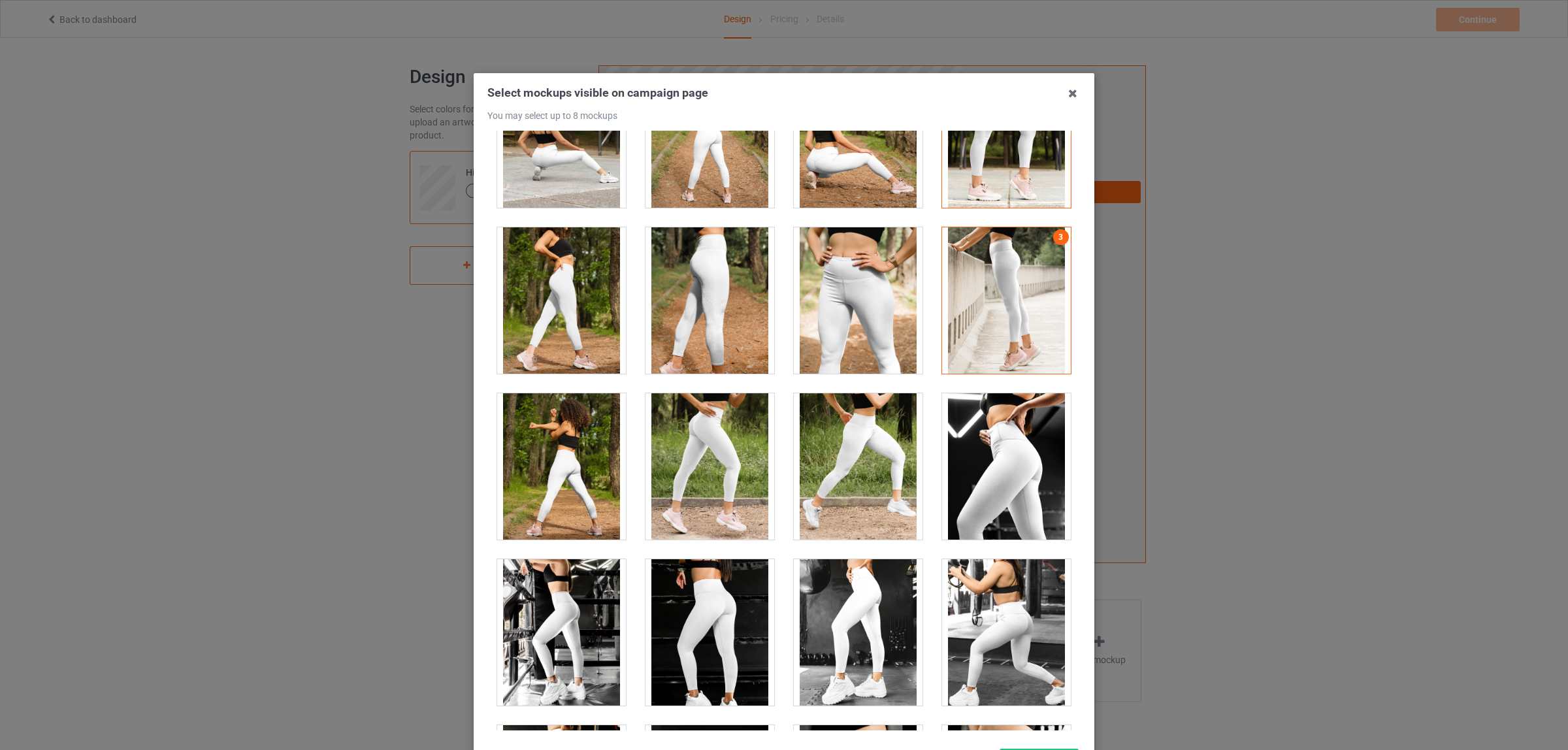
click at [707, 306] on div at bounding box center [710, 300] width 129 height 146
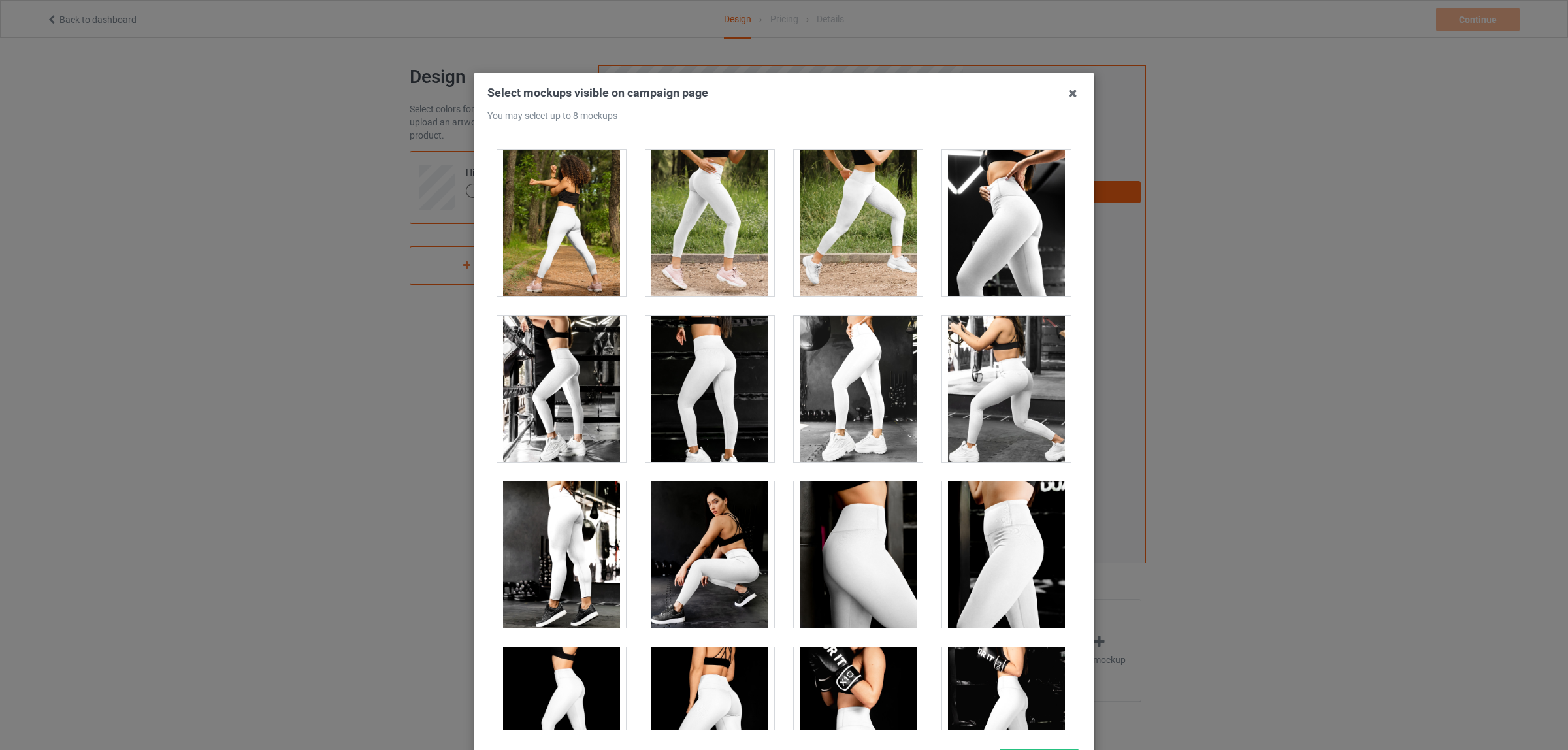
scroll to position [490, 0]
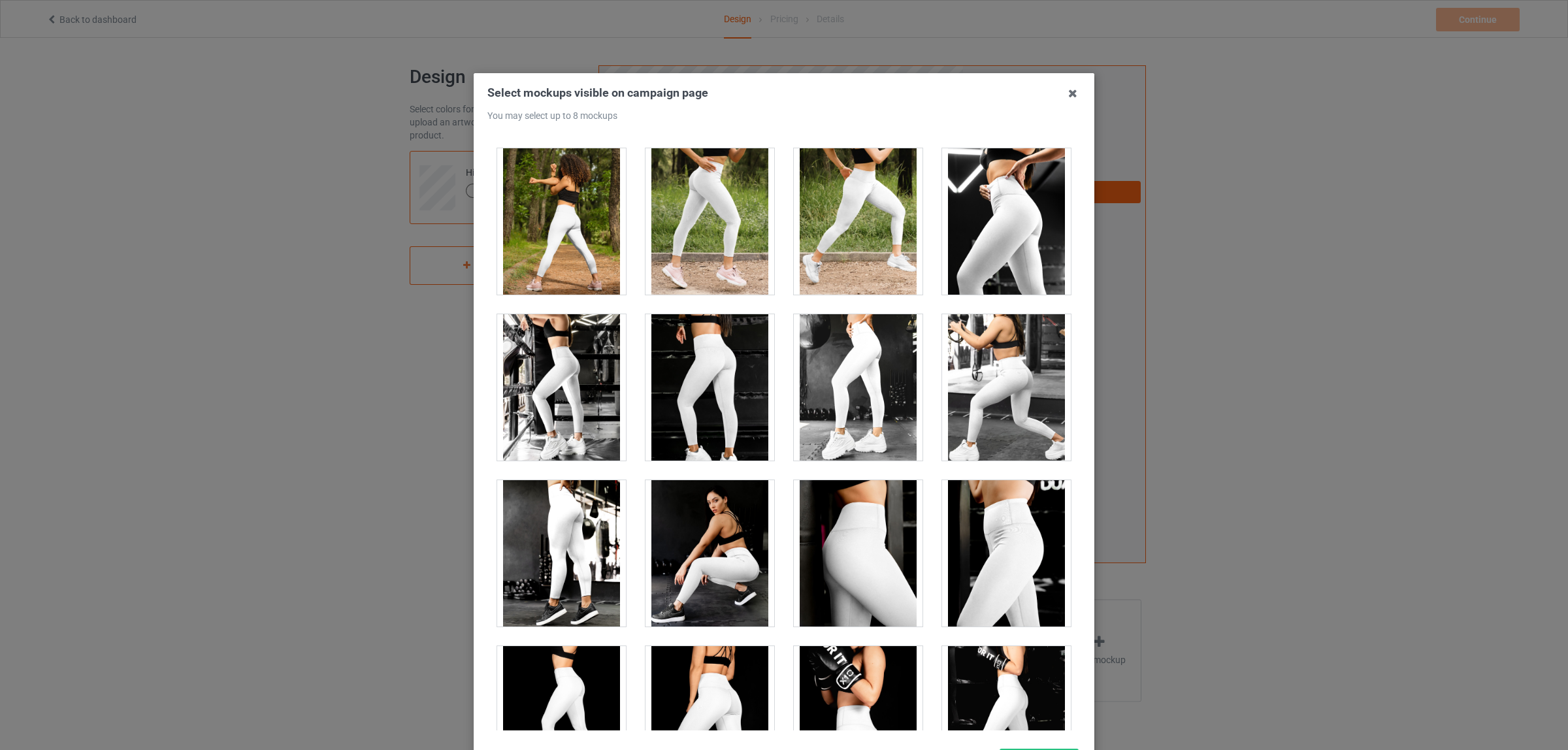
click at [699, 422] on div at bounding box center [710, 387] width 129 height 146
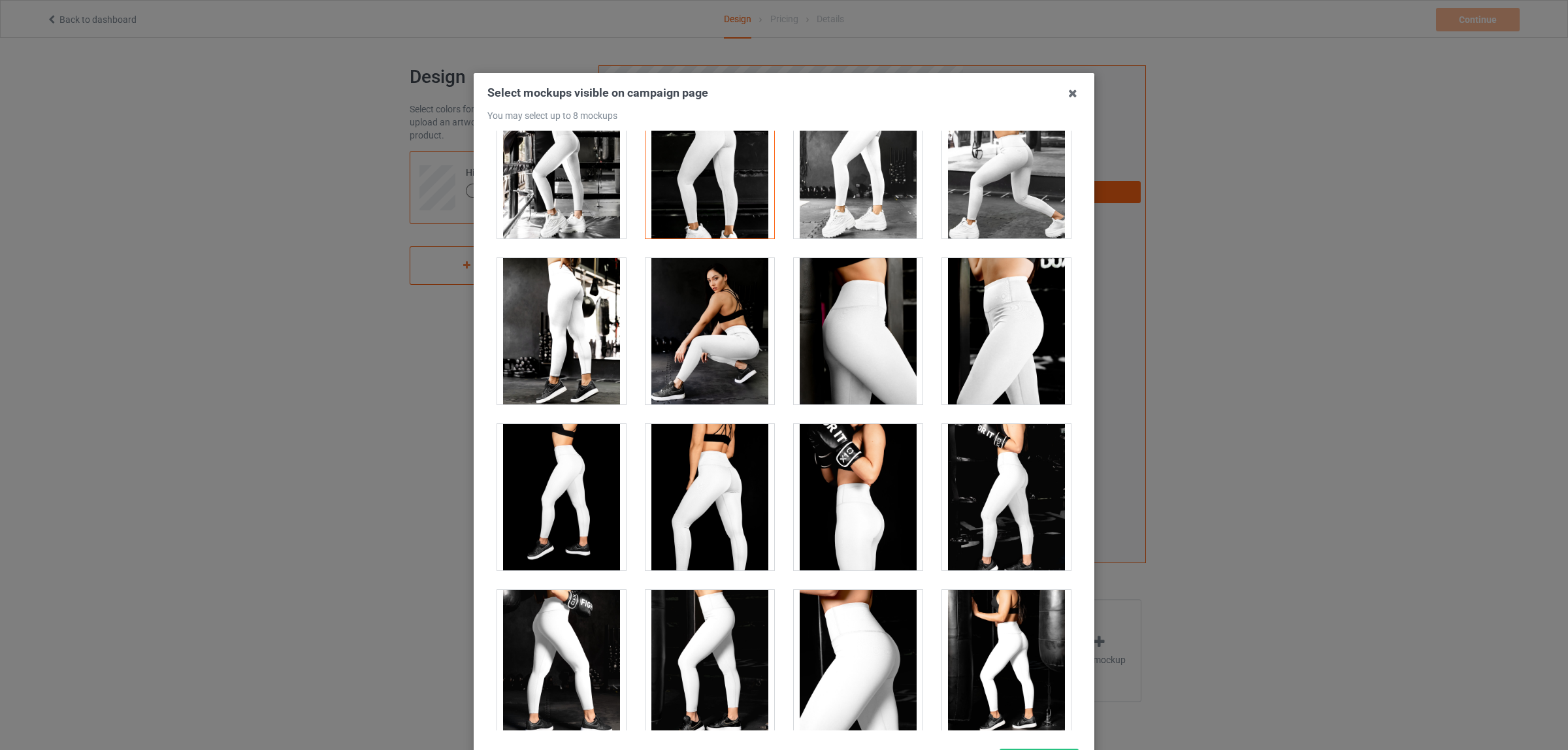
scroll to position [735, 0]
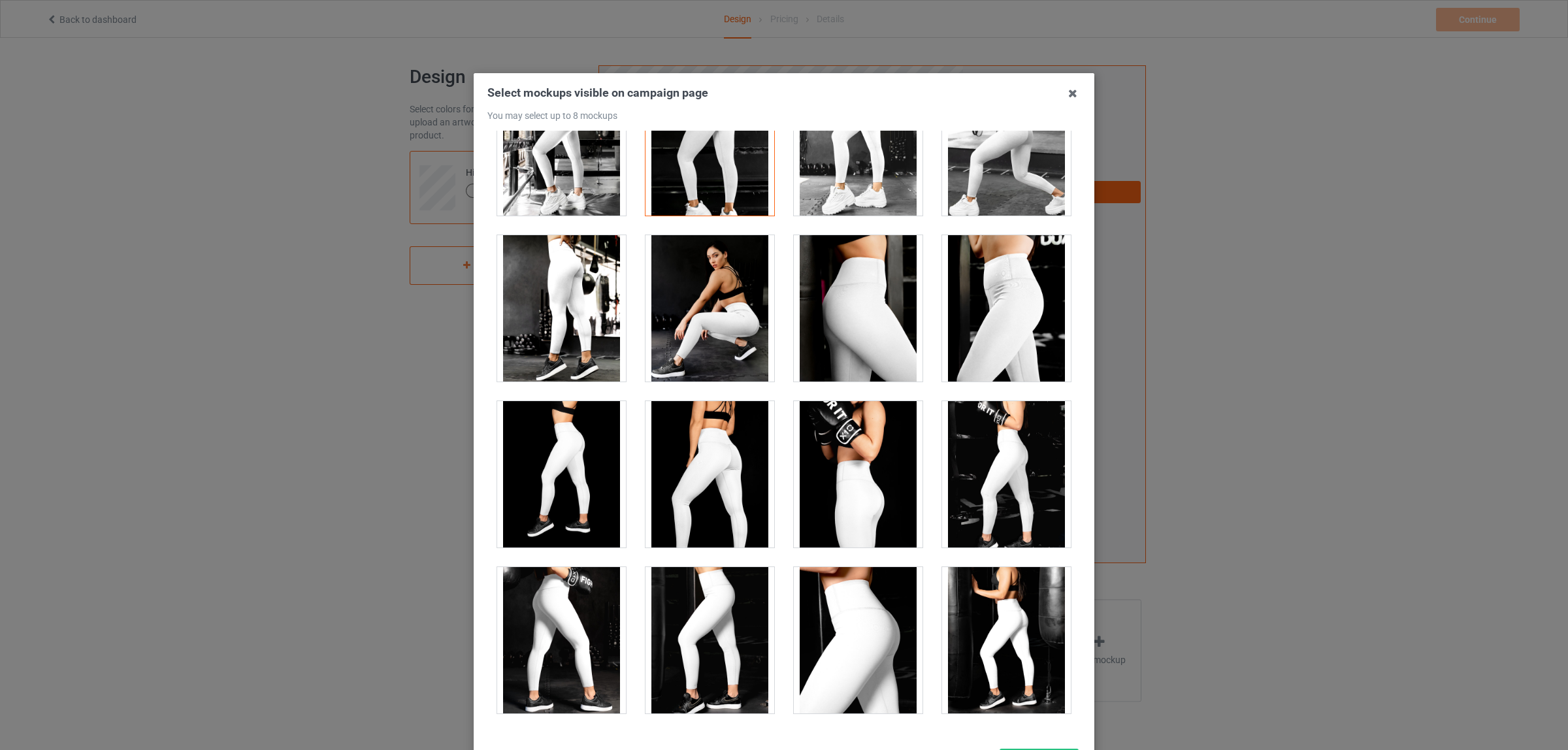
click at [563, 324] on div at bounding box center [561, 308] width 129 height 146
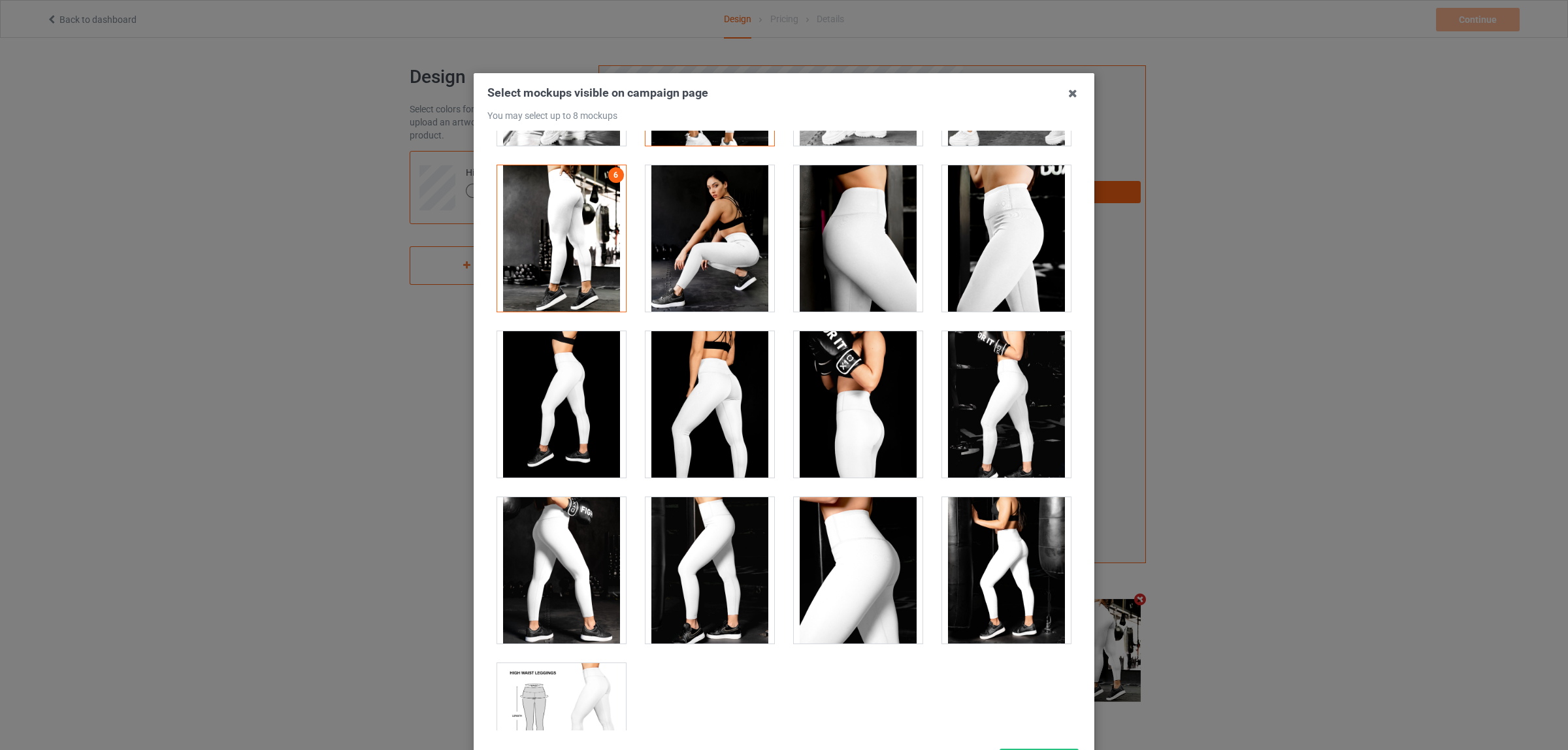
scroll to position [895, 0]
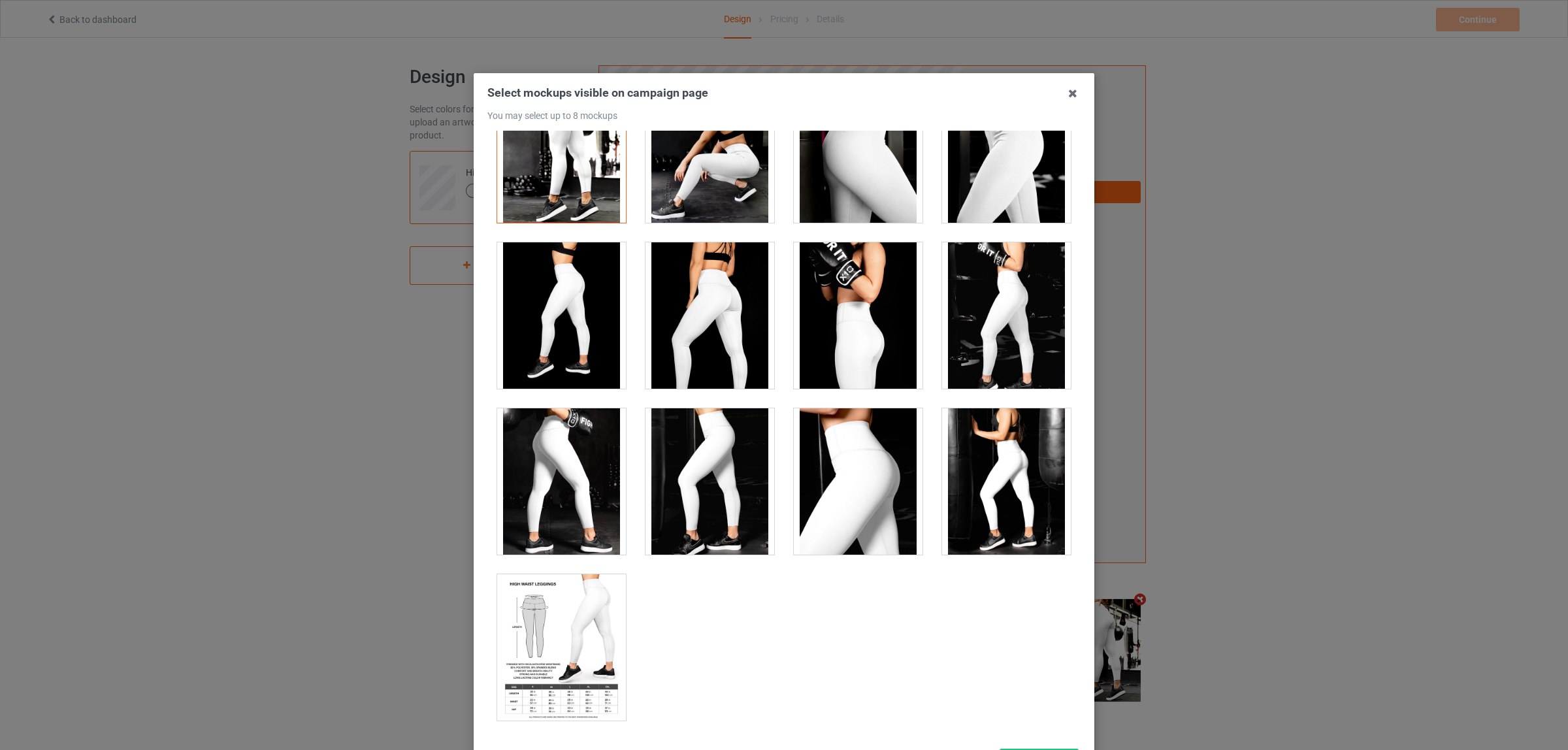
click at [546, 488] on div at bounding box center [561, 481] width 129 height 146
click at [556, 469] on div at bounding box center [561, 481] width 129 height 146
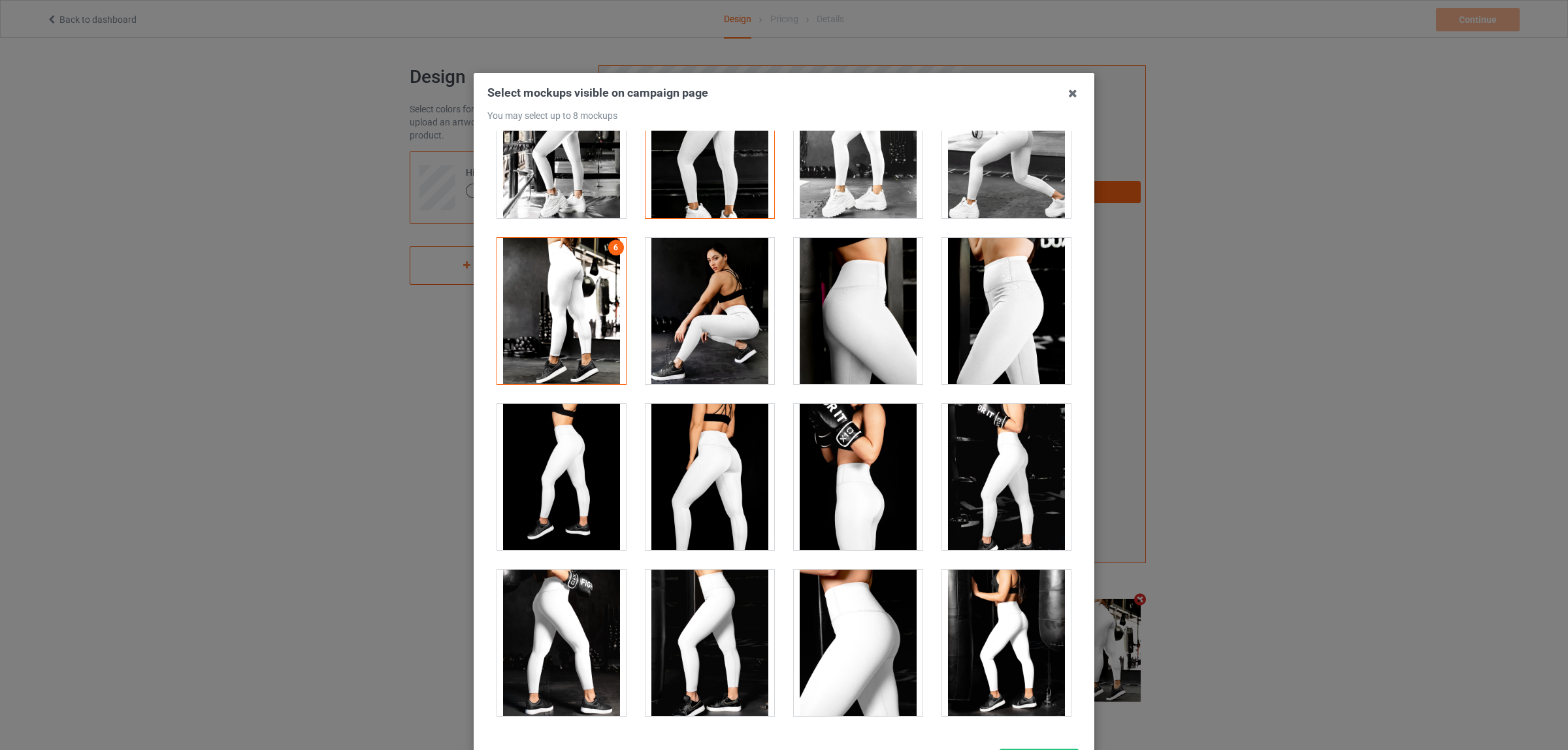
scroll to position [488, 0]
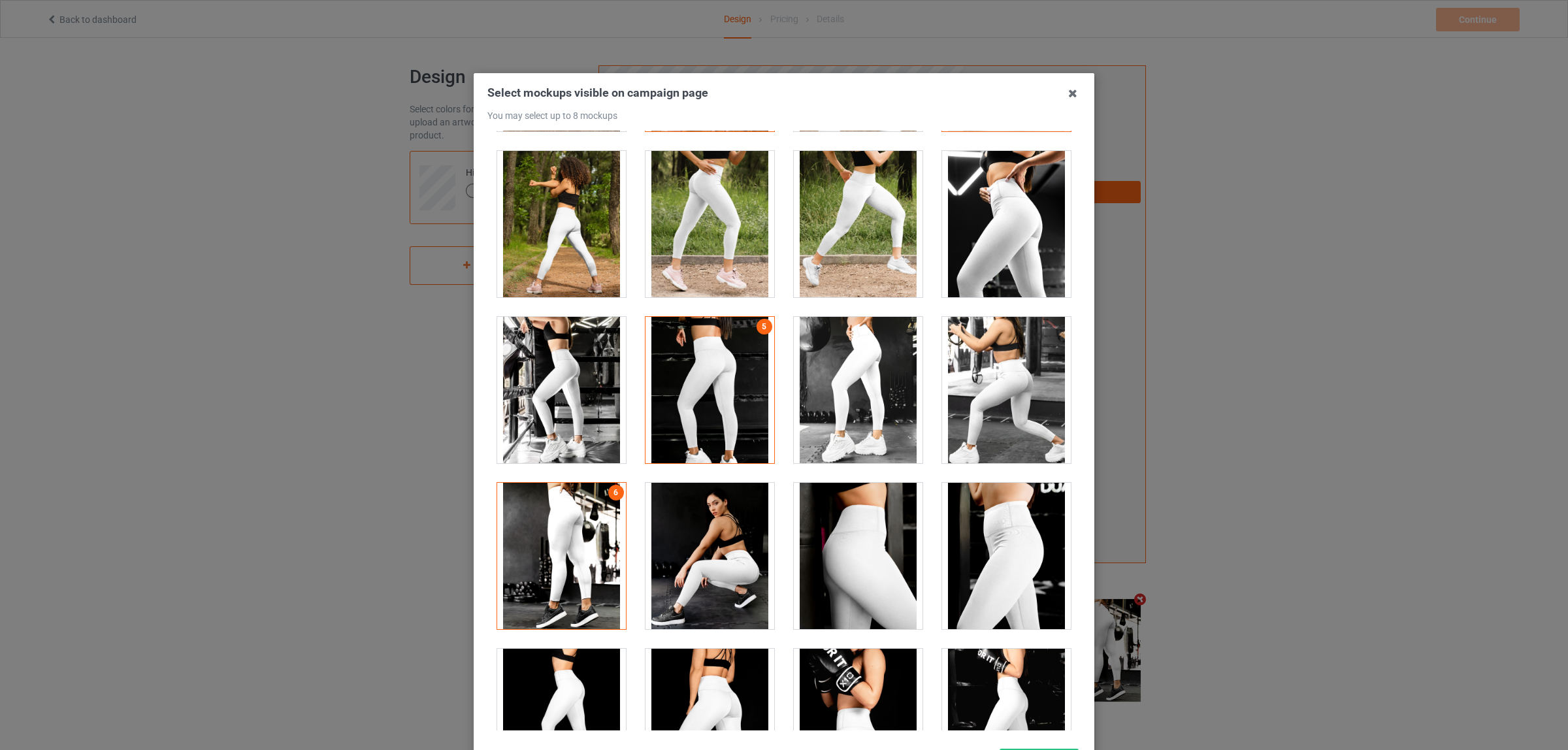
click at [846, 400] on div at bounding box center [858, 390] width 129 height 146
click at [843, 397] on div at bounding box center [858, 390] width 129 height 146
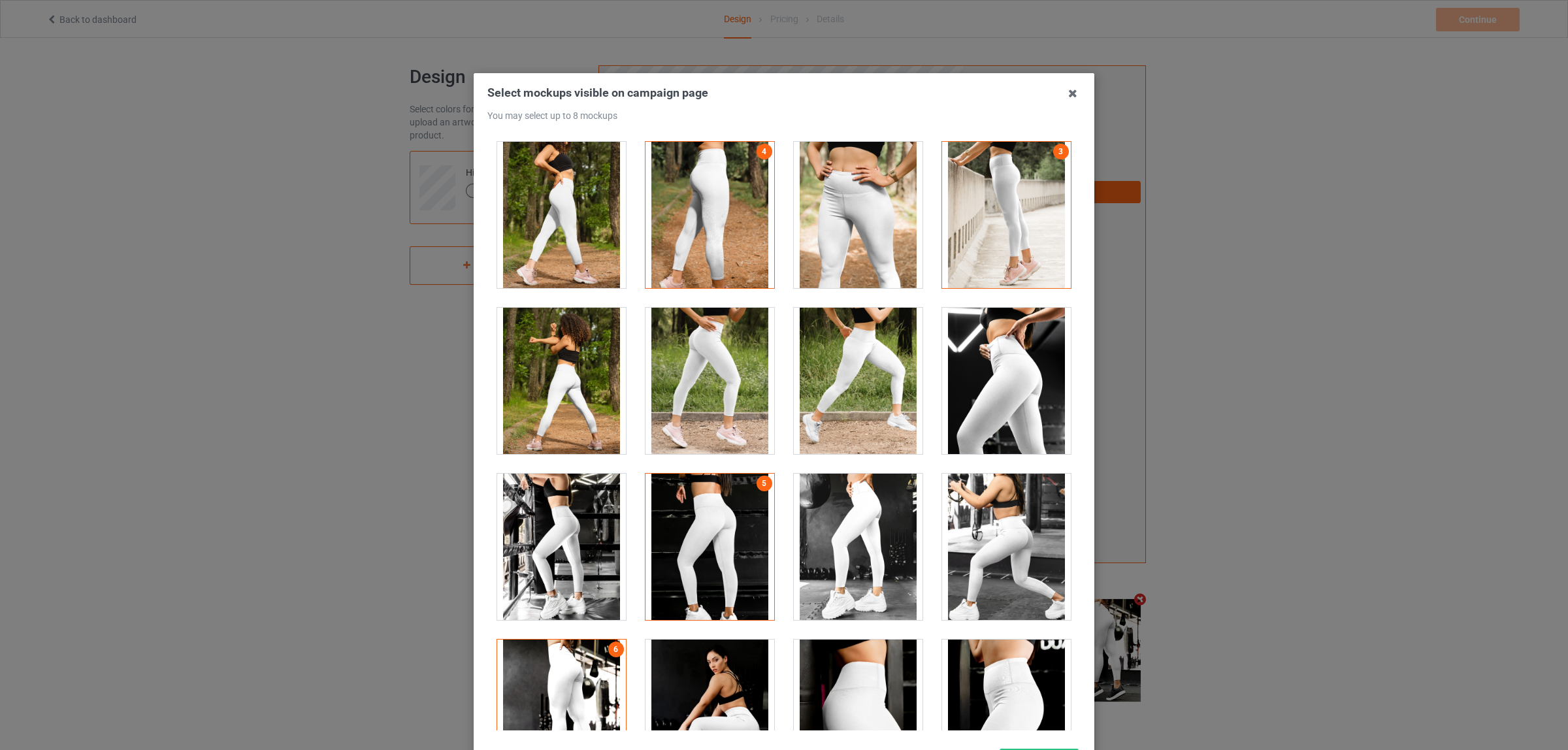
scroll to position [324, 0]
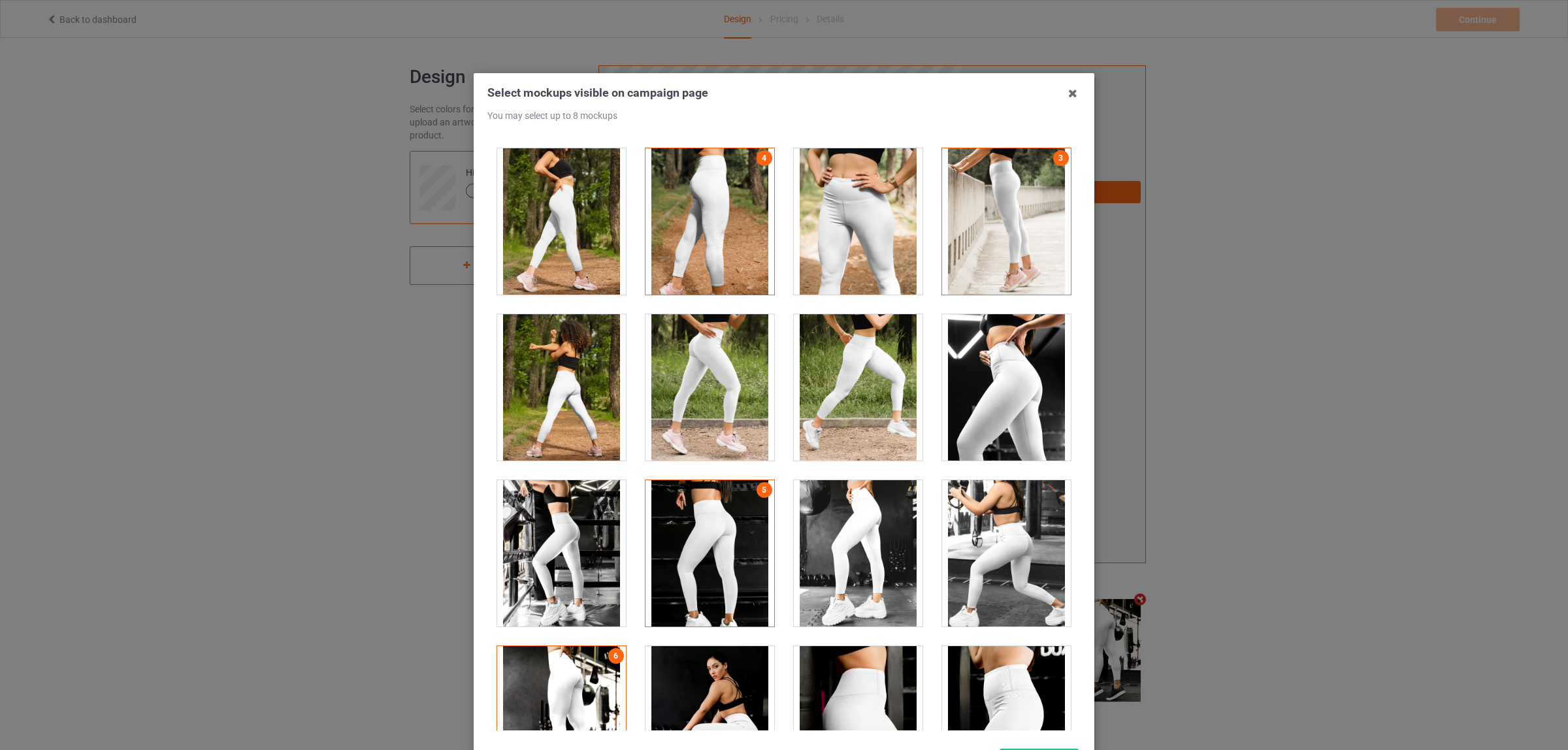
click at [983, 401] on div at bounding box center [1006, 387] width 129 height 146
click at [985, 401] on div at bounding box center [1006, 387] width 129 height 146
click at [843, 257] on div at bounding box center [858, 221] width 129 height 146
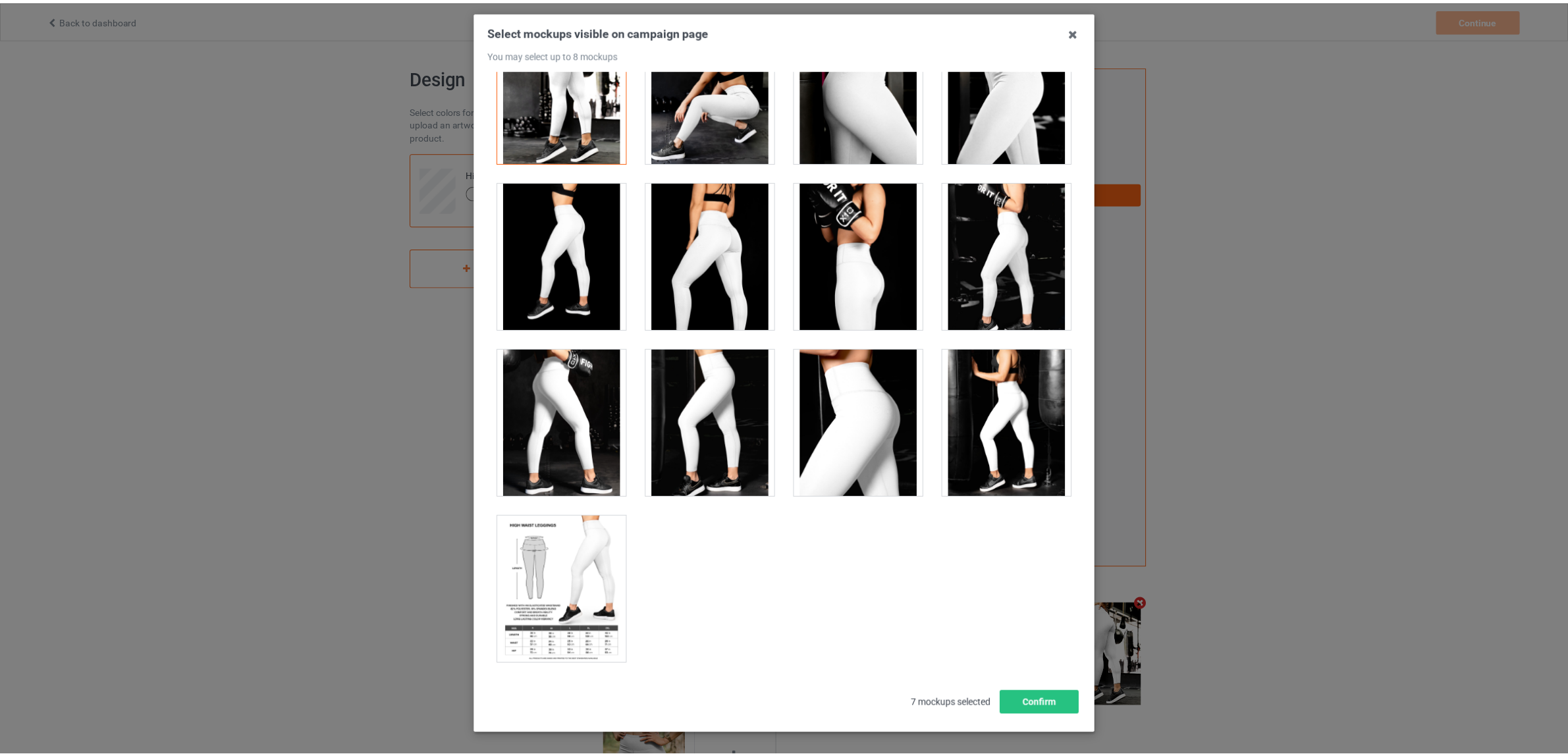
scroll to position [113, 0]
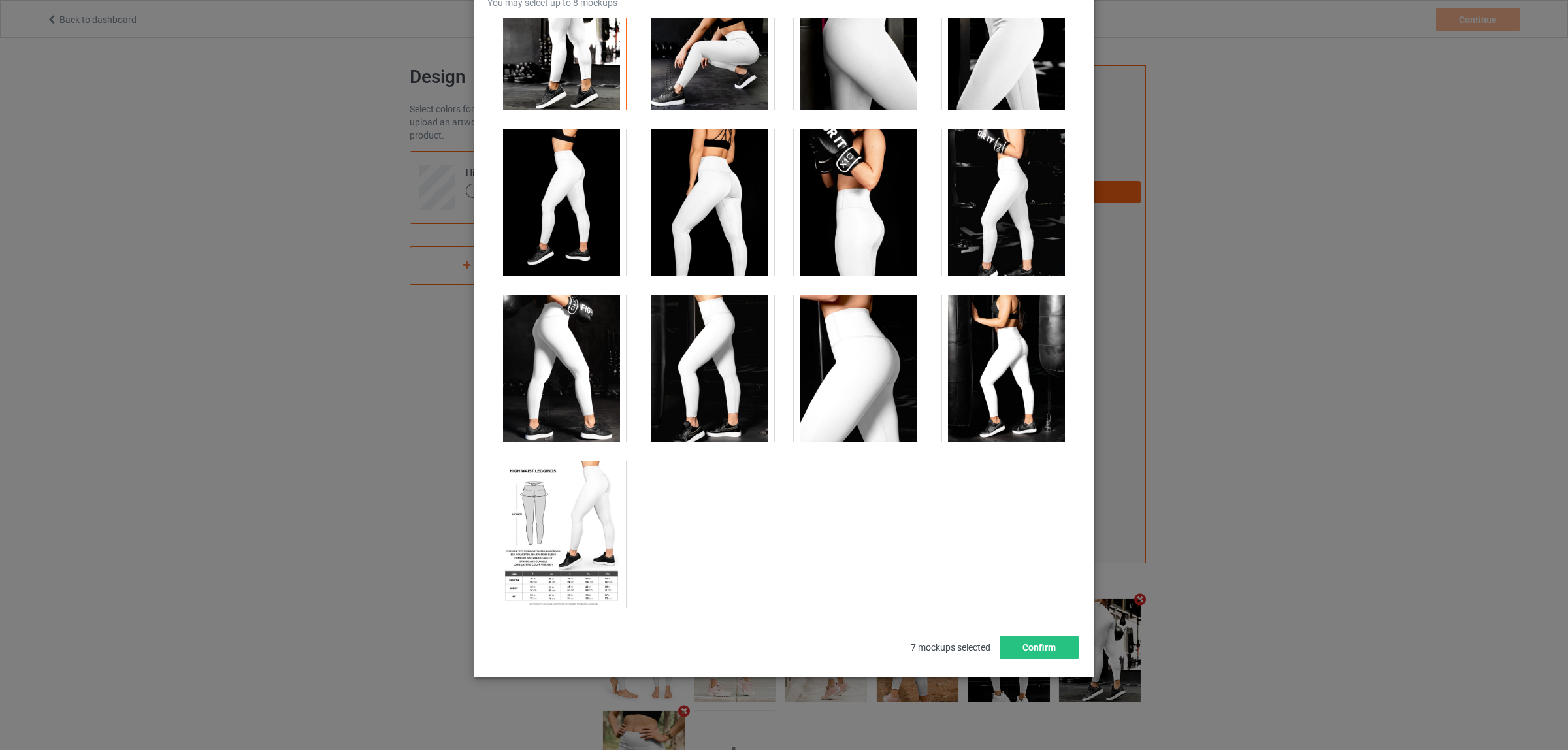
click at [528, 528] on div at bounding box center [561, 534] width 129 height 146
click at [1040, 646] on button "Confirm" at bounding box center [1039, 647] width 79 height 24
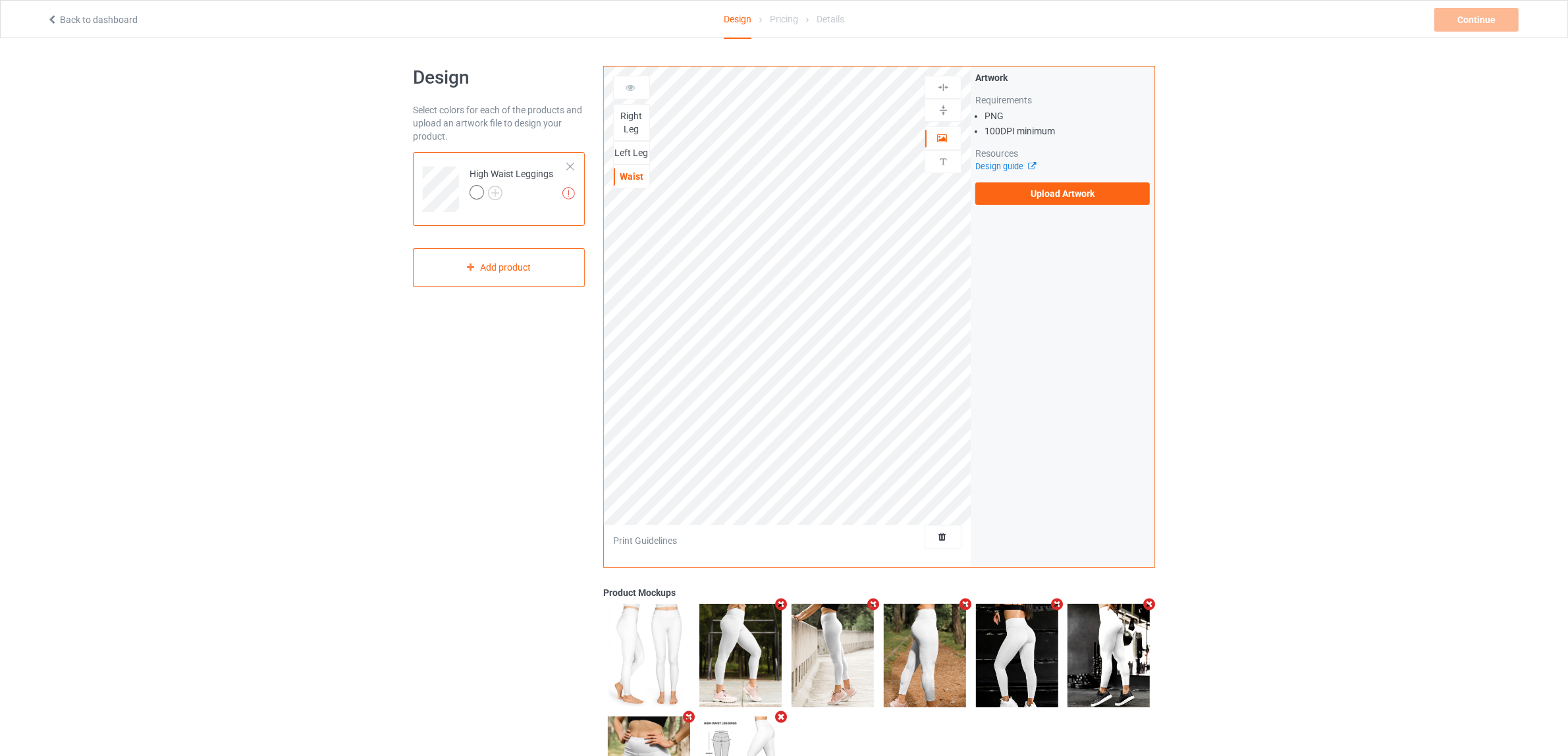
click at [630, 119] on div "Right Leg" at bounding box center [631, 122] width 36 height 27
click at [1027, 200] on label "Upload Artwork" at bounding box center [1062, 193] width 175 height 22
click at [0, 0] on input "Upload Artwork" at bounding box center [0, 0] width 0 height 0
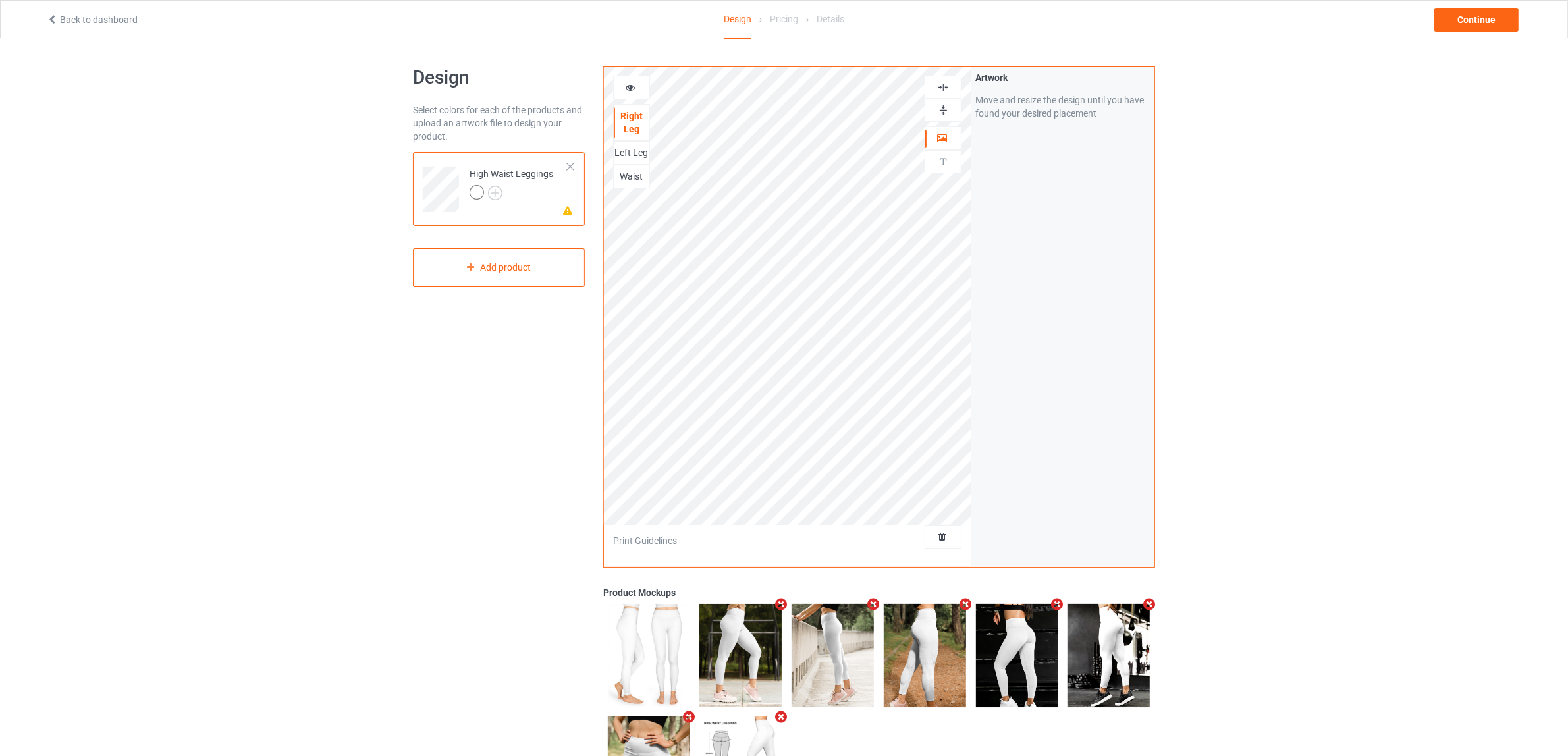
click at [937, 106] on img at bounding box center [944, 111] width 13 height 13
click at [945, 82] on img at bounding box center [944, 87] width 13 height 13
click at [620, 152] on div "Left Leg" at bounding box center [631, 153] width 36 height 13
click at [943, 110] on img at bounding box center [944, 111] width 13 height 13
click at [943, 88] on img at bounding box center [944, 87] width 13 height 13
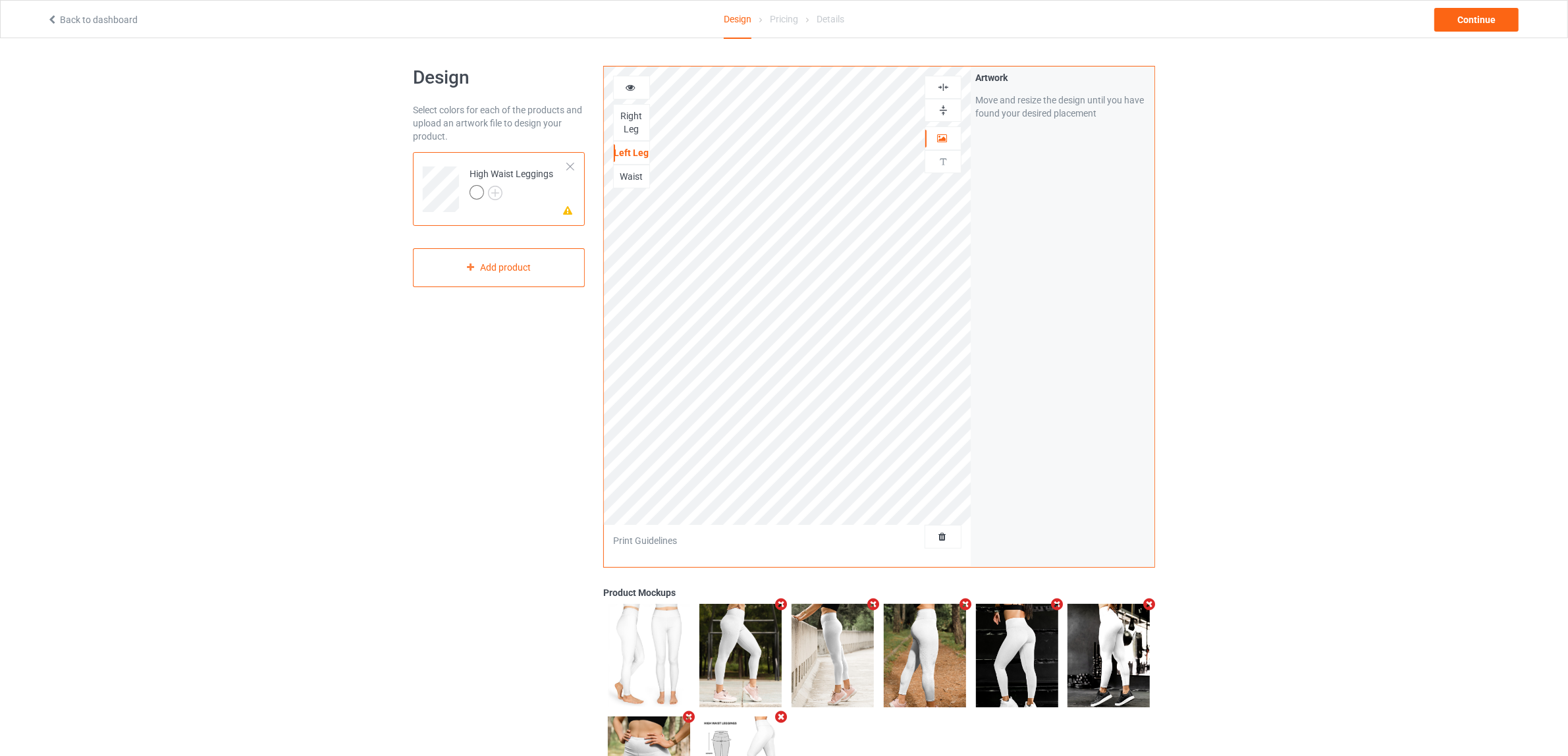
click at [623, 119] on div "Right Leg" at bounding box center [631, 122] width 36 height 27
click at [630, 149] on div "Left Leg" at bounding box center [631, 153] width 36 height 13
click at [940, 109] on img at bounding box center [944, 111] width 13 height 13
click at [943, 89] on img at bounding box center [944, 87] width 13 height 13
click at [630, 179] on div "Waist" at bounding box center [631, 177] width 36 height 13
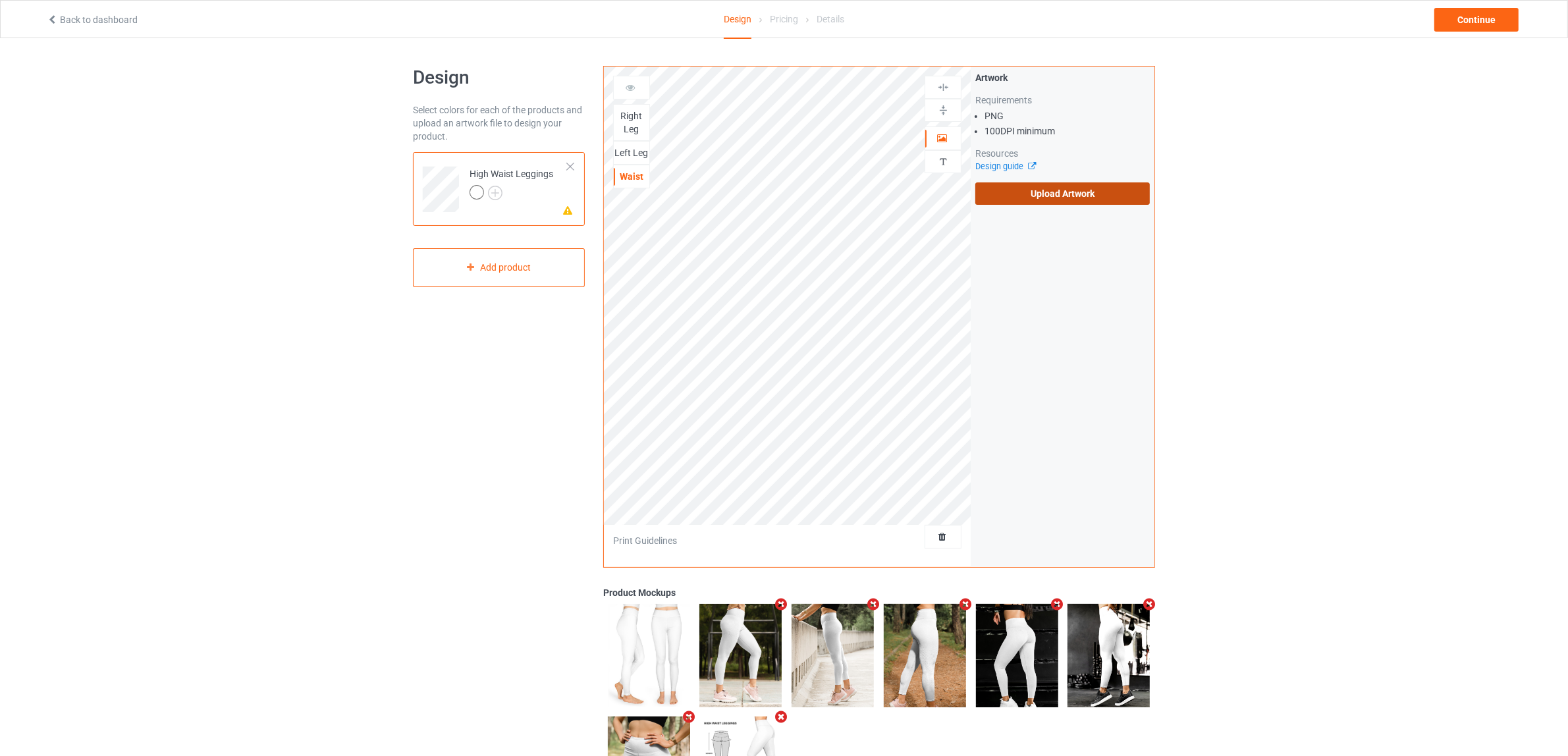
click at [1050, 199] on label "Upload Artwork" at bounding box center [1062, 193] width 175 height 22
click at [0, 0] on input "Upload Artwork" at bounding box center [0, 0] width 0 height 0
click at [635, 154] on div "Left Leg" at bounding box center [631, 153] width 36 height 13
click at [943, 116] on img at bounding box center [944, 111] width 13 height 13
click at [940, 94] on div at bounding box center [943, 87] width 37 height 23
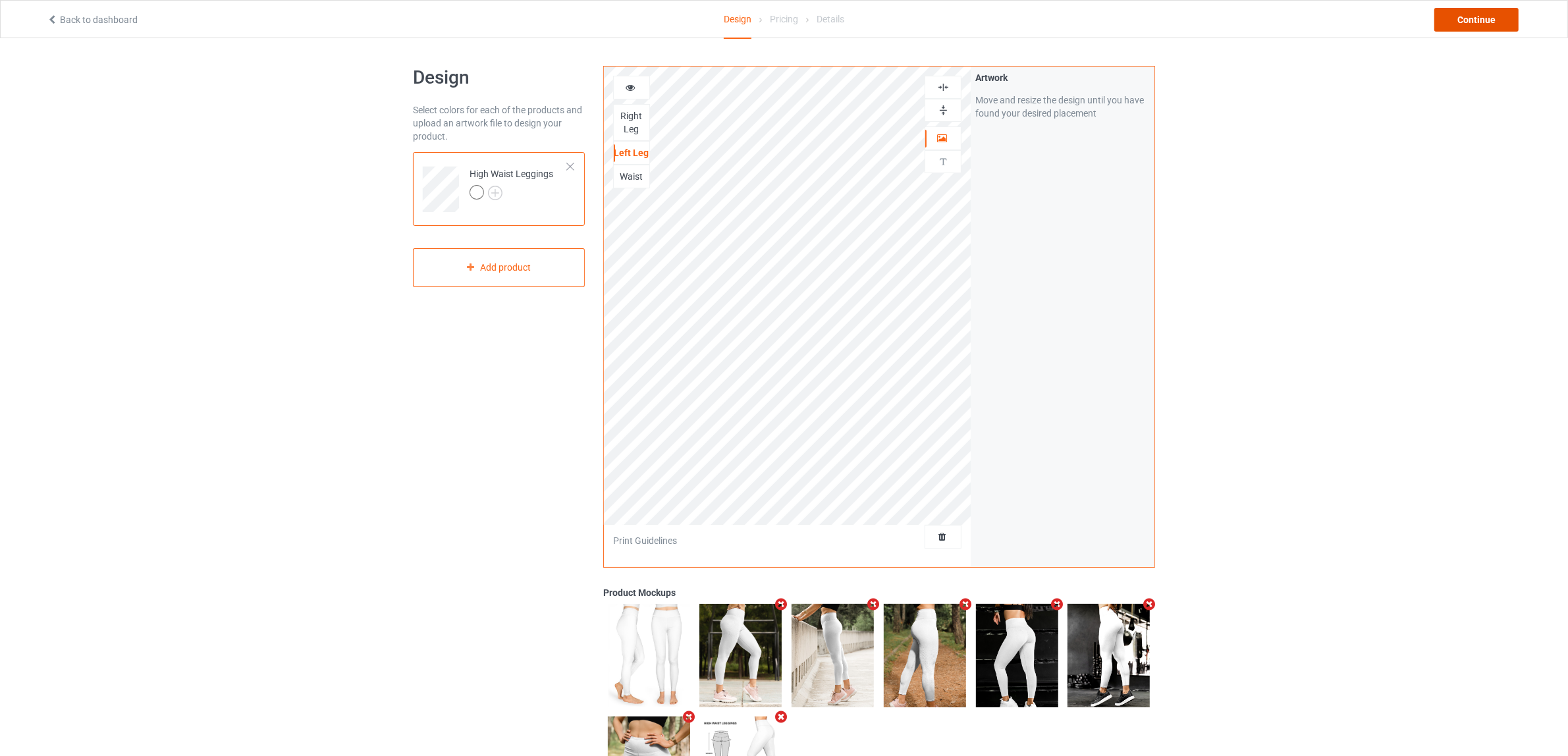
click at [1464, 17] on div "Continue" at bounding box center [1476, 20] width 84 height 24
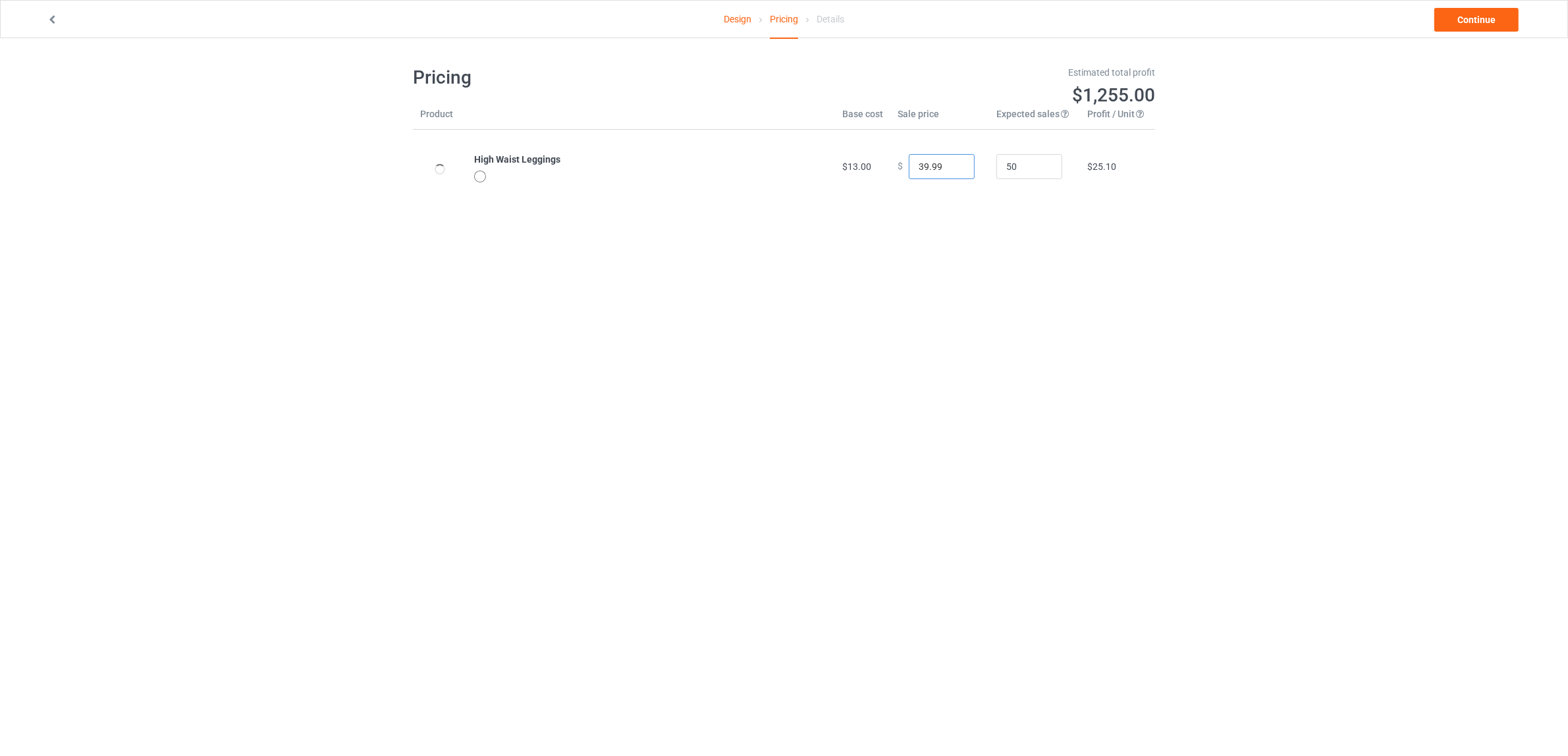
drag, startPoint x: 917, startPoint y: 159, endPoint x: 824, endPoint y: 150, distance: 93.4
click at [824, 150] on tr "High Waist Leggings $13.00 $ 39.99 50 $25.10" at bounding box center [784, 167] width 742 height 74
type input "29.99"
click at [1022, 295] on body "Design Pricing Details Continue Pricing Estimated total profit $790.00 Product …" at bounding box center [784, 416] width 1568 height 756
click at [1488, 21] on link "Continue" at bounding box center [1476, 20] width 84 height 24
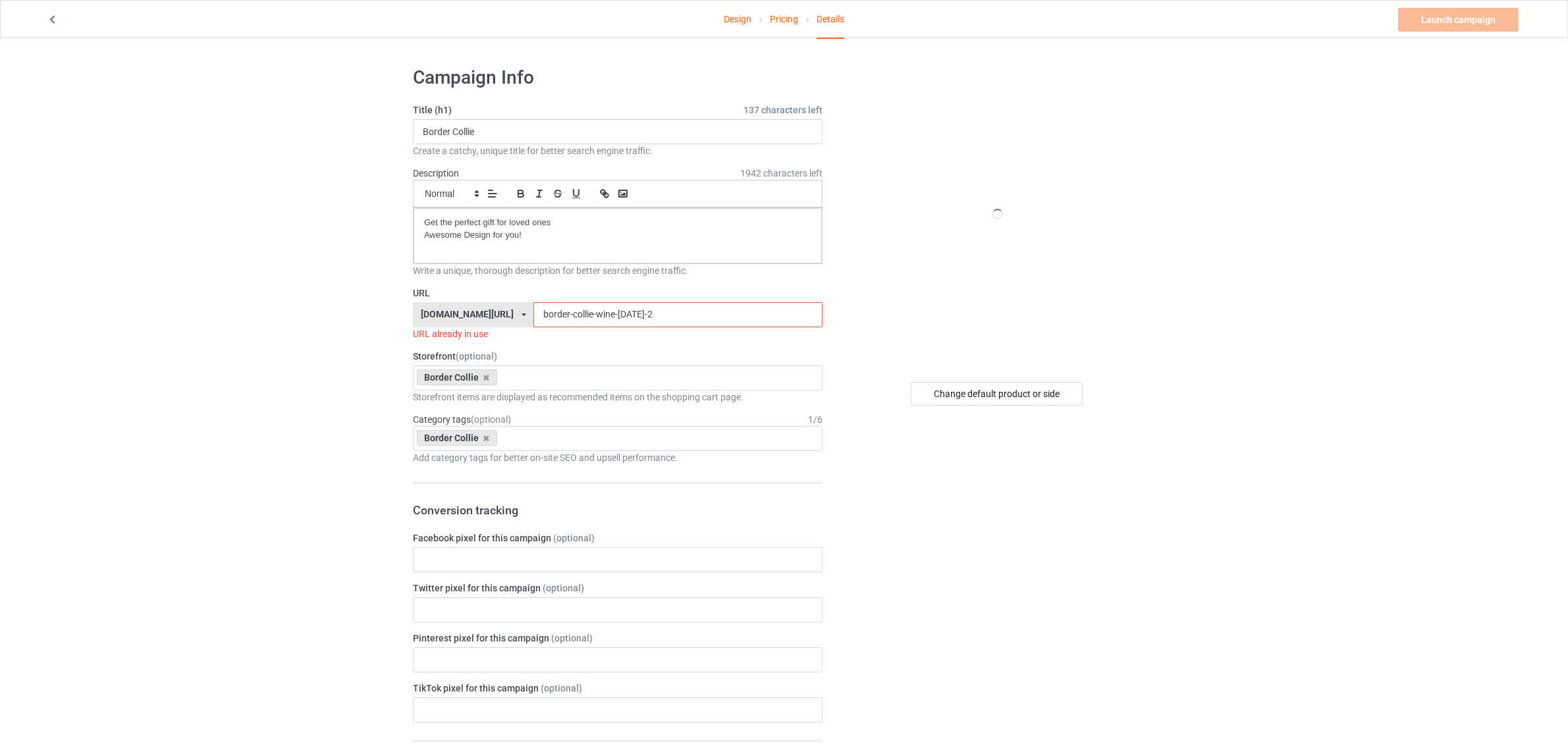
click at [601, 319] on input "border-collie-wine-noel-2" at bounding box center [677, 314] width 288 height 25
drag, startPoint x: 574, startPoint y: 313, endPoint x: 710, endPoint y: 318, distance: 136.1
click at [710, 318] on input "border-collie-wine-noel-2" at bounding box center [677, 314] width 288 height 25
click at [989, 388] on div "Change default product or side" at bounding box center [997, 394] width 172 height 24
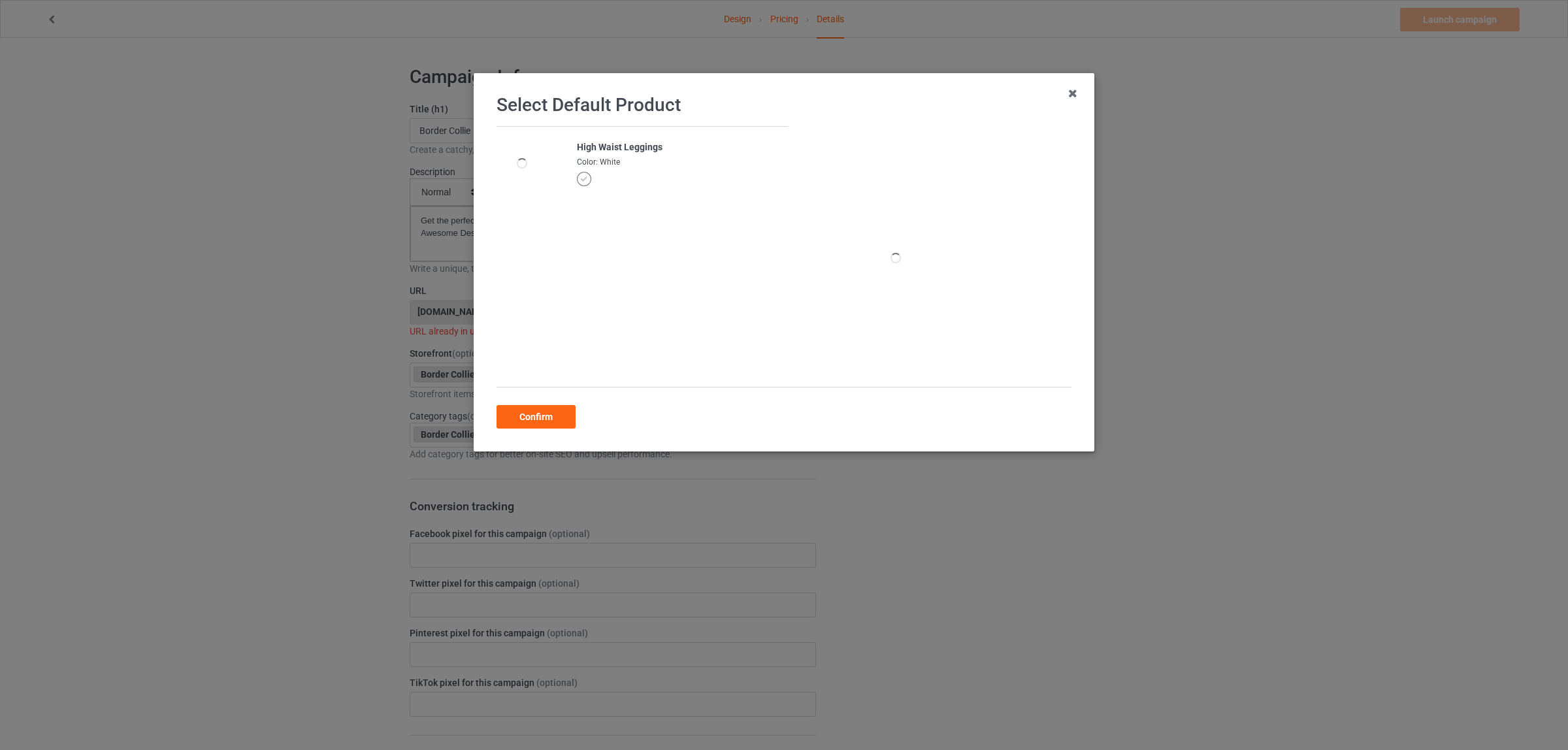
click at [645, 148] on div "High Waist Leggings" at bounding box center [678, 147] width 204 height 13
copy div "Leggings"
click at [553, 419] on div "Confirm" at bounding box center [536, 417] width 79 height 24
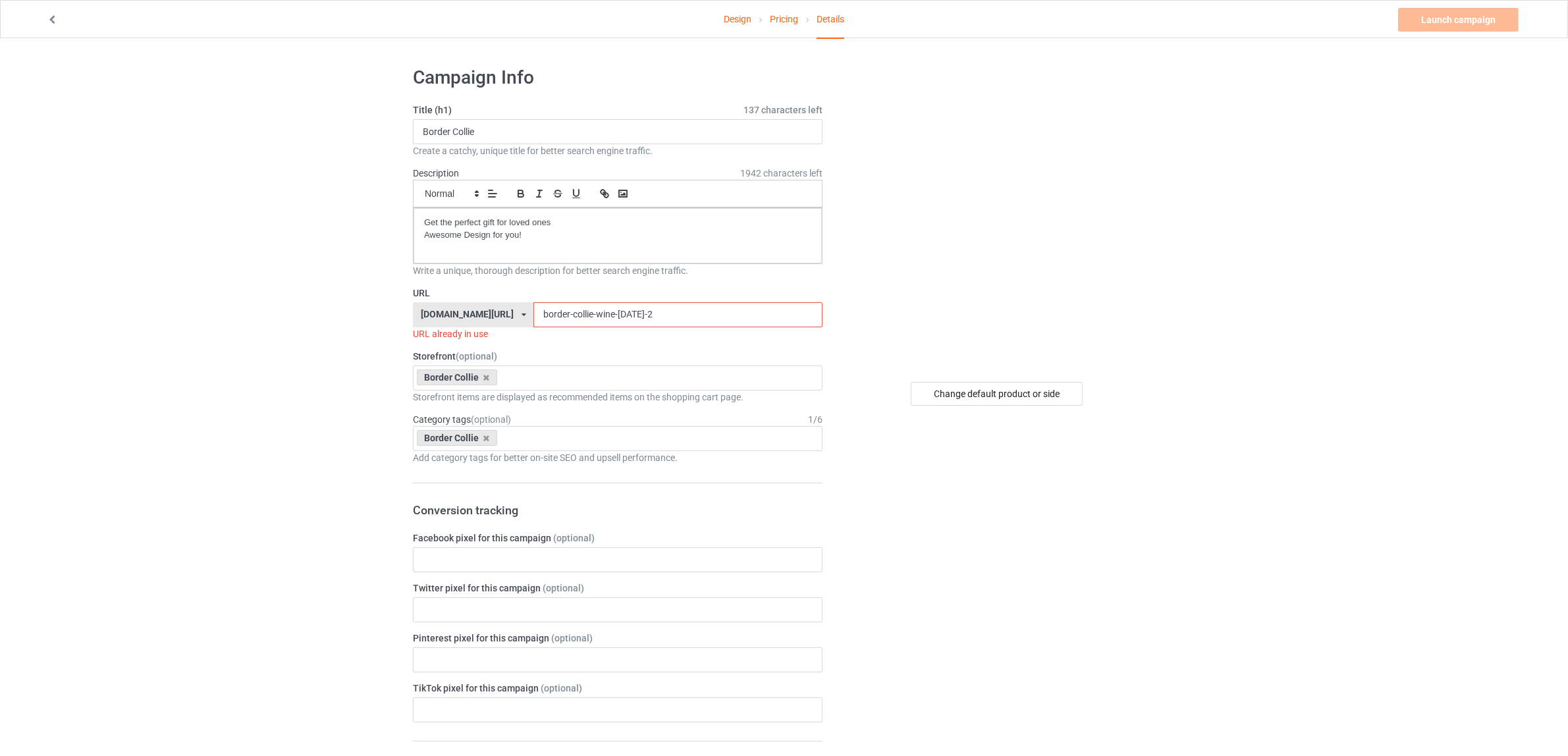
drag, startPoint x: 574, startPoint y: 315, endPoint x: 675, endPoint y: 311, distance: 101.1
click at [675, 311] on input "border-collie-wine-noel-2" at bounding box center [677, 314] width 288 height 25
paste input "Leggings"
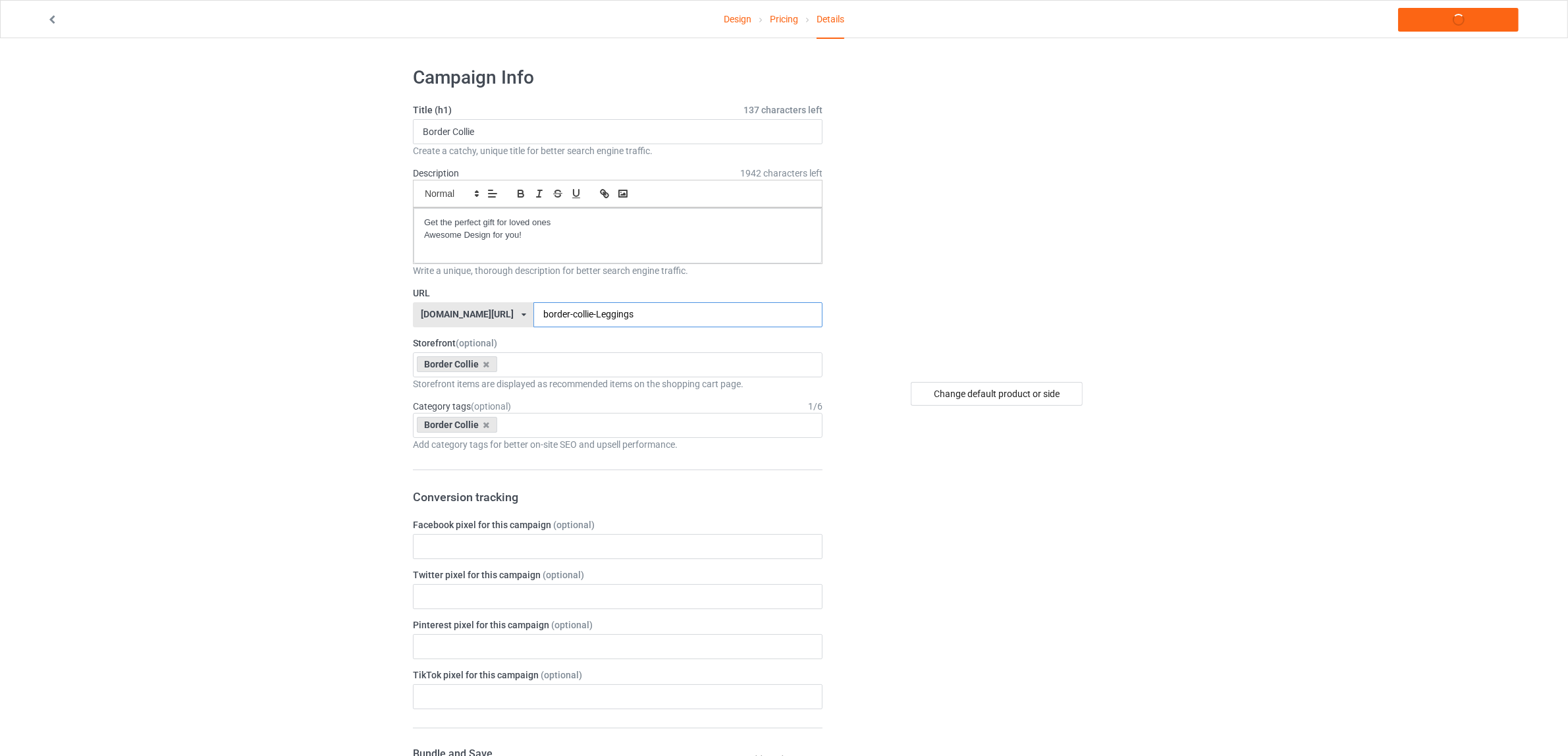
type input "border-collie-Leggings"
click at [1043, 550] on div "Change default product or side" at bounding box center [998, 720] width 332 height 1328
click at [1449, 25] on link "Launch campaign" at bounding box center [1458, 20] width 121 height 24
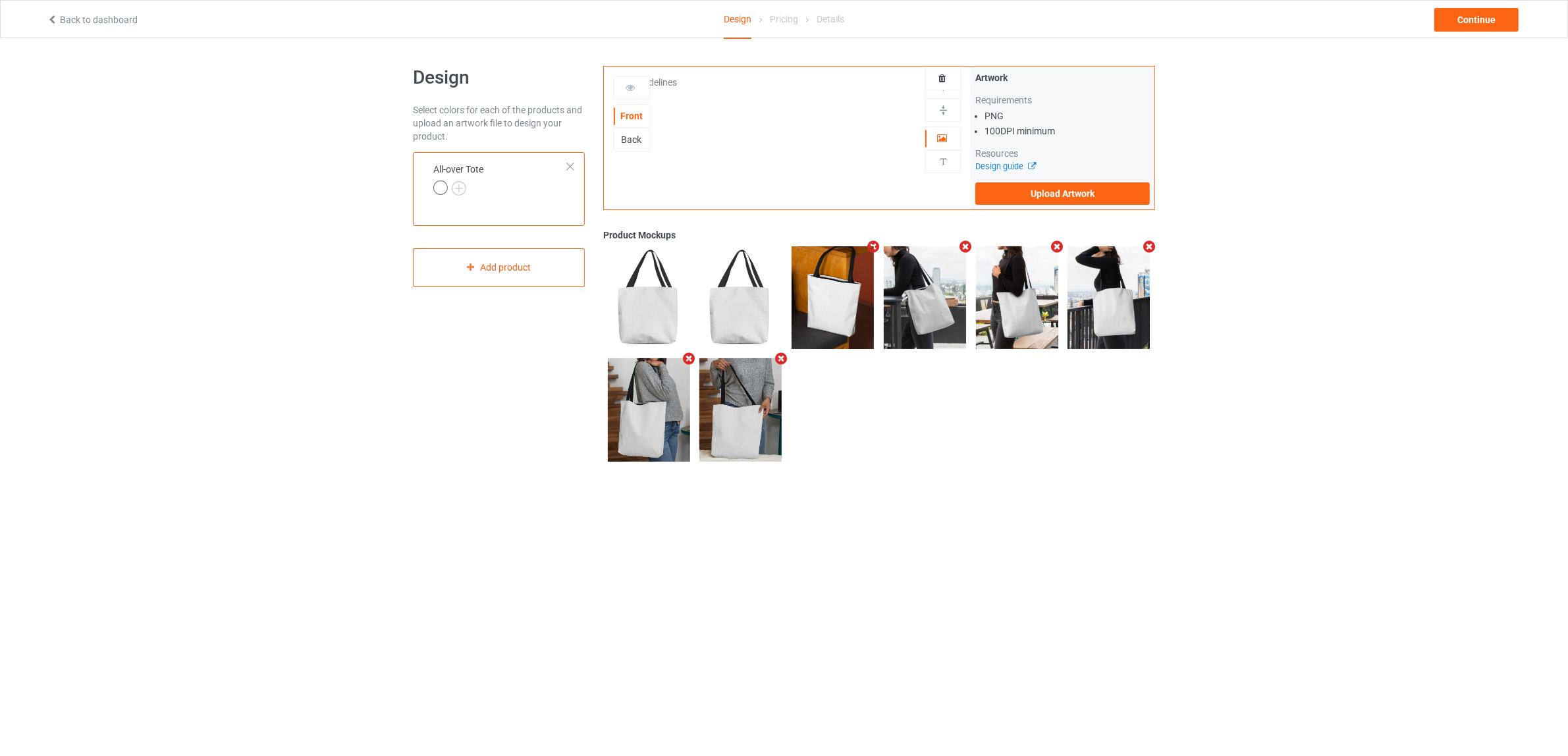
click at [570, 167] on div at bounding box center [570, 167] width 9 height 9
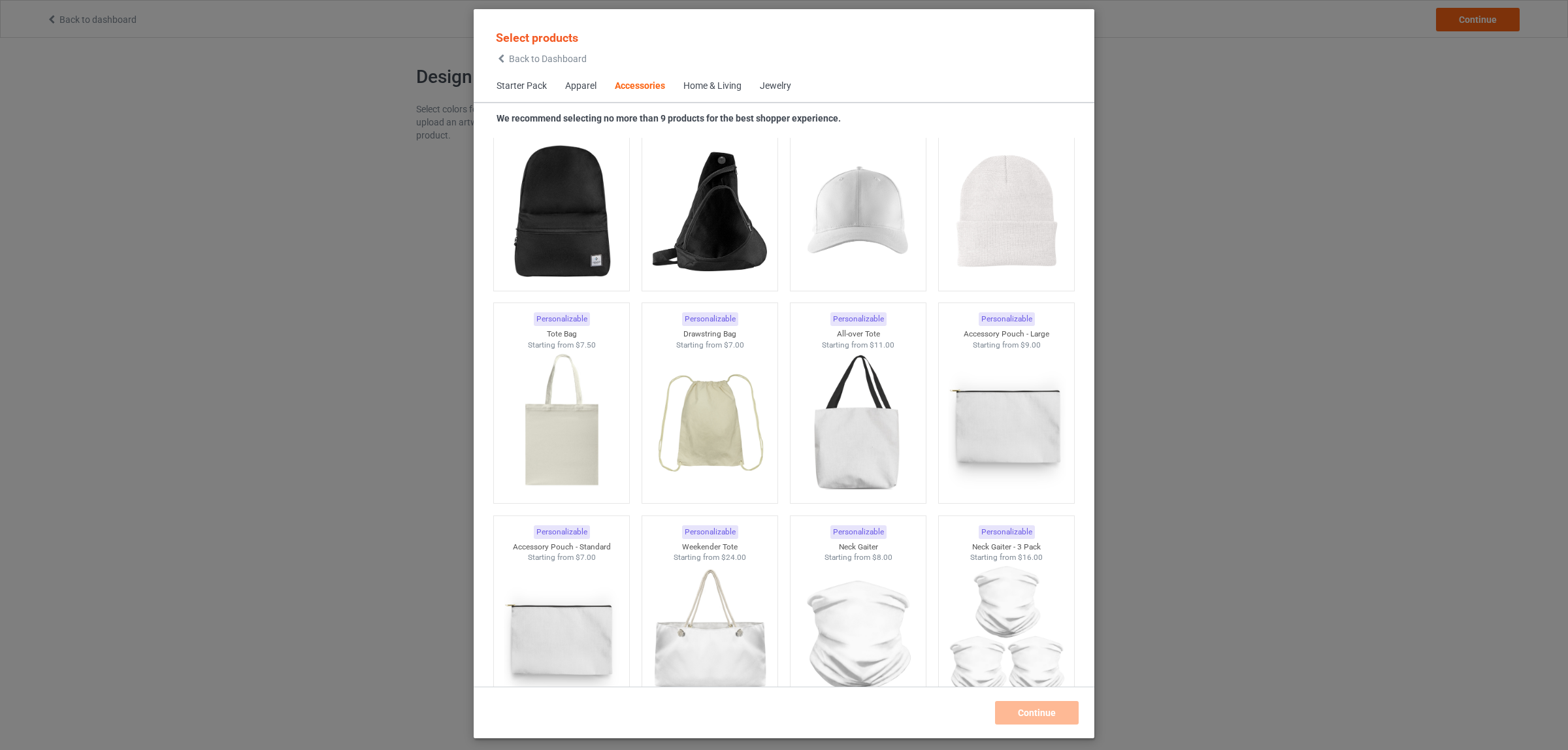
scroll to position [3846, 0]
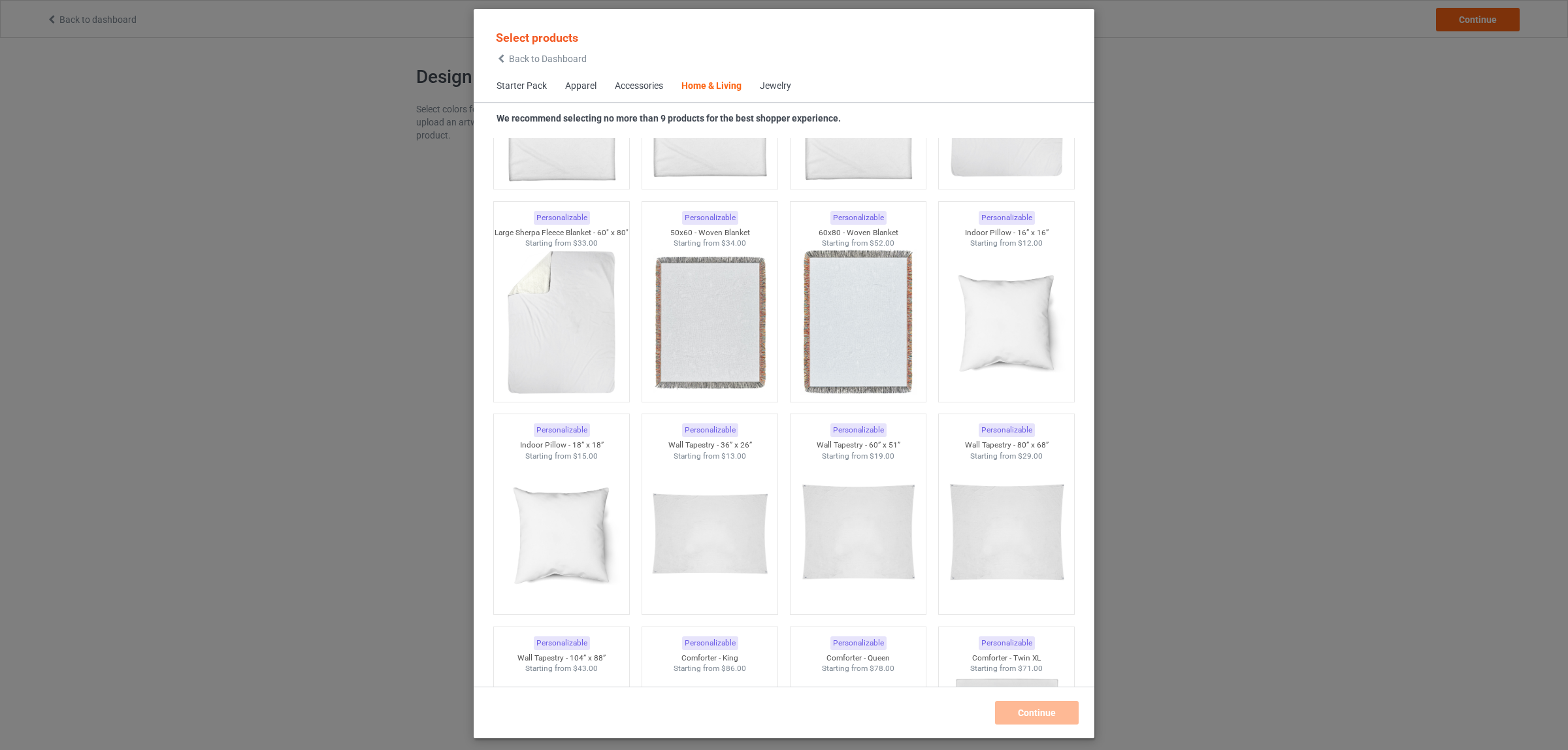
scroll to position [6528, 0]
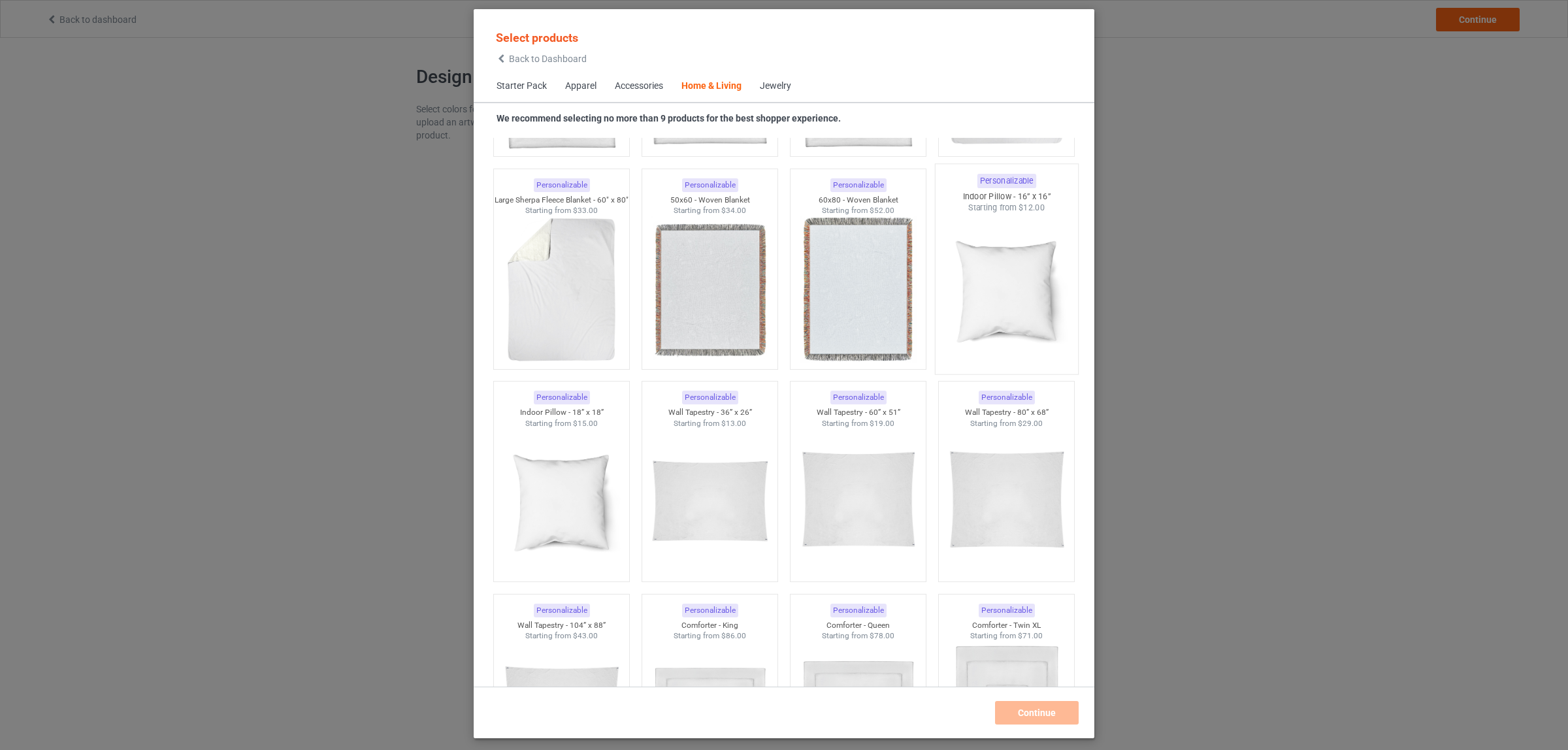
click at [993, 282] on img at bounding box center [1005, 290] width 123 height 153
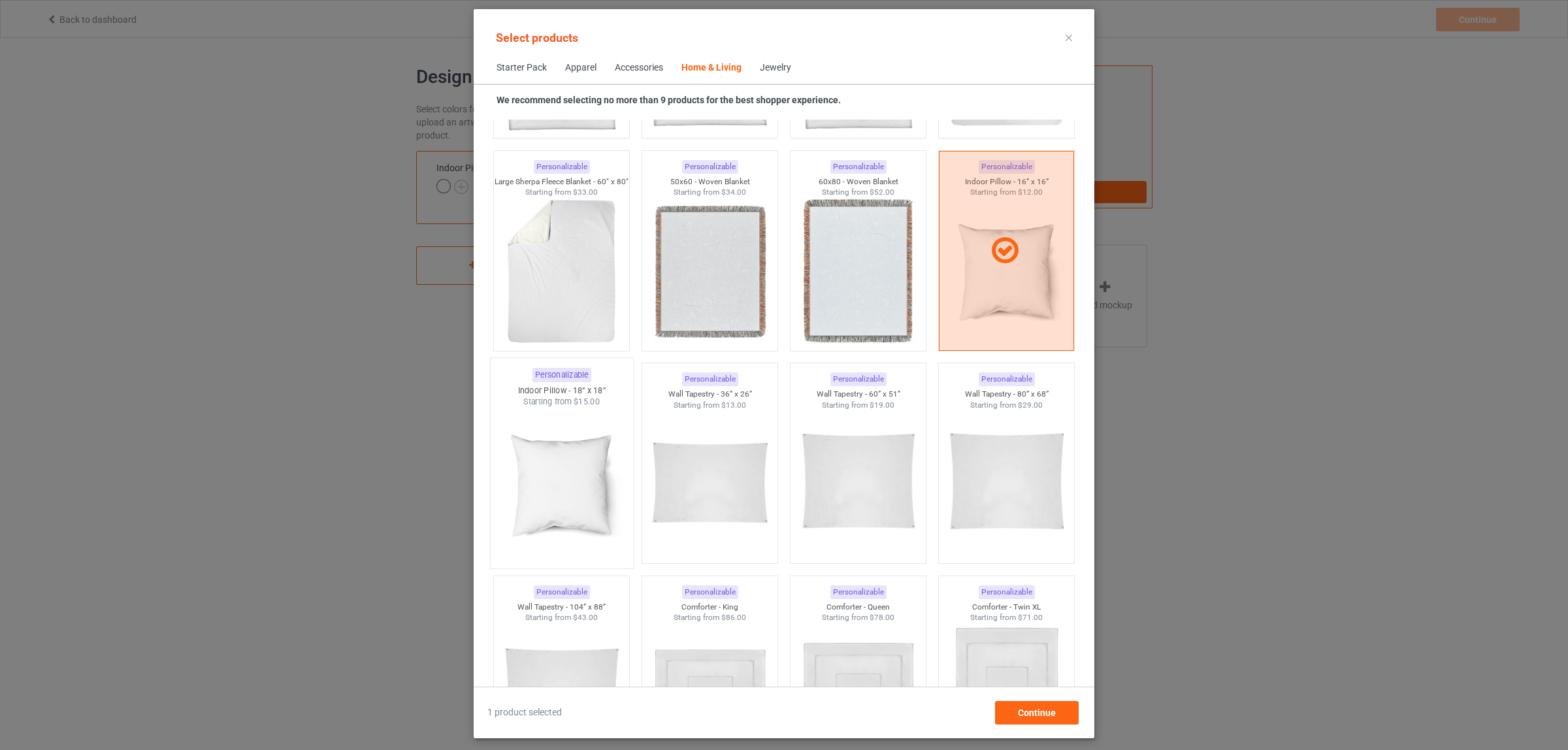
click at [569, 467] on img at bounding box center [560, 484] width 123 height 153
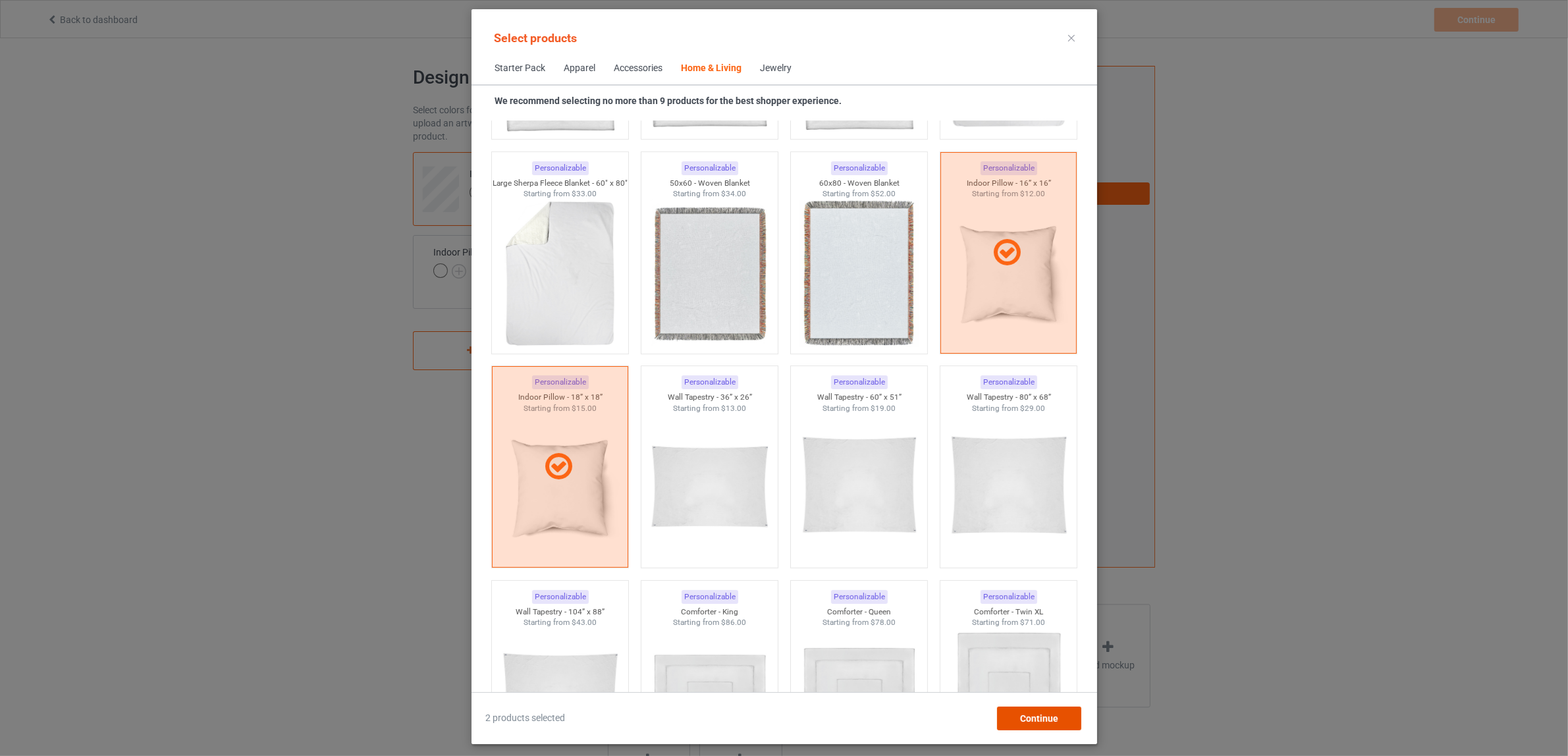
click at [1024, 715] on span "Continue" at bounding box center [1039, 718] width 38 height 11
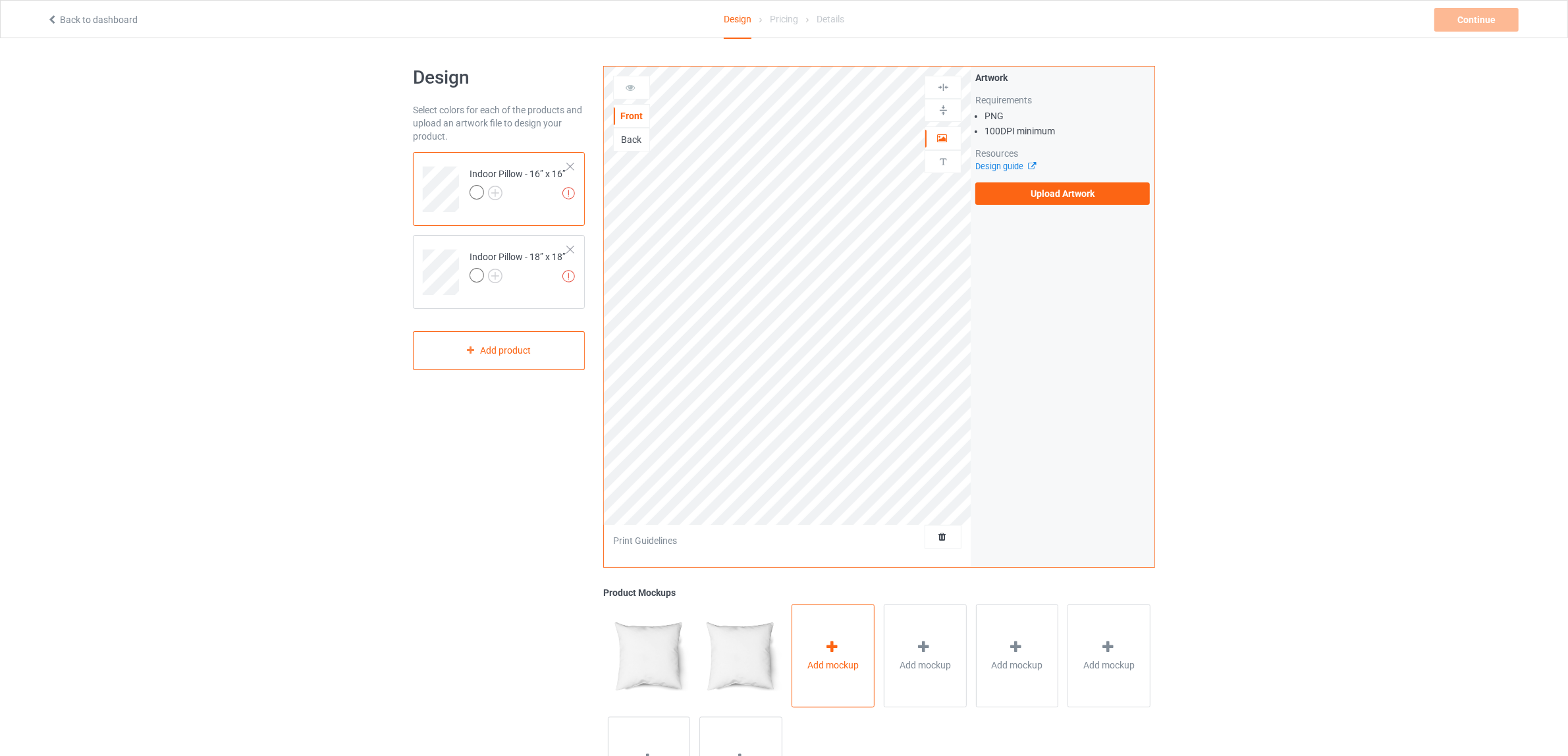
click at [802, 663] on div "Add mockup" at bounding box center [833, 655] width 83 height 103
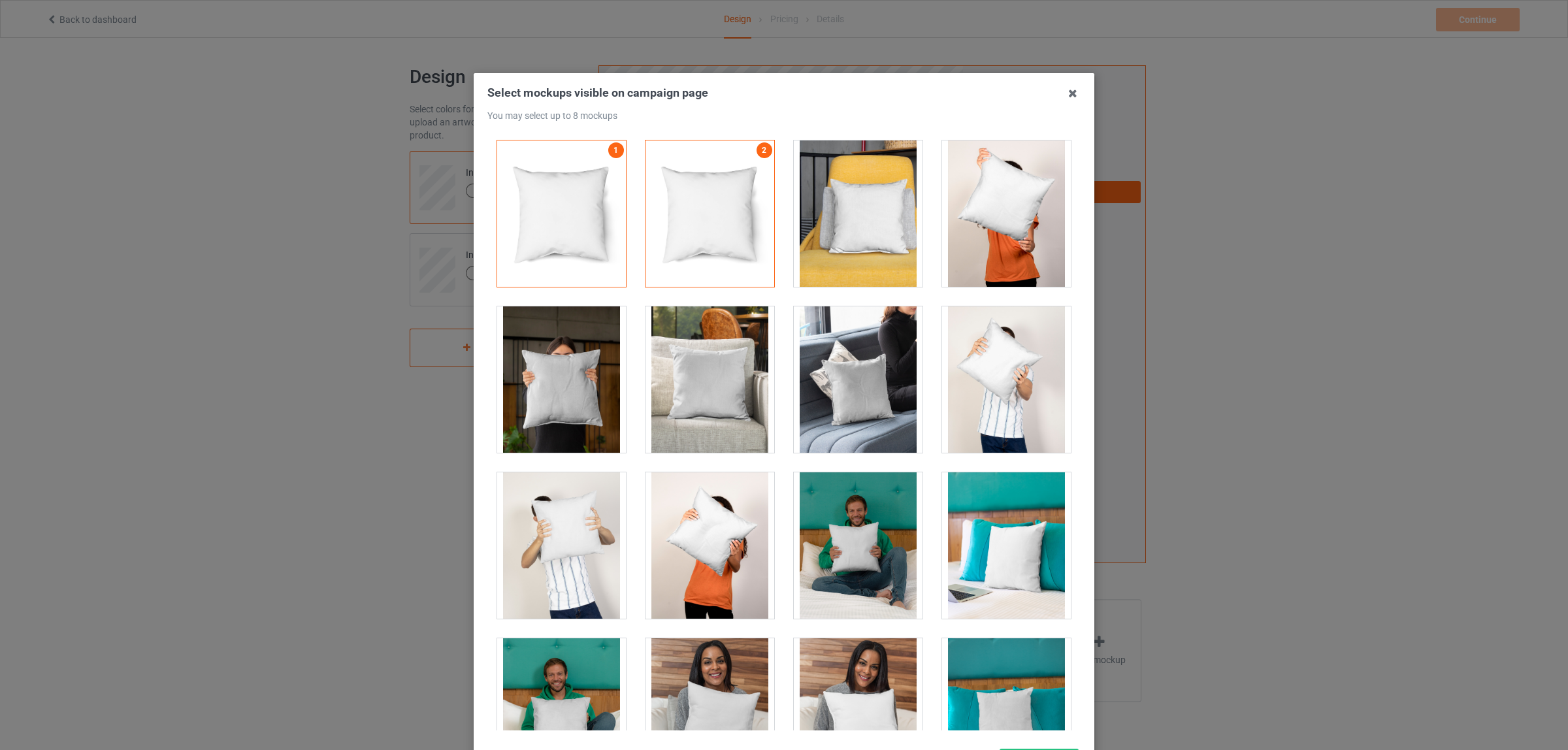
click at [869, 266] on div at bounding box center [858, 213] width 129 height 146
click at [988, 240] on div at bounding box center [1006, 213] width 129 height 146
click at [700, 394] on div at bounding box center [710, 379] width 129 height 146
click at [556, 403] on div at bounding box center [561, 379] width 129 height 146
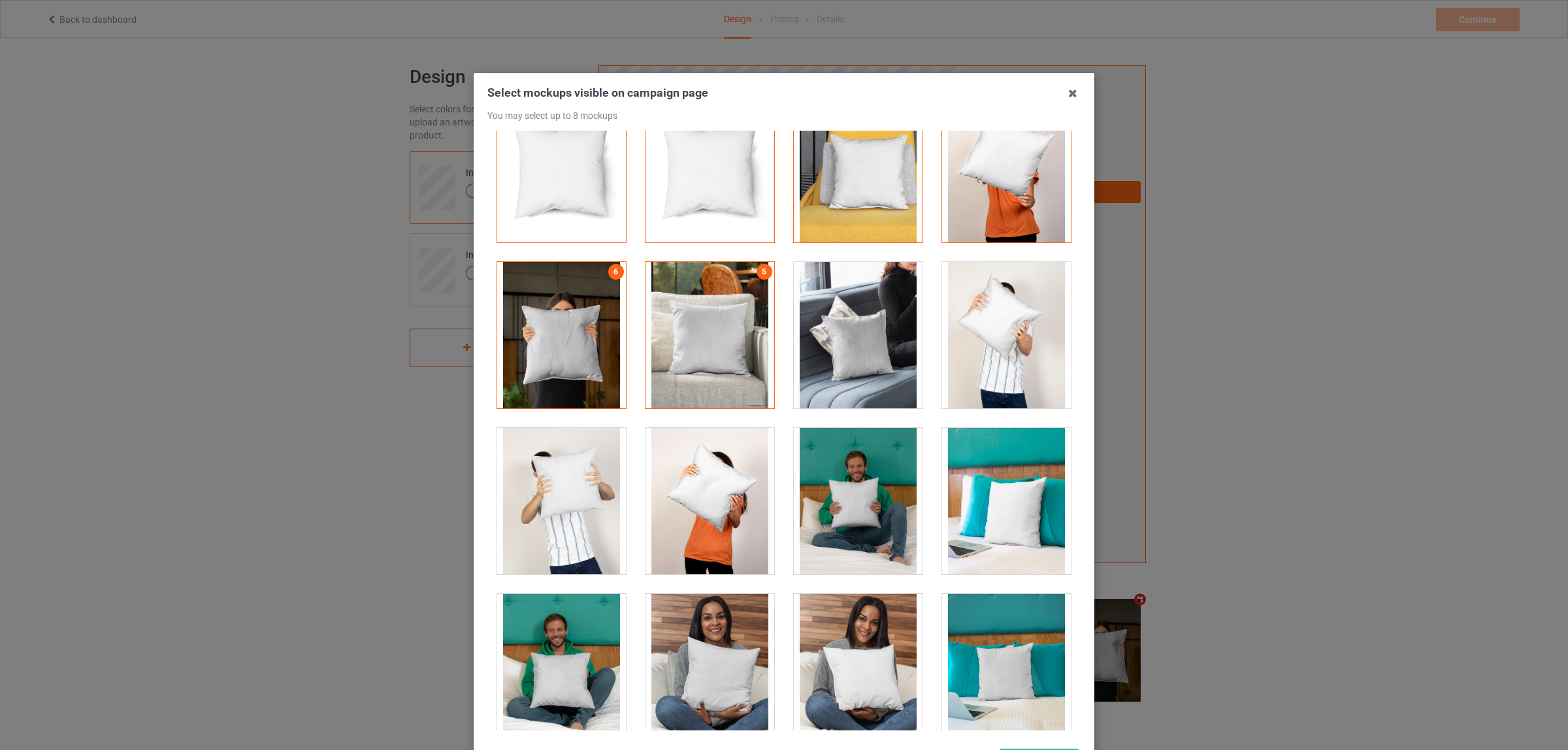
scroll to position [64, 0]
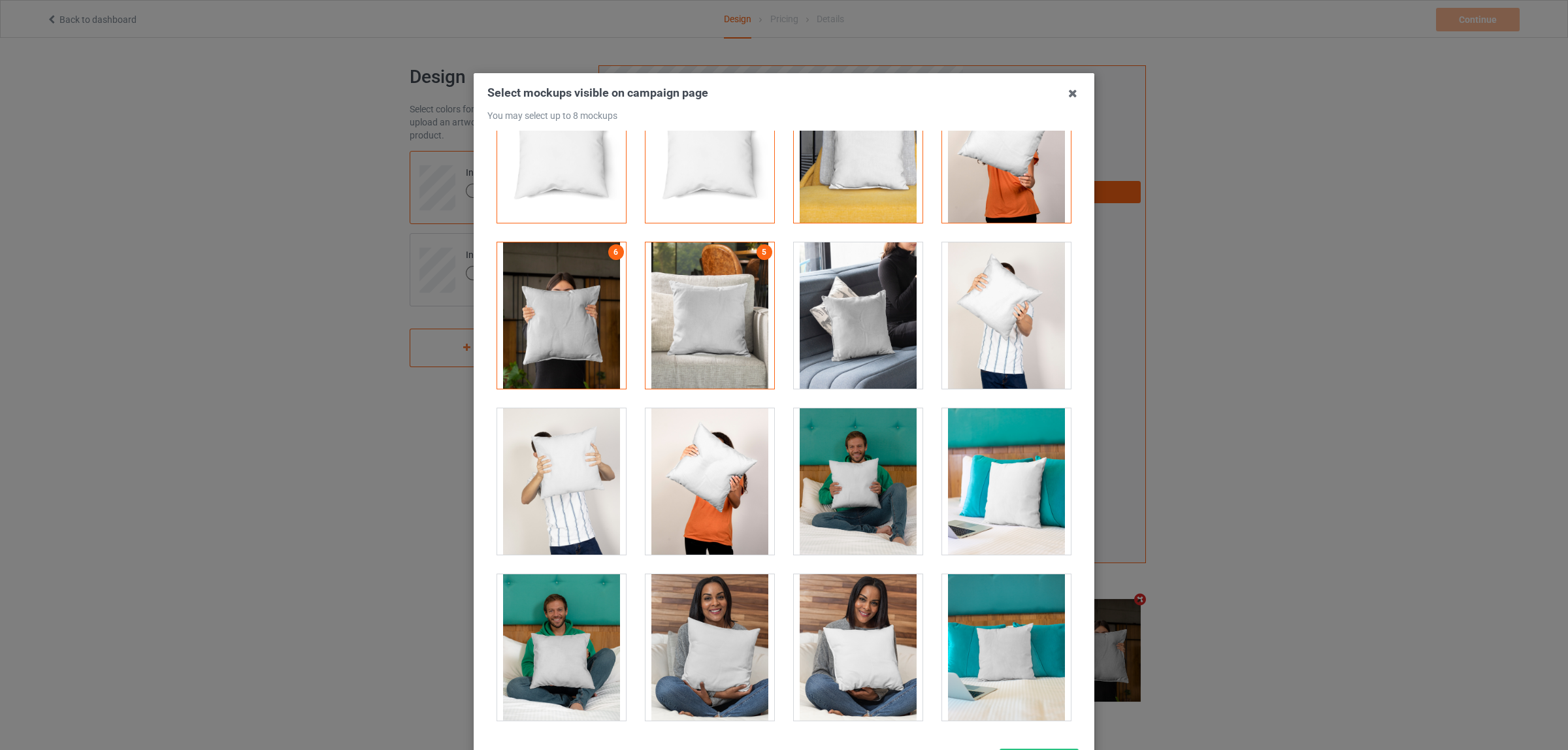
click at [820, 322] on div at bounding box center [858, 315] width 129 height 146
click at [992, 480] on div at bounding box center [1006, 481] width 129 height 146
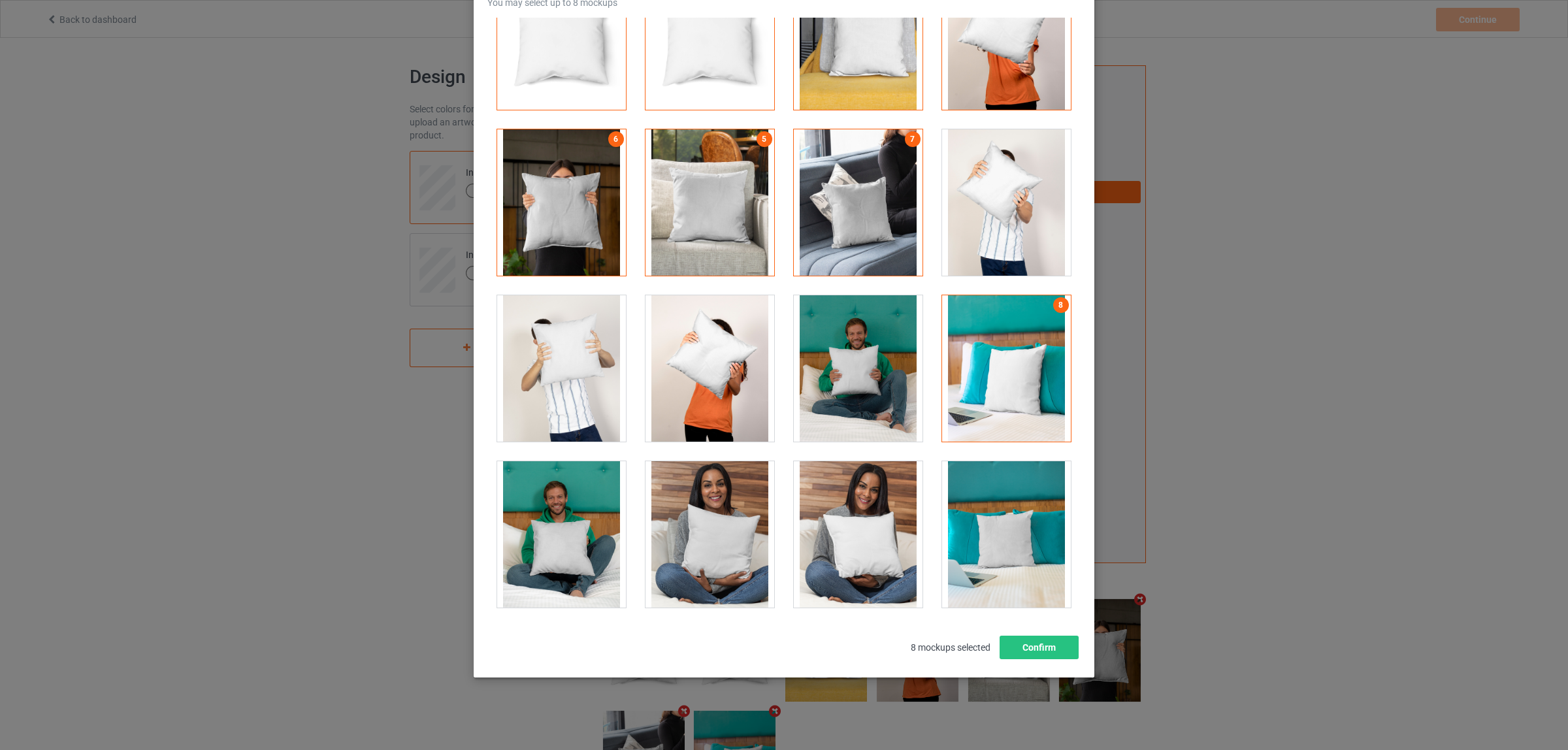
click at [1014, 338] on div at bounding box center [1006, 368] width 129 height 146
click at [988, 525] on div at bounding box center [1006, 534] width 129 height 146
click at [1034, 650] on button "Confirm" at bounding box center [1039, 647] width 79 height 24
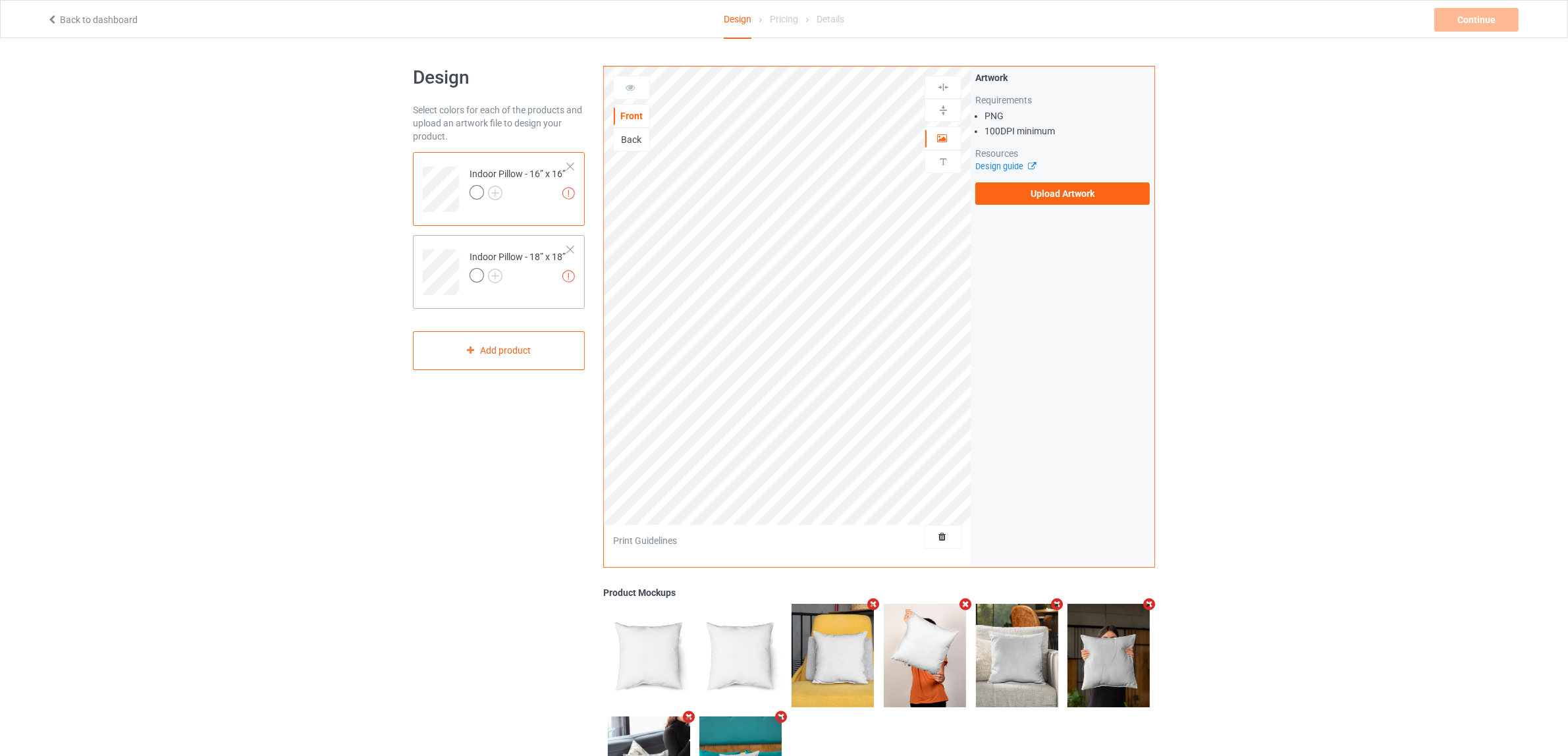
click at [535, 284] on div at bounding box center [517, 277] width 96 height 18
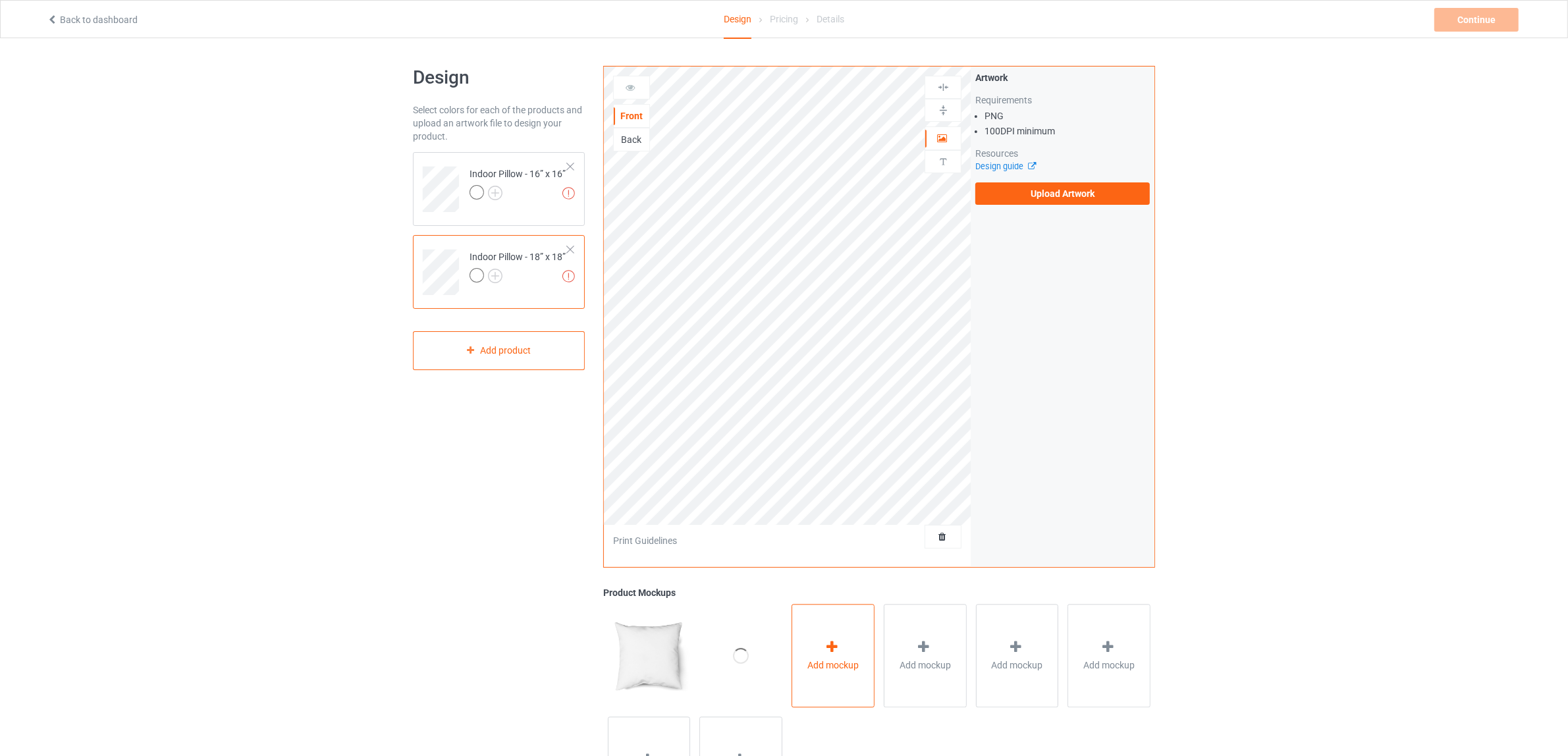
click at [827, 653] on icon at bounding box center [832, 646] width 16 height 14
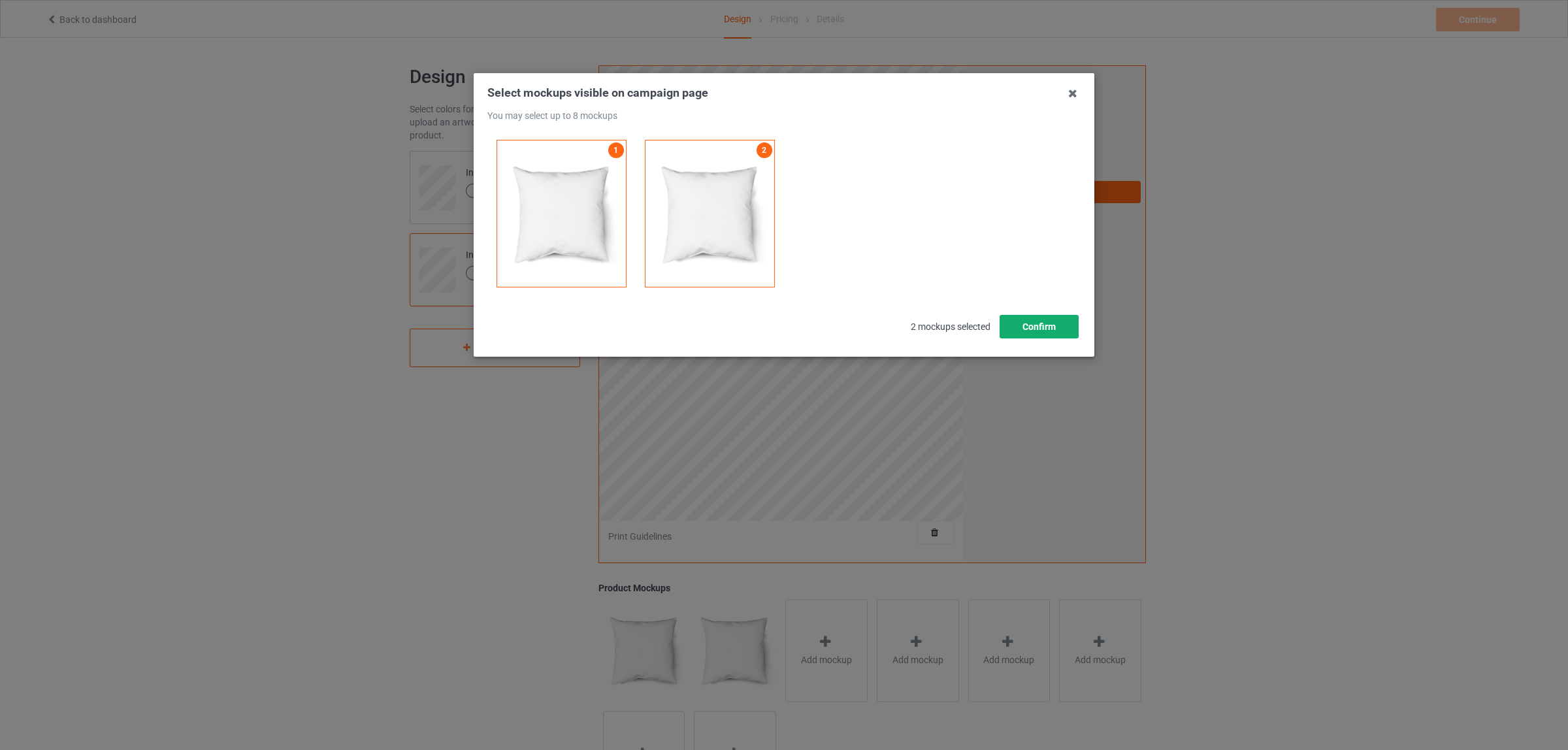
click at [1019, 315] on button "Confirm" at bounding box center [1039, 327] width 79 height 24
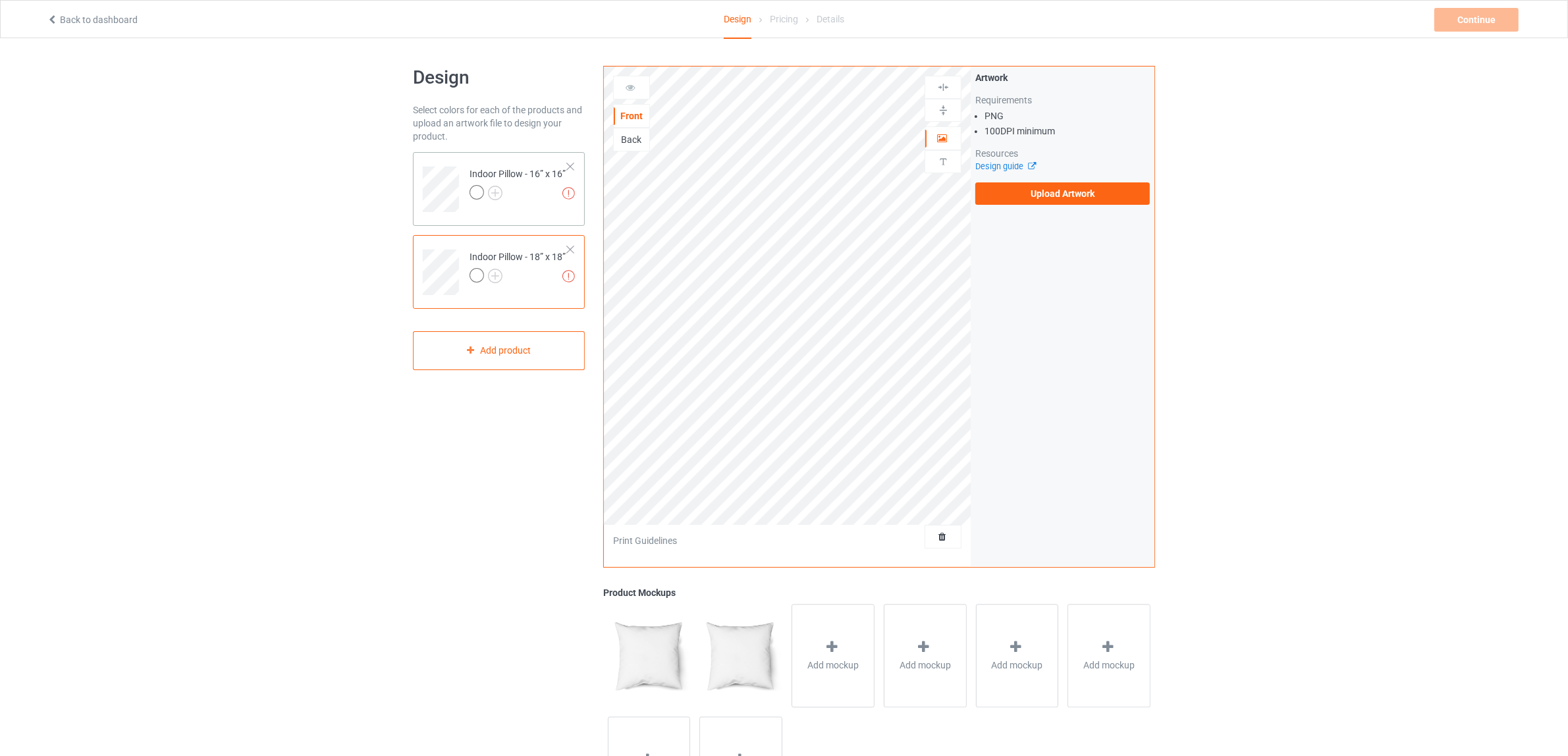
click at [532, 203] on div at bounding box center [517, 194] width 96 height 18
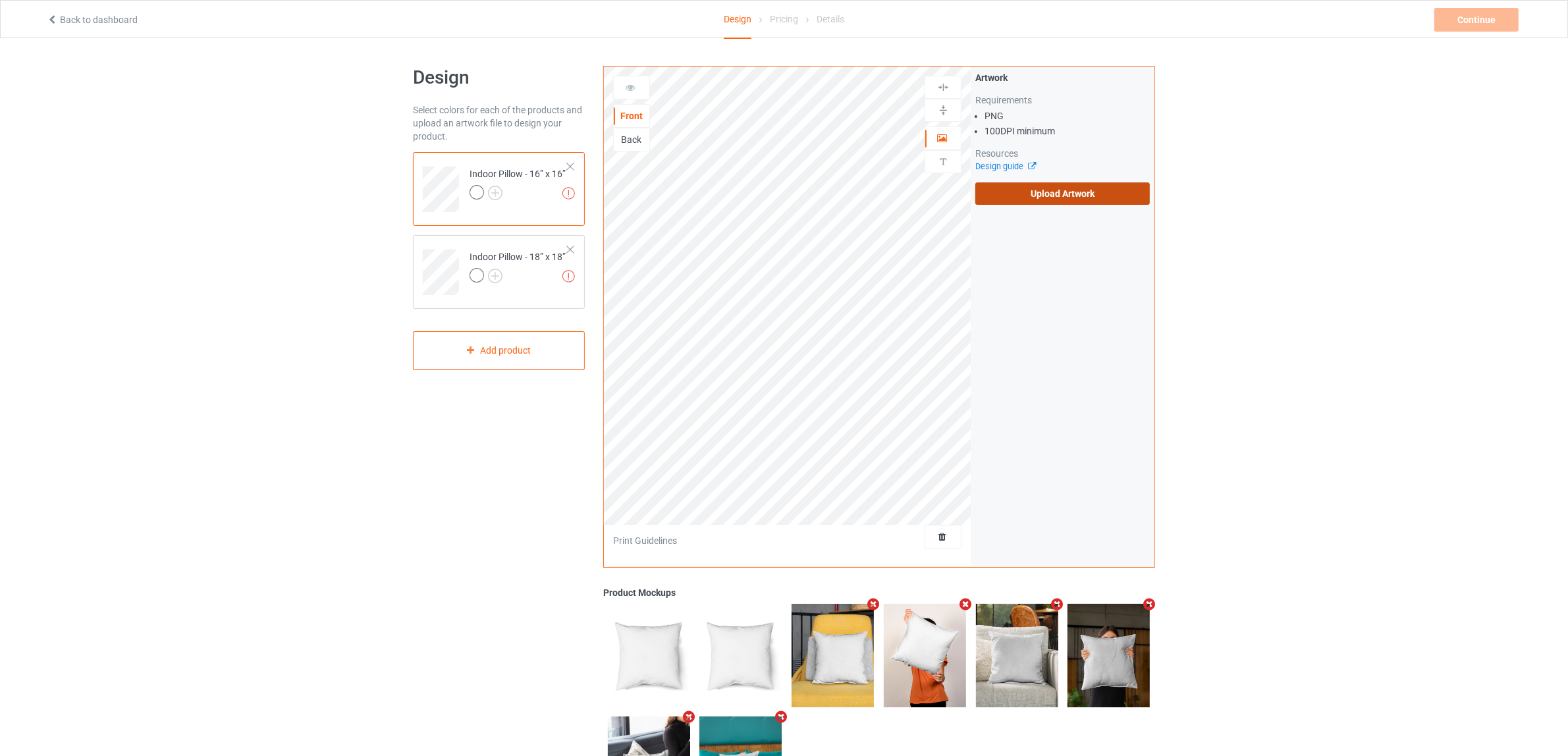
click at [1066, 195] on label "Upload Artwork" at bounding box center [1062, 193] width 175 height 22
click at [0, 0] on input "Upload Artwork" at bounding box center [0, 0] width 0 height 0
click at [940, 113] on img at bounding box center [944, 111] width 13 height 13
click at [949, 91] on div at bounding box center [943, 87] width 36 height 13
click at [1036, 193] on label "Upload Artwork" at bounding box center [1062, 193] width 175 height 22
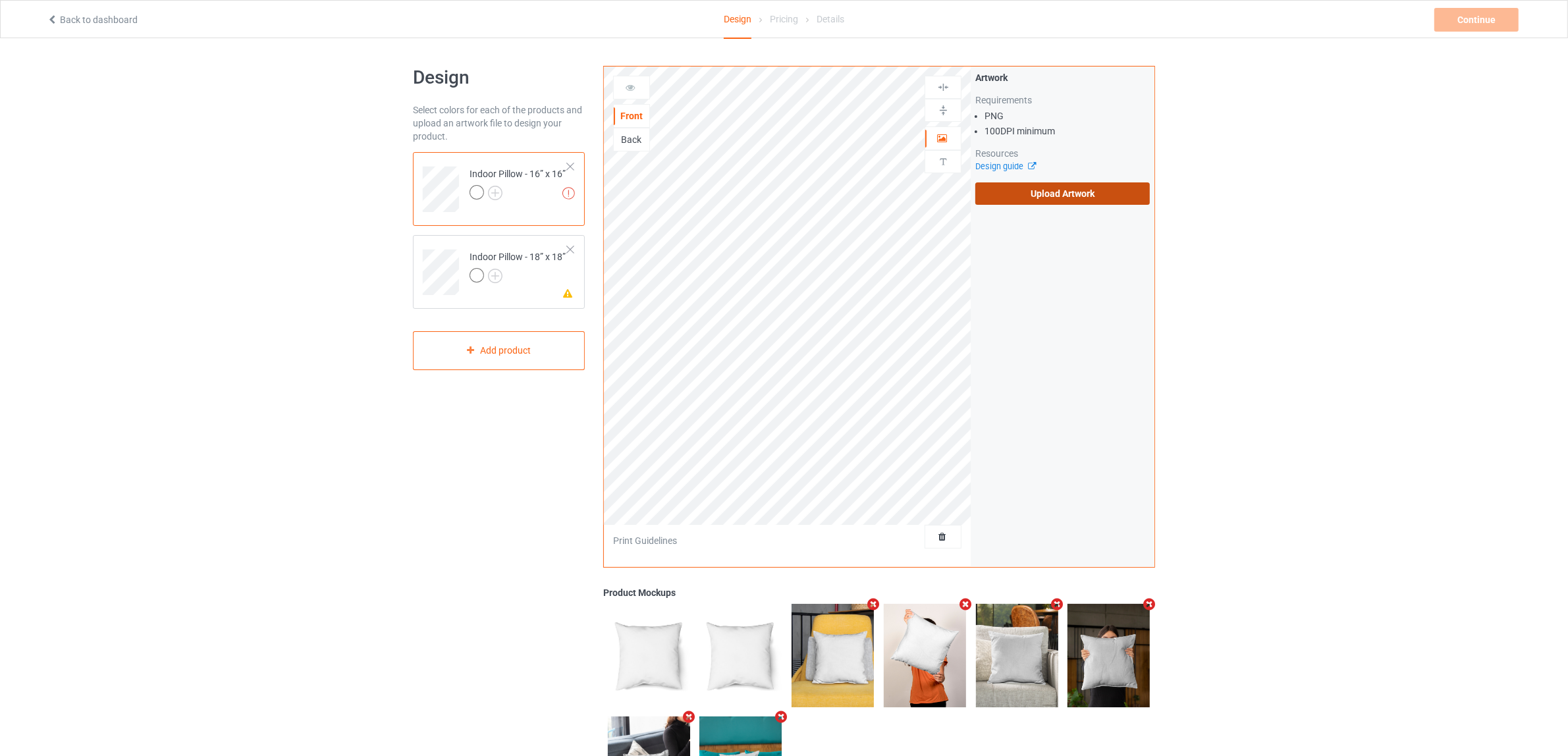
click at [0, 0] on input "Upload Artwork" at bounding box center [0, 0] width 0 height 0
click at [524, 280] on div at bounding box center [517, 277] width 96 height 18
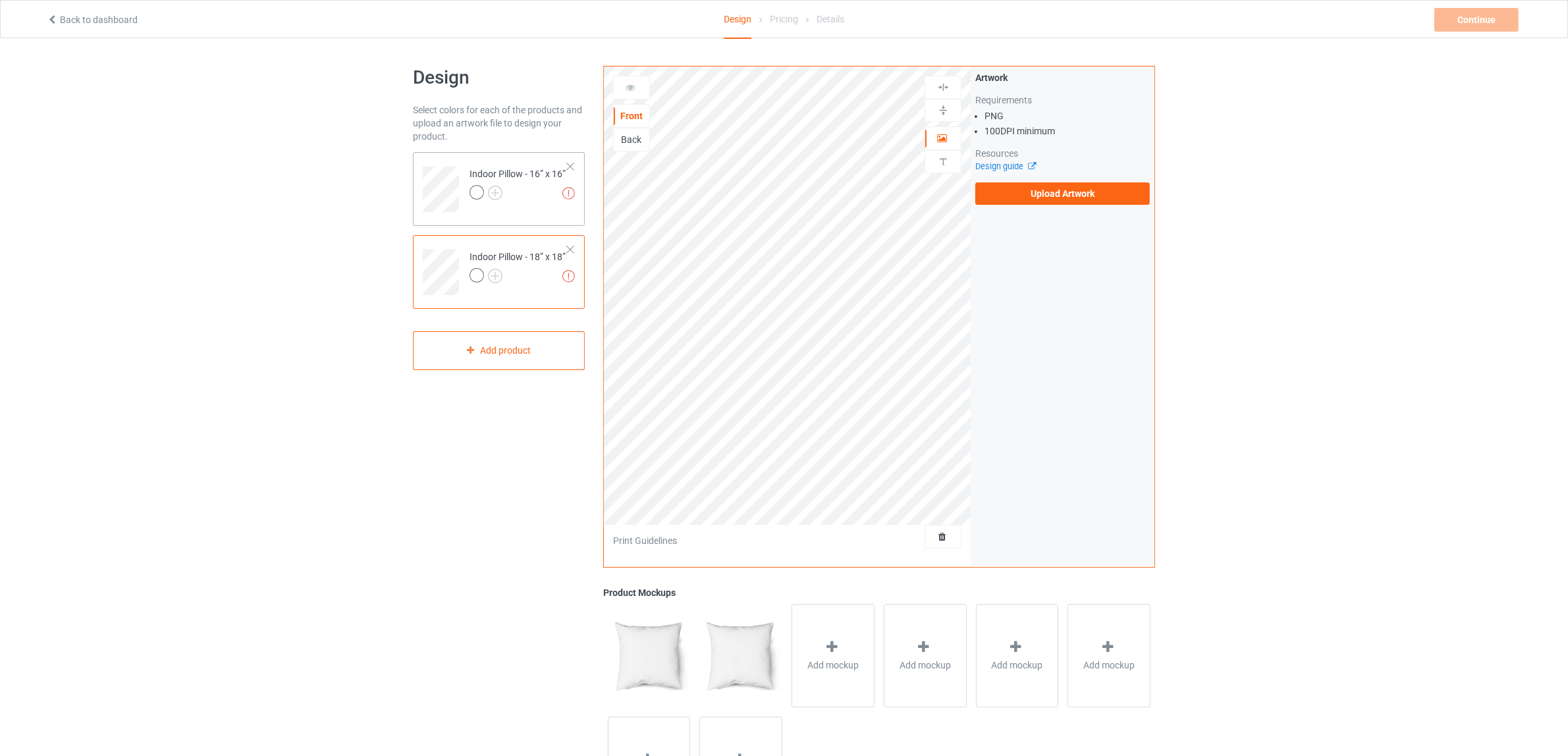
click at [530, 201] on div at bounding box center [517, 194] width 96 height 18
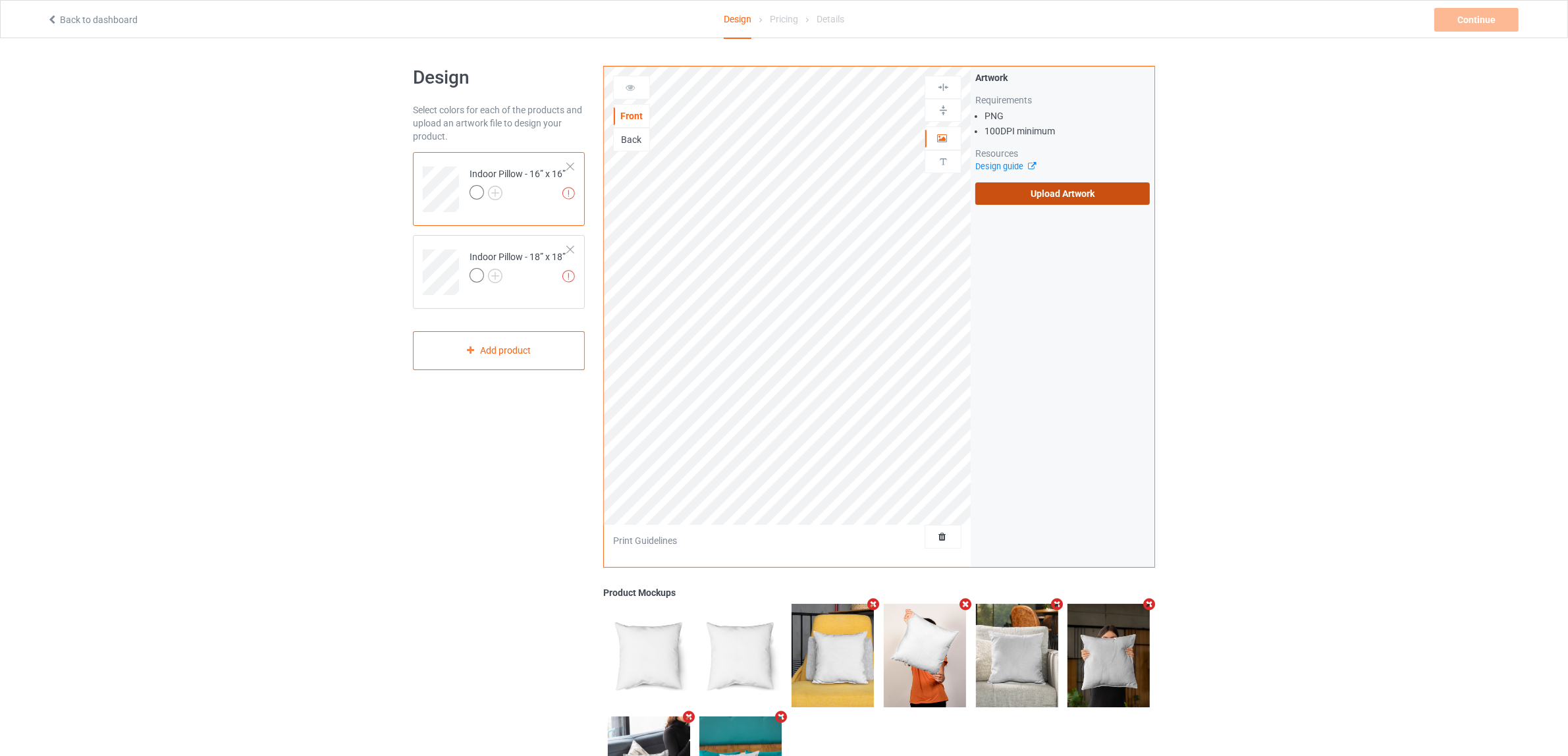
click at [1048, 189] on label "Upload Artwork" at bounding box center [1062, 193] width 175 height 22
click at [0, 0] on input "Upload Artwork" at bounding box center [0, 0] width 0 height 0
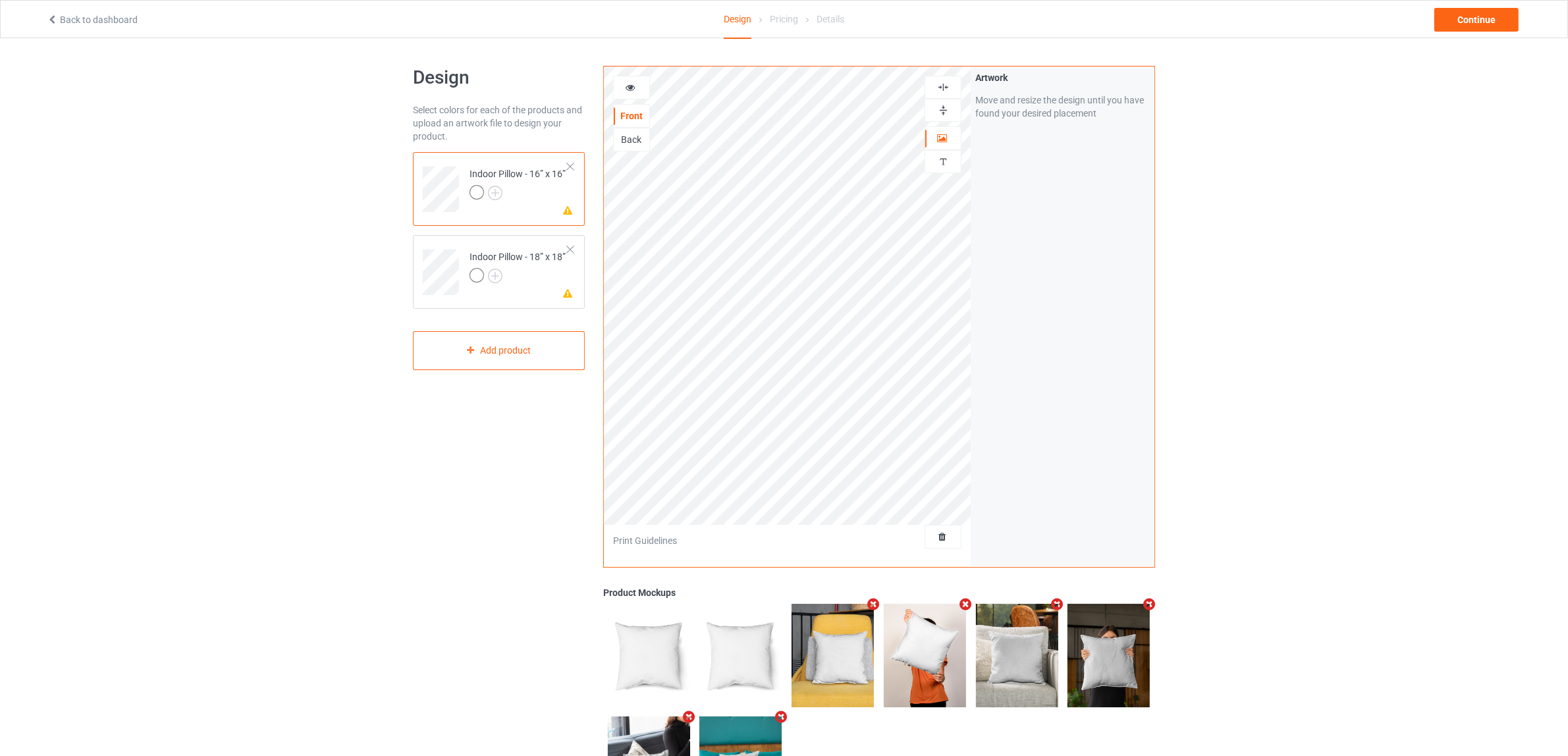
click at [946, 107] on img at bounding box center [944, 111] width 13 height 13
click at [944, 88] on img at bounding box center [944, 87] width 13 height 13
click at [518, 280] on div at bounding box center [517, 277] width 96 height 18
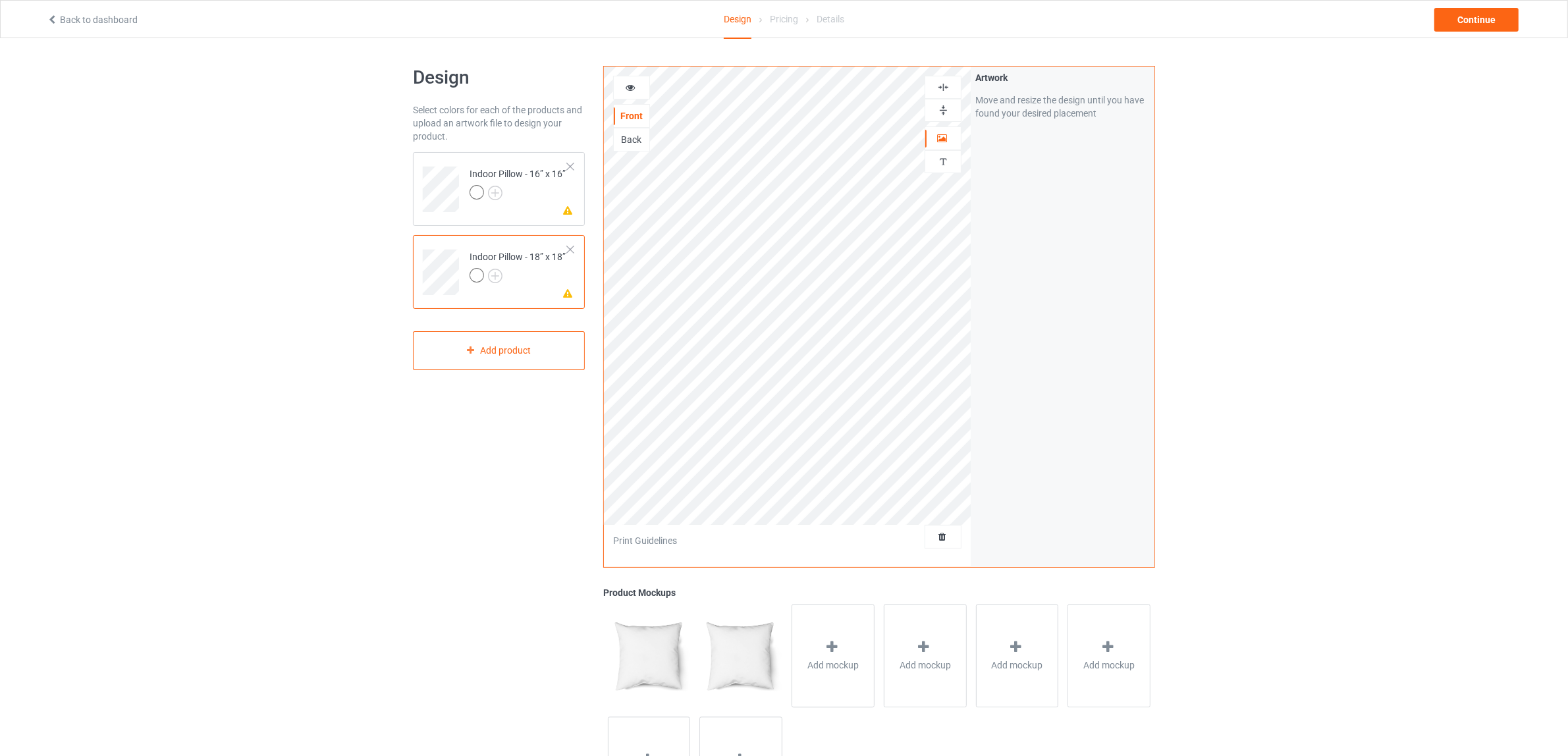
click at [940, 112] on img at bounding box center [944, 111] width 13 height 13
click at [946, 86] on img at bounding box center [944, 87] width 13 height 13
click at [508, 176] on div "Indoor Pillow - 16” x 16”" at bounding box center [517, 183] width 96 height 32
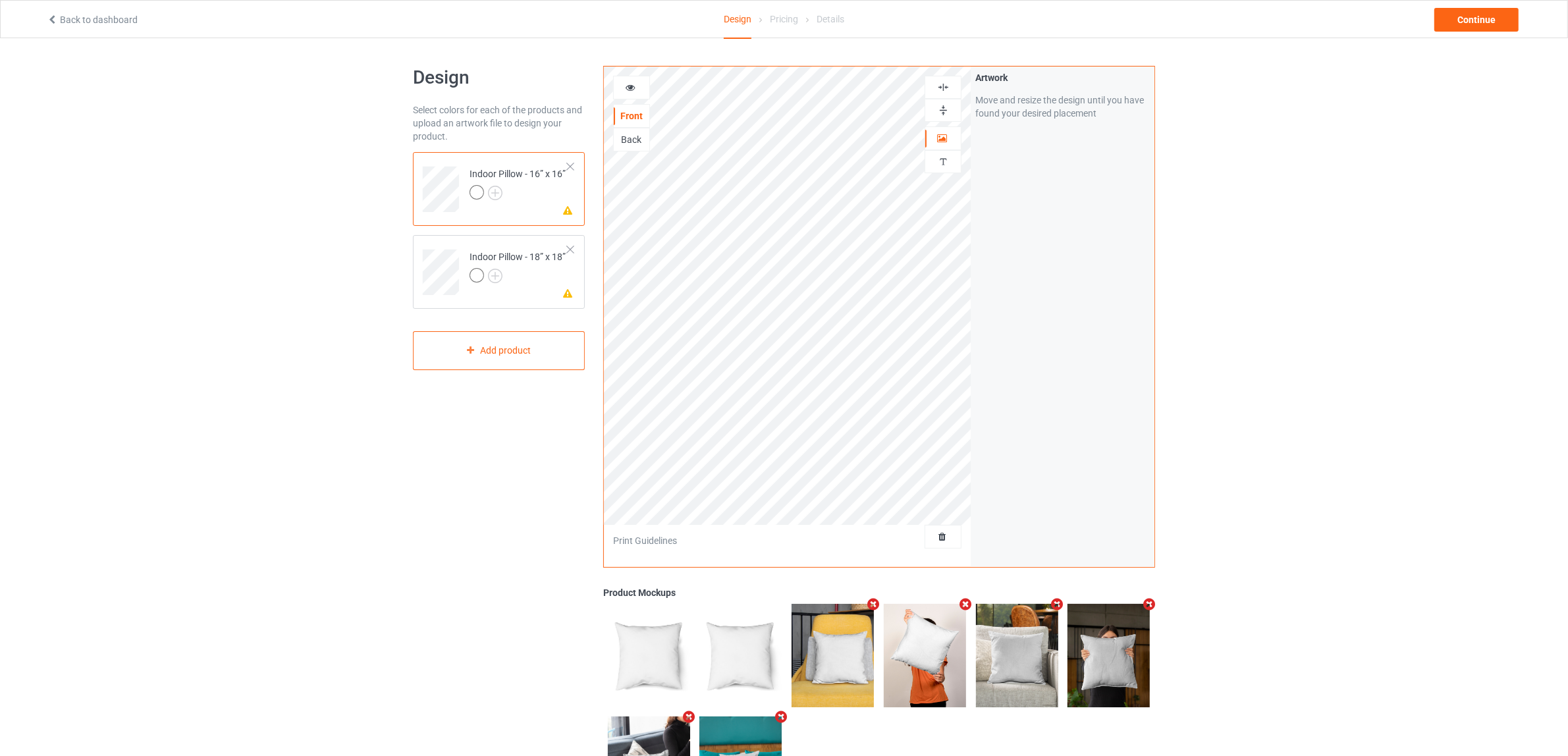
click at [628, 146] on div "Back" at bounding box center [631, 139] width 36 height 13
click at [1021, 195] on label "Upload Artwork" at bounding box center [1062, 193] width 175 height 22
click at [0, 0] on input "Upload Artwork" at bounding box center [0, 0] width 0 height 0
click at [546, 268] on div at bounding box center [517, 277] width 96 height 18
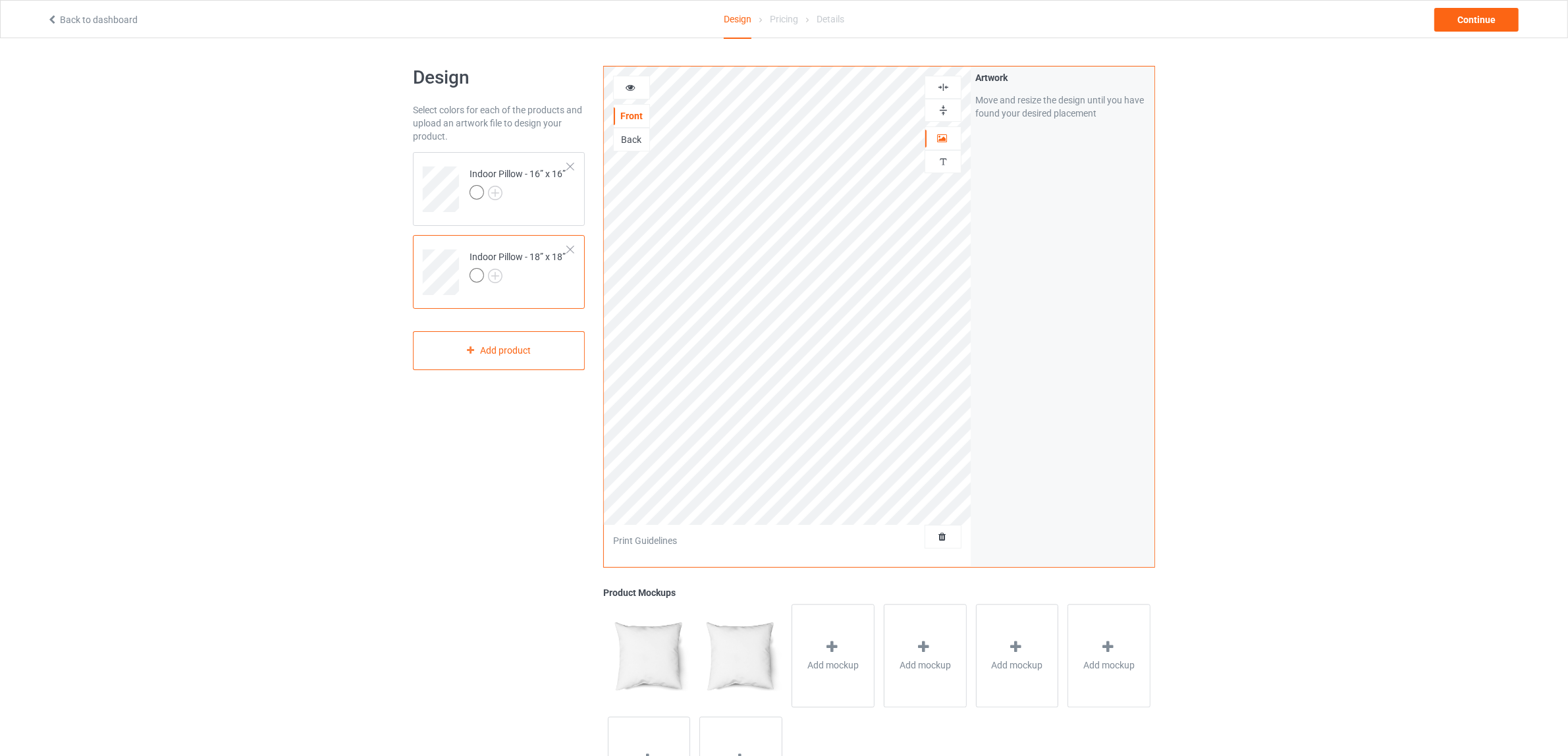
click at [635, 145] on div "Back" at bounding box center [631, 139] width 36 height 13
click at [935, 113] on div at bounding box center [943, 111] width 36 height 13
click at [945, 90] on img at bounding box center [944, 87] width 13 height 13
click at [557, 192] on div at bounding box center [517, 194] width 96 height 18
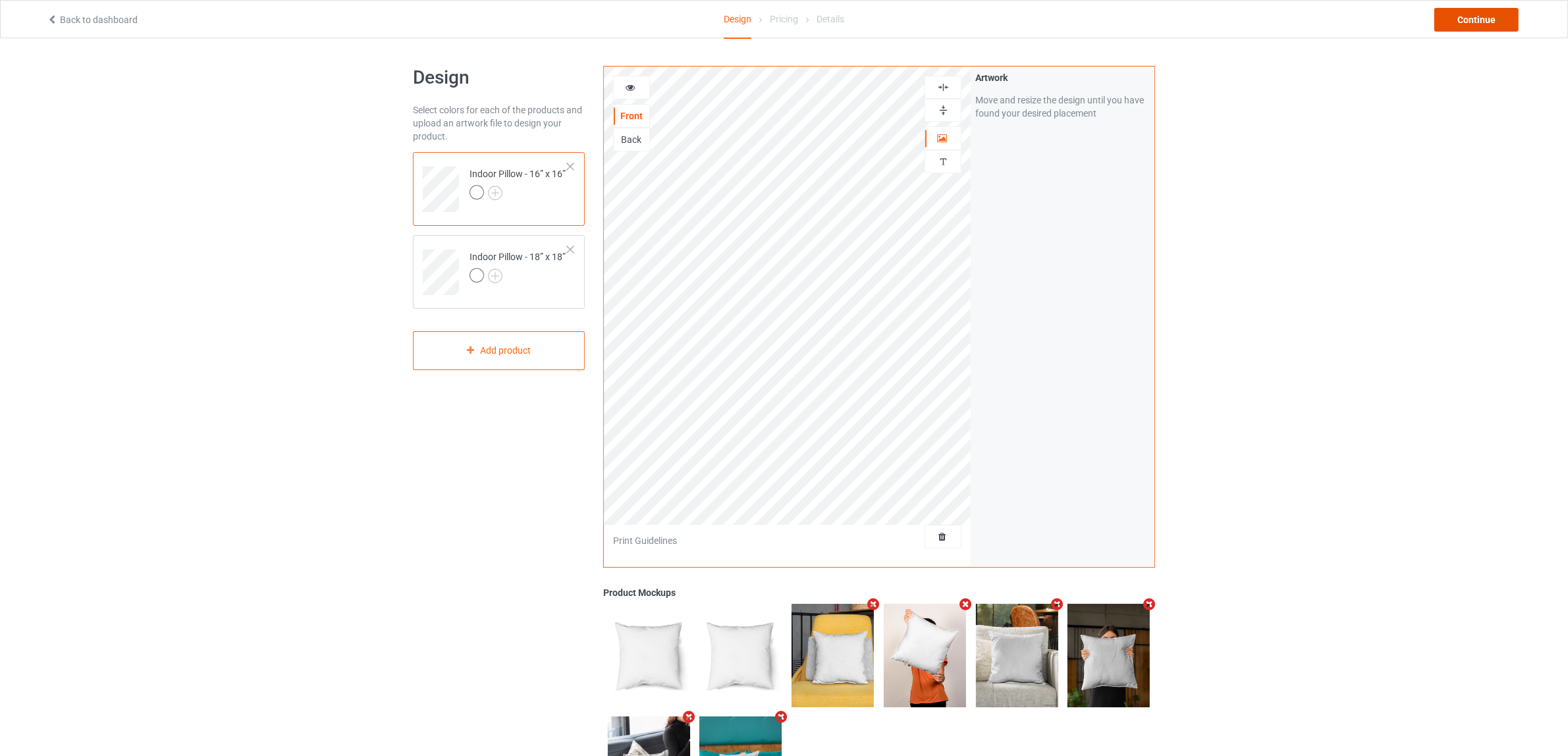
click at [1467, 24] on div "Continue" at bounding box center [1476, 20] width 84 height 24
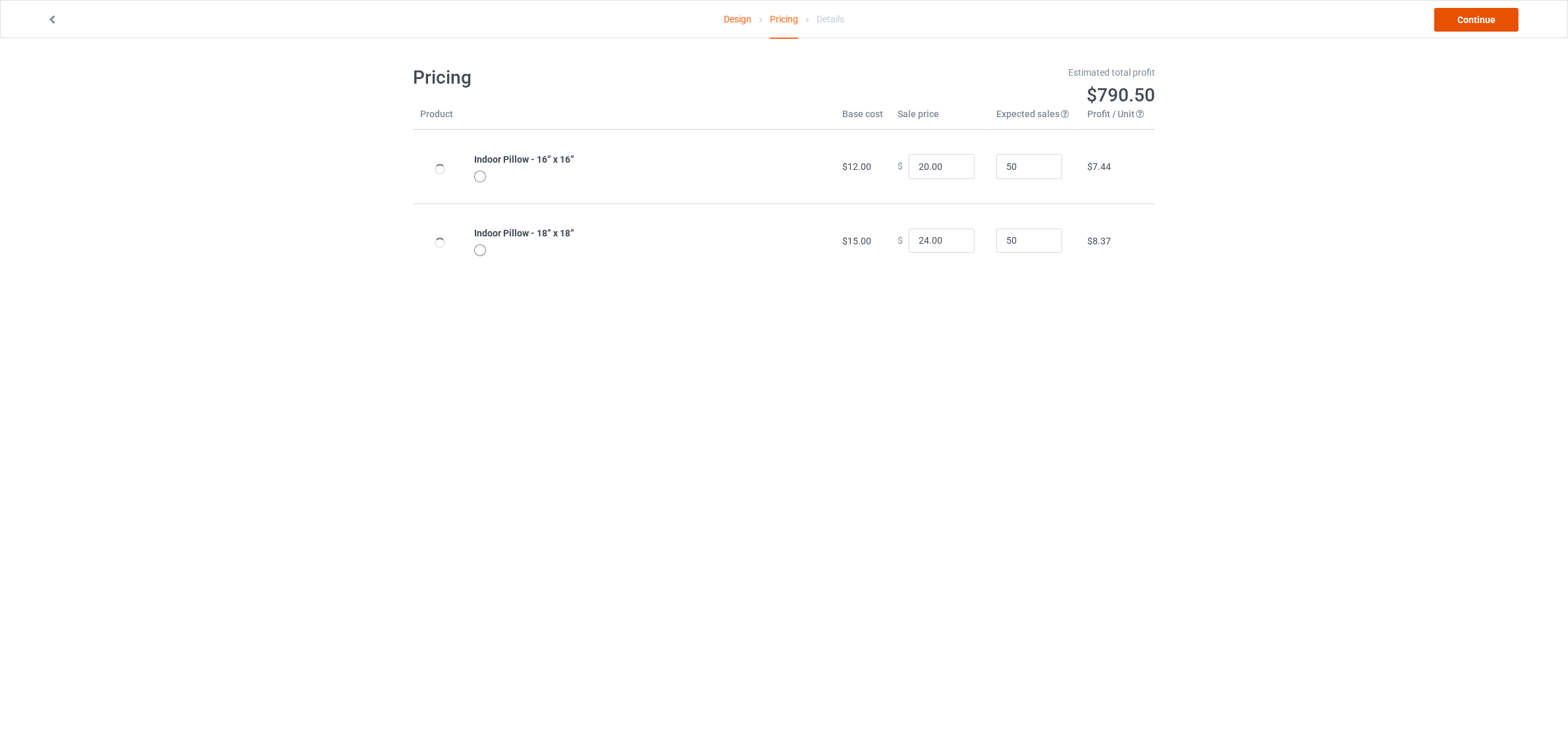
click at [1470, 20] on link "Continue" at bounding box center [1476, 20] width 84 height 24
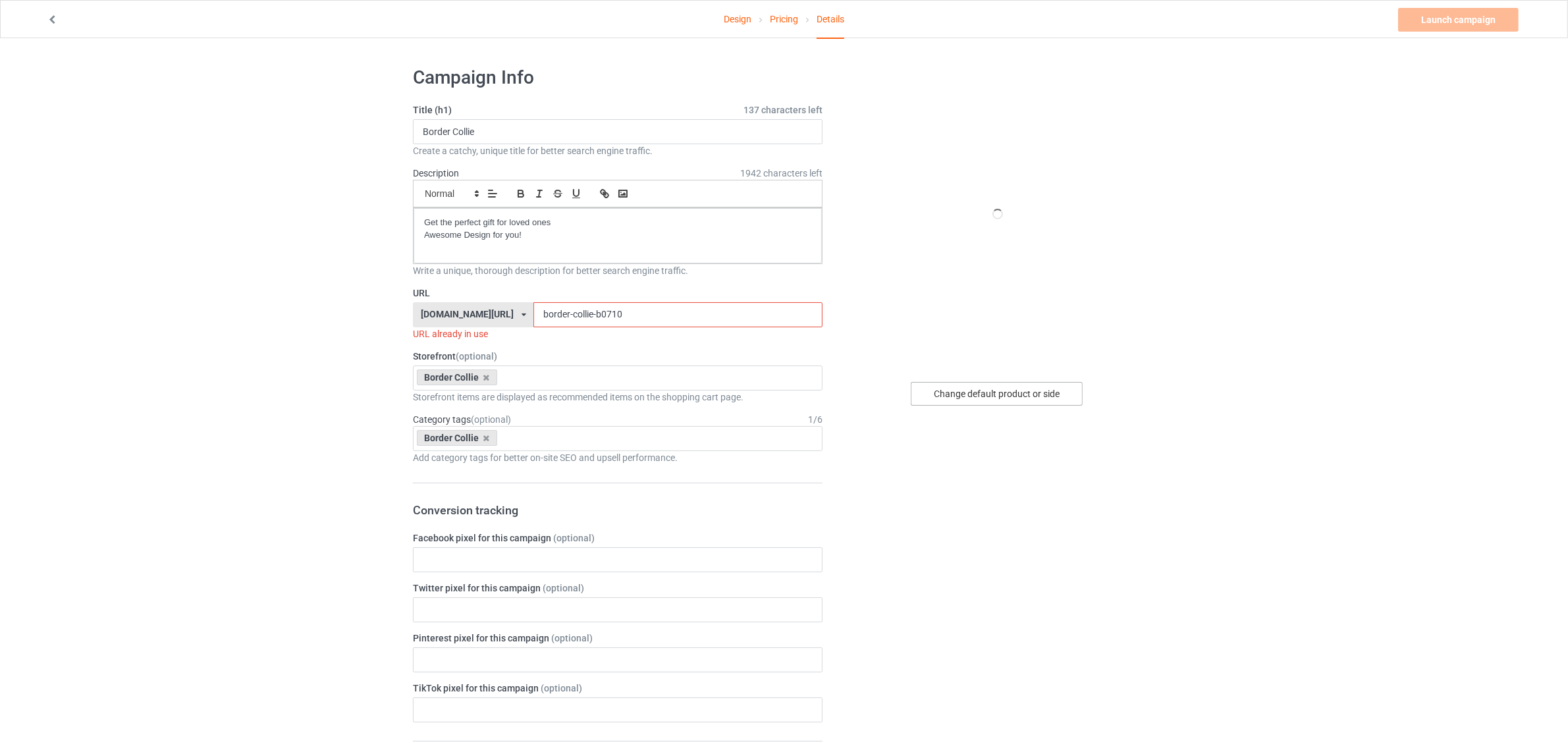
click at [962, 399] on div "Change default product or side" at bounding box center [997, 394] width 172 height 24
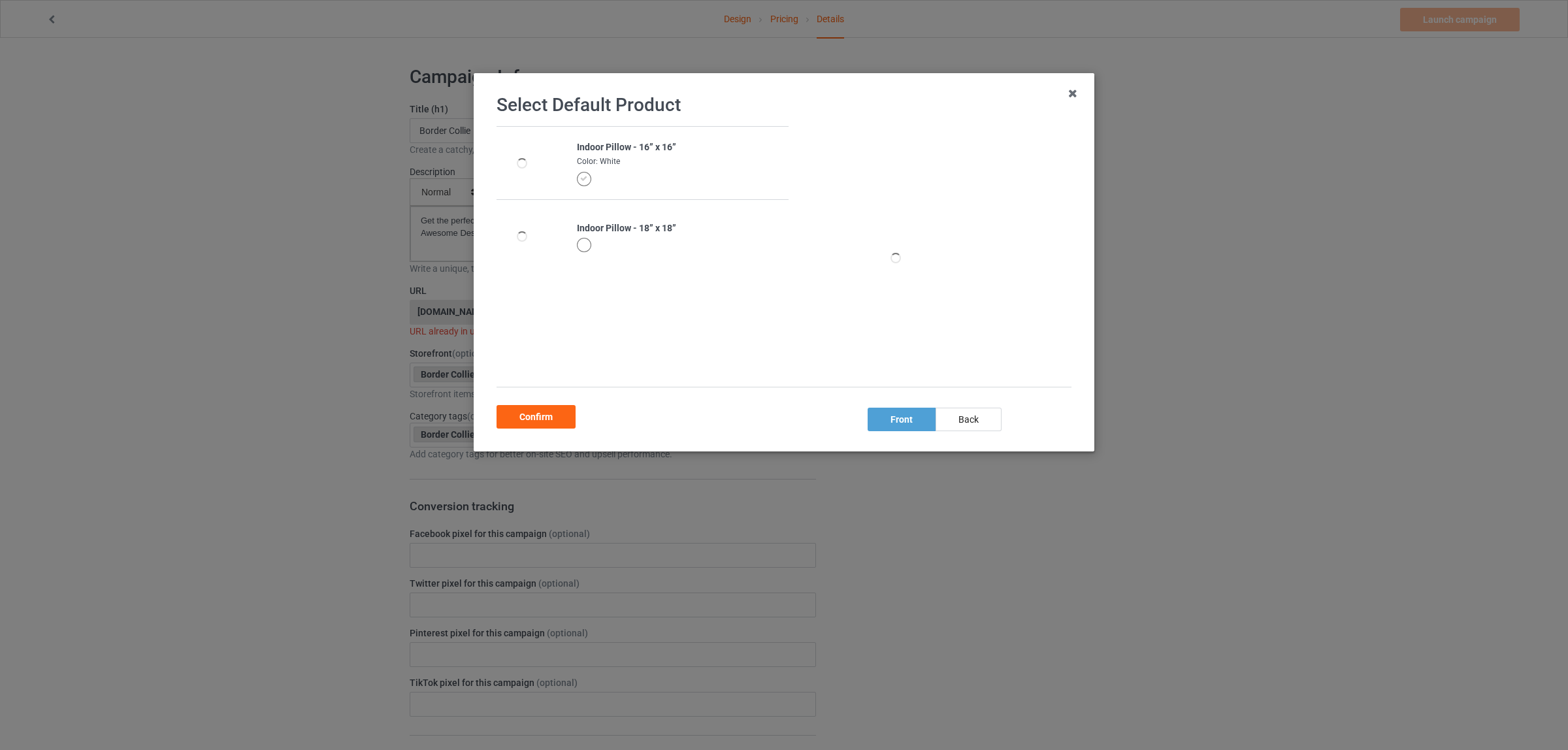
click at [620, 144] on div "Indoor Pillow - 16” x 16”" at bounding box center [678, 147] width 204 height 13
copy div "Pillow"
click at [560, 416] on div "Confirm" at bounding box center [536, 417] width 79 height 24
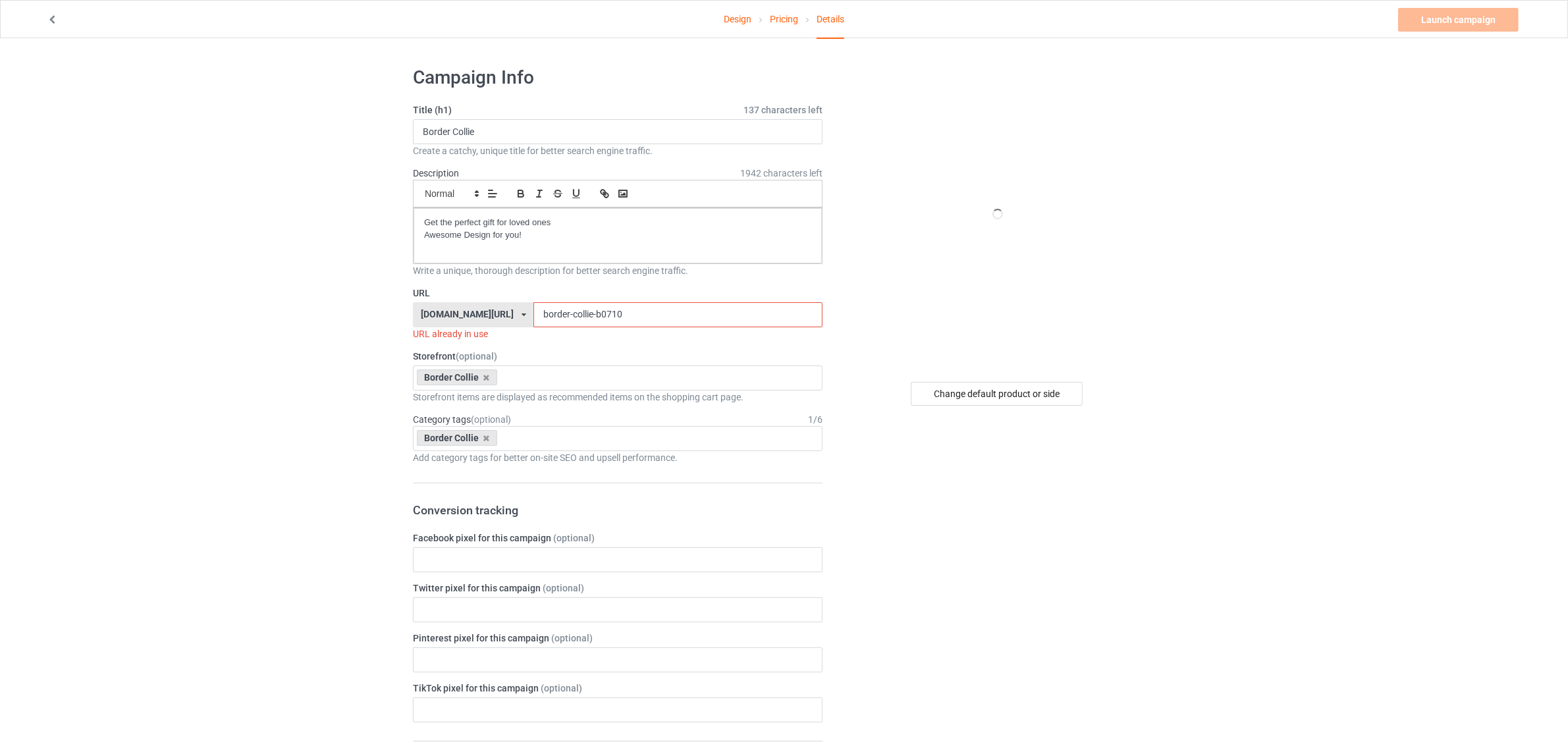
drag, startPoint x: 574, startPoint y: 313, endPoint x: 676, endPoint y: 323, distance: 102.5
click at [676, 323] on input "border-collie-b0710" at bounding box center [677, 314] width 288 height 25
paste input "Pillow"
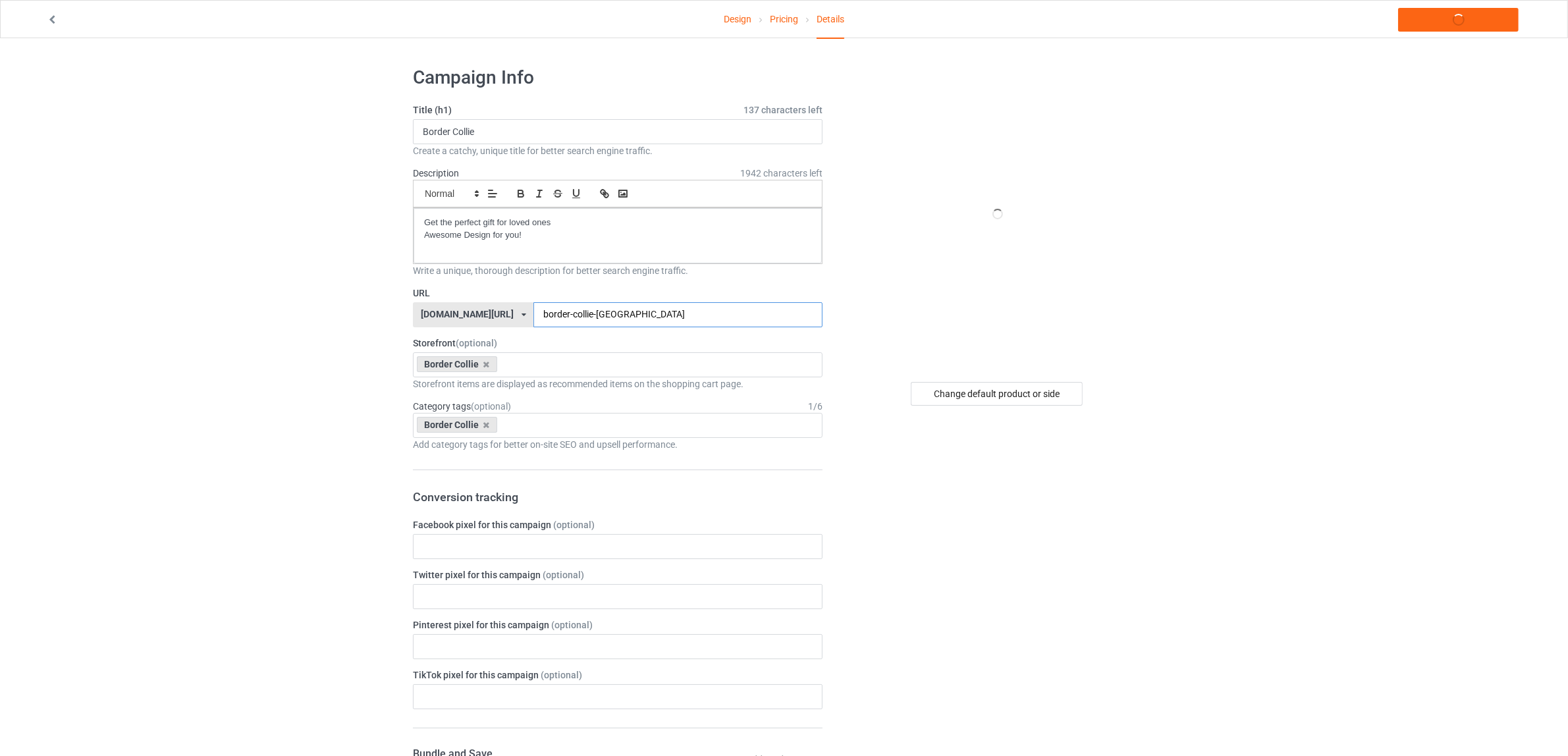
type input "border-collie-Pillow"
click at [1016, 515] on div "Change default product or side" at bounding box center [998, 720] width 332 height 1328
click at [1445, 20] on link "Launch campaign" at bounding box center [1458, 20] width 121 height 24
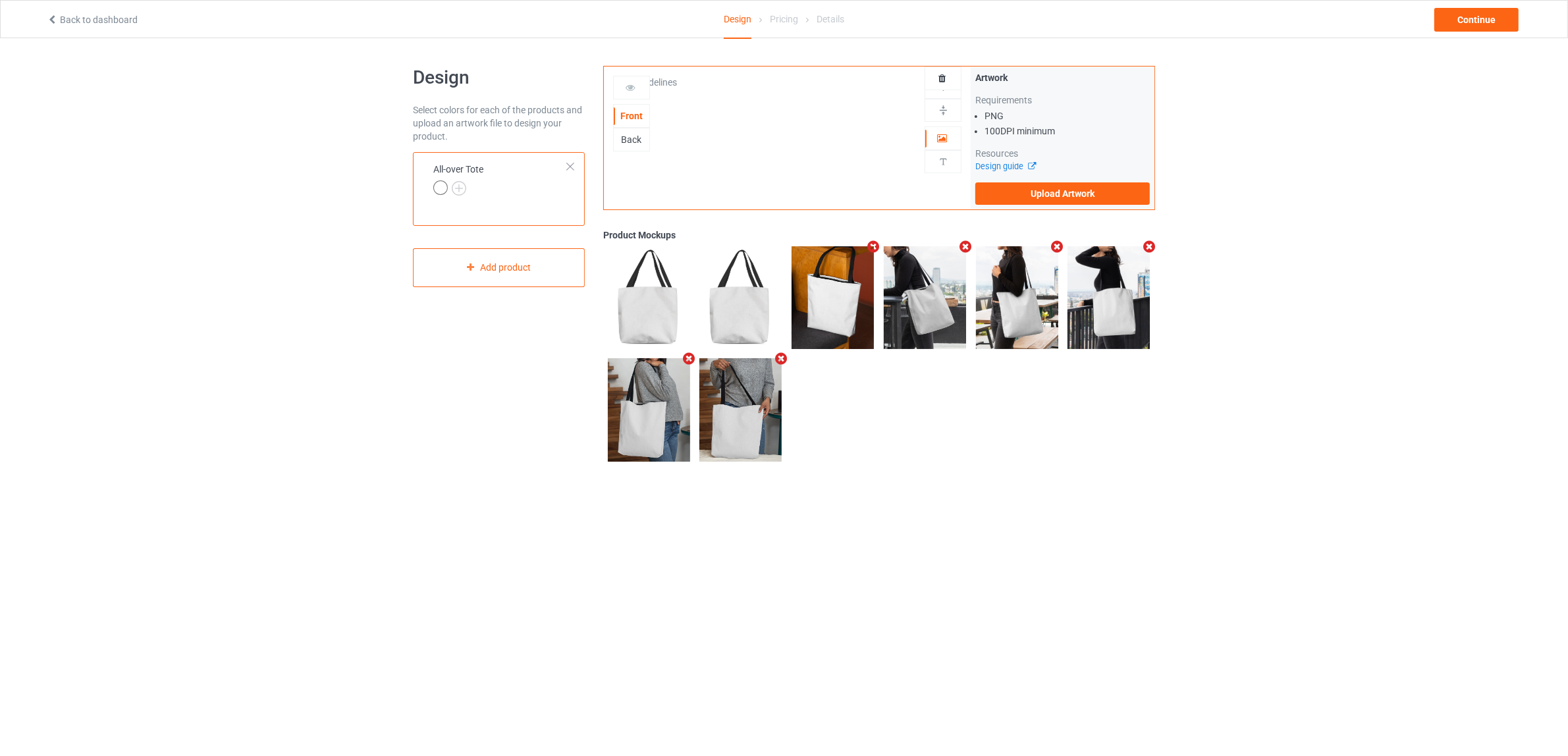
click at [568, 166] on div at bounding box center [570, 167] width 9 height 9
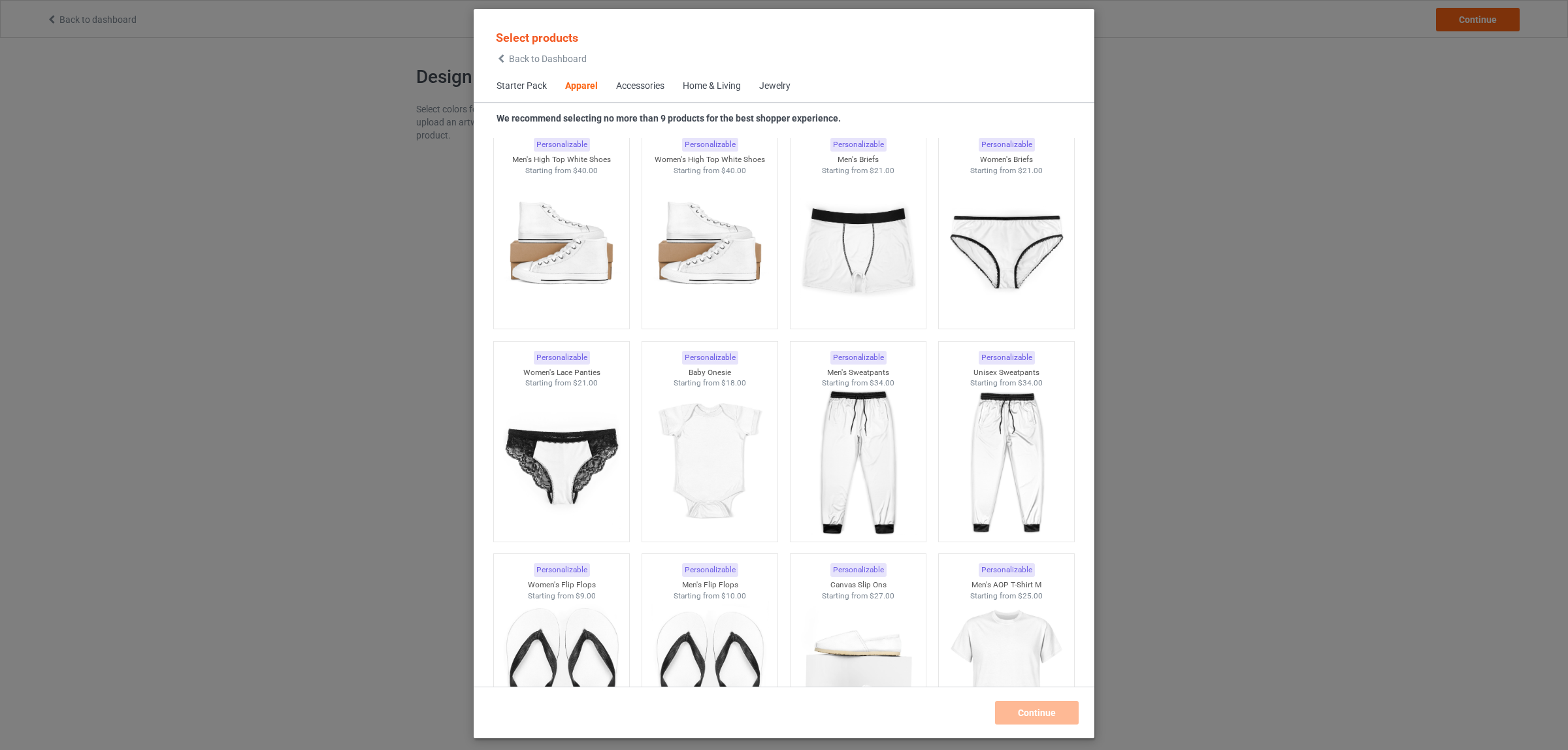
scroll to position [1405, 0]
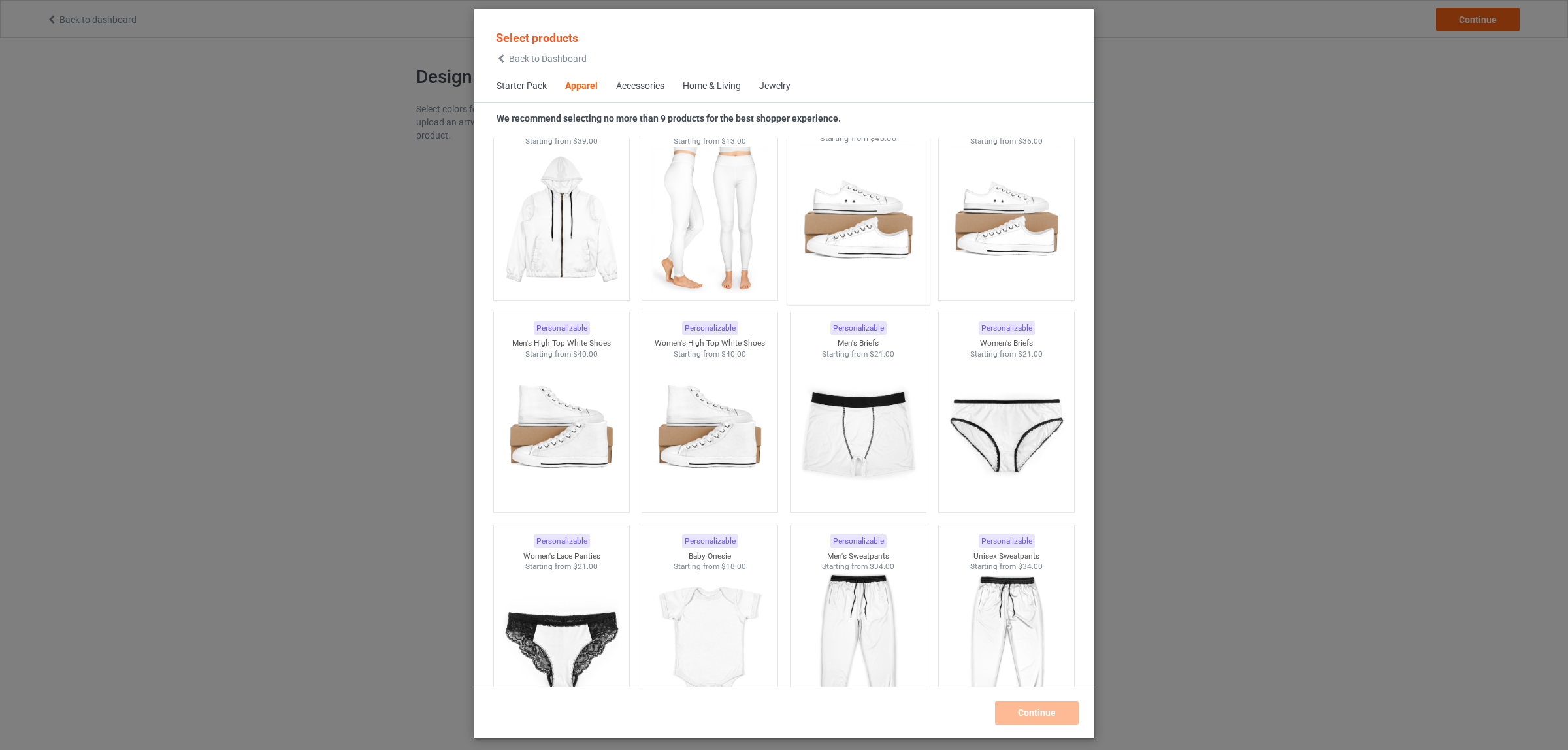
click at [843, 222] on img at bounding box center [857, 221] width 123 height 153
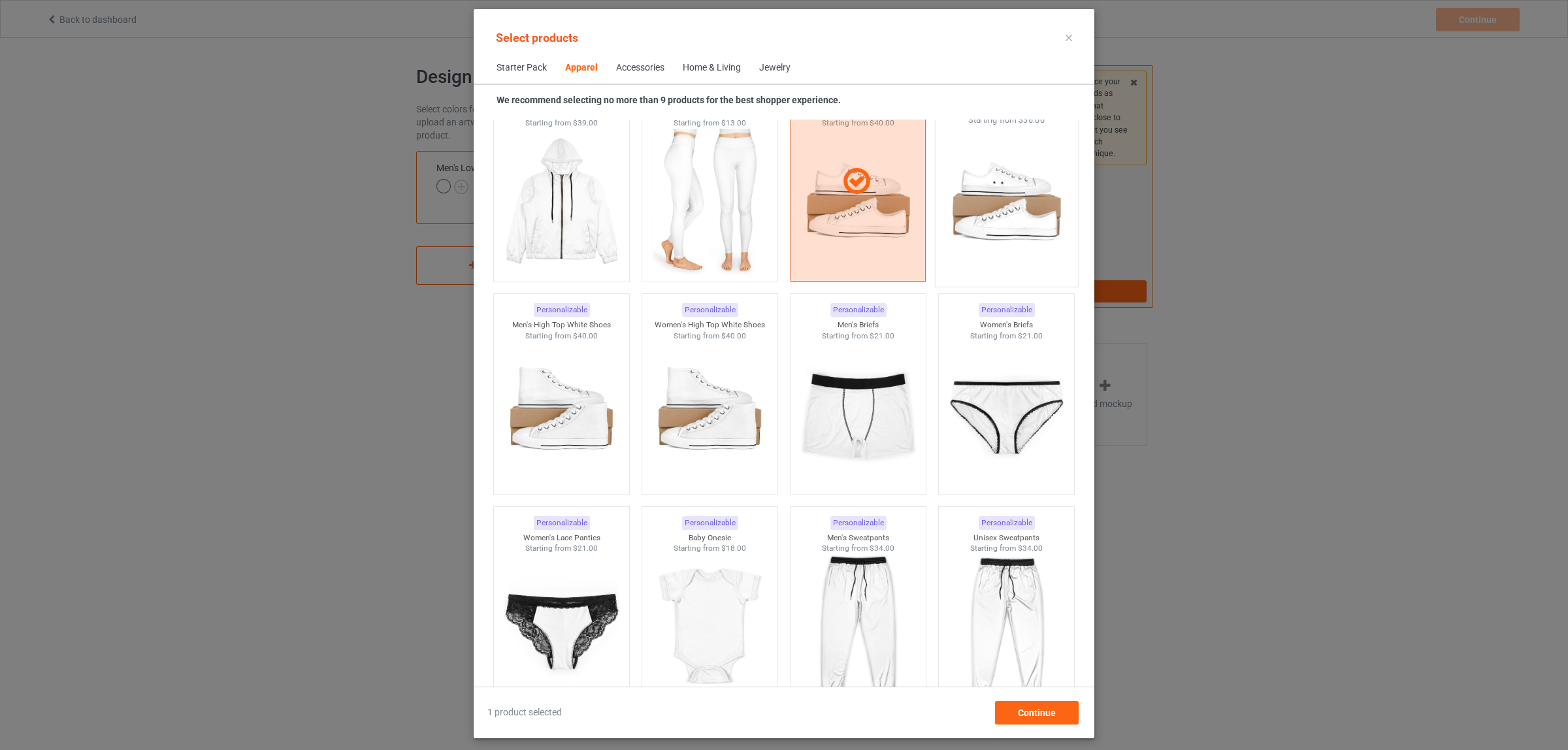
click at [977, 217] on img at bounding box center [1005, 202] width 123 height 153
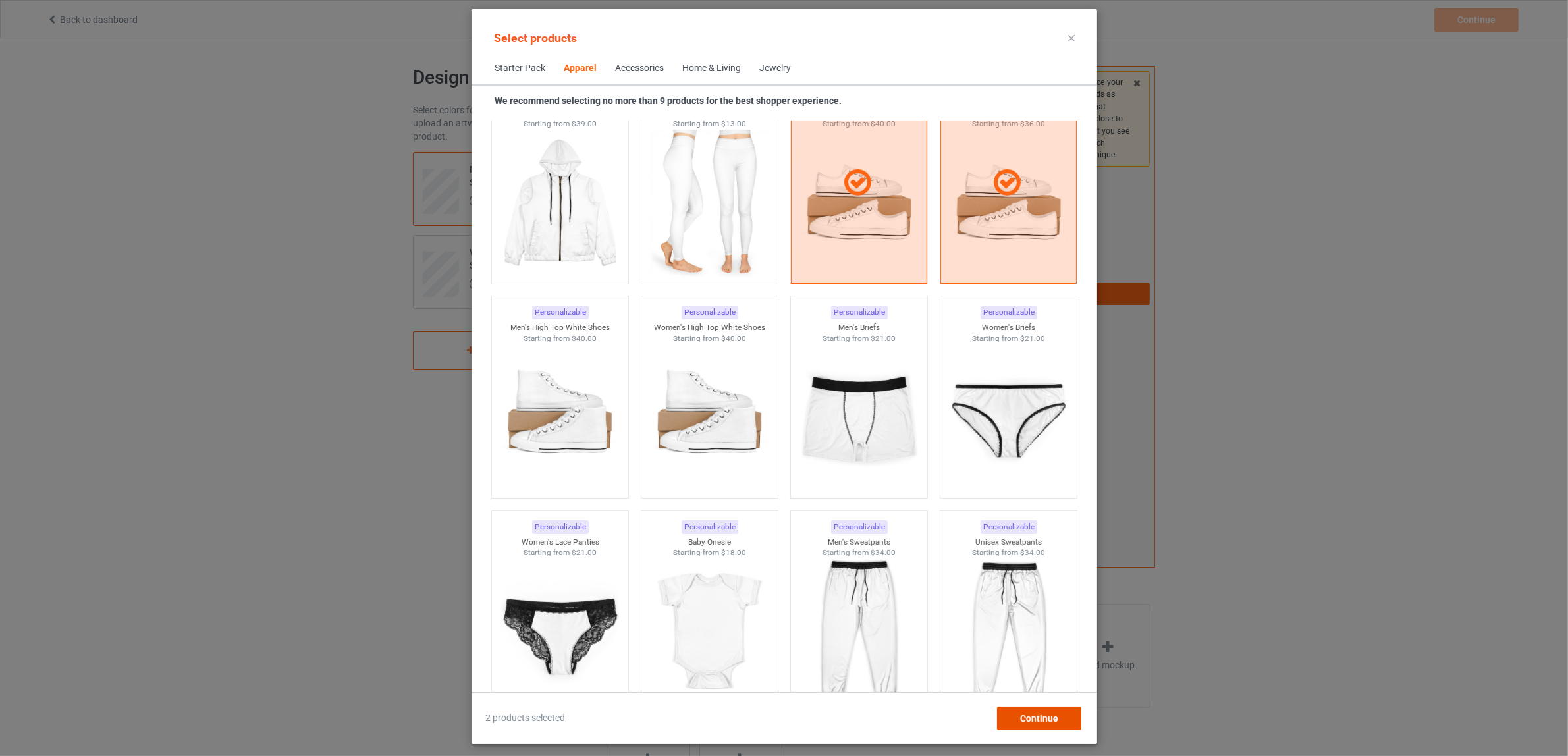
click at [1052, 713] on span "Continue" at bounding box center [1039, 718] width 38 height 11
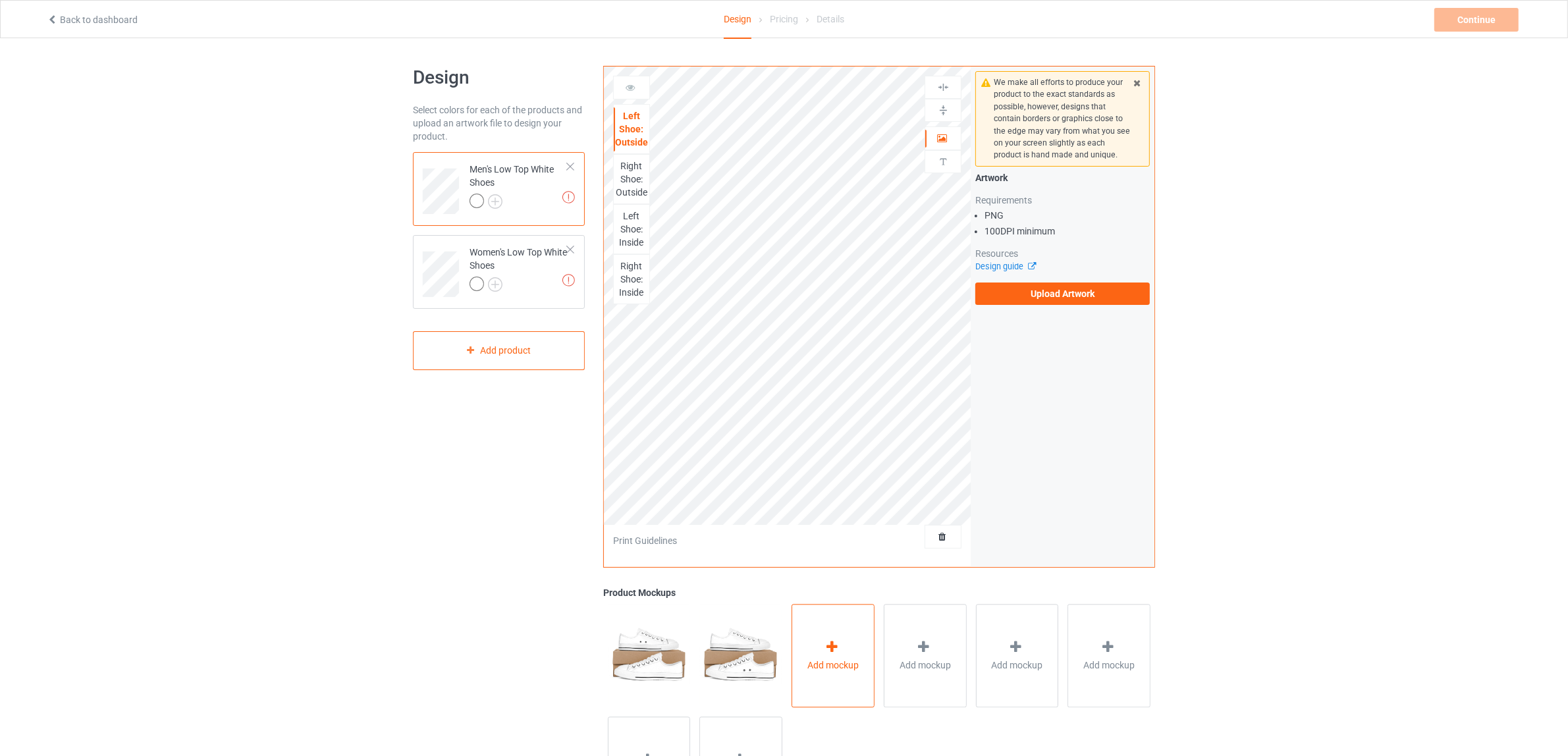
click at [831, 649] on icon at bounding box center [832, 646] width 16 height 14
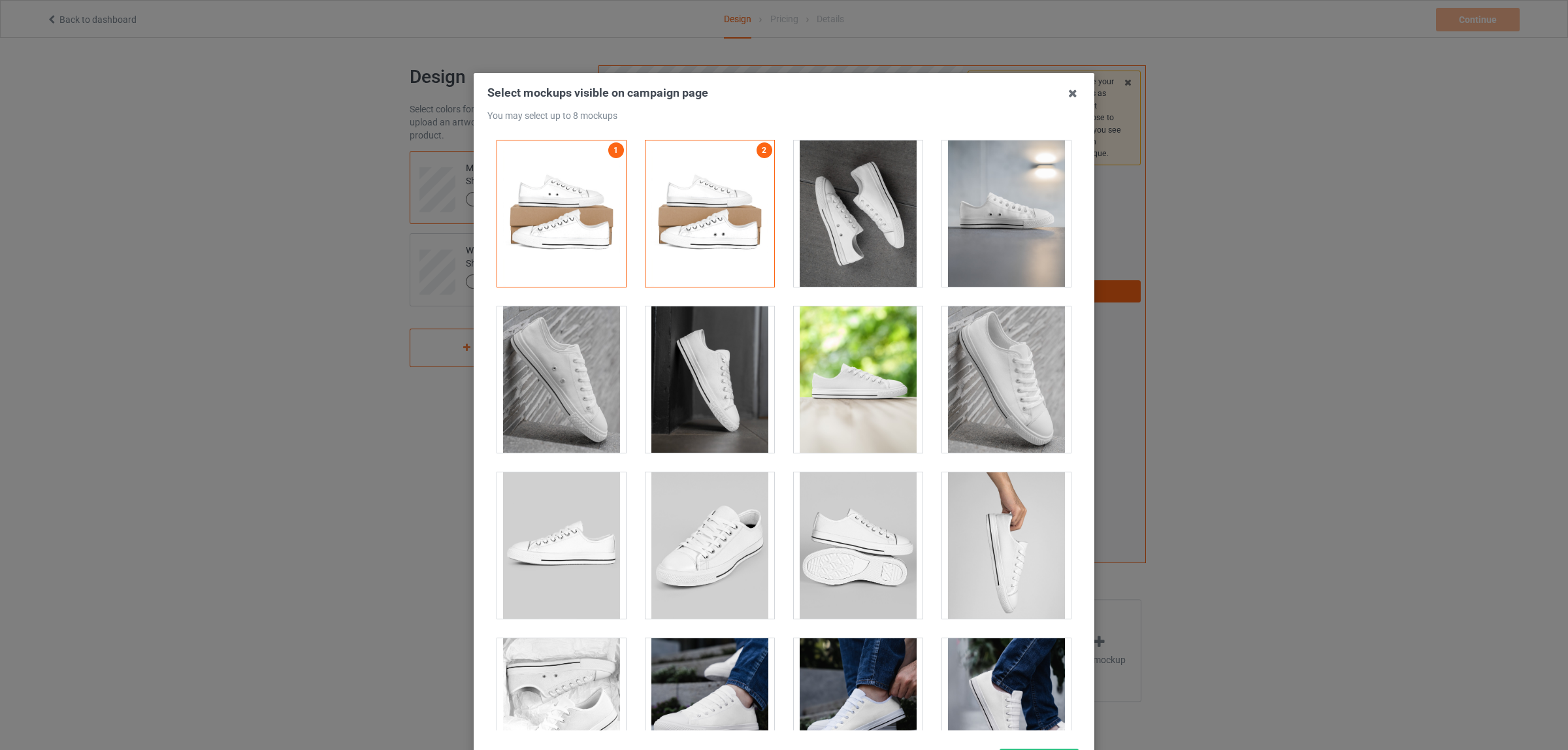
click at [846, 230] on div at bounding box center [858, 213] width 129 height 146
click at [1004, 396] on div at bounding box center [1006, 379] width 129 height 146
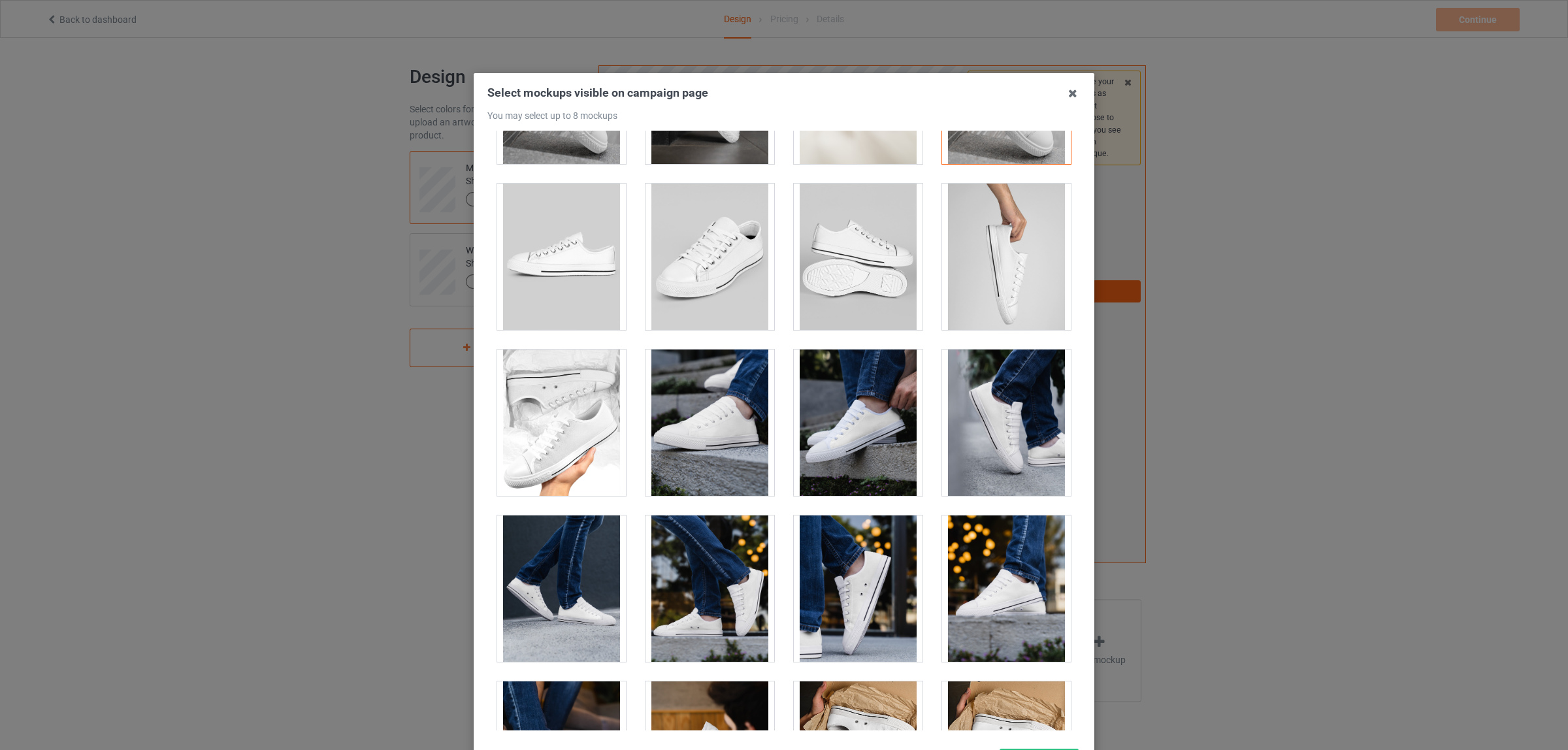
scroll to position [327, 0]
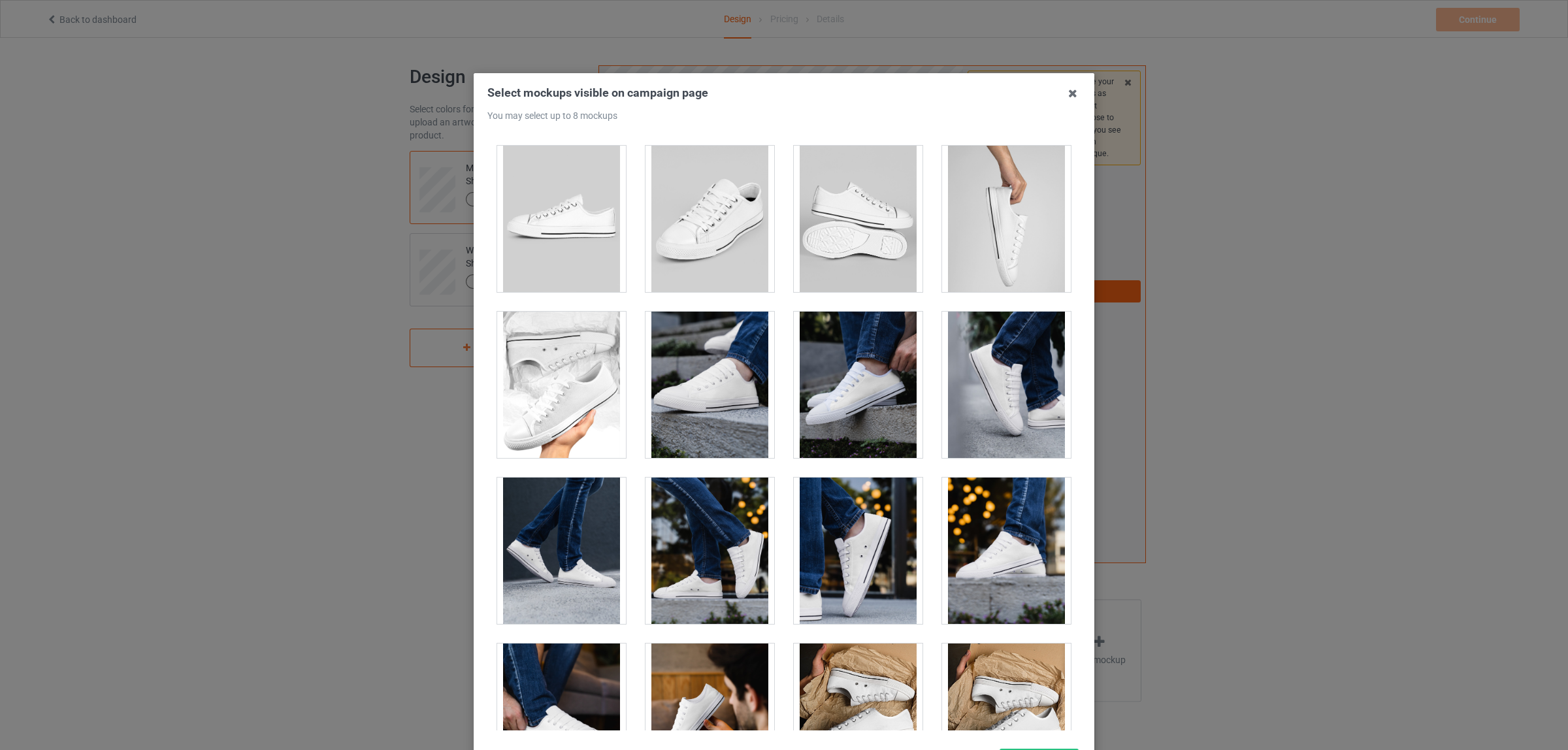
click at [546, 370] on div at bounding box center [561, 384] width 129 height 146
click at [709, 399] on div at bounding box center [710, 384] width 129 height 146
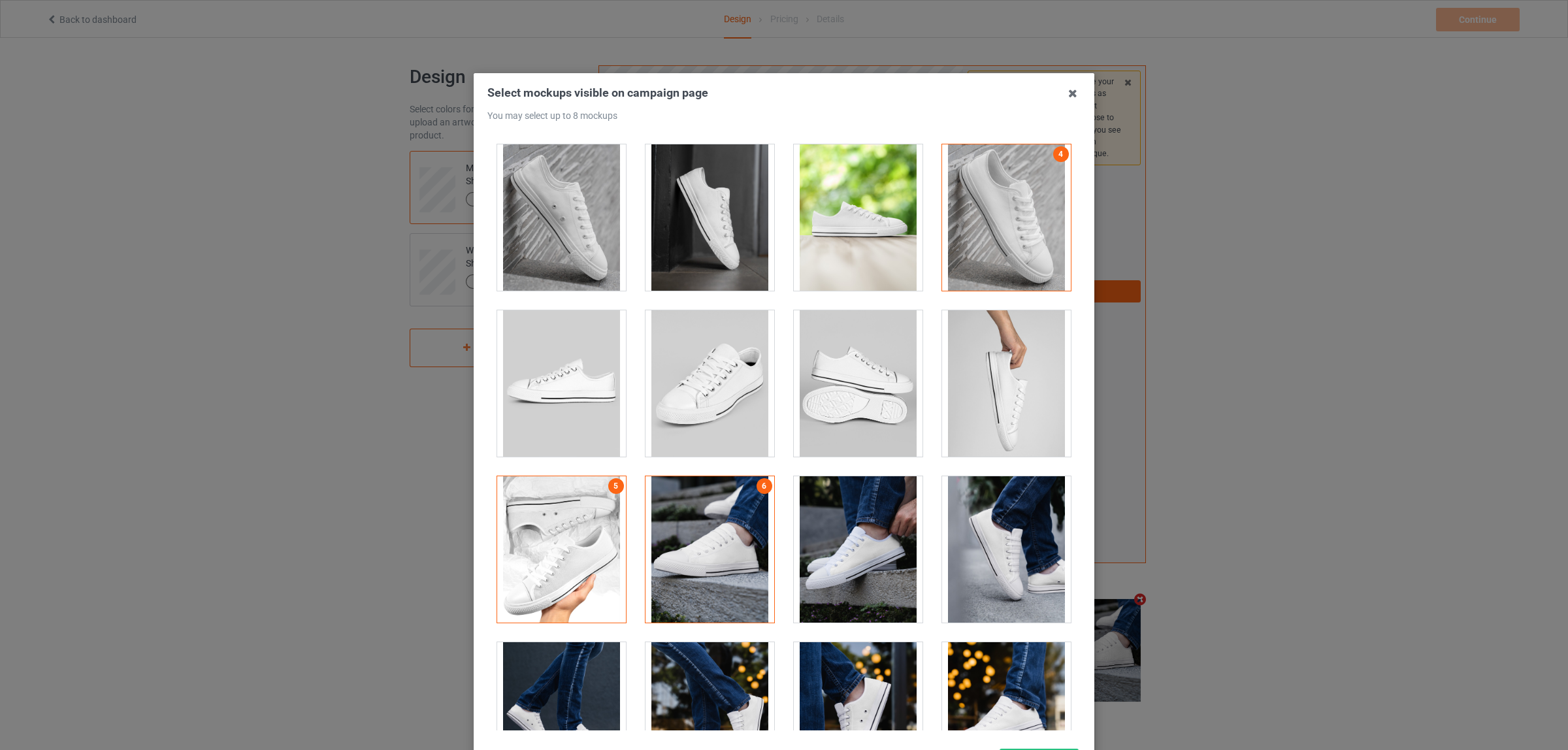
scroll to position [82, 0]
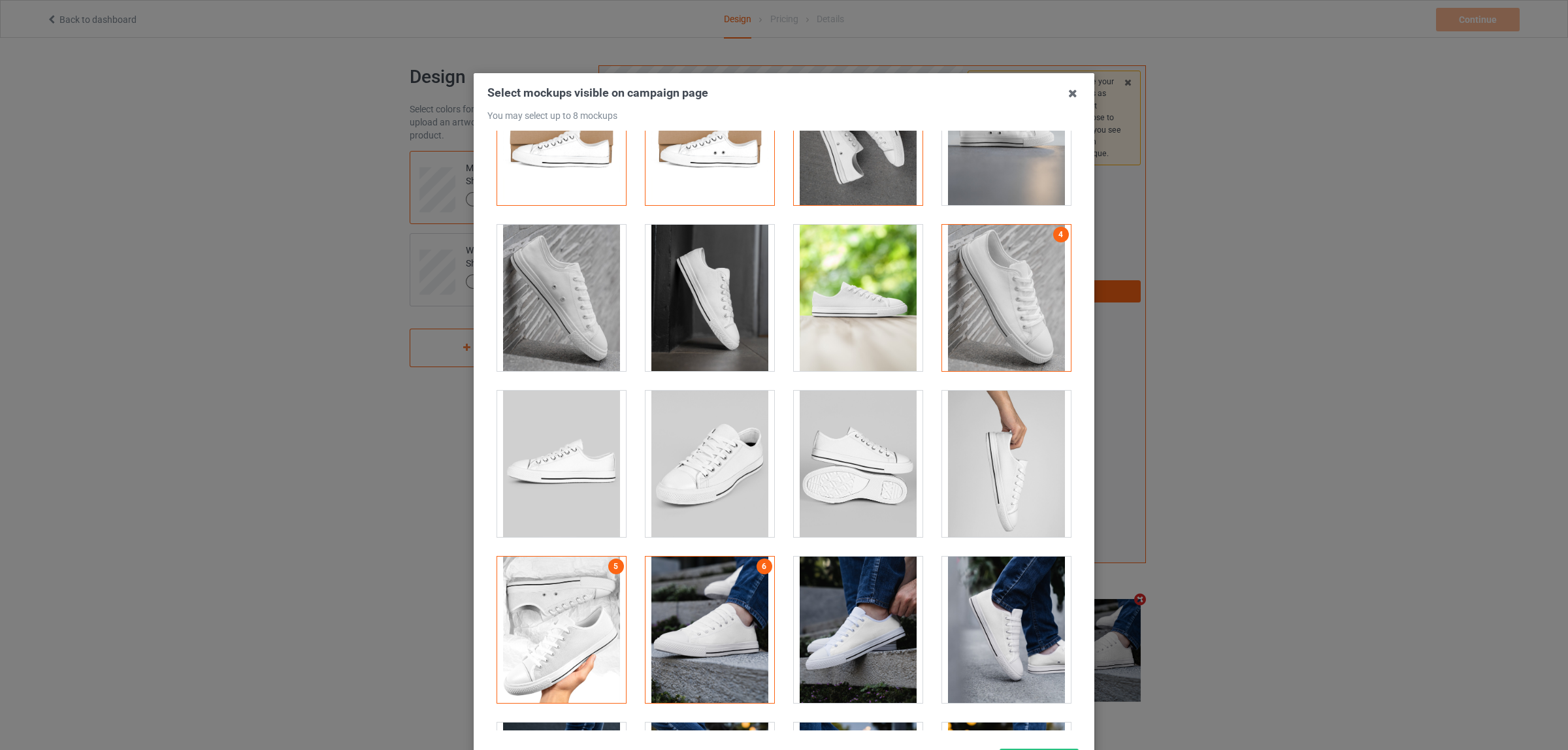
click at [993, 263] on div at bounding box center [1006, 297] width 129 height 146
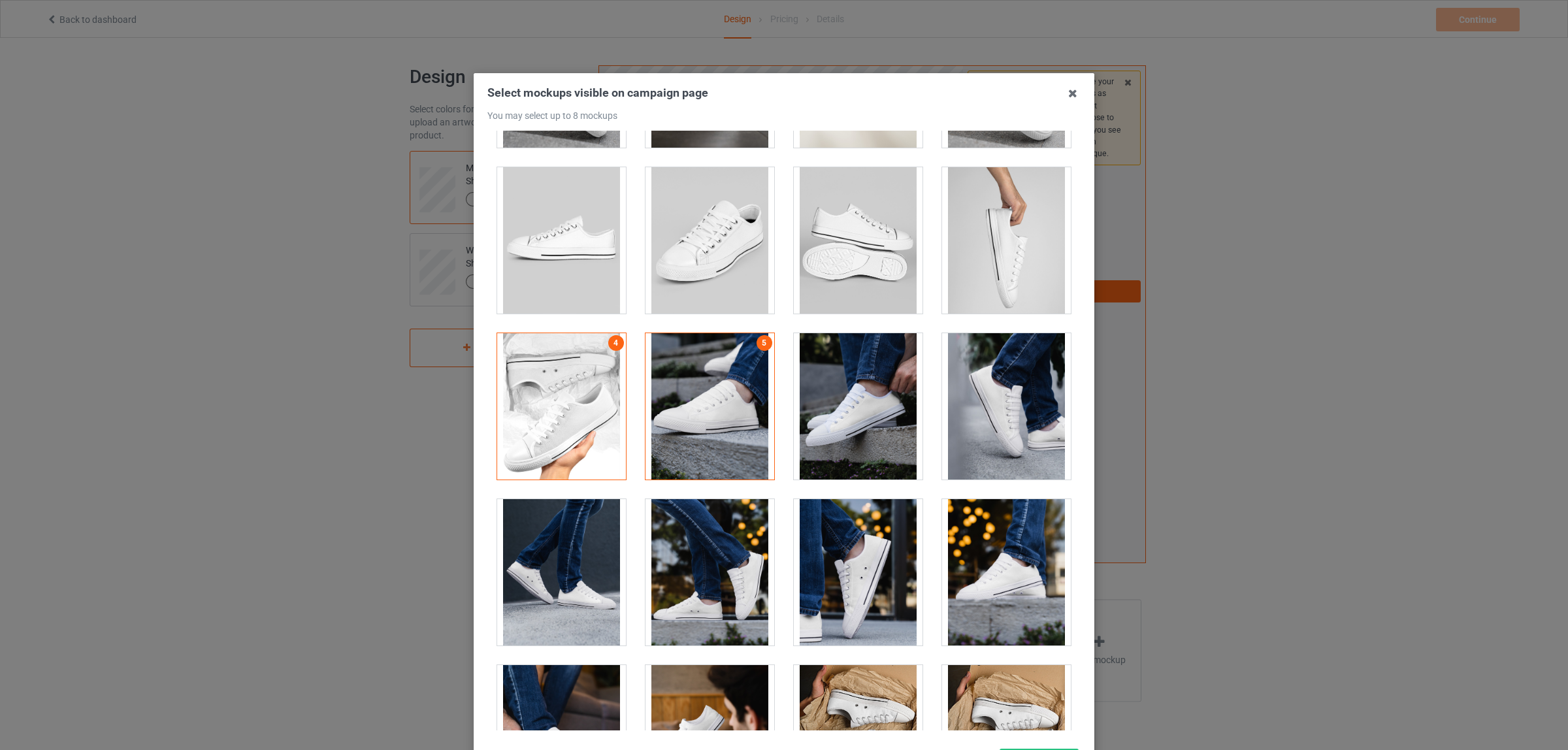
scroll to position [327, 0]
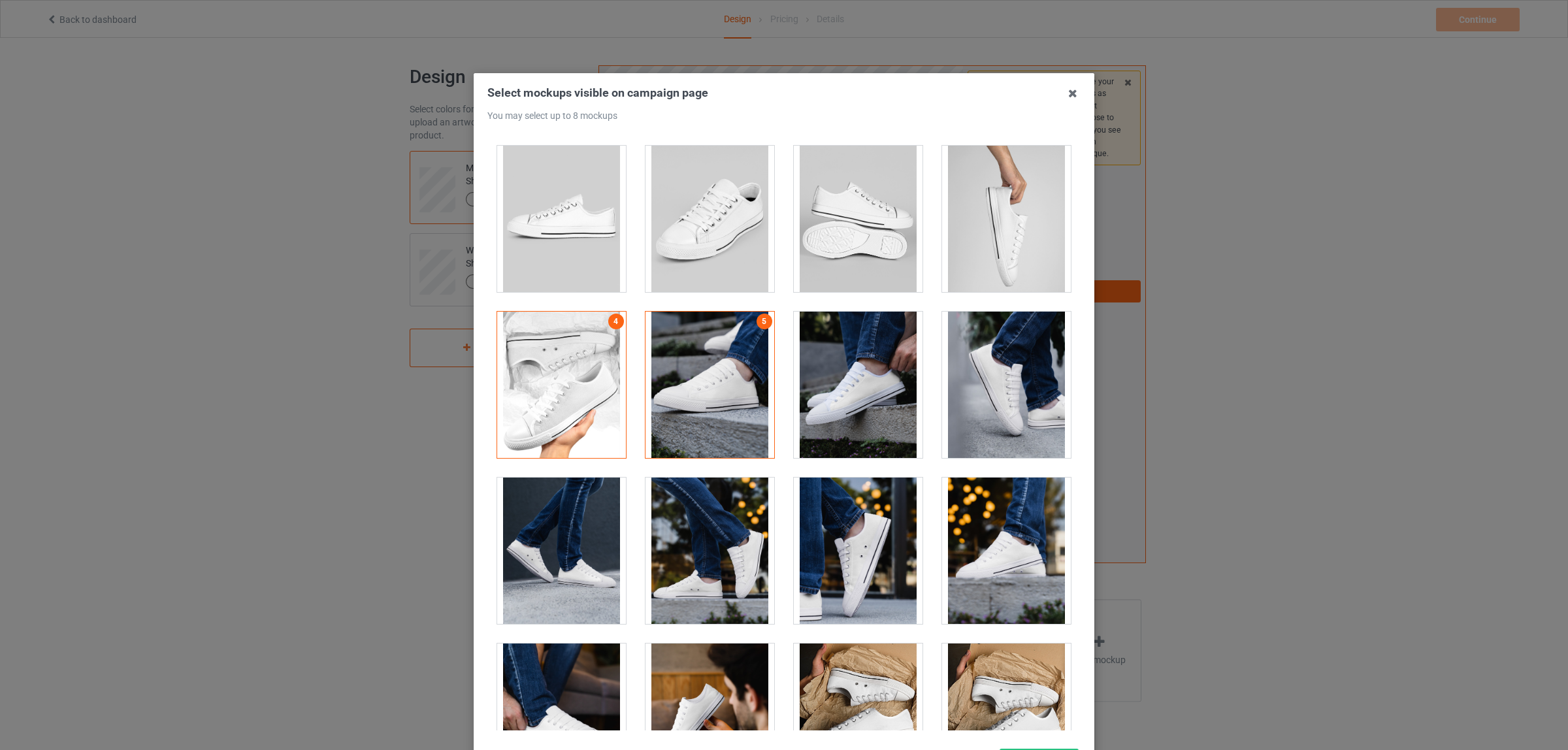
click at [993, 384] on div at bounding box center [1006, 384] width 129 height 146
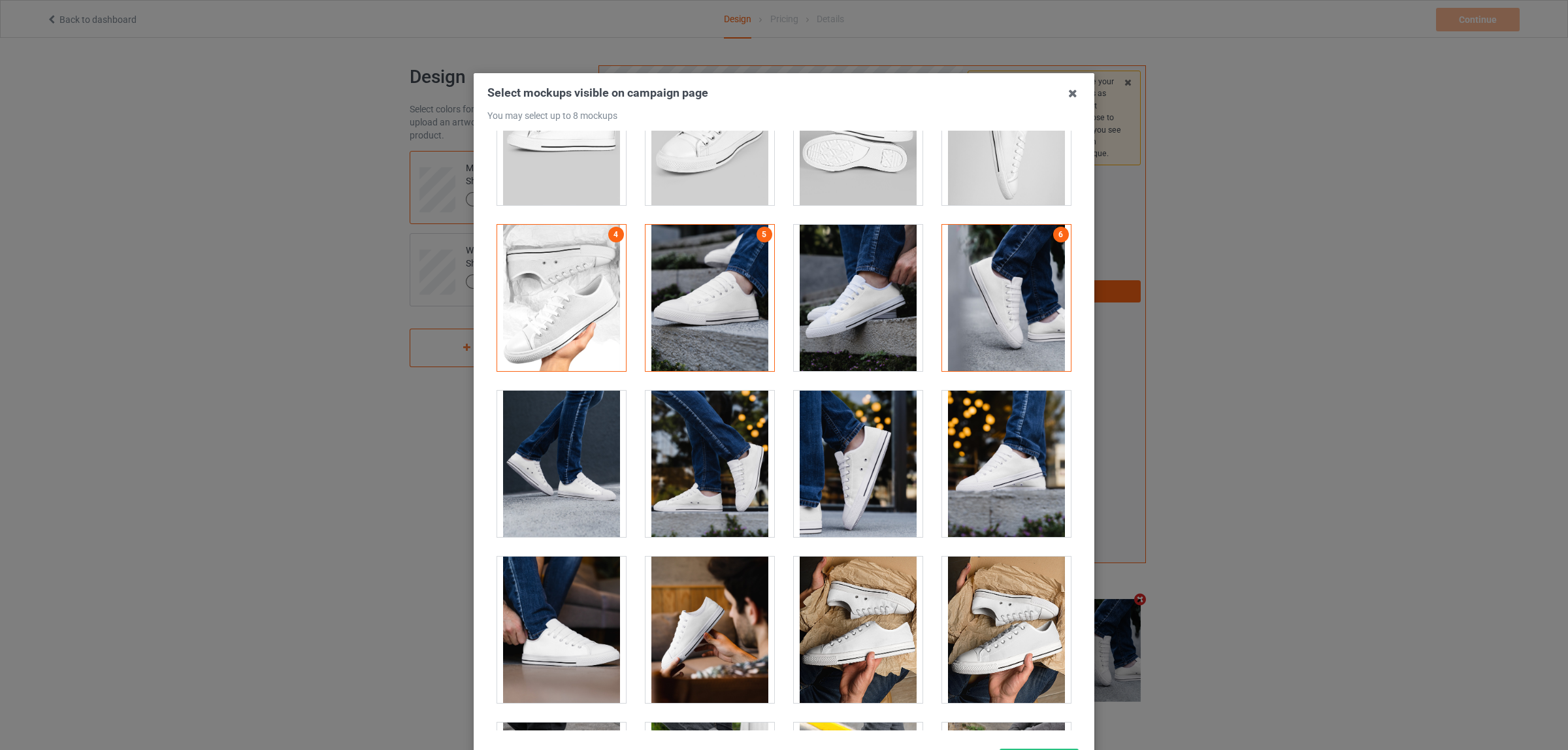
scroll to position [571, 0]
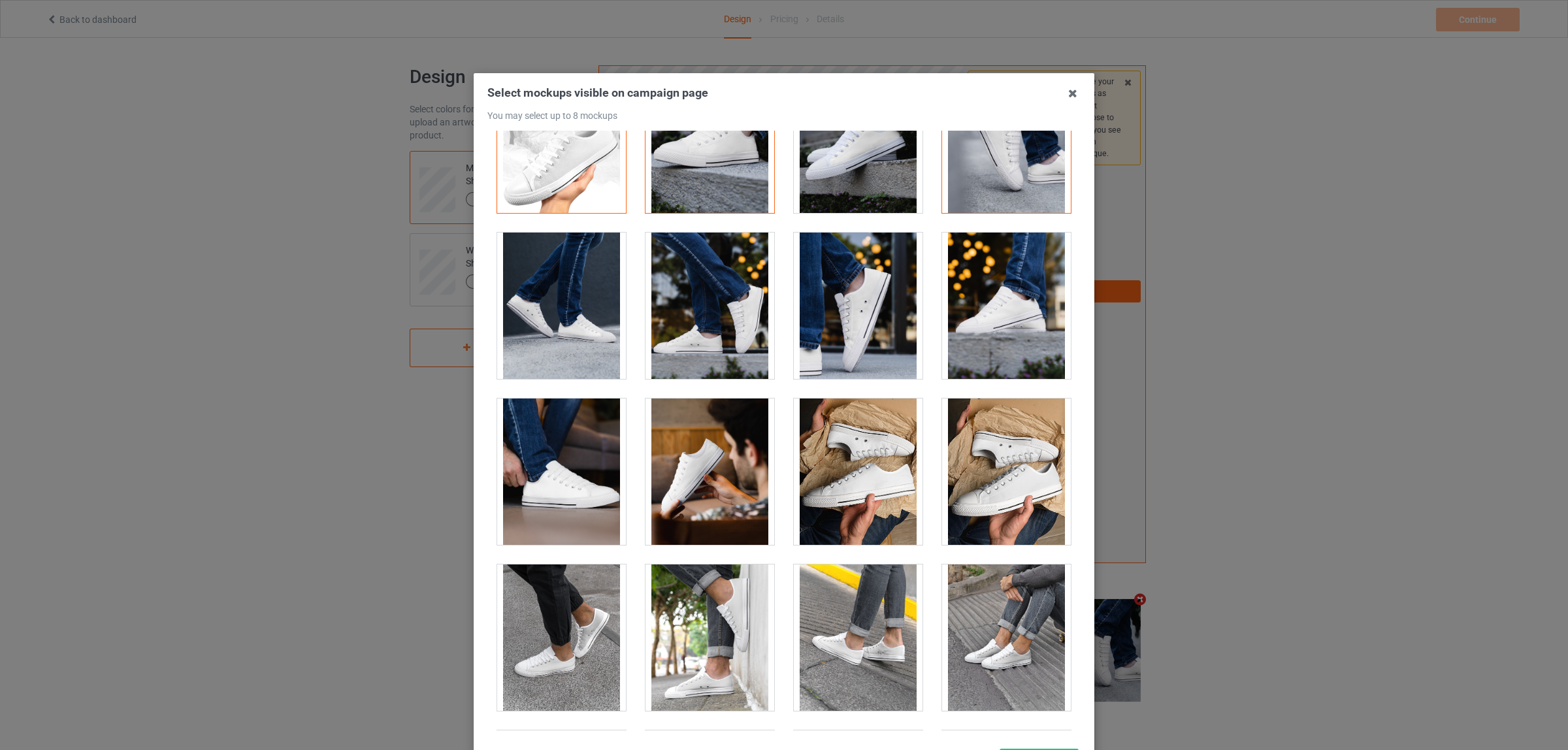
click at [985, 327] on div at bounding box center [1006, 305] width 129 height 146
click at [1007, 318] on div at bounding box center [1006, 305] width 129 height 146
click at [983, 476] on div at bounding box center [1006, 471] width 129 height 146
click at [855, 472] on div at bounding box center [858, 471] width 129 height 146
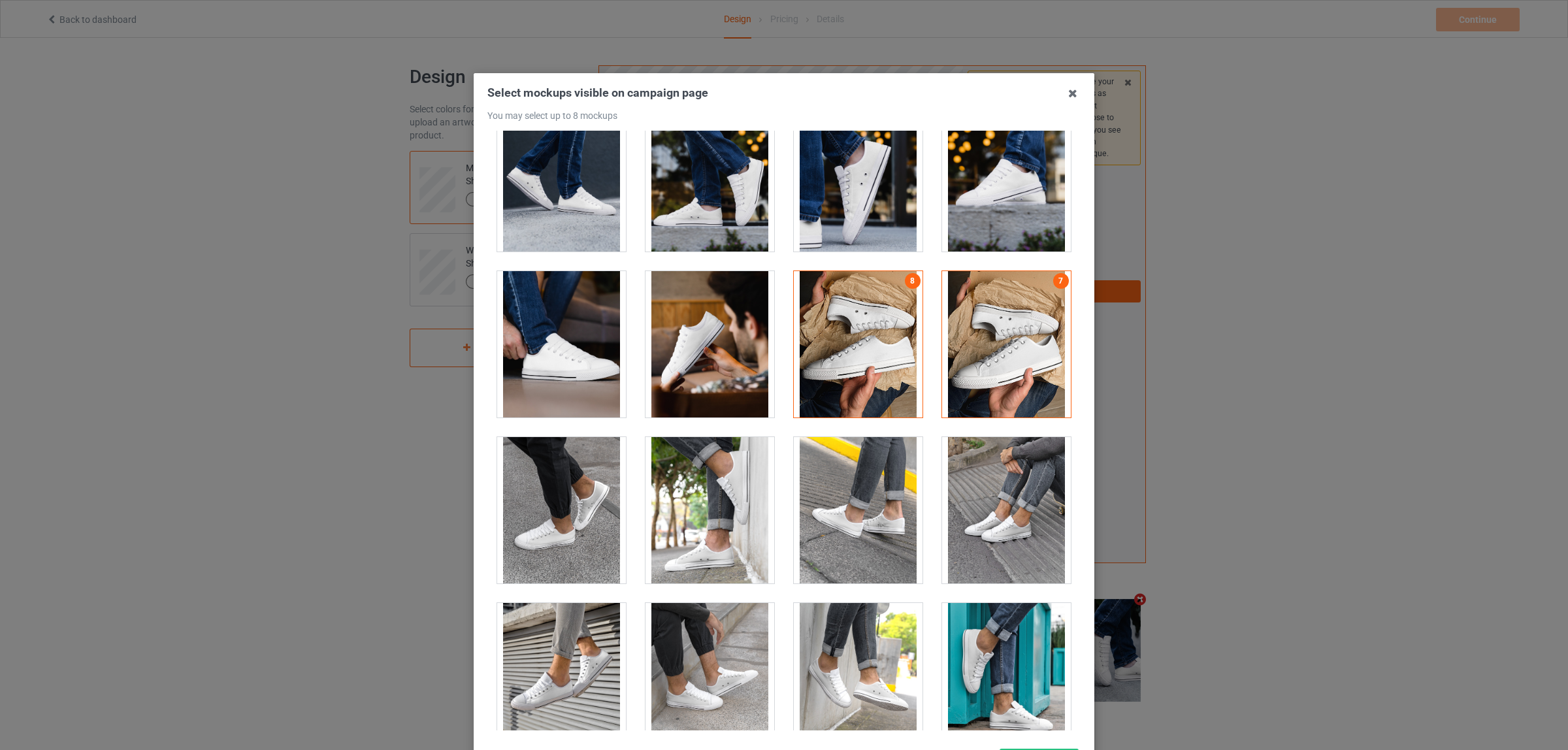
scroll to position [729, 0]
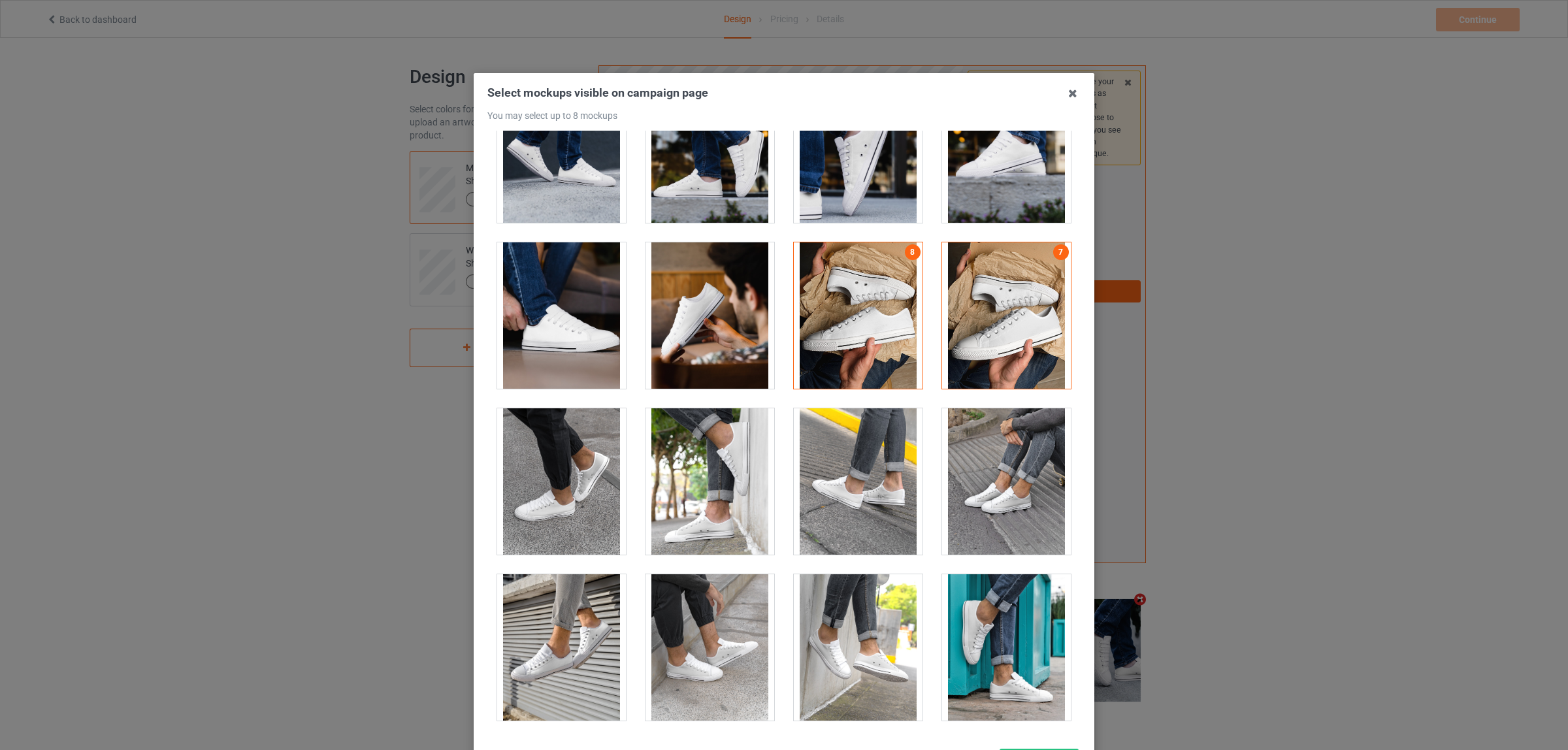
click at [548, 329] on div at bounding box center [561, 315] width 129 height 146
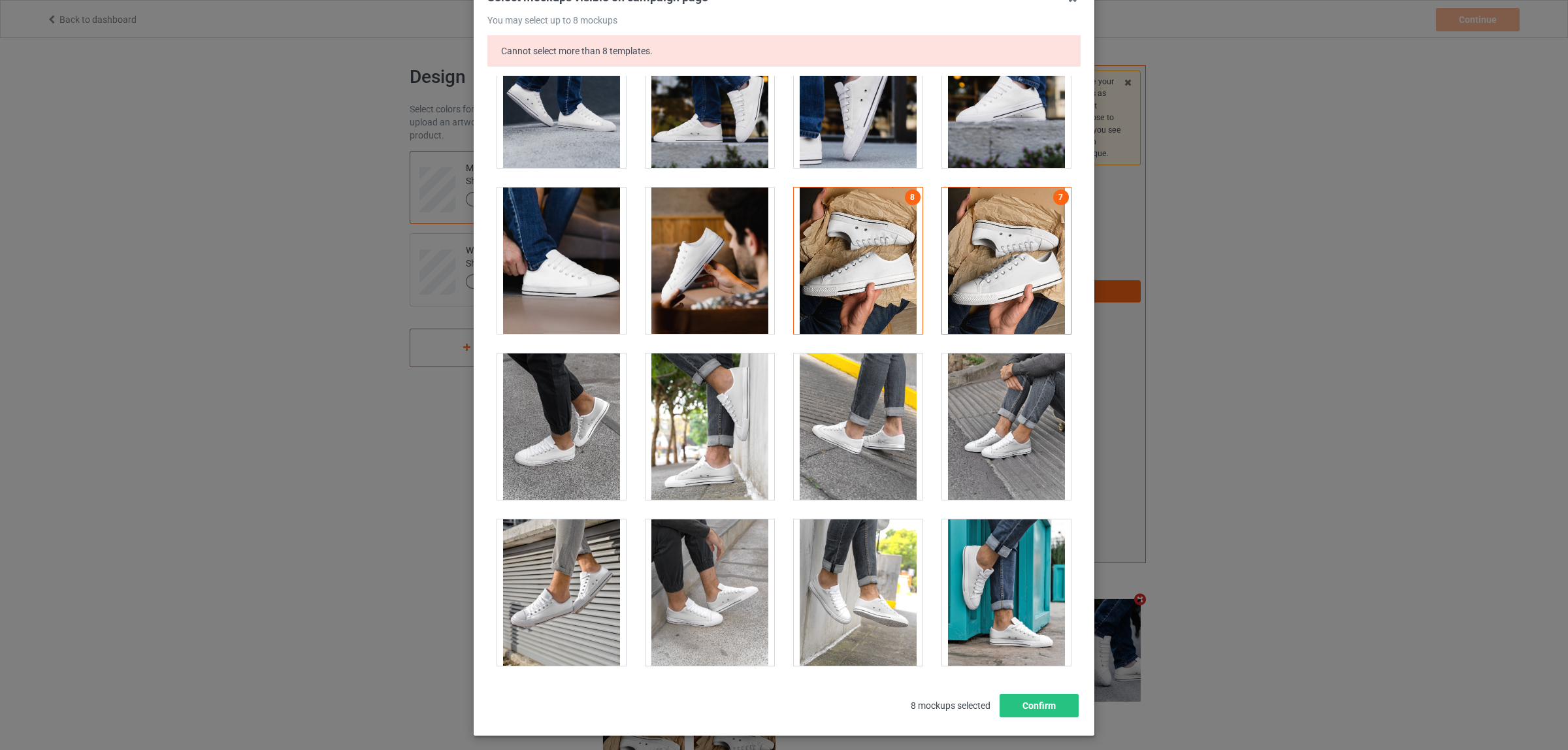
scroll to position [154, 0]
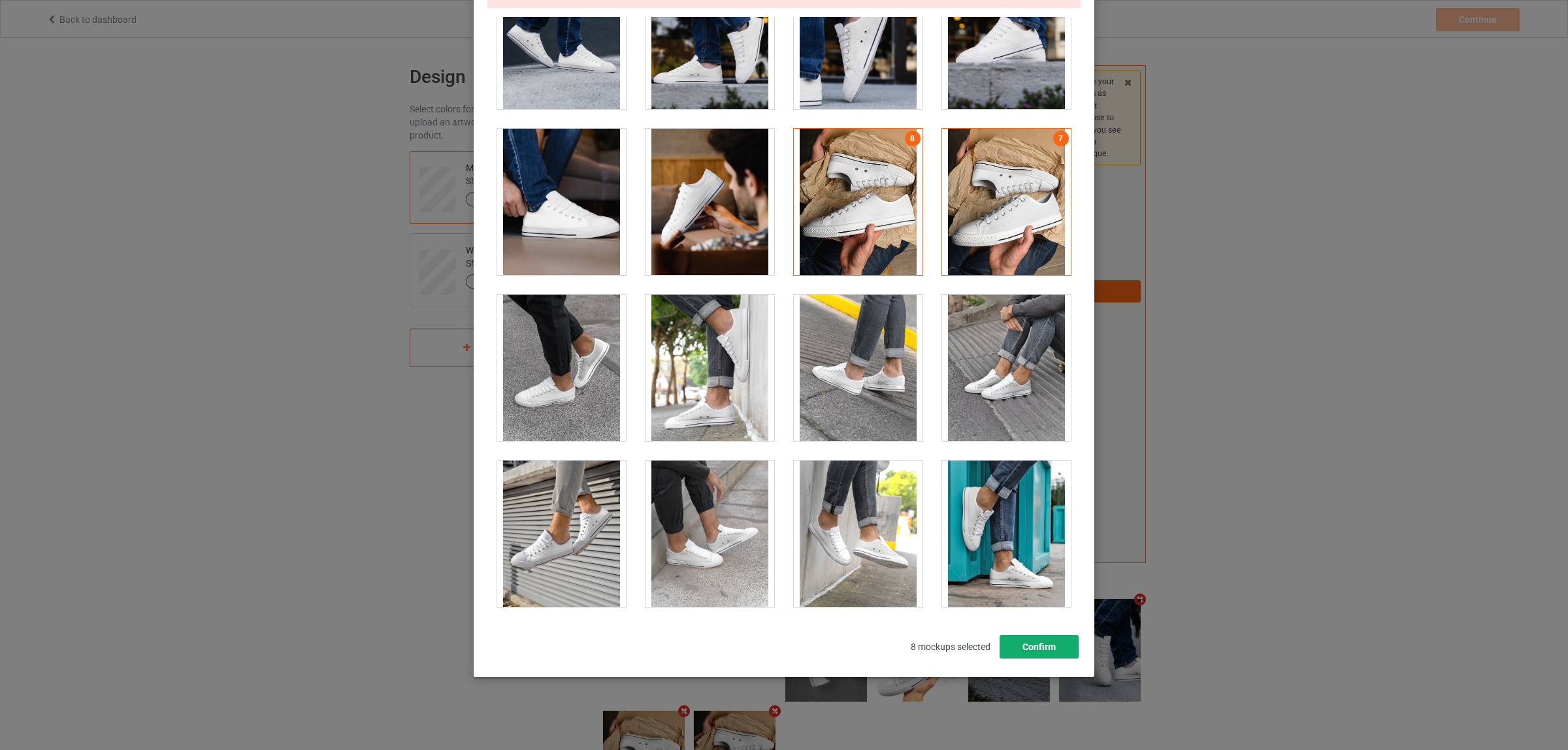
click at [1025, 645] on button "Confirm" at bounding box center [1039, 646] width 79 height 24
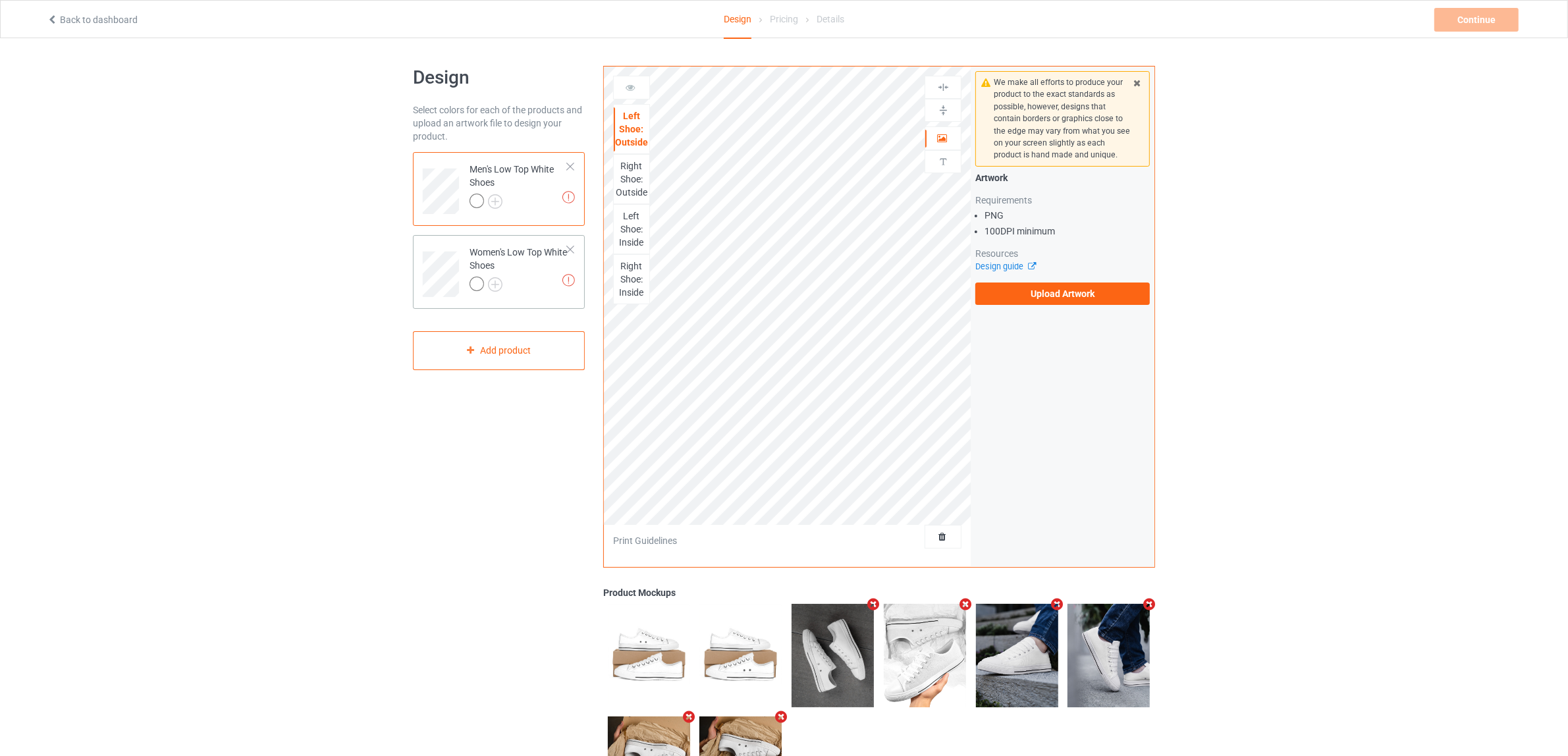
click at [541, 292] on div at bounding box center [518, 286] width 98 height 18
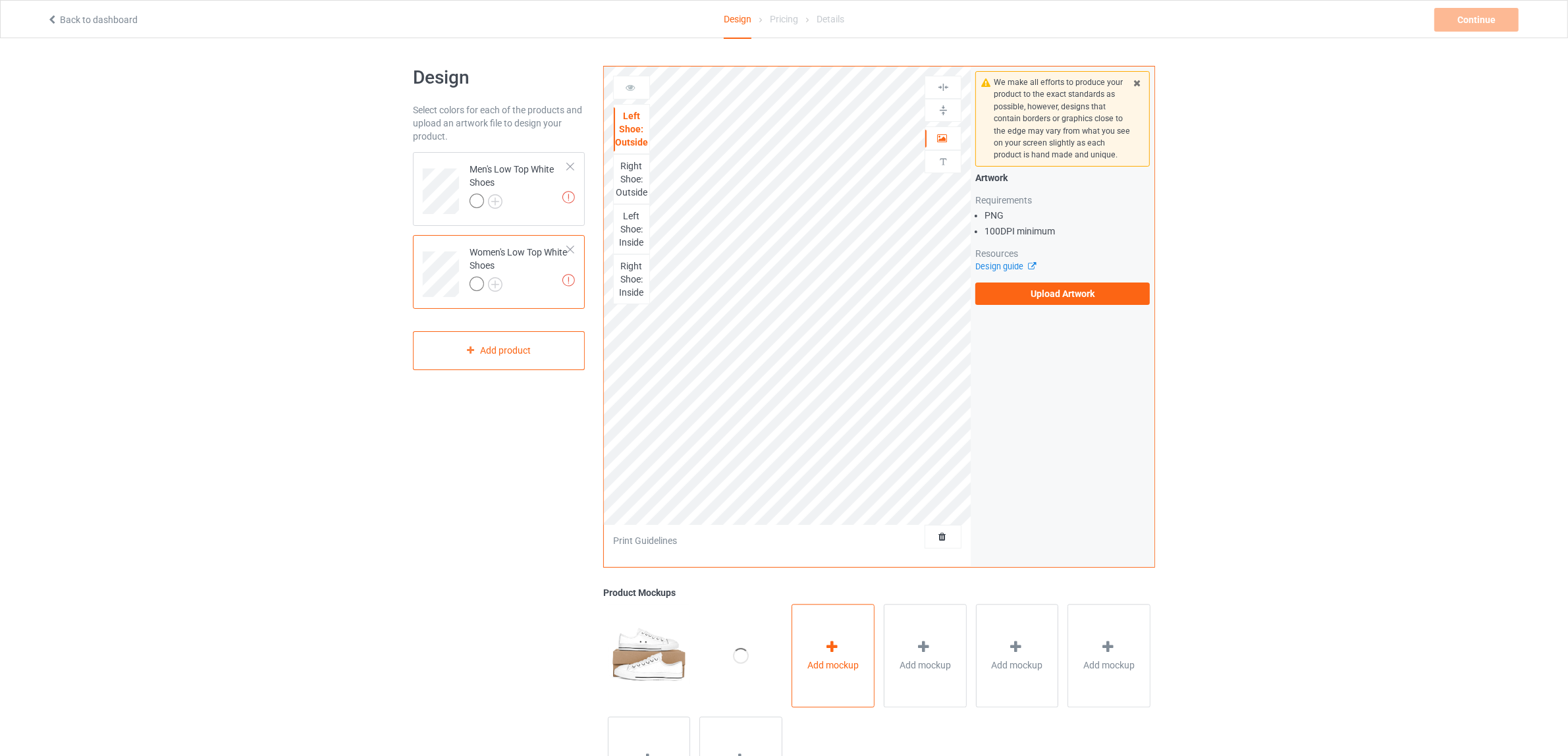
click at [856, 646] on div "Add mockup" at bounding box center [833, 655] width 83 height 103
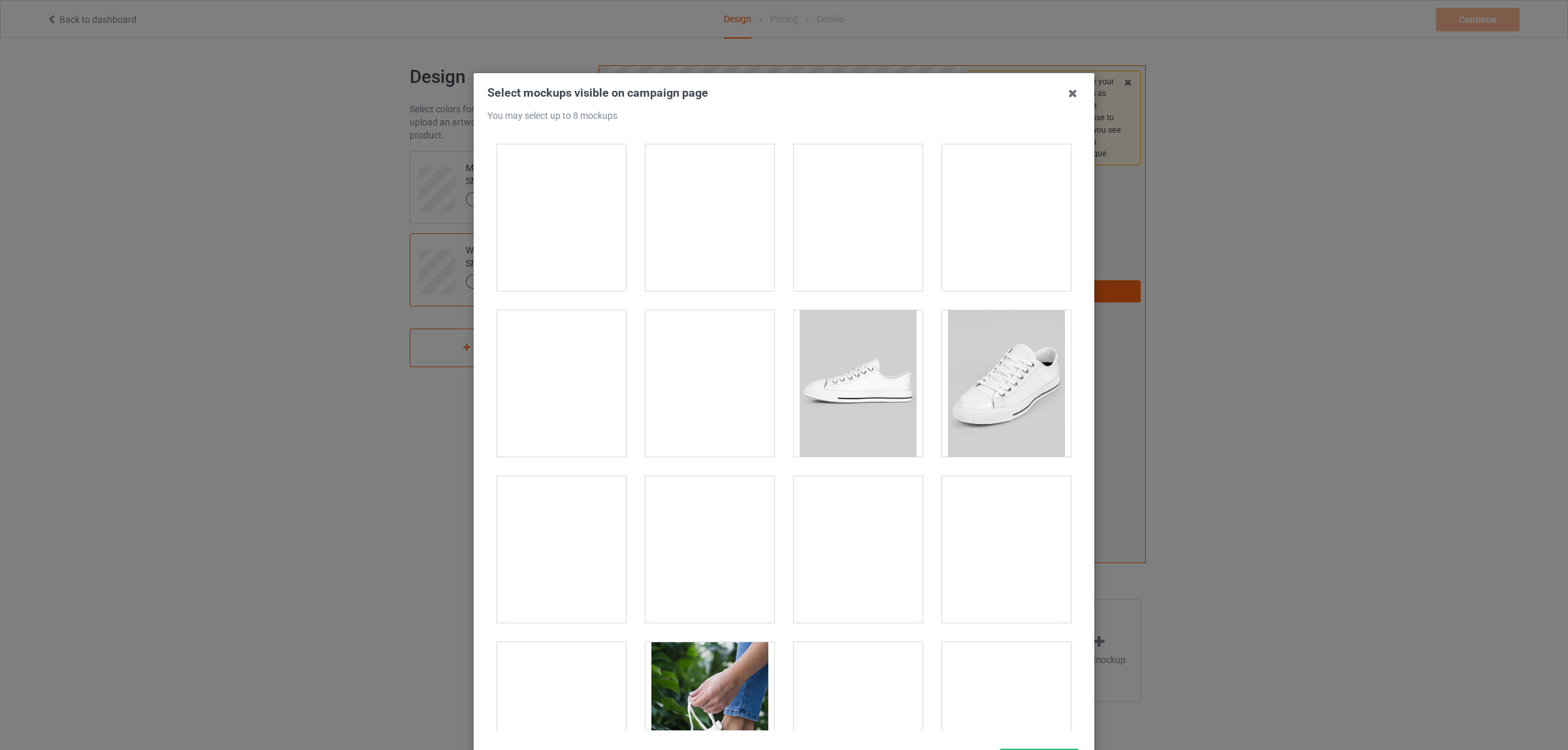
scroll to position [163, 0]
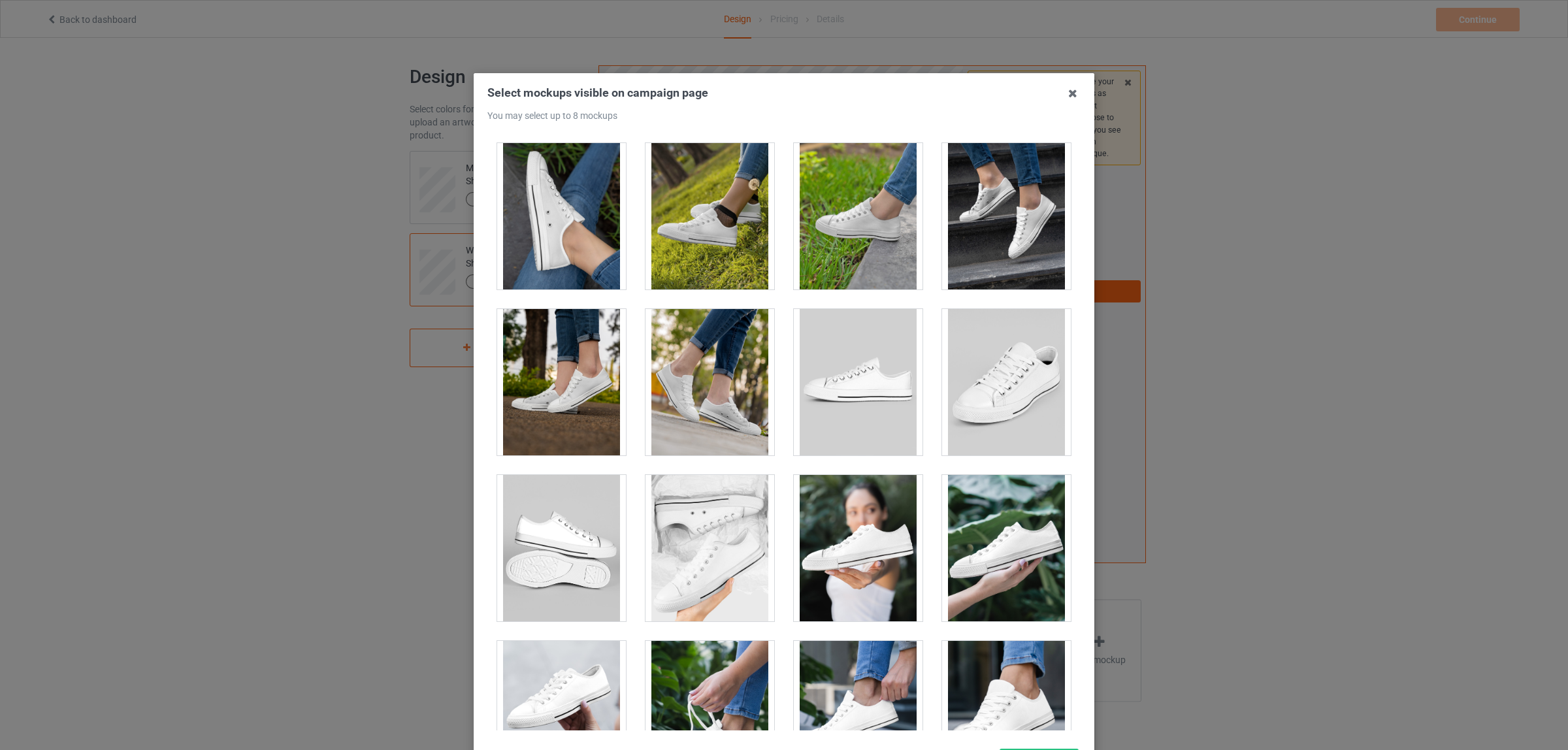
click at [726, 556] on div at bounding box center [710, 548] width 129 height 146
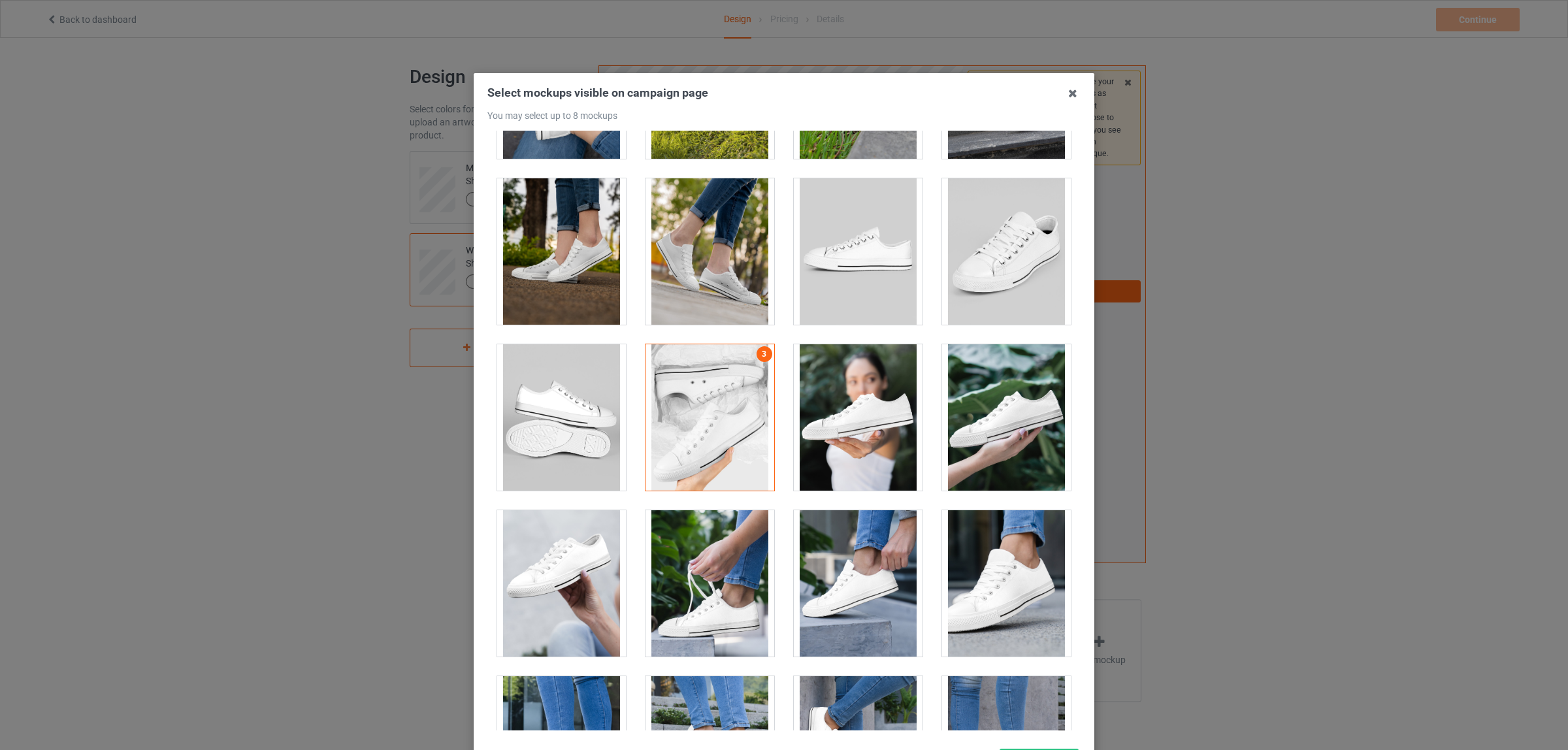
scroll to position [397, 0]
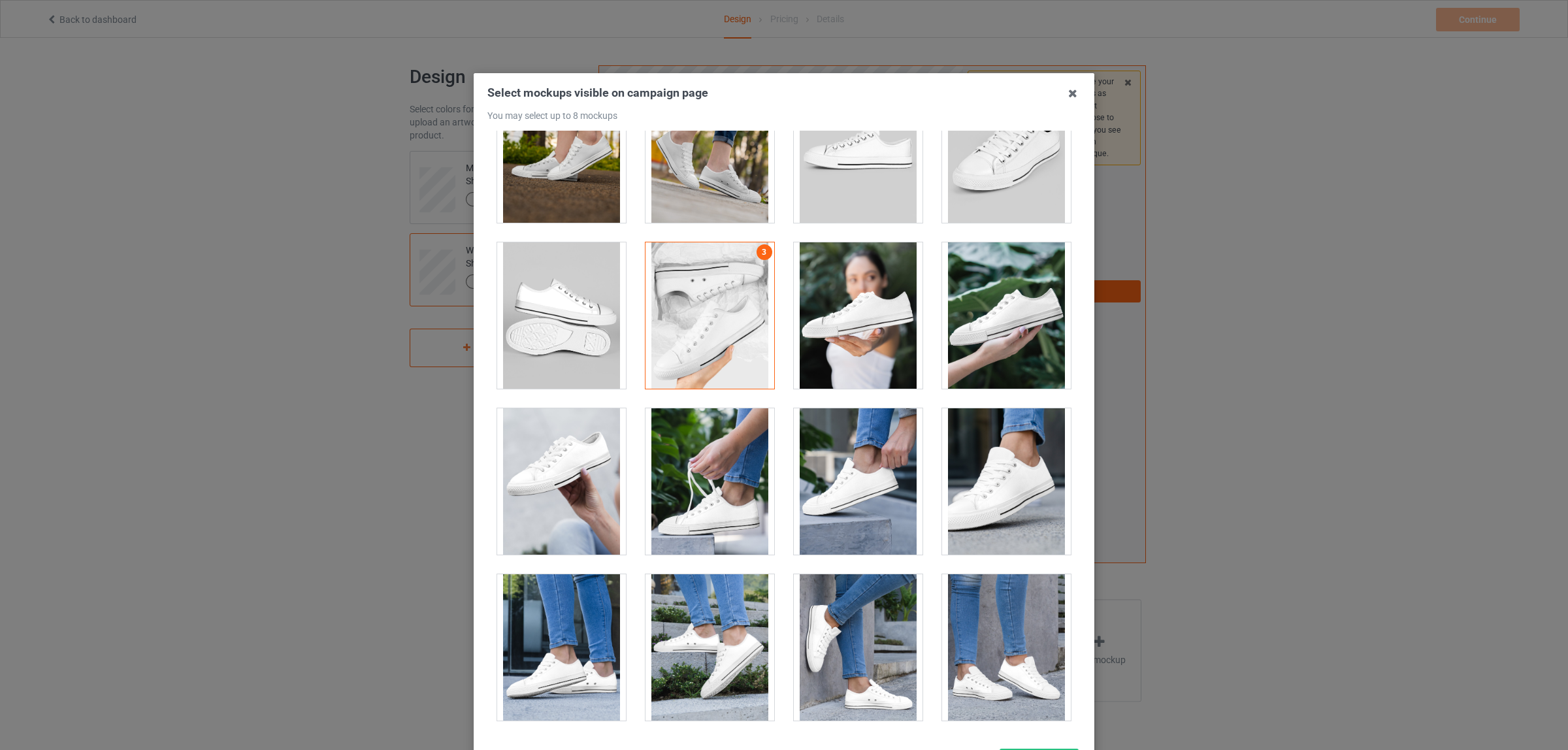
click at [998, 513] on div at bounding box center [1006, 481] width 129 height 146
click at [827, 668] on div at bounding box center [858, 646] width 129 height 146
click at [549, 497] on div at bounding box center [561, 481] width 129 height 146
click at [702, 525] on div at bounding box center [710, 481] width 129 height 146
click at [839, 464] on div at bounding box center [858, 481] width 129 height 146
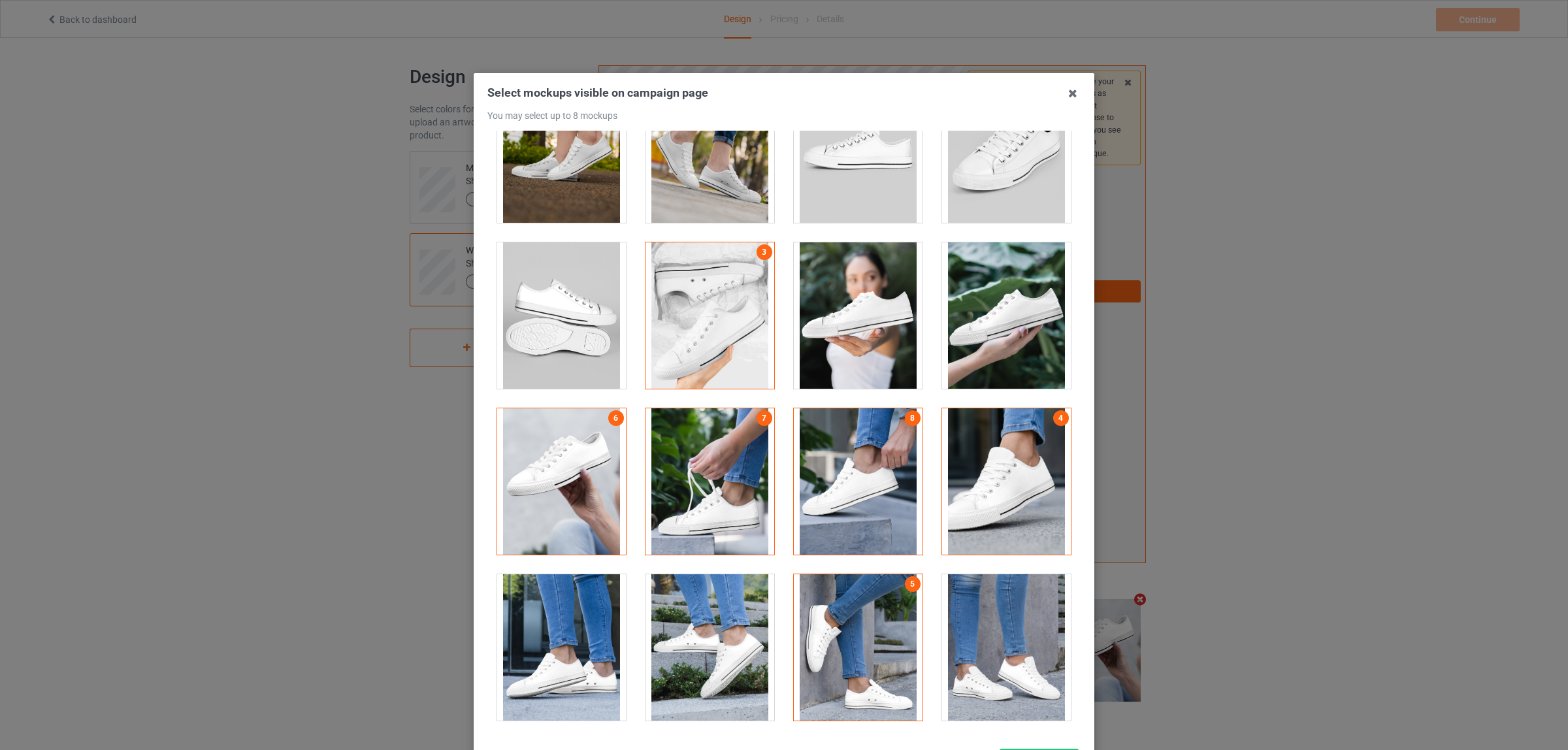
scroll to position [113, 0]
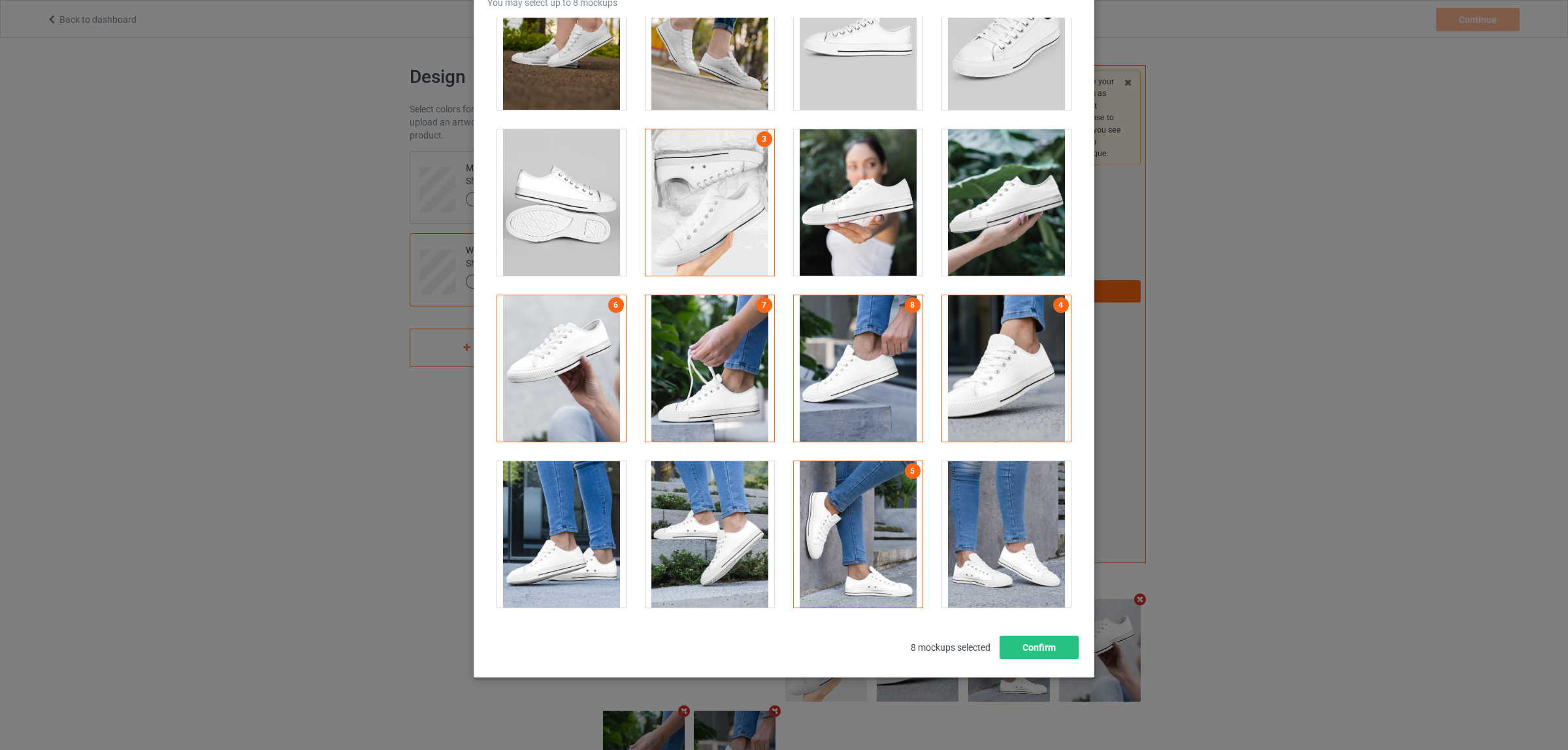
click at [879, 351] on div at bounding box center [858, 368] width 129 height 146
drag, startPoint x: 853, startPoint y: 213, endPoint x: 887, endPoint y: 239, distance: 42.8
click at [851, 213] on div at bounding box center [858, 202] width 129 height 146
click at [1035, 651] on button "Confirm" at bounding box center [1039, 647] width 79 height 24
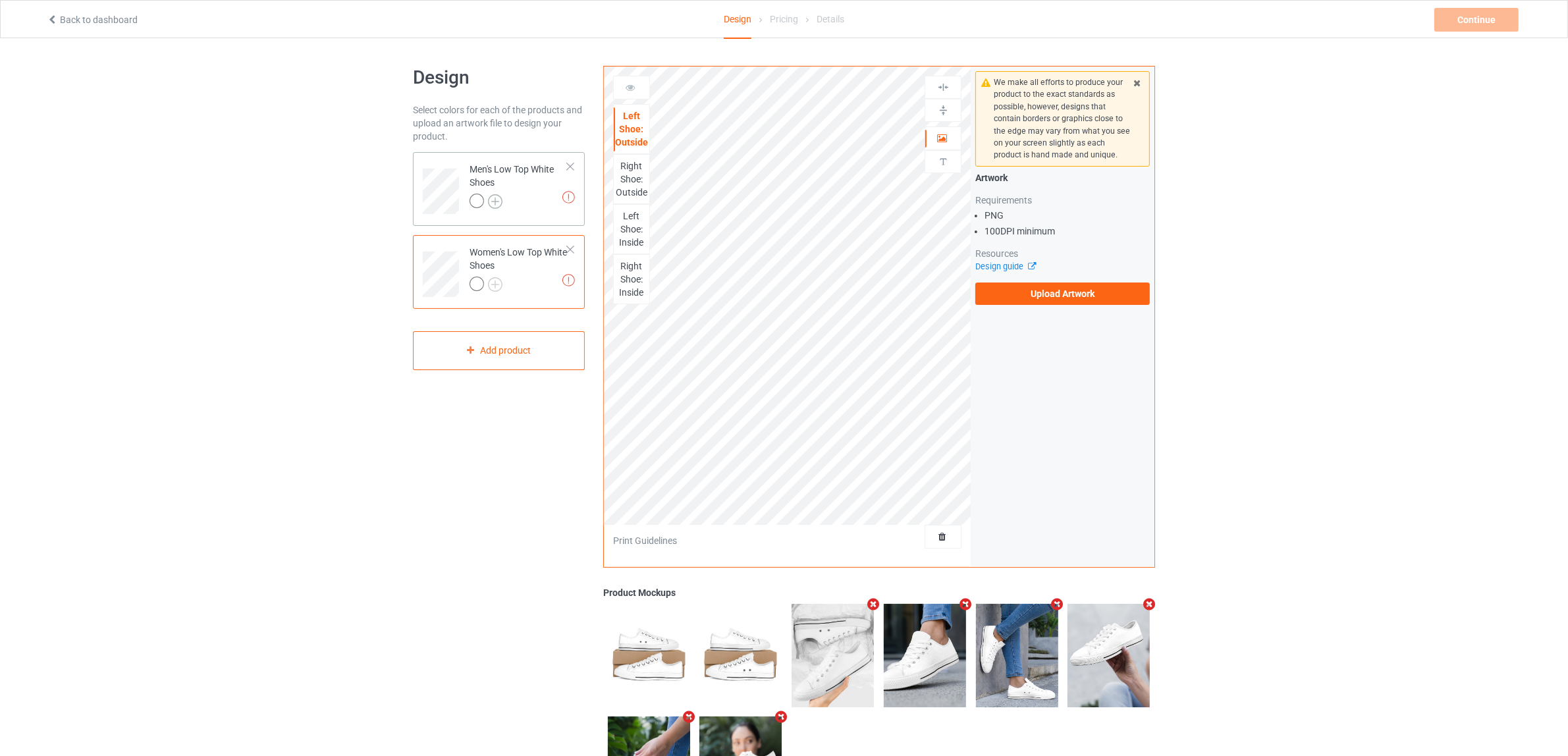
click at [498, 198] on img at bounding box center [495, 201] width 15 height 15
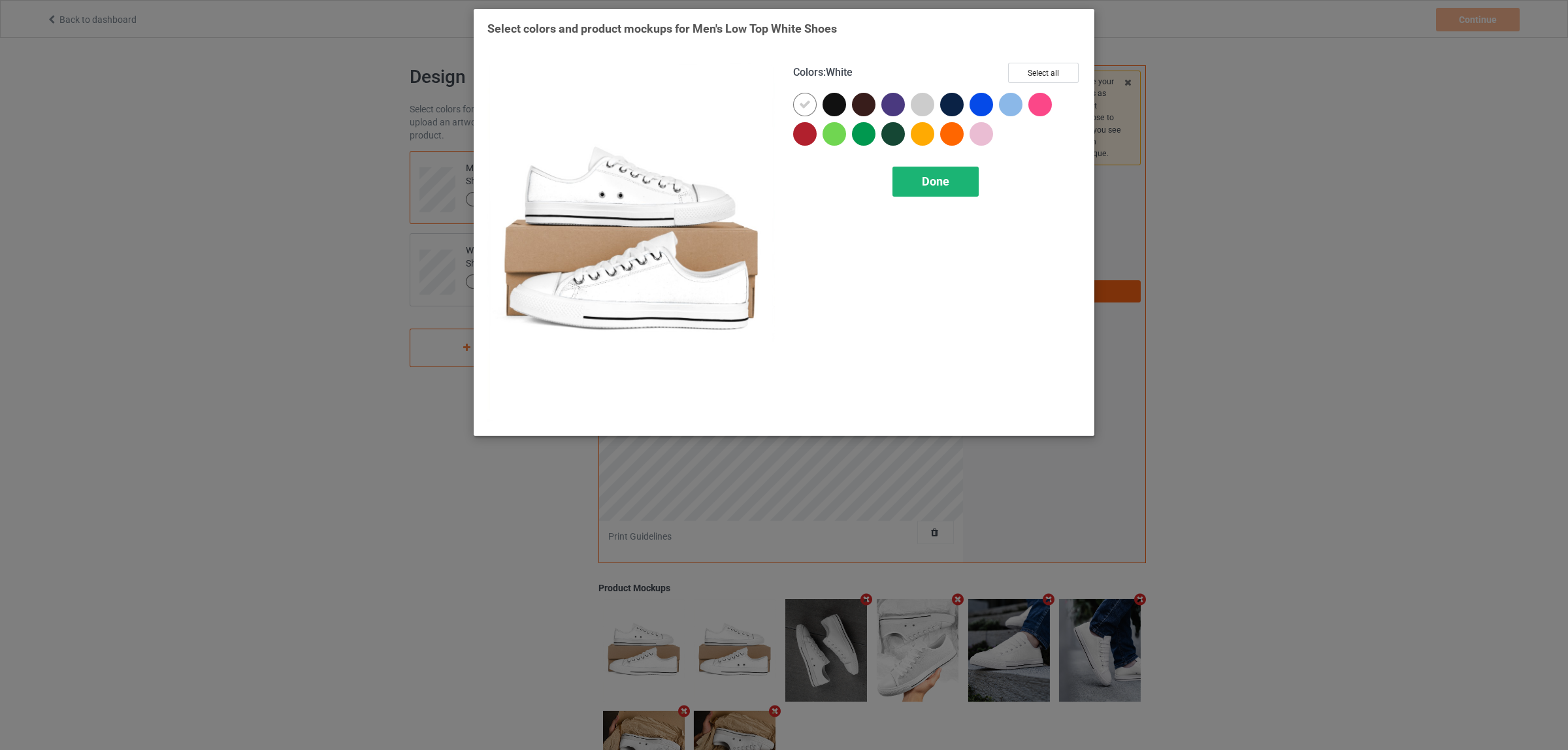
click at [945, 186] on span "Done" at bounding box center [935, 181] width 27 height 14
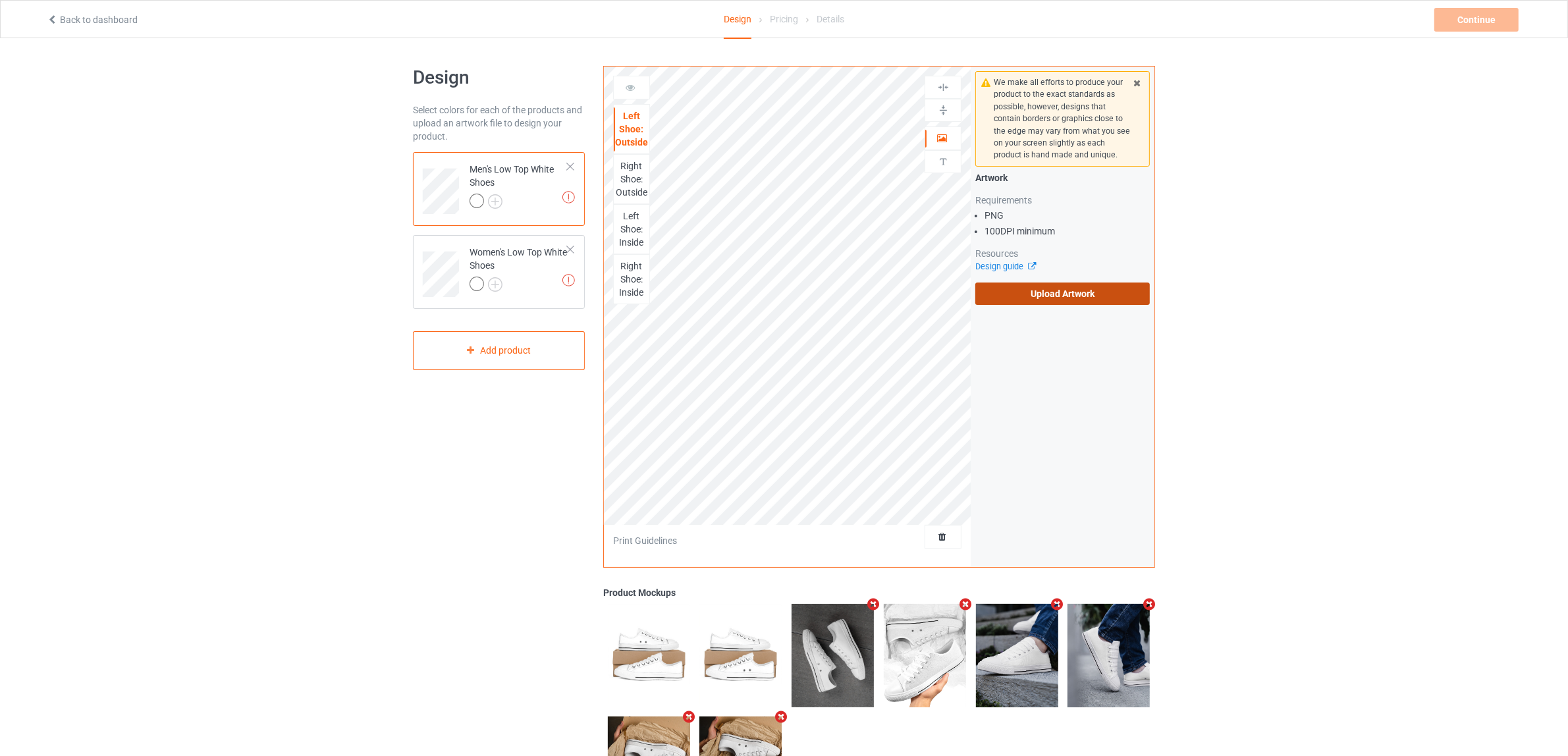
click at [1062, 288] on label "Upload Artwork" at bounding box center [1062, 294] width 175 height 22
click at [0, 0] on input "Upload Artwork" at bounding box center [0, 0] width 0 height 0
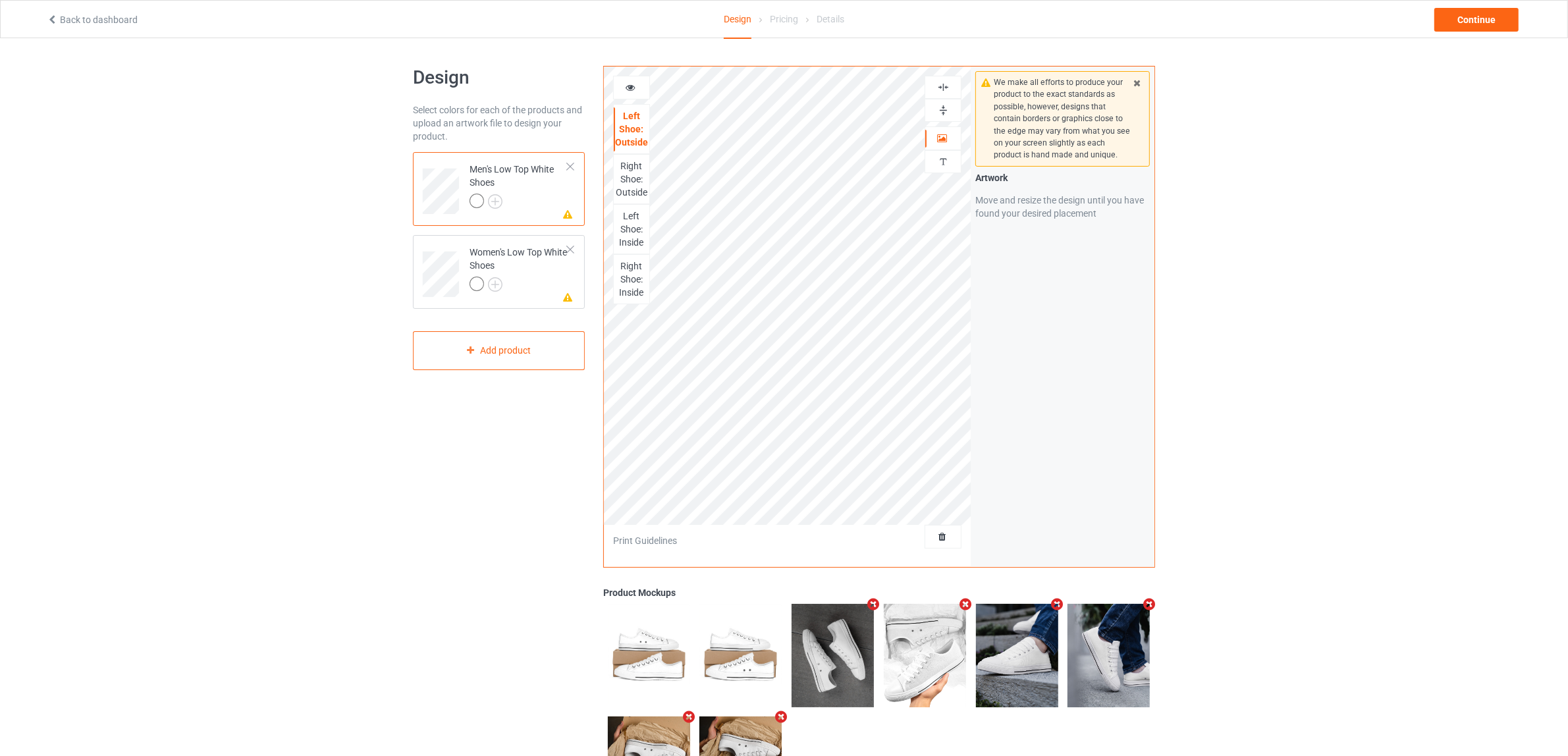
click at [943, 116] on img at bounding box center [944, 111] width 13 height 13
click at [940, 91] on img at bounding box center [944, 87] width 13 height 13
click at [637, 172] on div "Right Shoe: Outside" at bounding box center [631, 178] width 36 height 39
click at [942, 109] on img at bounding box center [944, 111] width 13 height 13
click at [942, 90] on img at bounding box center [944, 87] width 13 height 13
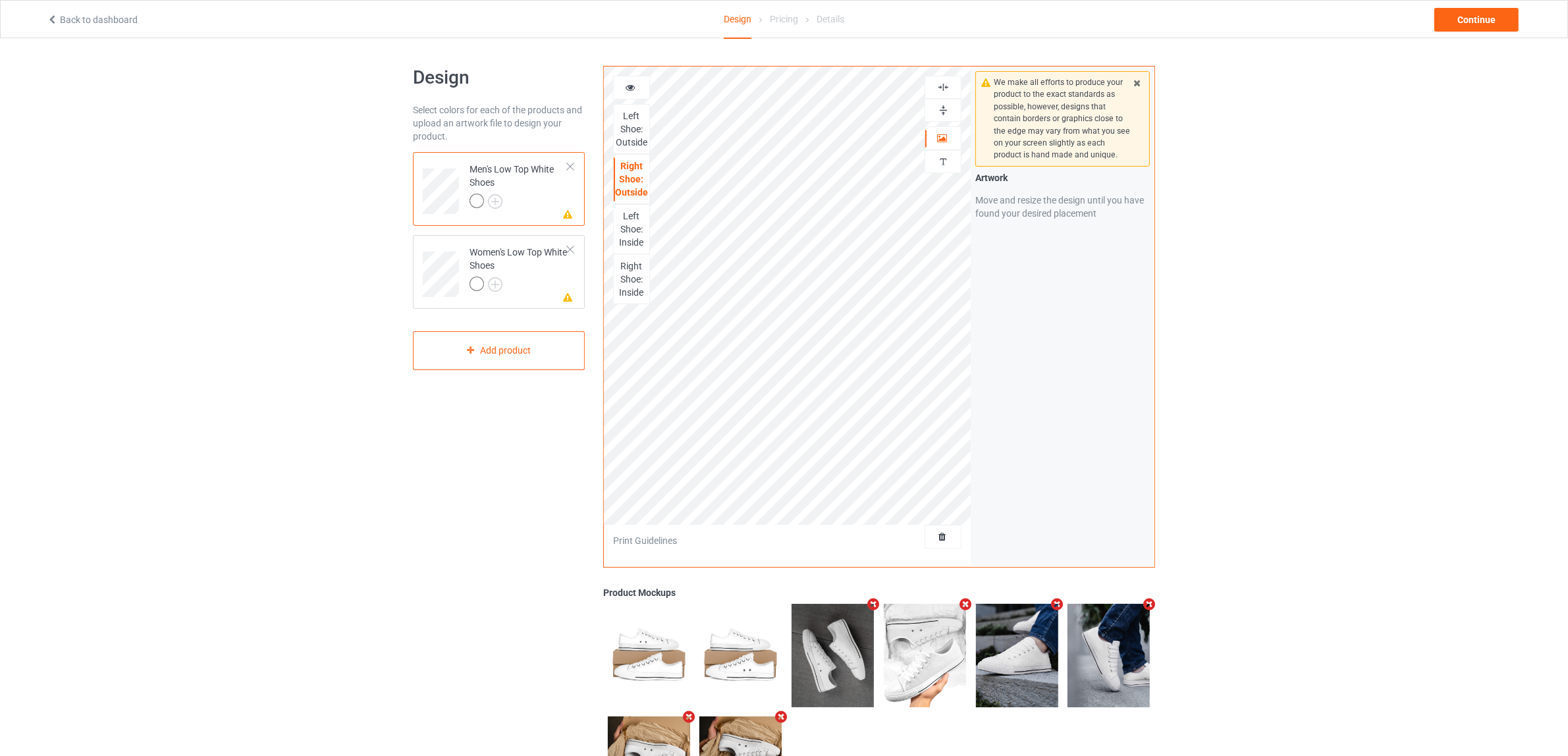
click at [635, 222] on div "Left Shoe: Inside" at bounding box center [631, 229] width 36 height 39
click at [1033, 300] on label "Upload Artwork" at bounding box center [1062, 294] width 175 height 22
click at [0, 0] on input "Upload Artwork" at bounding box center [0, 0] width 0 height 0
click at [935, 115] on div at bounding box center [943, 111] width 36 height 13
click at [940, 83] on img at bounding box center [944, 87] width 13 height 13
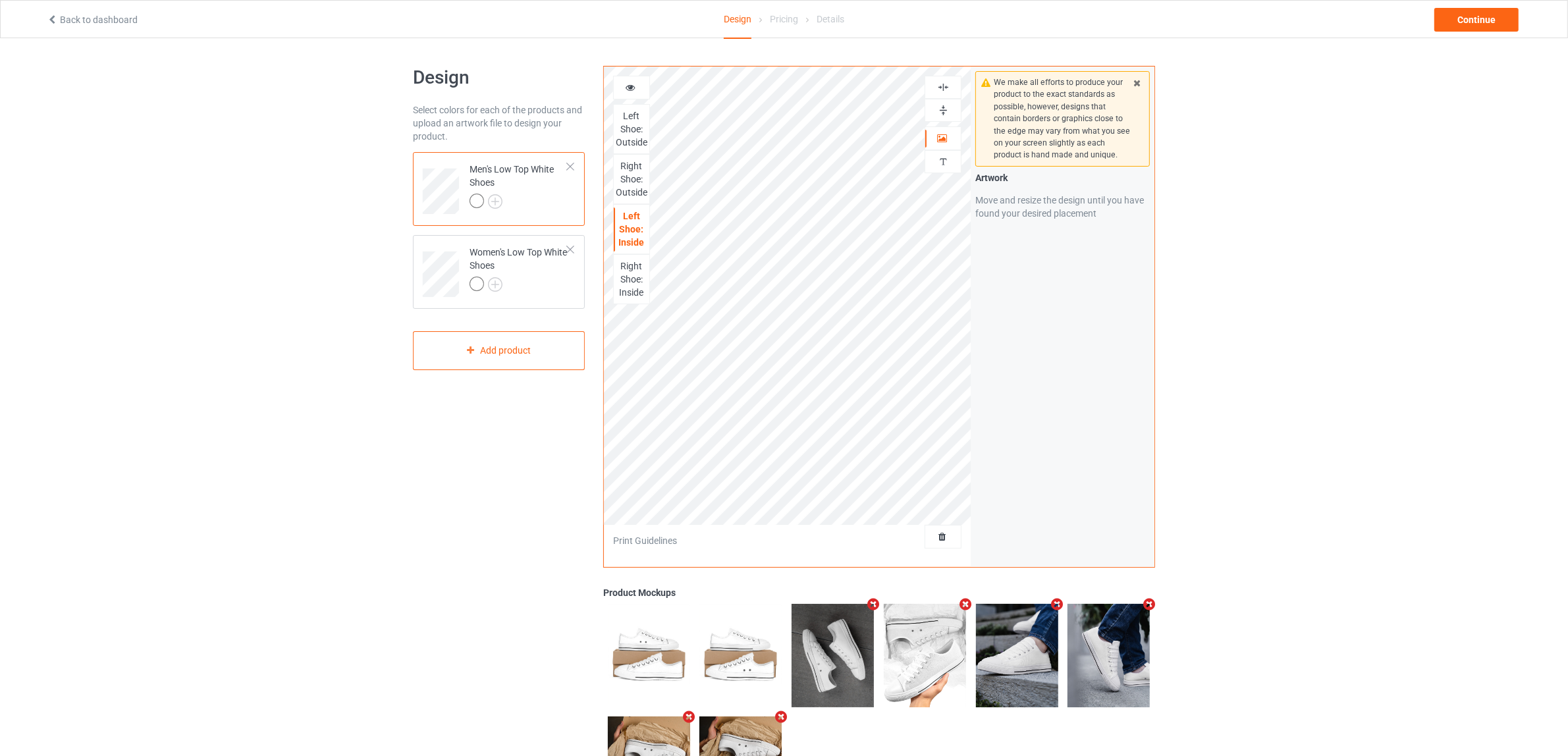
click at [634, 274] on div "Right Shoe: Inside" at bounding box center [631, 278] width 36 height 39
click at [538, 271] on div "Women's Low Top White Shoes" at bounding box center [518, 267] width 98 height 45
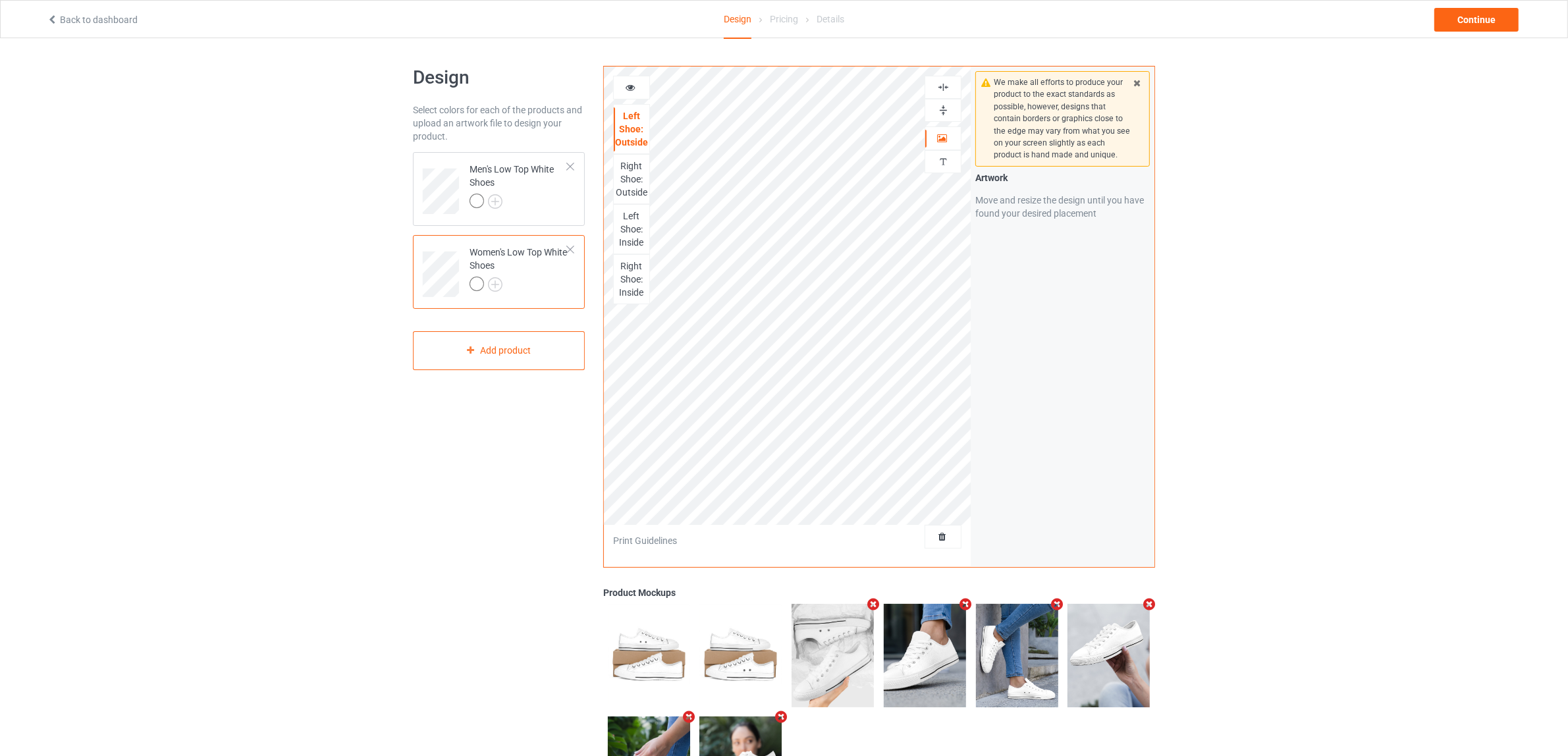
click at [942, 110] on img at bounding box center [944, 111] width 13 height 13
click at [943, 91] on img at bounding box center [944, 87] width 13 height 13
click at [637, 178] on div "Right Shoe: Outside" at bounding box center [631, 178] width 36 height 39
click at [942, 111] on img at bounding box center [944, 111] width 13 height 13
click at [946, 86] on img at bounding box center [944, 87] width 13 height 13
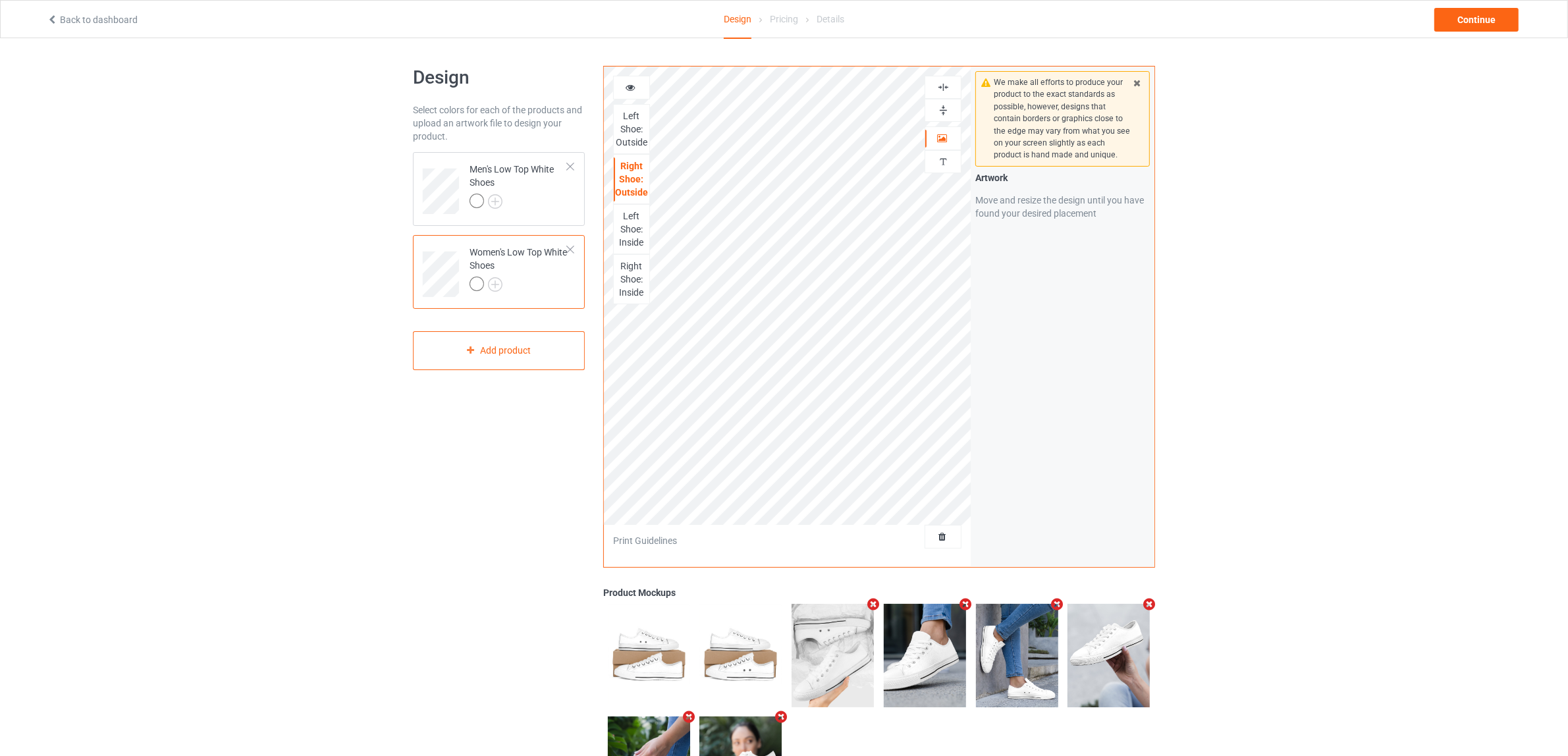
click at [630, 227] on div "Left Shoe: Inside" at bounding box center [631, 229] width 36 height 39
click at [635, 275] on div "Right Shoe: Inside" at bounding box center [631, 278] width 36 height 39
click at [942, 113] on img at bounding box center [944, 111] width 13 height 13
click at [942, 91] on img at bounding box center [944, 87] width 13 height 13
click at [1464, 25] on div "Continue" at bounding box center [1476, 20] width 84 height 24
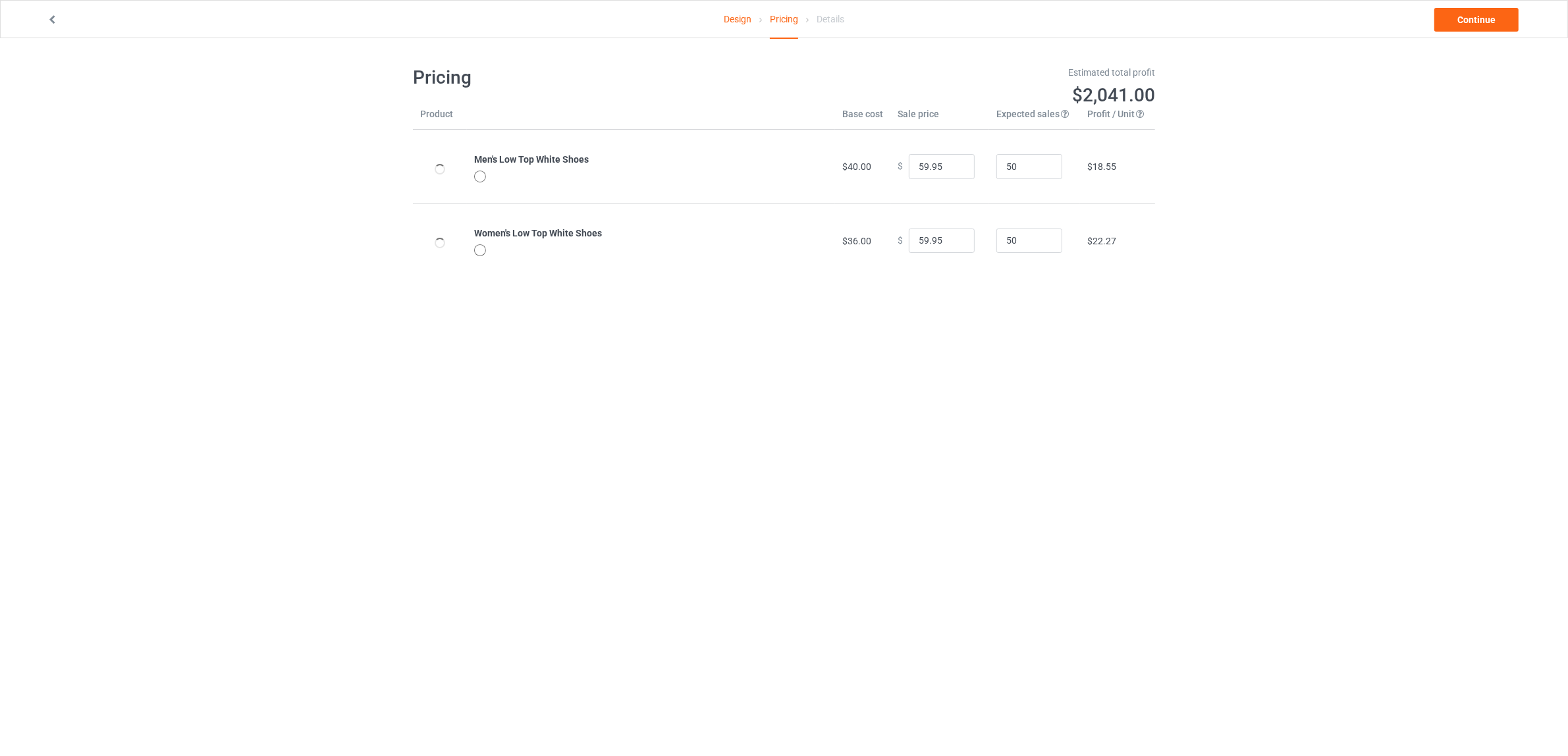
click at [1132, 366] on body "Design Pricing Details Continue Pricing Estimated total profit $2,041.00 Produc…" at bounding box center [784, 416] width 1568 height 756
click at [1473, 16] on link "Continue" at bounding box center [1476, 20] width 84 height 24
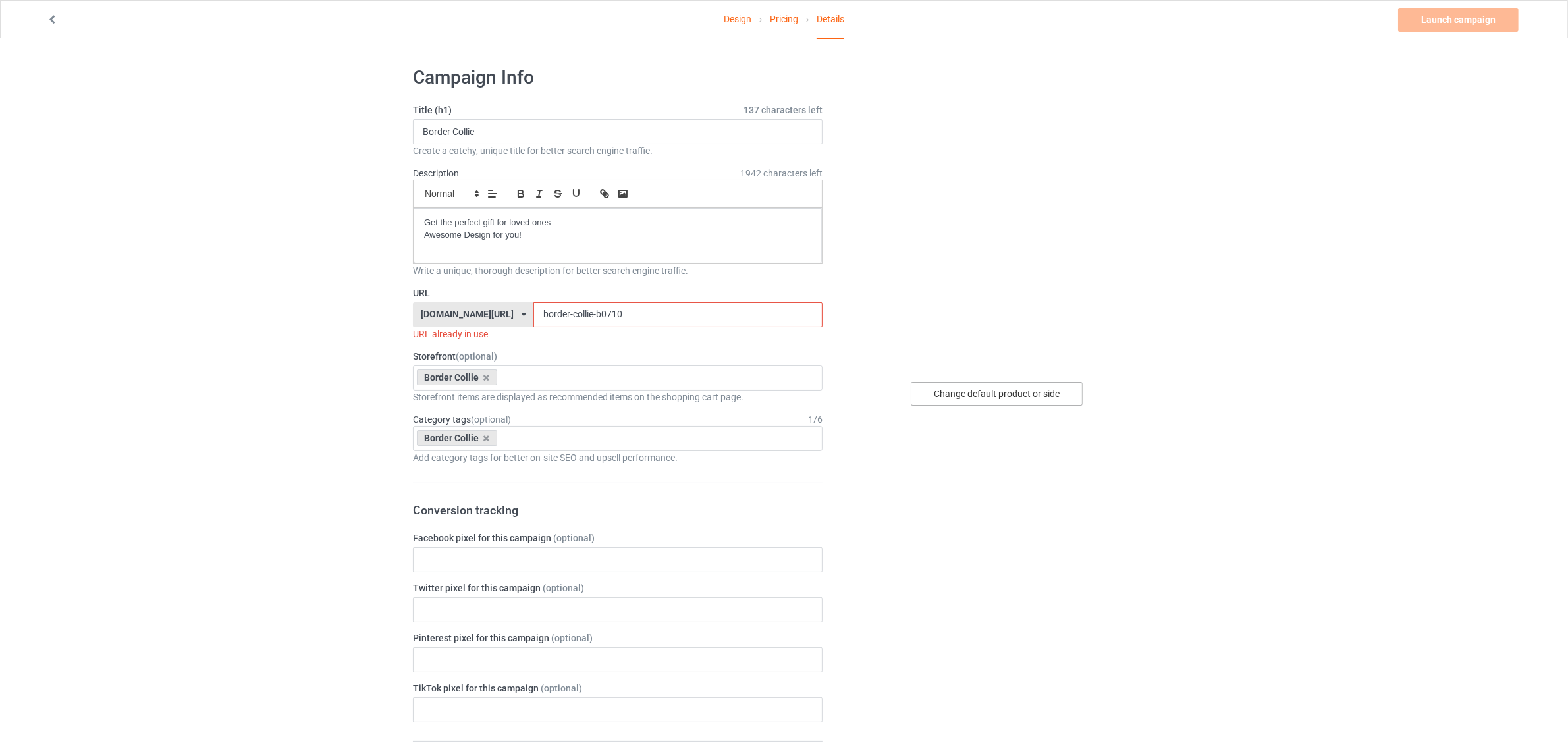
click at [1006, 395] on div "Change default product or side" at bounding box center [997, 394] width 172 height 24
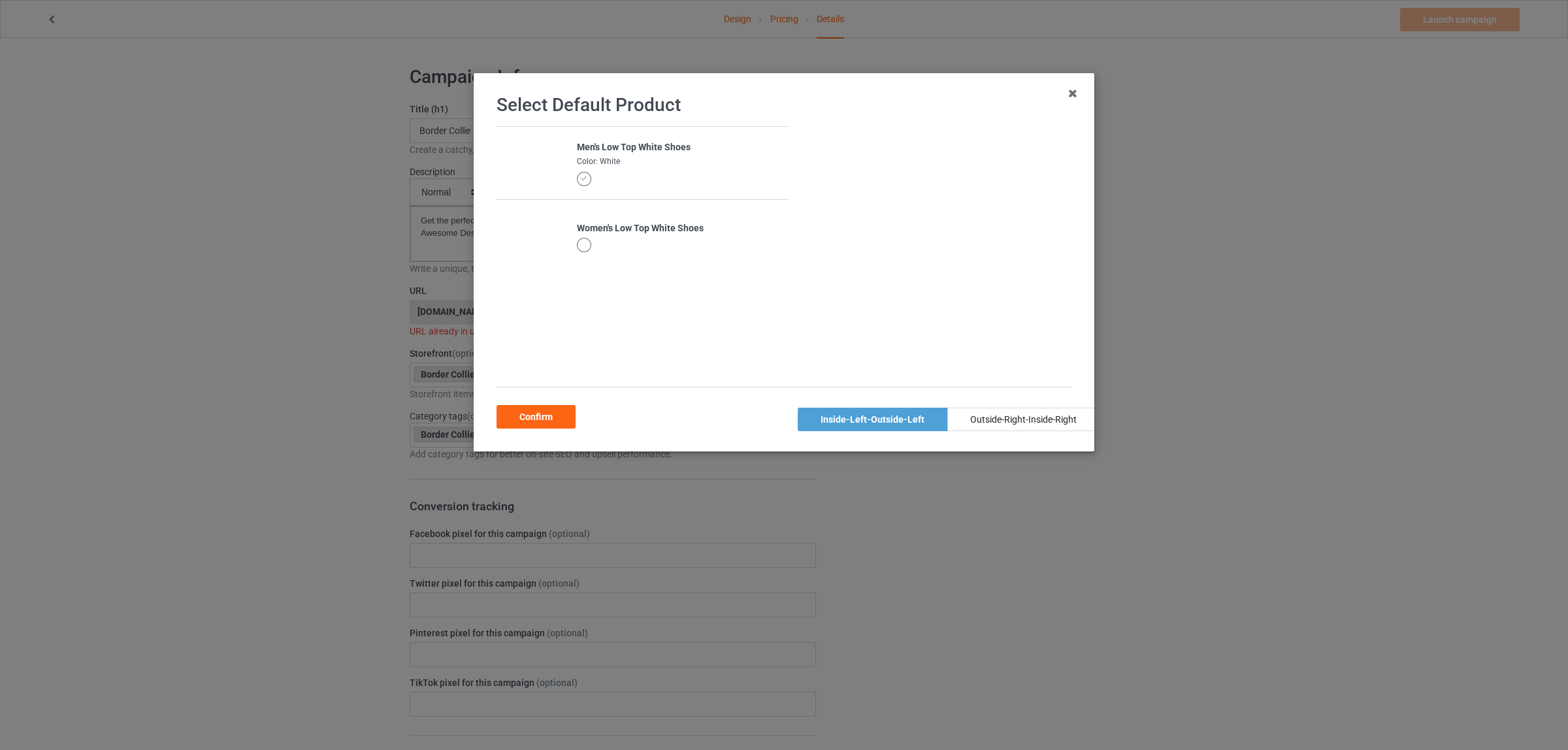
click at [581, 243] on div at bounding box center [584, 245] width 15 height 15
click at [539, 420] on div "Confirm" at bounding box center [536, 417] width 79 height 24
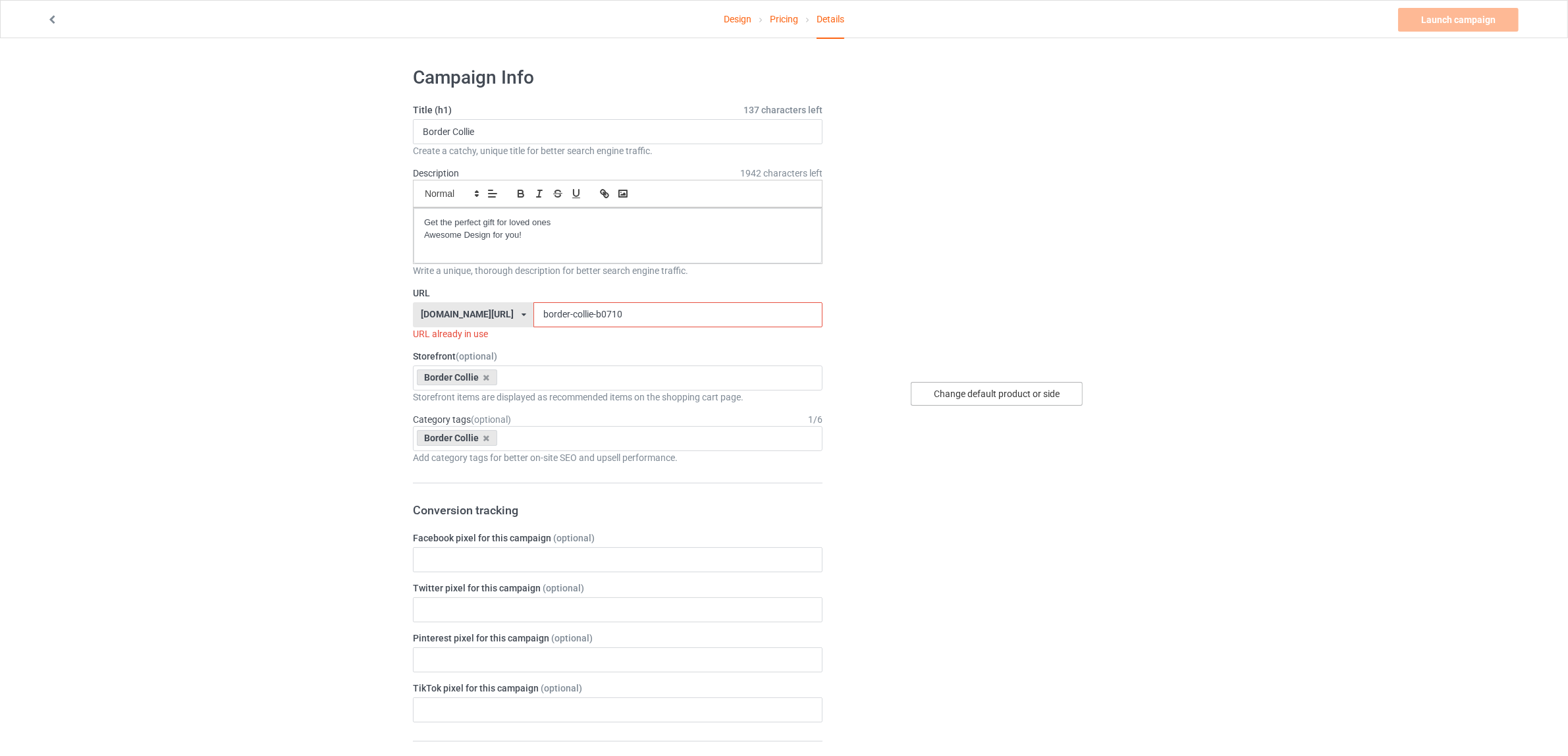
click at [989, 393] on div "Change default product or side" at bounding box center [997, 394] width 172 height 24
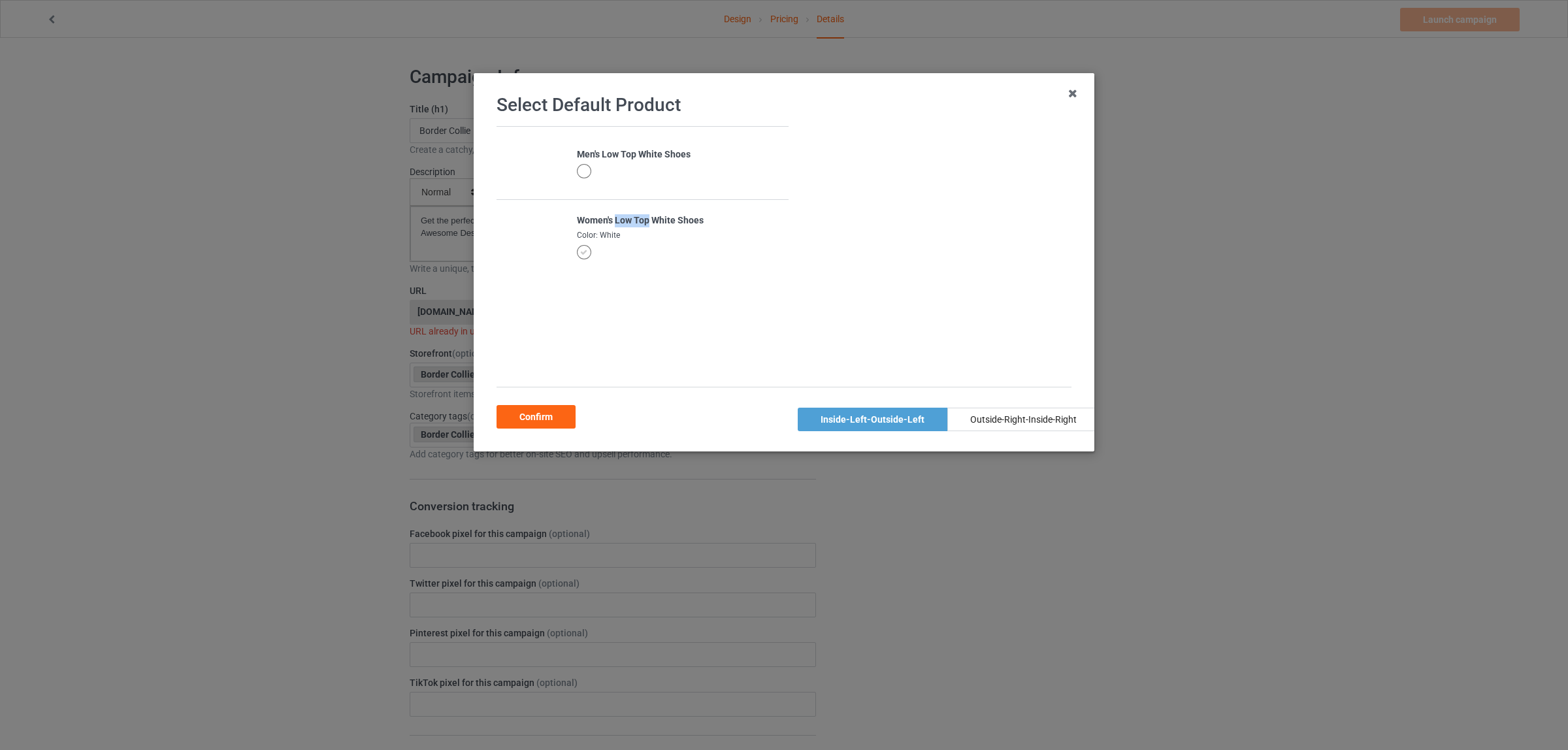
drag, startPoint x: 612, startPoint y: 220, endPoint x: 646, endPoint y: 220, distance: 34.0
click at [646, 220] on div "Women's Low Top White Shoes" at bounding box center [678, 221] width 204 height 13
copy div "Low Top"
click at [536, 415] on div "Confirm" at bounding box center [536, 417] width 79 height 24
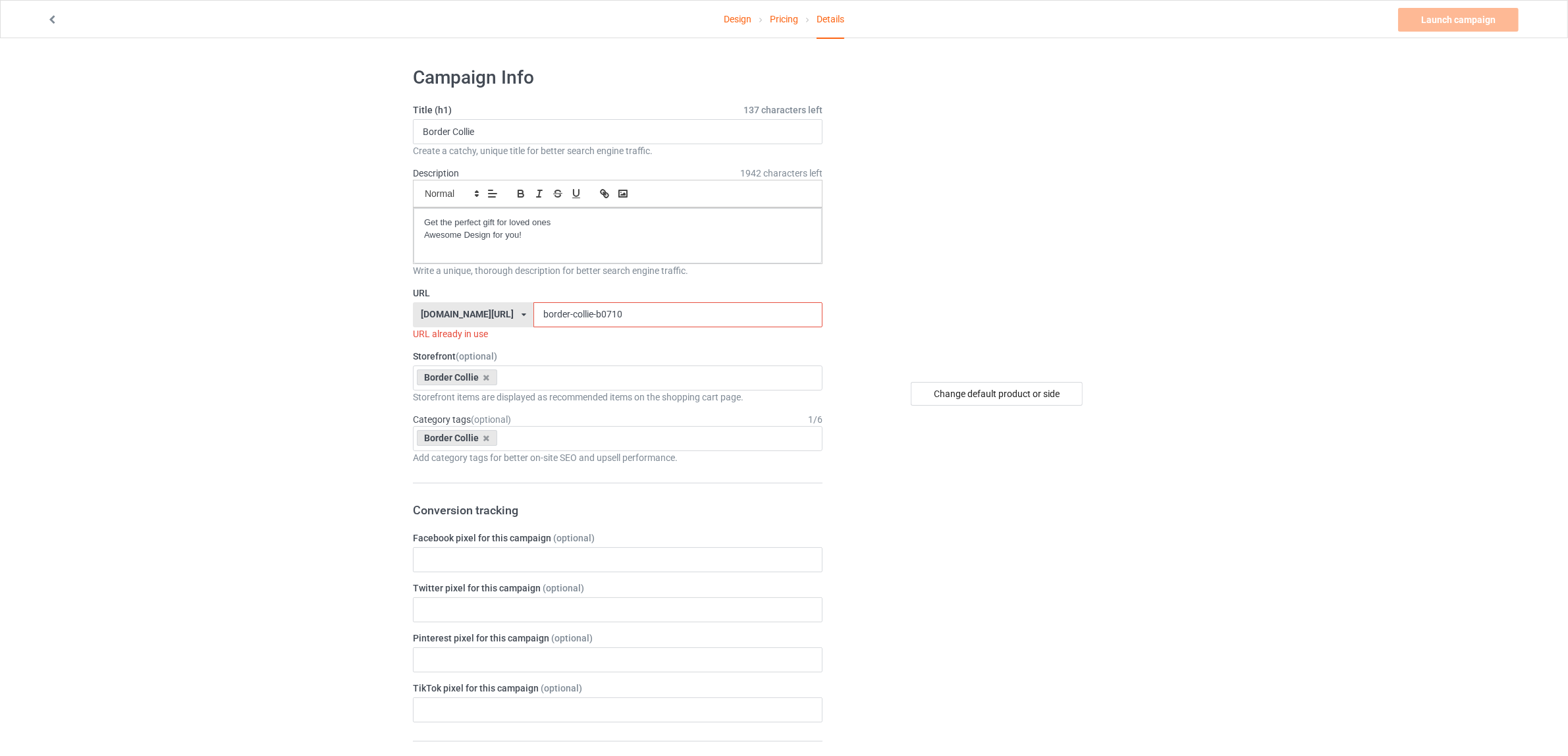
drag, startPoint x: 571, startPoint y: 314, endPoint x: 639, endPoint y: 316, distance: 68.0
click at [639, 316] on input "border-collie-b0710" at bounding box center [677, 314] width 288 height 25
paste input "Low Top"
click at [590, 318] on input "border-collie-Low Top" at bounding box center [677, 314] width 288 height 25
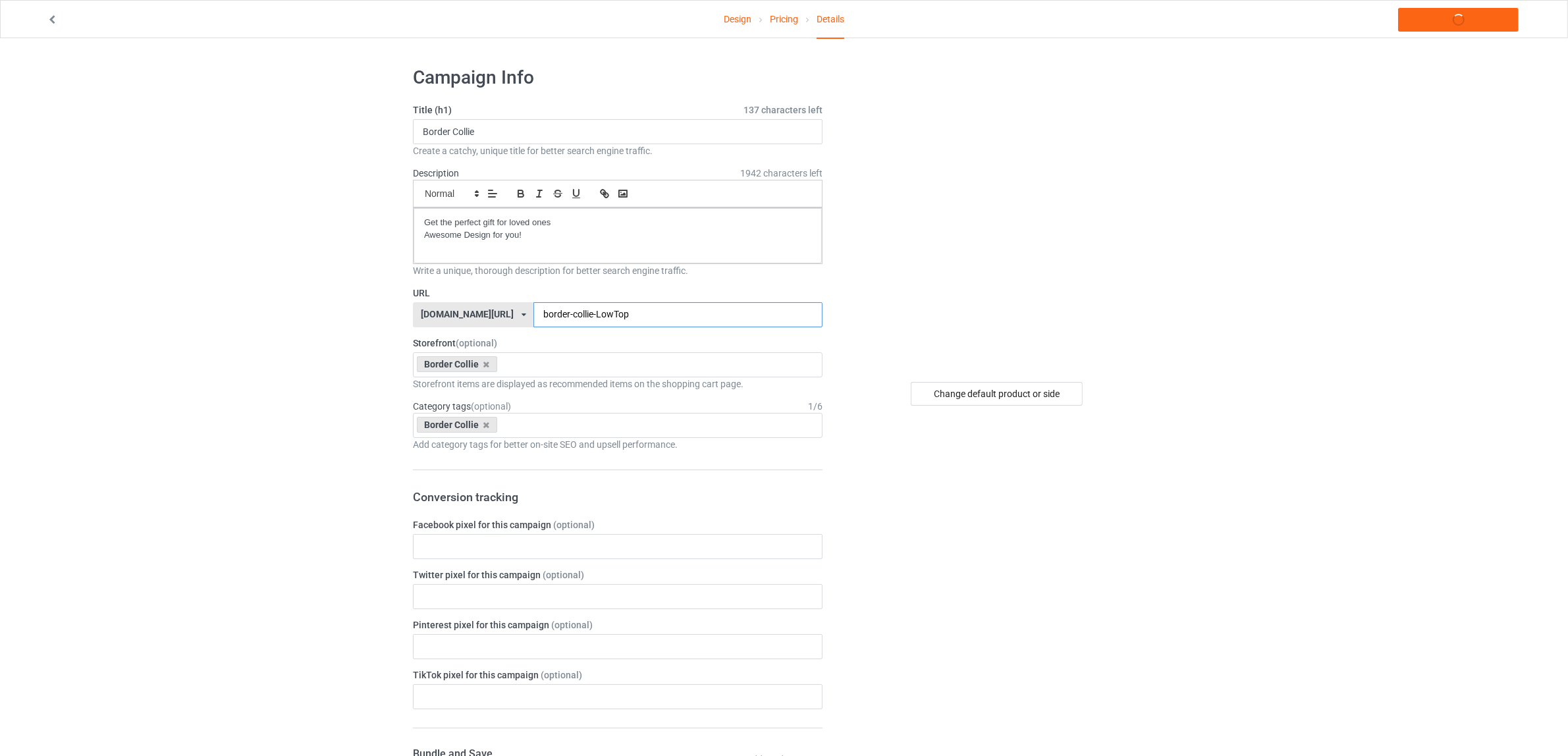
type input "border-collie-LowTop"
click at [1033, 478] on div "Change default product or side" at bounding box center [998, 720] width 332 height 1328
click at [1000, 396] on div "Change default product or side" at bounding box center [997, 394] width 172 height 24
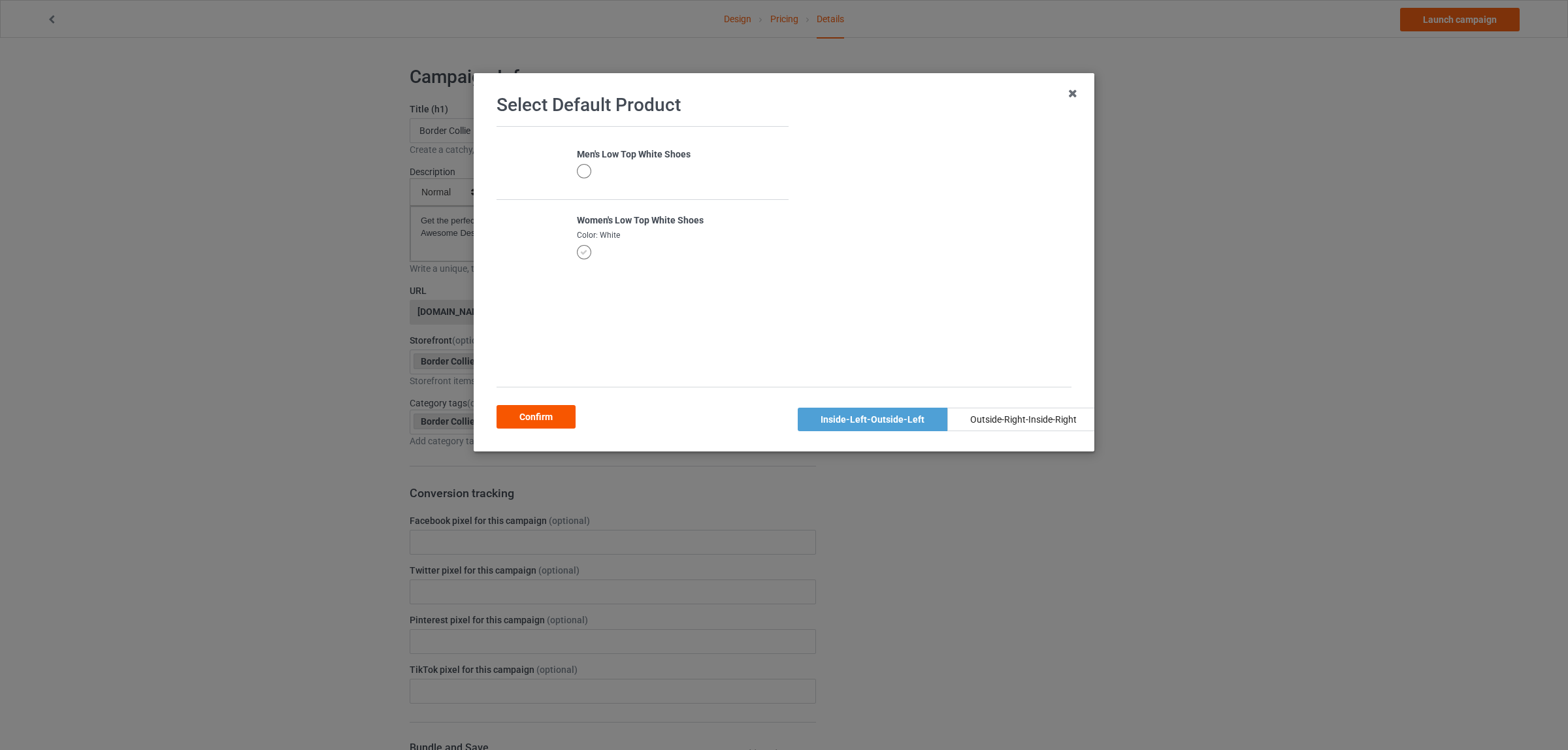
click at [537, 416] on div "Confirm" at bounding box center [536, 417] width 79 height 24
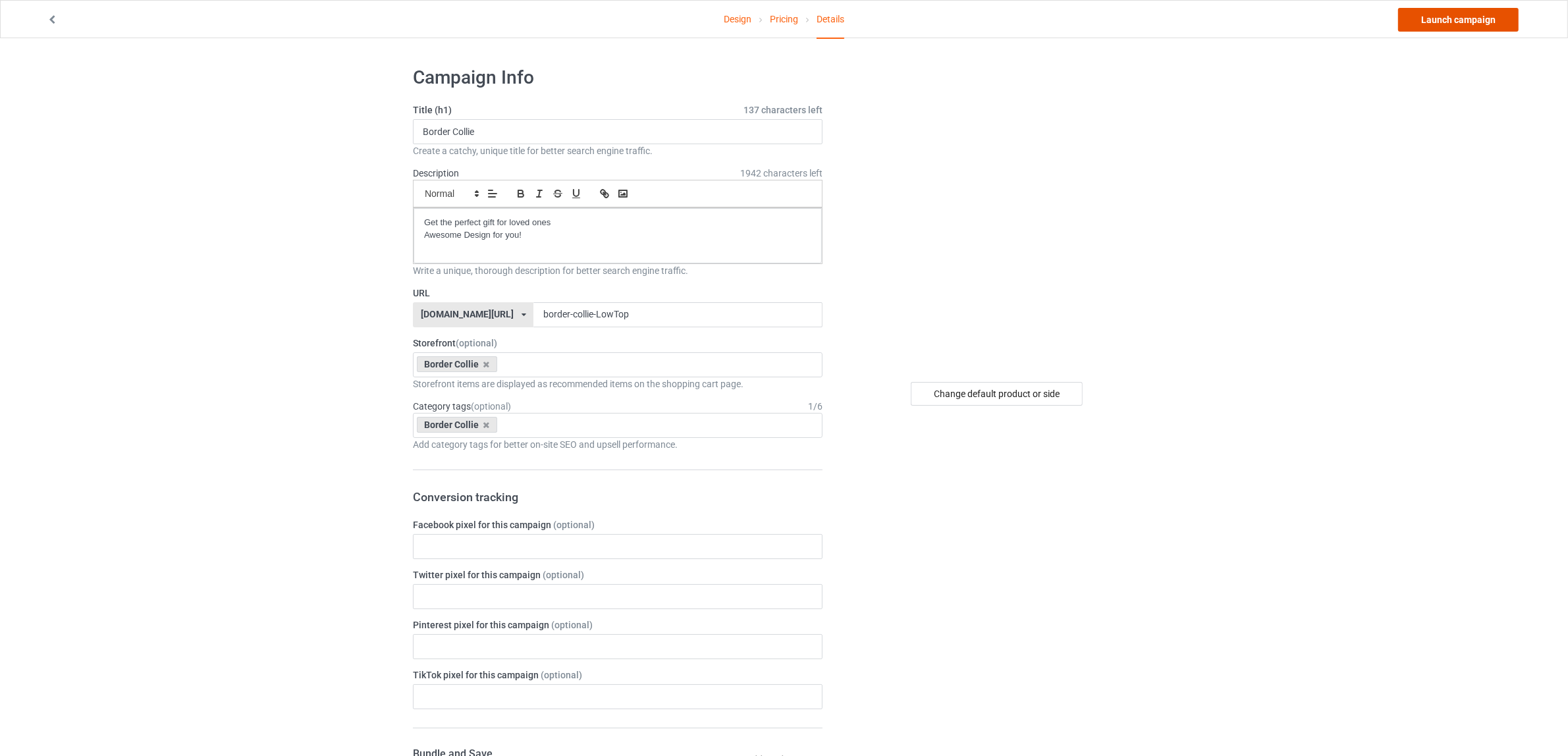
click at [1428, 16] on link "Launch campaign" at bounding box center [1458, 20] width 121 height 24
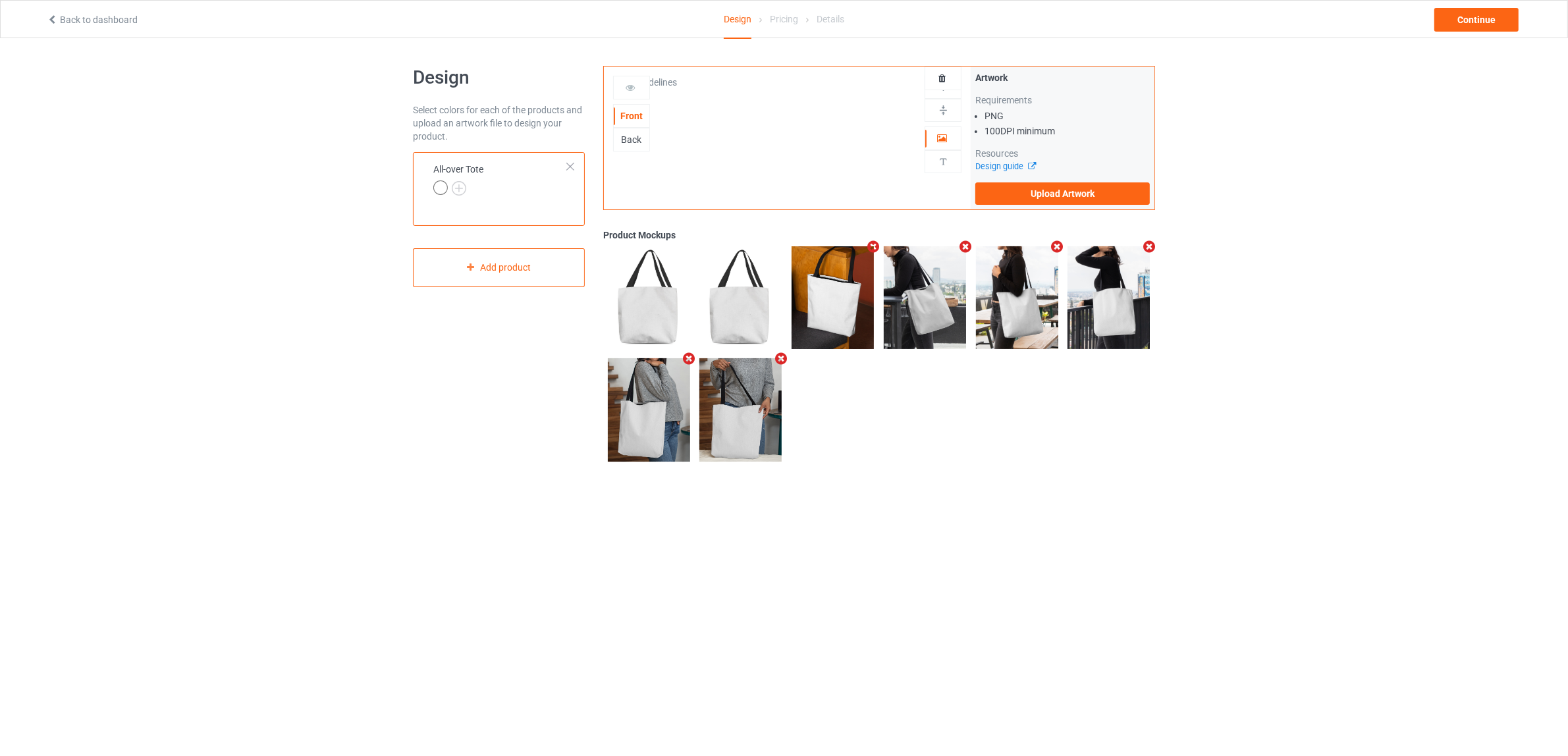
click at [566, 165] on div at bounding box center [570, 167] width 9 height 9
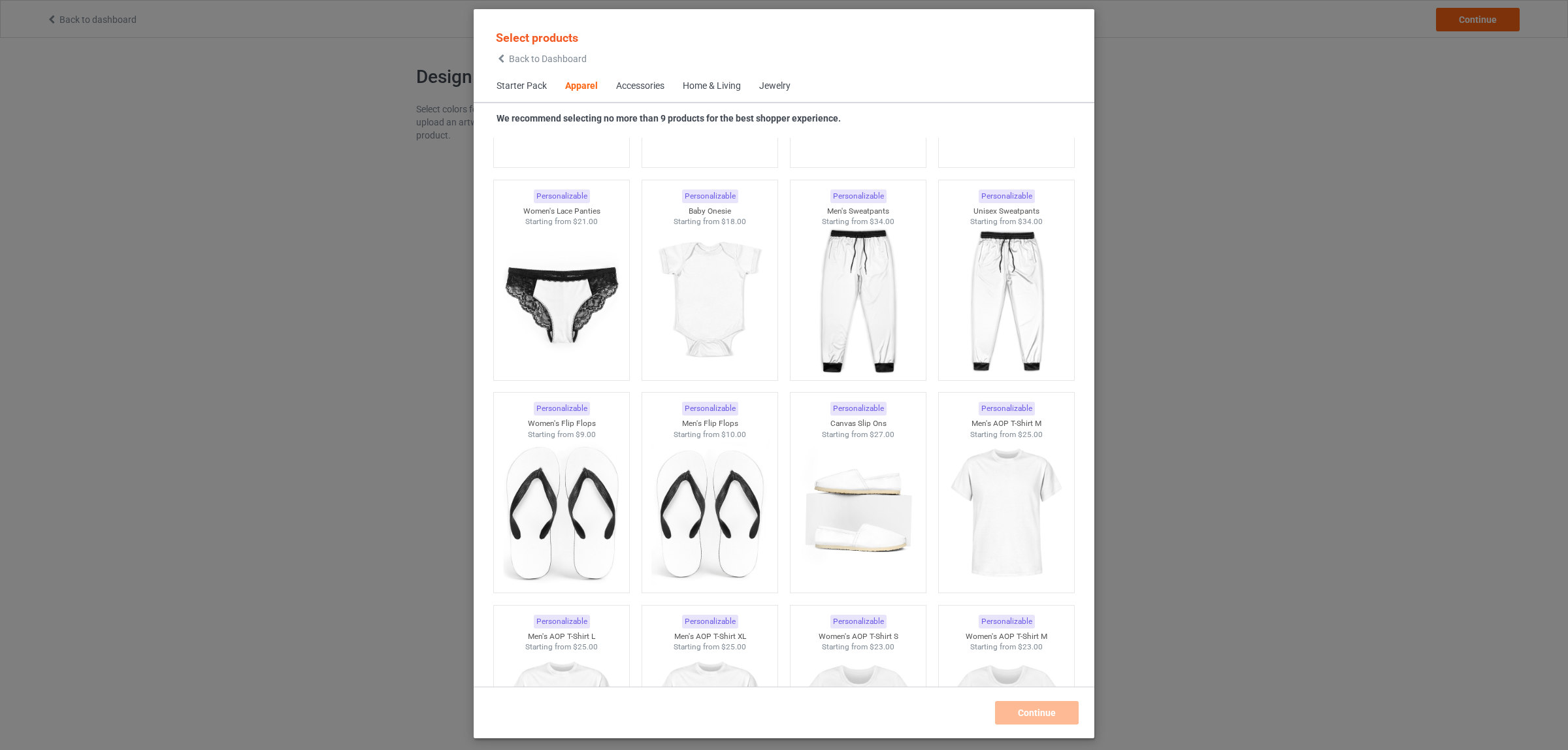
scroll to position [1812, 0]
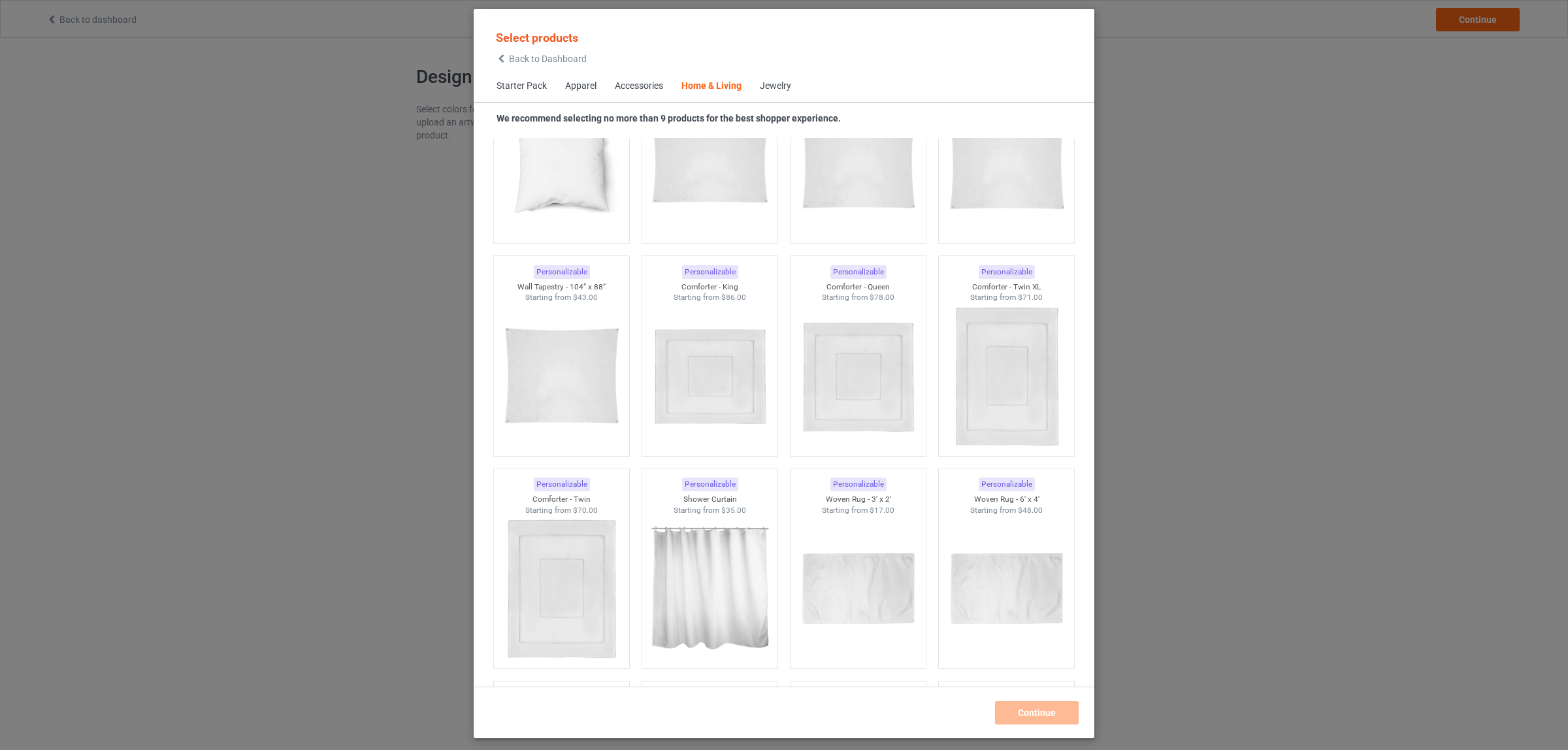
scroll to position [6859, 0]
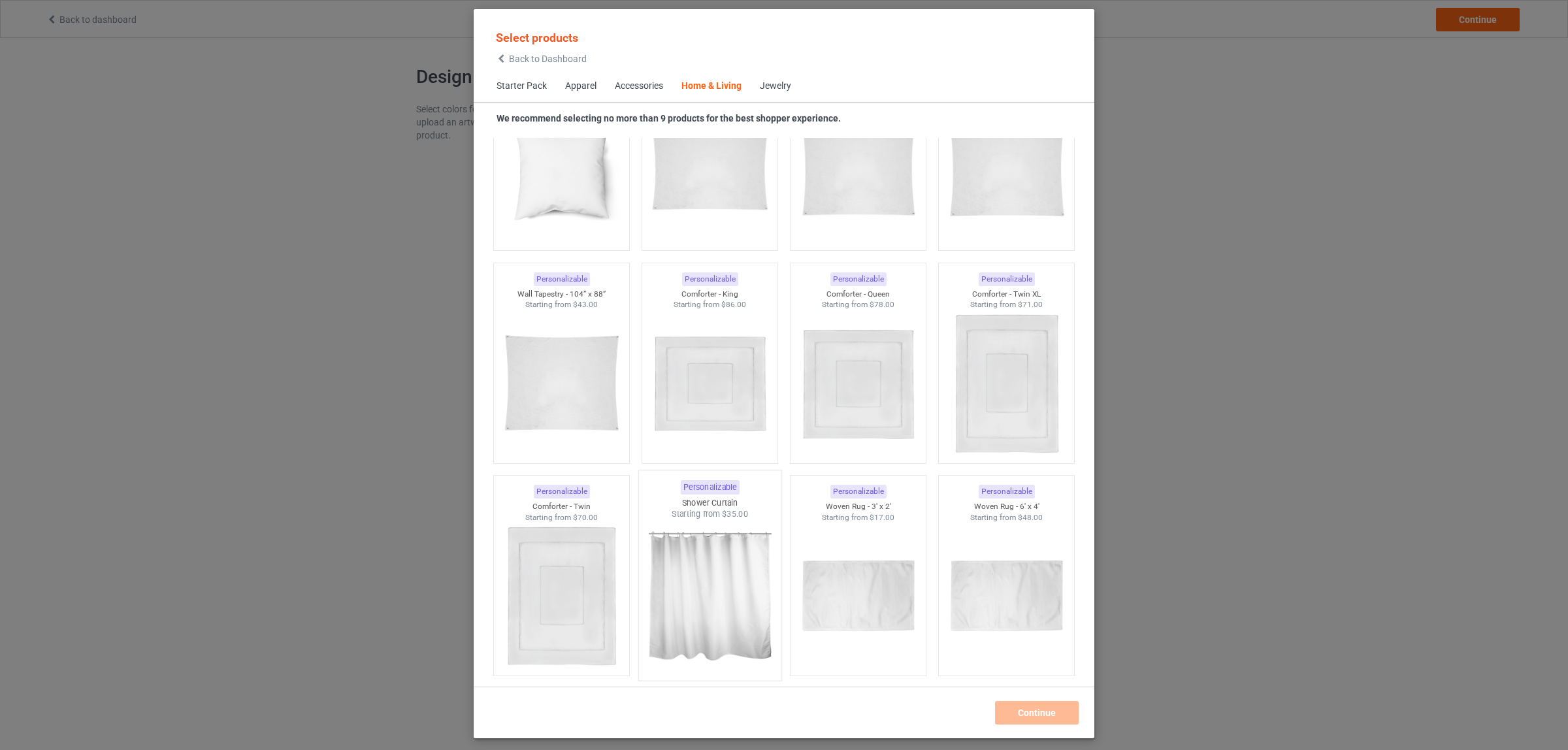
click at [699, 605] on img at bounding box center [709, 597] width 123 height 153
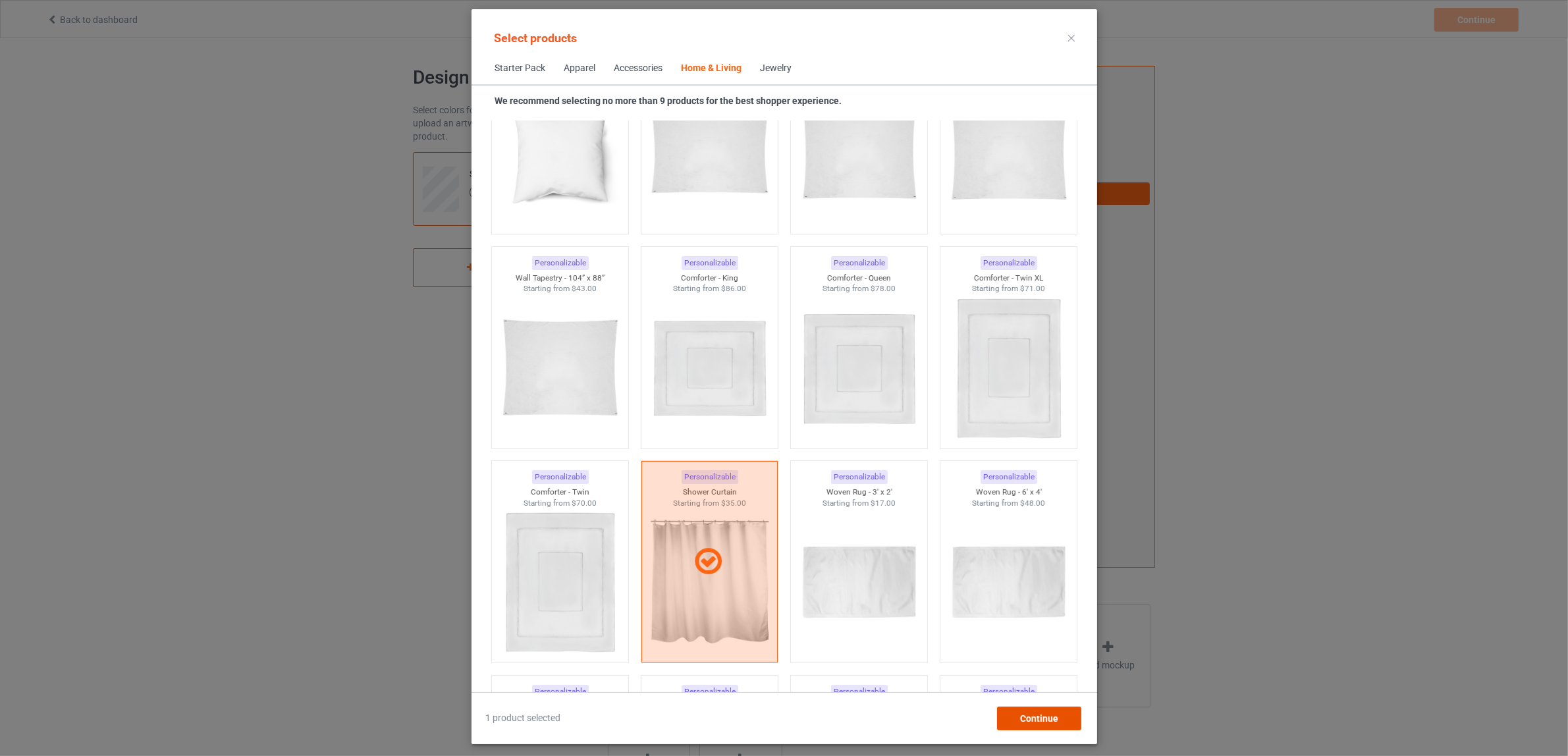
click at [1015, 721] on div "Continue" at bounding box center [1038, 718] width 84 height 24
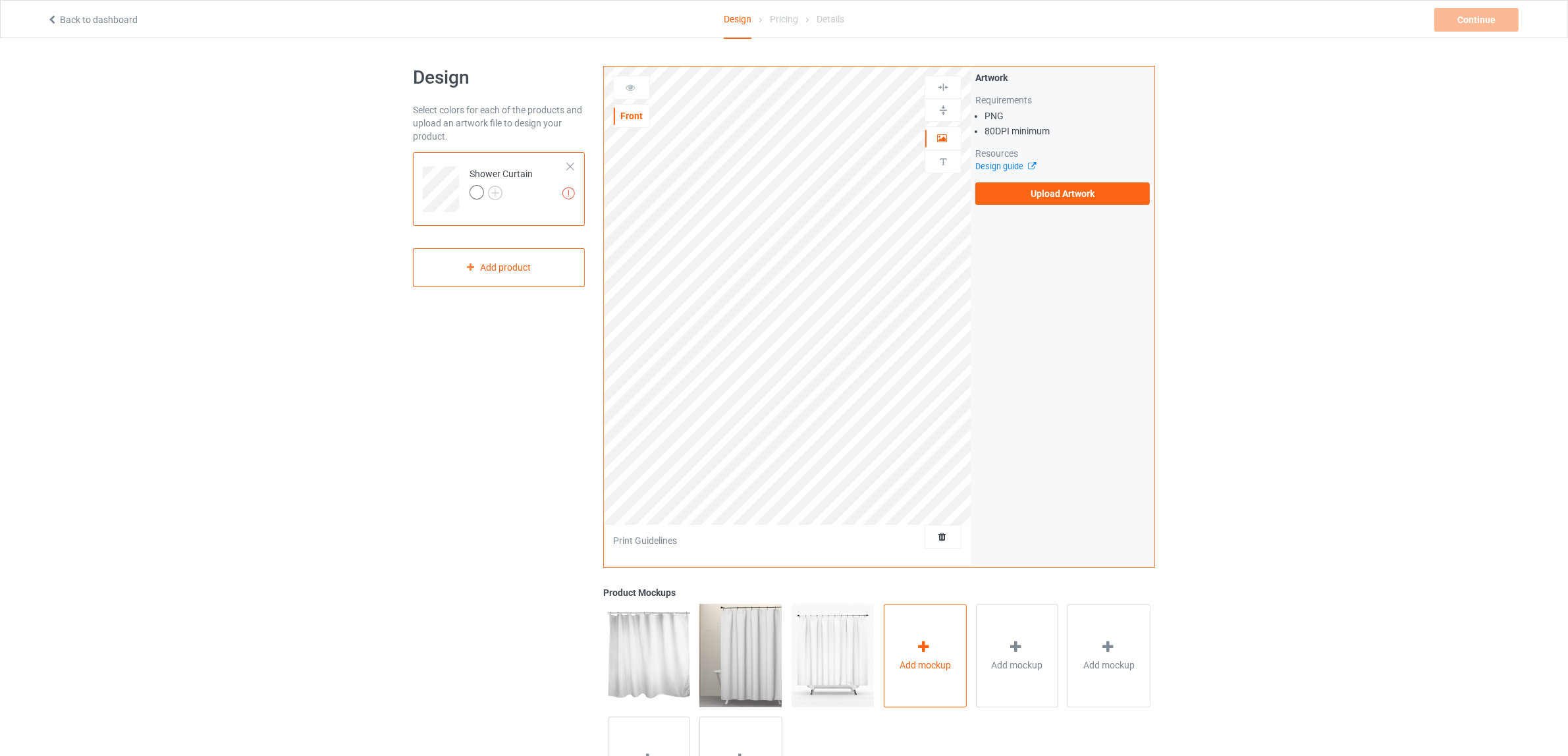
click at [933, 666] on span "Add mockup" at bounding box center [925, 664] width 51 height 13
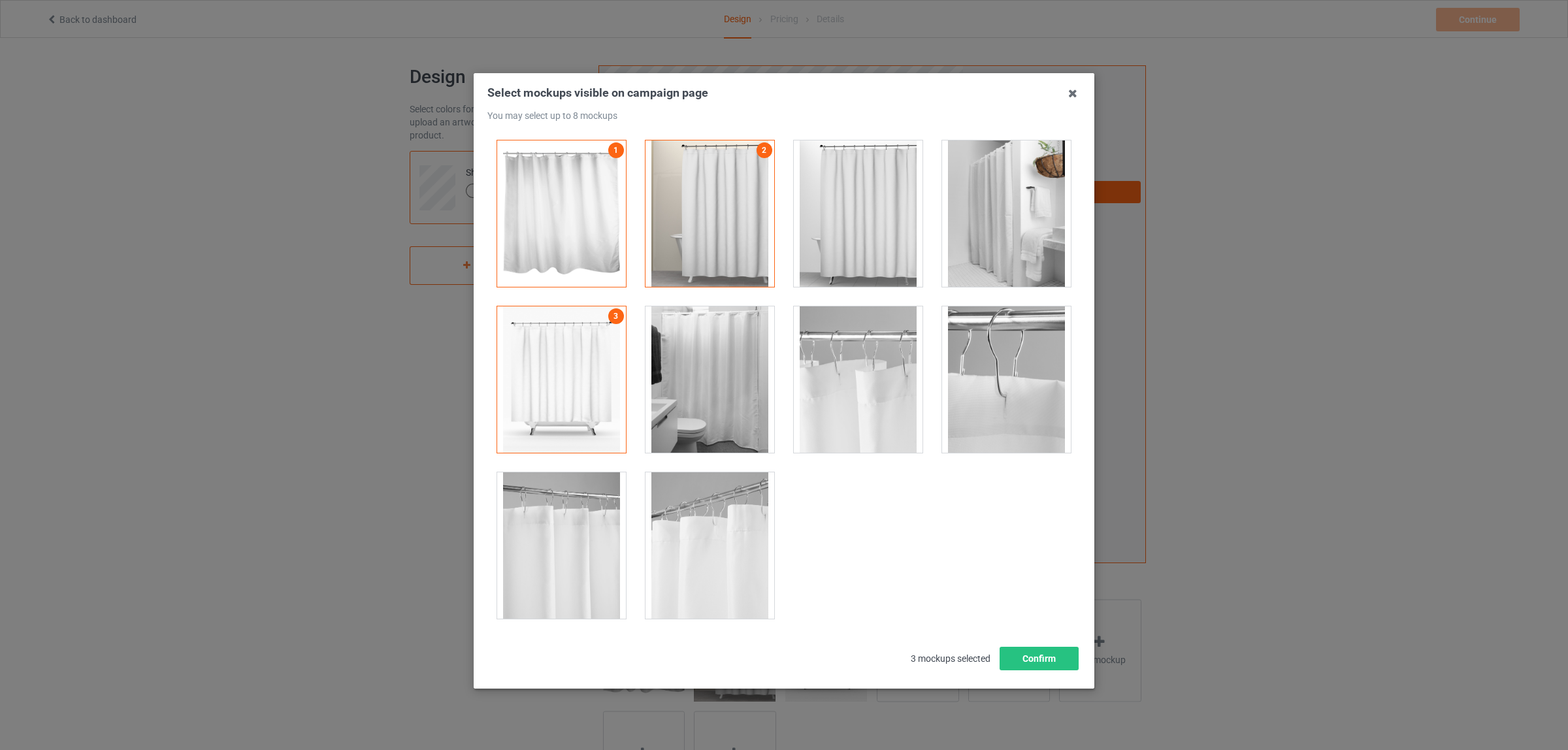
click at [846, 221] on div at bounding box center [858, 213] width 129 height 146
click at [1023, 236] on div at bounding box center [1006, 213] width 129 height 146
click at [696, 378] on div at bounding box center [710, 379] width 129 height 146
click at [839, 388] on div at bounding box center [858, 379] width 129 height 146
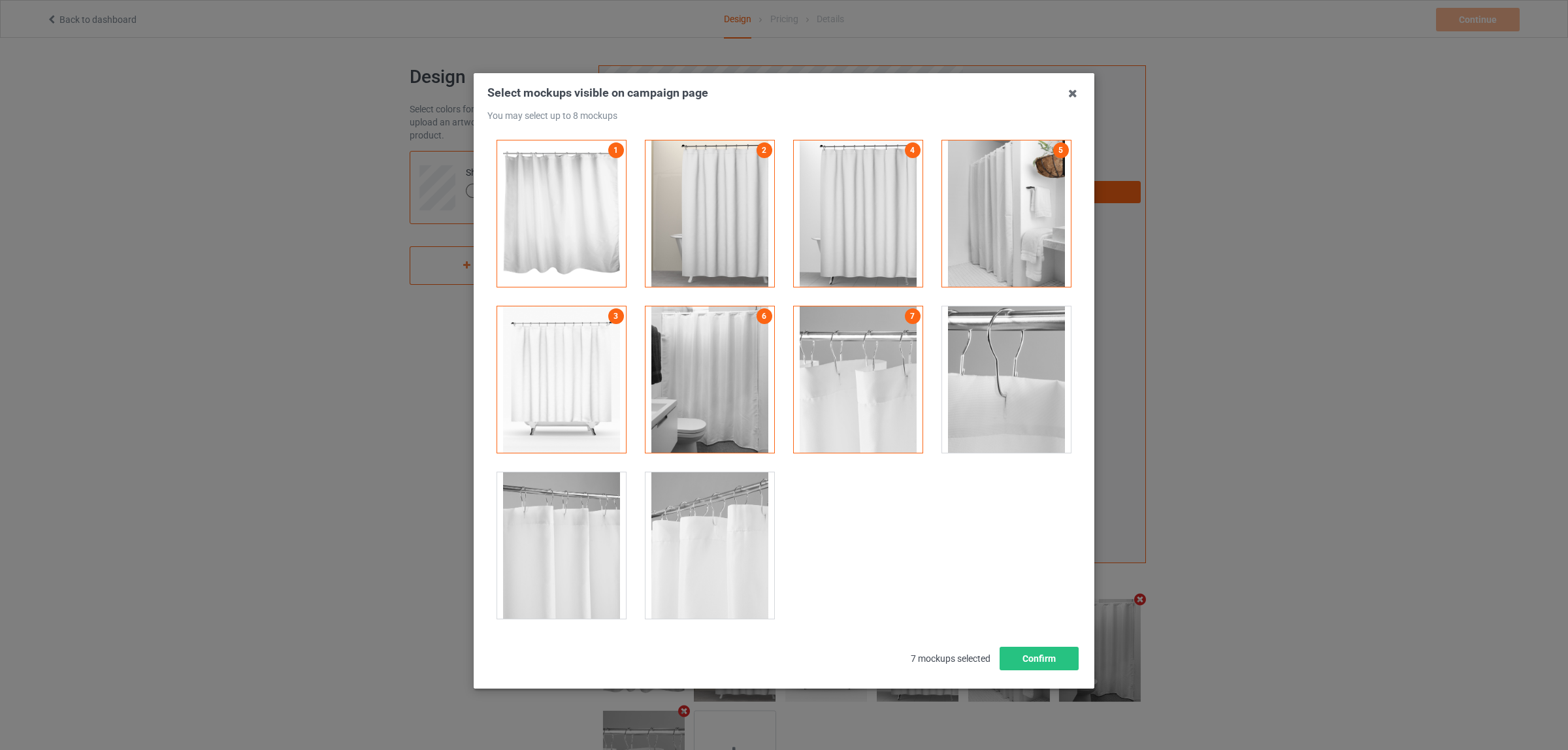
click at [676, 558] on div at bounding box center [710, 545] width 129 height 146
click at [567, 548] on div at bounding box center [561, 545] width 129 height 146
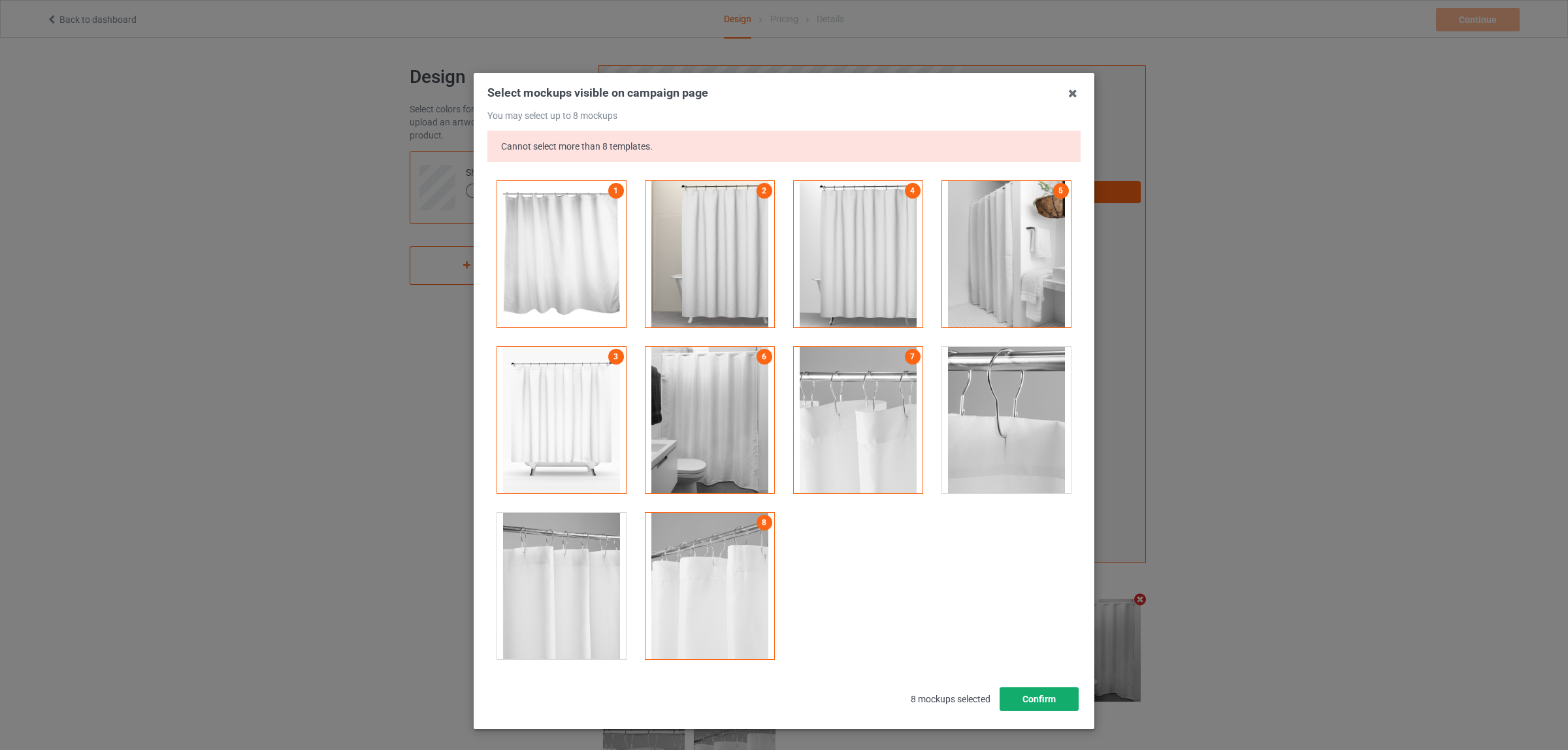
click at [1037, 701] on button "Confirm" at bounding box center [1039, 699] width 79 height 24
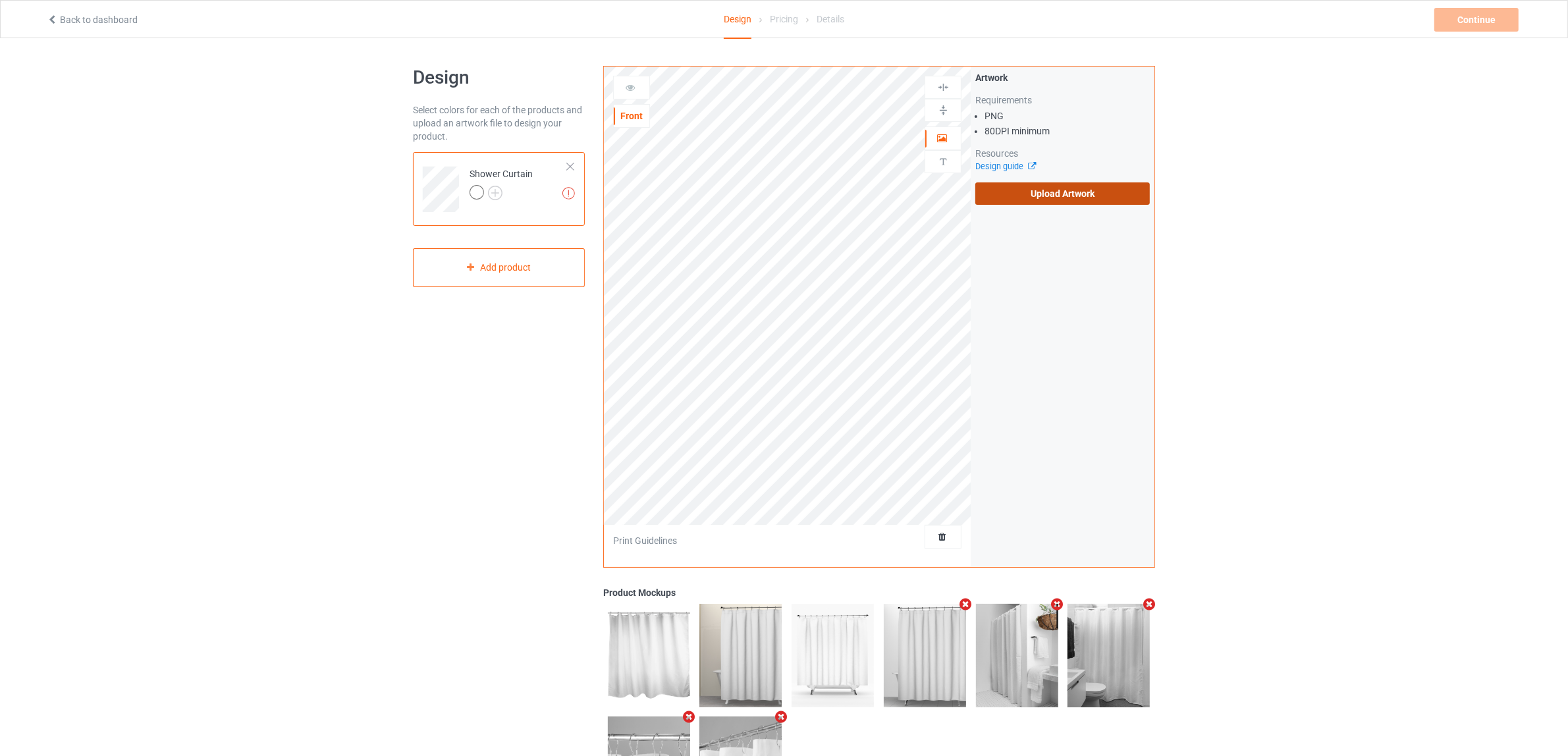
click at [1048, 196] on label "Upload Artwork" at bounding box center [1062, 193] width 175 height 22
click at [0, 0] on input "Upload Artwork" at bounding box center [0, 0] width 0 height 0
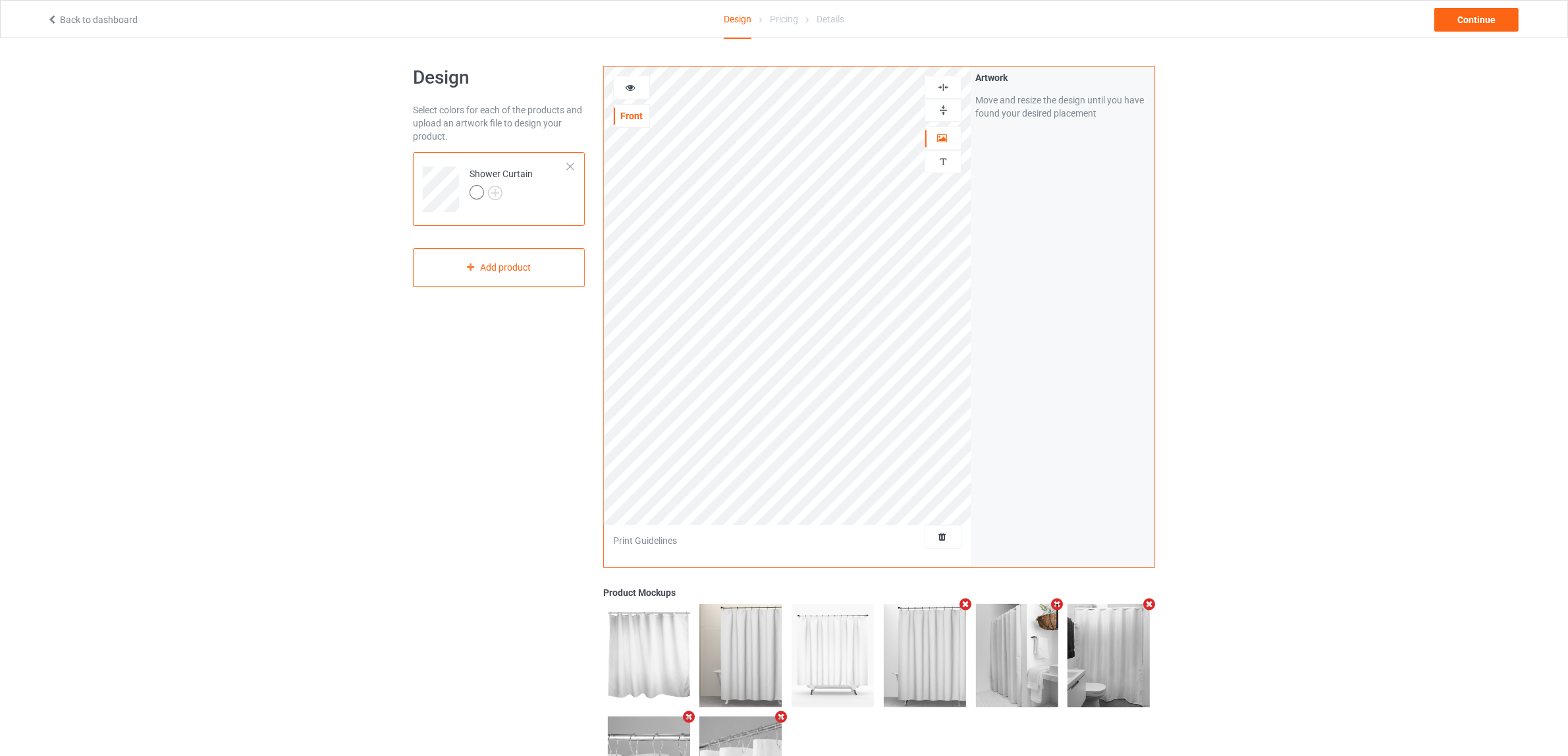
click at [940, 103] on div at bounding box center [943, 110] width 37 height 23
click at [940, 84] on img at bounding box center [944, 87] width 13 height 13
click at [1477, 21] on div "Continue" at bounding box center [1476, 20] width 84 height 24
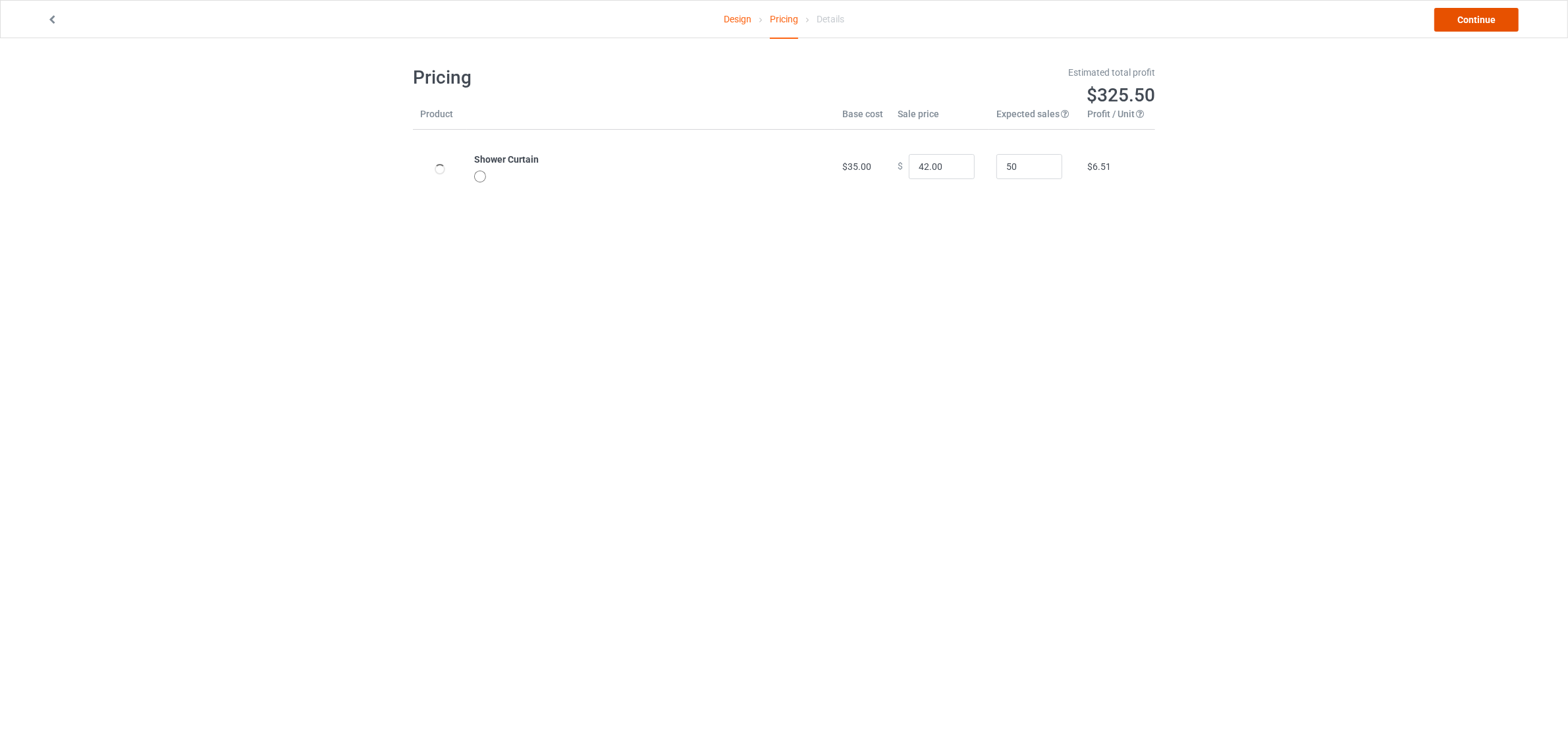
click at [1467, 11] on link "Continue" at bounding box center [1476, 20] width 84 height 24
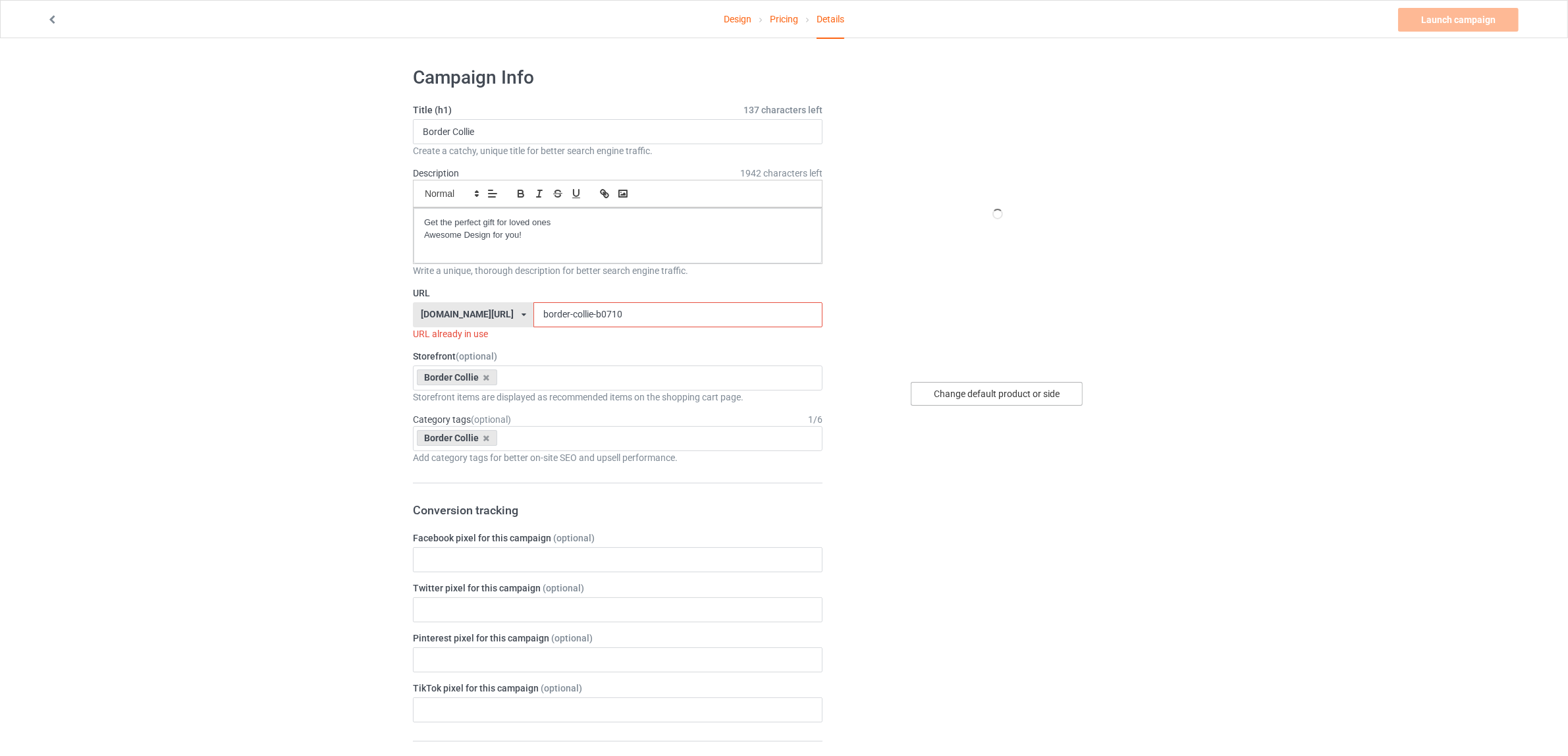
click at [1022, 392] on div "Change default product or side" at bounding box center [997, 394] width 172 height 24
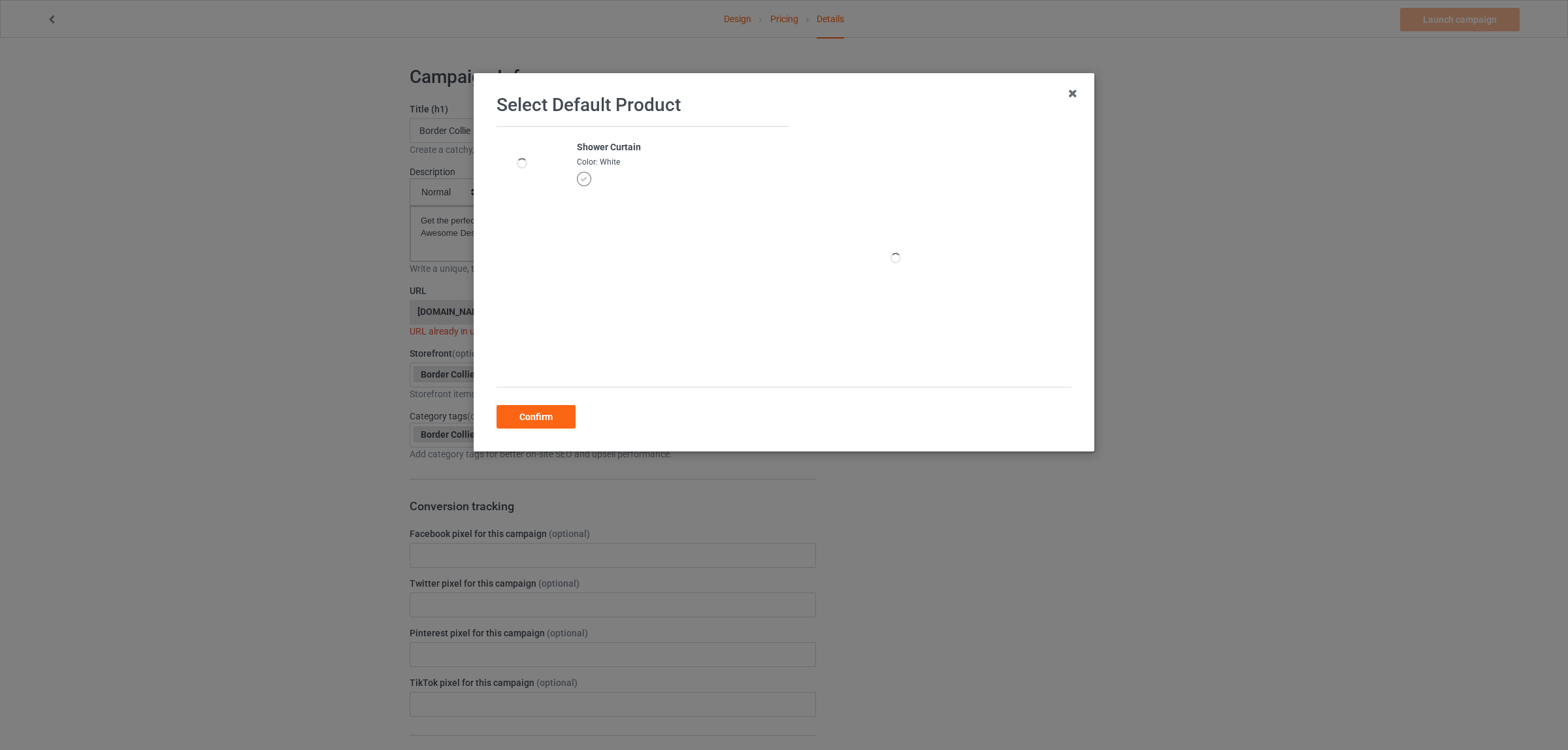
click at [581, 142] on div "Shower Curtain" at bounding box center [678, 147] width 204 height 13
click at [641, 141] on td "Shower Curtain Color: White" at bounding box center [678, 163] width 219 height 74
drag, startPoint x: 637, startPoint y: 144, endPoint x: 574, endPoint y: 149, distance: 63.2
click at [577, 149] on div "Shower Curtain" at bounding box center [678, 147] width 204 height 13
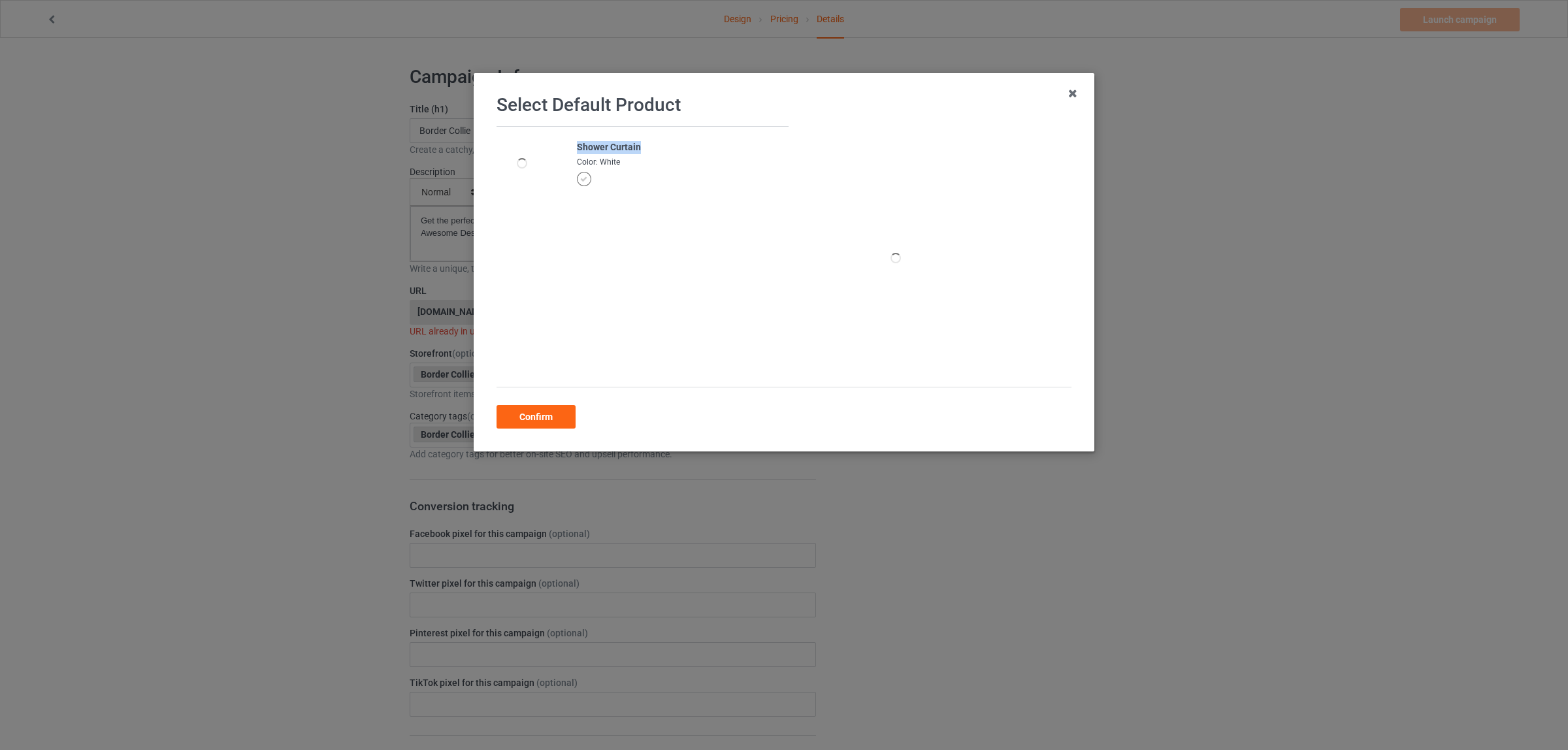
copy div "Shower Curtain"
click at [523, 423] on div "Confirm" at bounding box center [536, 417] width 79 height 24
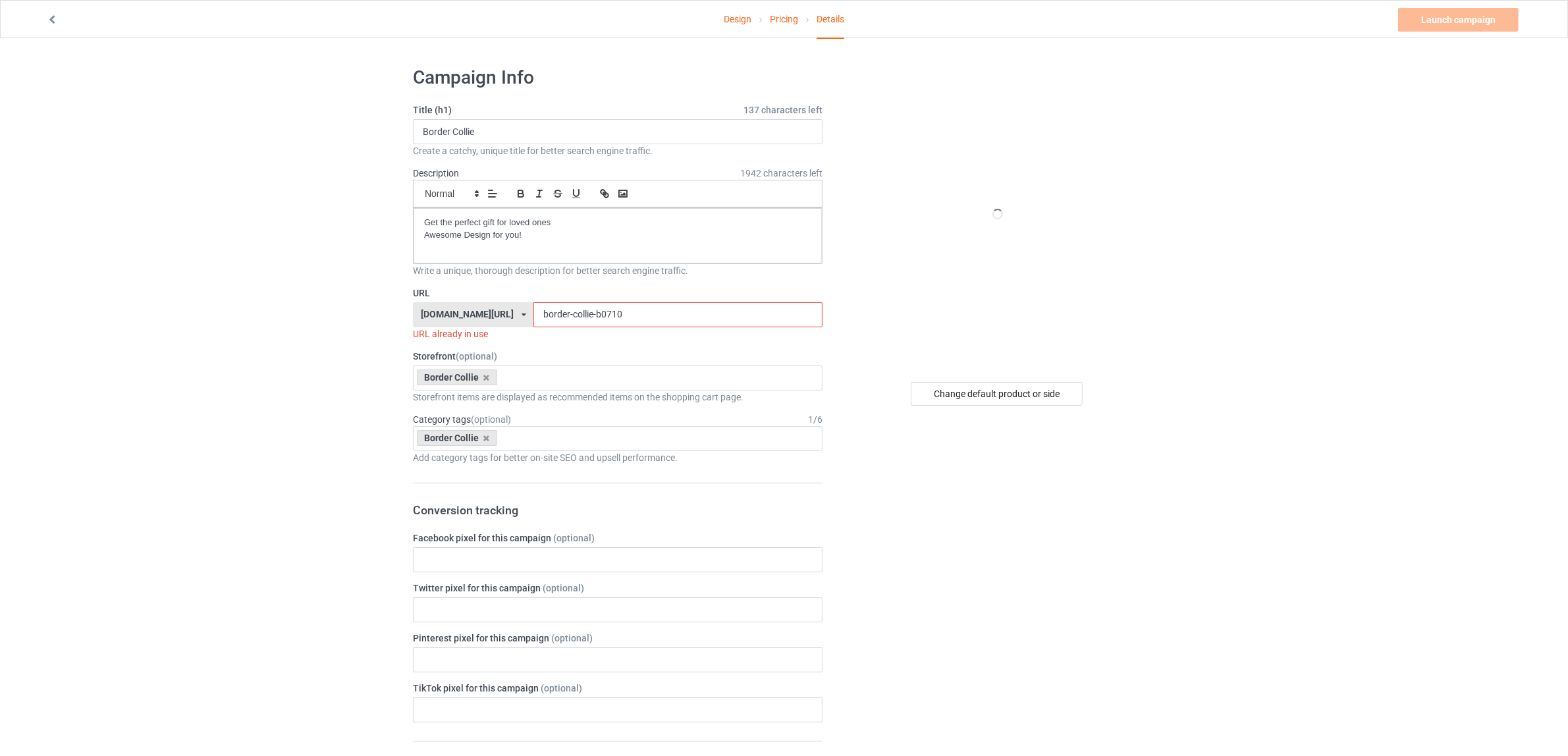
drag, startPoint x: 574, startPoint y: 314, endPoint x: 670, endPoint y: 316, distance: 96.0
click at [670, 316] on input "border-collie-b0710" at bounding box center [677, 314] width 288 height 25
paste input "Shower Curtain"
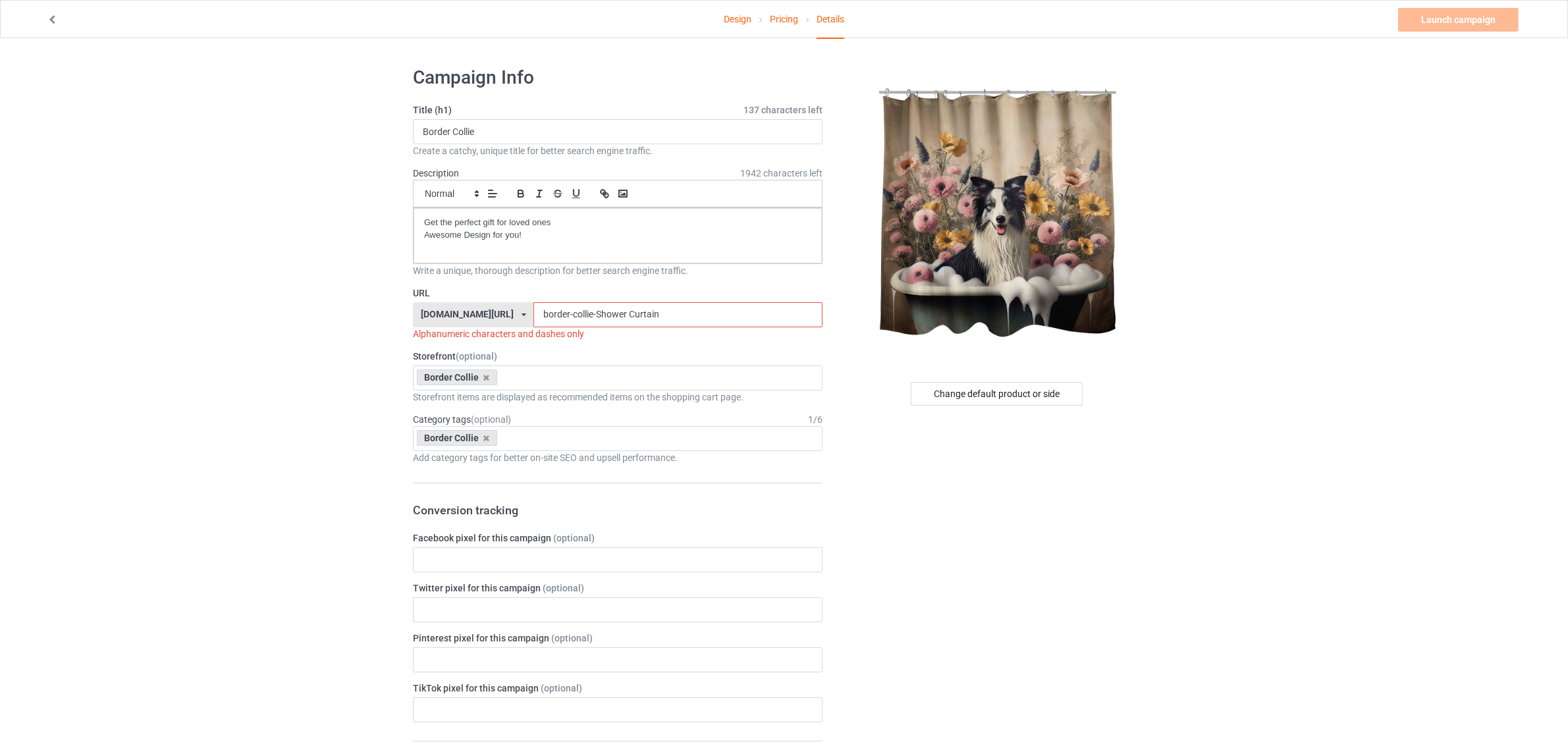
click at [607, 311] on input "border-collie-Shower Curtain" at bounding box center [677, 314] width 288 height 25
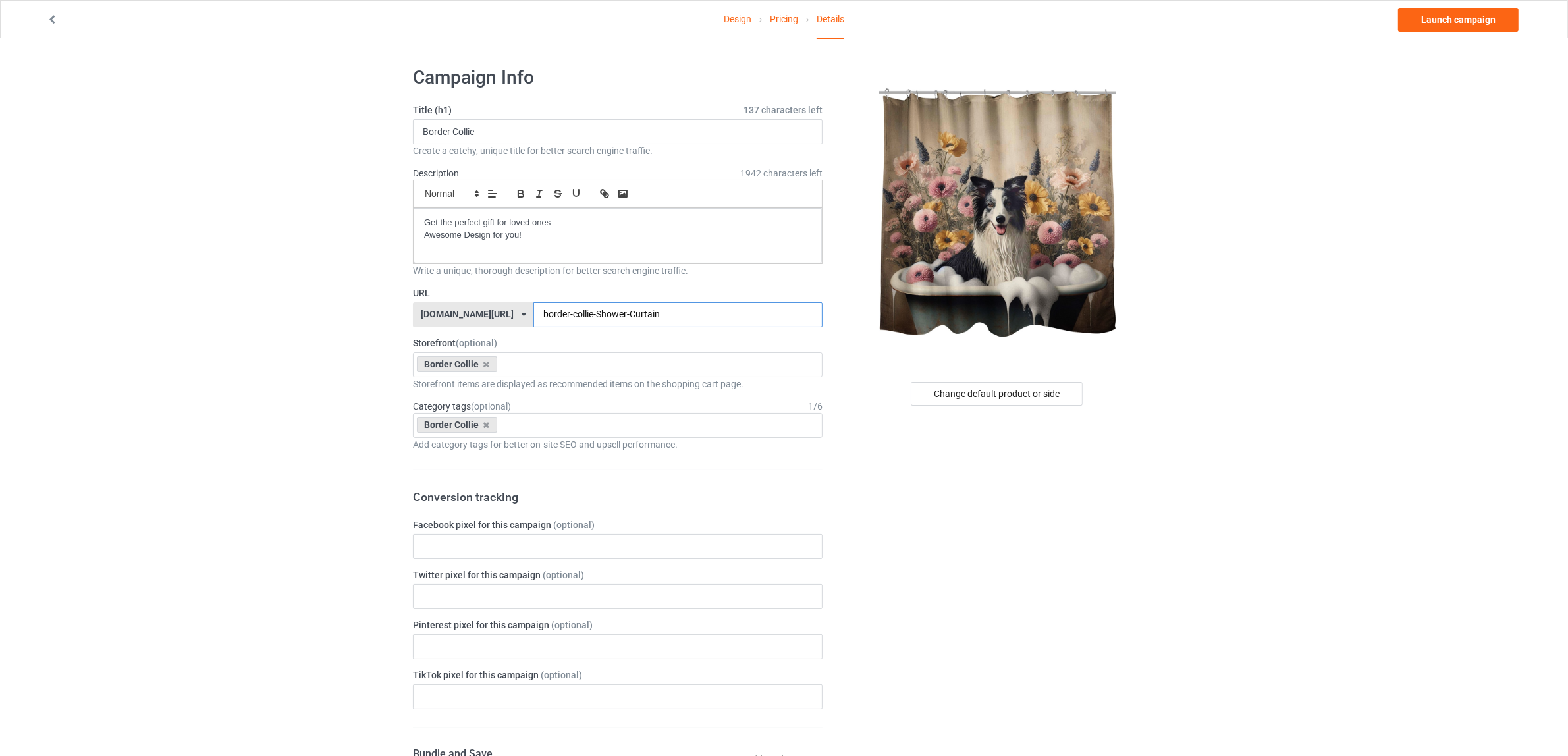
type input "border-collie-Shower-Curtain"
click at [995, 535] on div "Change default product or side" at bounding box center [998, 720] width 332 height 1328
click at [1443, 16] on link "Launch campaign" at bounding box center [1458, 20] width 121 height 24
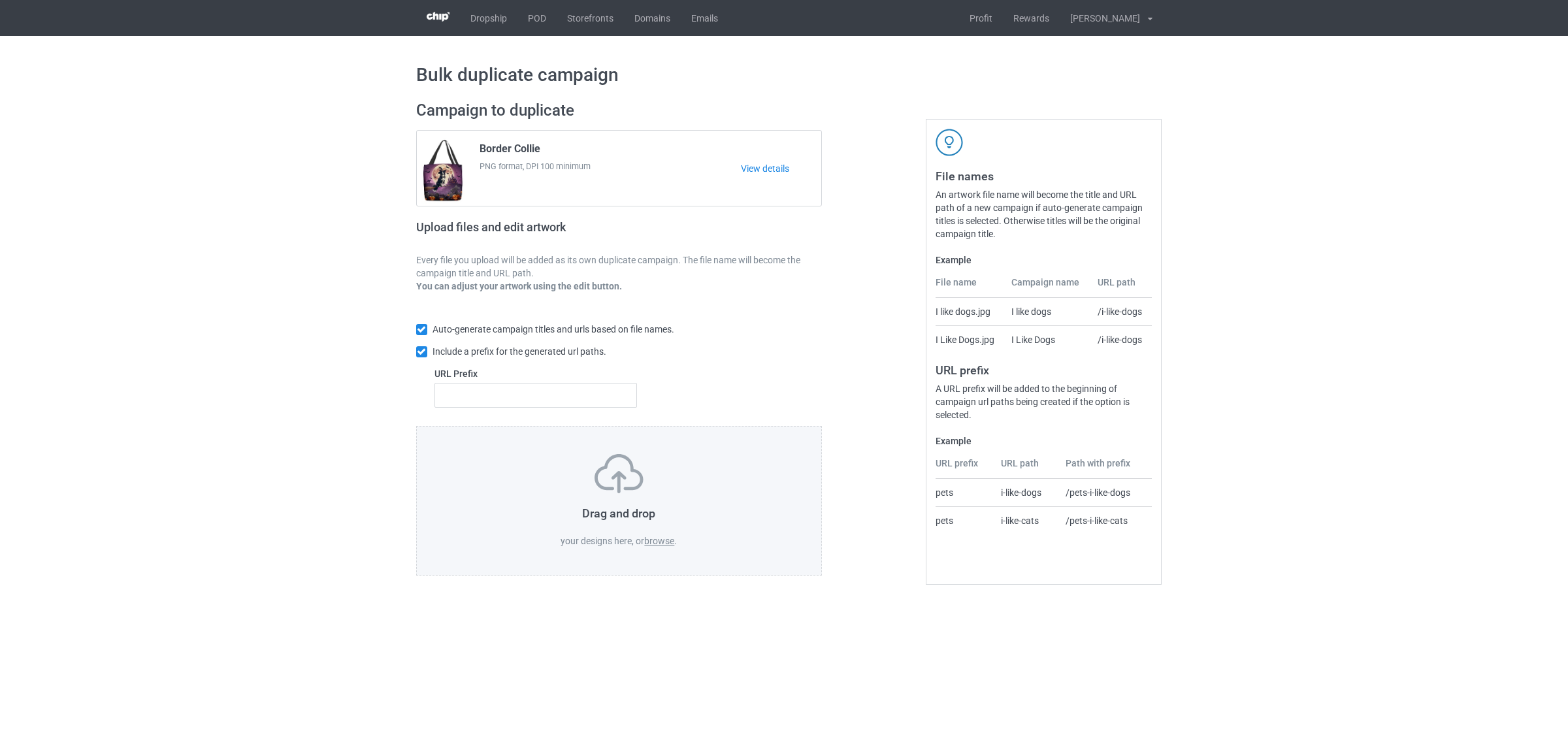
click at [660, 537] on label "browse" at bounding box center [658, 541] width 30 height 11
click at [0, 0] on input "browse" at bounding box center [0, 0] width 0 height 0
click at [532, 21] on link "POD" at bounding box center [537, 18] width 39 height 36
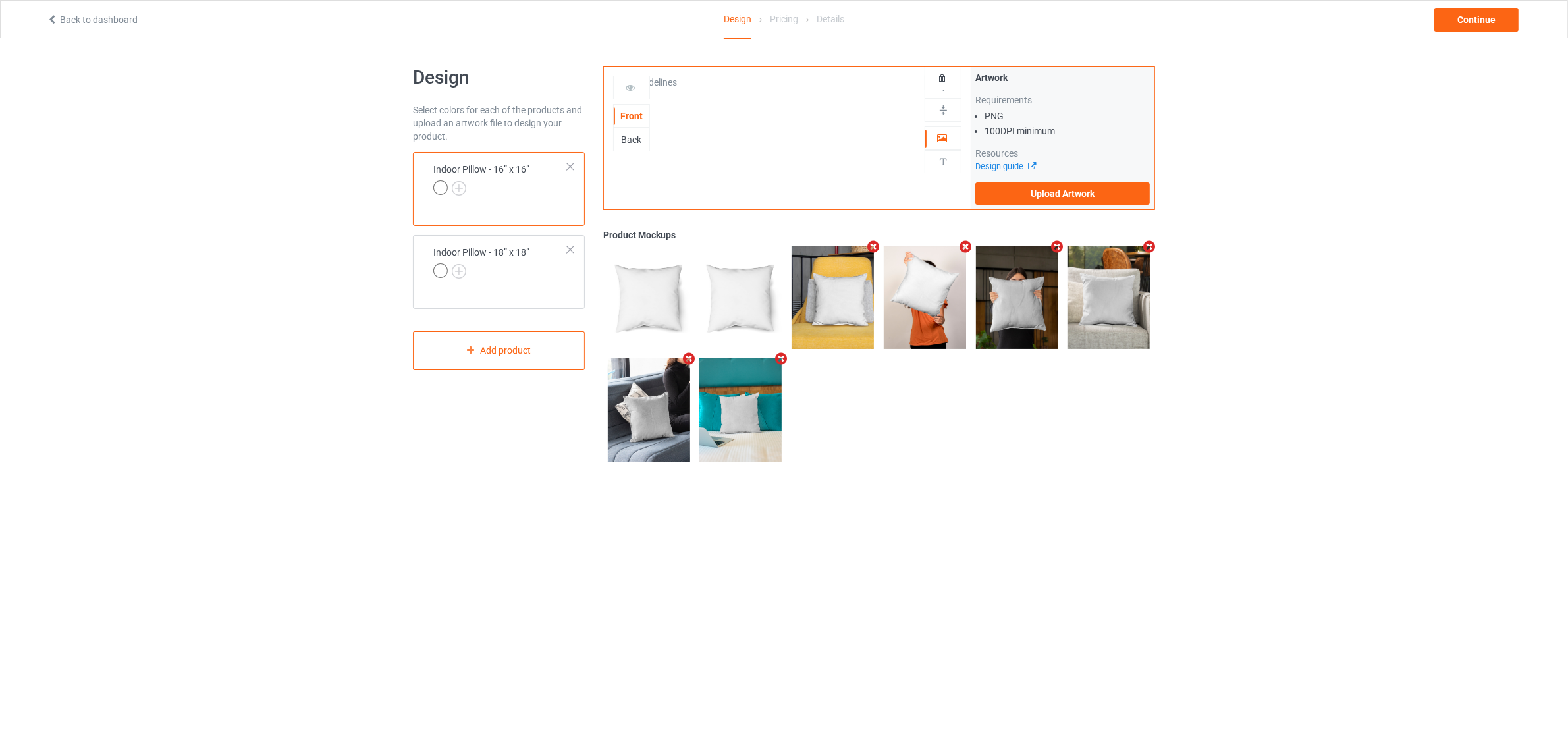
click at [569, 162] on div at bounding box center [570, 167] width 9 height 9
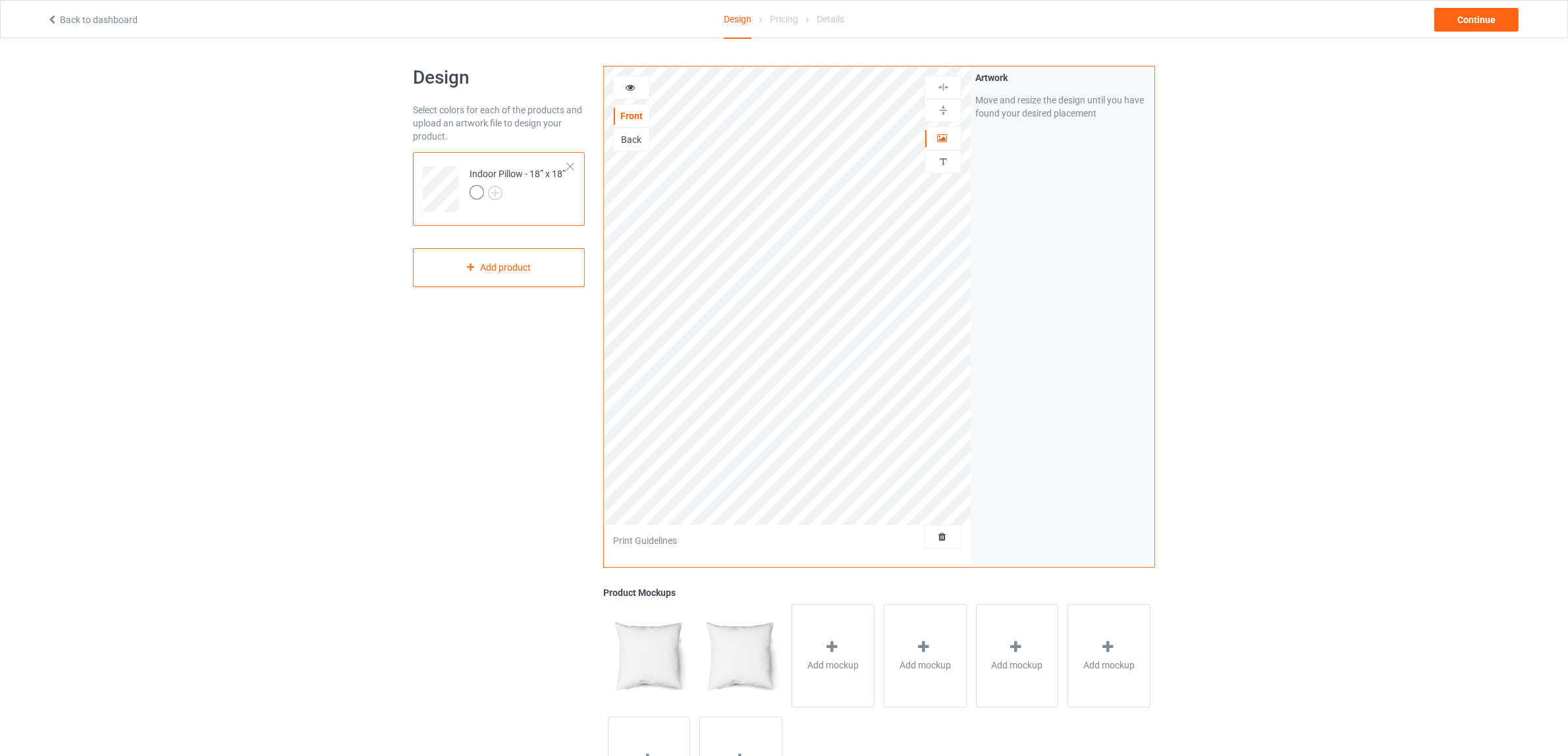
click at [569, 162] on div at bounding box center [570, 167] width 9 height 9
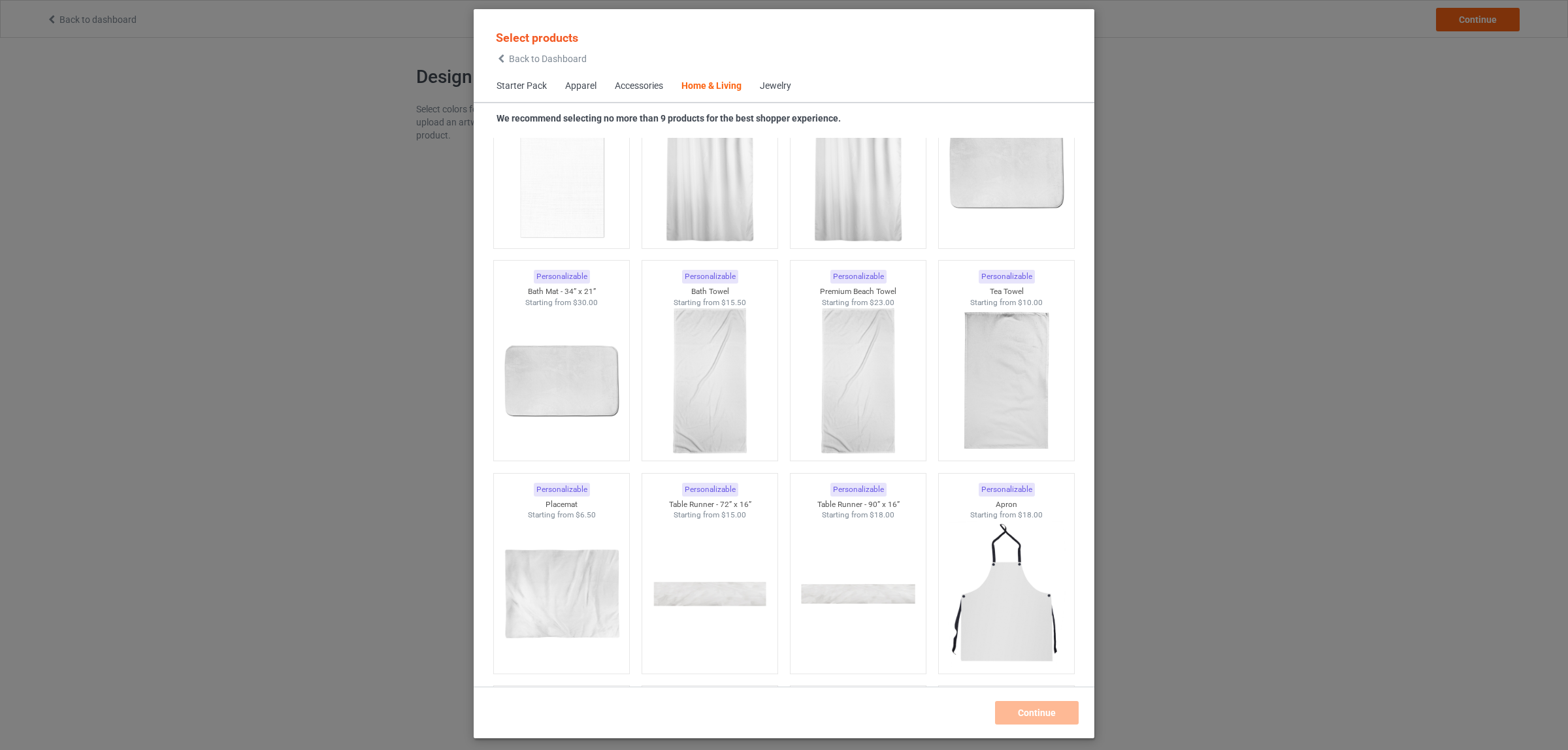
scroll to position [7937, 0]
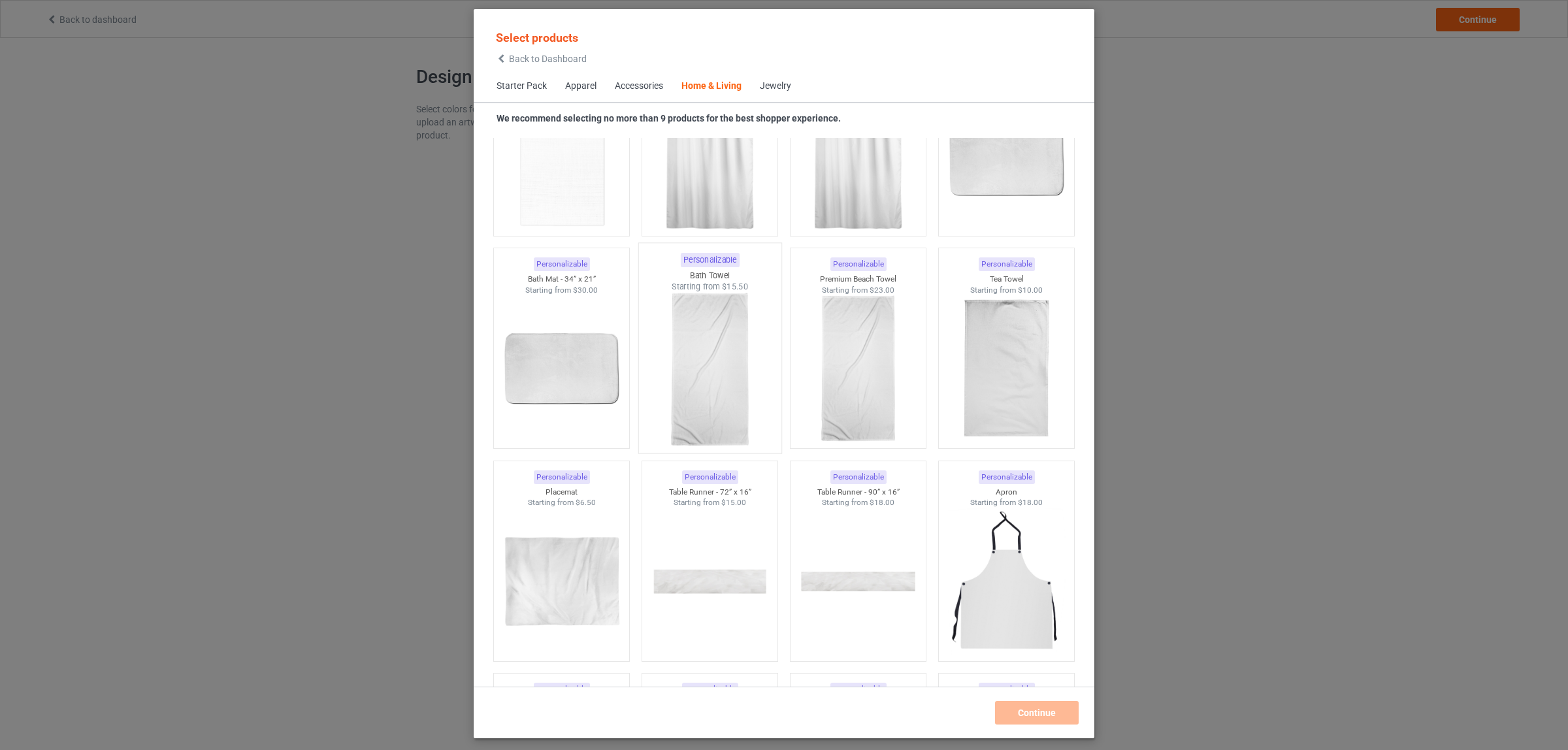
click at [709, 370] on img at bounding box center [709, 369] width 123 height 153
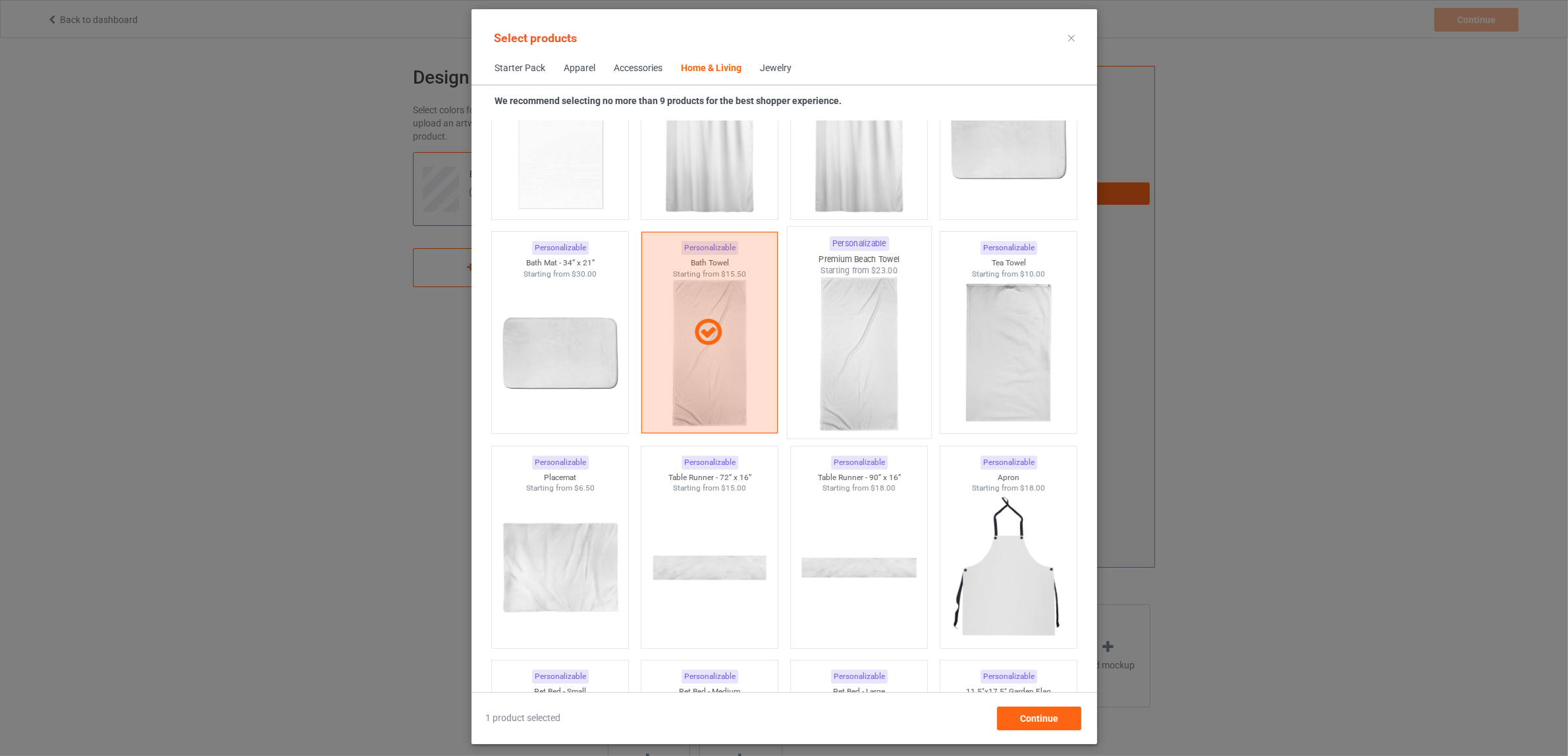
click at [854, 376] on img at bounding box center [858, 353] width 124 height 155
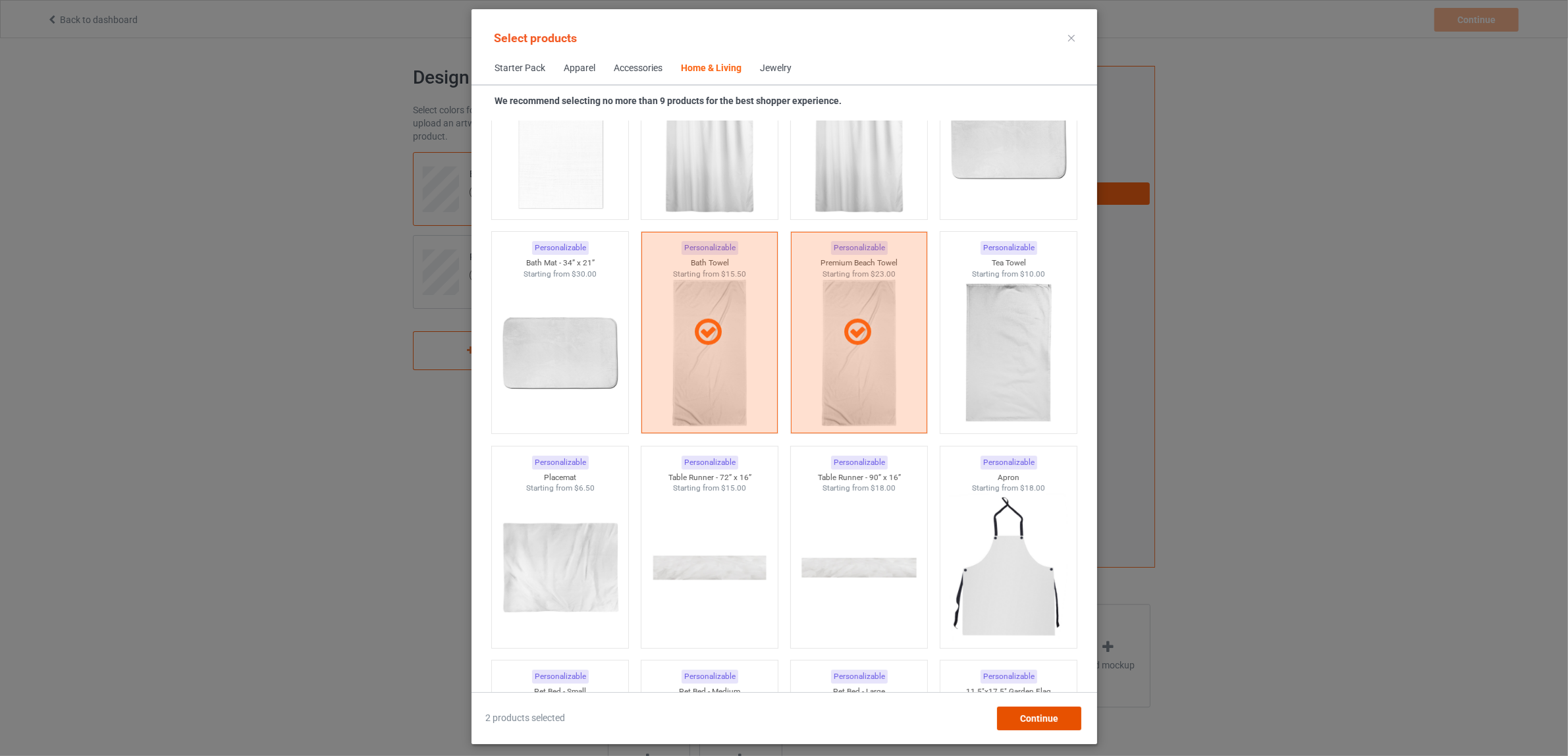
click at [1057, 723] on div "Continue" at bounding box center [1038, 718] width 84 height 24
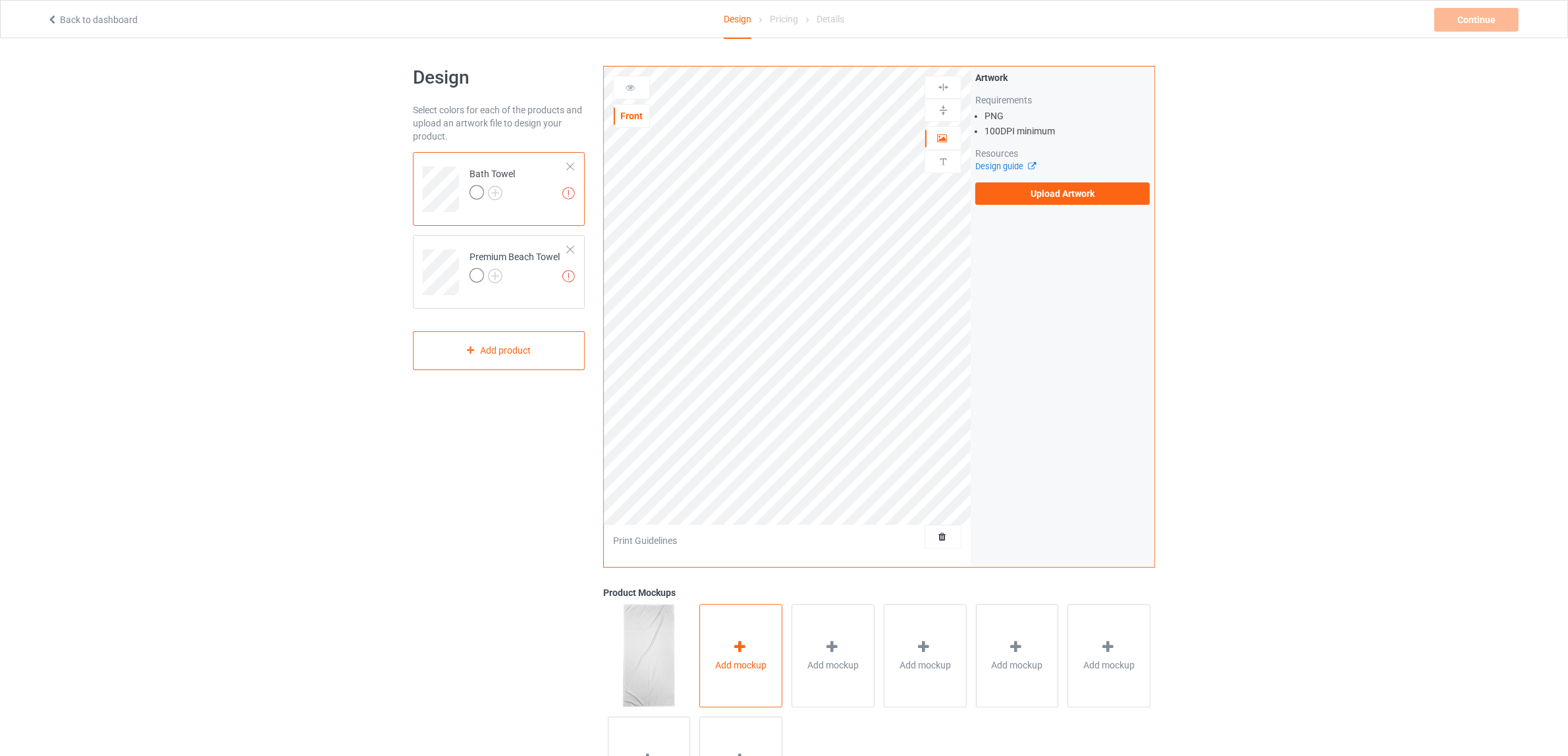
click at [742, 667] on span "Add mockup" at bounding box center [741, 664] width 51 height 13
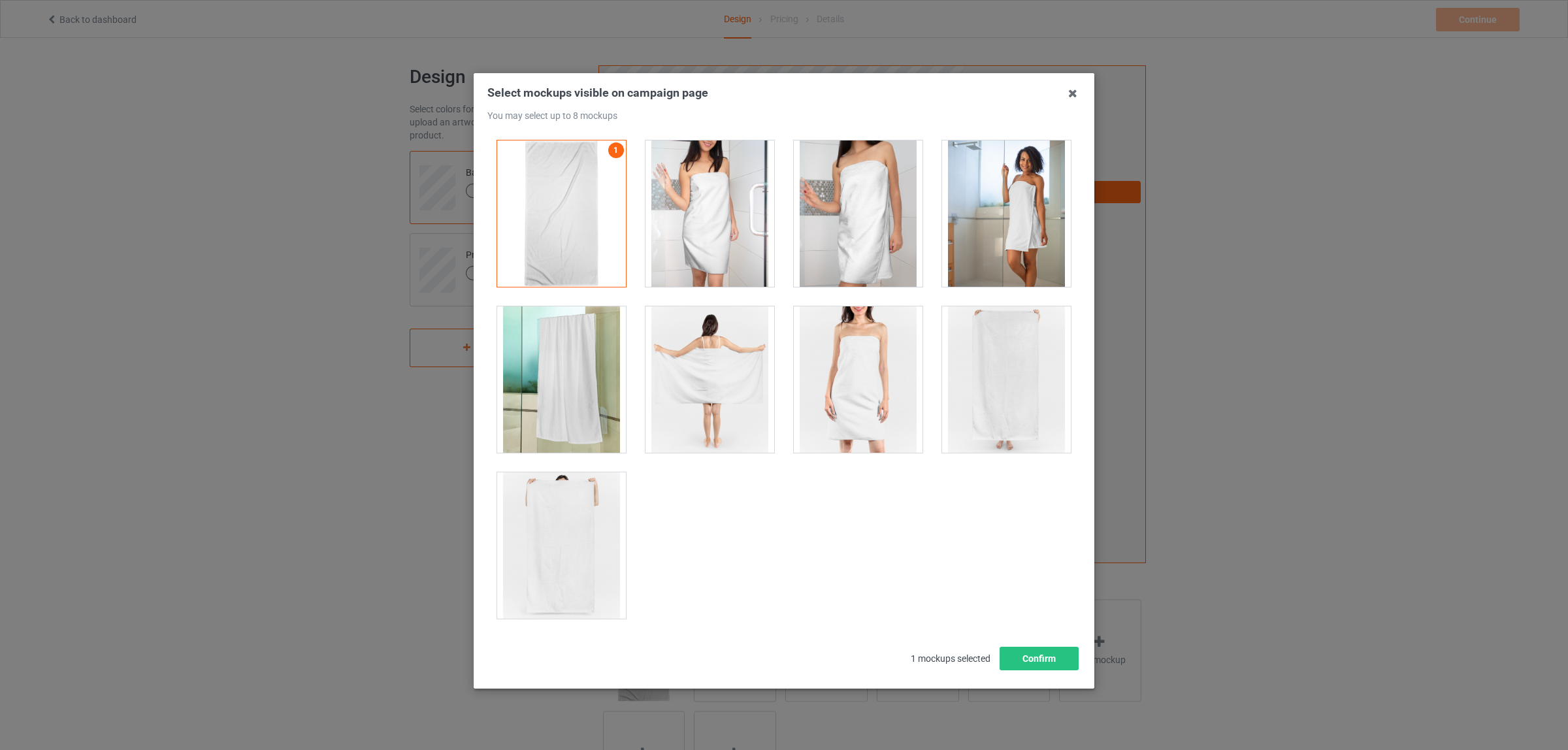
click at [857, 222] on div at bounding box center [858, 213] width 129 height 146
click at [554, 397] on div at bounding box center [561, 379] width 129 height 146
click at [705, 389] on div at bounding box center [710, 379] width 129 height 146
click at [828, 378] on div at bounding box center [858, 379] width 129 height 146
click at [1003, 376] on div at bounding box center [1006, 379] width 129 height 146
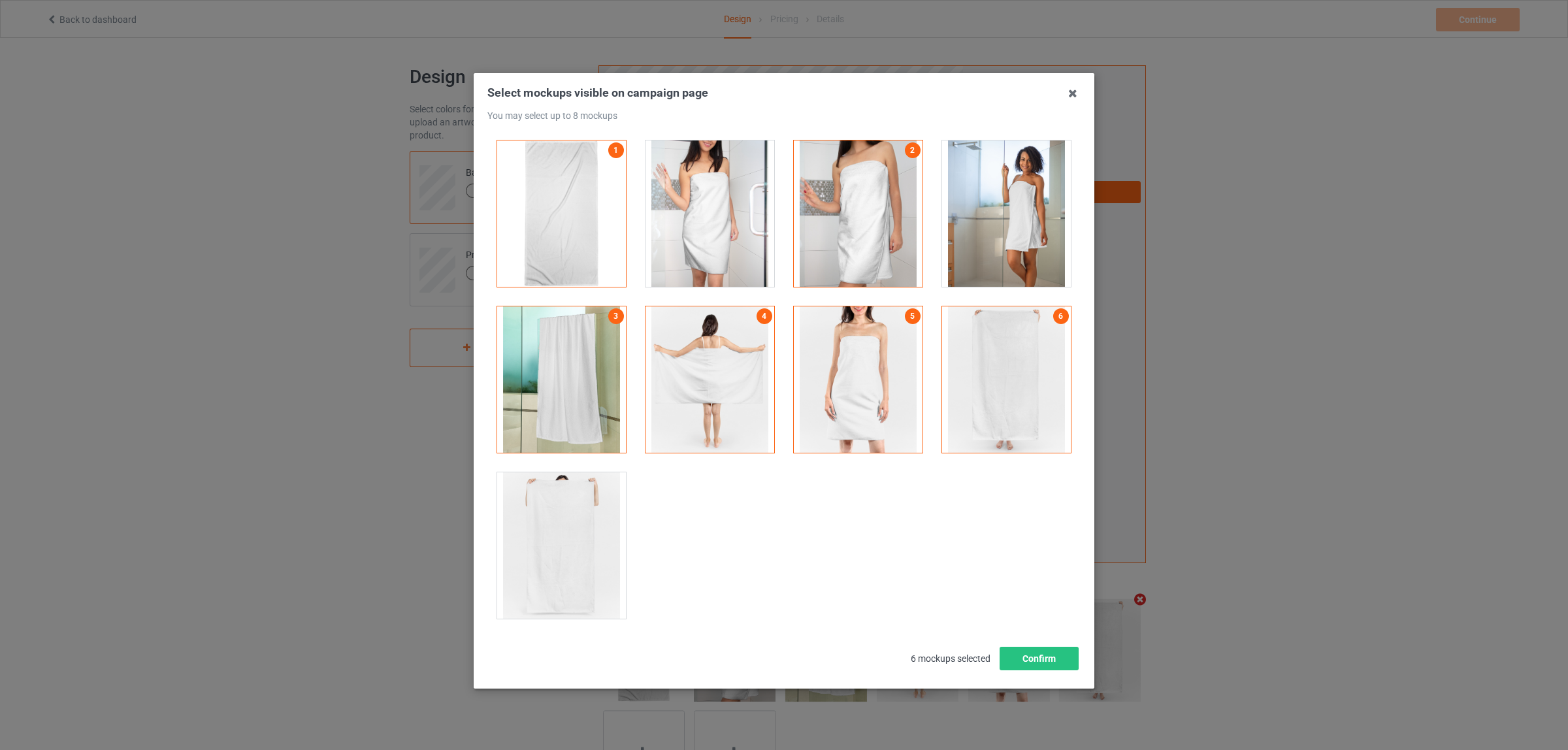
click at [564, 521] on div at bounding box center [561, 545] width 129 height 146
click at [710, 222] on div at bounding box center [710, 213] width 129 height 146
click at [697, 219] on div at bounding box center [710, 213] width 129 height 146
click at [1012, 199] on div at bounding box center [1006, 213] width 129 height 146
click at [1026, 661] on button "Confirm" at bounding box center [1039, 658] width 79 height 24
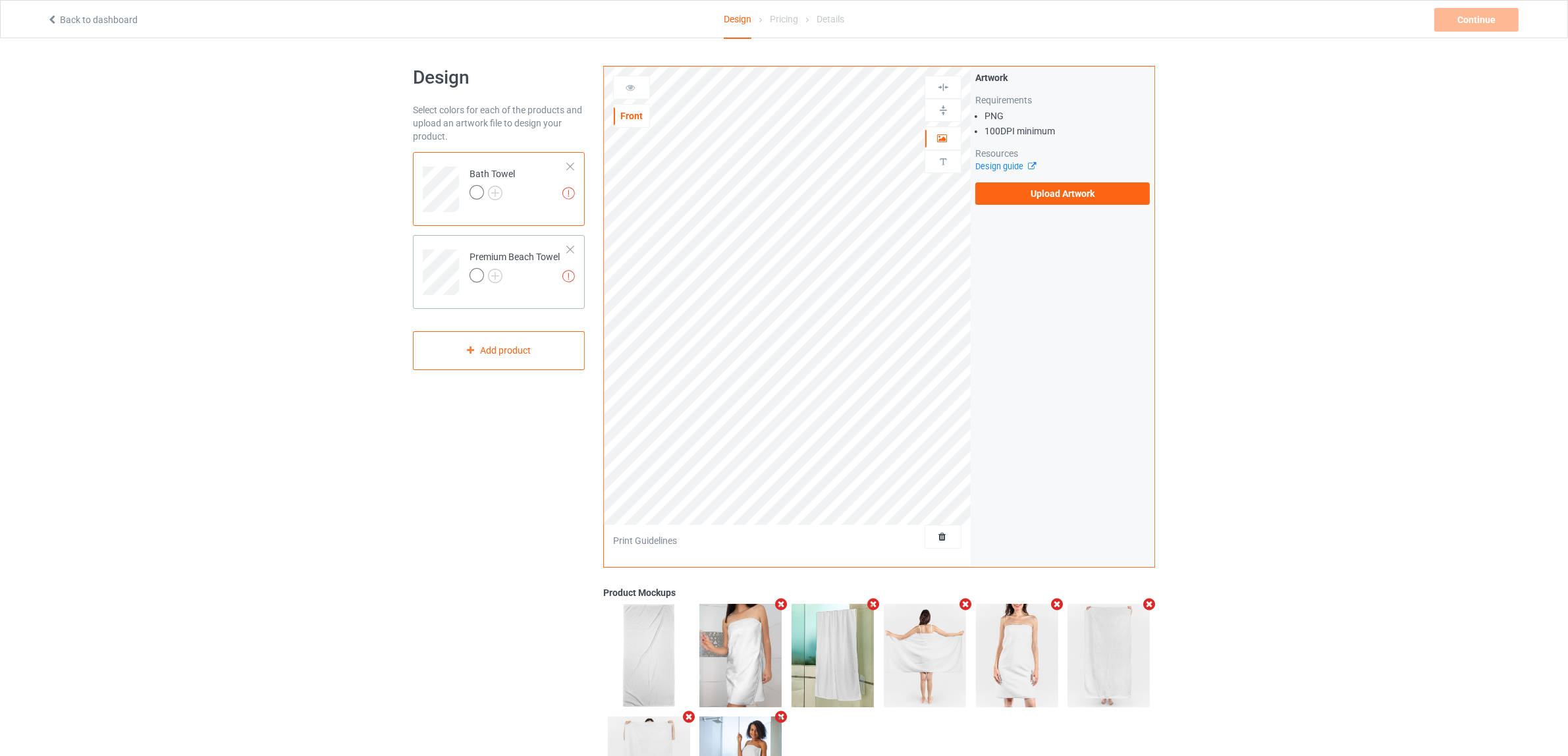
click at [524, 272] on div at bounding box center [514, 277] width 91 height 18
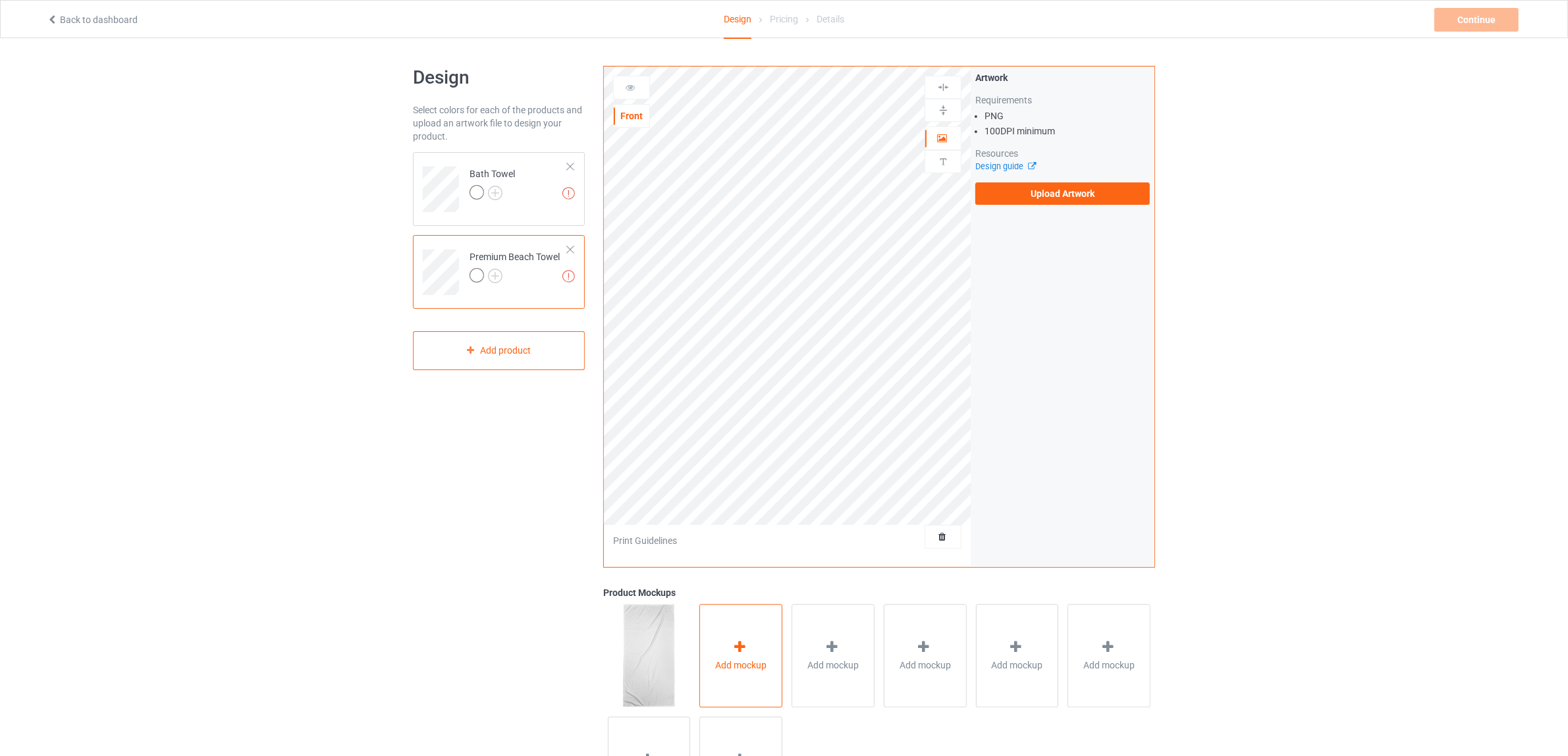
click at [754, 650] on div "Add mockup" at bounding box center [741, 655] width 83 height 103
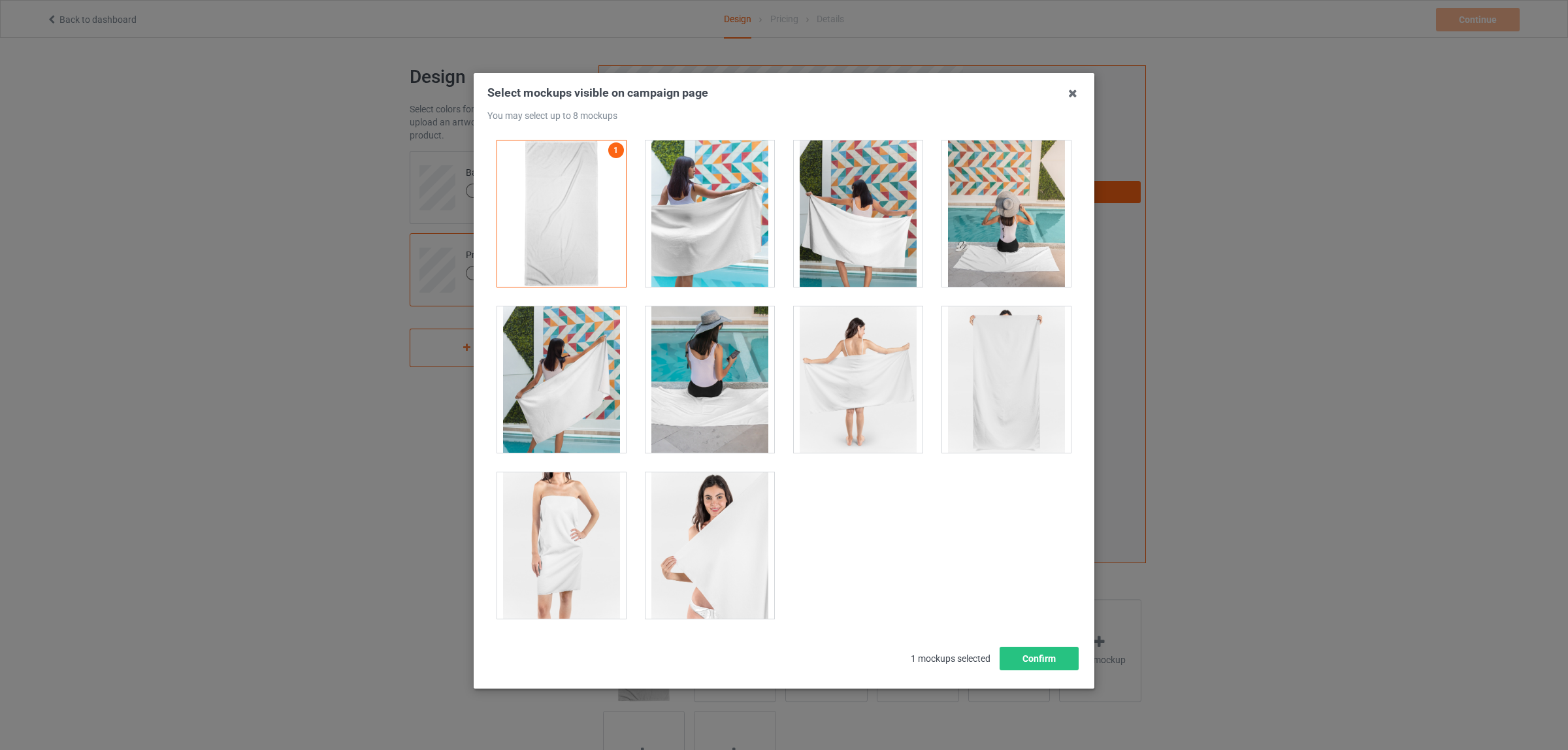
click at [855, 252] on div at bounding box center [858, 213] width 129 height 146
click at [993, 262] on div at bounding box center [1006, 213] width 129 height 146
click at [540, 401] on div at bounding box center [561, 379] width 129 height 146
click at [846, 400] on div at bounding box center [858, 379] width 129 height 146
click at [990, 400] on div at bounding box center [1006, 379] width 129 height 146
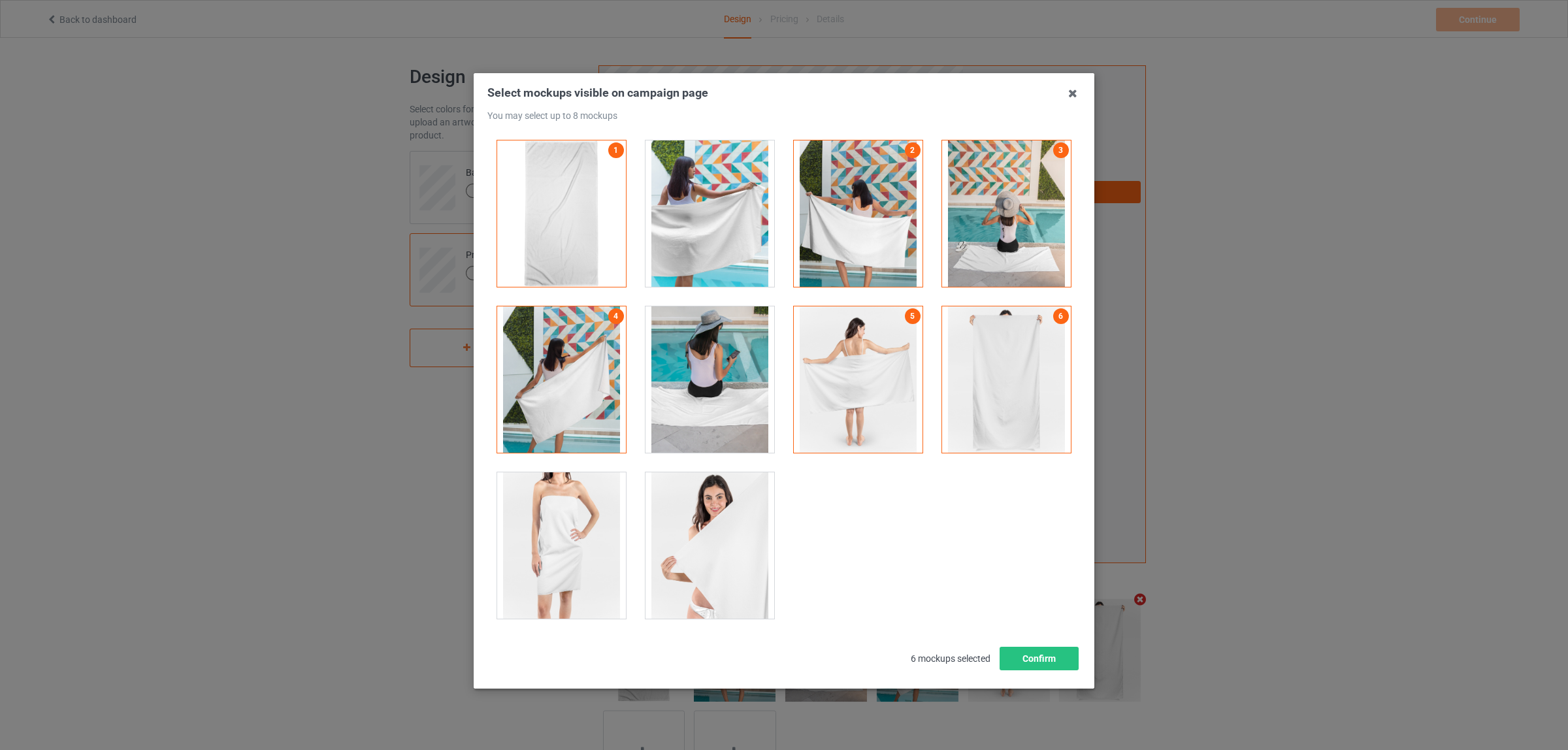
click at [550, 540] on div at bounding box center [561, 545] width 129 height 146
click at [695, 553] on div at bounding box center [710, 545] width 129 height 146
click at [1016, 657] on button "Confirm" at bounding box center [1039, 658] width 79 height 24
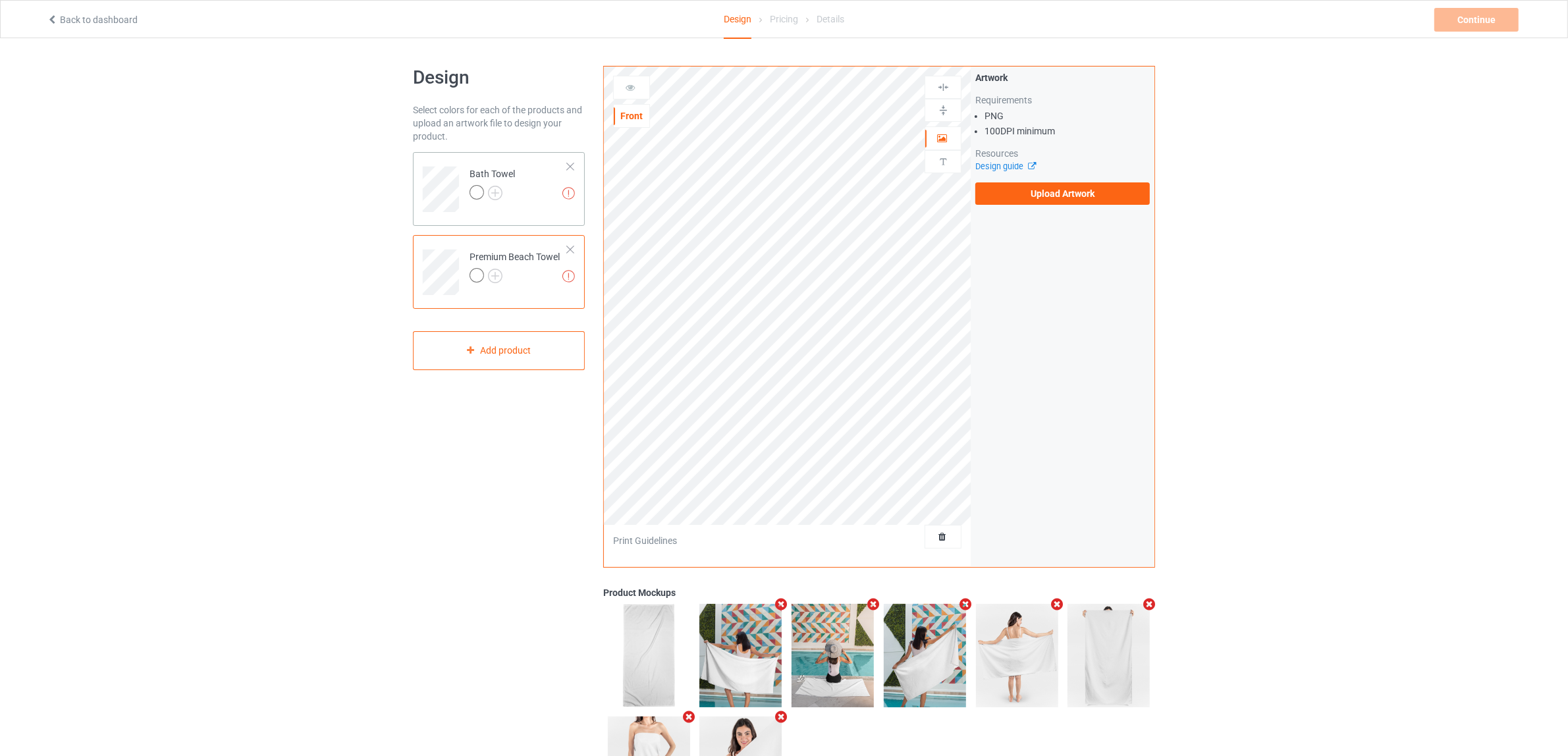
click at [517, 198] on td "Missing artworks Bath Towel" at bounding box center [518, 185] width 113 height 55
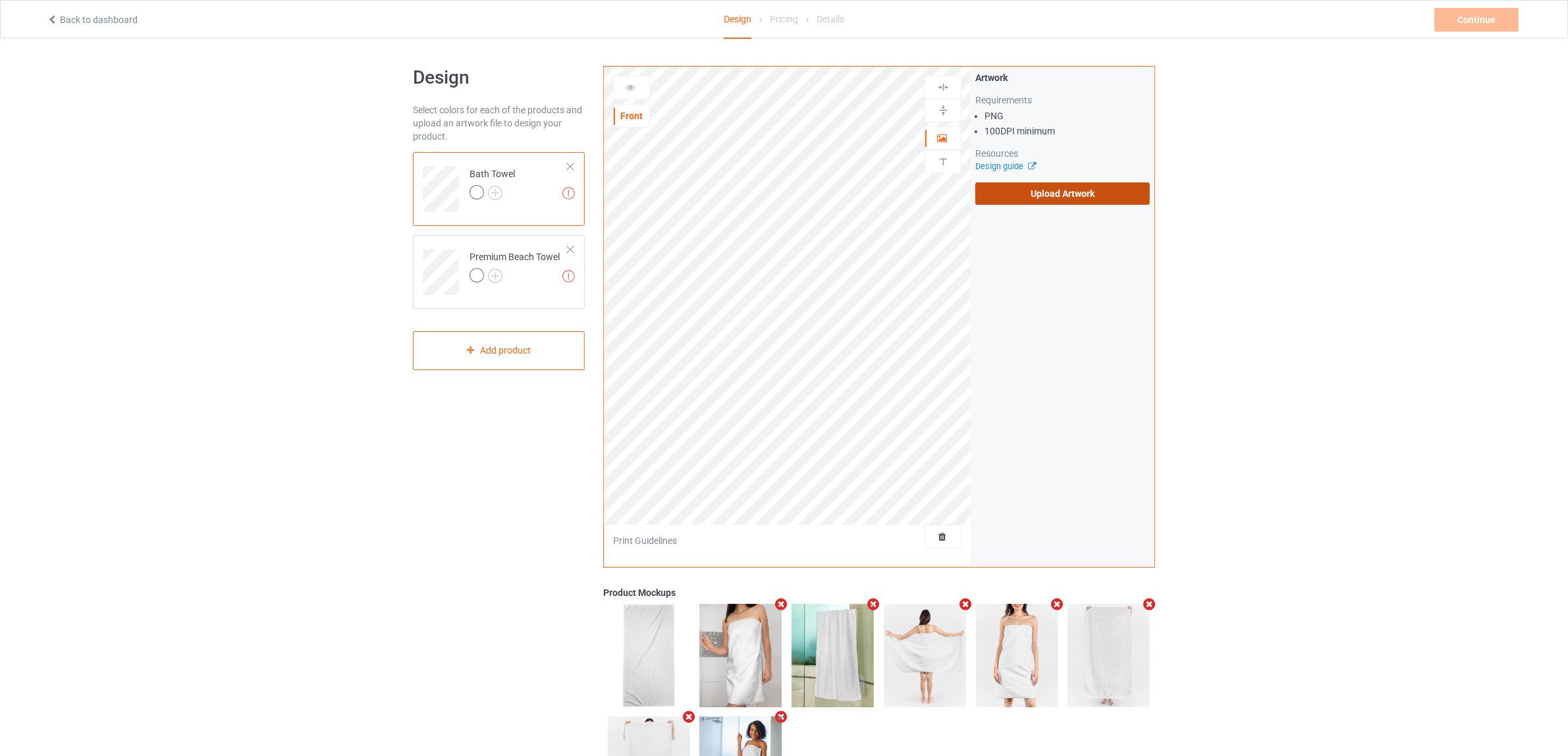
click at [1065, 192] on label "Upload Artwork" at bounding box center [1062, 193] width 175 height 22
click at [0, 0] on input "Upload Artwork" at bounding box center [0, 0] width 0 height 0
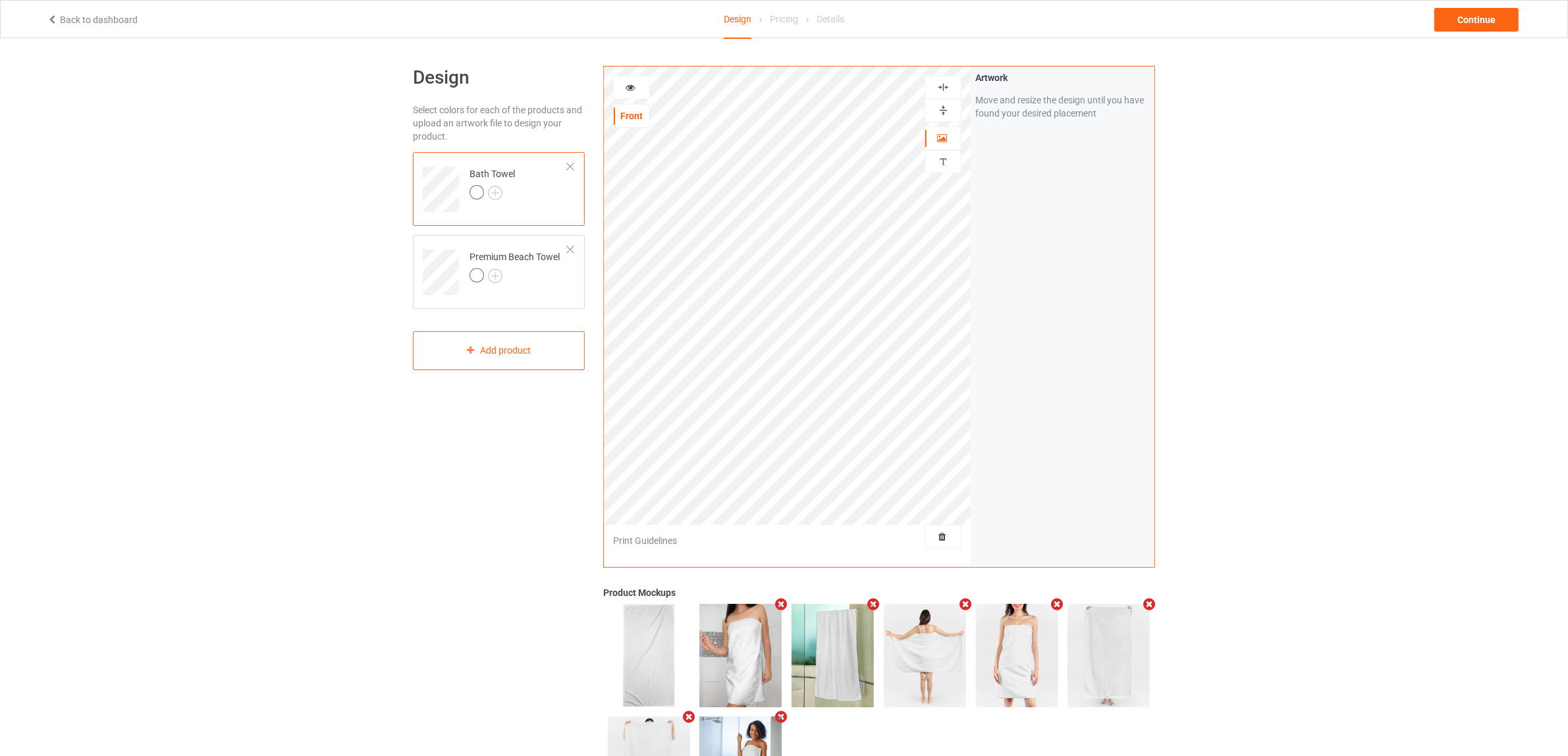
click at [948, 111] on img at bounding box center [944, 111] width 13 height 13
click at [946, 84] on img at bounding box center [944, 87] width 13 height 13
click at [503, 285] on div at bounding box center [514, 277] width 91 height 18
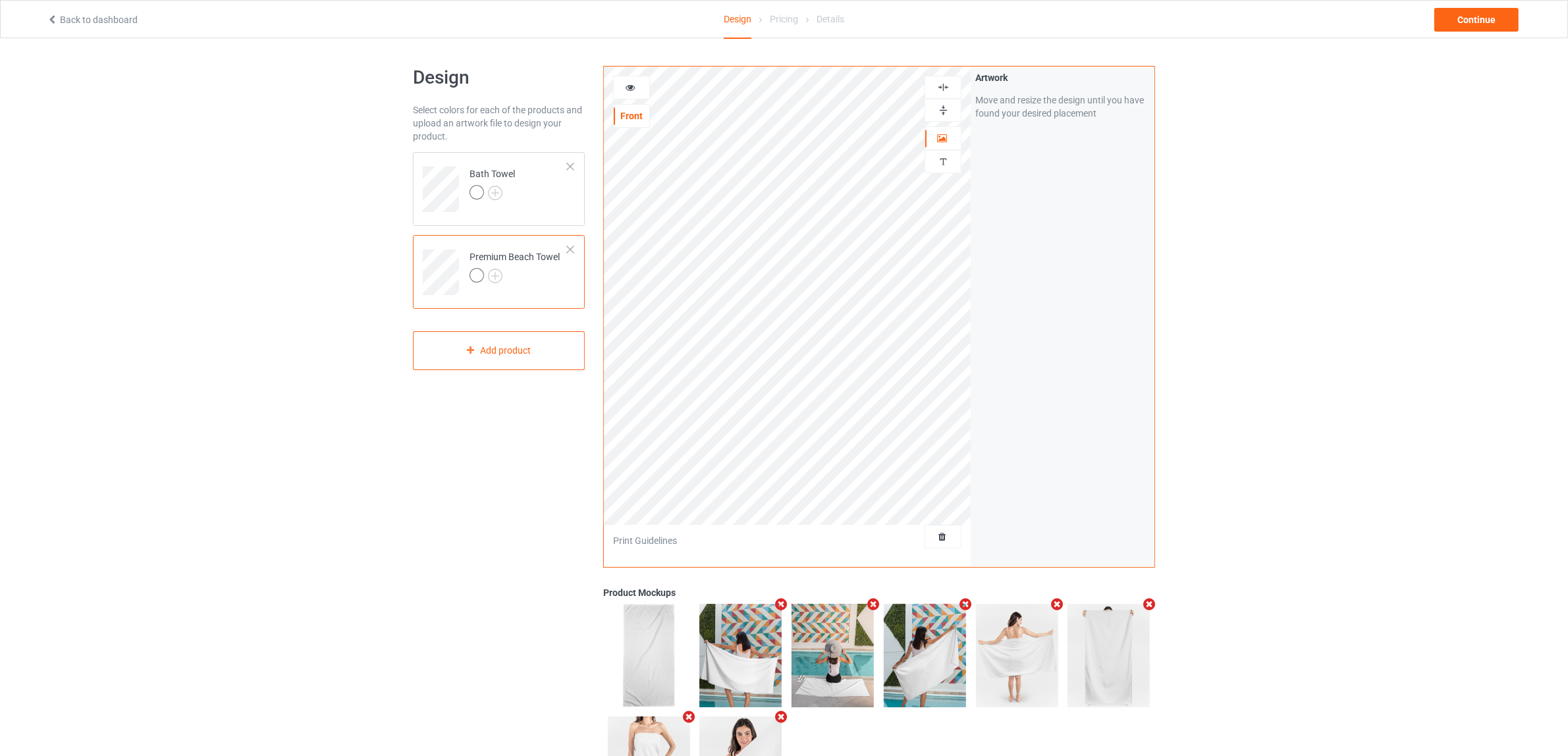
click at [942, 113] on img at bounding box center [944, 111] width 13 height 13
click at [945, 92] on img at bounding box center [944, 87] width 13 height 13
click at [1467, 16] on div "Continue" at bounding box center [1476, 20] width 84 height 24
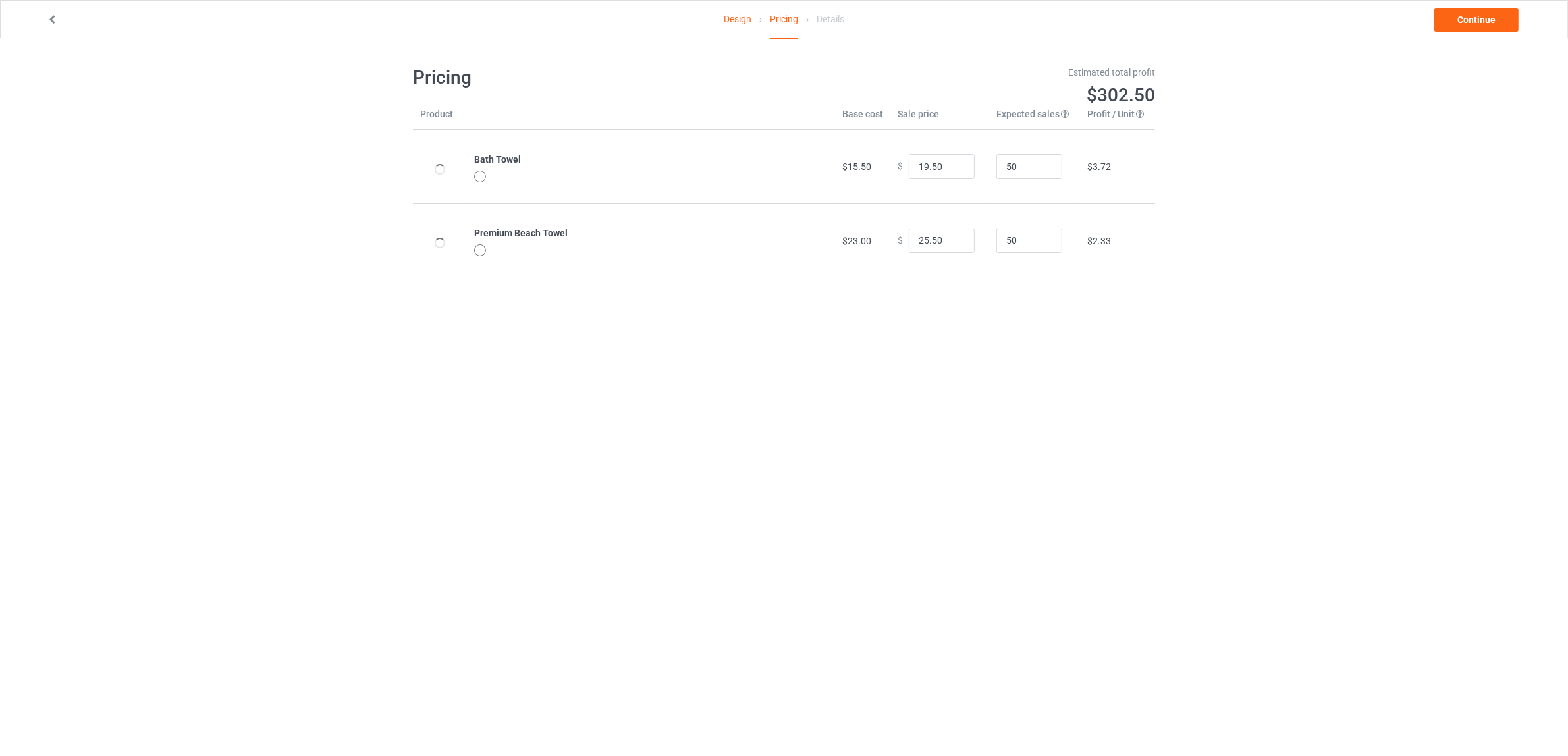
click at [1248, 318] on body "Design Pricing Details Continue Pricing Estimated total profit $302.50 Product …" at bounding box center [784, 416] width 1568 height 756
click at [917, 162] on input "19.50" at bounding box center [942, 166] width 66 height 25
drag, startPoint x: 922, startPoint y: 167, endPoint x: 881, endPoint y: 167, distance: 41.0
click at [891, 167] on td "$ 19.50" at bounding box center [940, 167] width 99 height 74
type input "23.50"
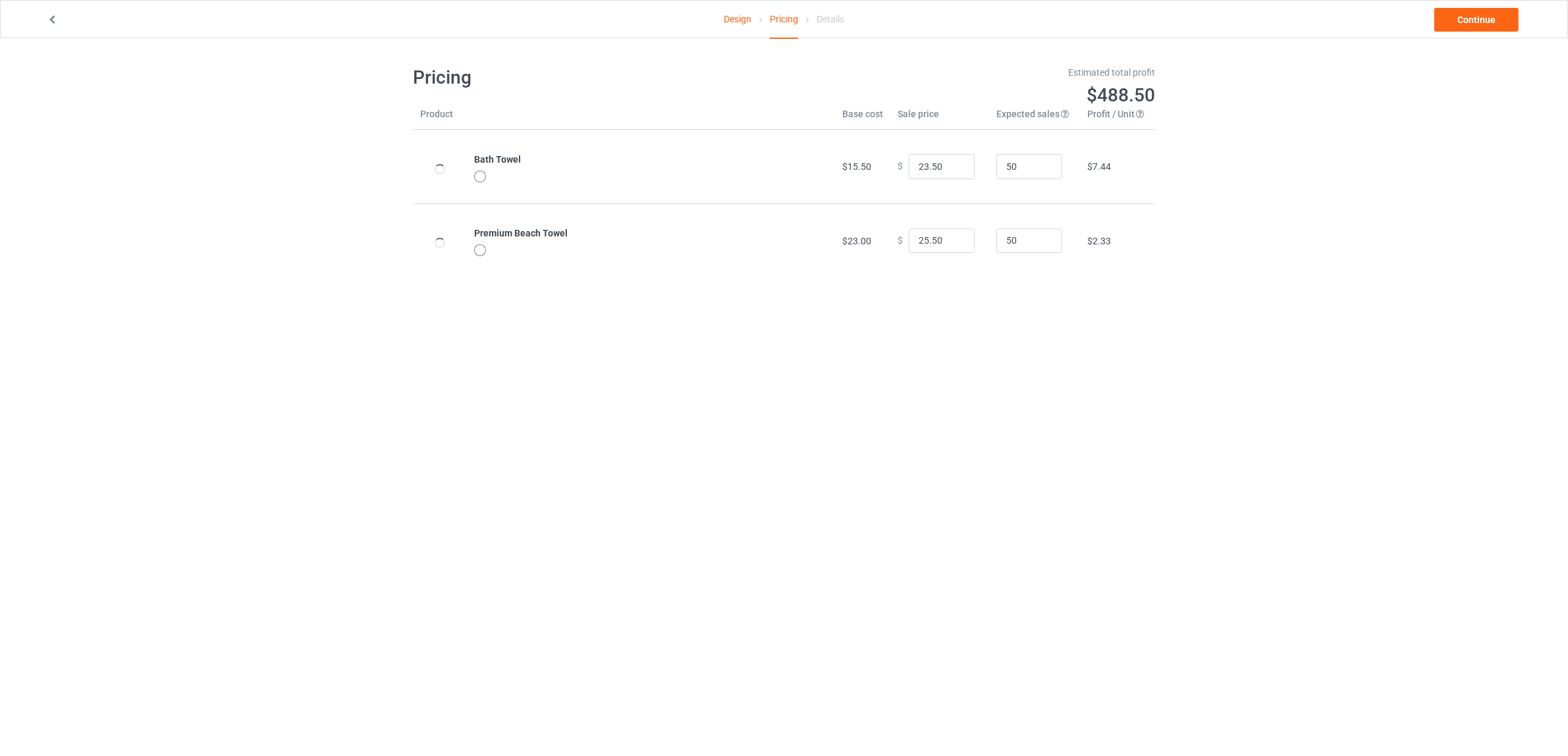
click at [1132, 320] on body "Design Pricing Details Continue Pricing Estimated total profit $488.50 Product …" at bounding box center [784, 416] width 1568 height 756
click at [916, 242] on input "25.50" at bounding box center [942, 241] width 66 height 25
type input "29.50"
click at [1162, 333] on body "Design Pricing Details Continue Pricing Estimated total profit $674.50 Product …" at bounding box center [784, 416] width 1568 height 756
click at [1456, 20] on link "Continue" at bounding box center [1476, 20] width 84 height 24
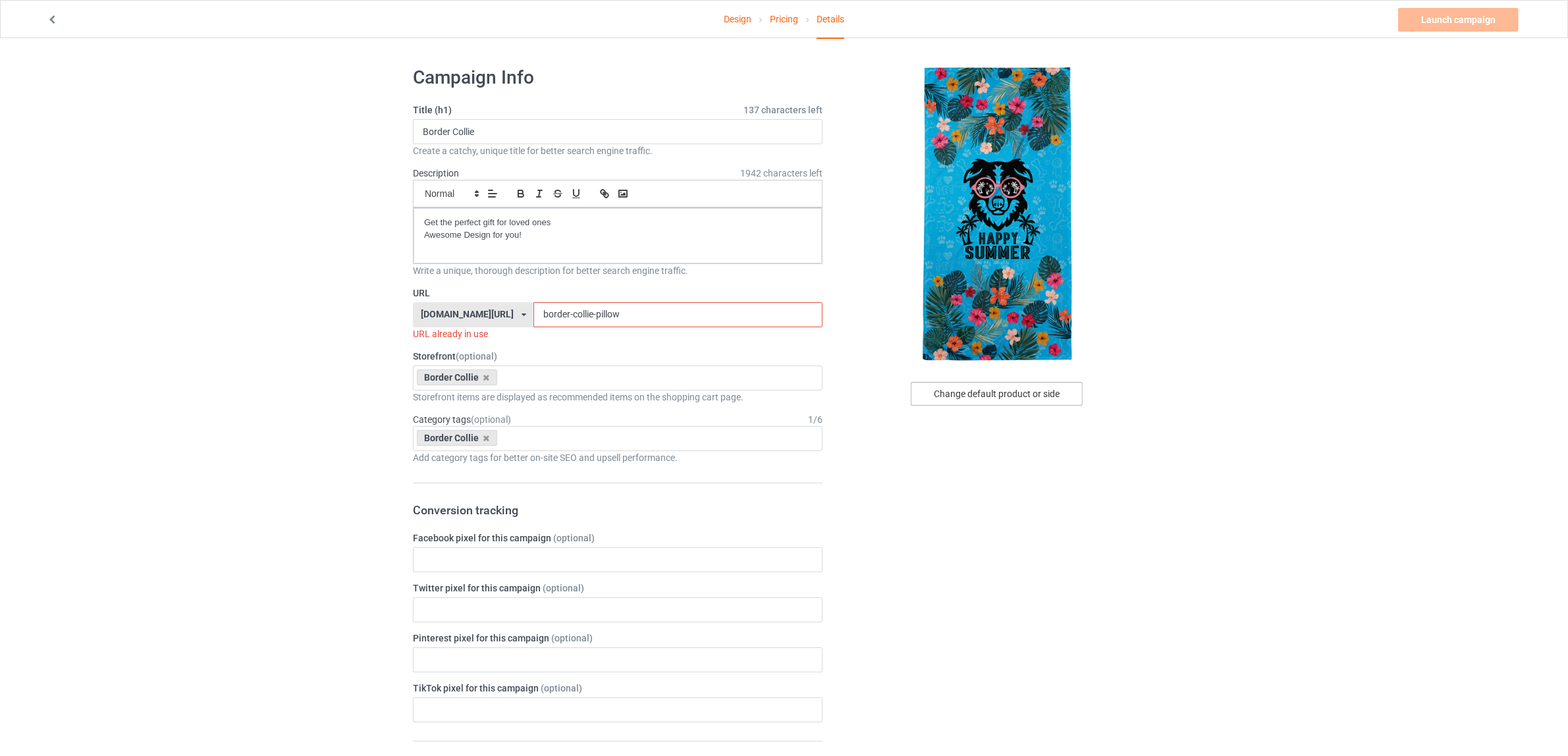
click at [1005, 400] on div "Change default product or side" at bounding box center [997, 394] width 172 height 24
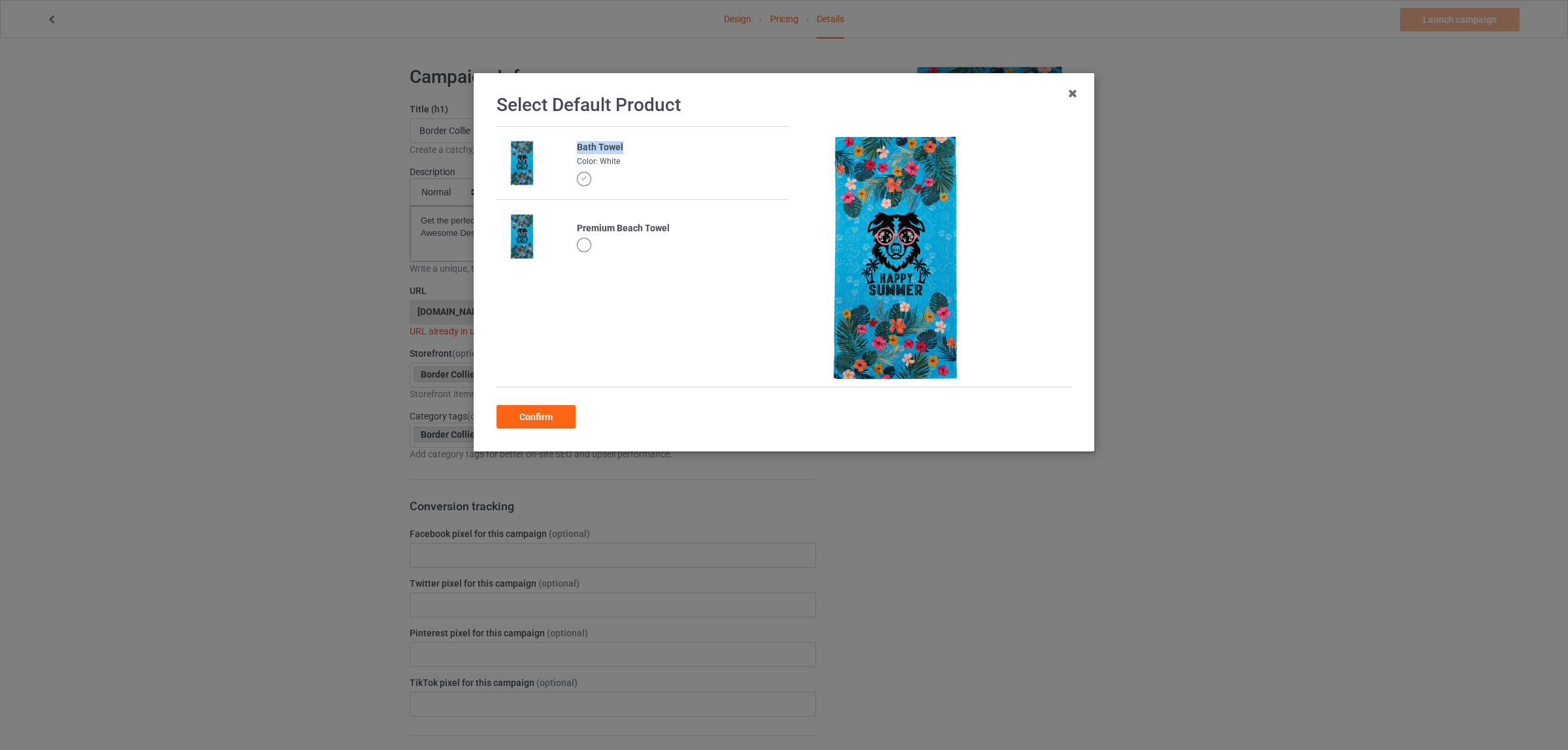
drag, startPoint x: 574, startPoint y: 144, endPoint x: 641, endPoint y: 150, distance: 67.3
click at [641, 150] on div "Bath Towel" at bounding box center [678, 147] width 204 height 13
copy div "Bath Towel"
click at [525, 413] on div "Confirm" at bounding box center [536, 417] width 79 height 24
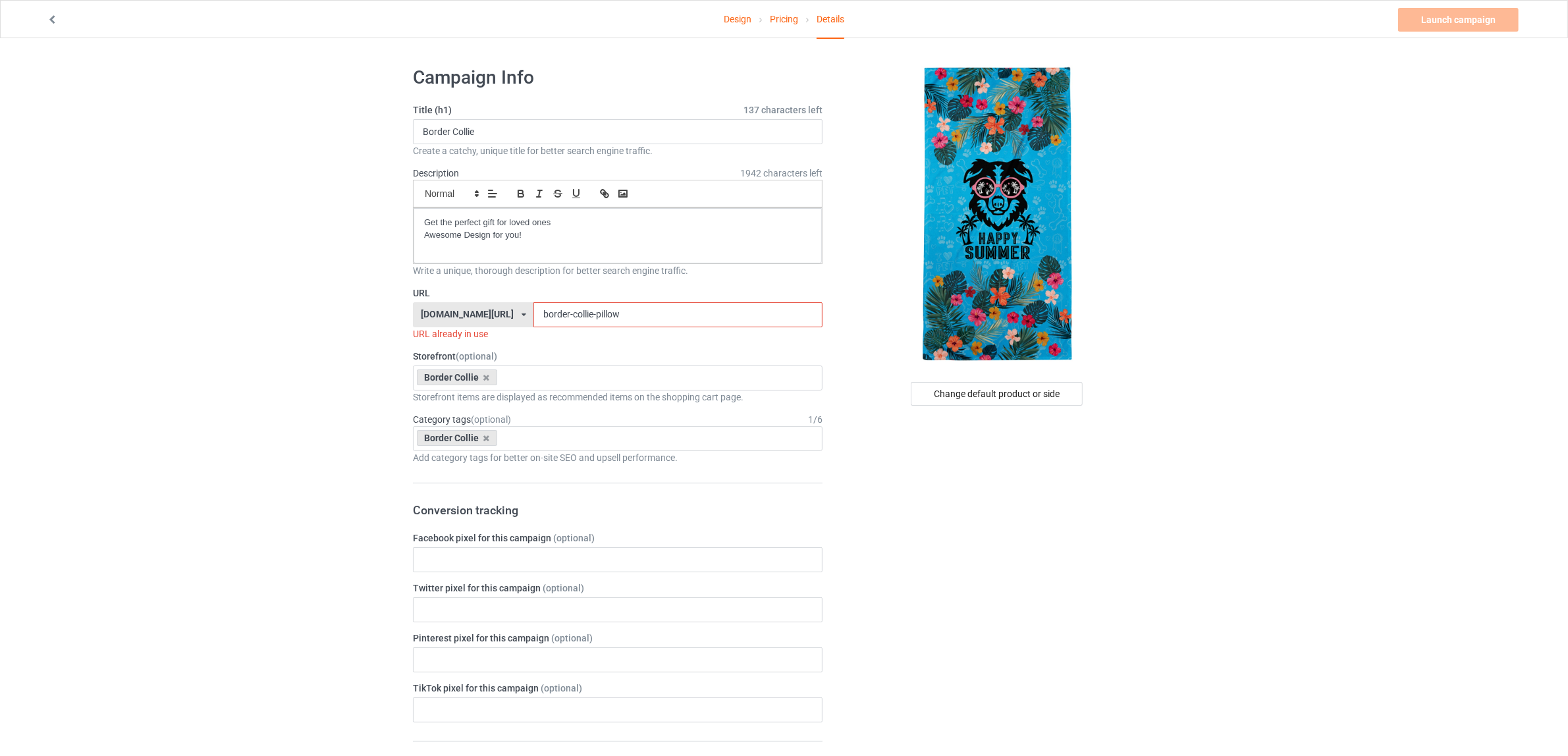
click at [588, 319] on input "border-collie-pillow" at bounding box center [677, 314] width 288 height 25
paste input "Bath Towel"
click at [594, 315] on input "border-collie-Bath Towel" at bounding box center [677, 314] width 288 height 25
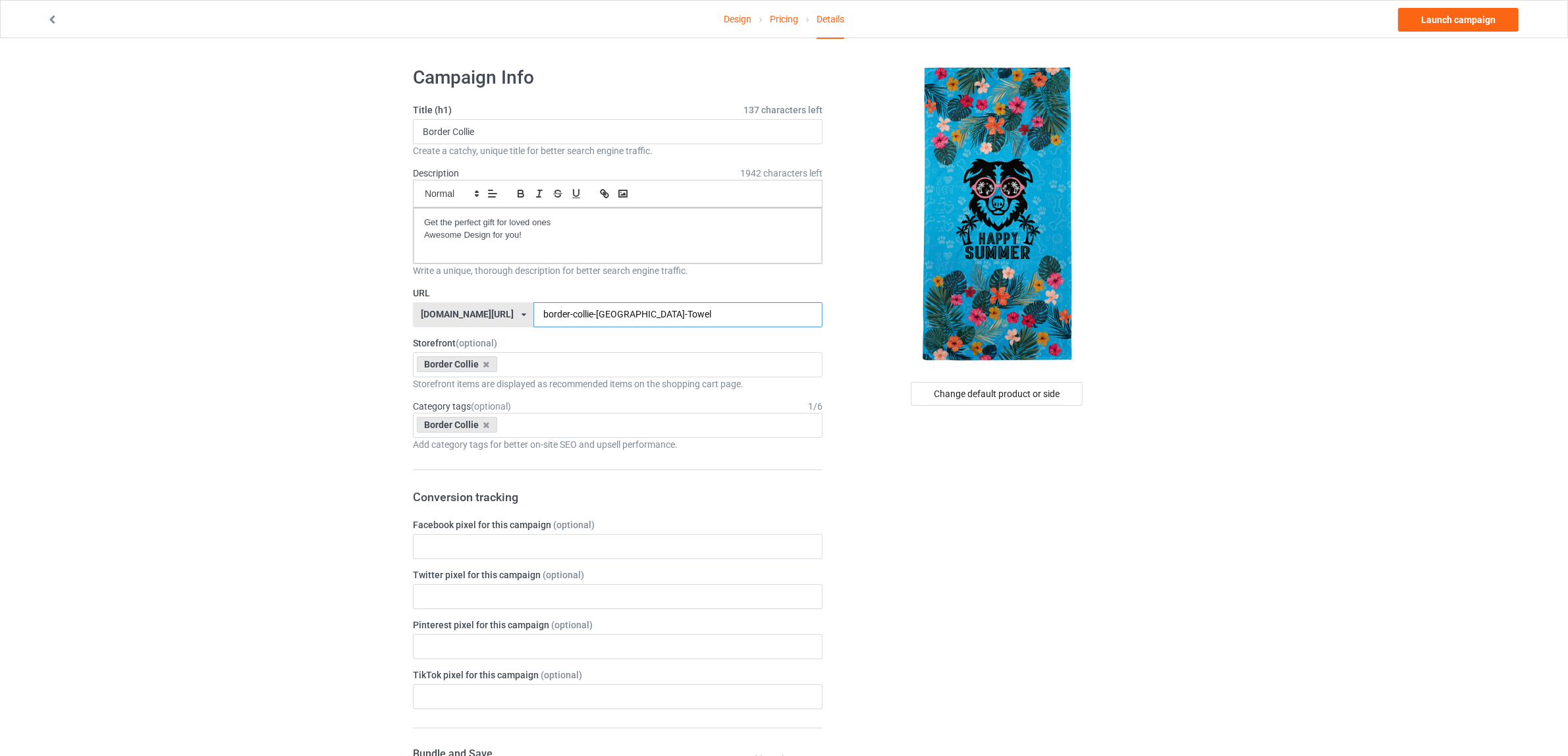
type input "border-collie-Bath-Towel"
click at [1018, 534] on div "Change default product or side" at bounding box center [998, 720] width 332 height 1328
click at [781, 11] on link "Pricing" at bounding box center [784, 19] width 28 height 37
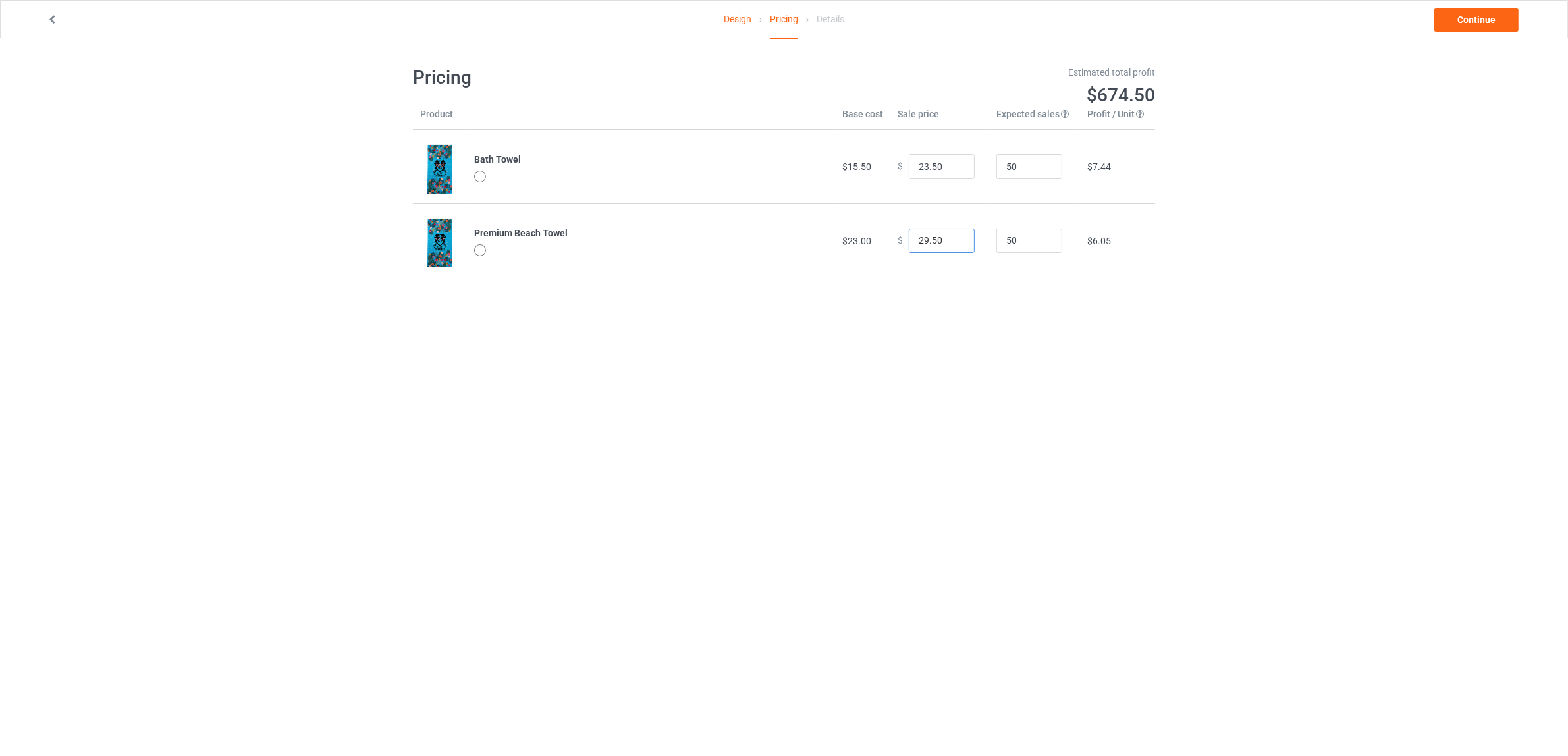
click at [919, 236] on input "29.50" at bounding box center [942, 241] width 66 height 25
click at [1464, 15] on link "Continue" at bounding box center [1476, 20] width 84 height 24
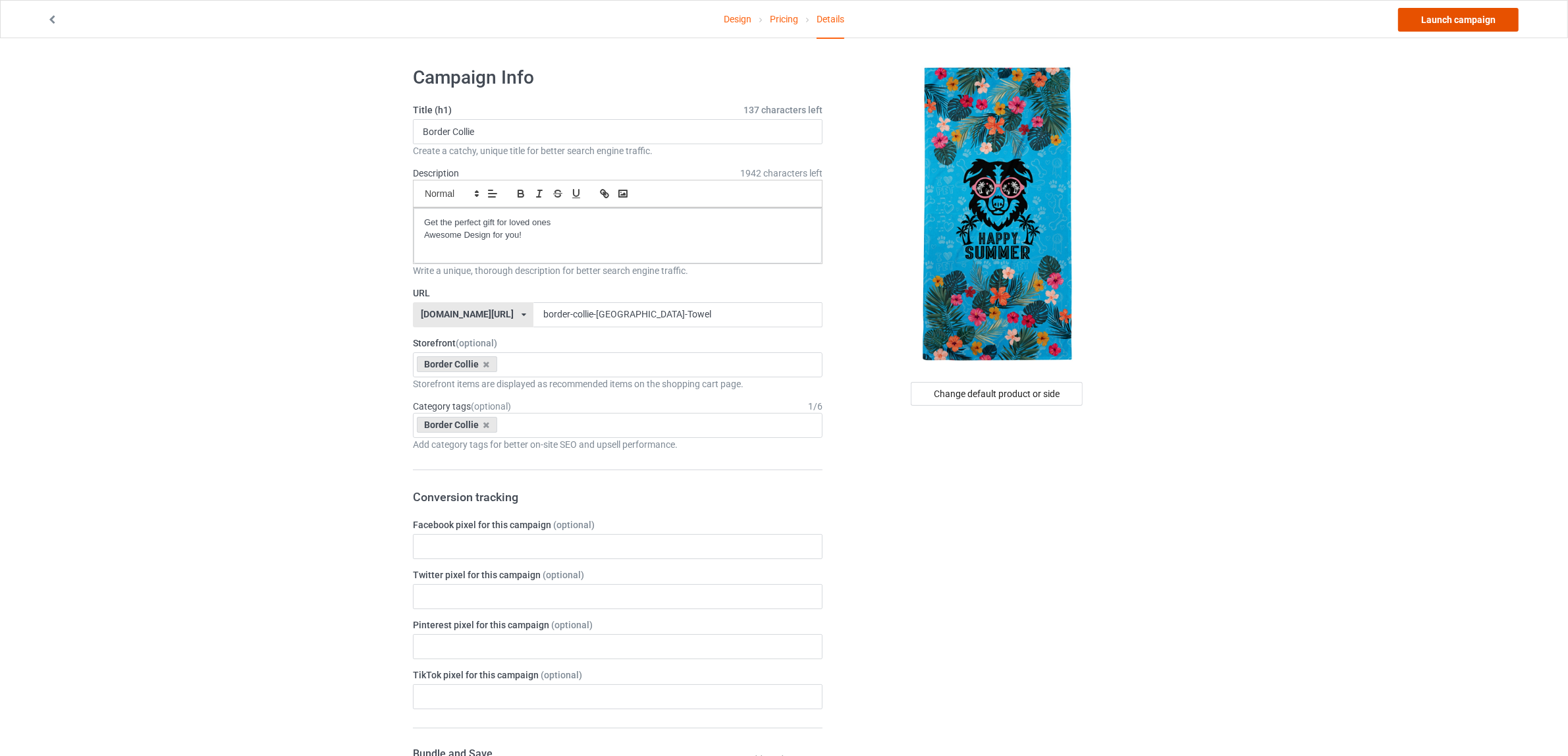
click at [1465, 16] on link "Launch campaign" at bounding box center [1458, 20] width 121 height 24
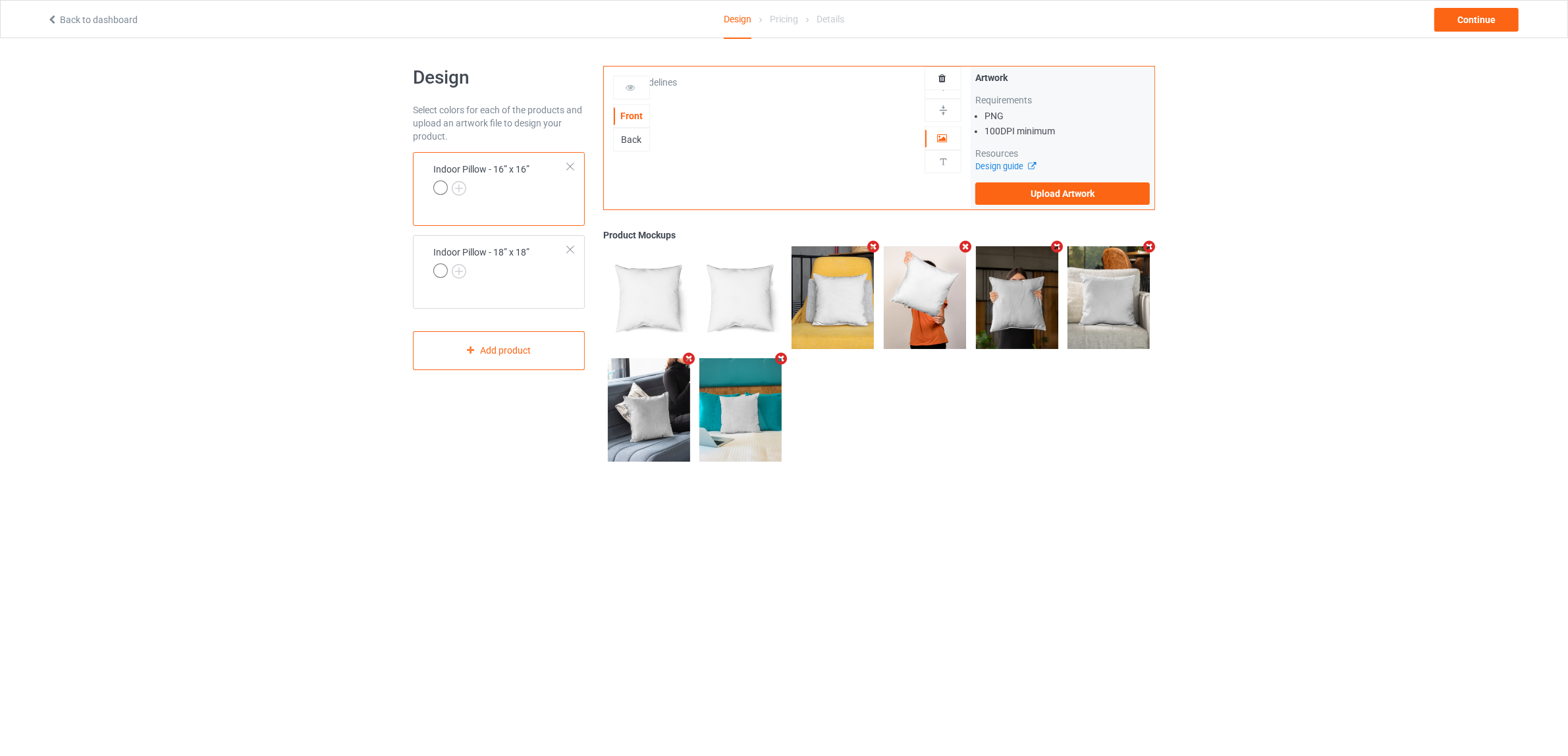
click at [574, 165] on div at bounding box center [570, 167] width 9 height 9
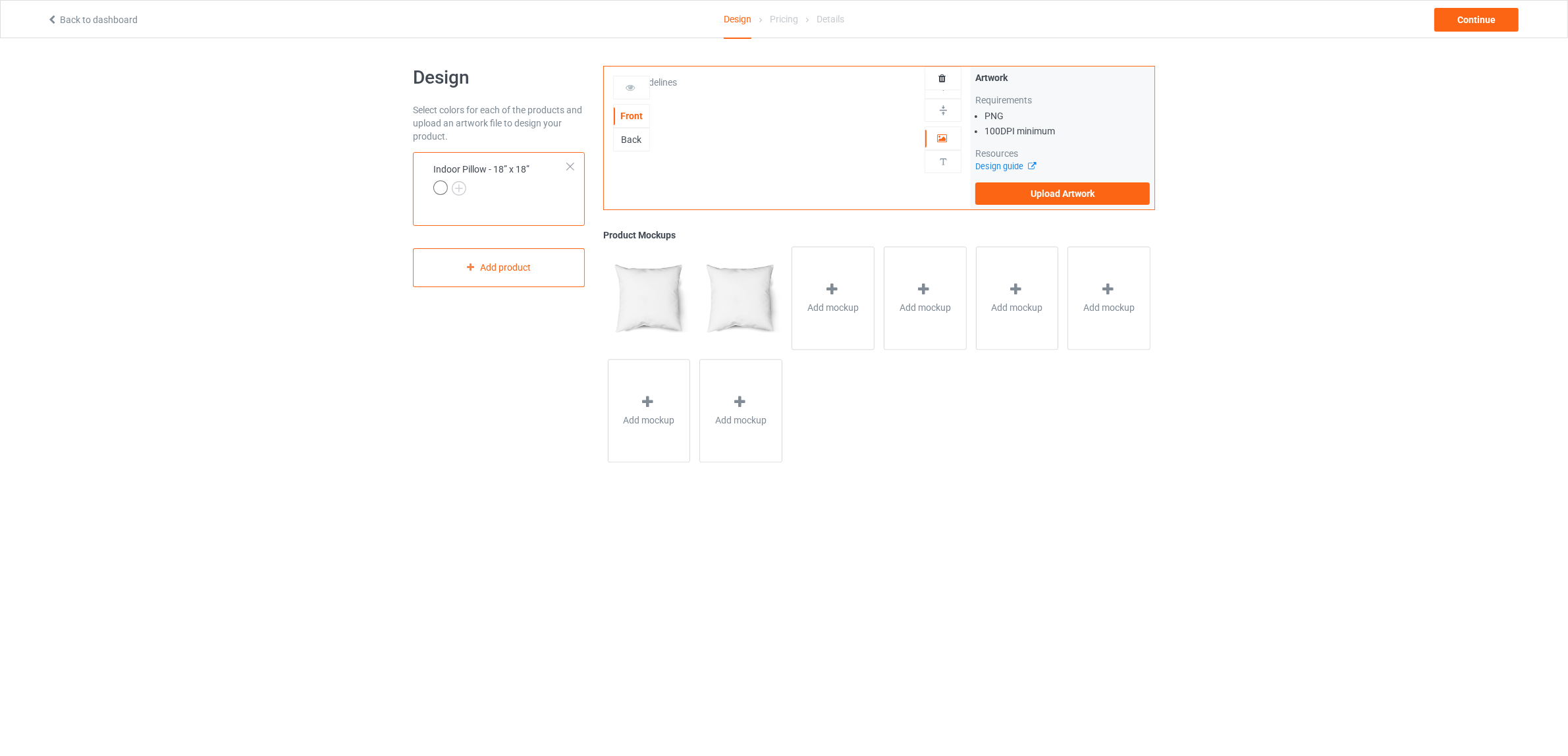
click at [570, 165] on div at bounding box center [570, 167] width 9 height 9
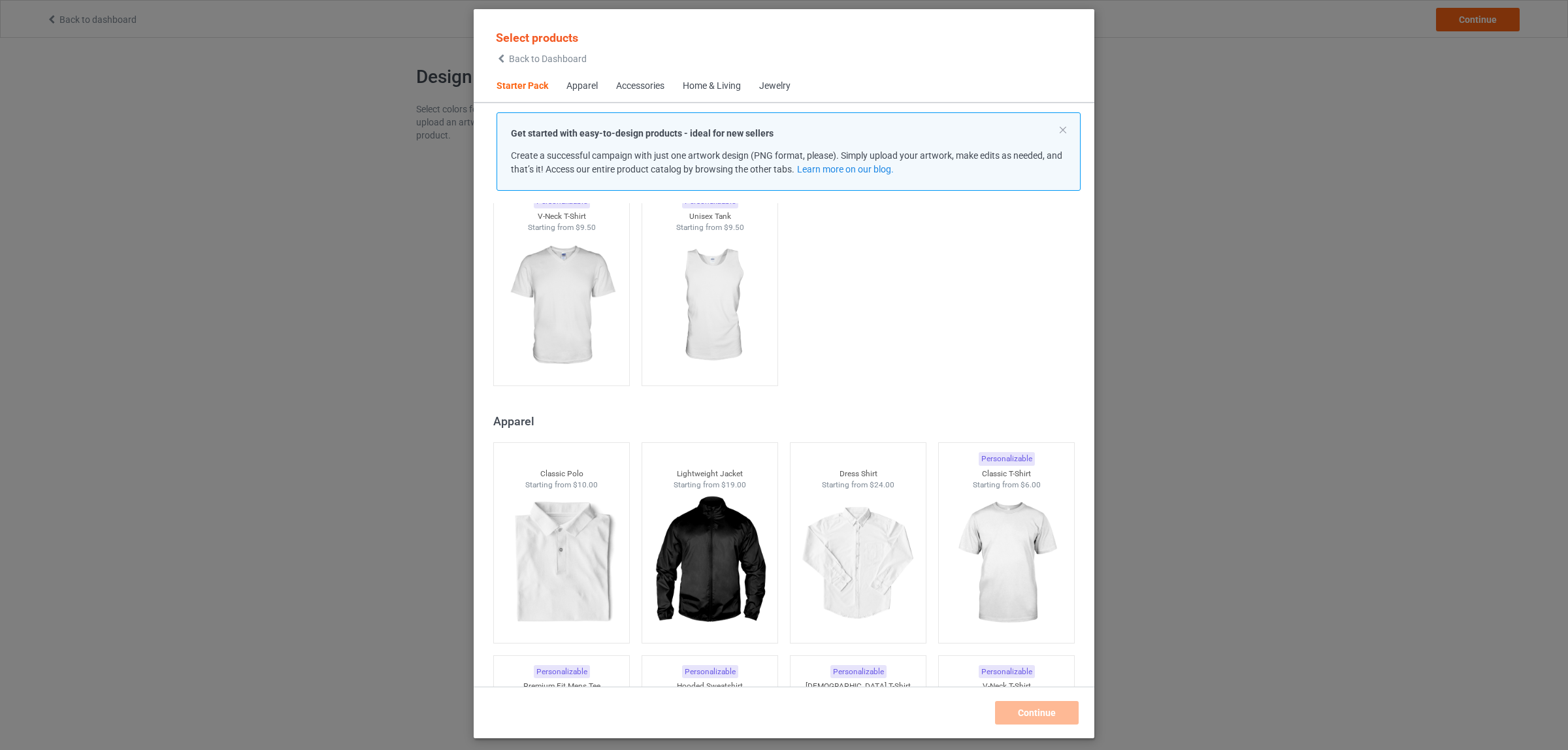
scroll to position [343, 0]
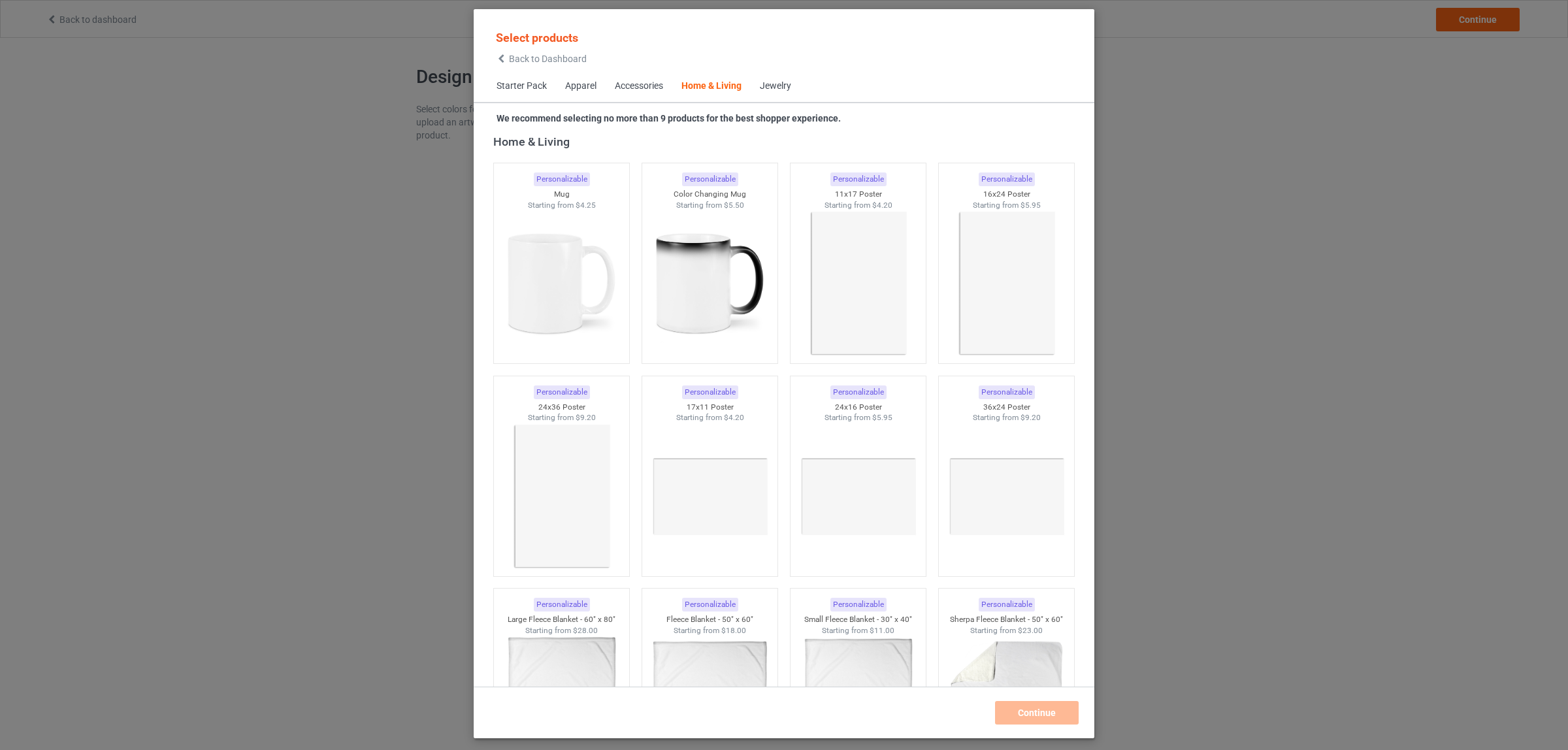
scroll to position [5896, 0]
click at [855, 285] on img at bounding box center [857, 283] width 123 height 153
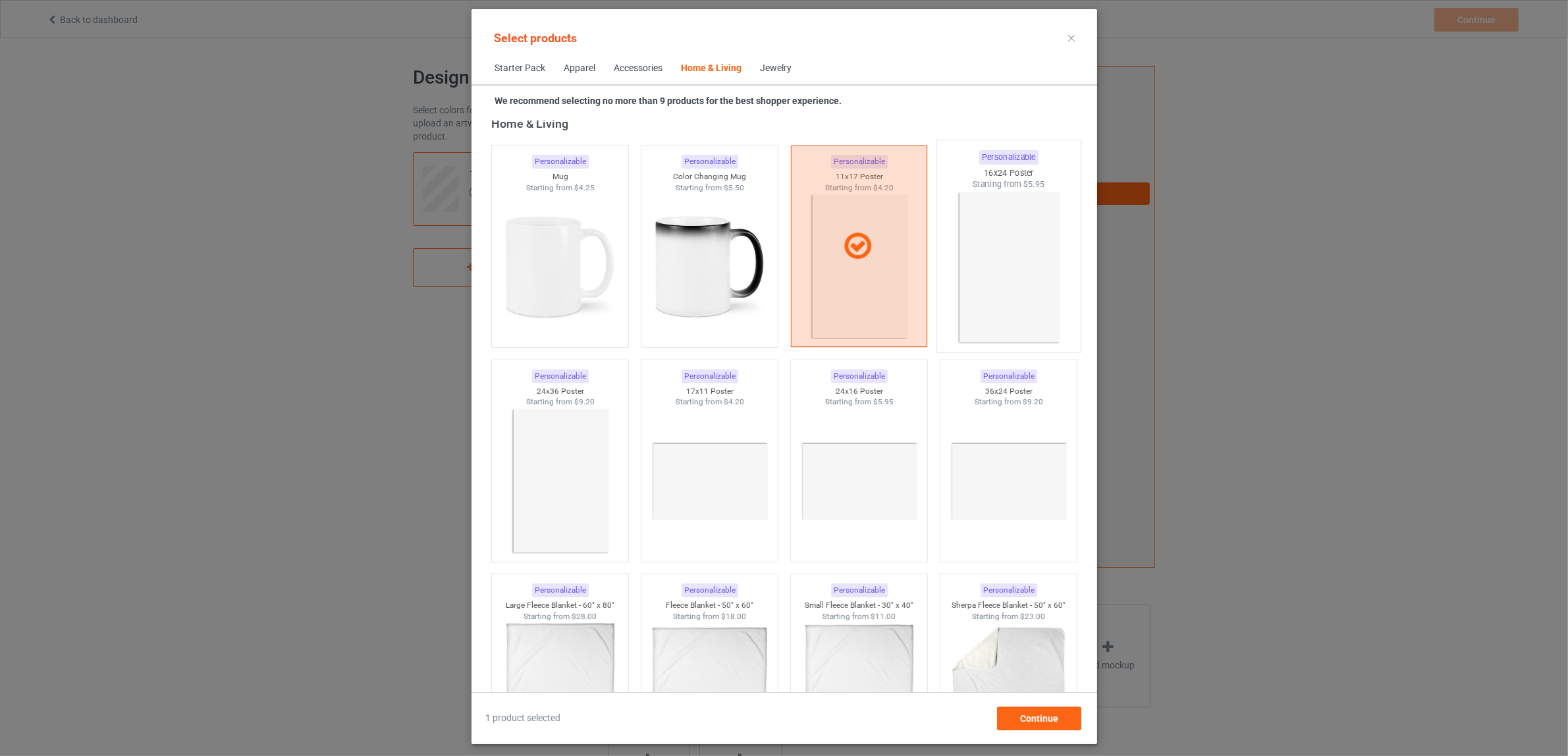
click at [987, 285] on img at bounding box center [1008, 267] width 124 height 155
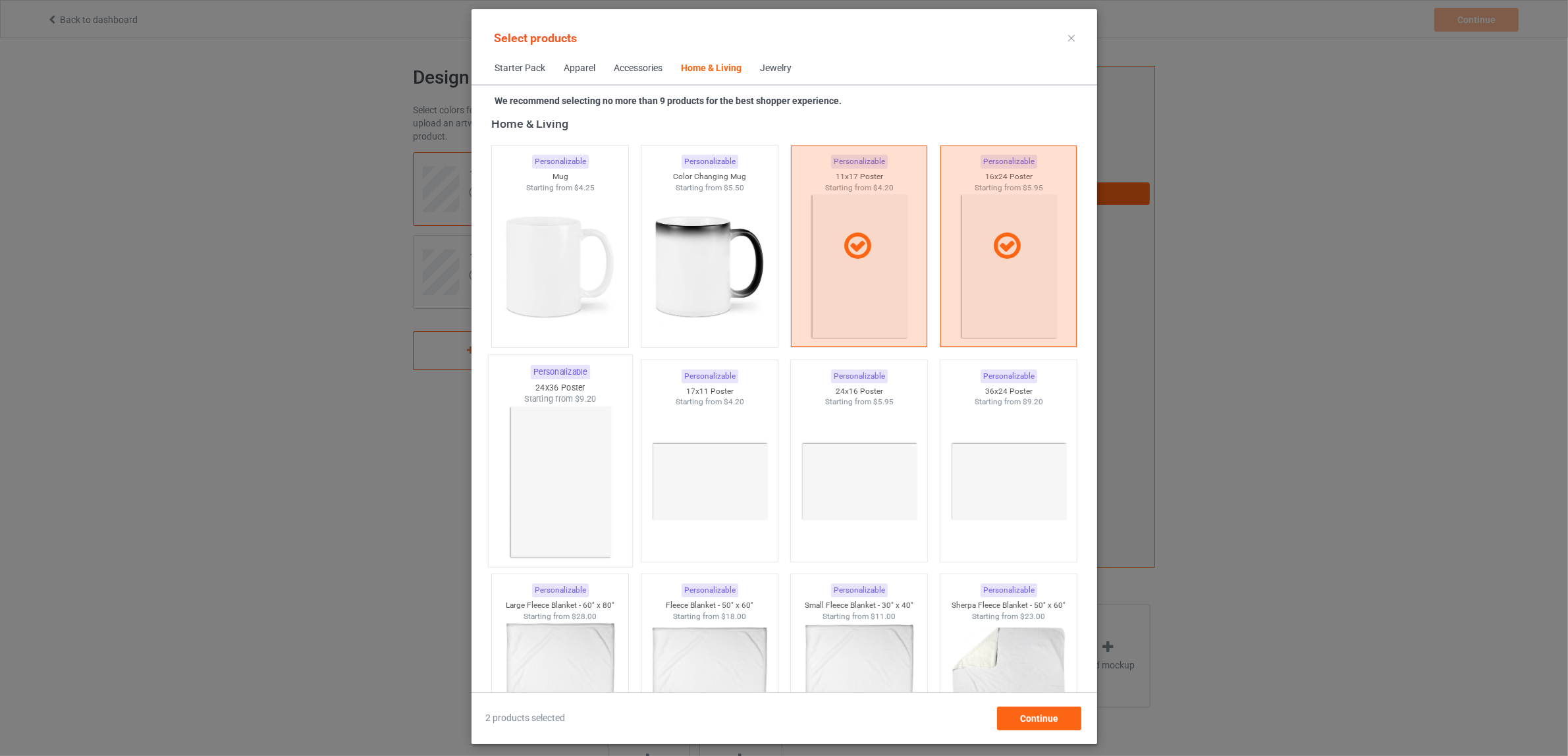
click at [562, 491] on img at bounding box center [559, 481] width 124 height 155
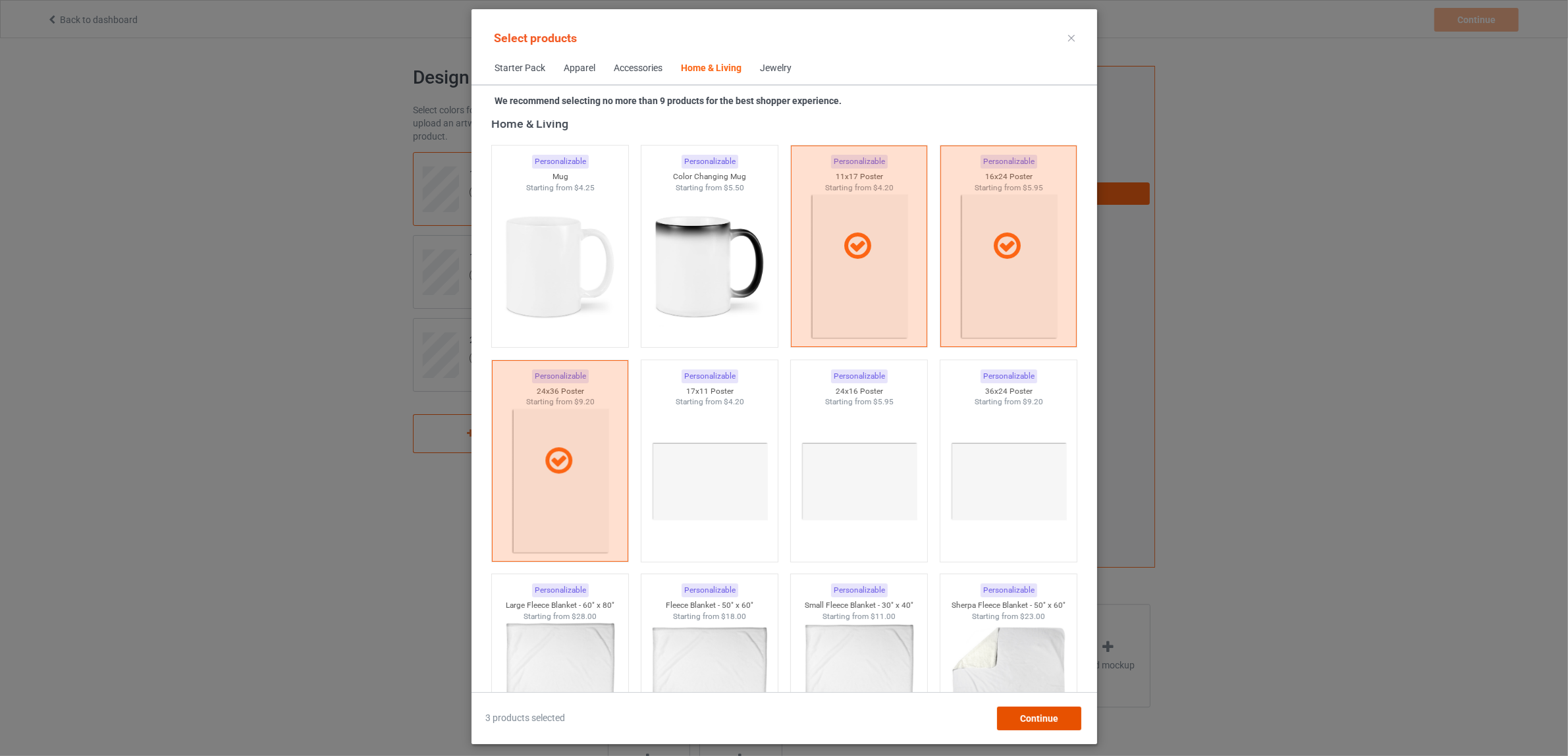
click at [1024, 718] on span "Continue" at bounding box center [1039, 718] width 38 height 11
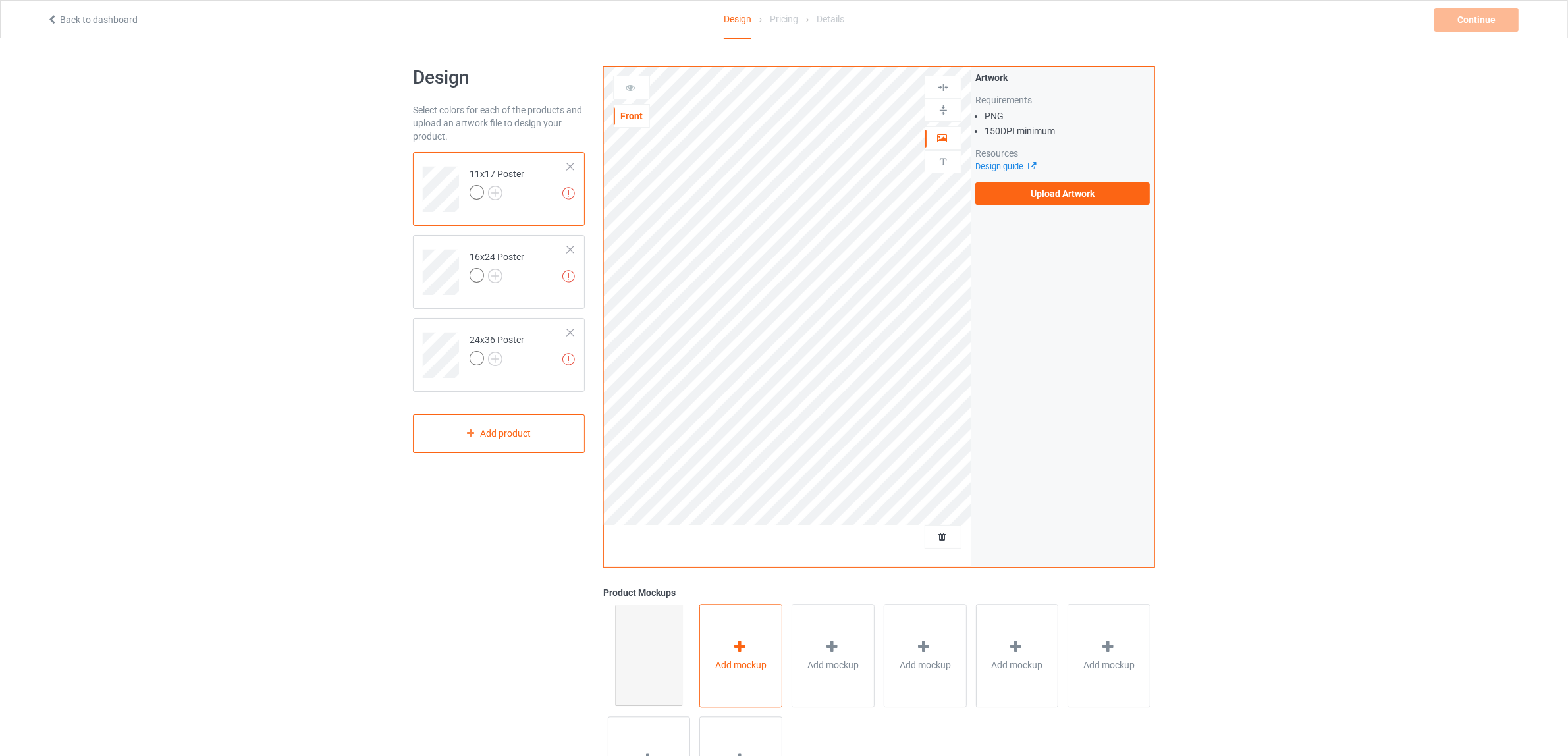
click at [752, 653] on div "Add mockup" at bounding box center [741, 655] width 83 height 103
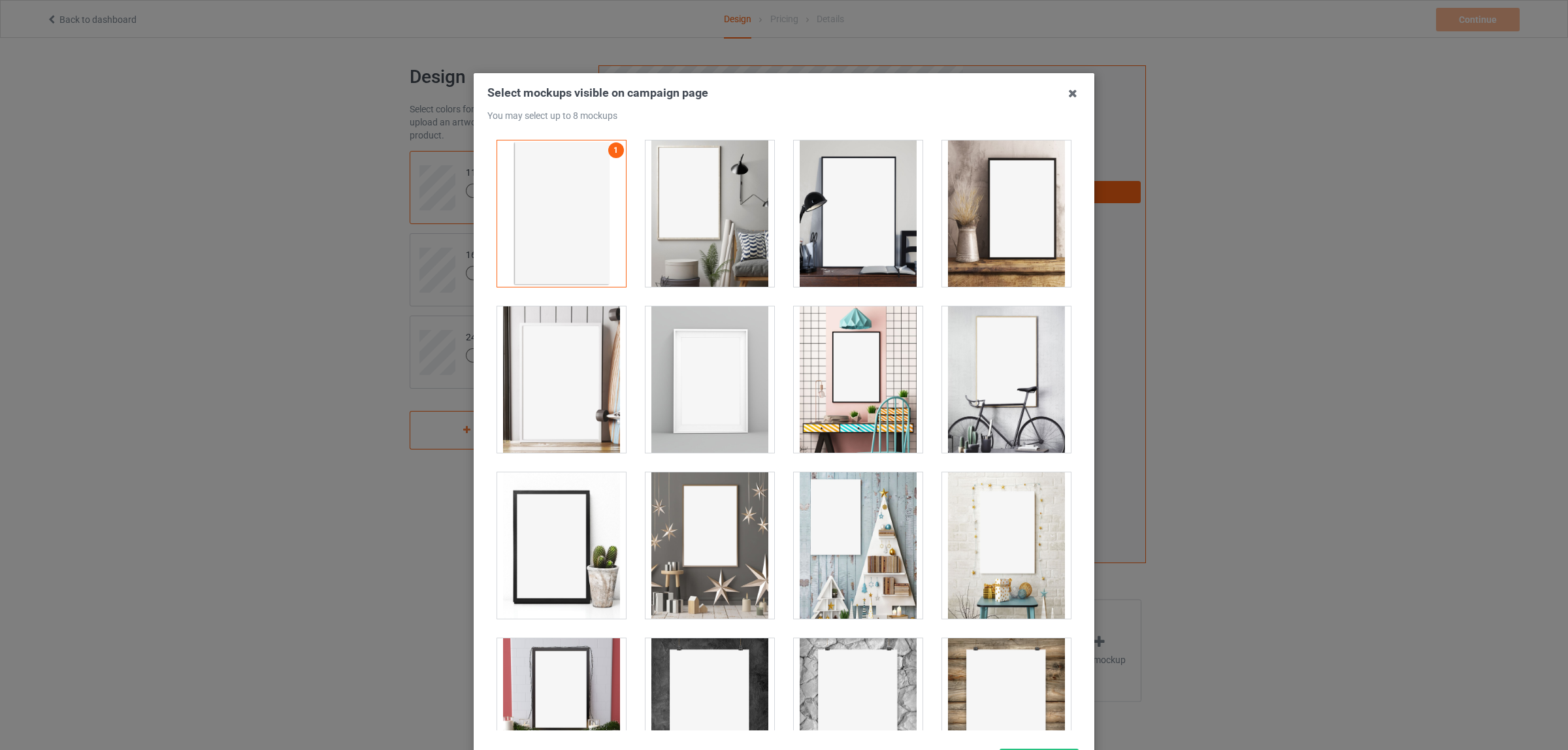
click at [703, 223] on div at bounding box center [710, 213] width 129 height 146
click at [855, 231] on div at bounding box center [858, 213] width 129 height 146
click at [976, 231] on div at bounding box center [1006, 213] width 129 height 146
click at [705, 387] on div at bounding box center [710, 379] width 129 height 146
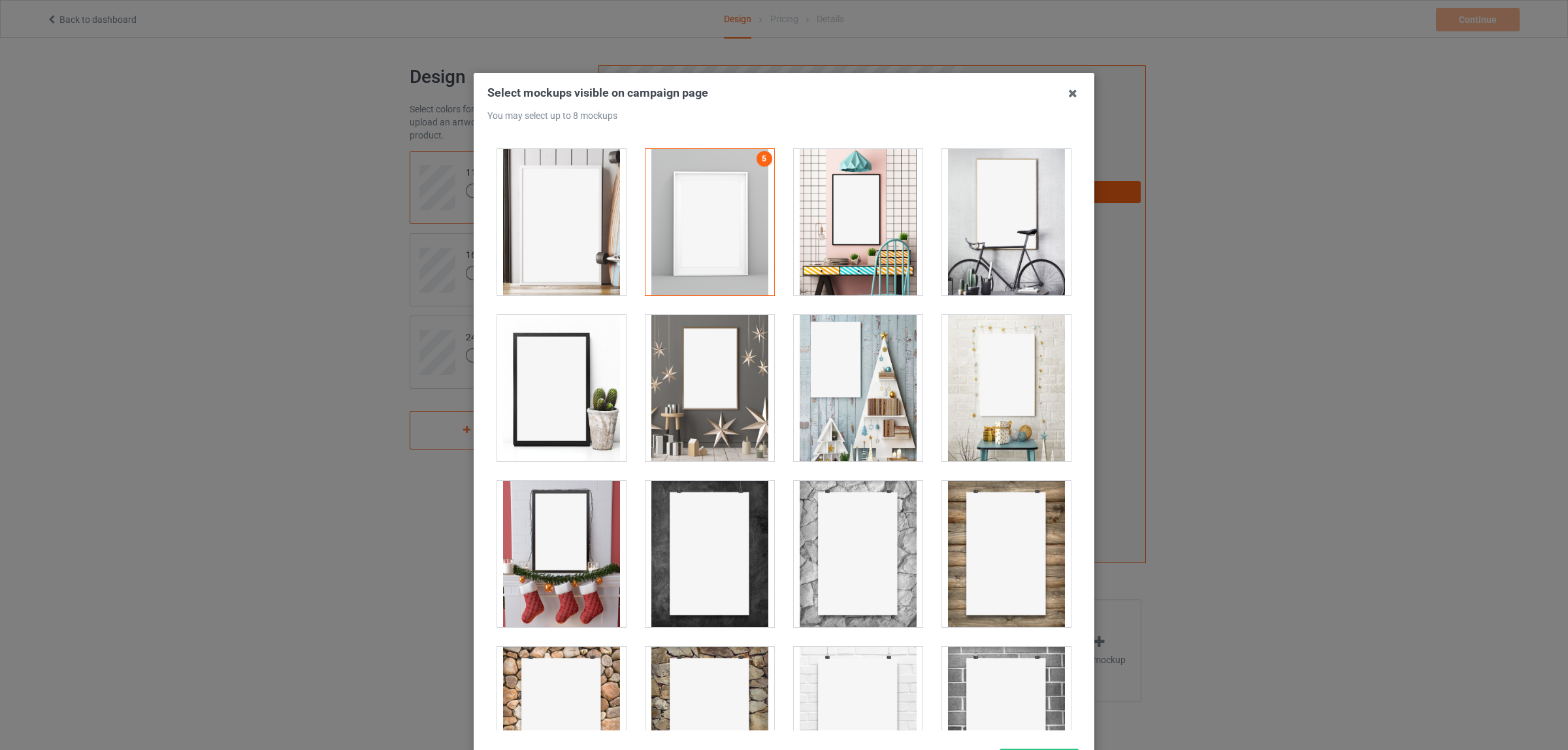
scroll to position [163, 0]
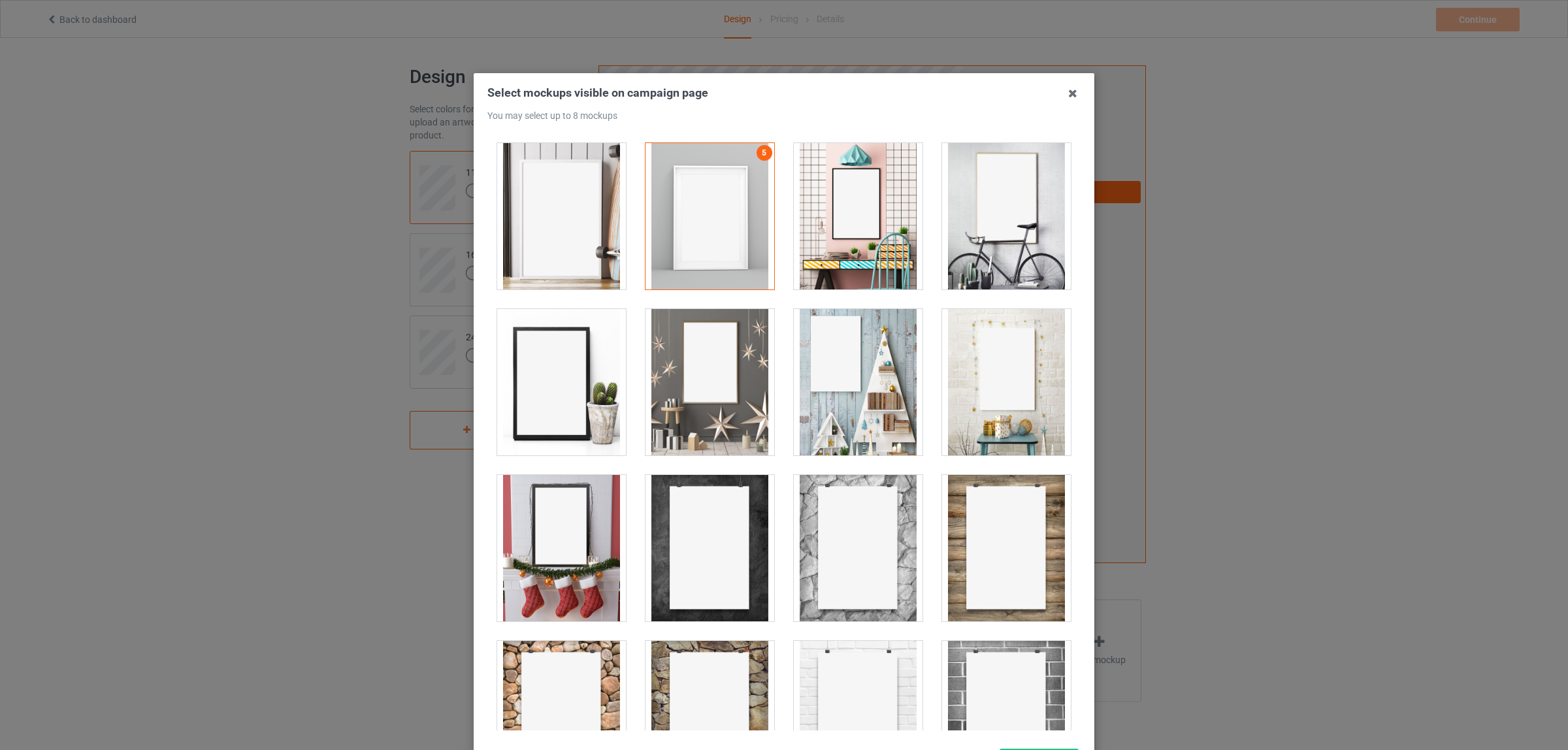
click at [700, 540] on div at bounding box center [710, 548] width 129 height 146
click at [986, 558] on div at bounding box center [1006, 548] width 129 height 146
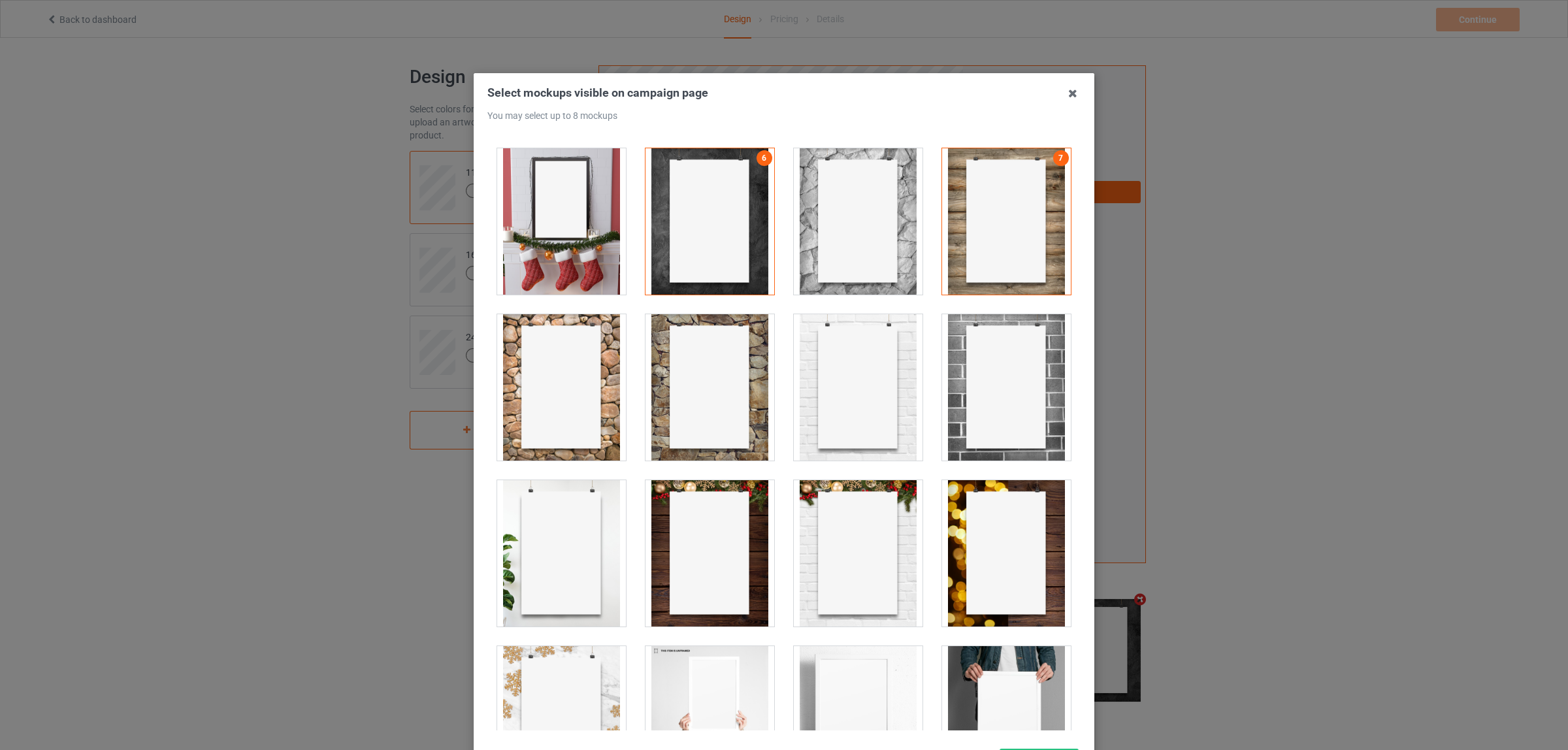
click at [548, 541] on div at bounding box center [561, 553] width 129 height 146
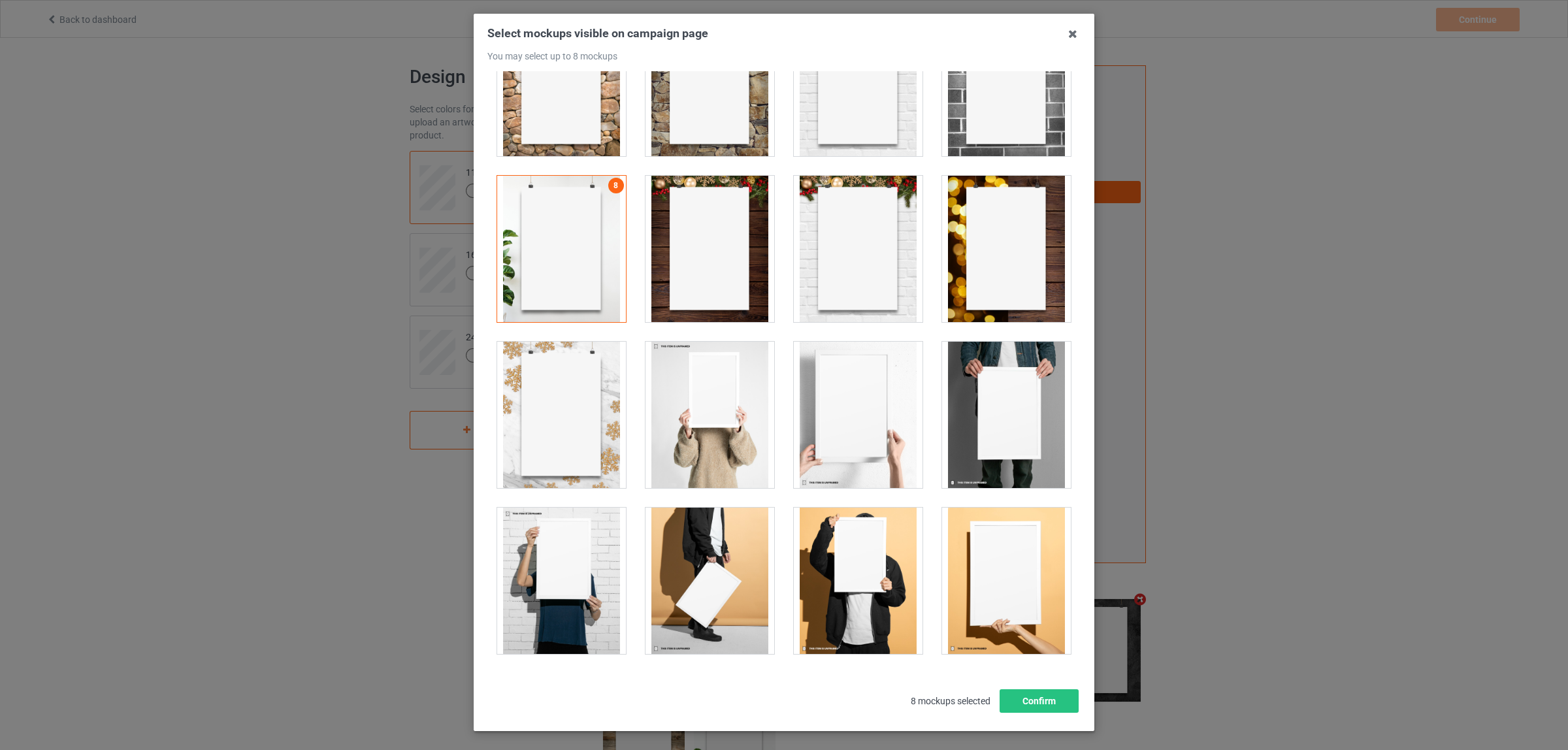
scroll to position [113, 0]
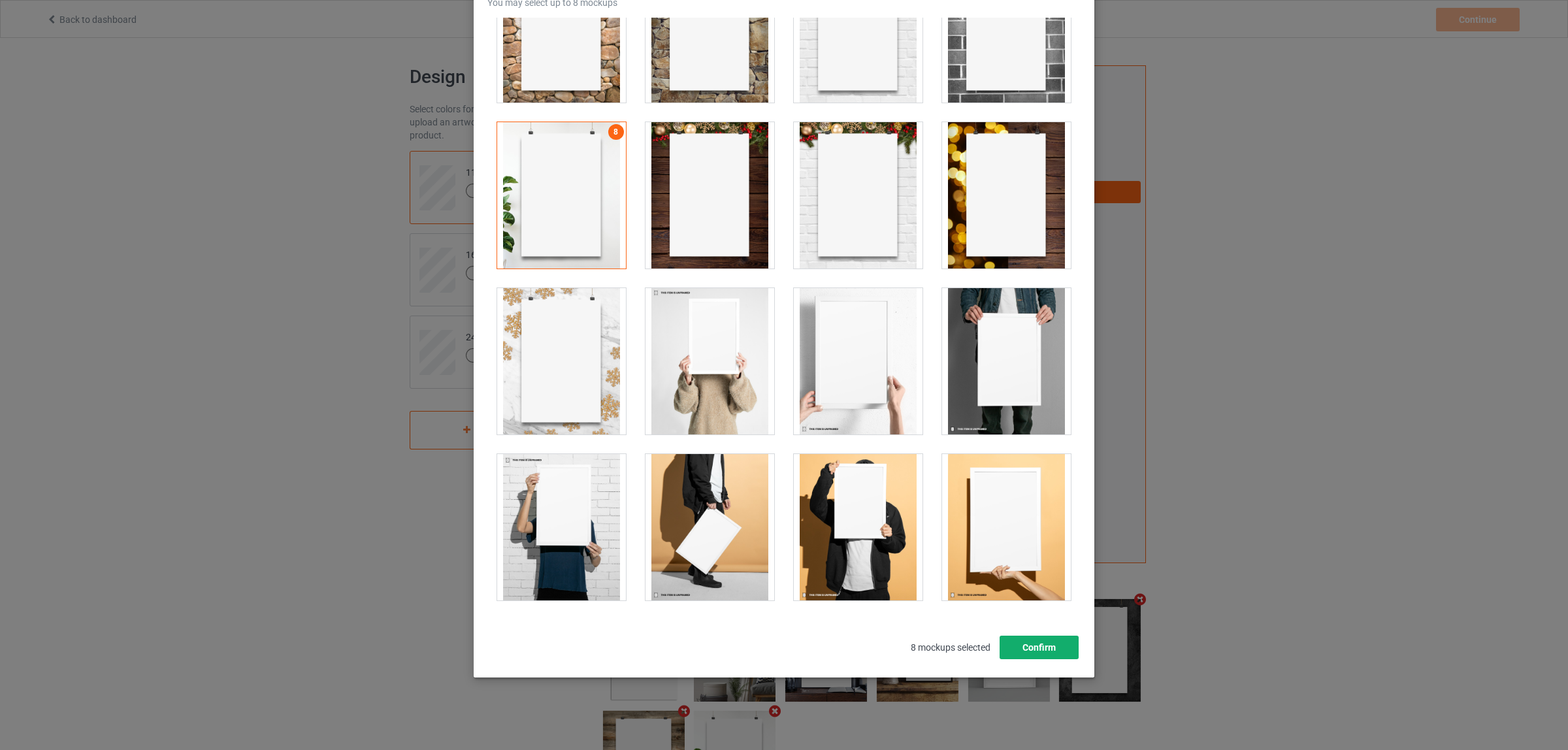
click at [1025, 648] on button "Confirm" at bounding box center [1039, 647] width 79 height 24
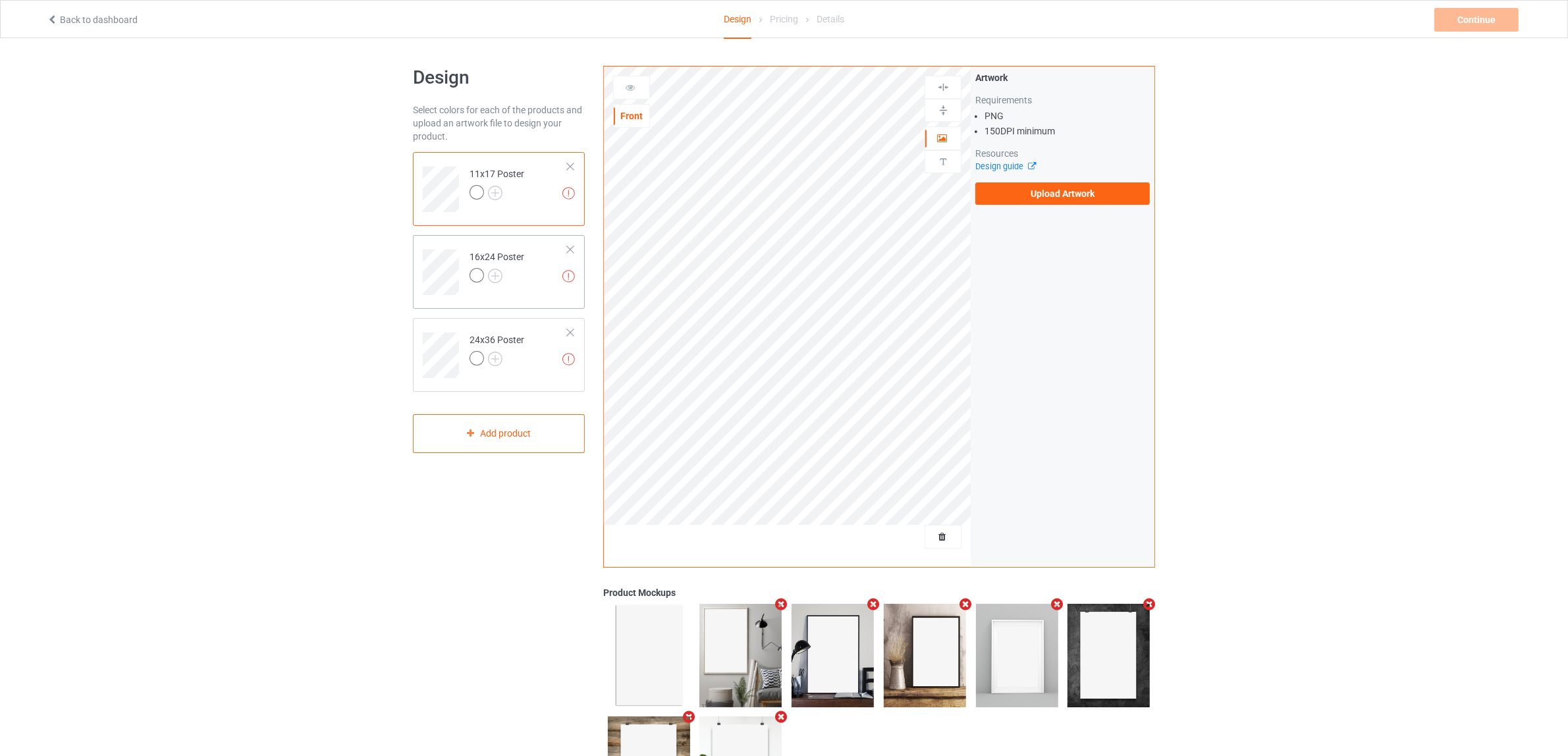
click at [517, 292] on td "Missing artworks 16x24 Poster" at bounding box center [518, 268] width 113 height 55
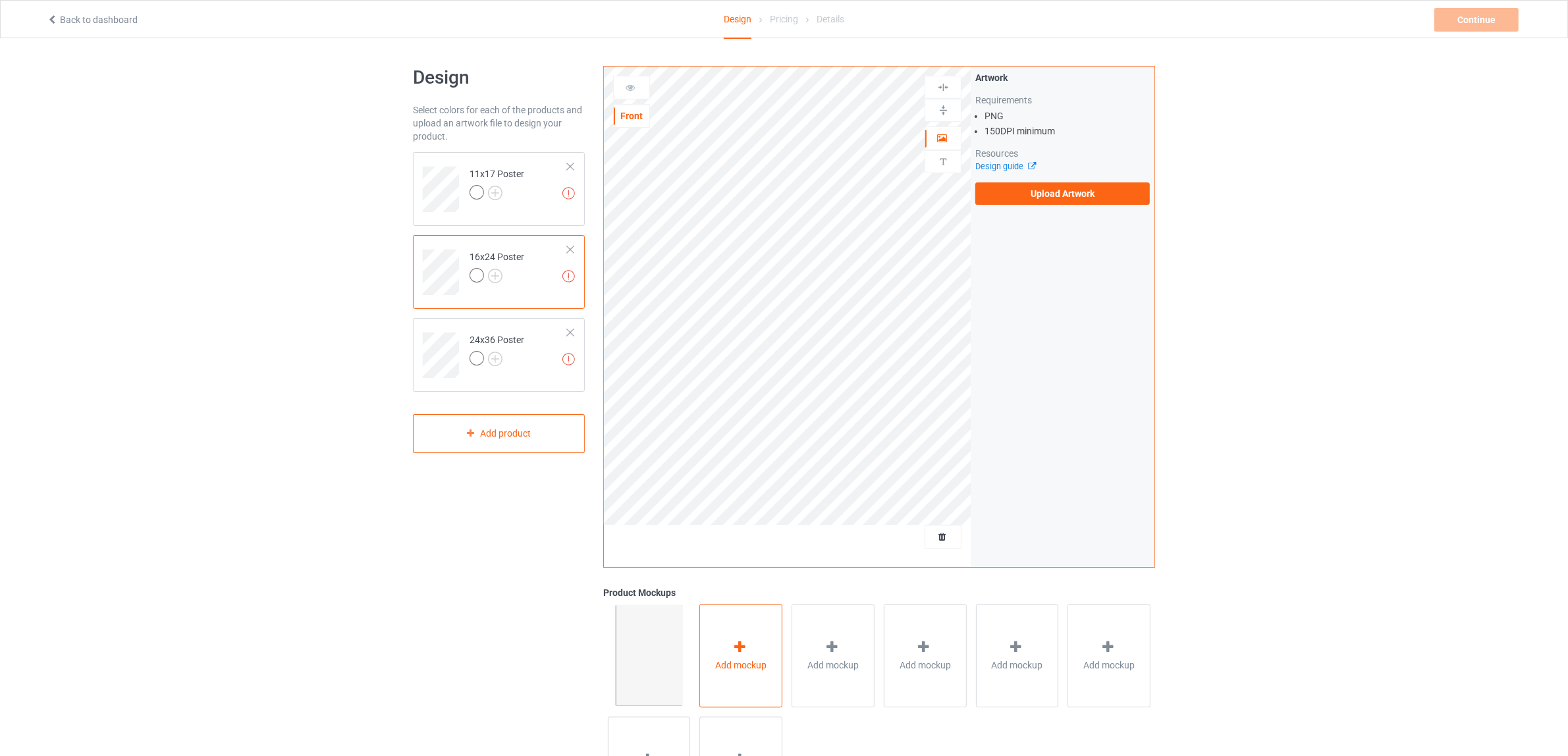
click at [739, 653] on icon at bounding box center [740, 646] width 16 height 14
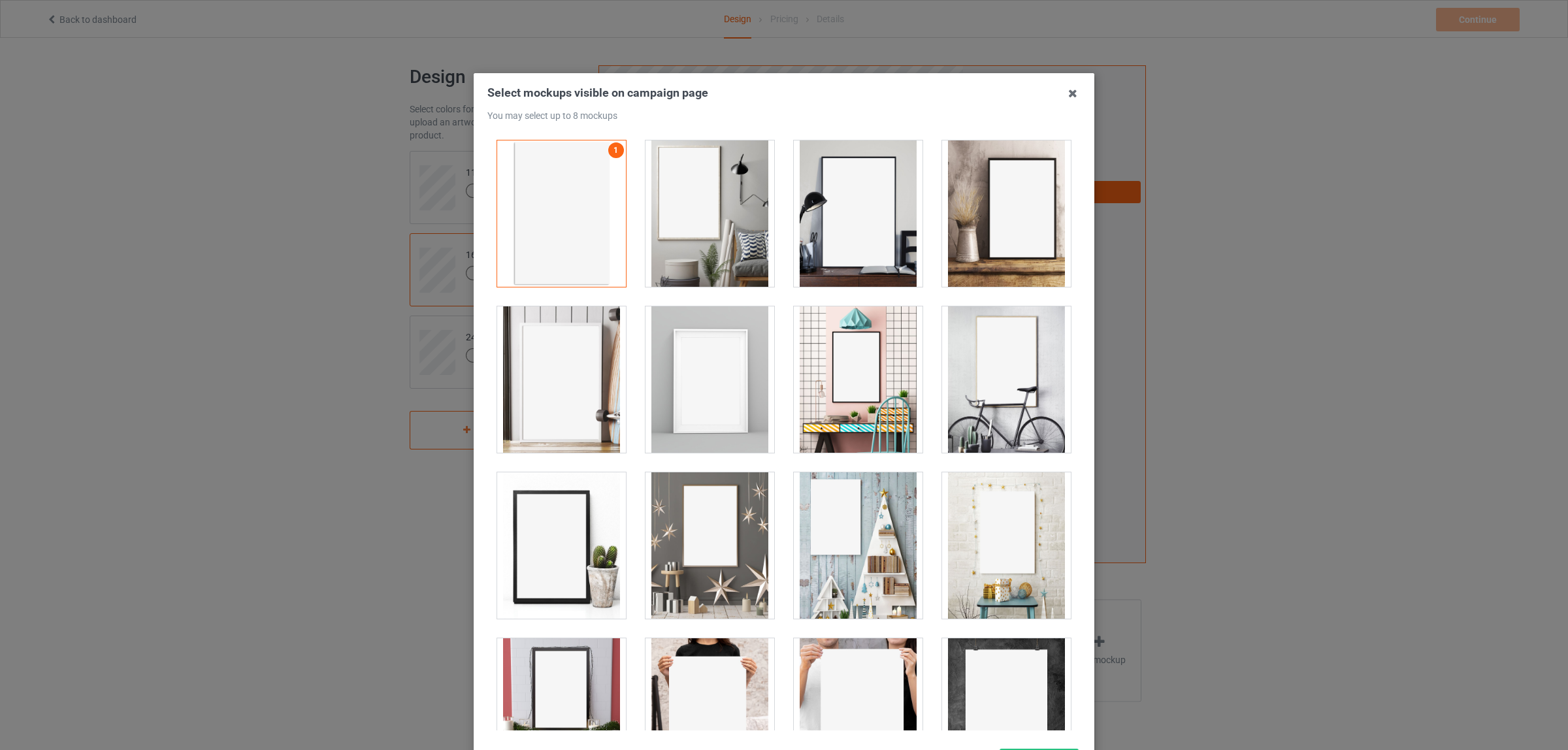
click at [1001, 252] on div at bounding box center [1006, 213] width 129 height 146
click at [848, 232] on div at bounding box center [858, 213] width 129 height 146
click at [690, 382] on div at bounding box center [710, 379] width 129 height 146
click at [679, 553] on div at bounding box center [710, 545] width 129 height 146
click at [697, 544] on div at bounding box center [710, 545] width 129 height 146
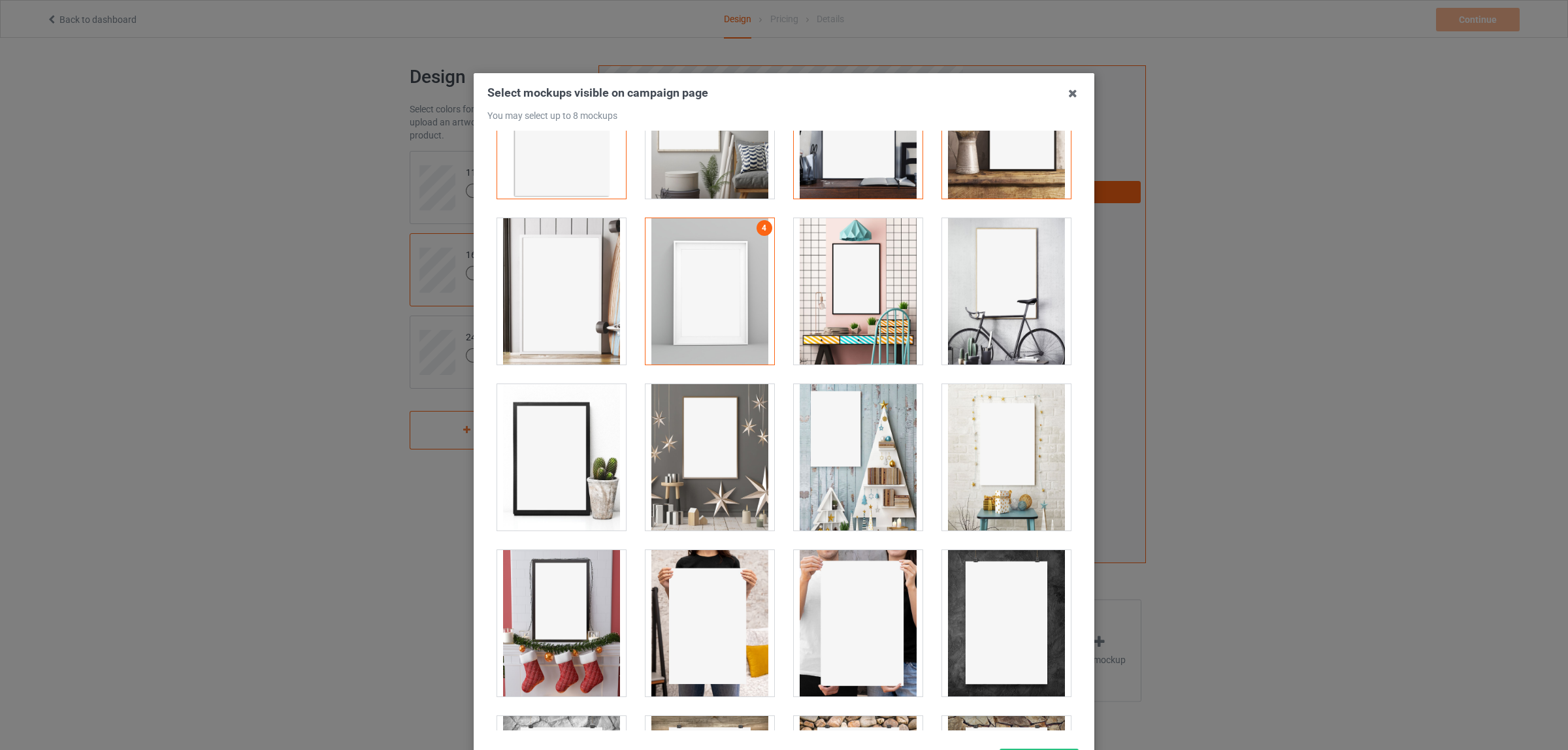
scroll to position [327, 0]
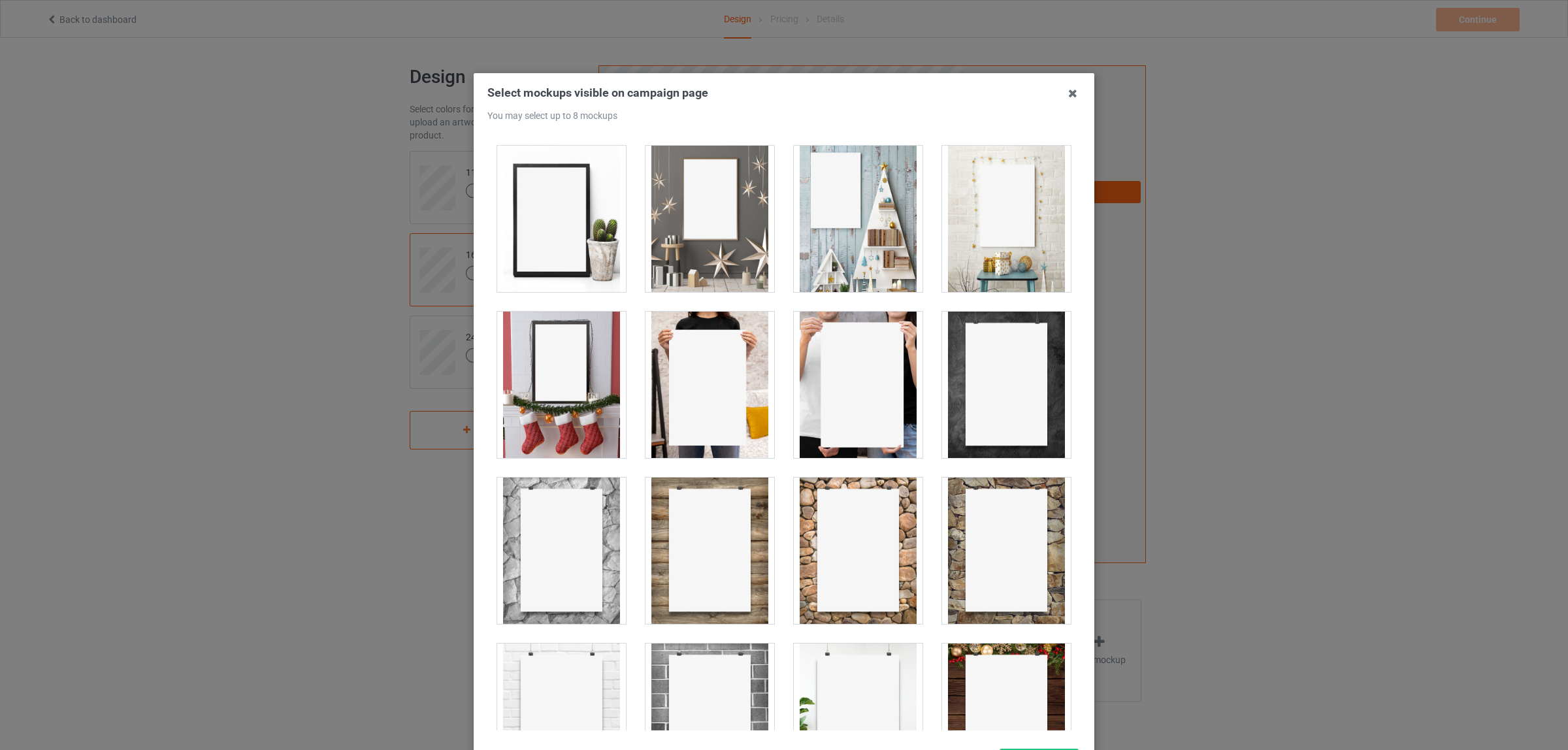
click at [704, 410] on div at bounding box center [710, 384] width 129 height 146
click at [833, 393] on div at bounding box center [858, 384] width 129 height 146
click at [994, 394] on div at bounding box center [1006, 384] width 129 height 146
click at [688, 548] on div at bounding box center [710, 550] width 129 height 146
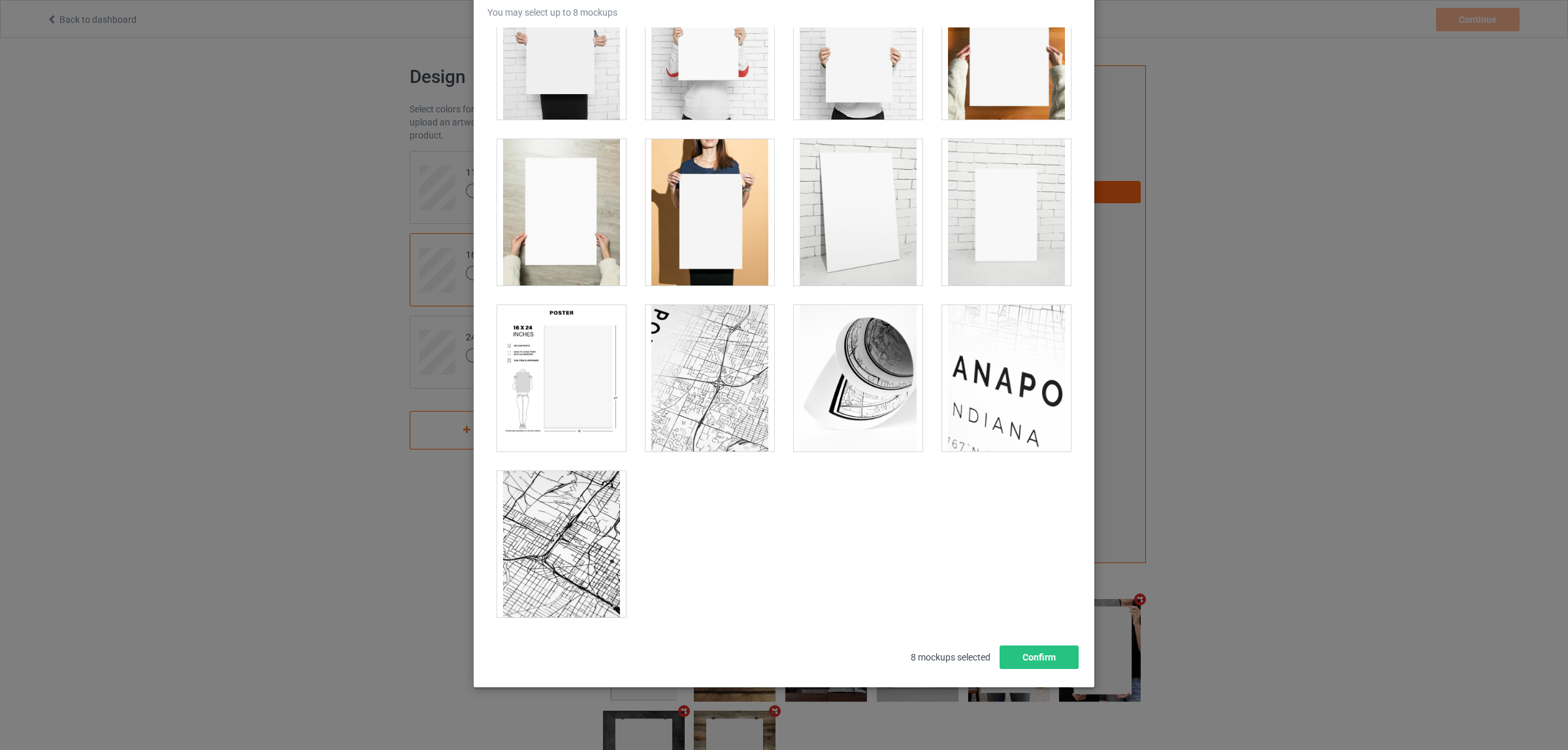
scroll to position [113, 0]
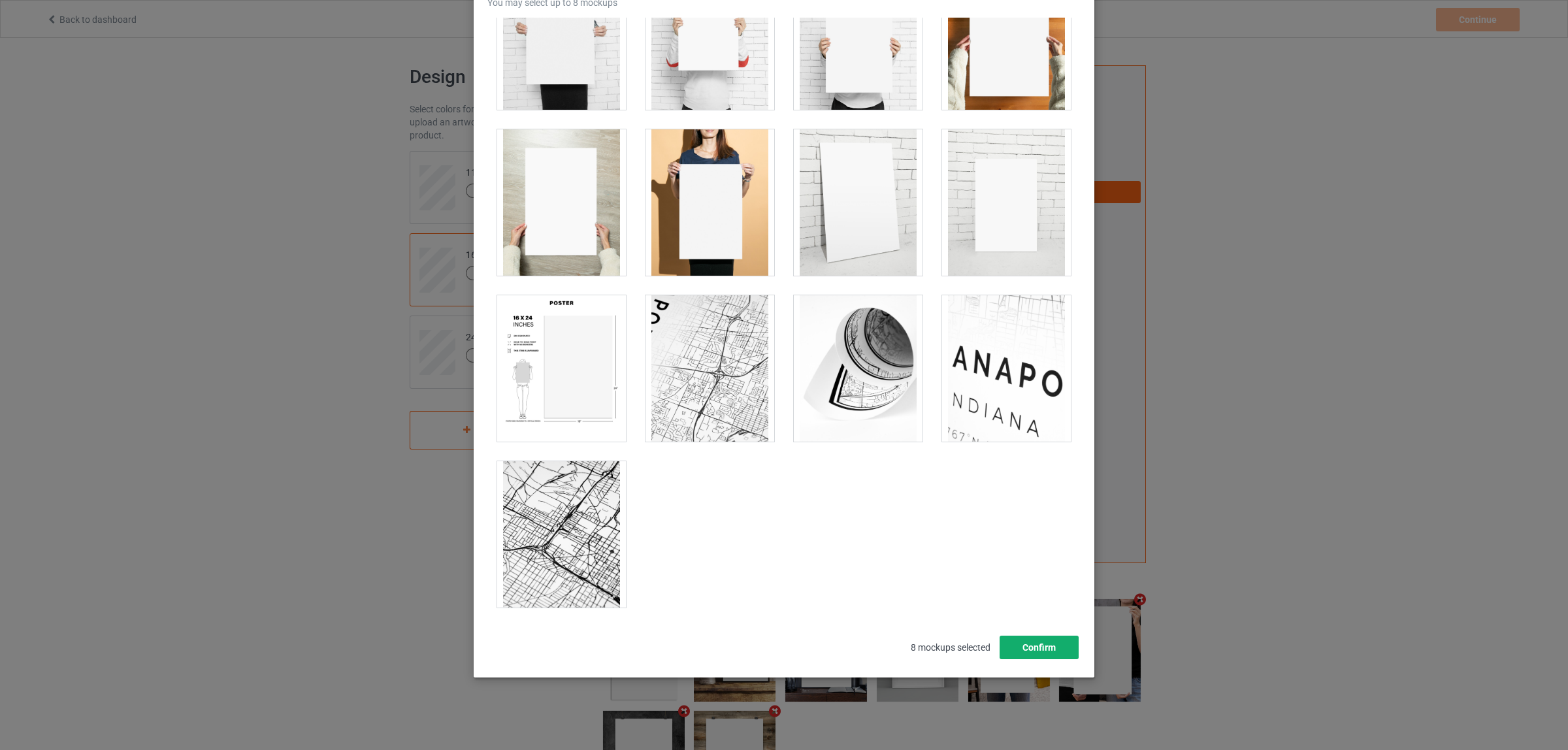
click at [1027, 646] on button "Confirm" at bounding box center [1039, 647] width 79 height 24
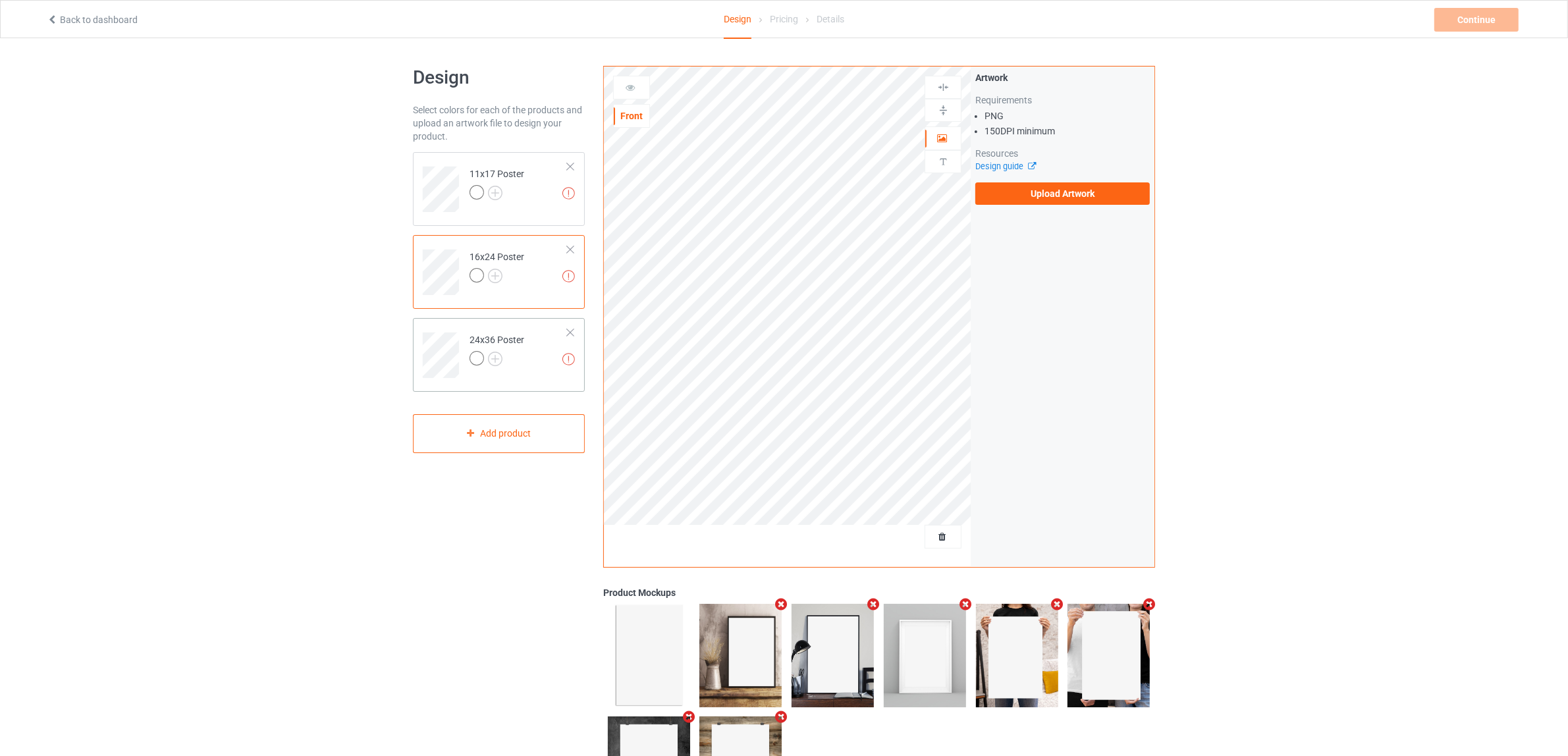
click at [511, 360] on div at bounding box center [497, 360] width 55 height 18
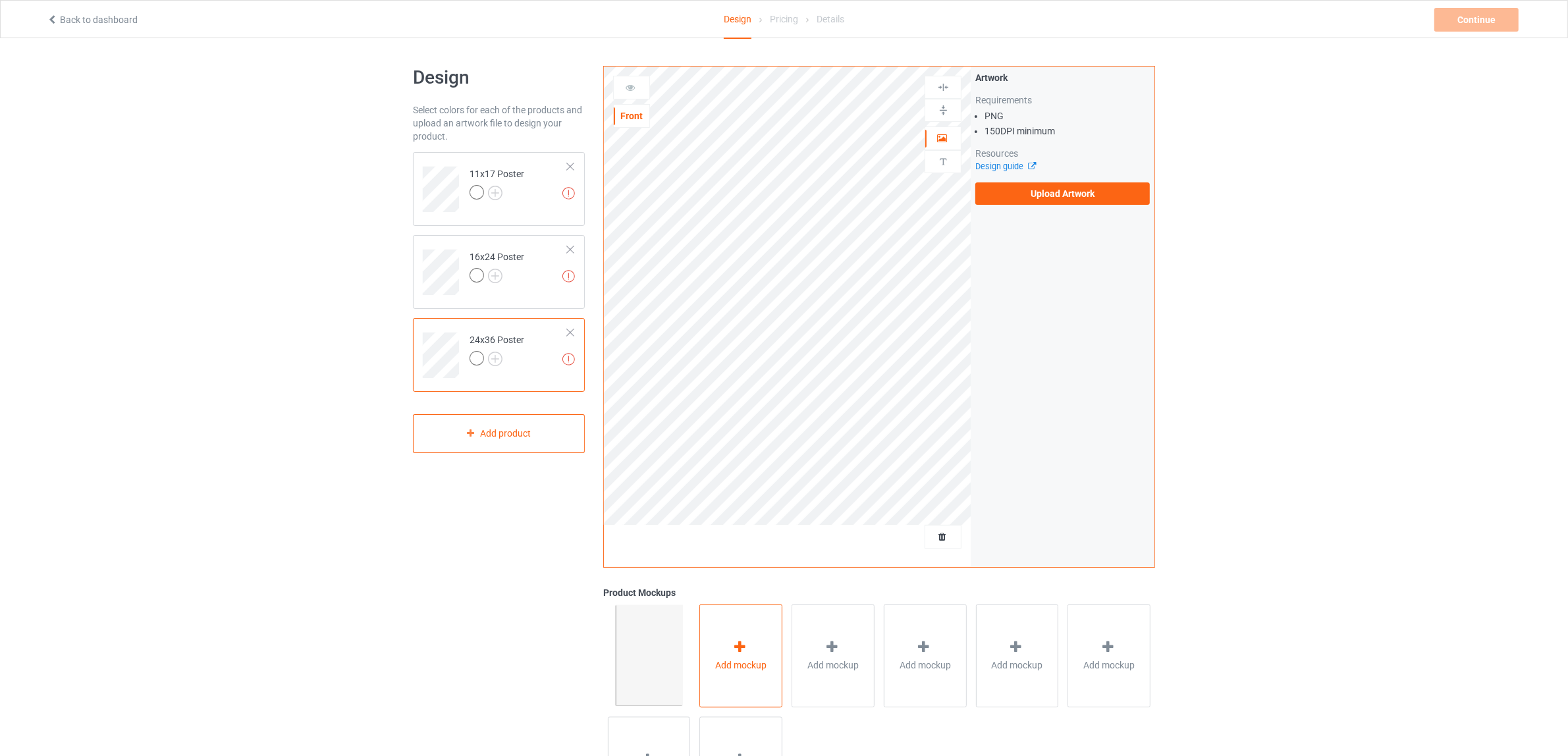
click at [752, 656] on div "Add mockup" at bounding box center [741, 655] width 83 height 103
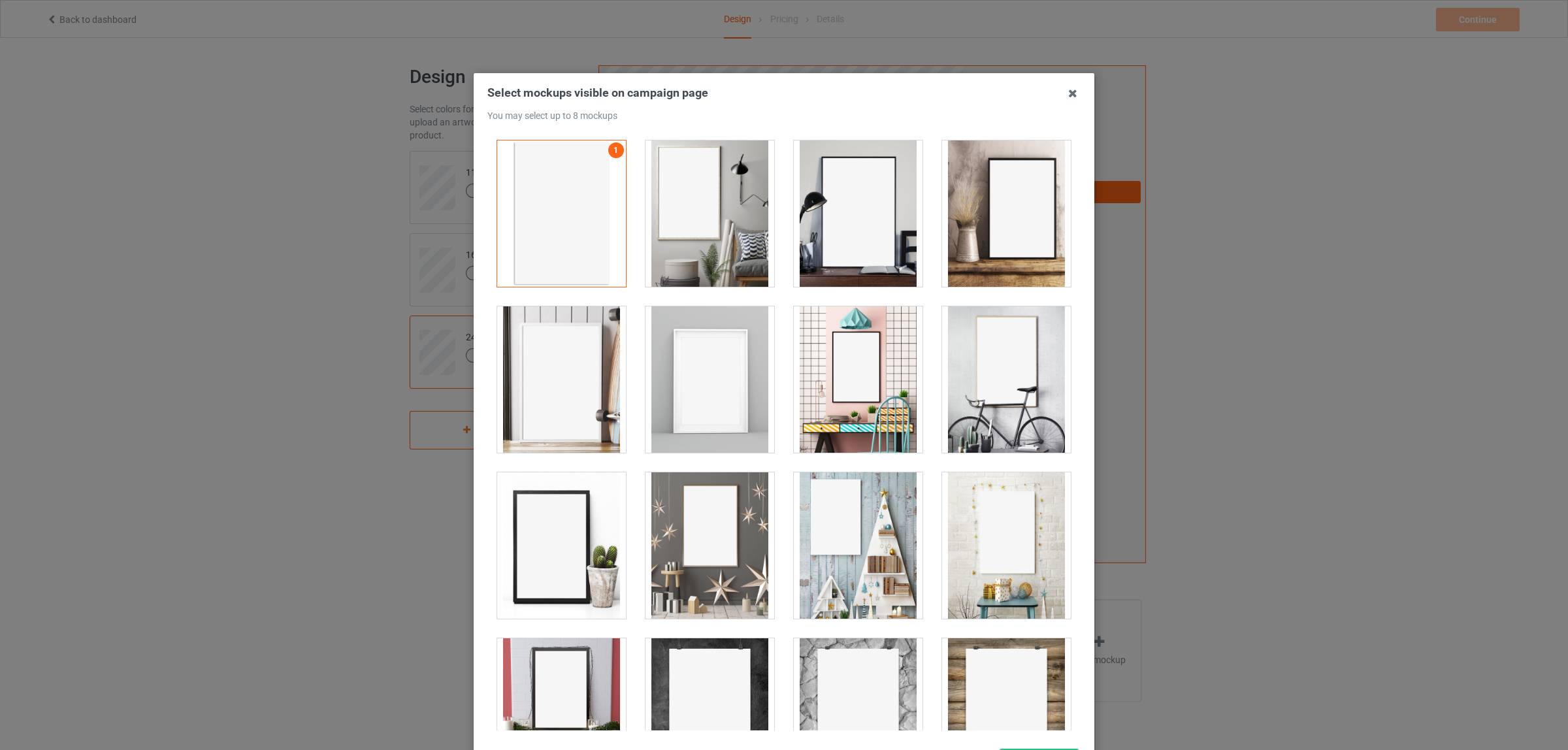
click at [838, 248] on div at bounding box center [858, 213] width 129 height 146
click at [978, 250] on div at bounding box center [1006, 213] width 129 height 146
click at [713, 390] on div at bounding box center [710, 379] width 129 height 146
click at [695, 224] on div at bounding box center [710, 213] width 129 height 146
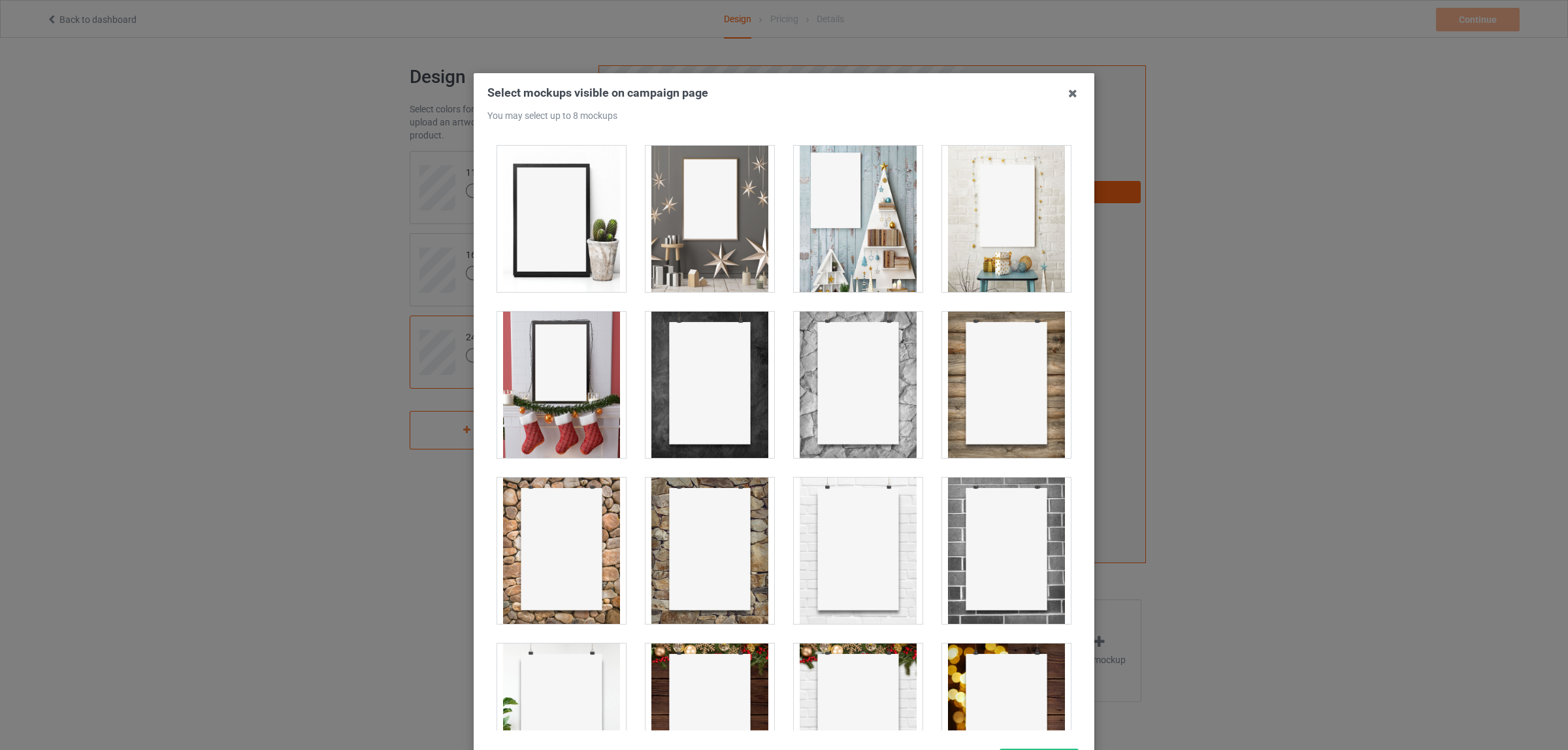
click at [694, 390] on div at bounding box center [710, 384] width 129 height 146
drag, startPoint x: 870, startPoint y: 384, endPoint x: 892, endPoint y: 385, distance: 22.0
click at [881, 384] on div at bounding box center [858, 384] width 129 height 146
click at [1050, 388] on div at bounding box center [1006, 384] width 129 height 146
click at [857, 376] on div at bounding box center [858, 384] width 129 height 146
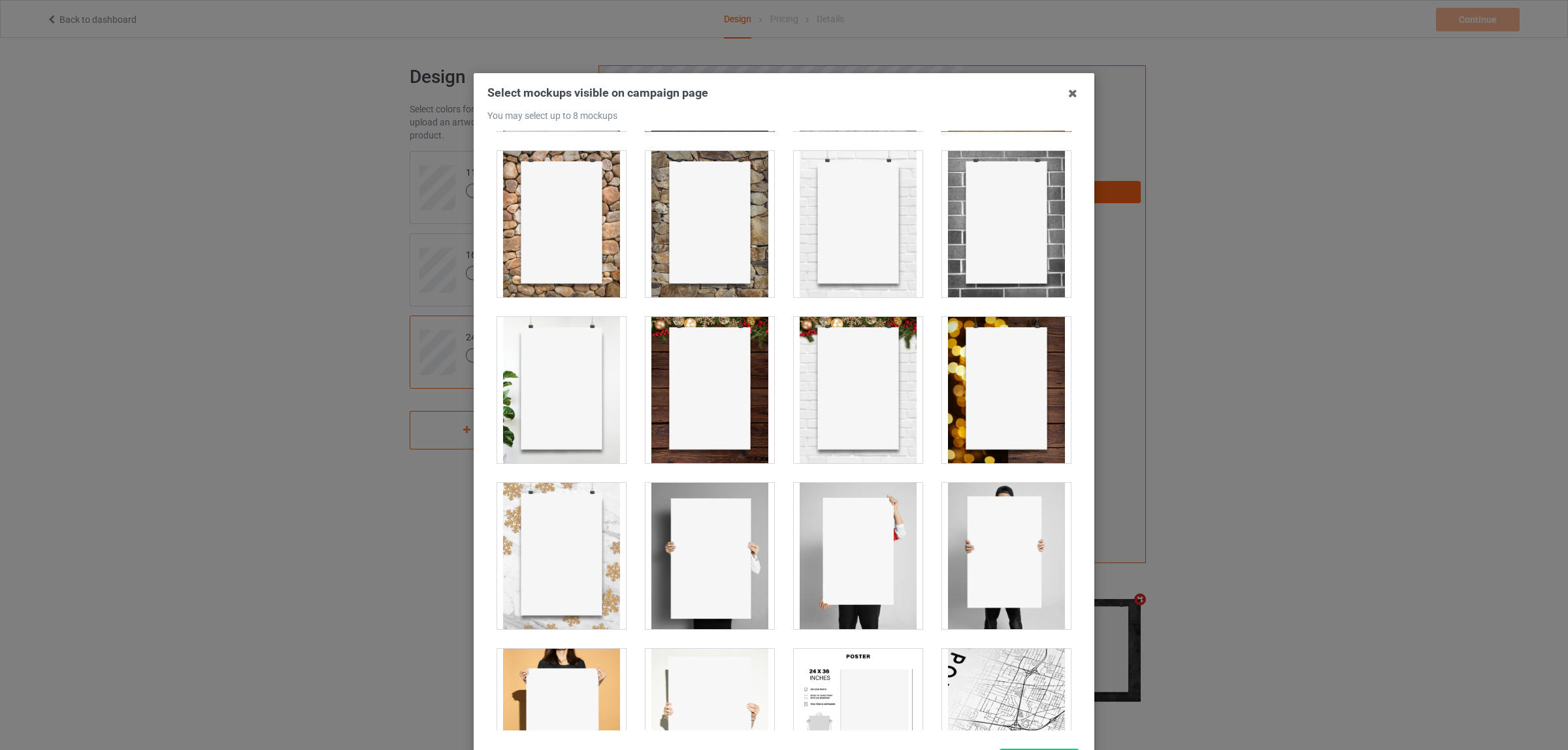
click at [572, 400] on div at bounding box center [561, 390] width 129 height 146
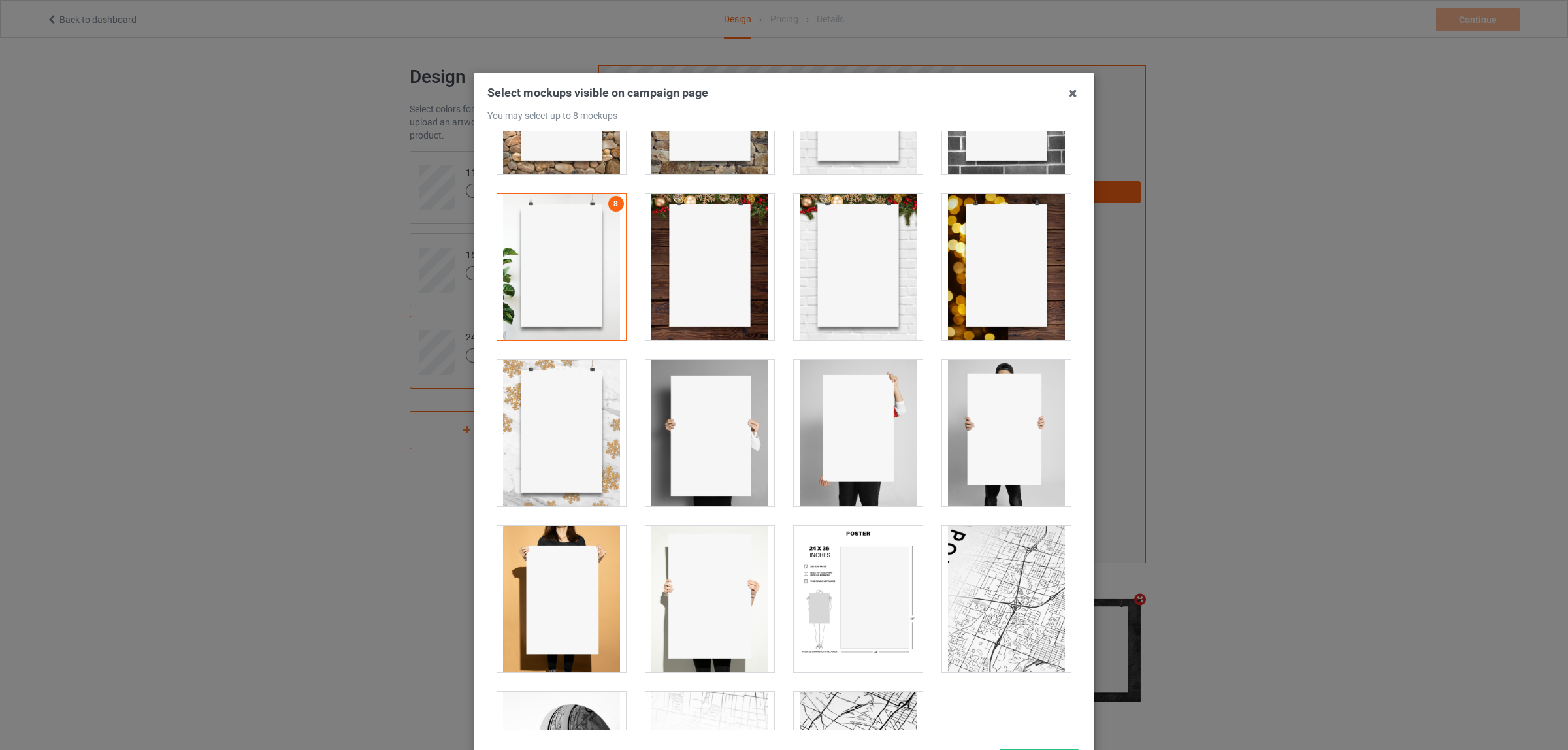
scroll to position [895, 0]
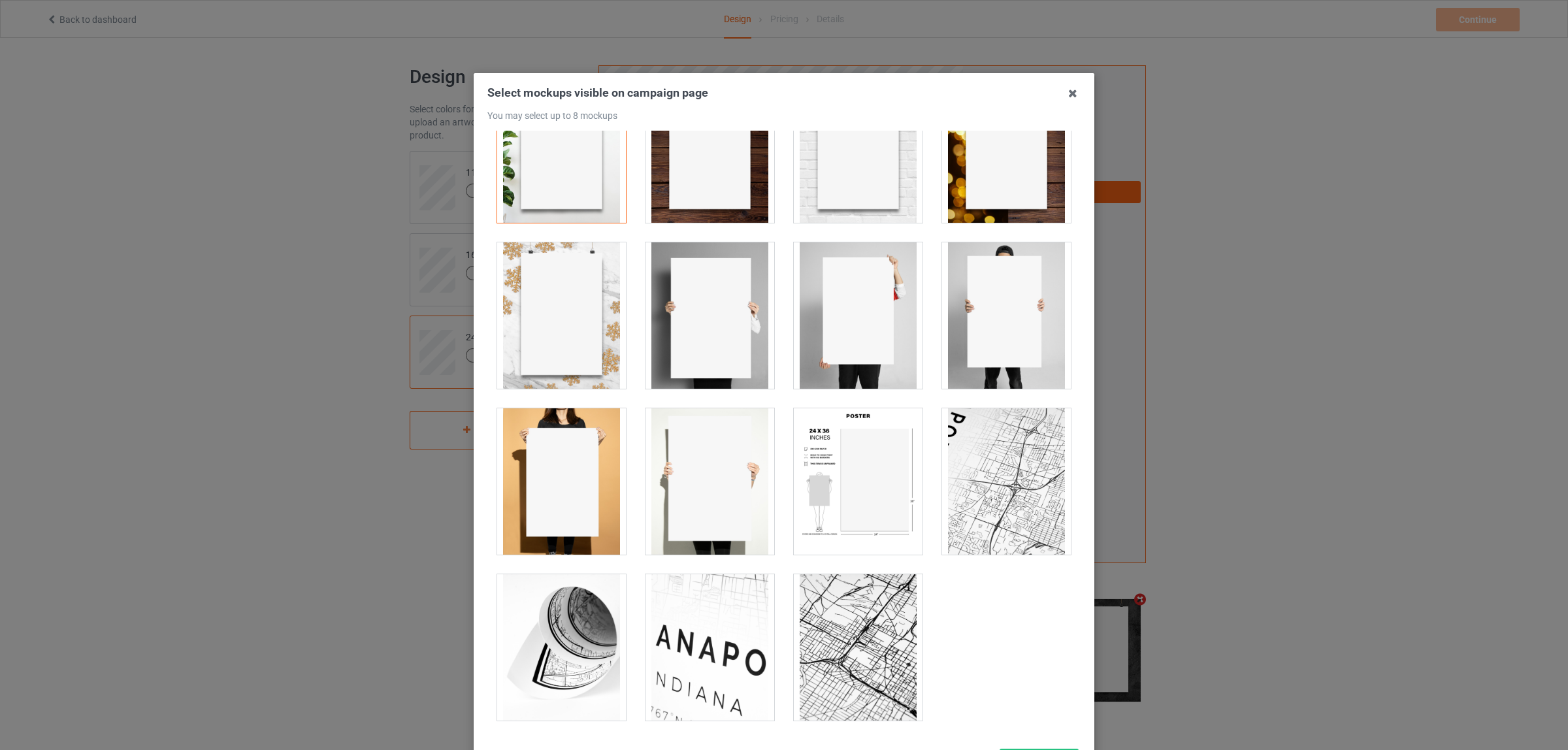
drag, startPoint x: 567, startPoint y: 470, endPoint x: 574, endPoint y: 466, distance: 8.1
click at [567, 469] on div at bounding box center [561, 481] width 129 height 146
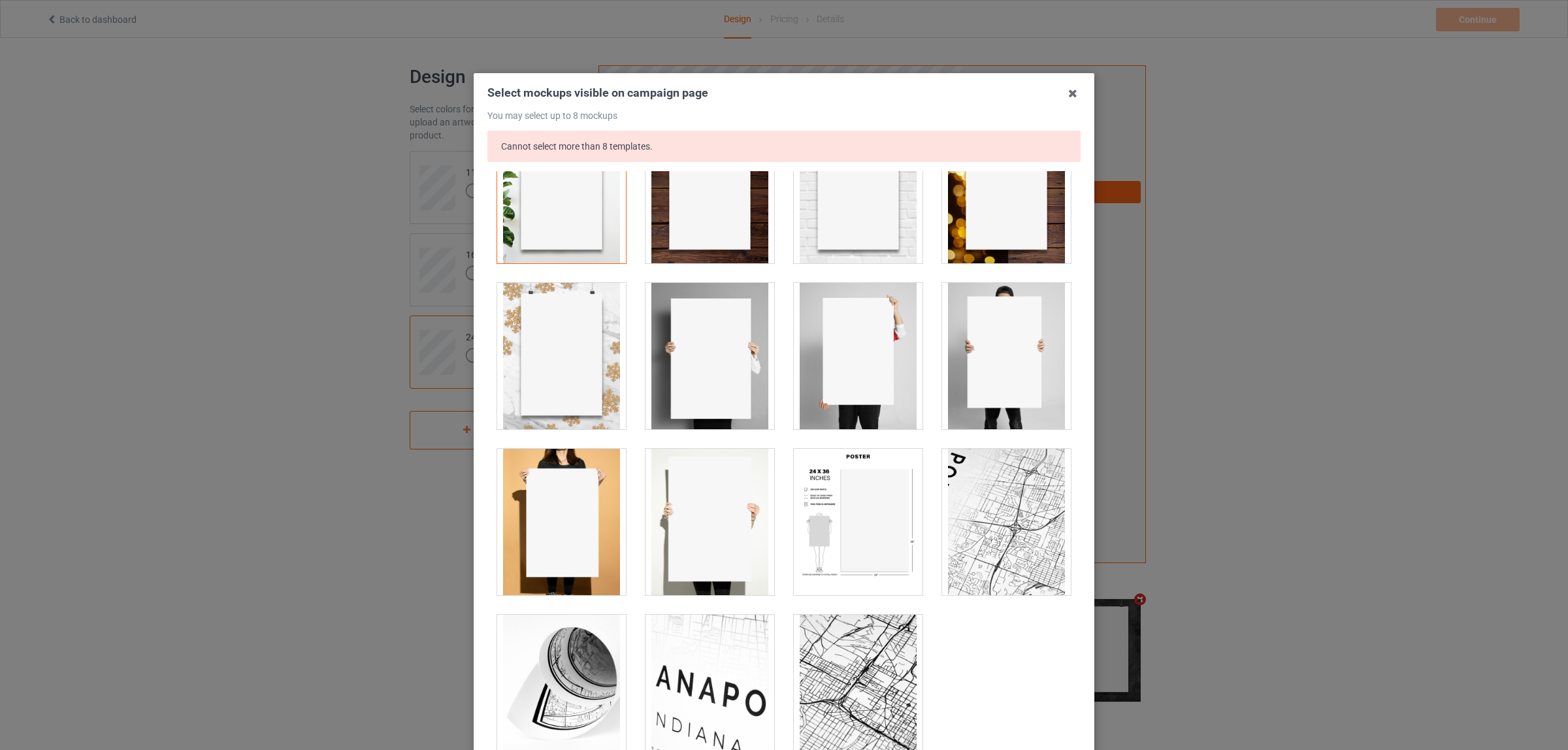
scroll to position [154, 0]
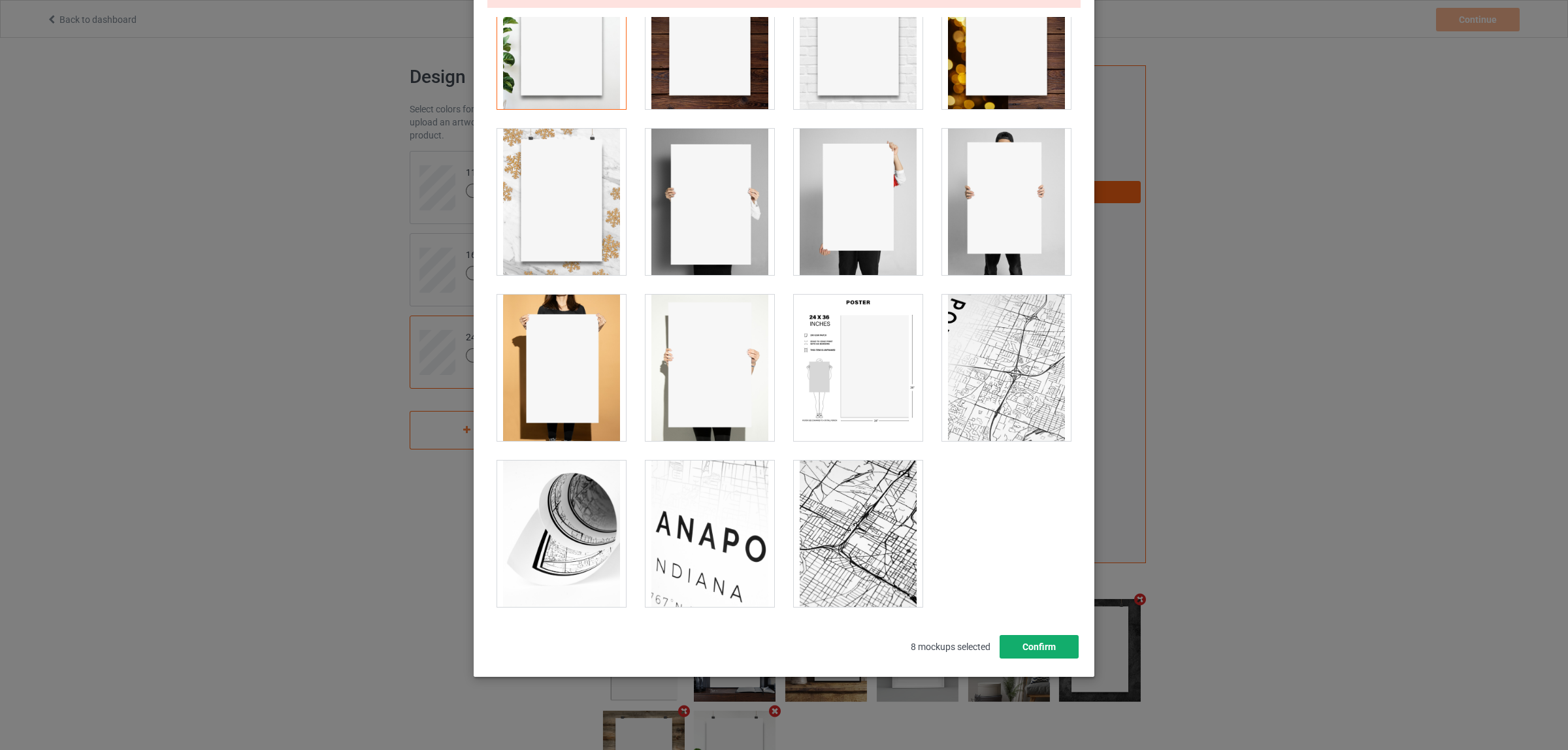
click at [1014, 651] on button "Confirm" at bounding box center [1039, 646] width 79 height 24
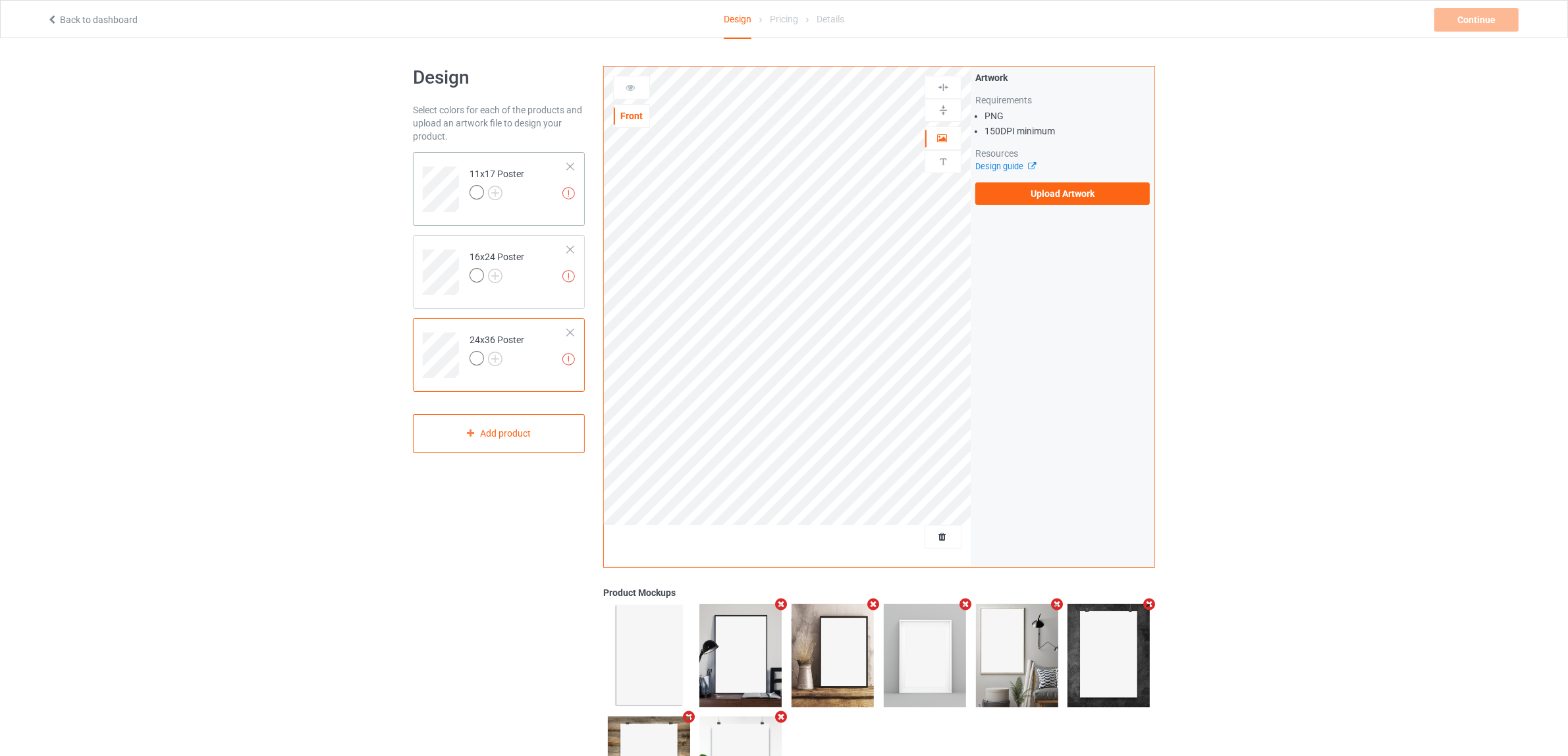
click at [518, 200] on div at bounding box center [497, 194] width 55 height 18
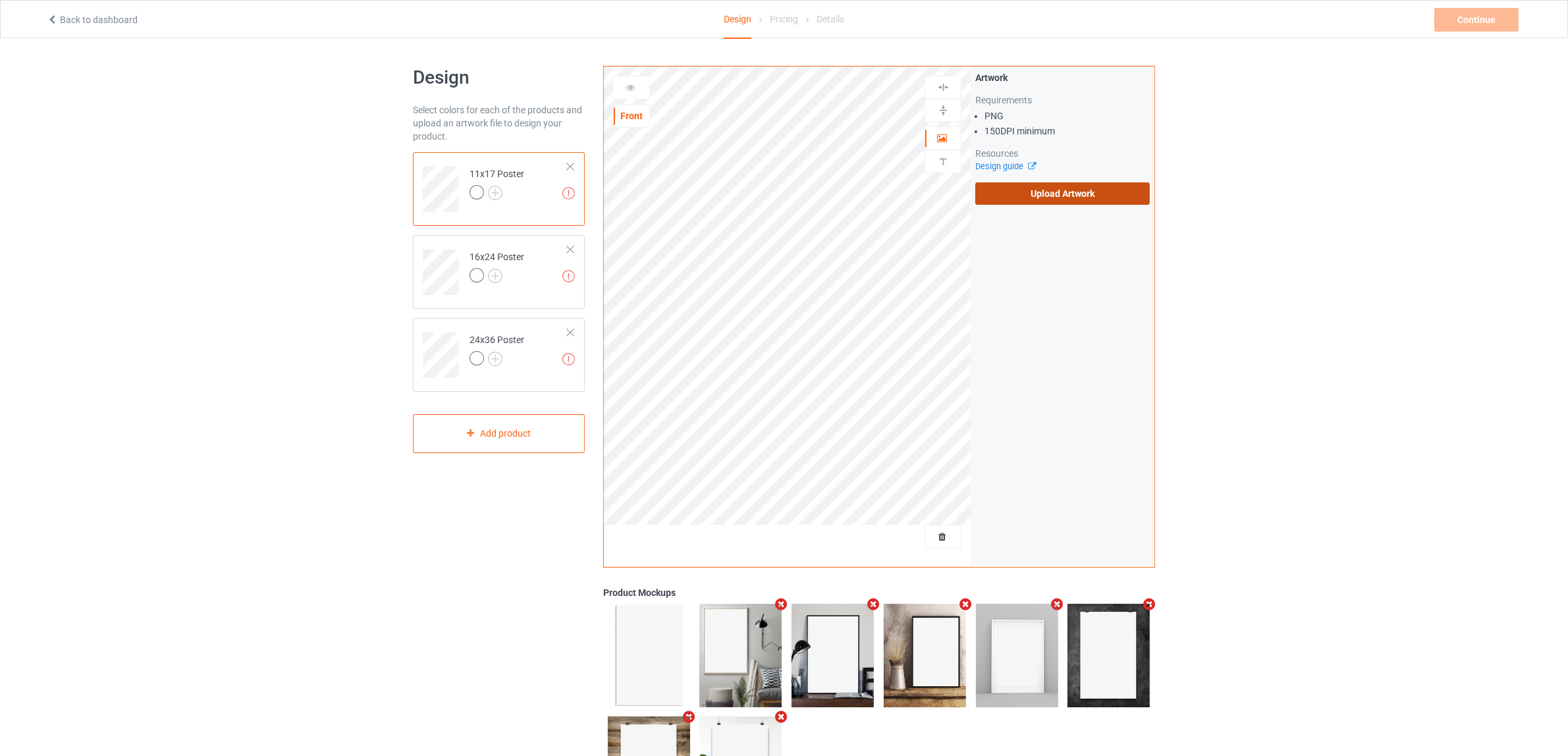
click at [1044, 200] on label "Upload Artwork" at bounding box center [1062, 193] width 175 height 22
click at [0, 0] on input "Upload Artwork" at bounding box center [0, 0] width 0 height 0
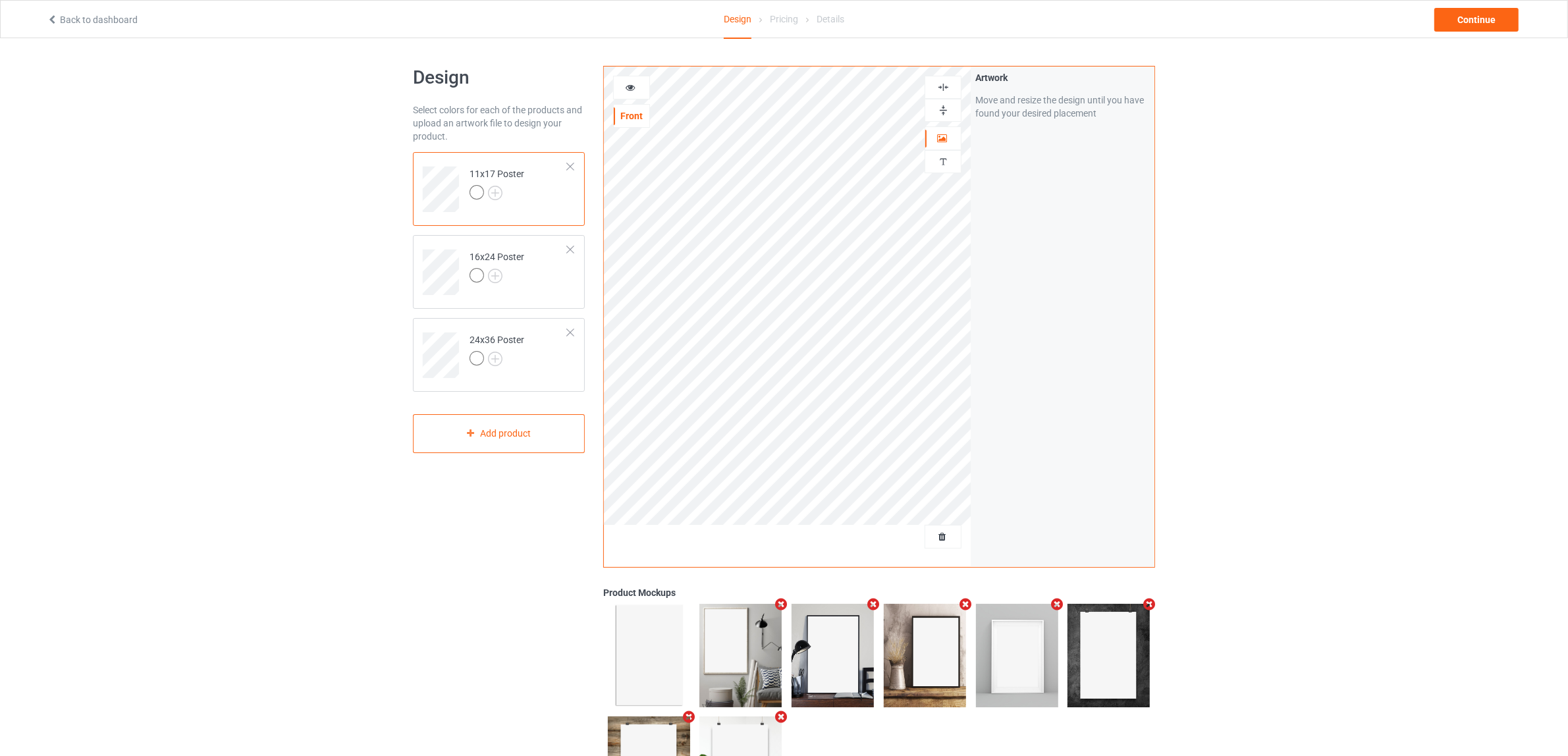
click at [937, 113] on img at bounding box center [944, 111] width 13 height 13
click at [940, 90] on img at bounding box center [944, 87] width 13 height 13
click at [525, 274] on td "16x24 Poster" at bounding box center [518, 268] width 113 height 55
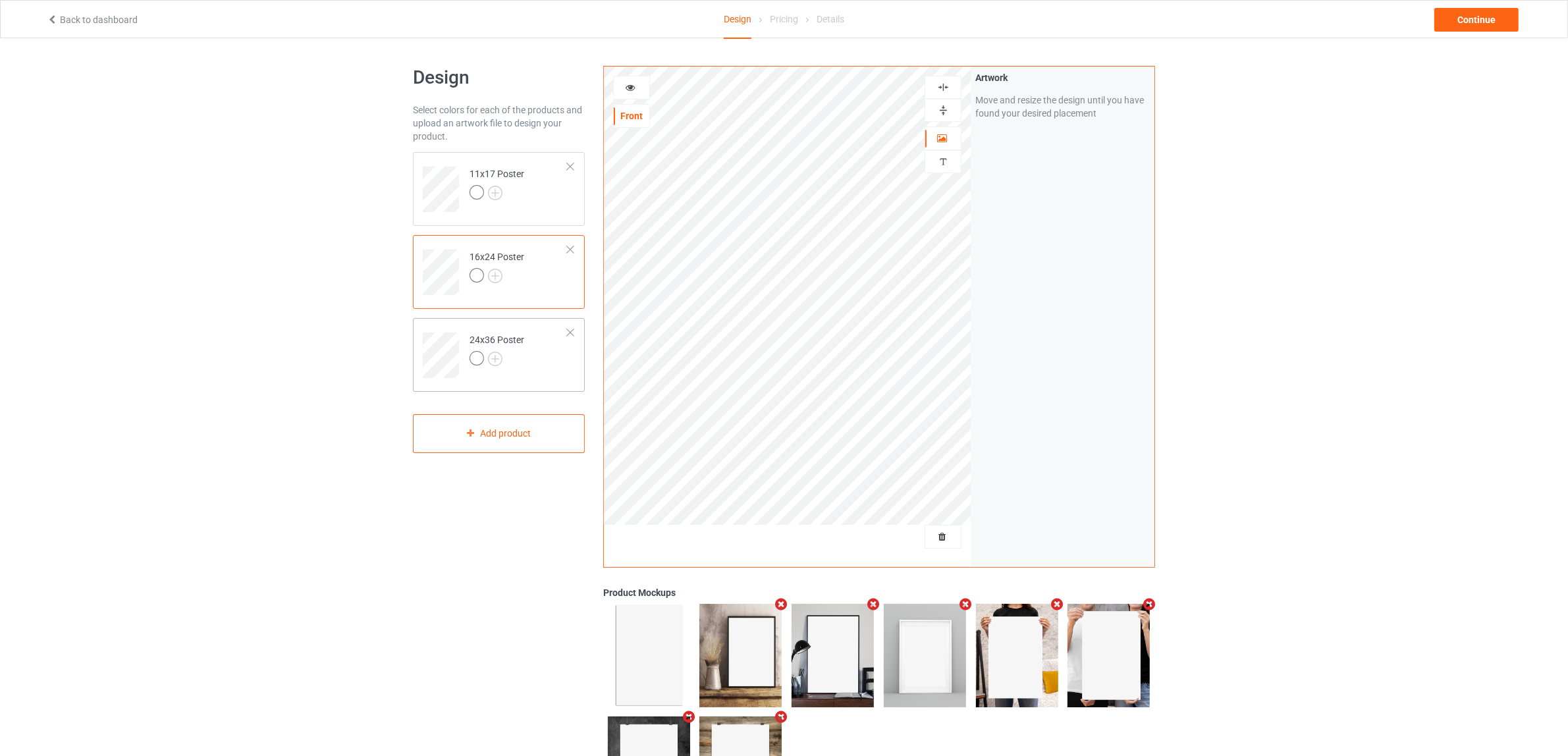
click at [528, 370] on td "24x36 Poster" at bounding box center [518, 351] width 113 height 55
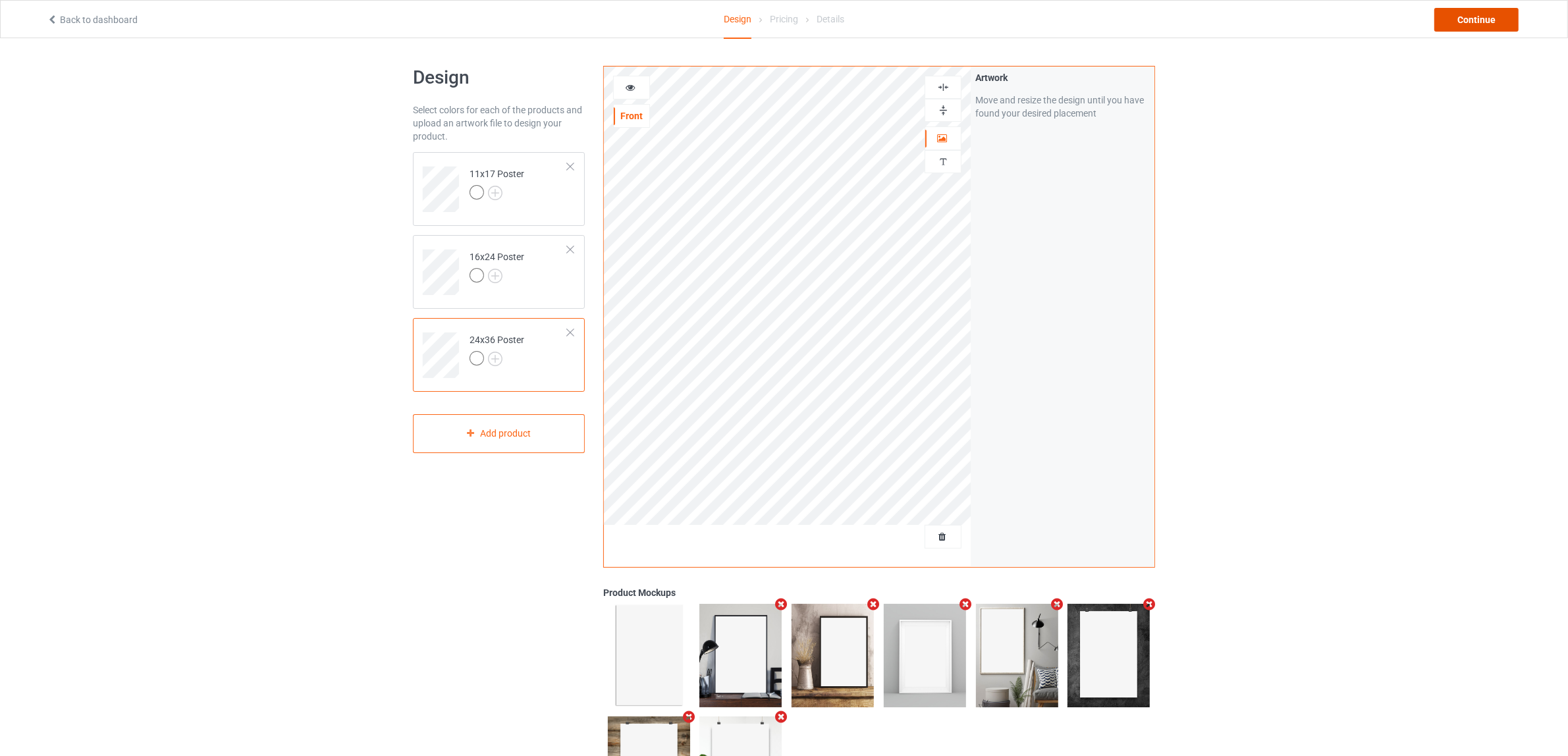
click at [1462, 21] on div "Continue" at bounding box center [1476, 20] width 84 height 24
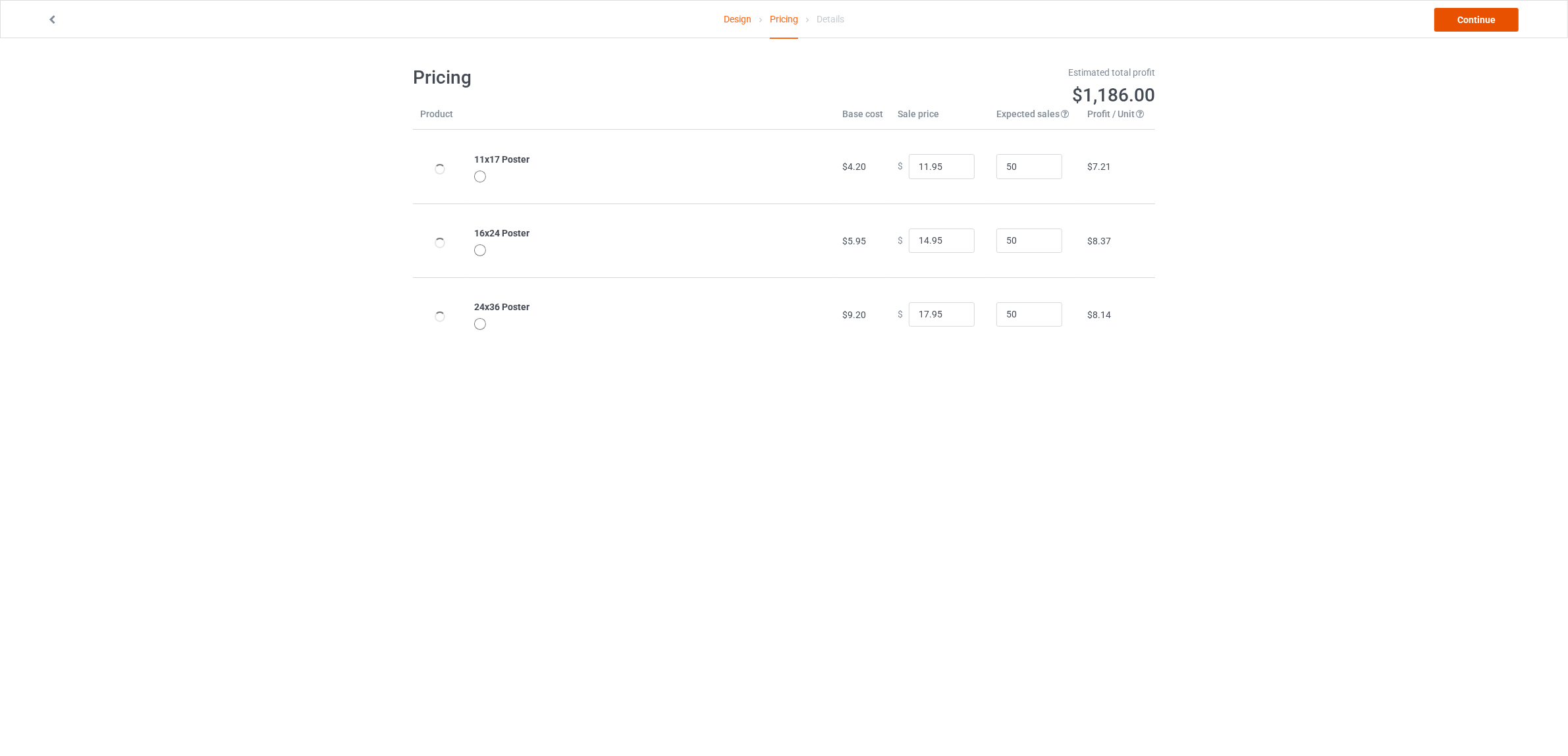
click at [1483, 16] on link "Continue" at bounding box center [1476, 20] width 84 height 24
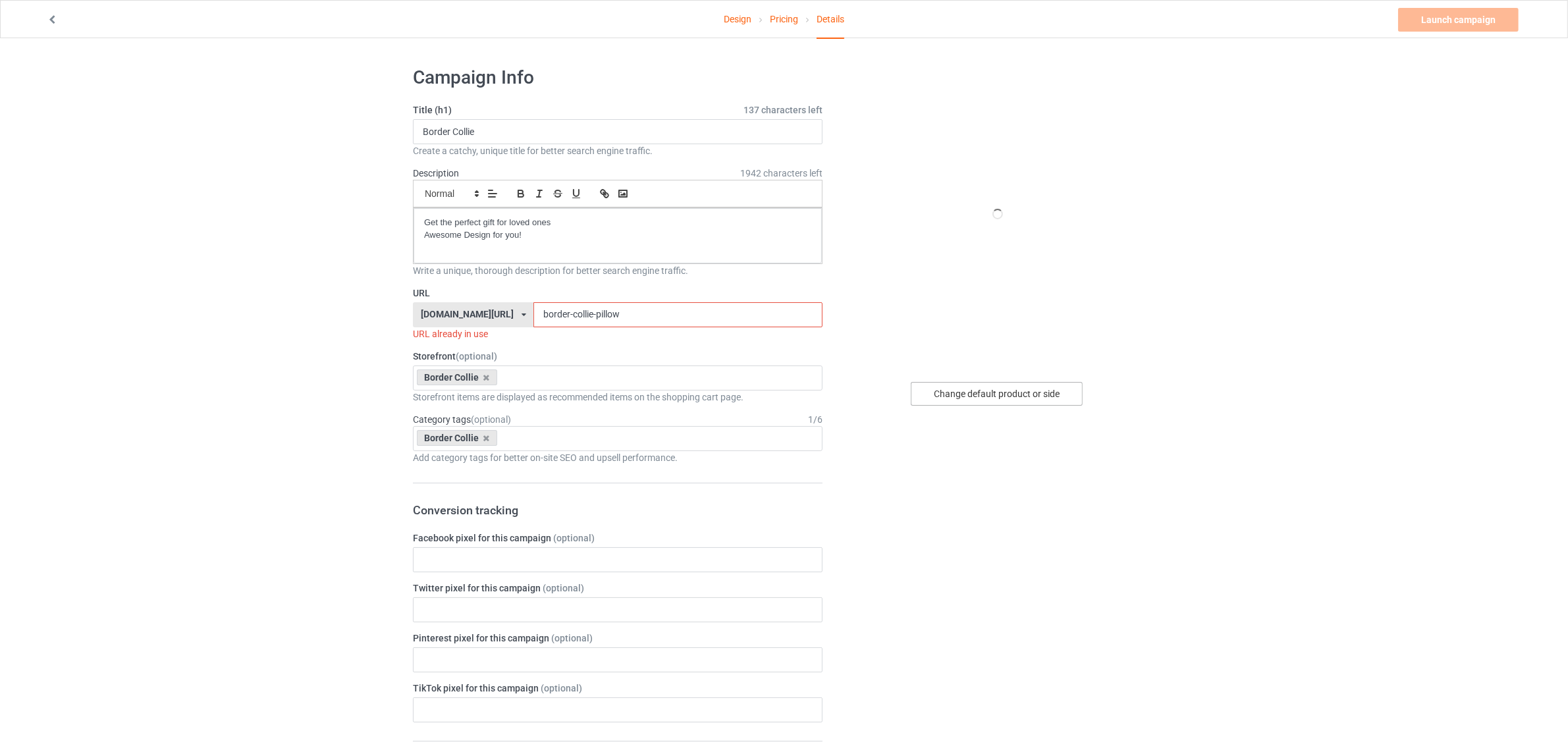
click at [998, 397] on div "Change default product or side" at bounding box center [997, 394] width 172 height 24
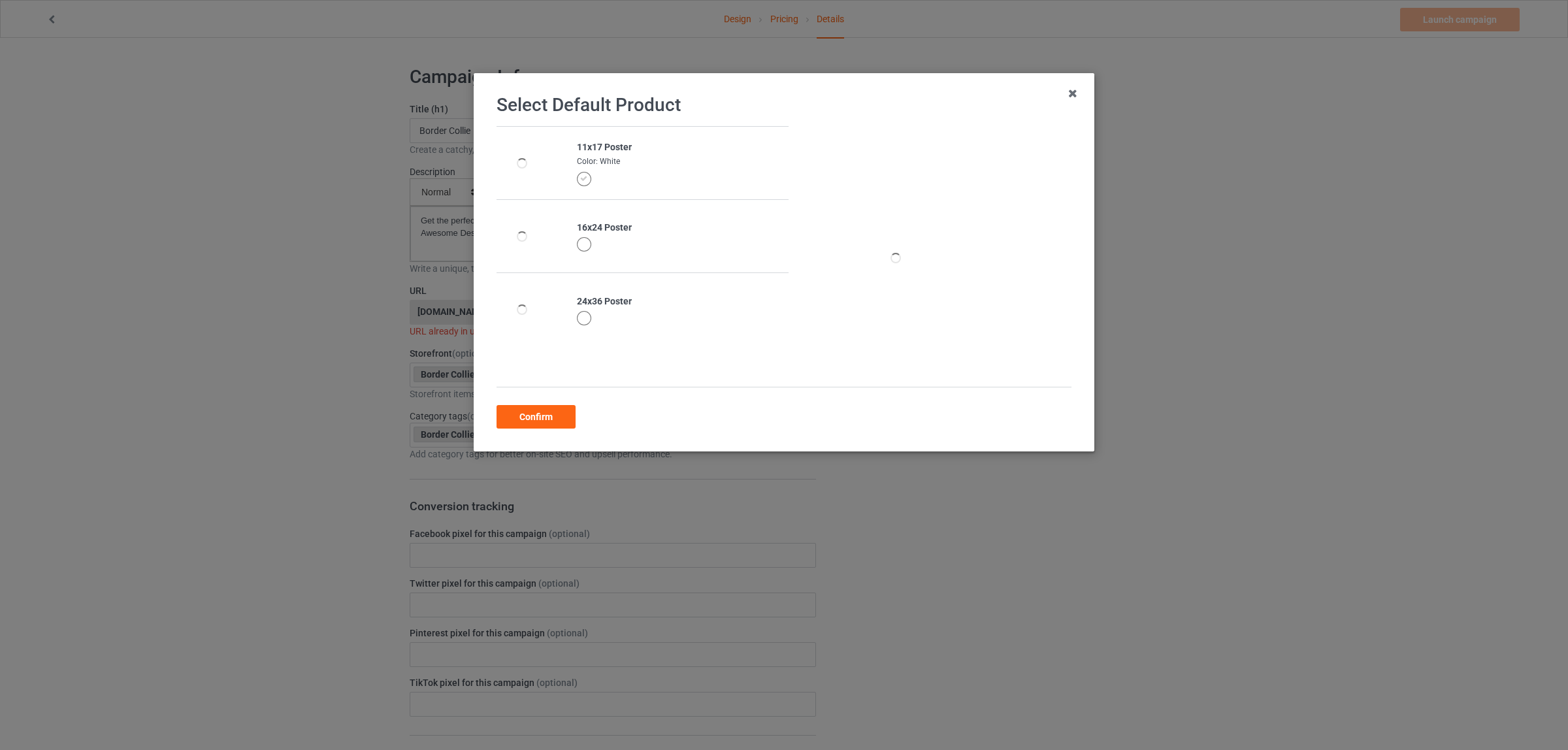
click at [578, 315] on div at bounding box center [584, 318] width 15 height 15
click at [534, 413] on div "Confirm" at bounding box center [536, 417] width 79 height 24
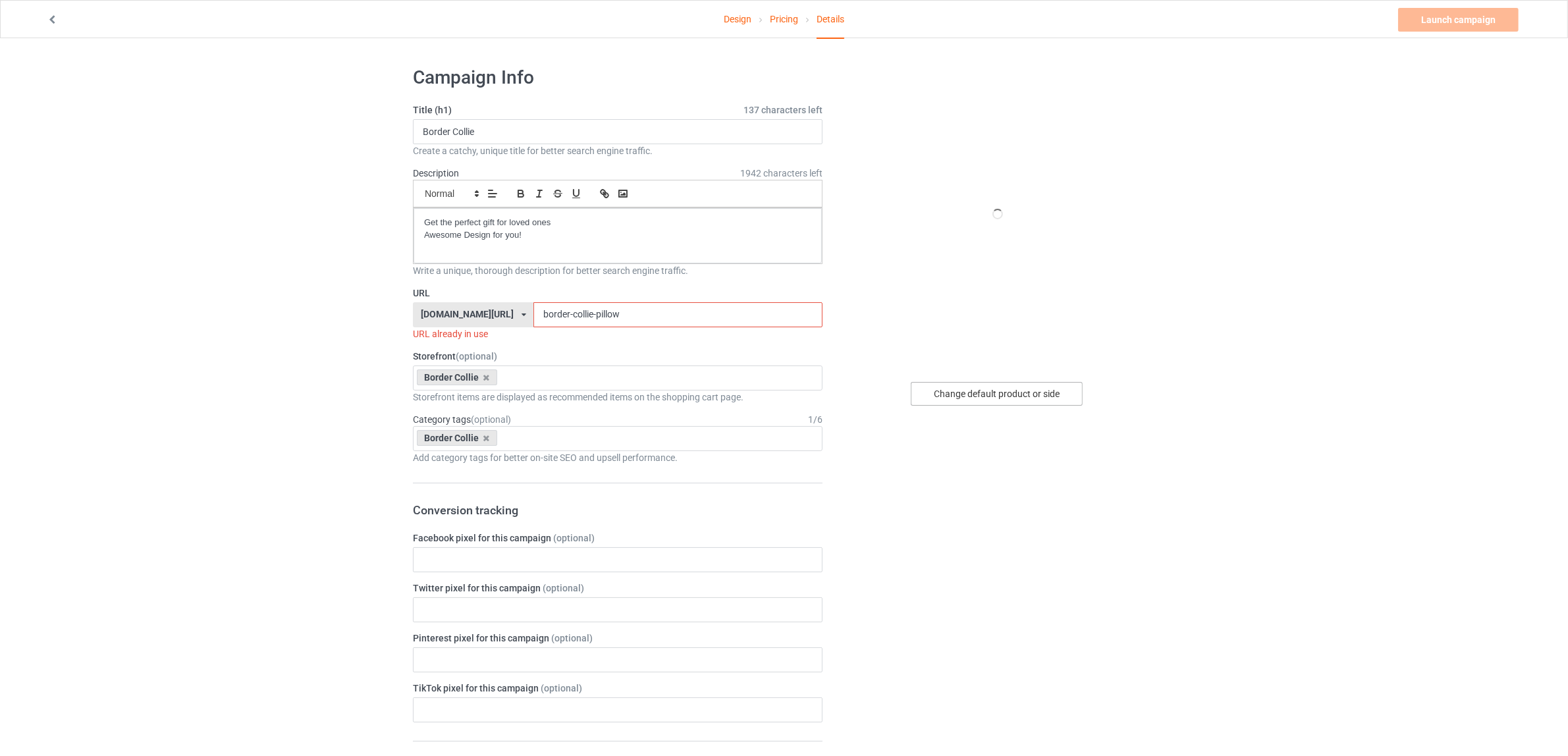
click at [960, 400] on div "Change default product or side" at bounding box center [997, 394] width 172 height 24
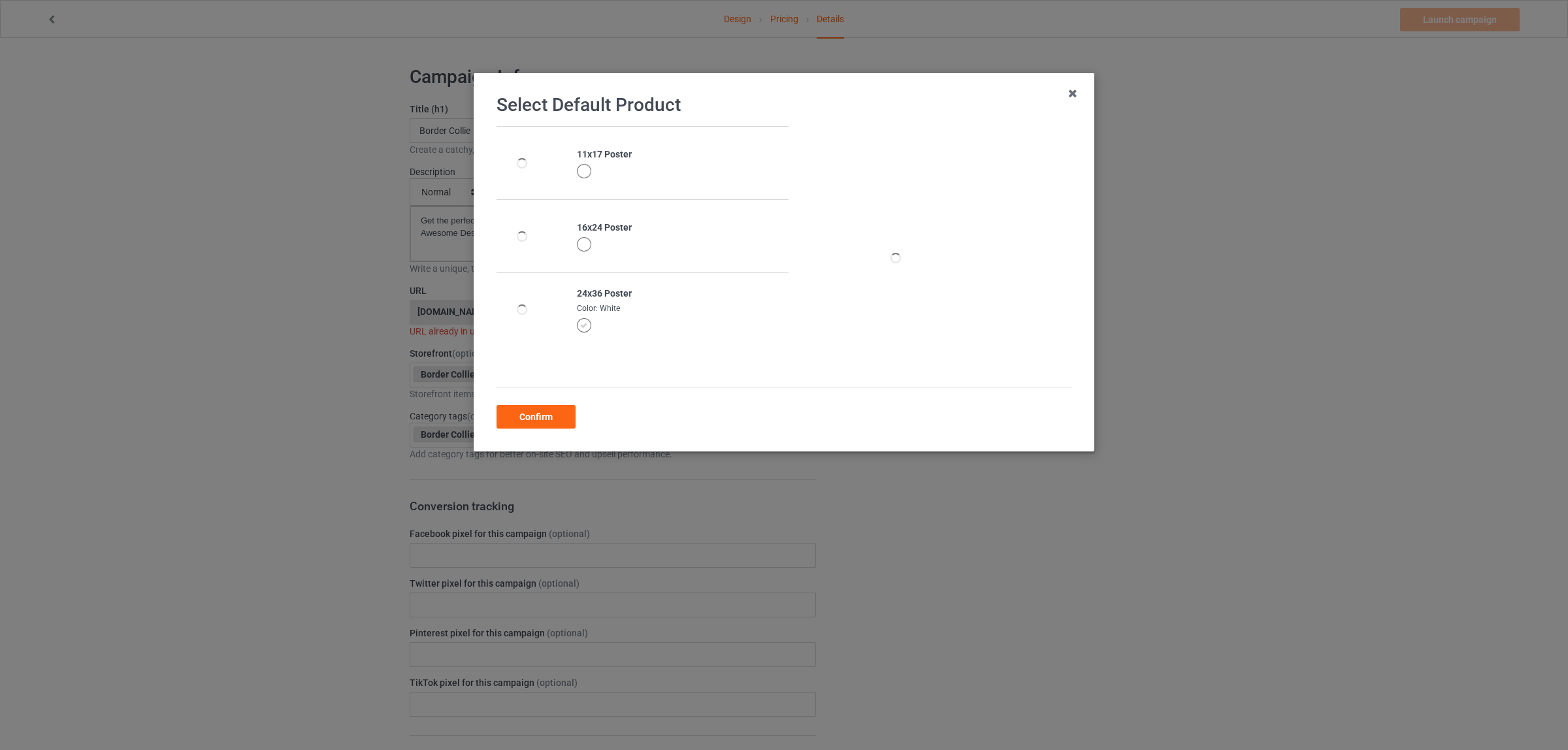
click at [616, 153] on div "11x17 Poster" at bounding box center [678, 154] width 204 height 13
copy div "Poster"
drag, startPoint x: 534, startPoint y: 416, endPoint x: 539, endPoint y: 406, distance: 11.2
click at [534, 416] on div "Confirm" at bounding box center [536, 417] width 79 height 24
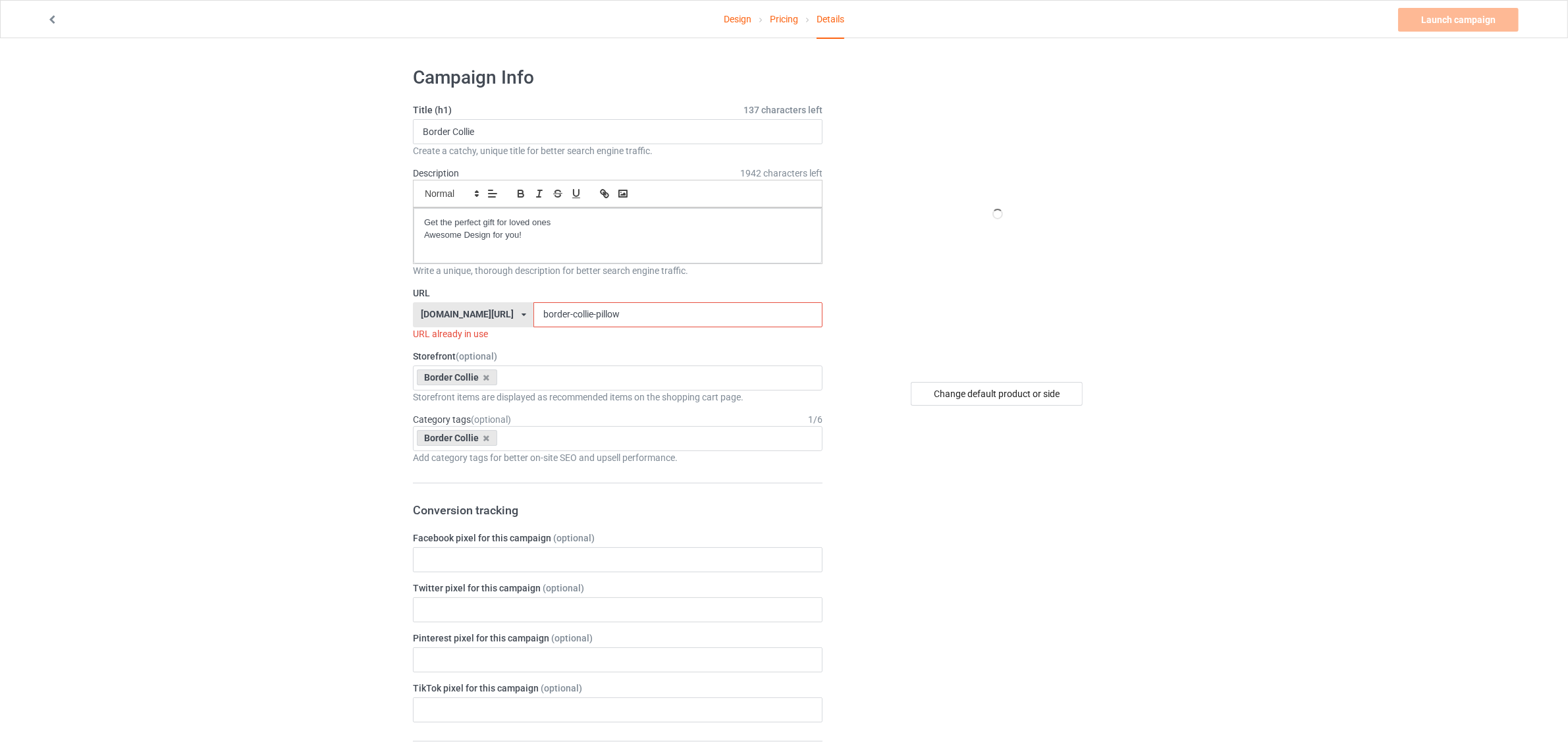
drag, startPoint x: 574, startPoint y: 311, endPoint x: 670, endPoint y: 320, distance: 96.4
click at [670, 320] on input "border-collie-pillow" at bounding box center [677, 314] width 288 height 25
paste input "Poster"
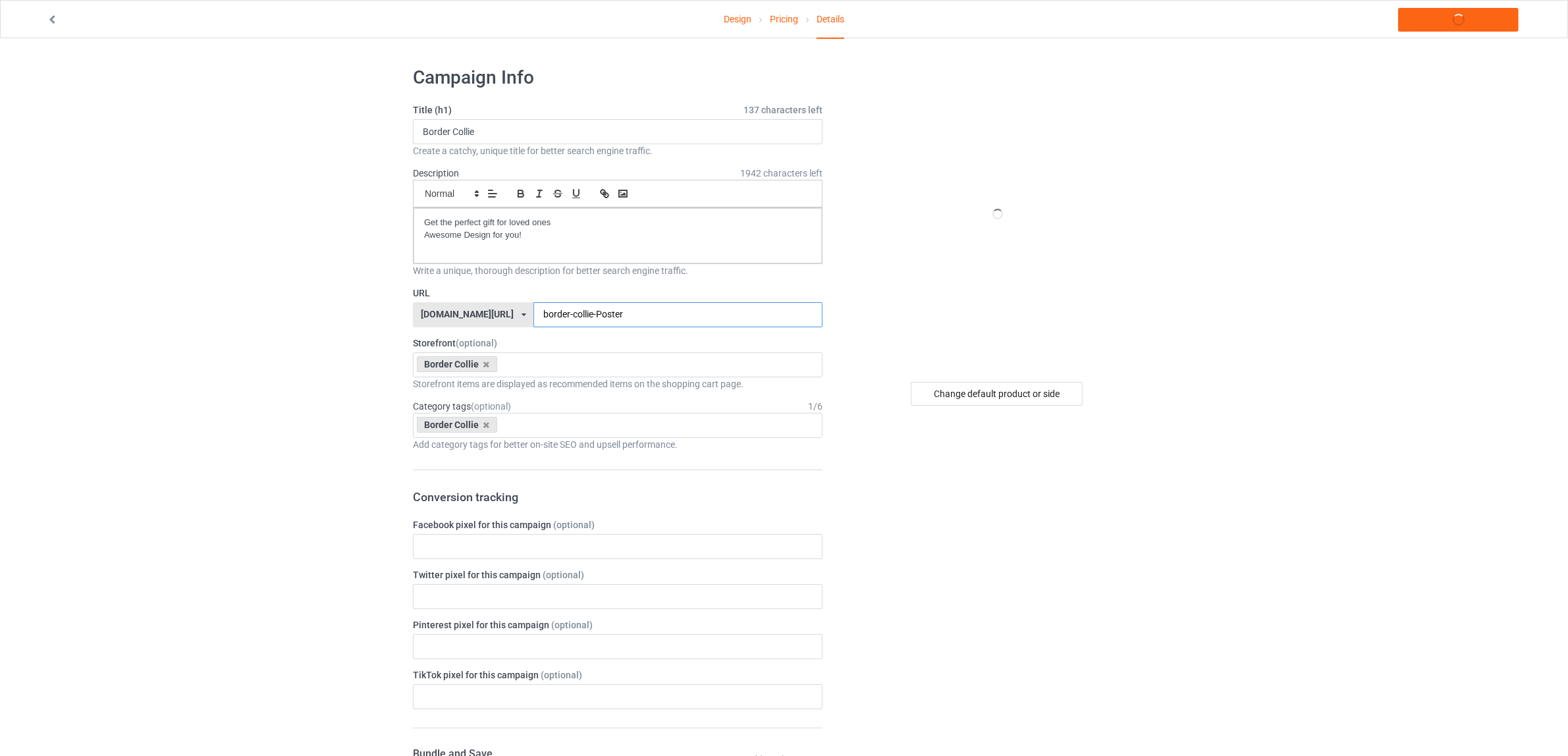
type input "border-collie-Poster"
click at [1044, 547] on div "Change default product or side" at bounding box center [998, 720] width 332 height 1328
click at [1442, 16] on link "Launch campaign" at bounding box center [1458, 20] width 121 height 24
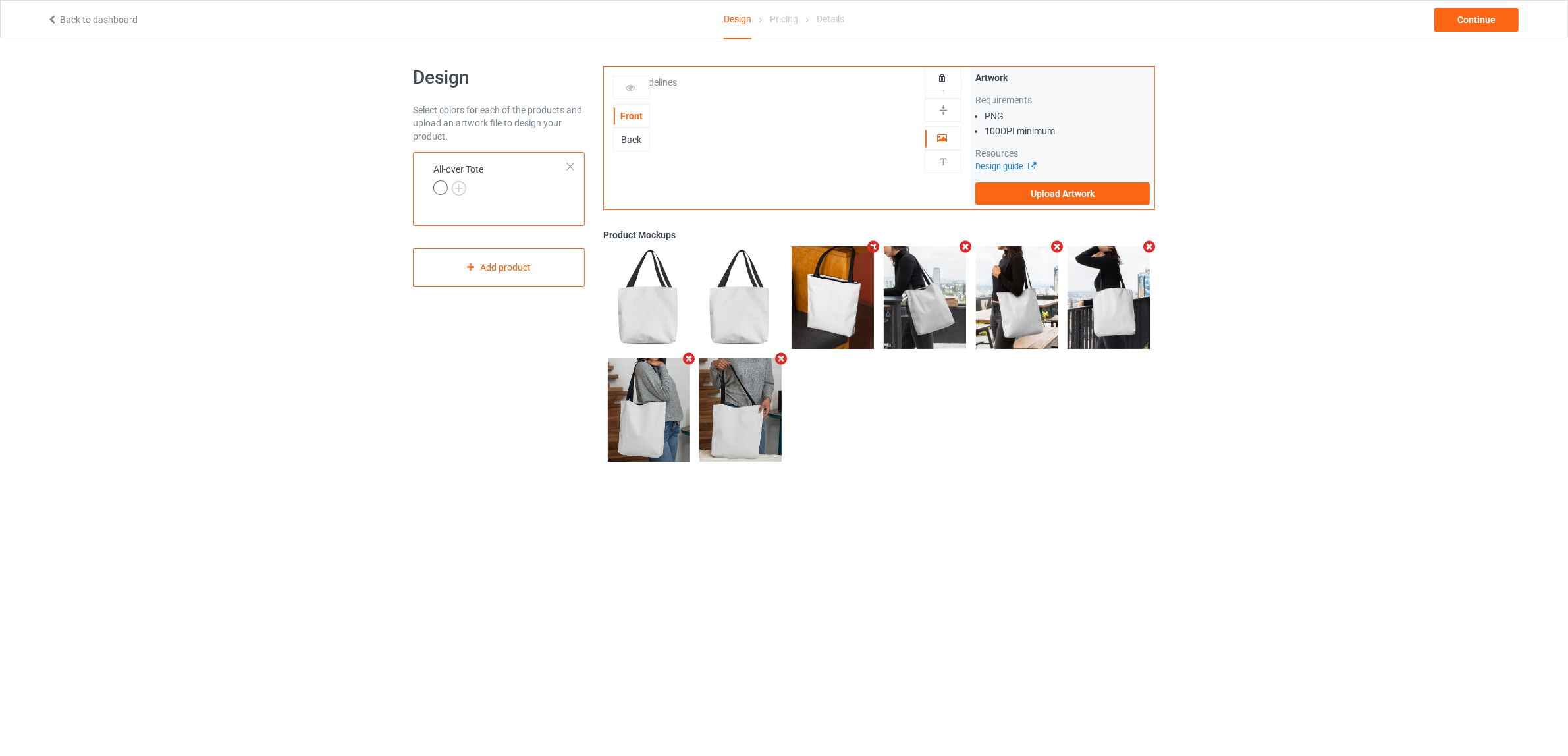
click at [570, 165] on div at bounding box center [570, 167] width 9 height 9
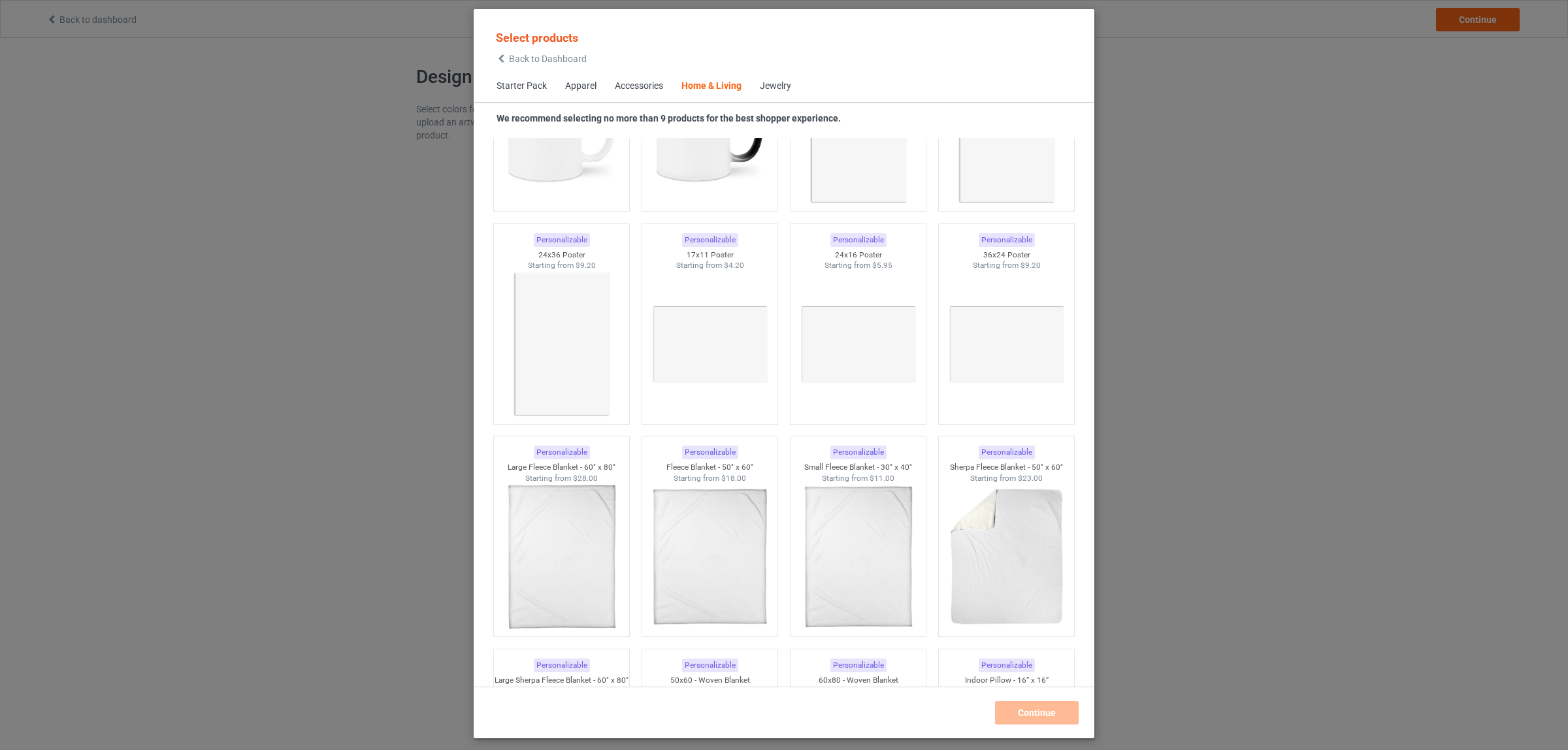
scroll to position [6042, 0]
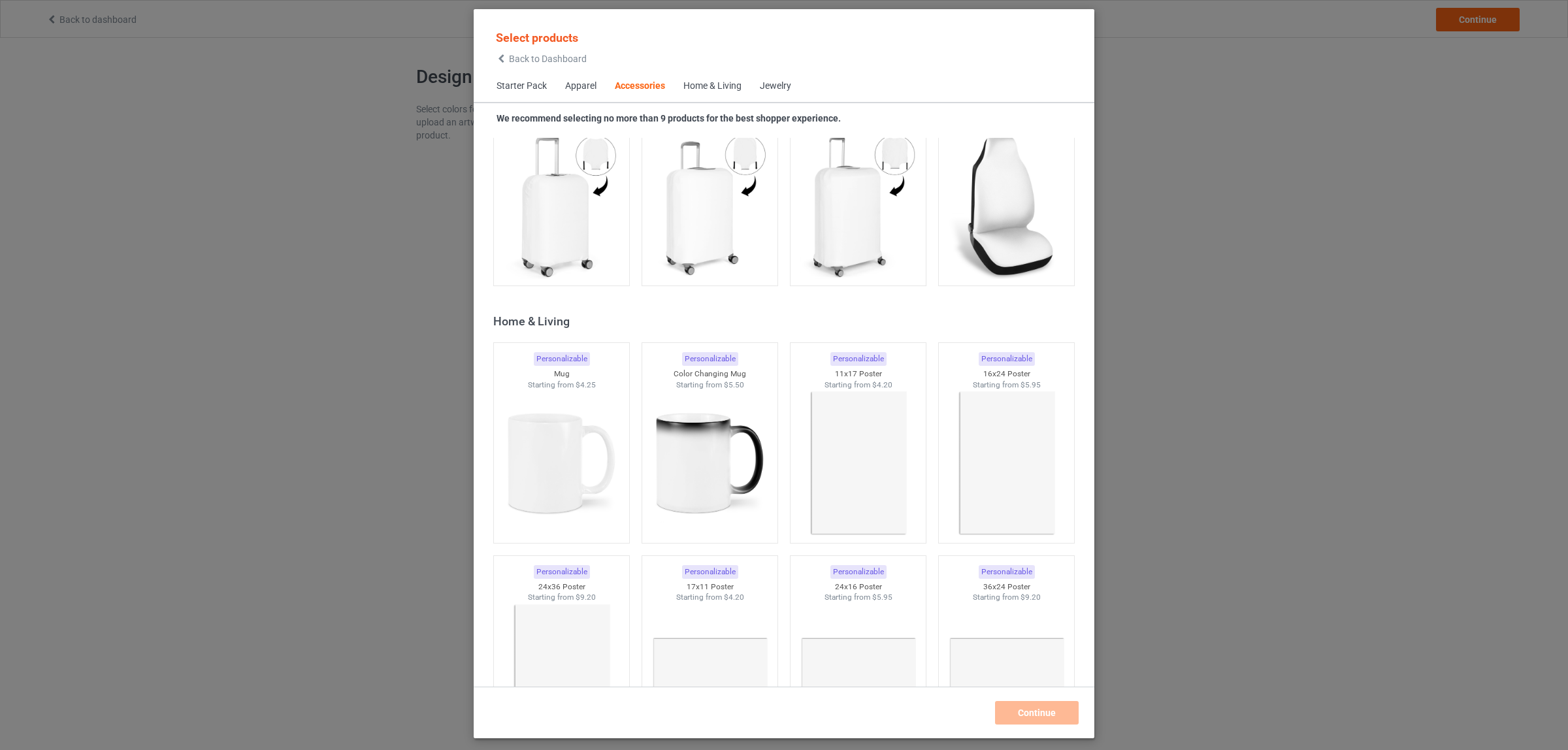
scroll to position [5471, 0]
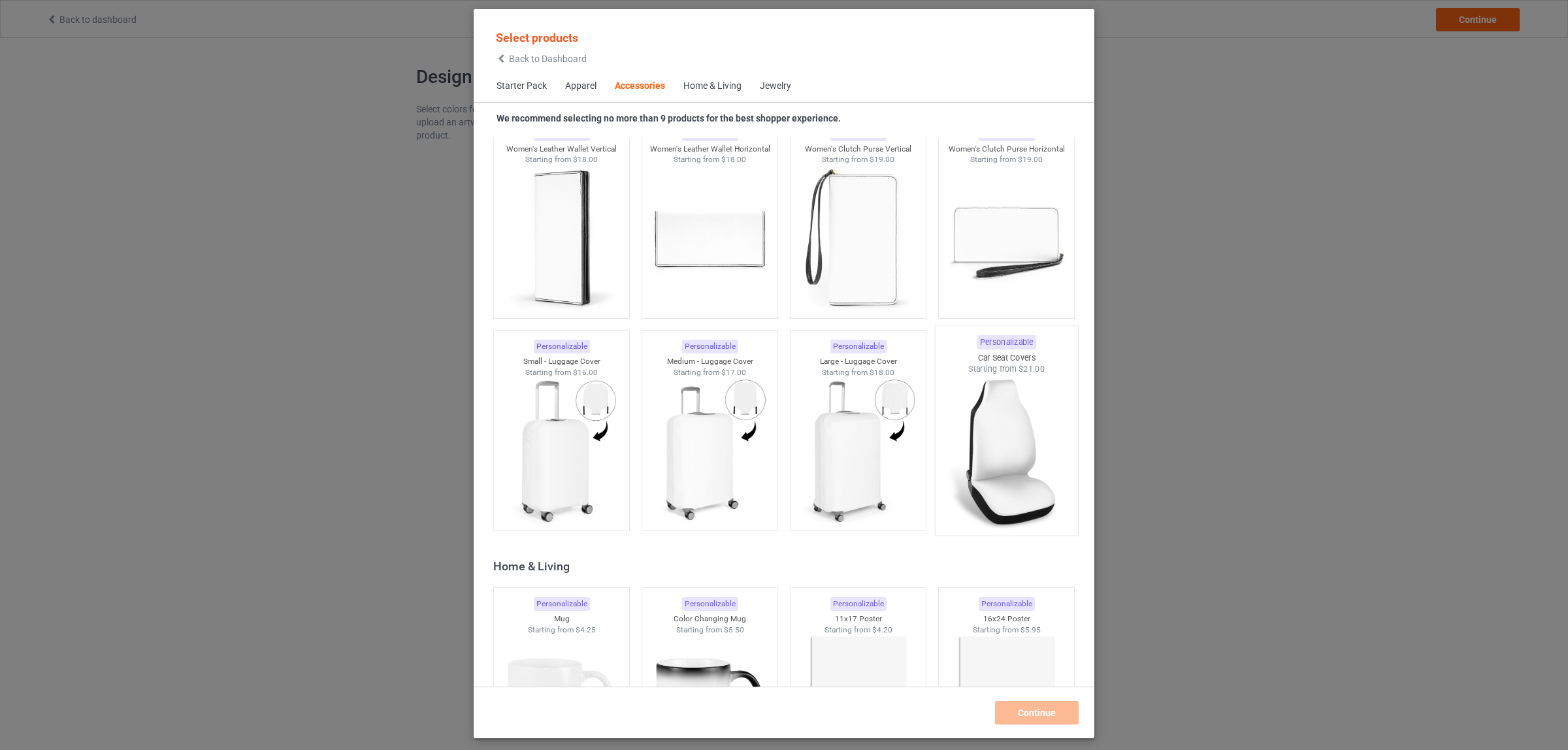
click at [987, 425] on img at bounding box center [1005, 451] width 123 height 153
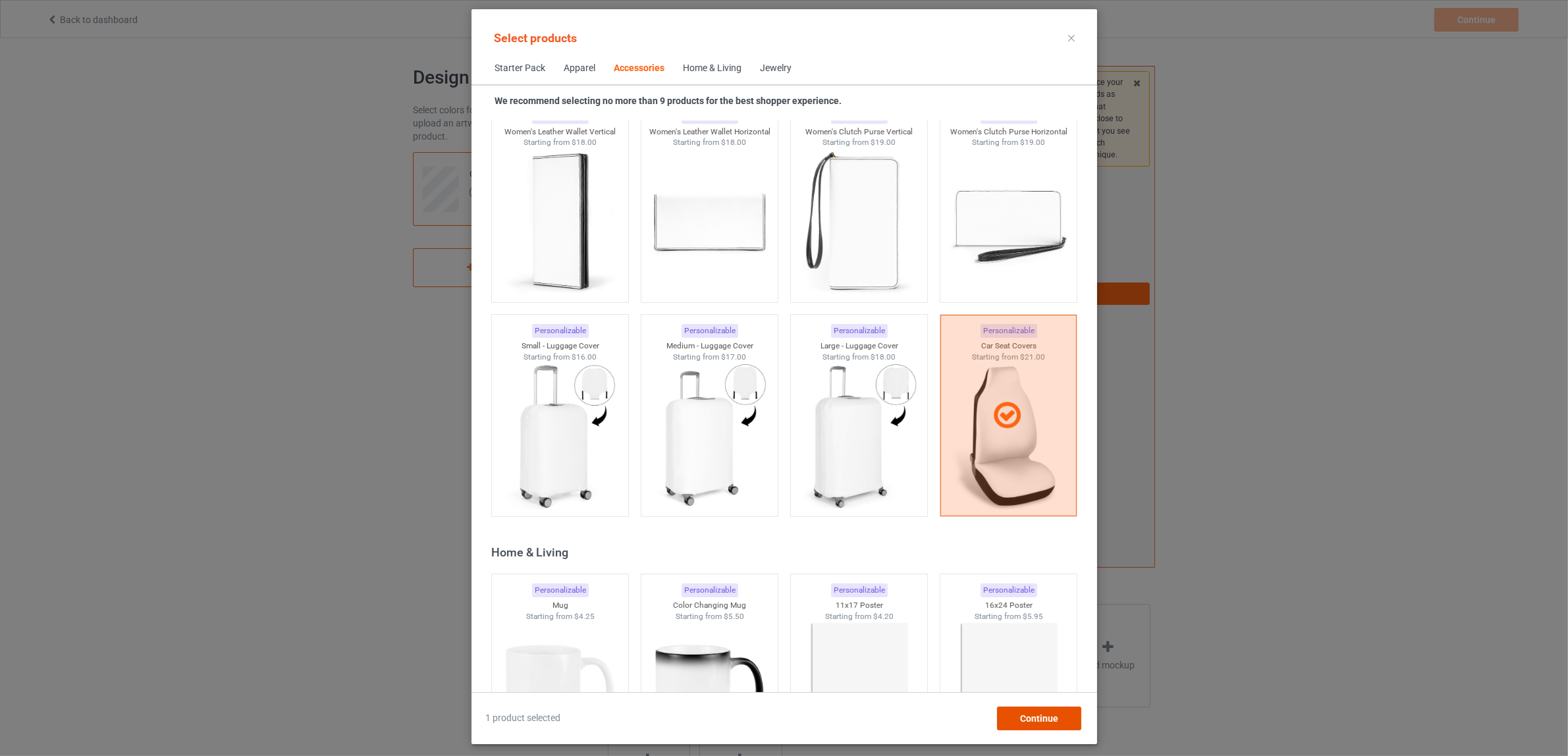
click at [1033, 719] on span "Continue" at bounding box center [1039, 718] width 38 height 11
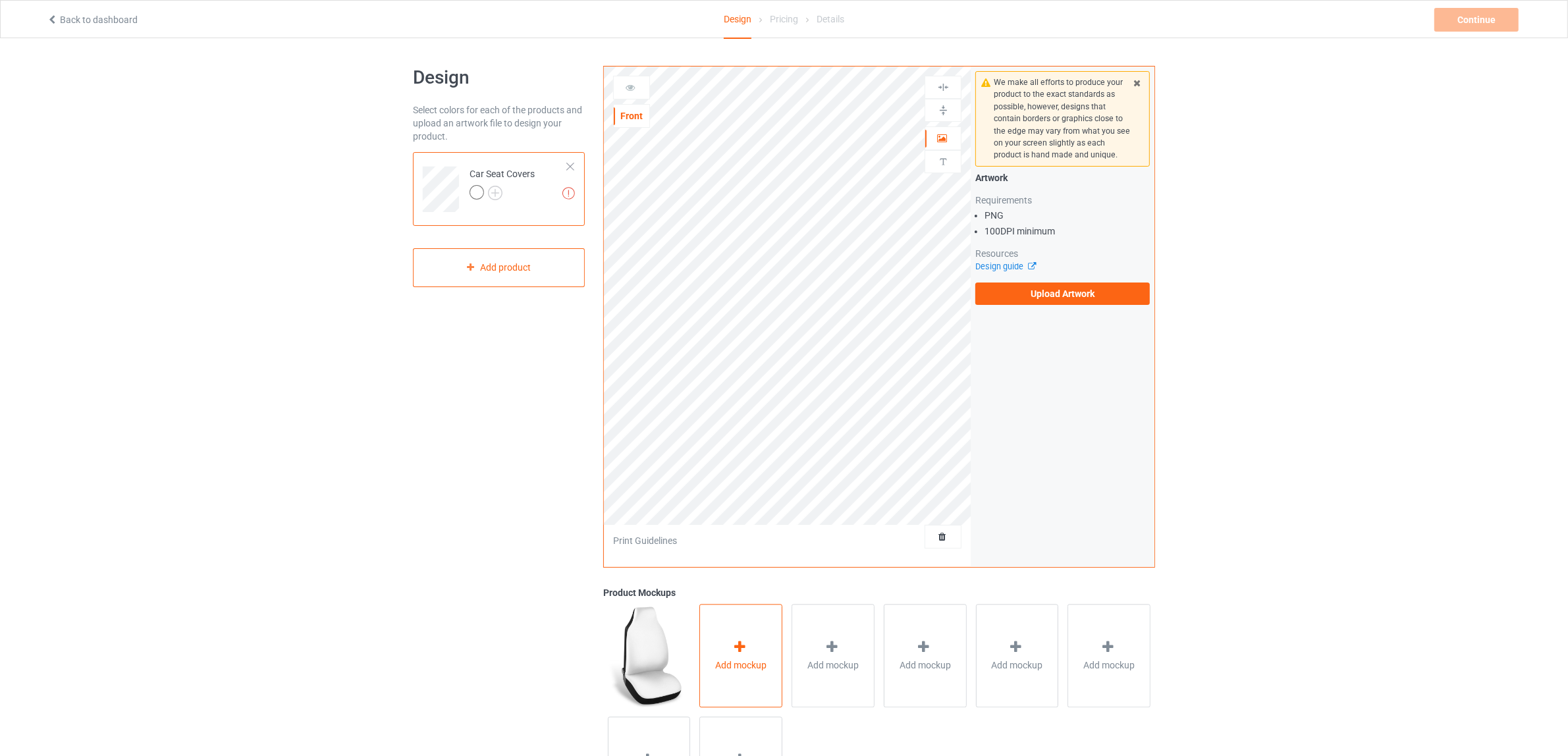
click at [736, 643] on icon at bounding box center [740, 646] width 16 height 14
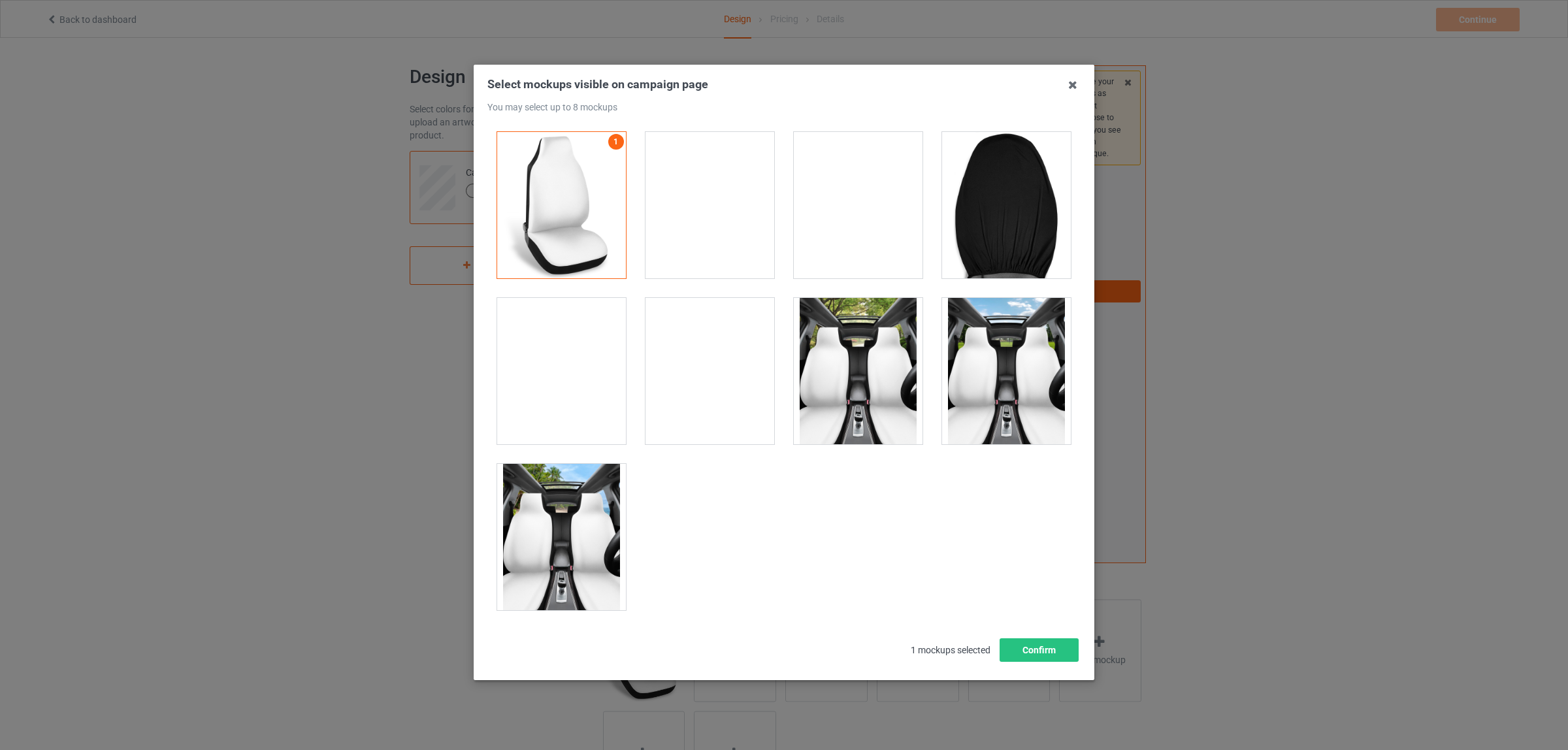
scroll to position [11, 0]
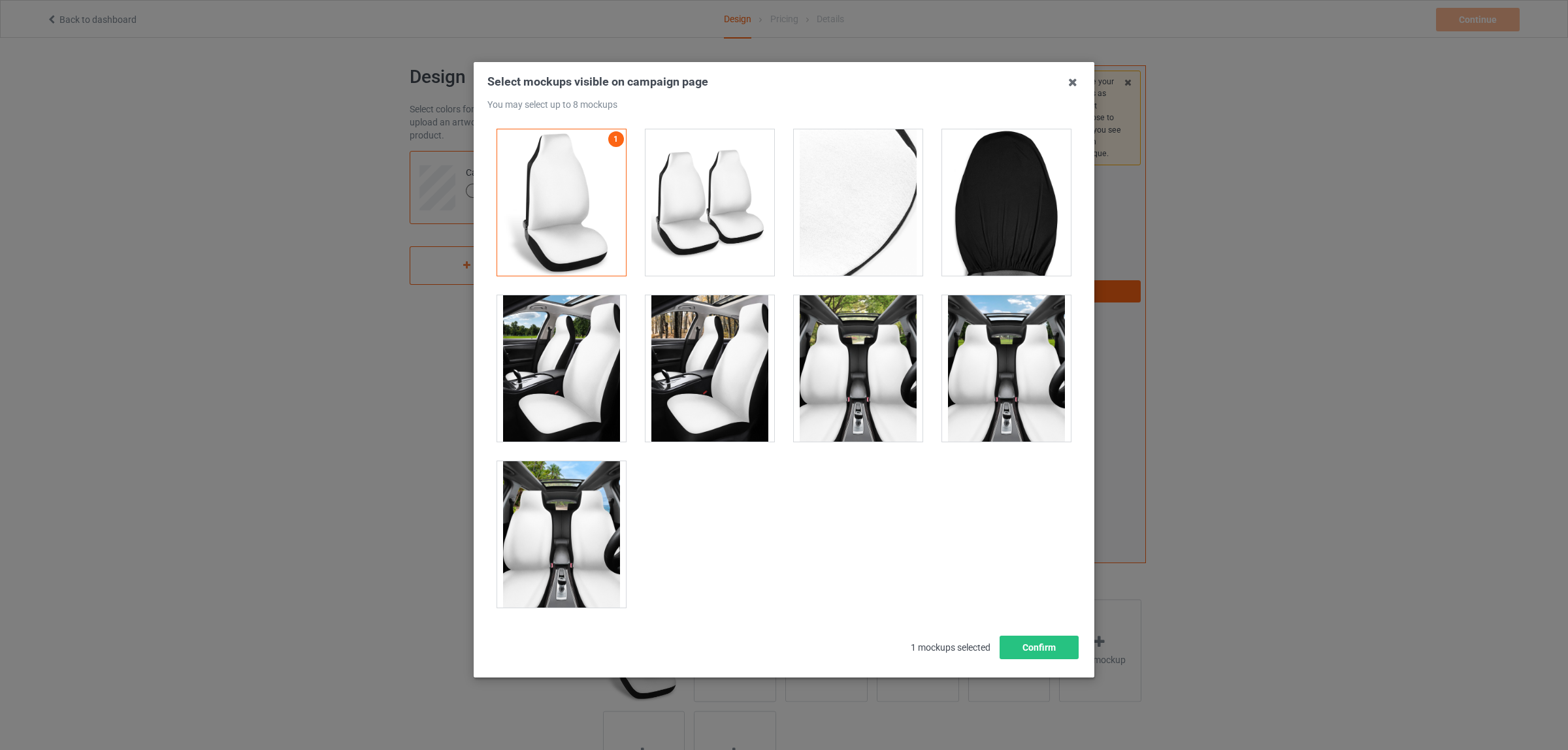
click at [697, 225] on div at bounding box center [710, 202] width 129 height 146
click at [728, 211] on div at bounding box center [710, 202] width 129 height 146
click at [848, 392] on div at bounding box center [858, 368] width 129 height 146
click at [990, 385] on div at bounding box center [1006, 368] width 129 height 146
click at [526, 529] on div at bounding box center [561, 534] width 129 height 146
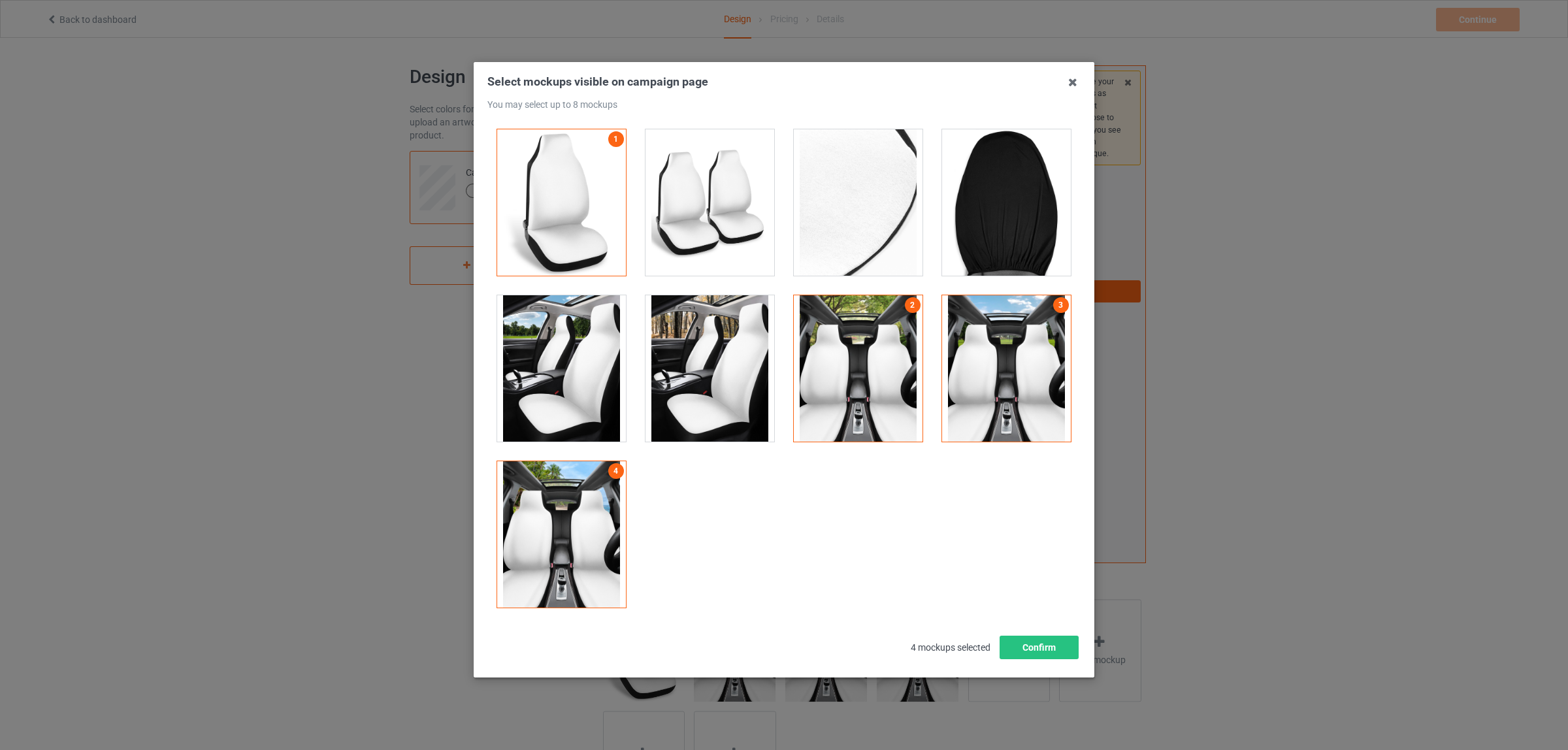
click at [985, 239] on div at bounding box center [1006, 202] width 129 height 146
click at [1006, 211] on div at bounding box center [1006, 202] width 129 height 146
click at [567, 373] on div at bounding box center [561, 368] width 129 height 146
click at [979, 214] on div at bounding box center [1006, 202] width 129 height 146
click at [865, 197] on div at bounding box center [858, 202] width 129 height 146
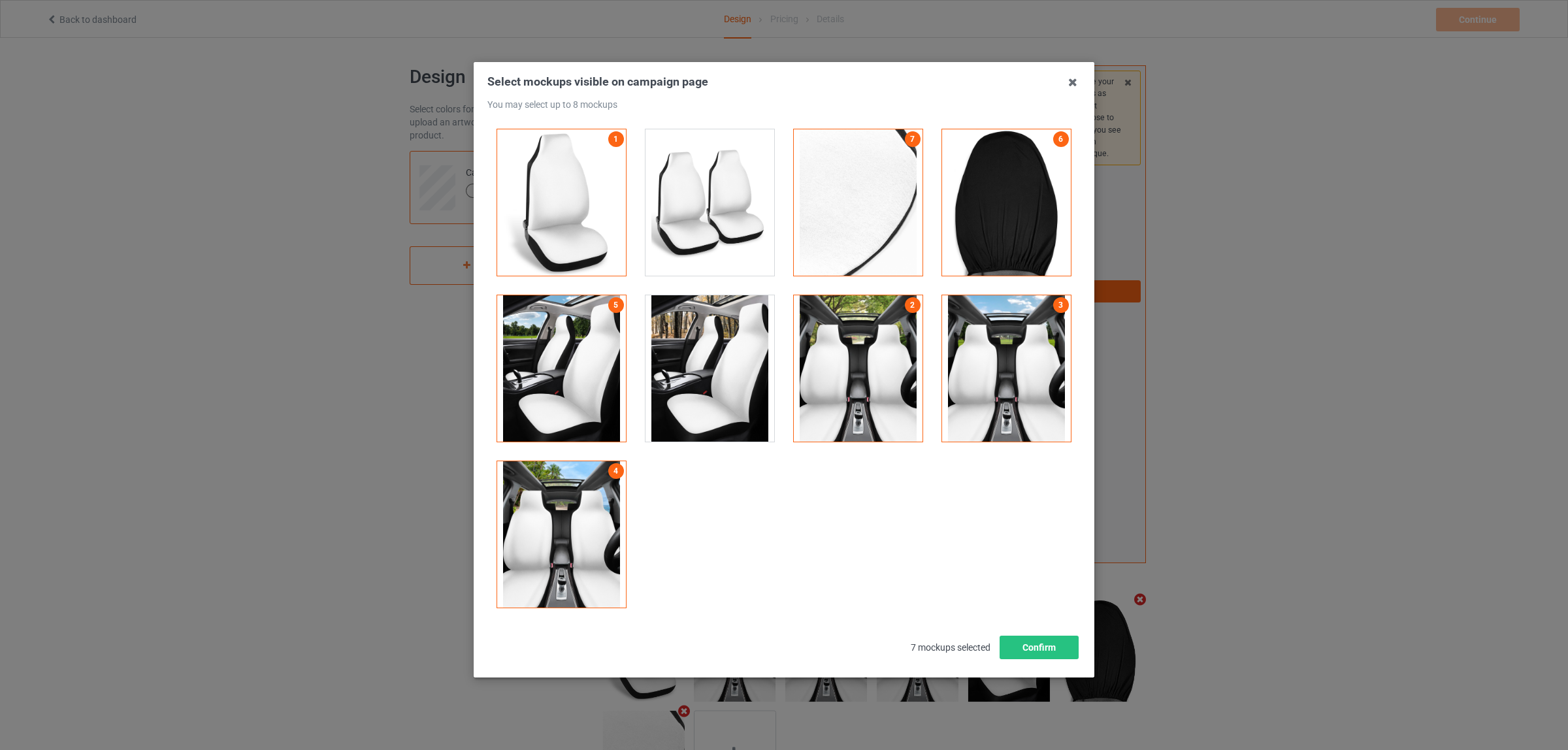
click at [709, 362] on div at bounding box center [710, 368] width 129 height 146
click at [1027, 646] on button "Confirm" at bounding box center [1039, 647] width 79 height 24
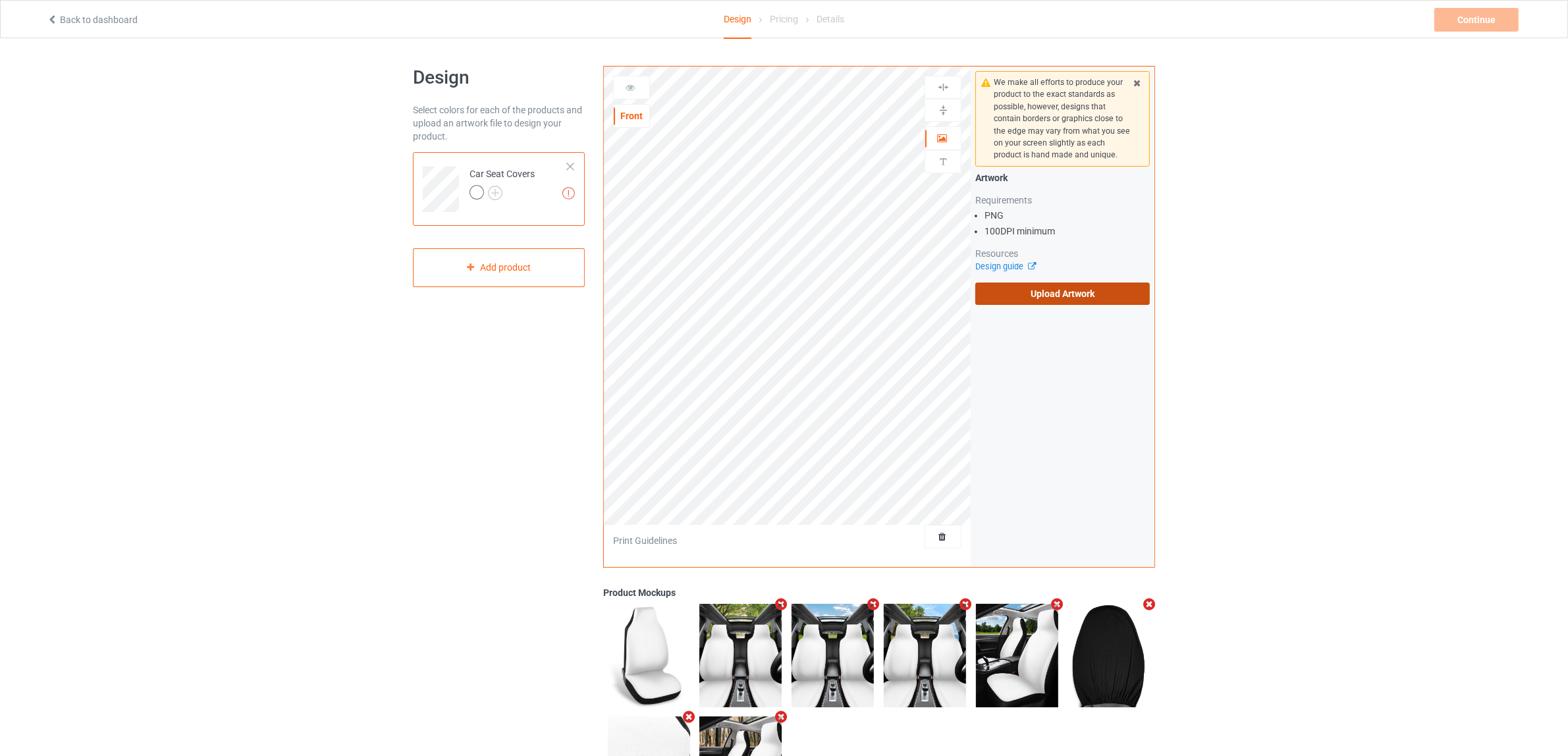
click at [1044, 284] on label "Upload Artwork" at bounding box center [1062, 294] width 175 height 22
click at [0, 0] on input "Upload Artwork" at bounding box center [0, 0] width 0 height 0
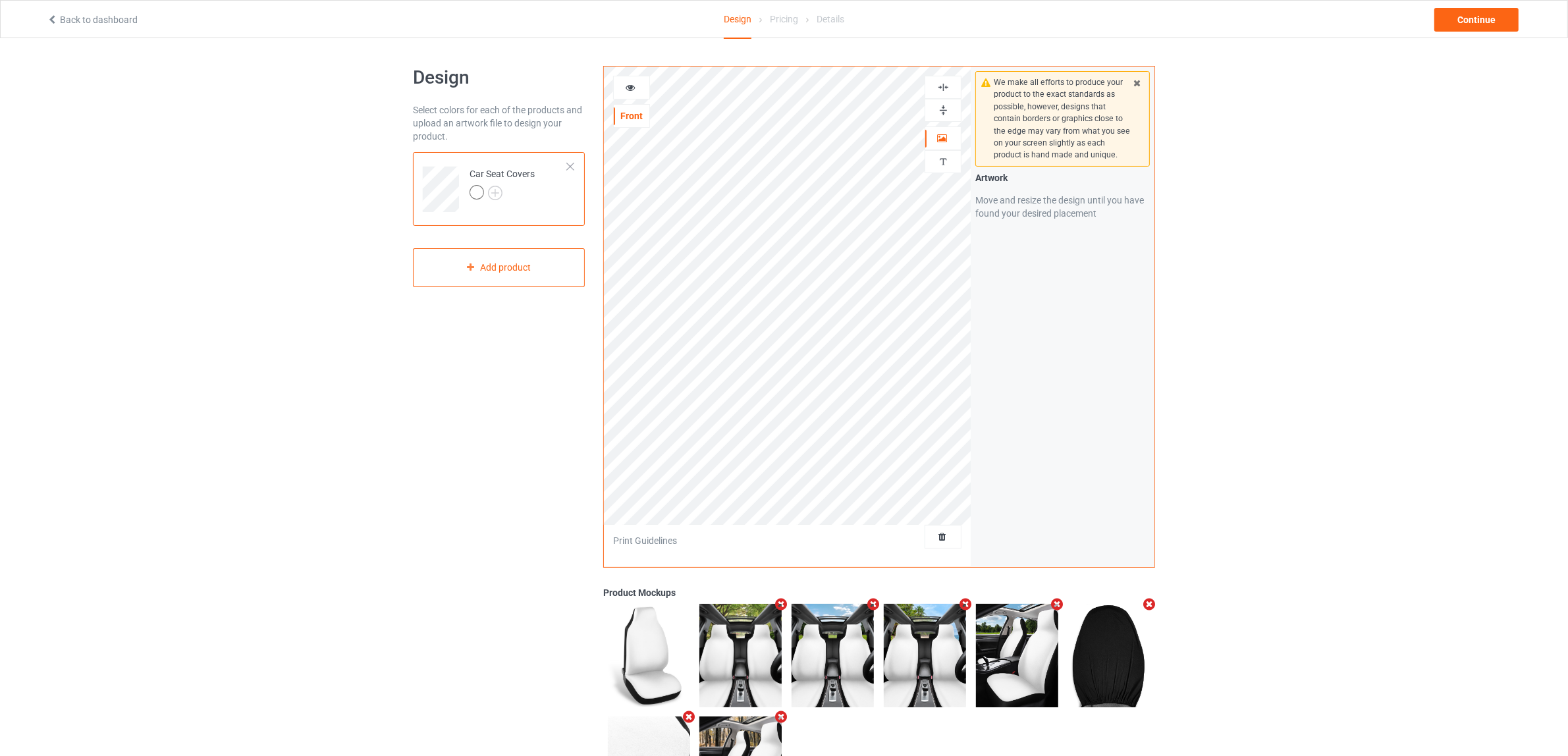
click at [939, 112] on img at bounding box center [944, 111] width 13 height 13
click at [945, 93] on div at bounding box center [943, 87] width 37 height 23
click at [1472, 18] on div "Continue" at bounding box center [1476, 20] width 84 height 24
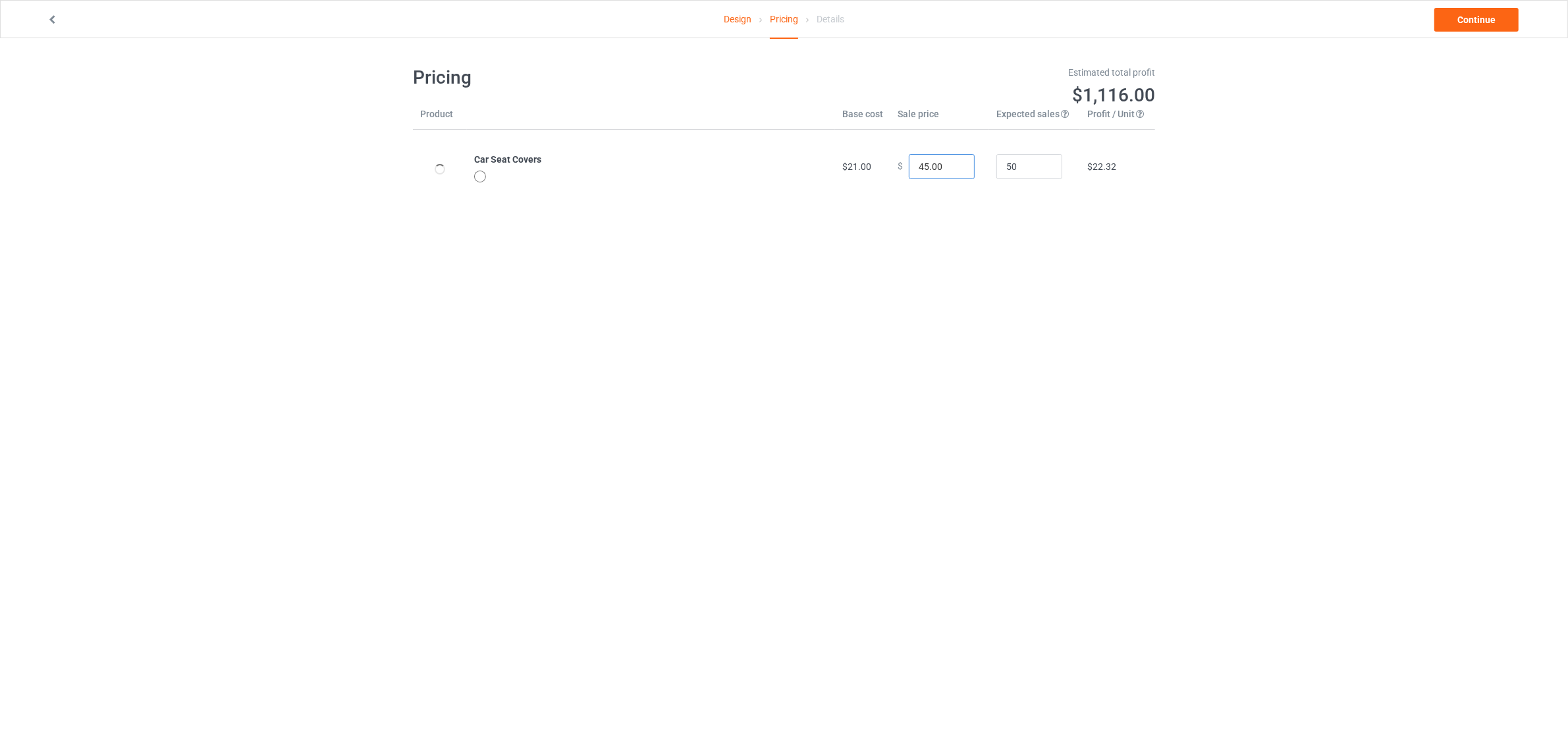
drag, startPoint x: 915, startPoint y: 165, endPoint x: 878, endPoint y: 159, distance: 37.5
click at [878, 159] on tr "Car Seat Covers $21.00 $ 45.00 50 $22.32" at bounding box center [784, 167] width 742 height 74
type input "35.00"
click at [754, 254] on body "Design Pricing Details Continue Pricing Estimated total profit $651.00 Product …" at bounding box center [784, 416] width 1568 height 756
click at [1468, 11] on link "Continue" at bounding box center [1476, 20] width 84 height 24
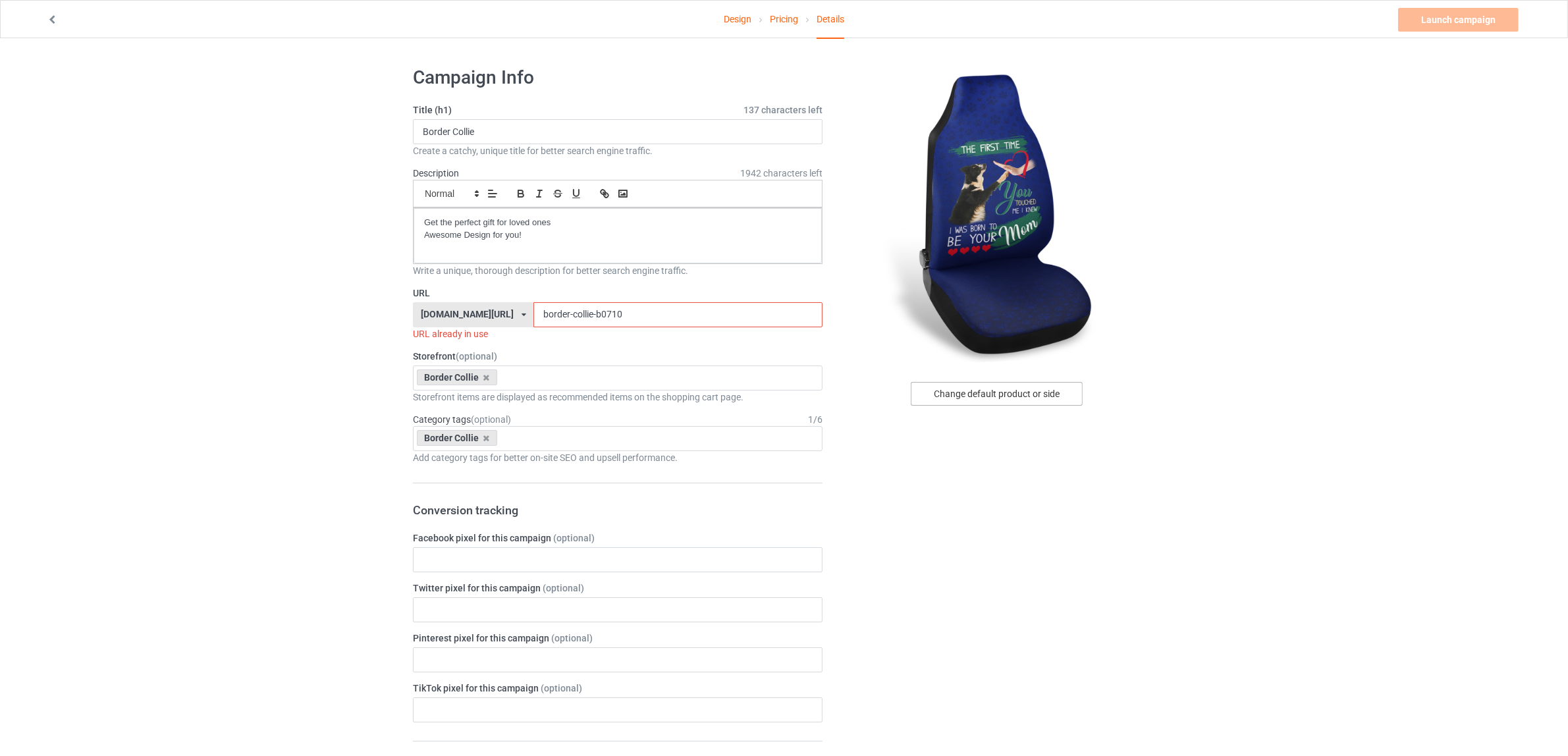
click at [998, 392] on div "Change default product or side" at bounding box center [997, 394] width 172 height 24
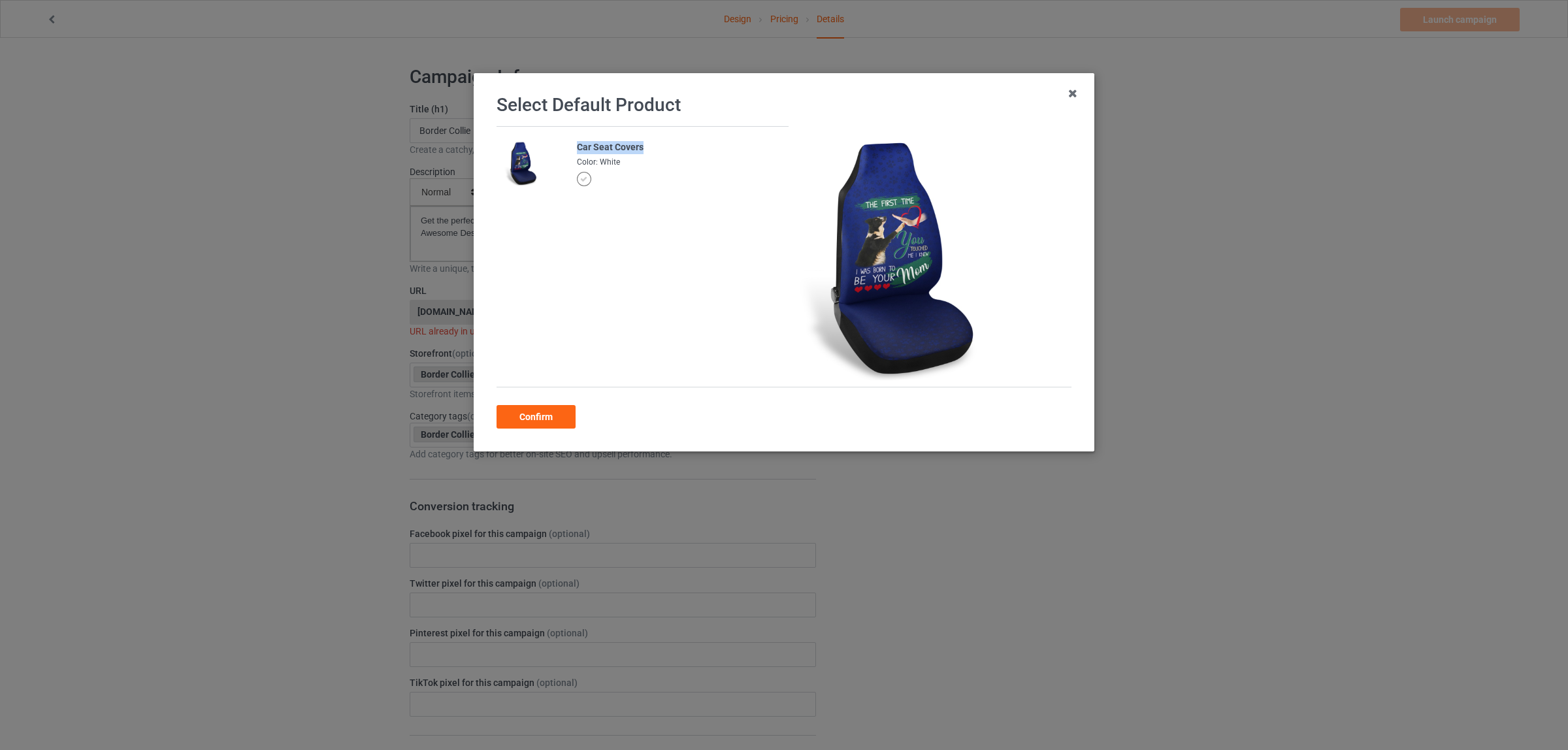
drag, startPoint x: 574, startPoint y: 145, endPoint x: 686, endPoint y: 154, distance: 112.4
click at [686, 154] on div "Car Seat Covers" at bounding box center [678, 147] width 204 height 13
copy div "Car Seat Covers"
click at [544, 407] on div "Confirm" at bounding box center [536, 417] width 79 height 24
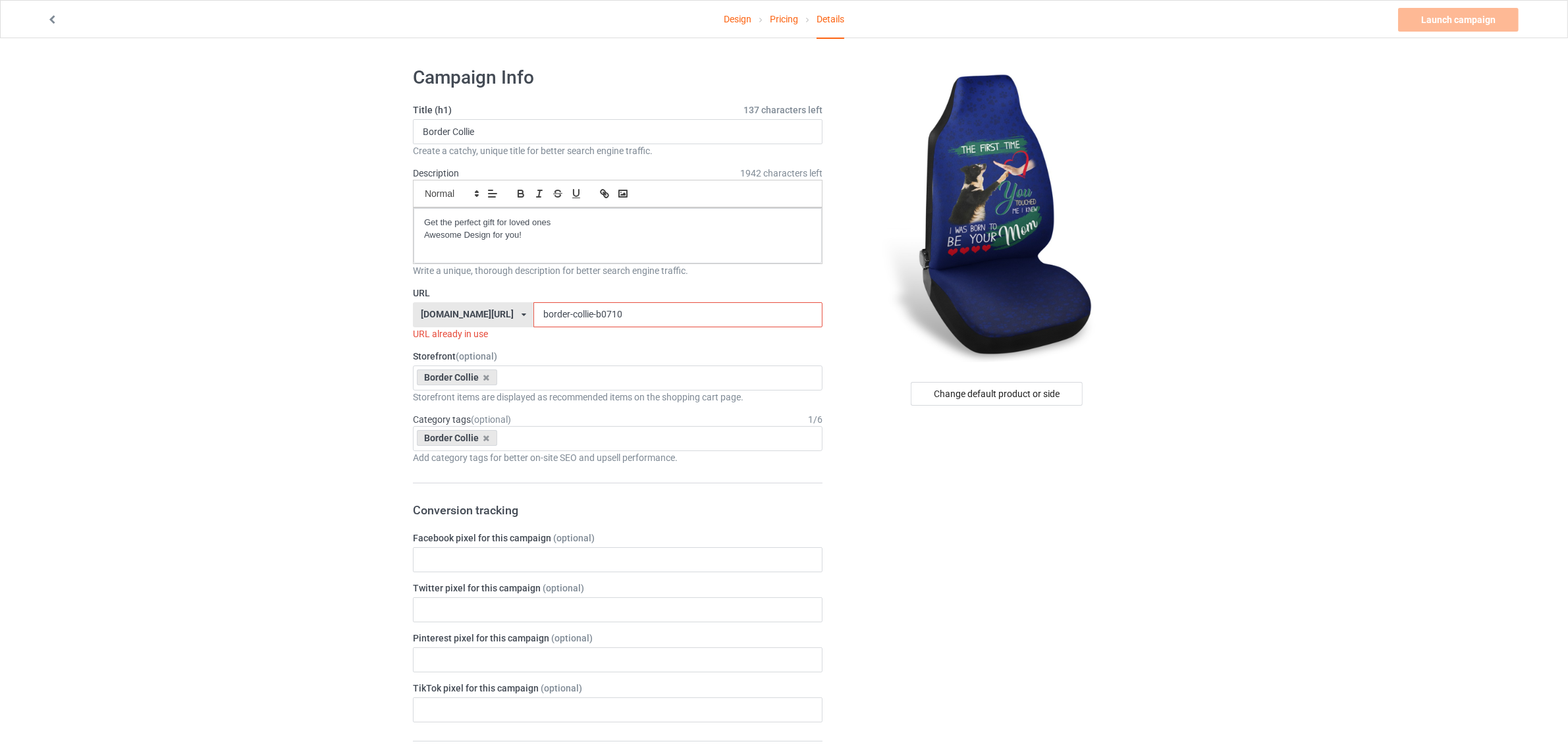
drag, startPoint x: 574, startPoint y: 316, endPoint x: 703, endPoint y: 331, distance: 129.9
click at [708, 332] on div "URL [DOMAIN_NAME][URL] [DOMAIN_NAME][URL] [DOMAIN_NAME][URL] [DOMAIN_NAME][URL]…" at bounding box center [617, 313] width 409 height 54
paste input "Car Seat Covers"
click at [590, 313] on input "border-collie-Car Seat Covers" at bounding box center [677, 314] width 288 height 25
click at [611, 314] on input "border-collie-Car-Seat Covers" at bounding box center [677, 314] width 288 height 25
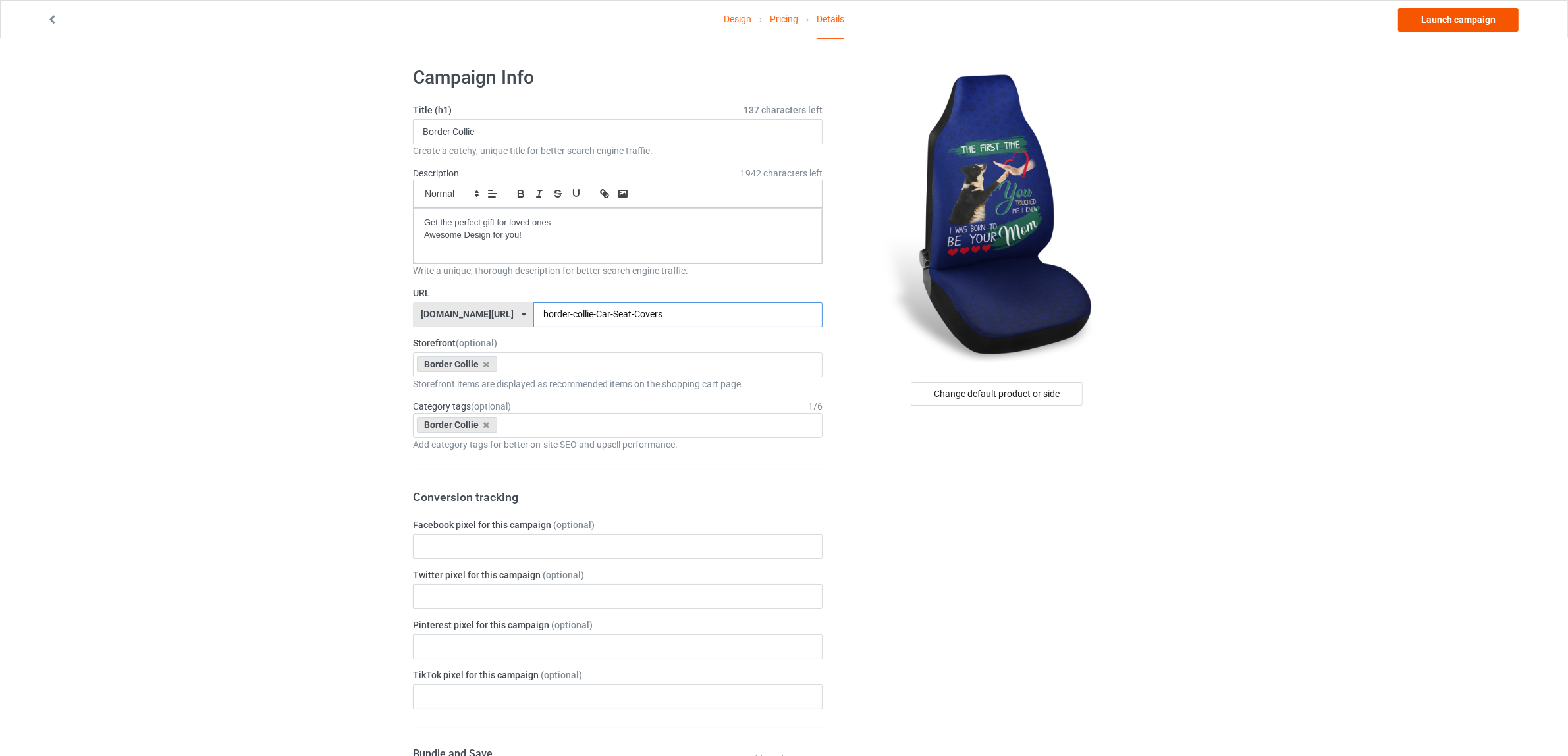
type input "border-collie-Car-Seat-Covers"
click at [1437, 15] on link "Launch campaign" at bounding box center [1458, 20] width 121 height 24
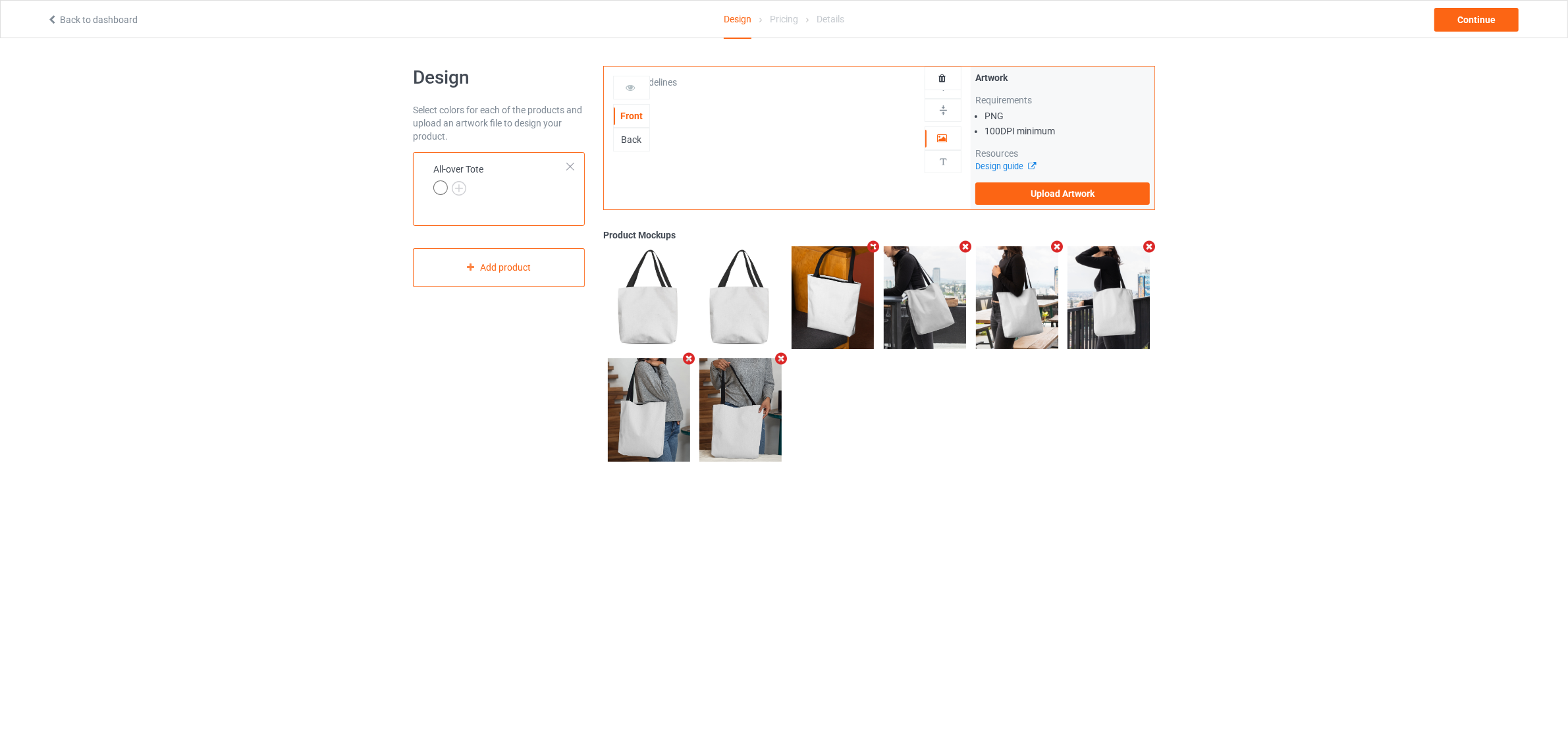
click at [571, 163] on div at bounding box center [570, 167] width 9 height 9
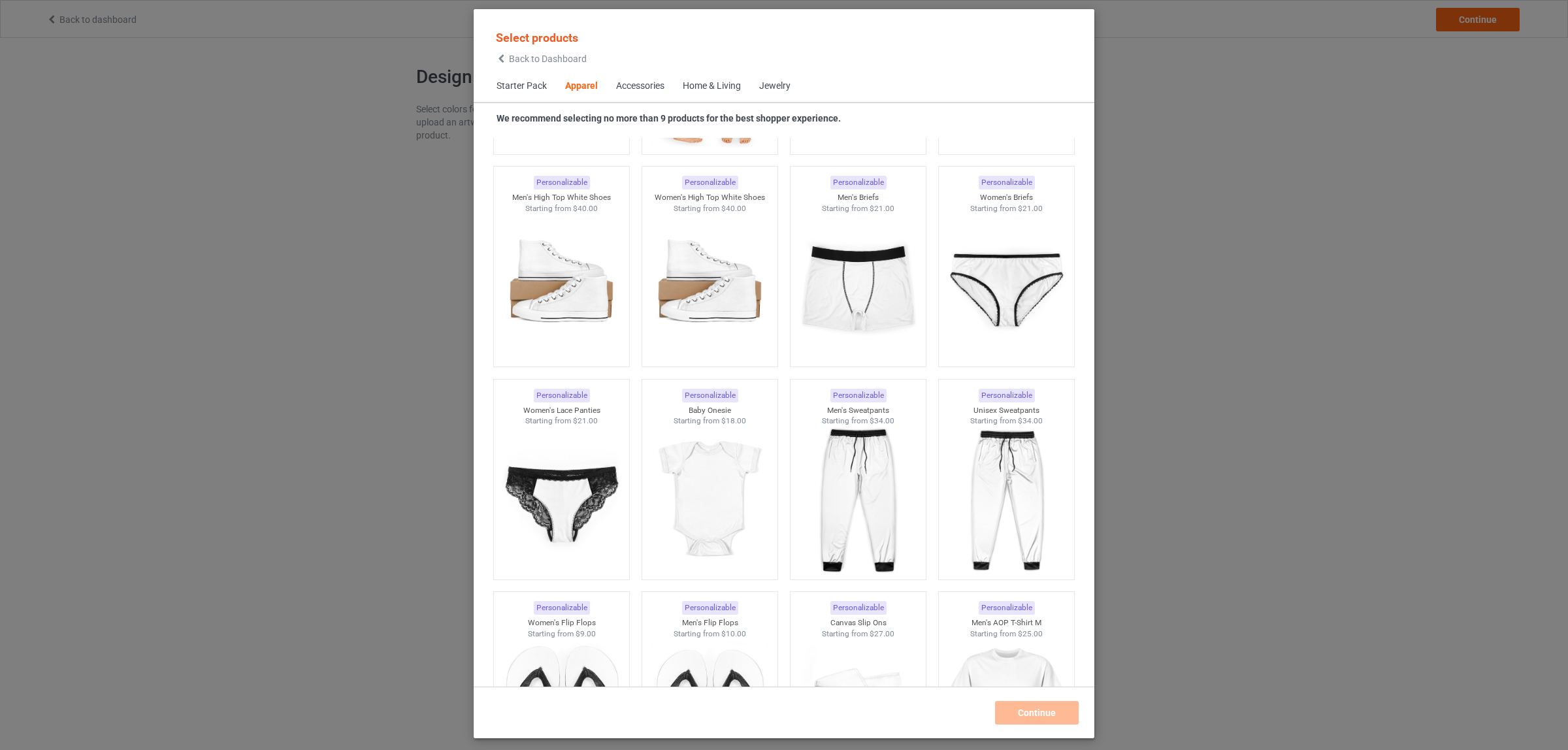
scroll to position [1731, 0]
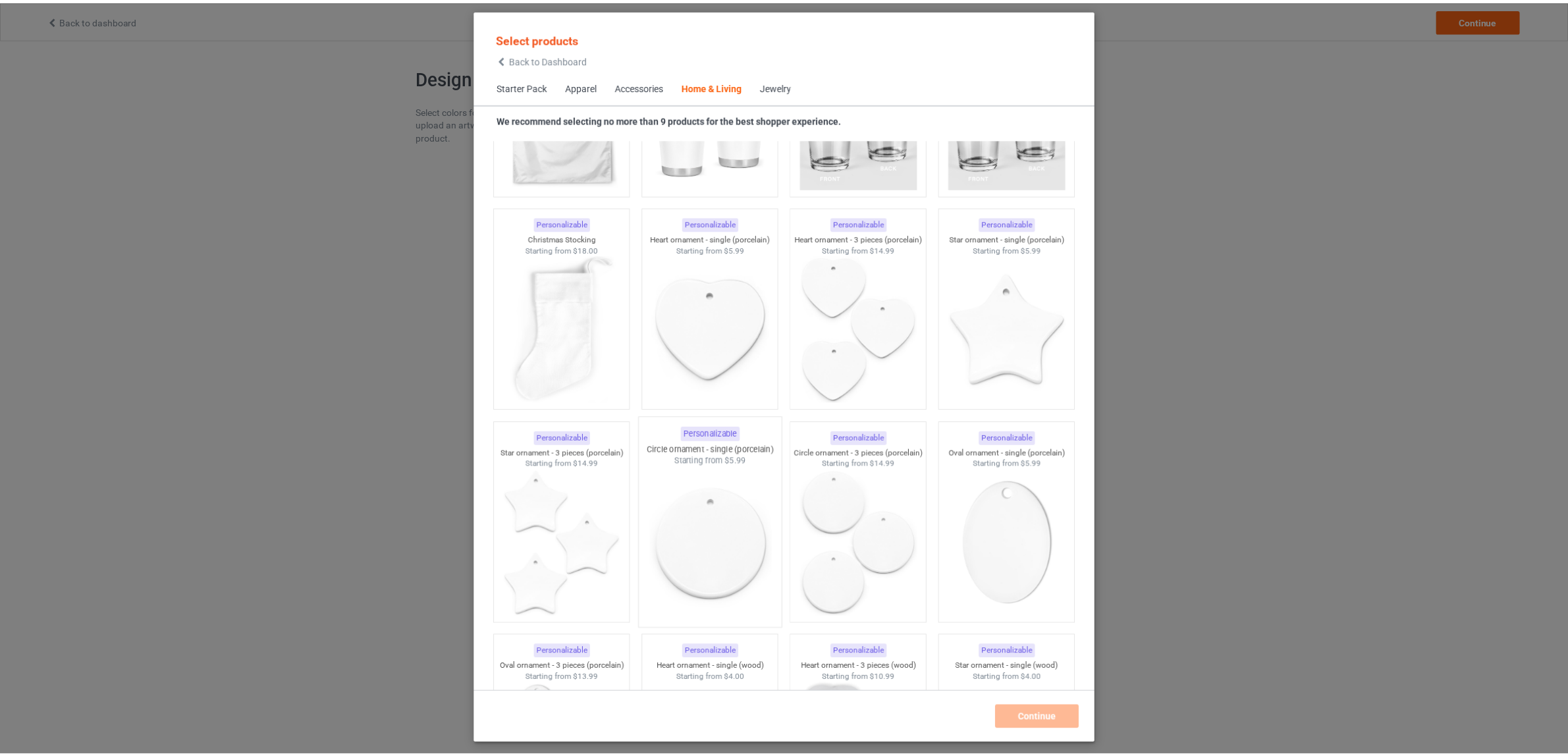
scroll to position [8889, 0]
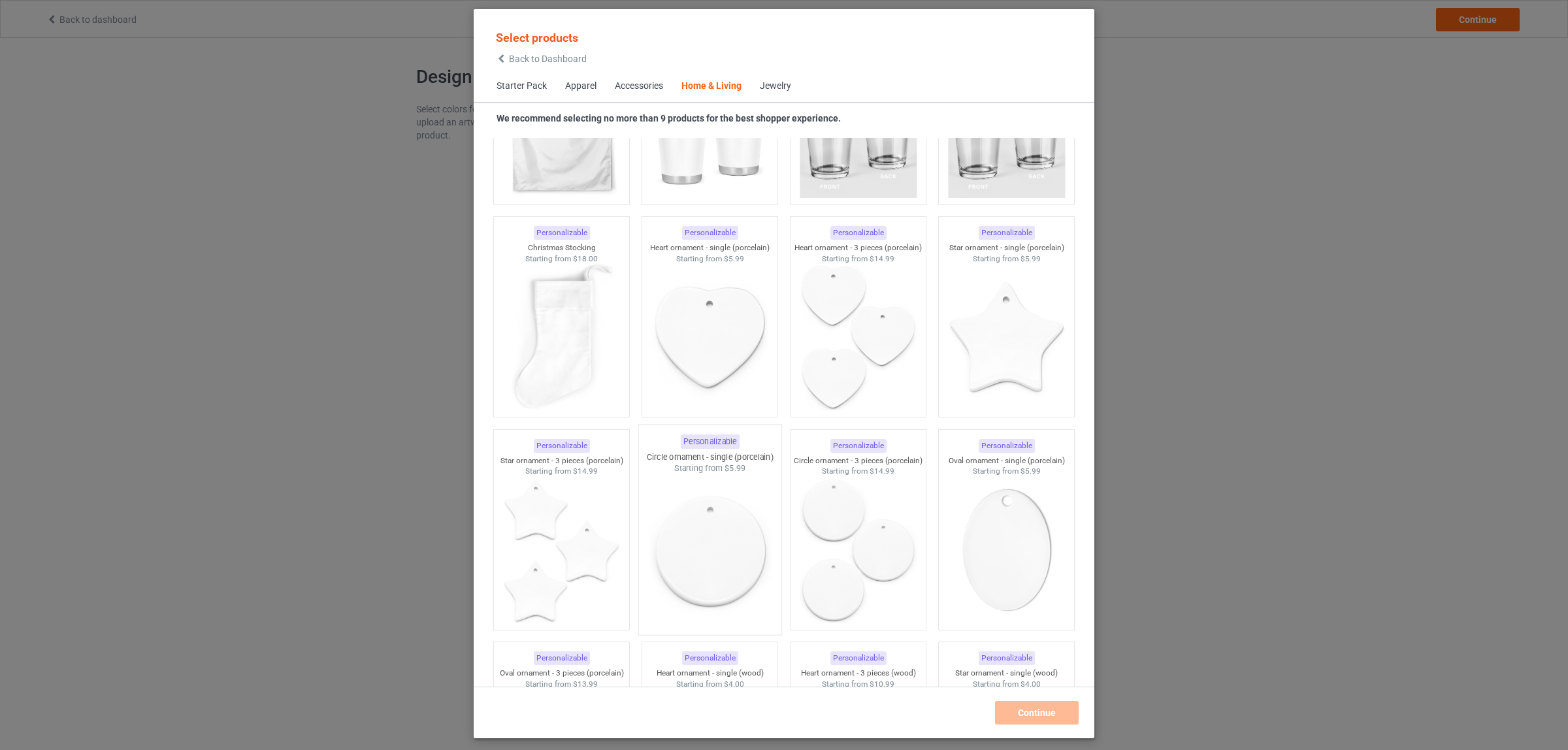
click at [712, 525] on img at bounding box center [709, 550] width 123 height 153
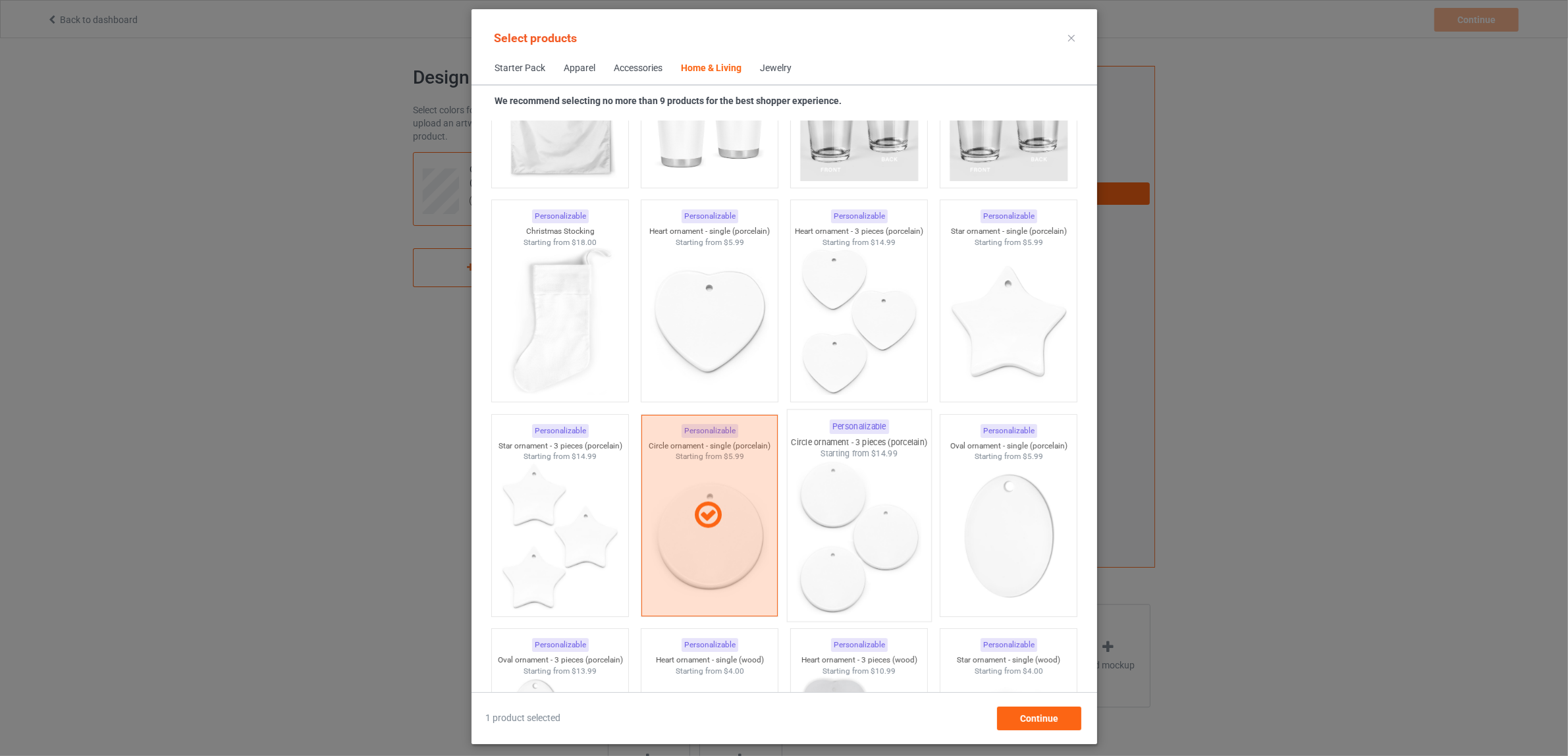
click at [857, 514] on img at bounding box center [858, 536] width 124 height 155
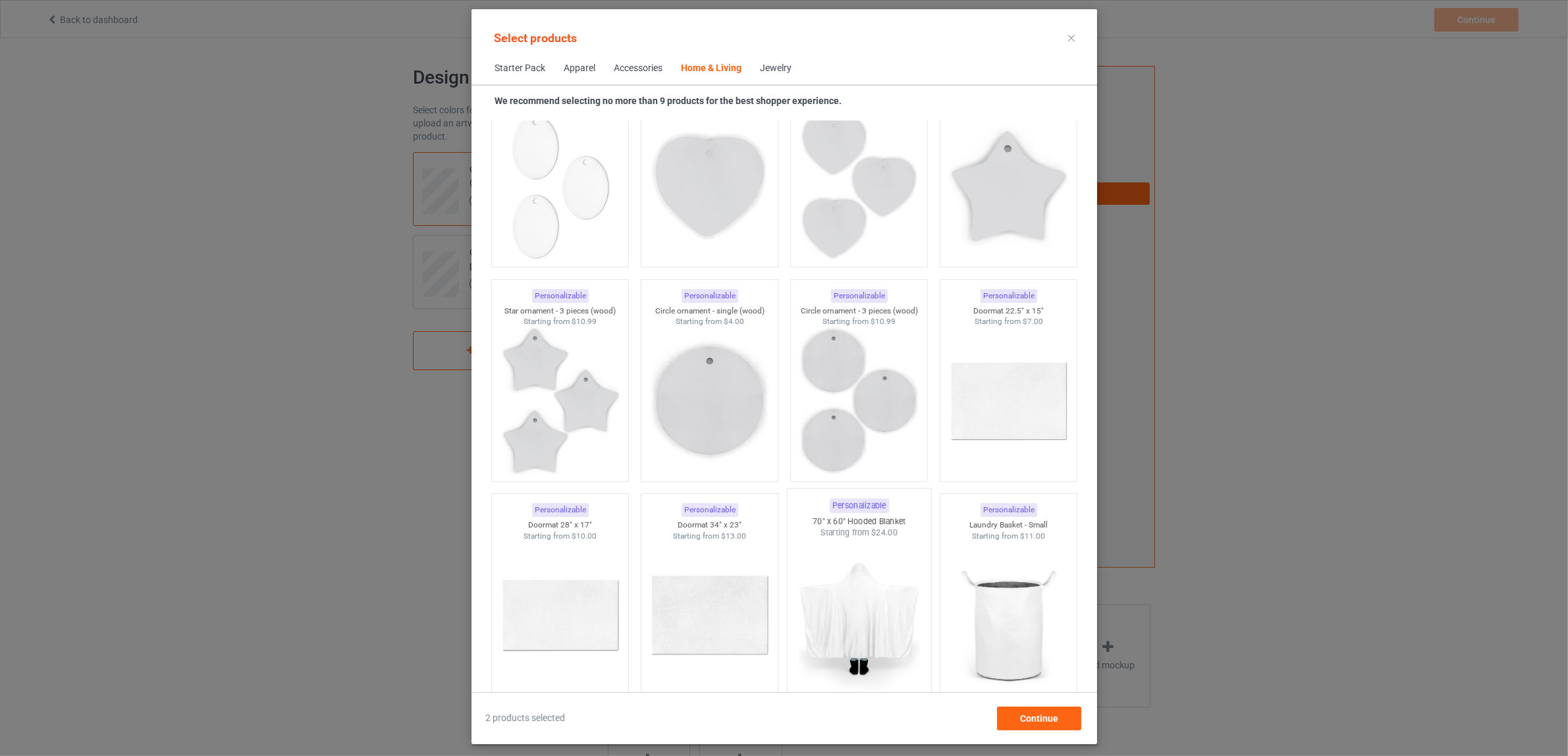
scroll to position [9465, 0]
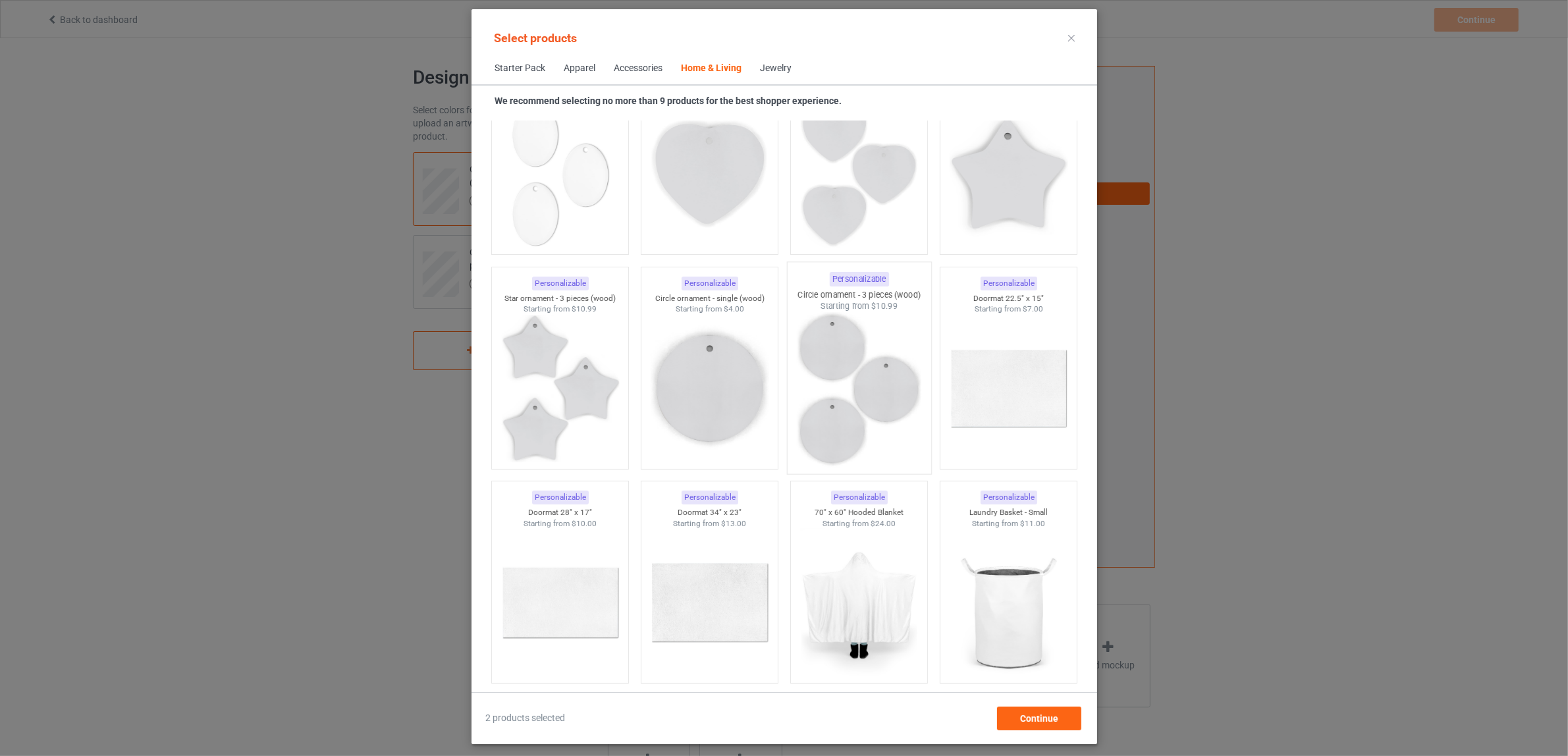
click at [850, 409] on img at bounding box center [858, 389] width 124 height 155
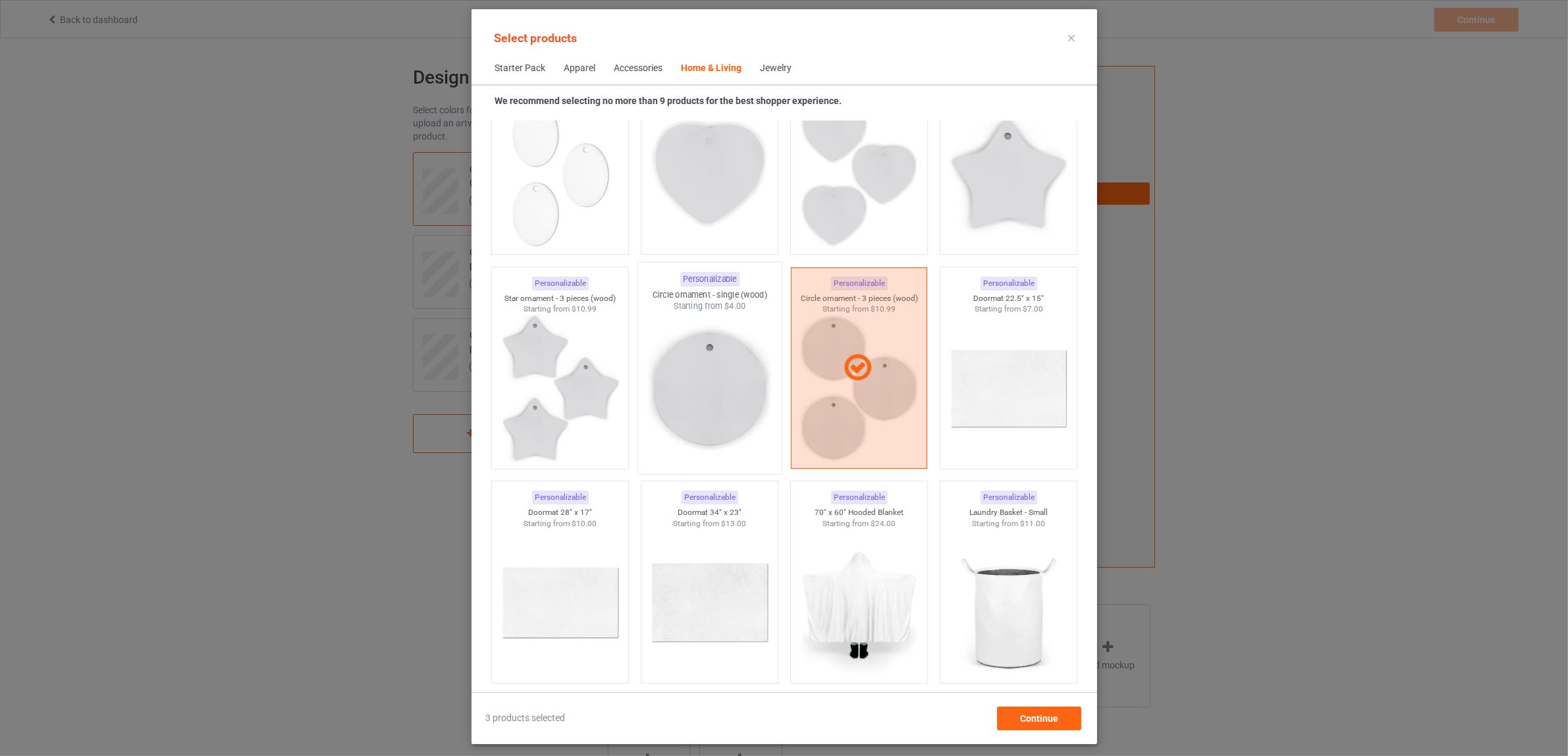
click at [709, 395] on img at bounding box center [708, 389] width 124 height 155
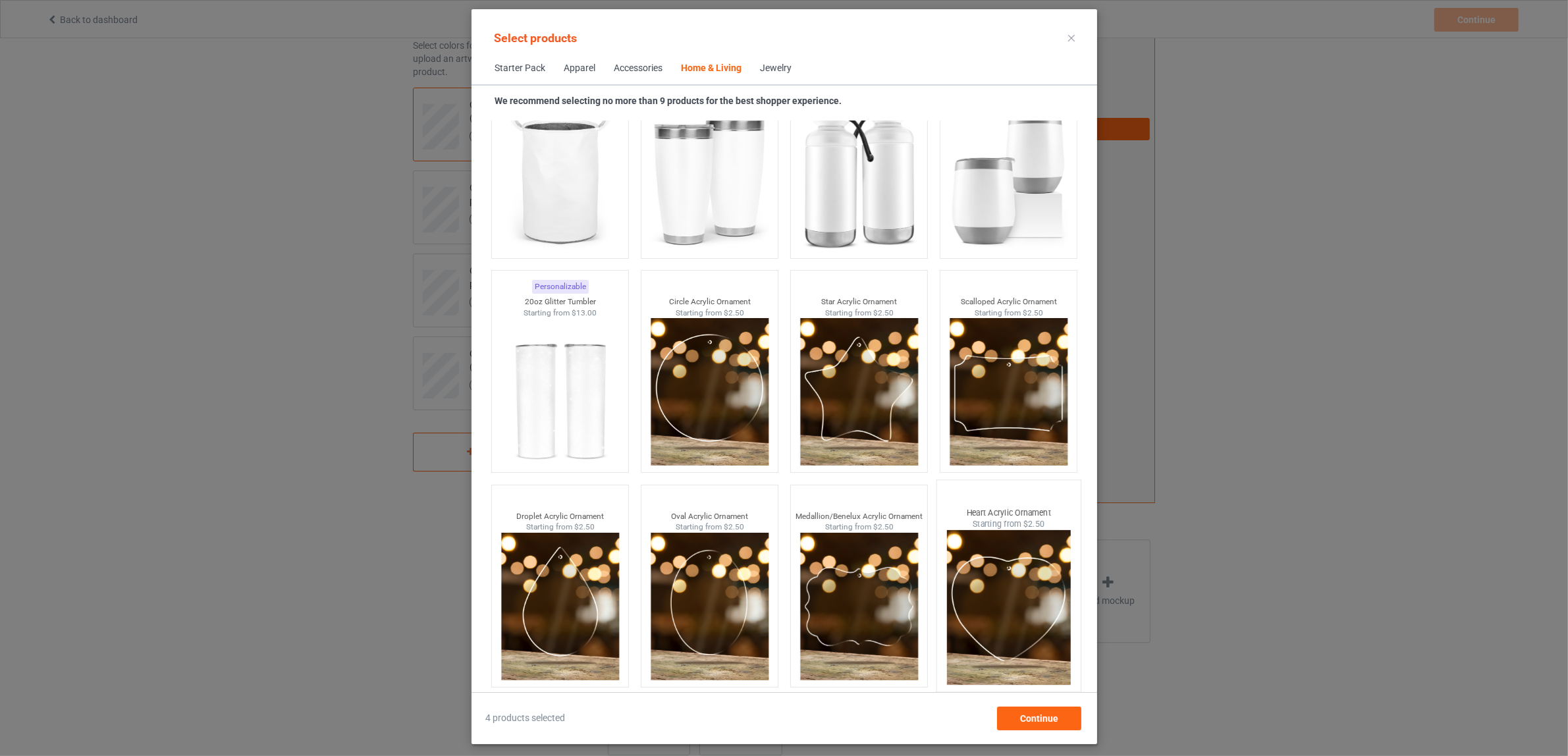
scroll to position [96, 0]
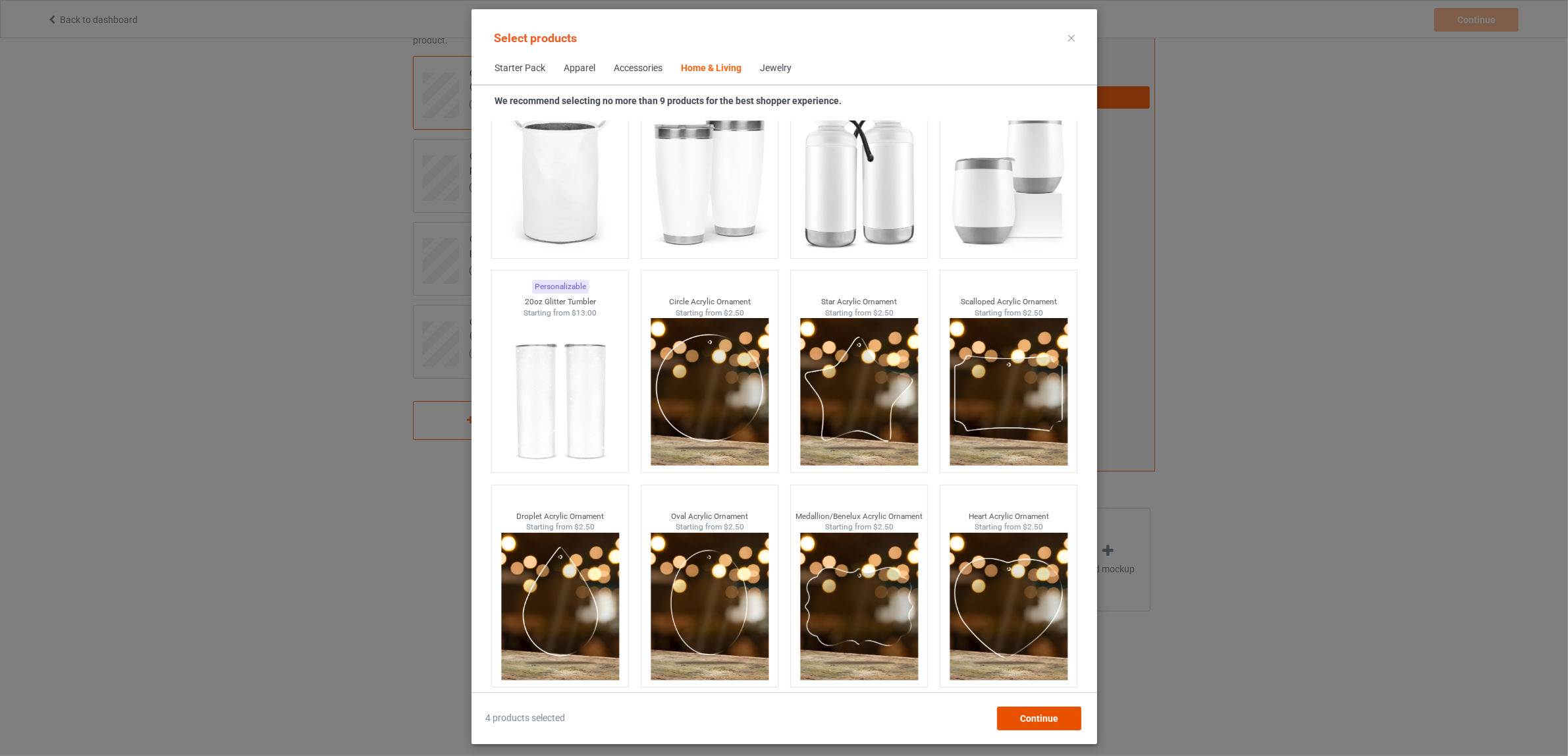
click at [1047, 723] on div "Continue" at bounding box center [1038, 718] width 84 height 24
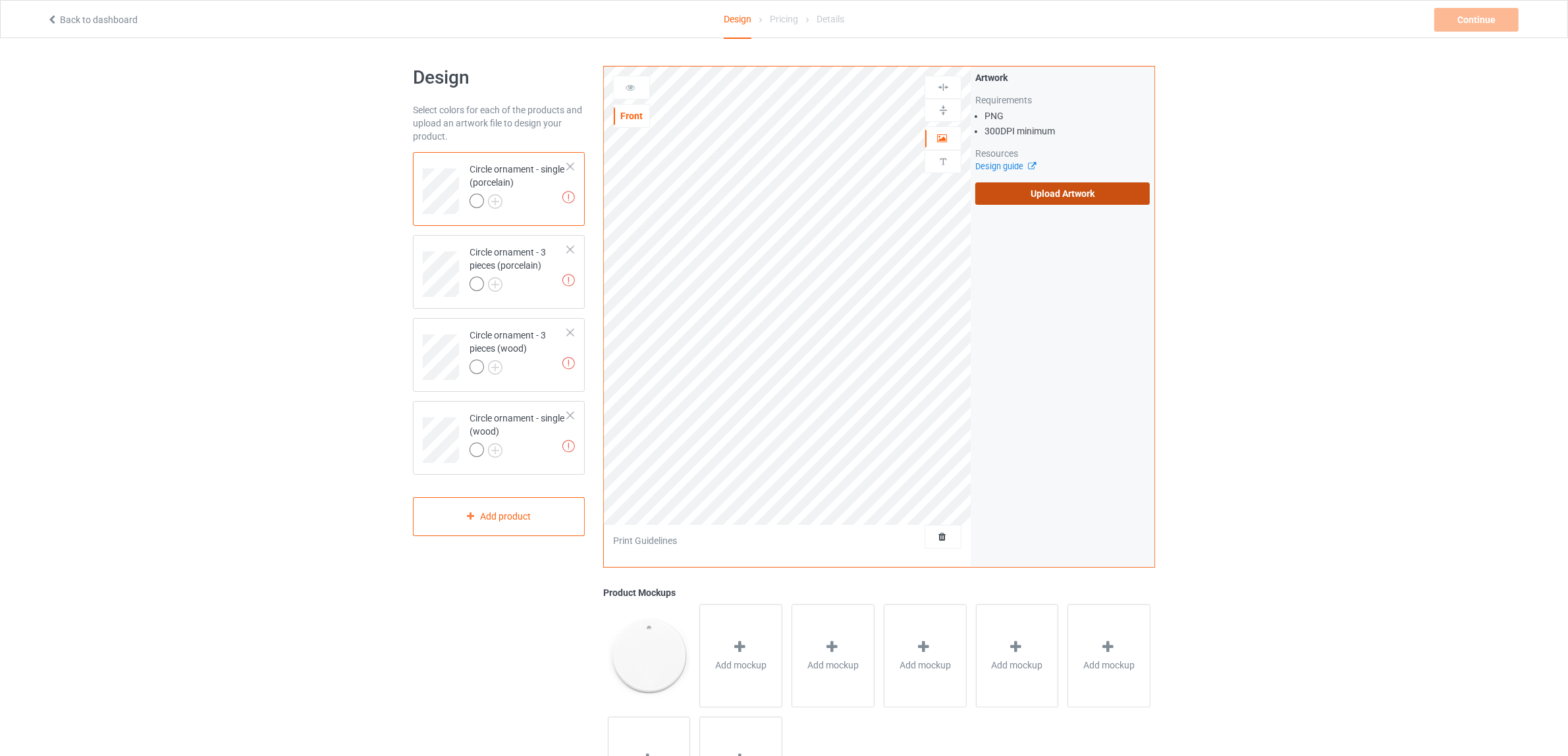
click at [1054, 199] on label "Upload Artwork" at bounding box center [1062, 193] width 175 height 22
click at [0, 0] on input "Upload Artwork" at bounding box center [0, 0] width 0 height 0
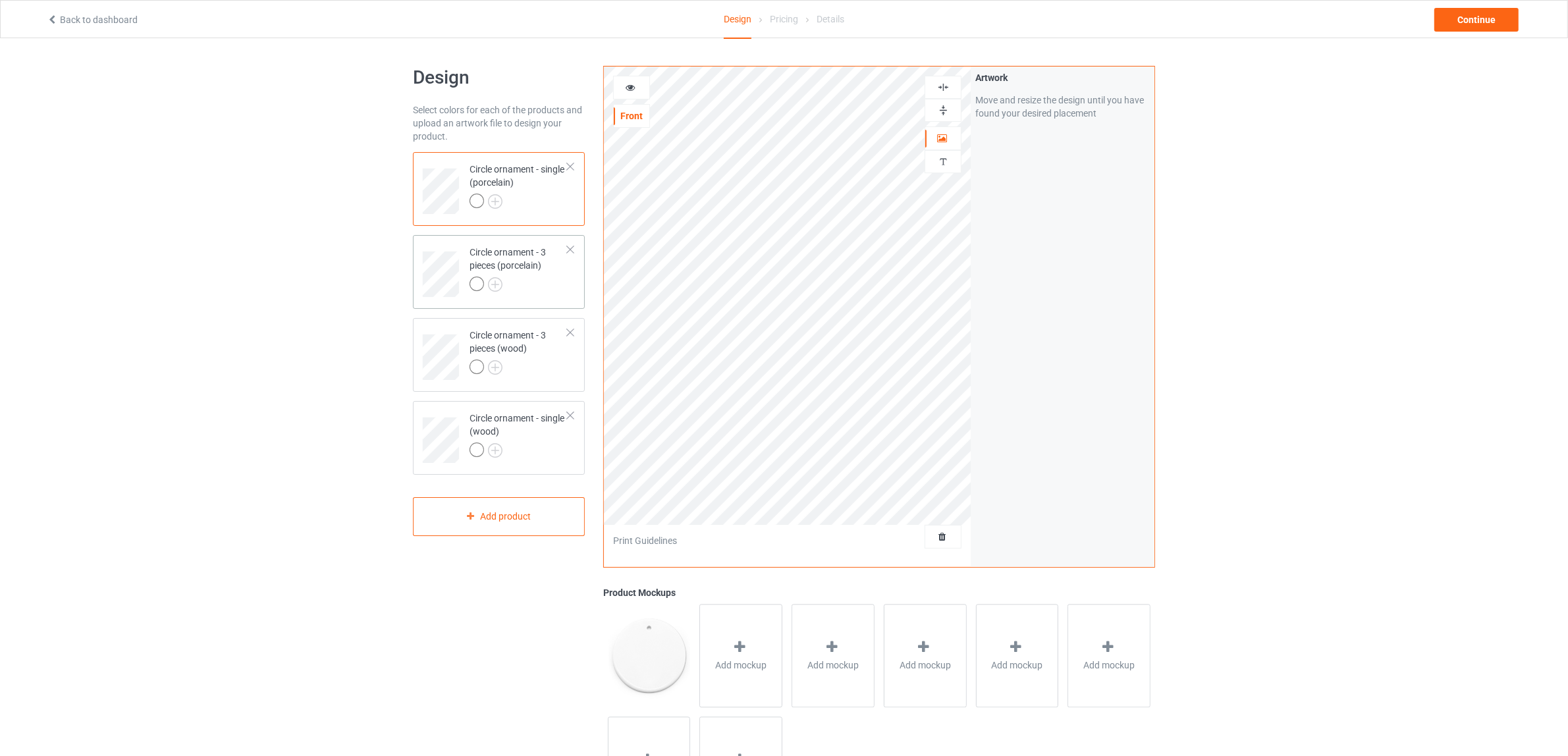
click at [541, 267] on div "Circle ornament - 3 pieces (porcelain)" at bounding box center [518, 267] width 98 height 45
click at [512, 191] on div "Circle ornament - single (porcelain)" at bounding box center [518, 185] width 98 height 45
click at [735, 665] on span "Add mockup" at bounding box center [741, 664] width 51 height 13
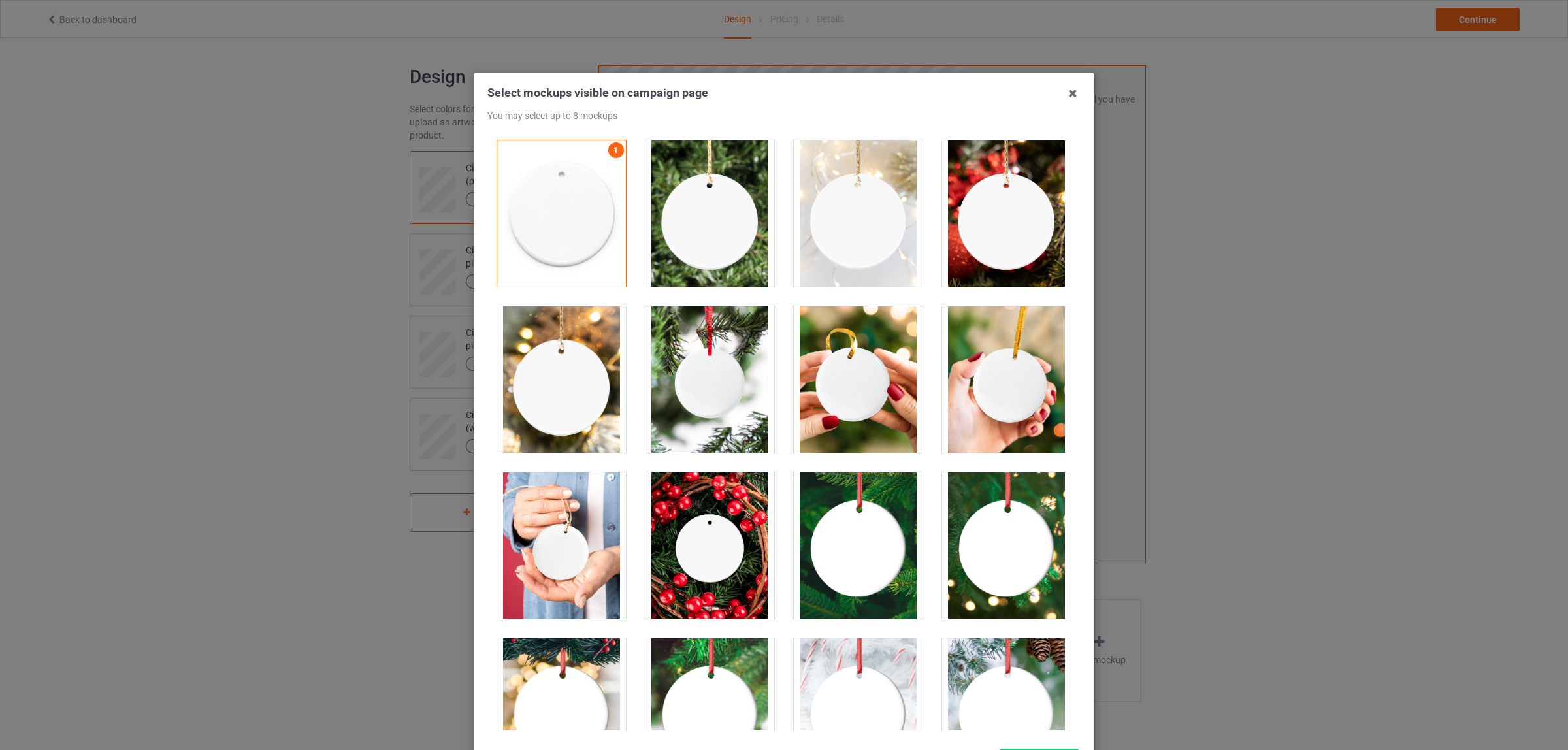
click at [706, 232] on div at bounding box center [710, 213] width 129 height 146
click at [993, 241] on div at bounding box center [1006, 213] width 129 height 146
click at [873, 233] on div at bounding box center [858, 213] width 129 height 146
click at [553, 372] on div at bounding box center [561, 379] width 129 height 146
click at [843, 388] on div at bounding box center [858, 379] width 129 height 146
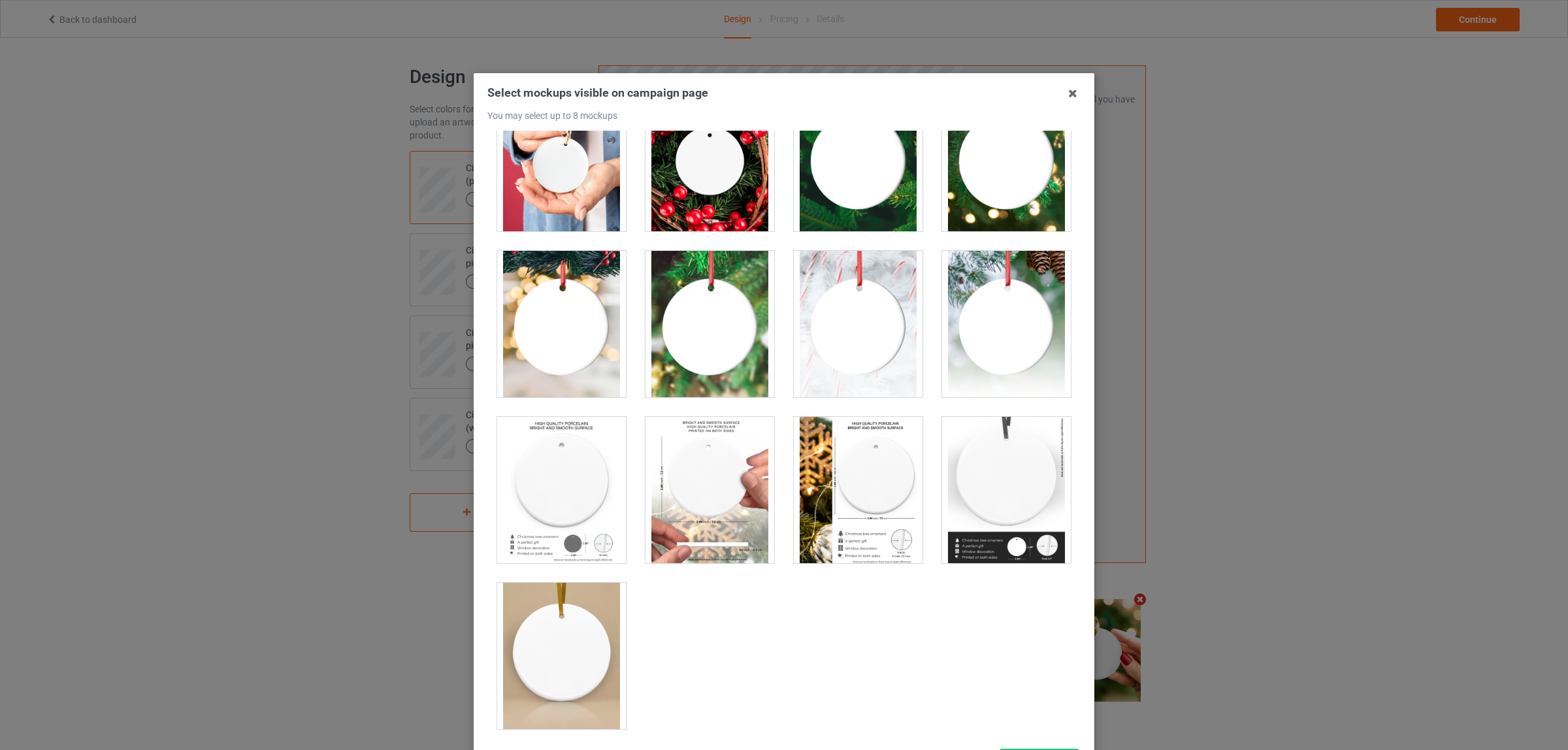
scroll to position [397, 0]
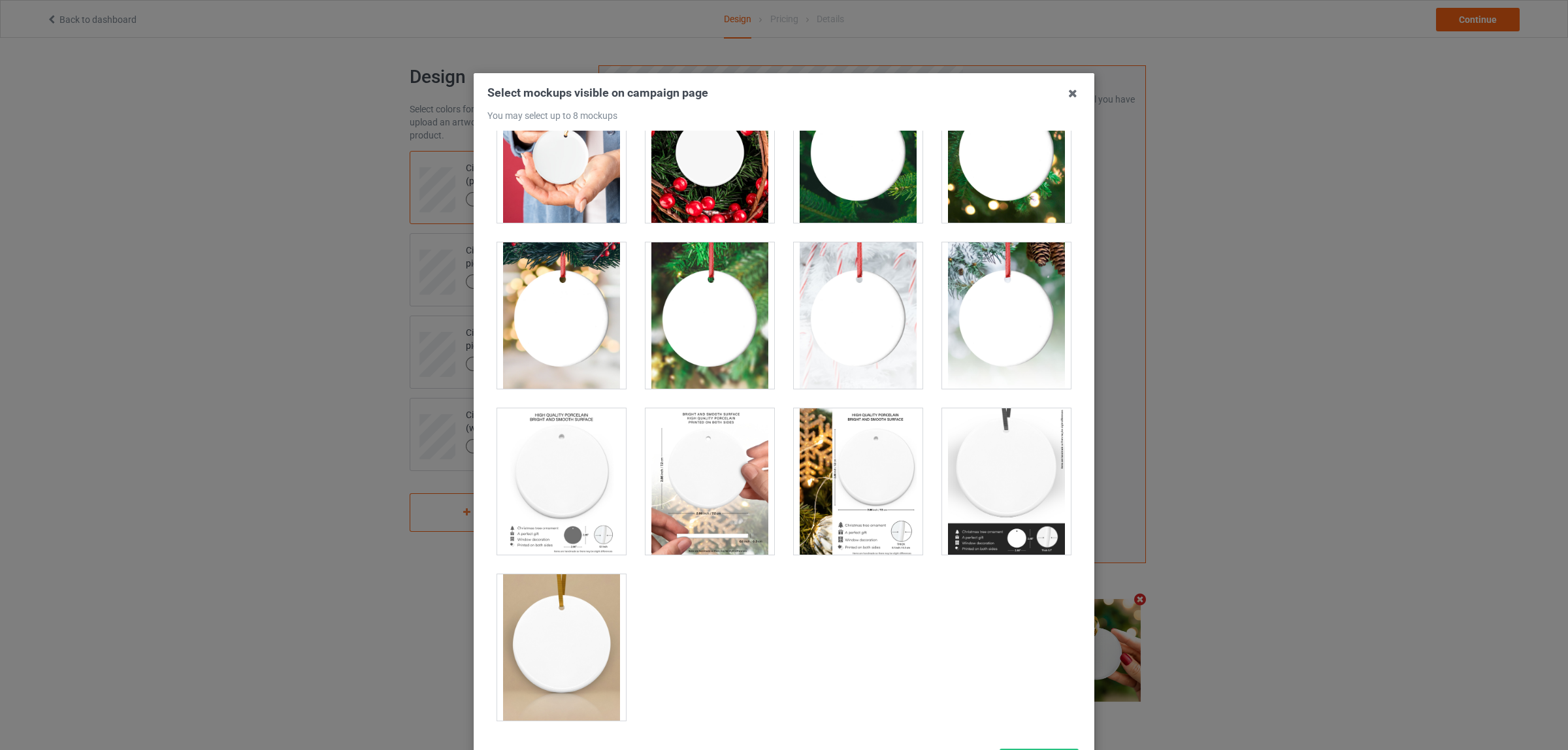
click at [848, 327] on div at bounding box center [858, 315] width 129 height 146
click at [843, 461] on div at bounding box center [858, 481] width 129 height 146
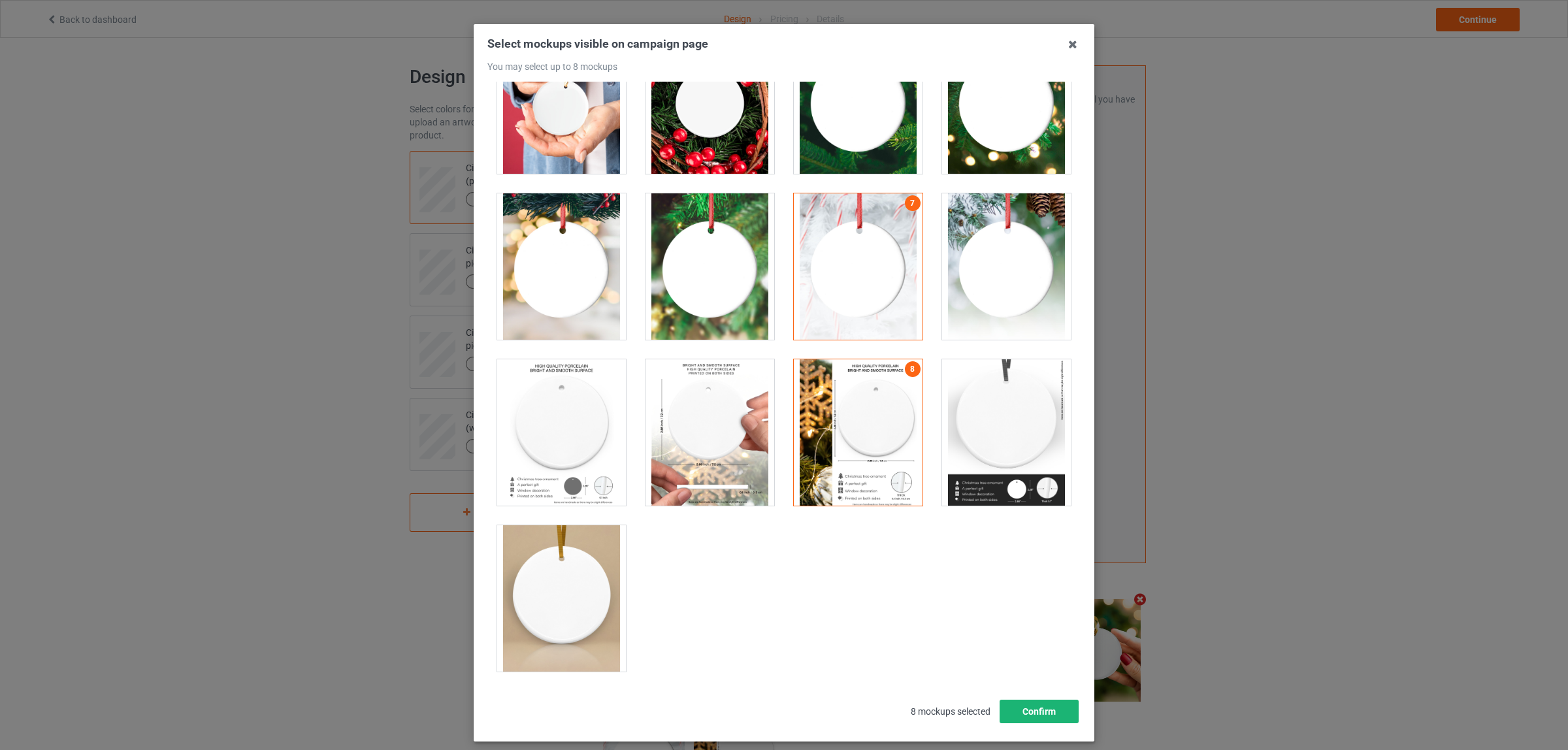
scroll to position [113, 0]
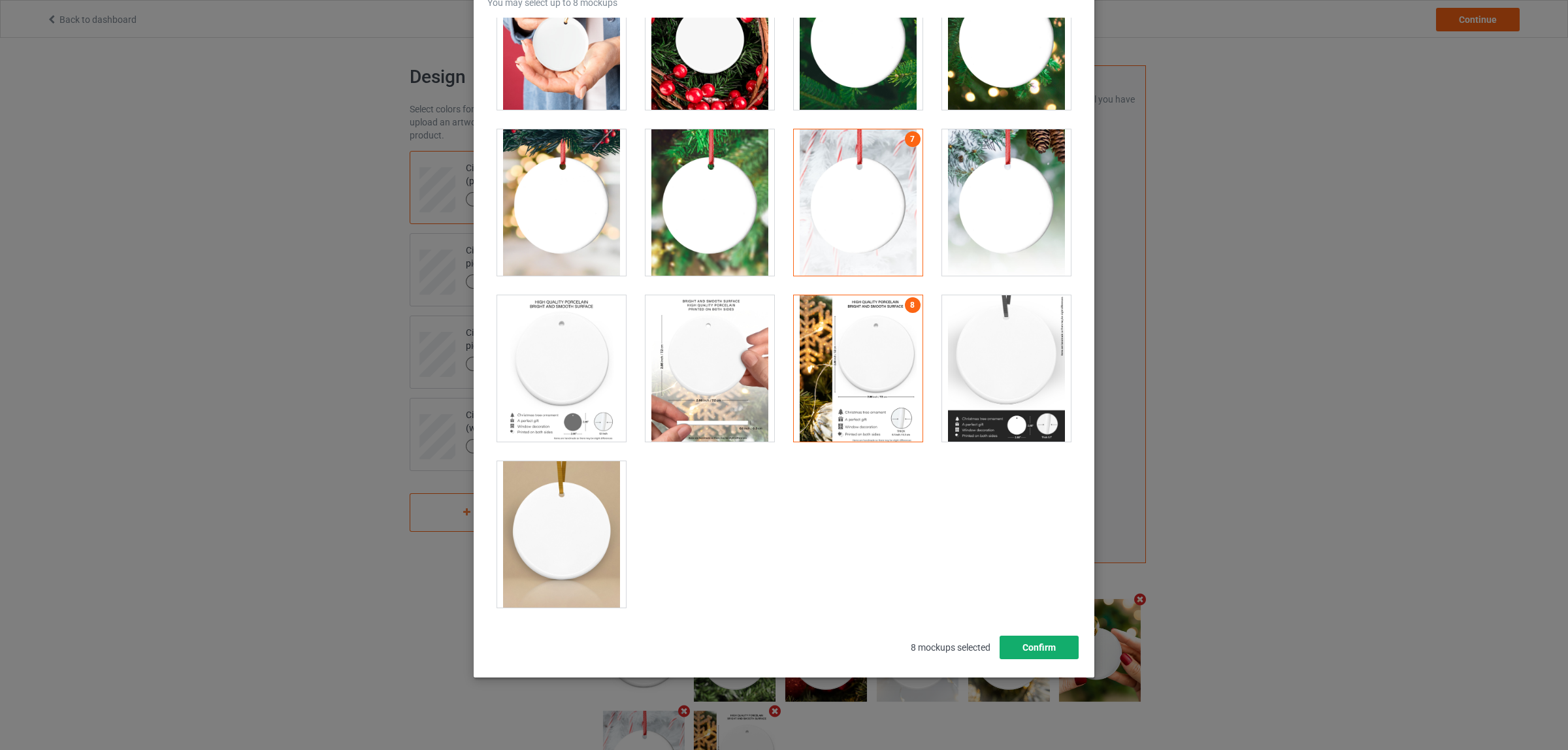
click at [1021, 647] on button "Confirm" at bounding box center [1039, 647] width 79 height 24
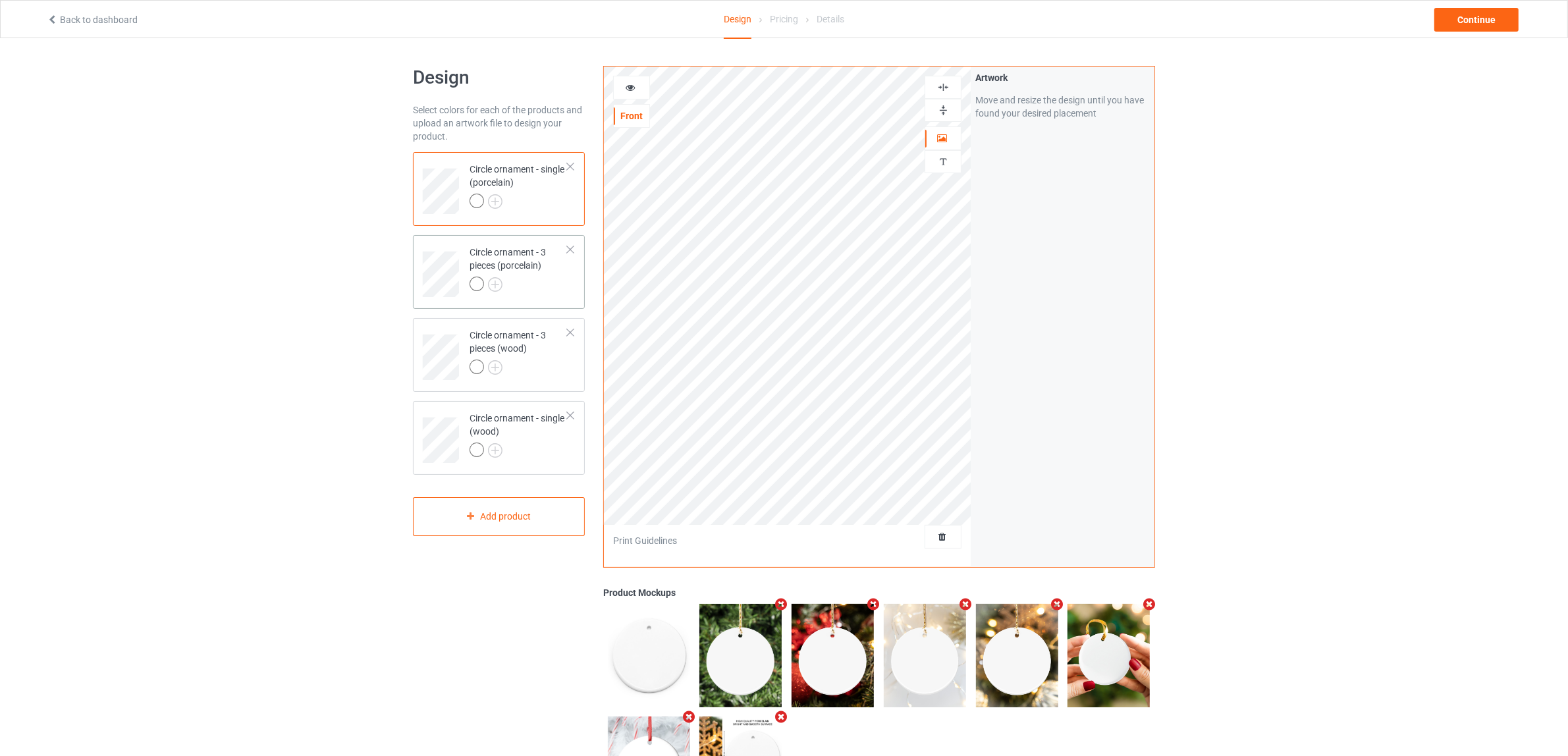
click at [542, 280] on div at bounding box center [518, 286] width 98 height 18
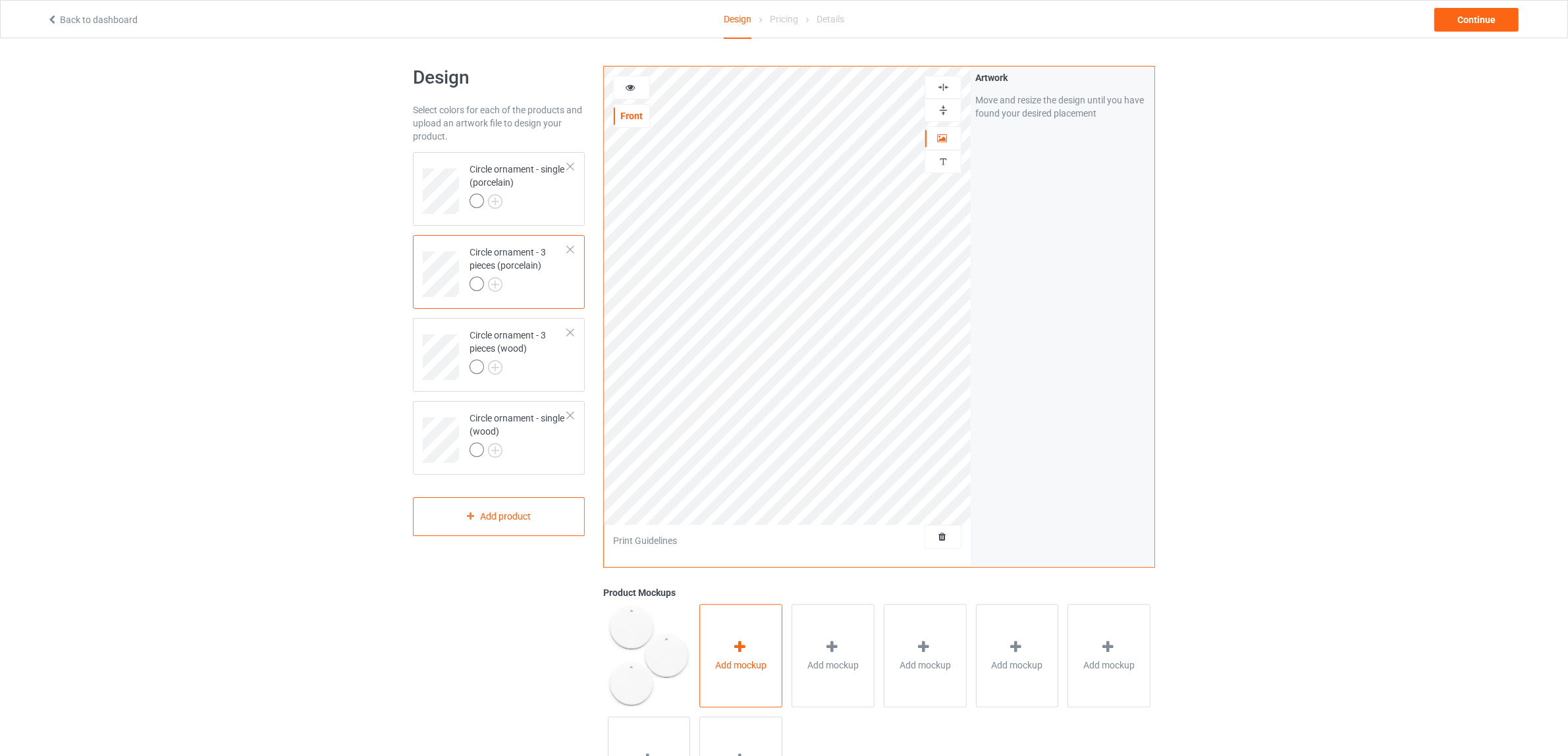
click at [764, 649] on div "Add mockup" at bounding box center [741, 655] width 83 height 103
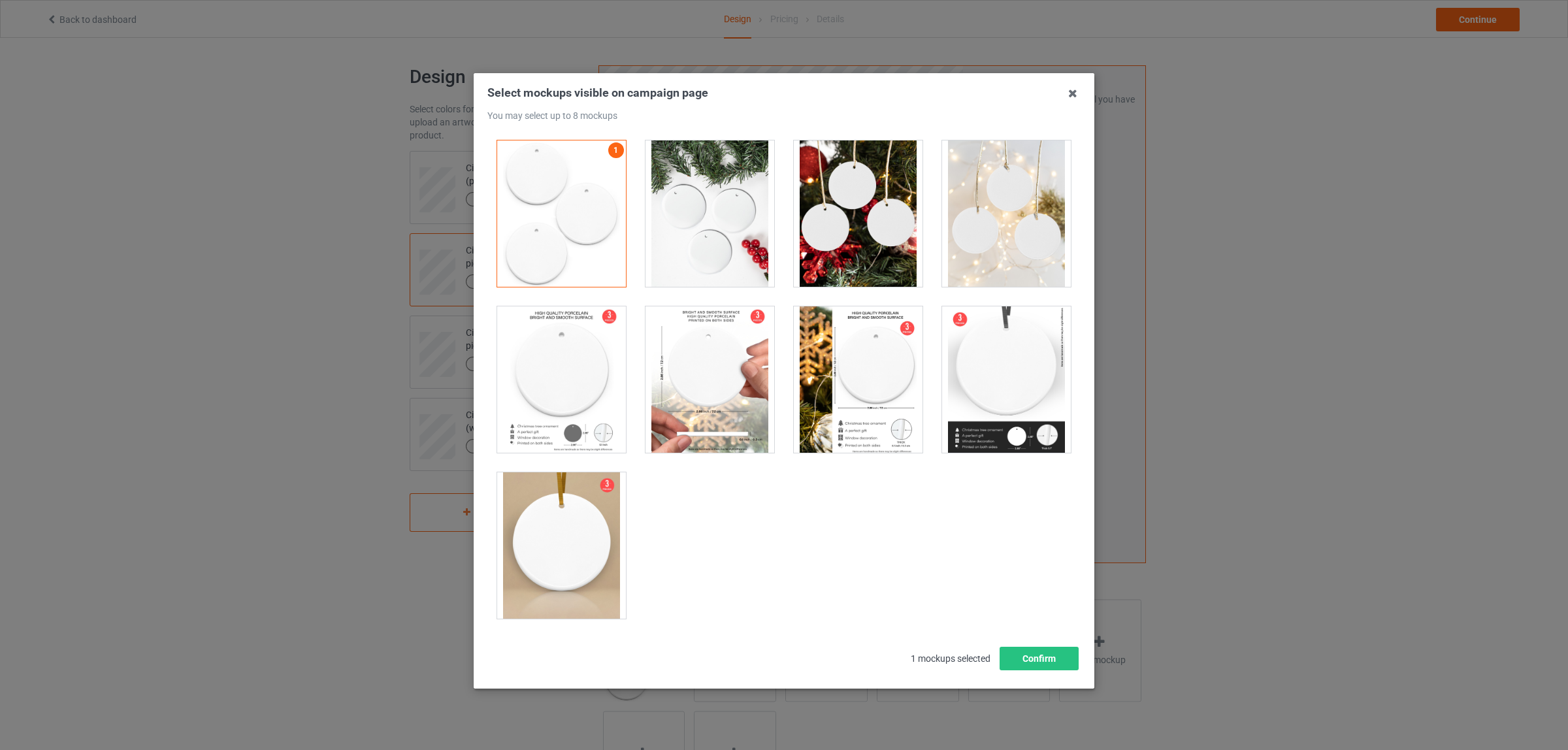
click at [723, 240] on div at bounding box center [710, 213] width 129 height 146
click at [867, 235] on div at bounding box center [858, 213] width 129 height 146
click at [991, 227] on div at bounding box center [1006, 213] width 129 height 146
click at [554, 374] on div at bounding box center [561, 379] width 129 height 146
click at [710, 376] on div at bounding box center [710, 379] width 129 height 146
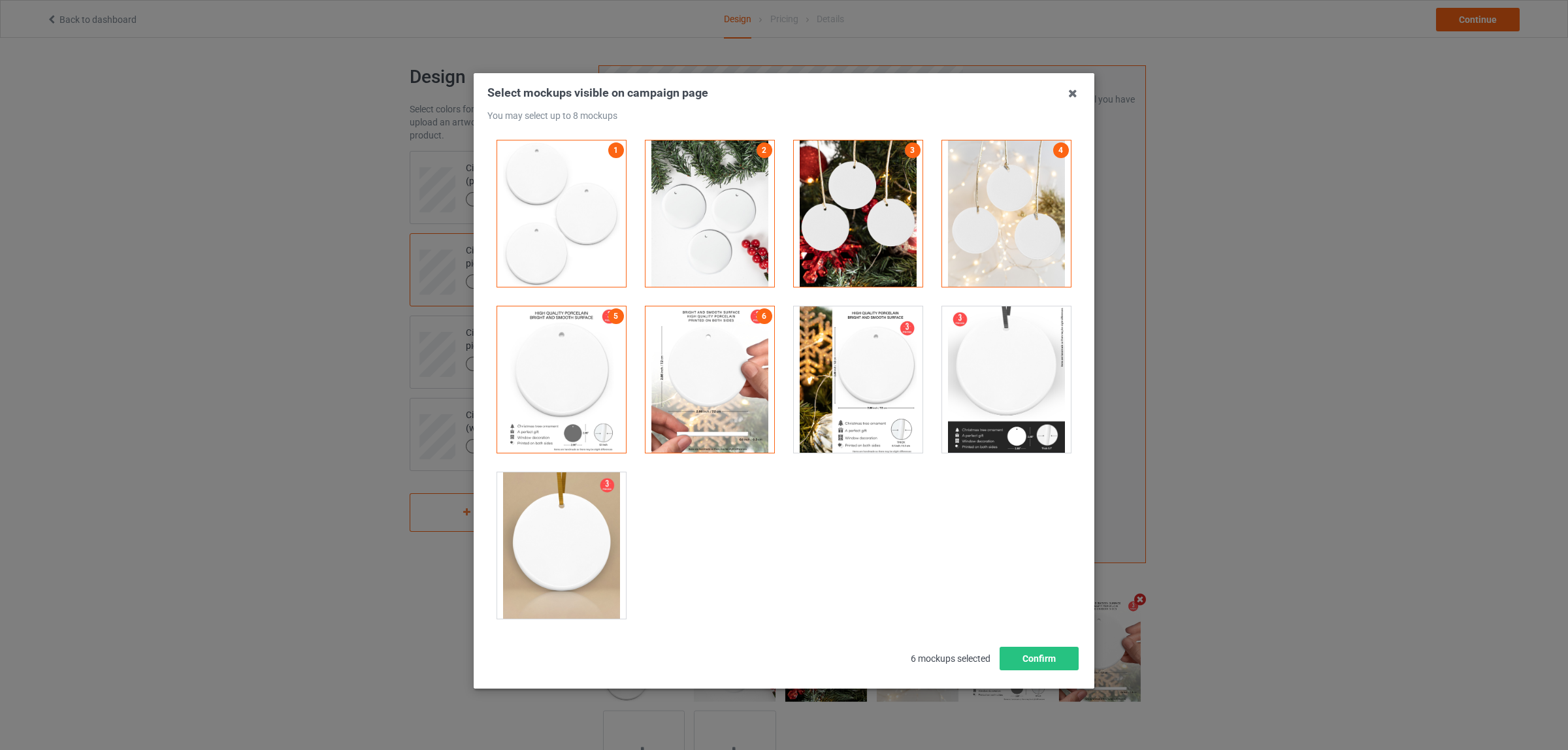
click at [582, 538] on div at bounding box center [561, 545] width 129 height 146
click at [970, 380] on div at bounding box center [1006, 379] width 129 height 146
drag, startPoint x: 1034, startPoint y: 661, endPoint x: 1021, endPoint y: 646, distance: 19.8
click at [1034, 660] on button "Confirm" at bounding box center [1039, 658] width 79 height 24
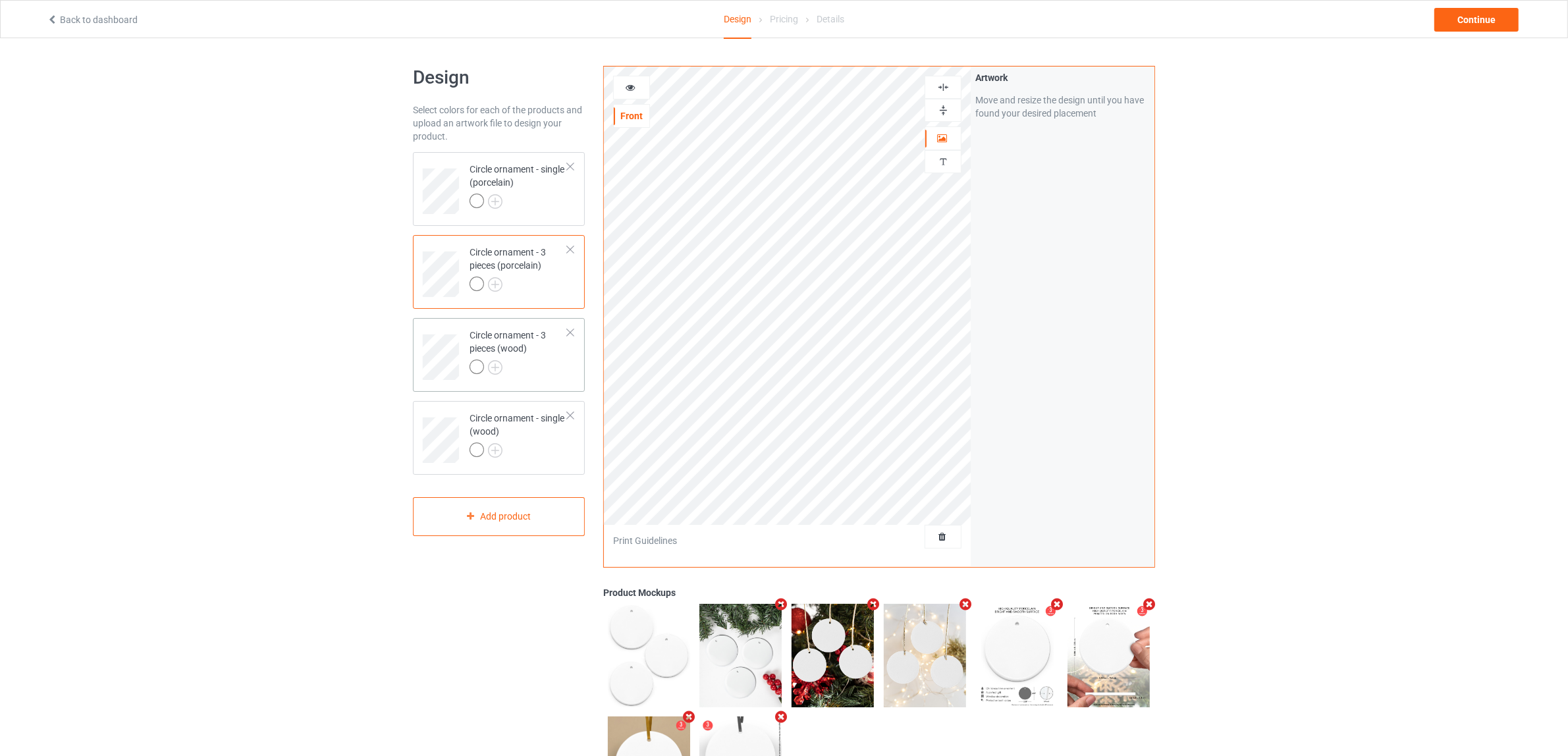
click at [527, 366] on div at bounding box center [518, 369] width 98 height 18
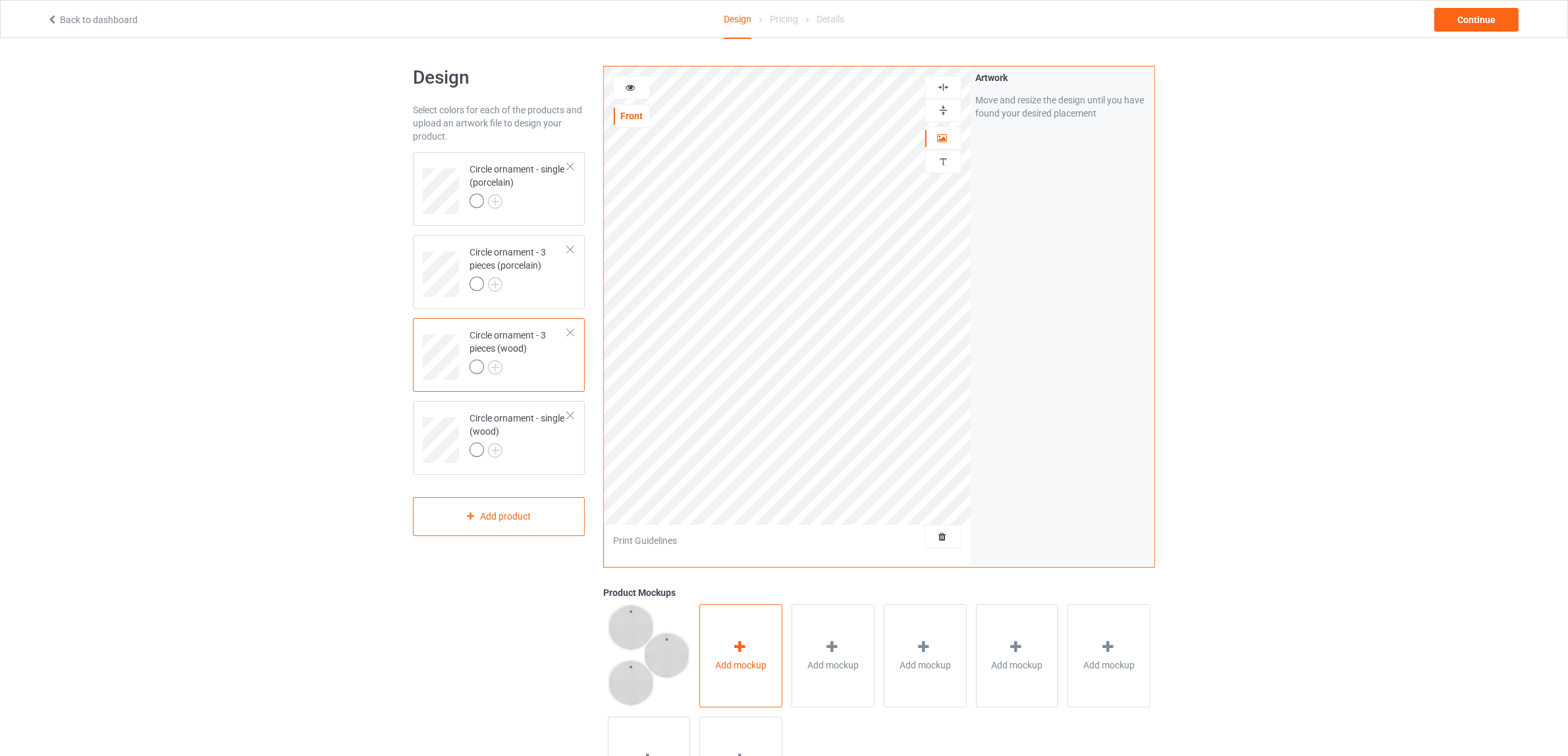
click at [754, 669] on span "Add mockup" at bounding box center [741, 664] width 51 height 13
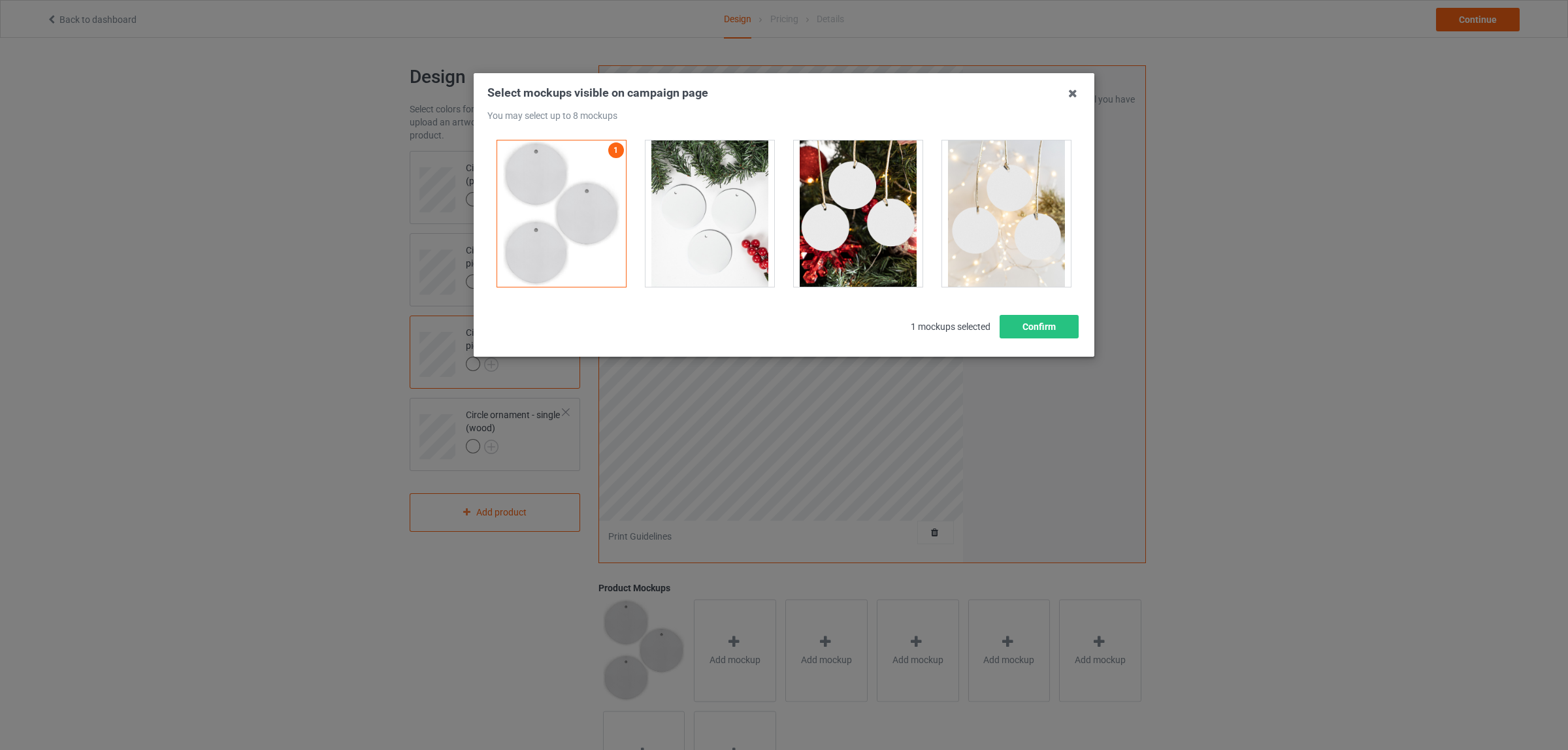
drag, startPoint x: 716, startPoint y: 229, endPoint x: 826, endPoint y: 230, distance: 110.0
click at [725, 230] on div at bounding box center [710, 213] width 129 height 146
click at [837, 229] on div at bounding box center [858, 213] width 129 height 146
click at [981, 229] on div at bounding box center [1006, 213] width 129 height 146
click at [1050, 328] on button "Confirm" at bounding box center [1039, 327] width 79 height 24
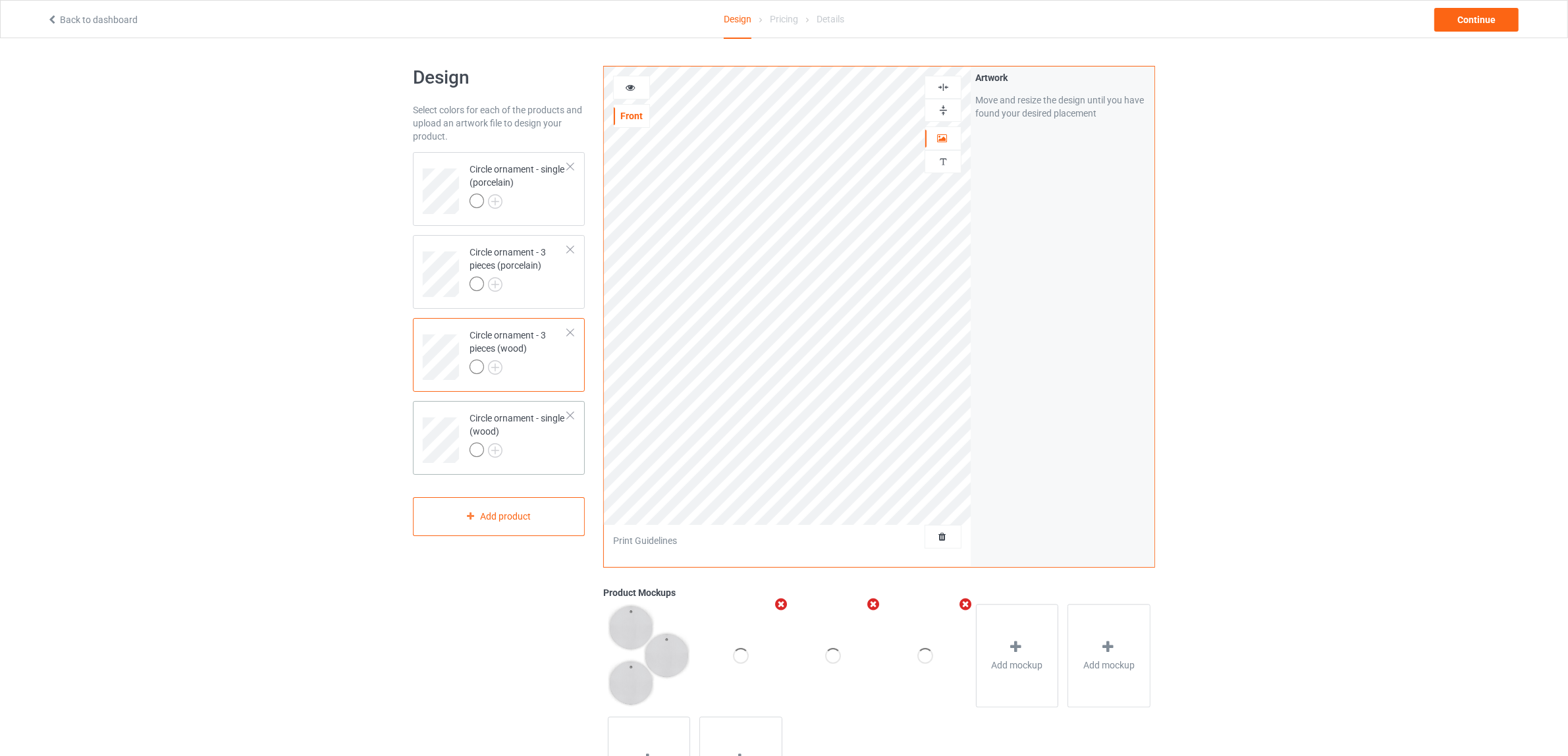
click at [521, 449] on div at bounding box center [518, 451] width 98 height 18
click at [759, 635] on div "Add mockup" at bounding box center [741, 655] width 83 height 103
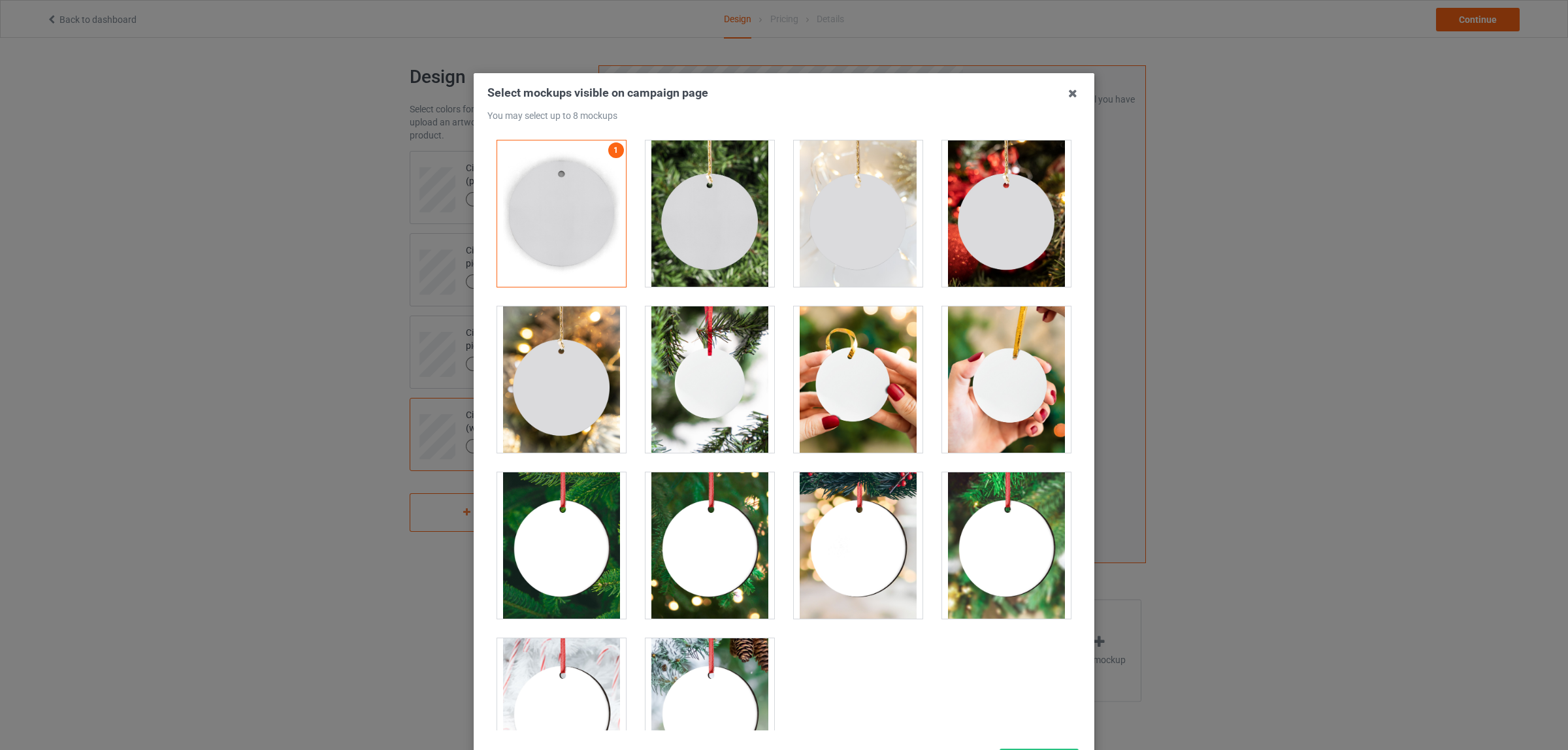
click at [689, 242] on div at bounding box center [710, 213] width 129 height 146
click at [812, 252] on div at bounding box center [858, 213] width 129 height 146
click at [942, 242] on div at bounding box center [1006, 213] width 129 height 146
drag, startPoint x: 983, startPoint y: 395, endPoint x: 944, endPoint y: 400, distance: 39.3
click at [981, 395] on div at bounding box center [1006, 379] width 129 height 146
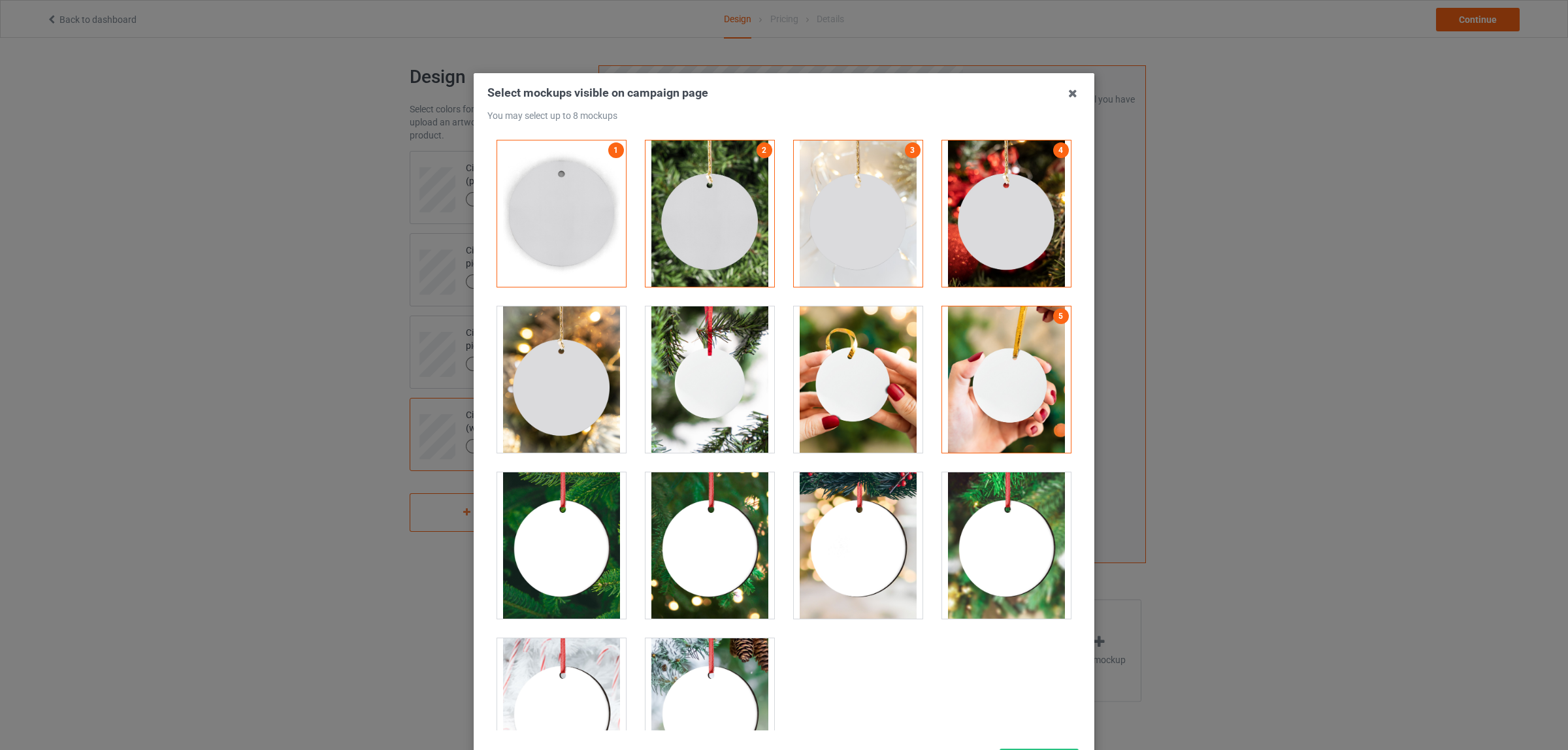
click at [537, 383] on div at bounding box center [561, 379] width 129 height 146
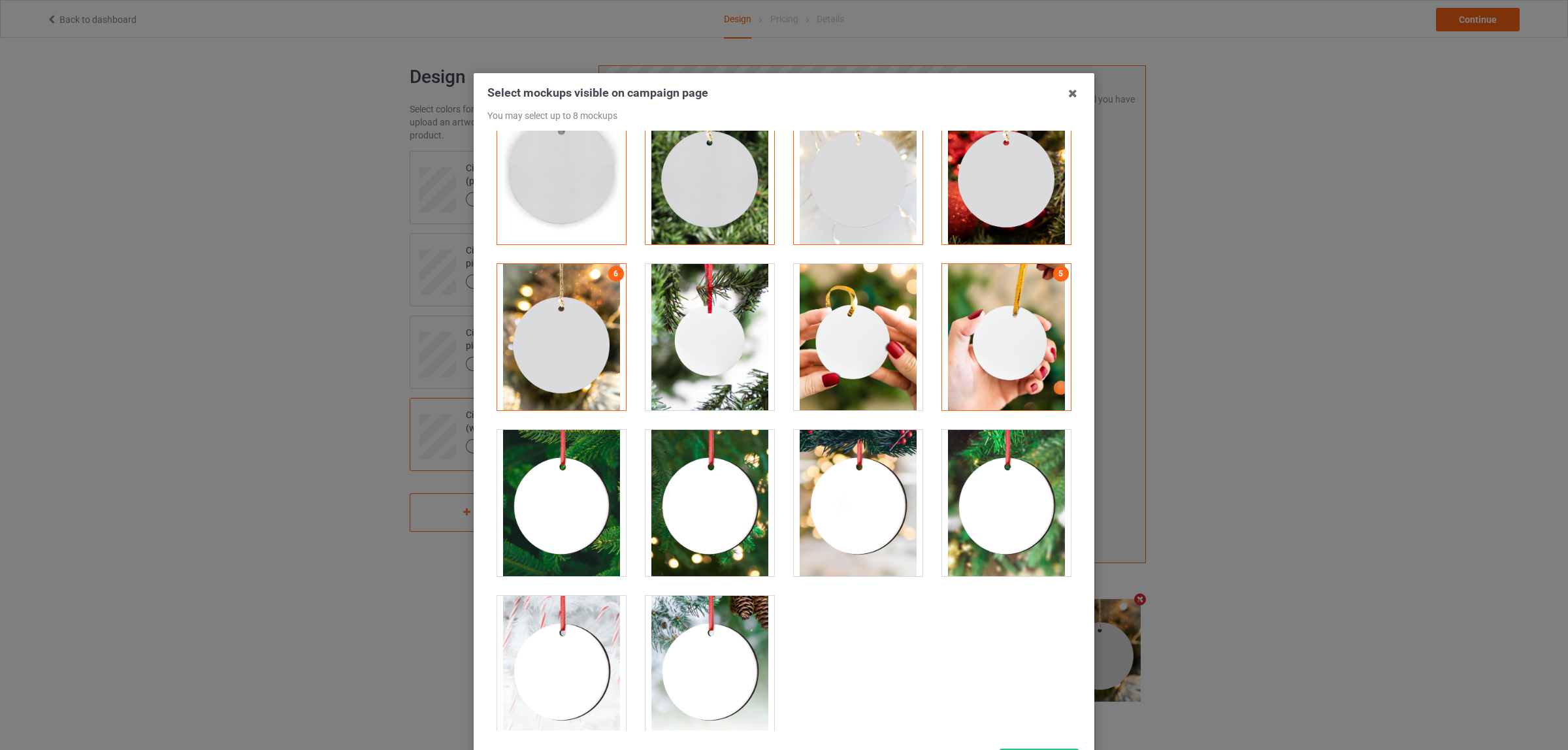
scroll to position [64, 0]
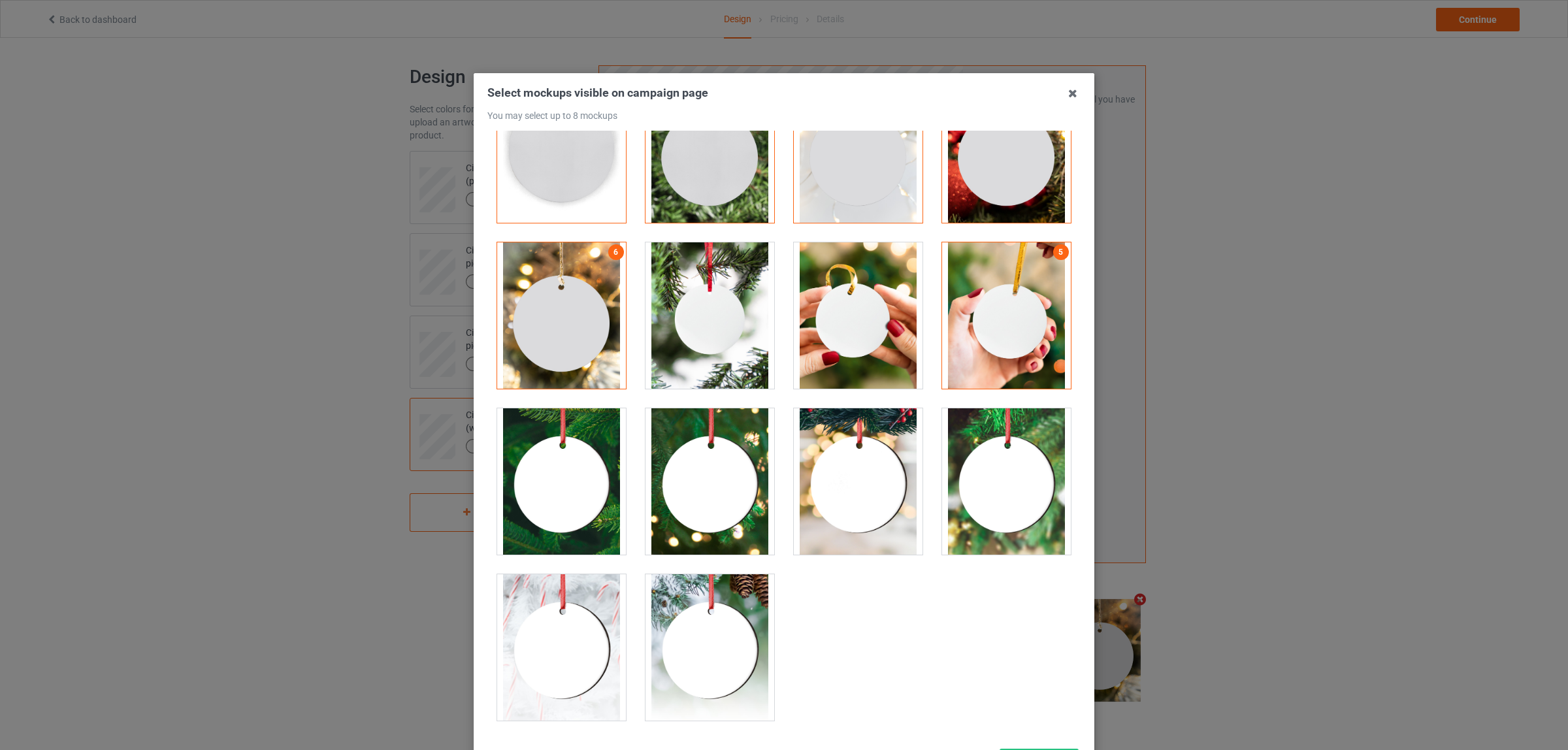
click at [705, 490] on div at bounding box center [710, 481] width 129 height 146
click at [547, 477] on div at bounding box center [561, 481] width 129 height 146
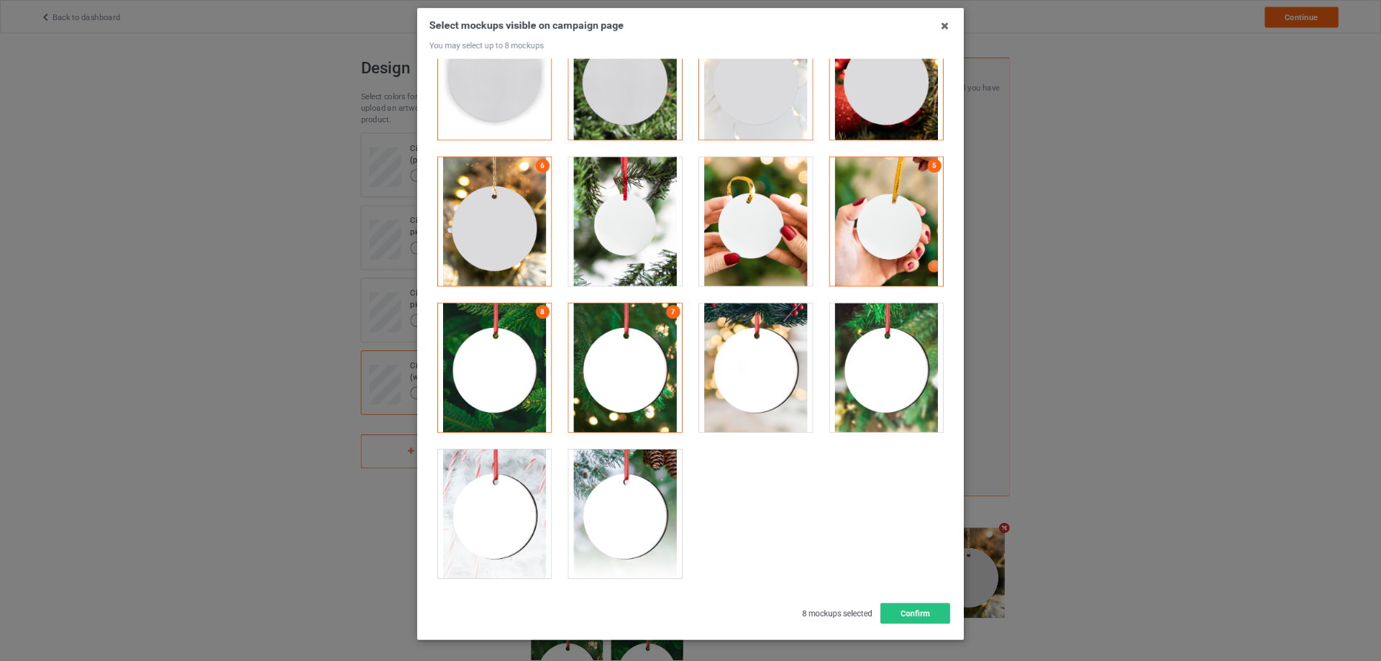
scroll to position [124, 0]
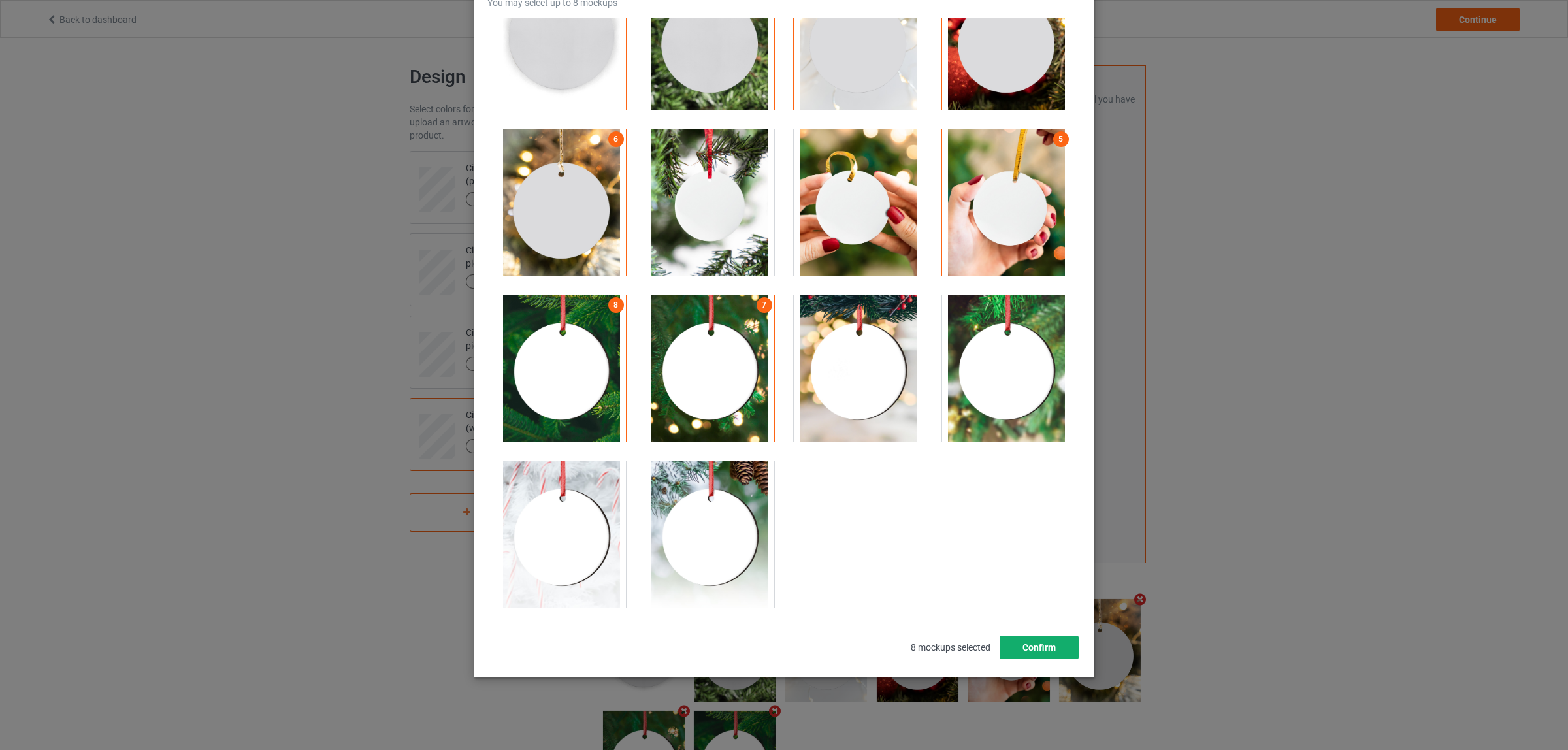
click at [1014, 644] on button "Confirm" at bounding box center [1039, 647] width 79 height 24
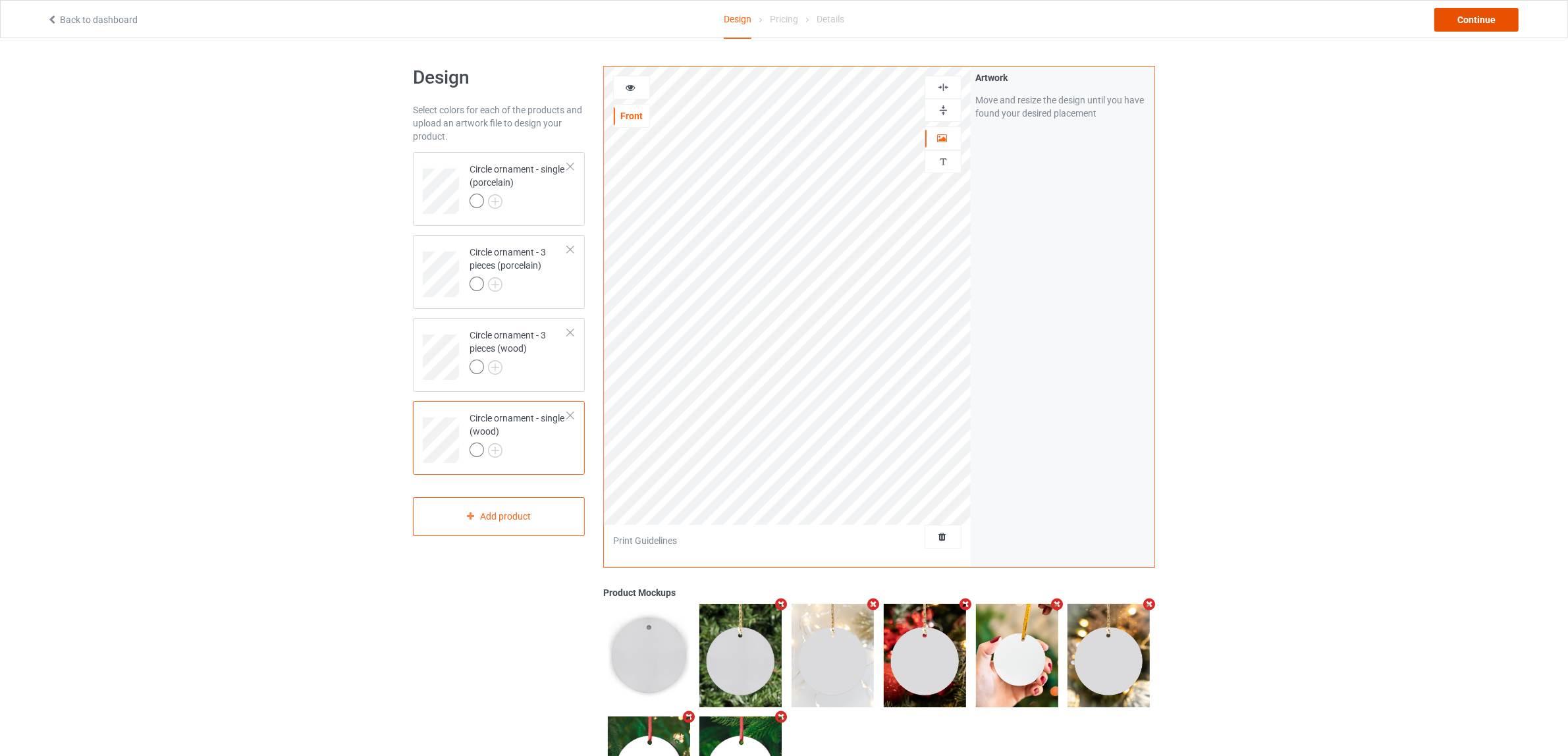
click at [1454, 17] on div "Continue" at bounding box center [1476, 20] width 84 height 24
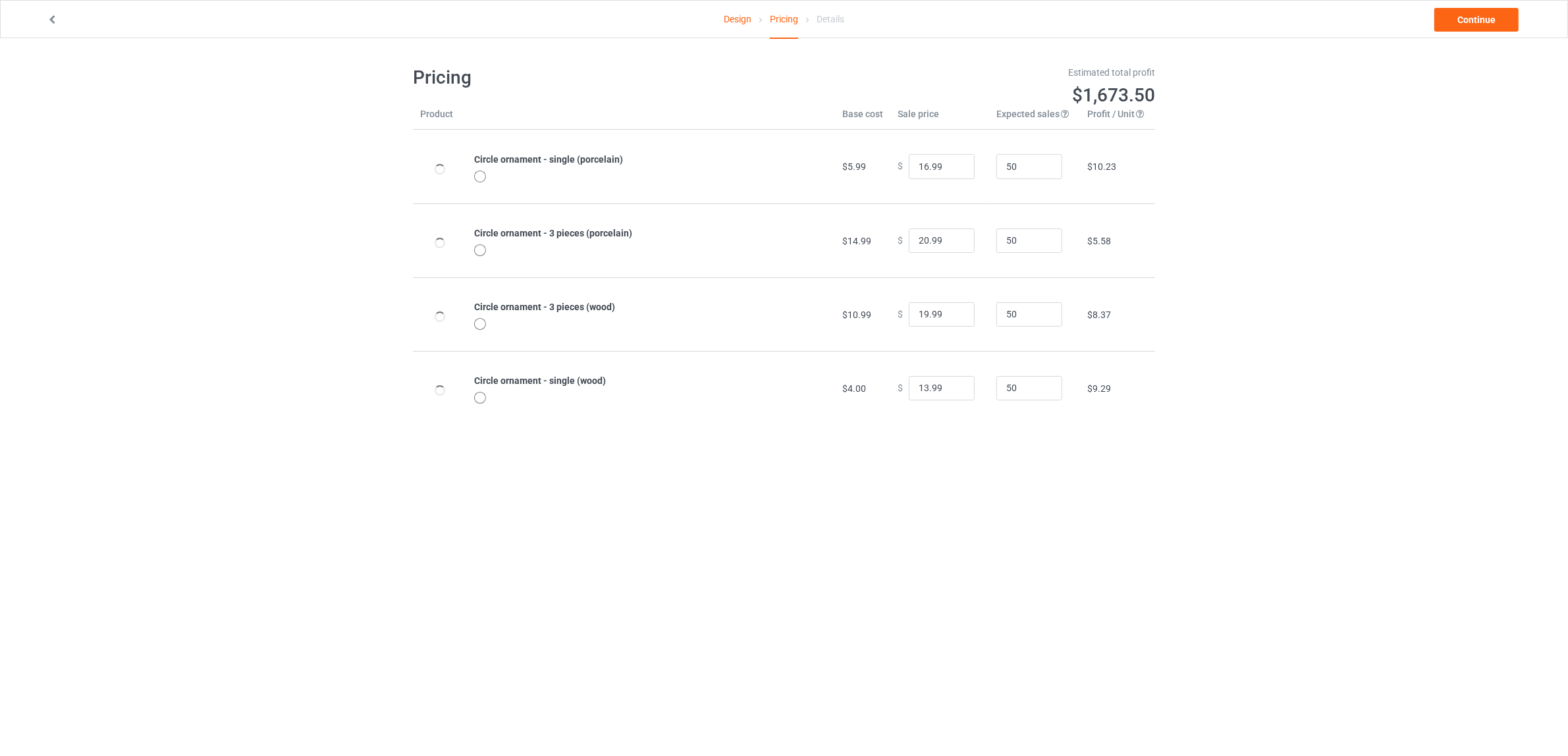
click at [1313, 300] on div "Design Pricing Details Continue Pricing Estimated total profit $1,673.50 Produc…" at bounding box center [784, 245] width 1568 height 414
click at [916, 163] on input "16.99" at bounding box center [942, 166] width 66 height 25
type input "12.99"
click at [1313, 248] on div "Design Pricing Details Continue Pricing Estimated total profit $1,487.50 Produc…" at bounding box center [784, 245] width 1568 height 414
click at [916, 314] on input "19.99" at bounding box center [942, 314] width 66 height 25
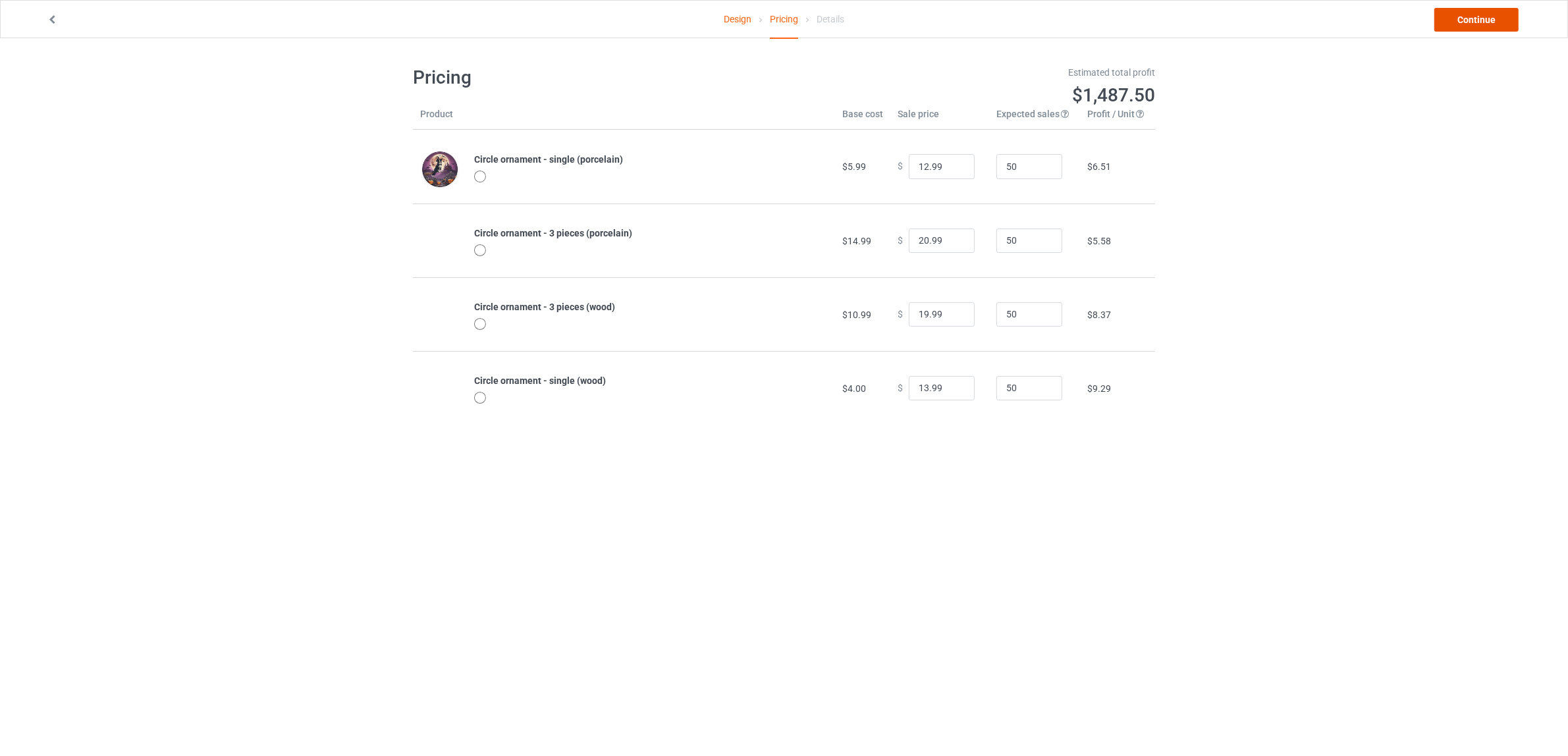
click at [1455, 15] on link "Continue" at bounding box center [1476, 20] width 84 height 24
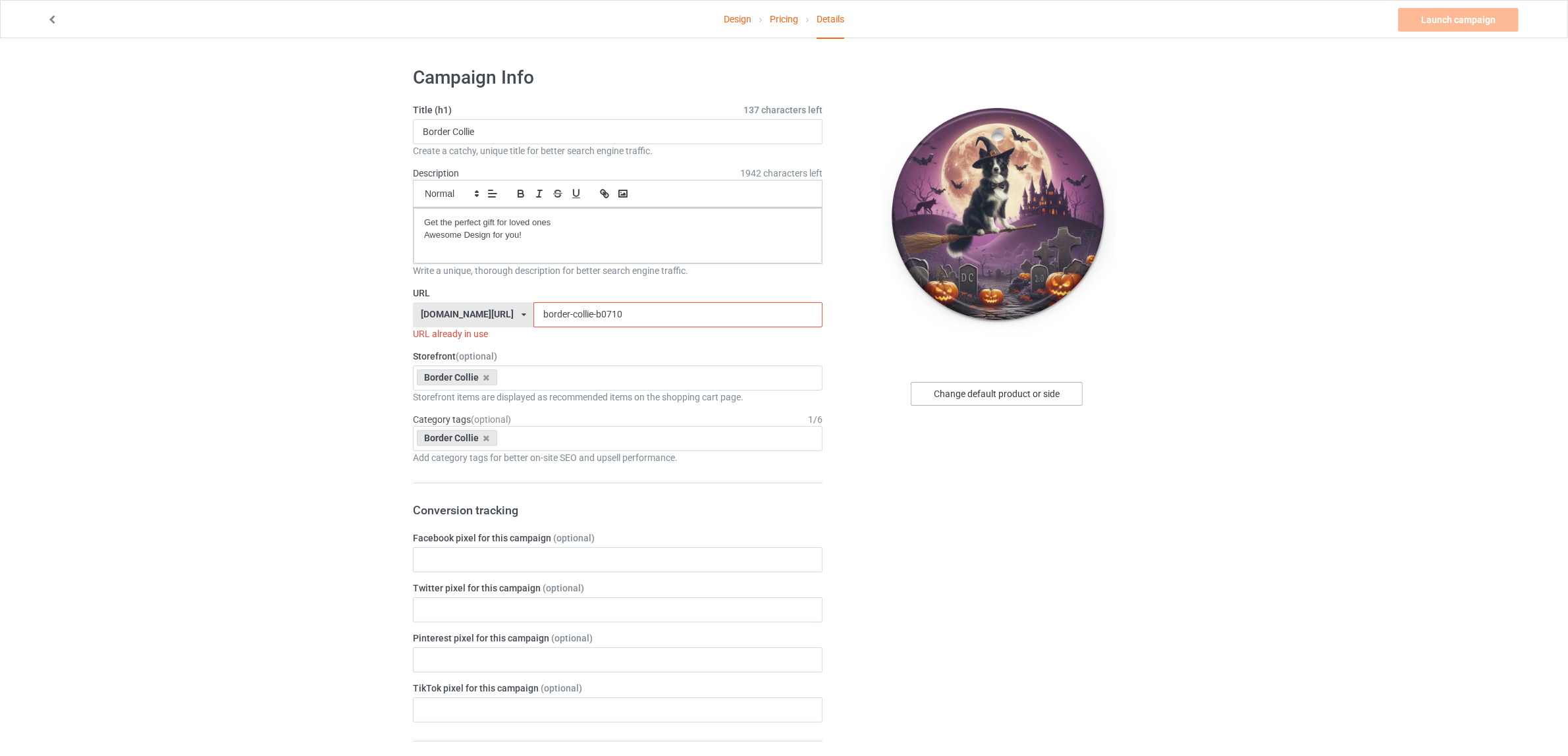
click at [959, 394] on div "Change default product or side" at bounding box center [997, 394] width 172 height 24
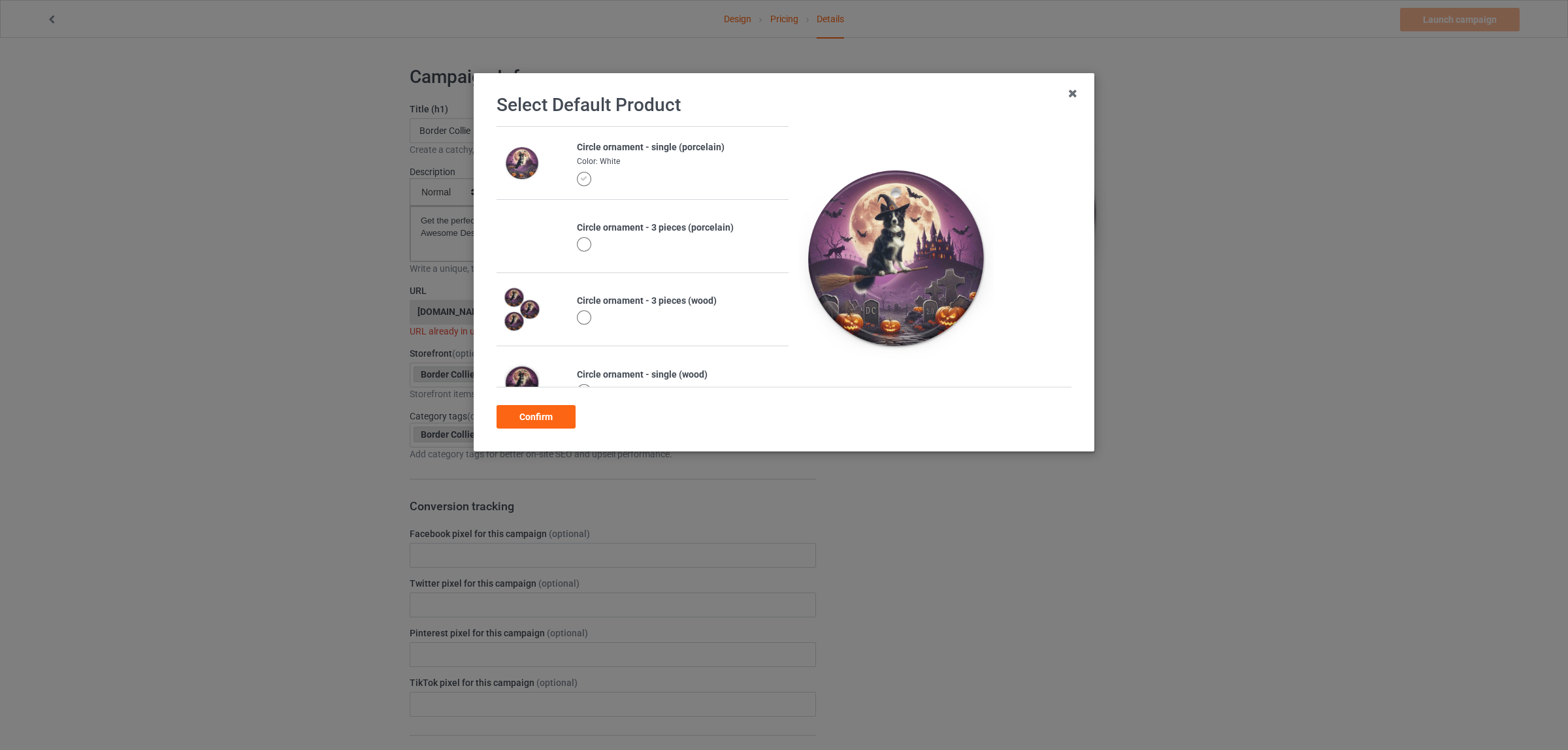
click at [615, 144] on div "Circle ornament - single (porcelain)" at bounding box center [678, 147] width 204 height 13
copy div "ornament"
click at [534, 410] on div "Confirm" at bounding box center [536, 417] width 79 height 24
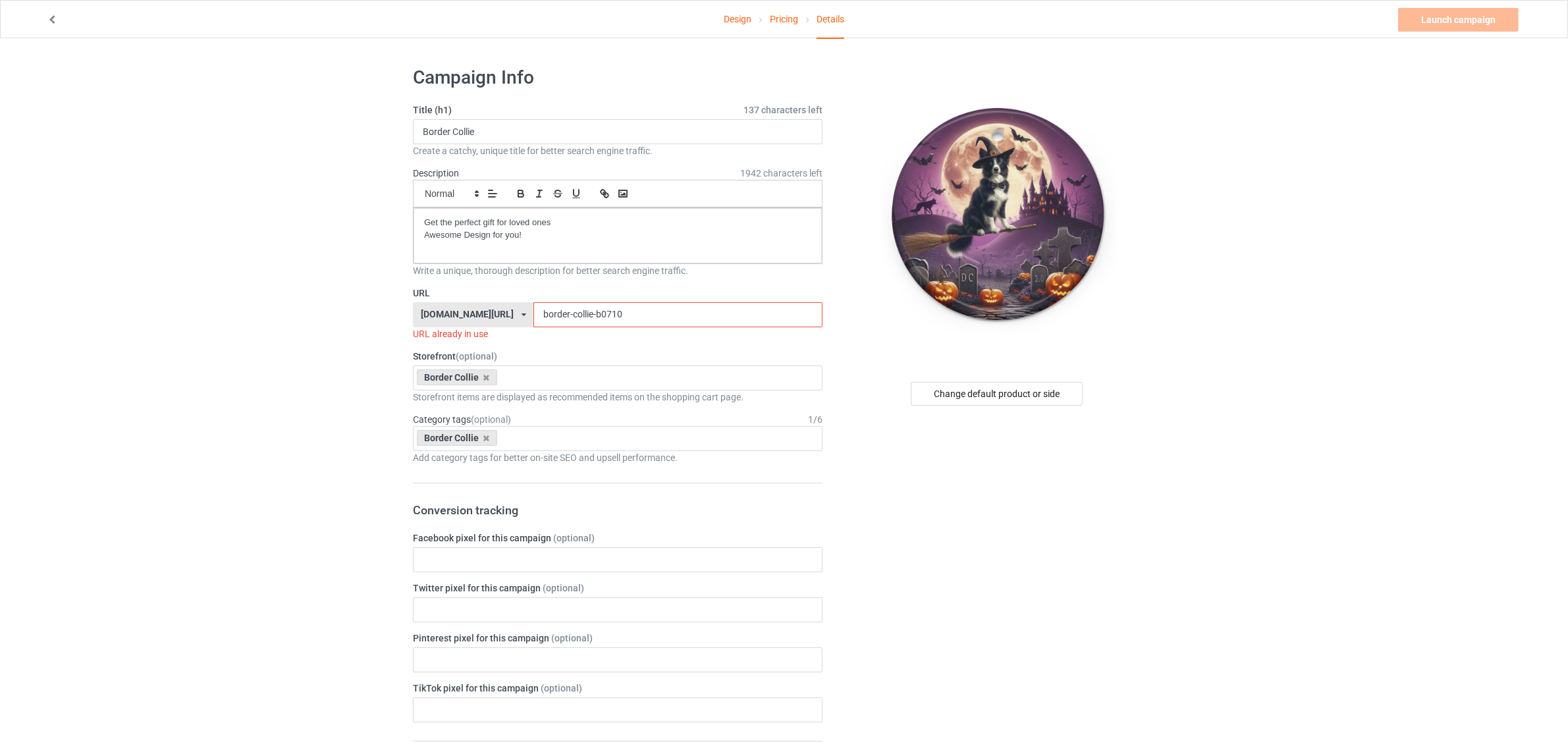
drag, startPoint x: 574, startPoint y: 316, endPoint x: 849, endPoint y: 424, distance: 295.4
click at [698, 319] on input "border-collie-b0710" at bounding box center [677, 314] width 288 height 25
paste input "ornament"
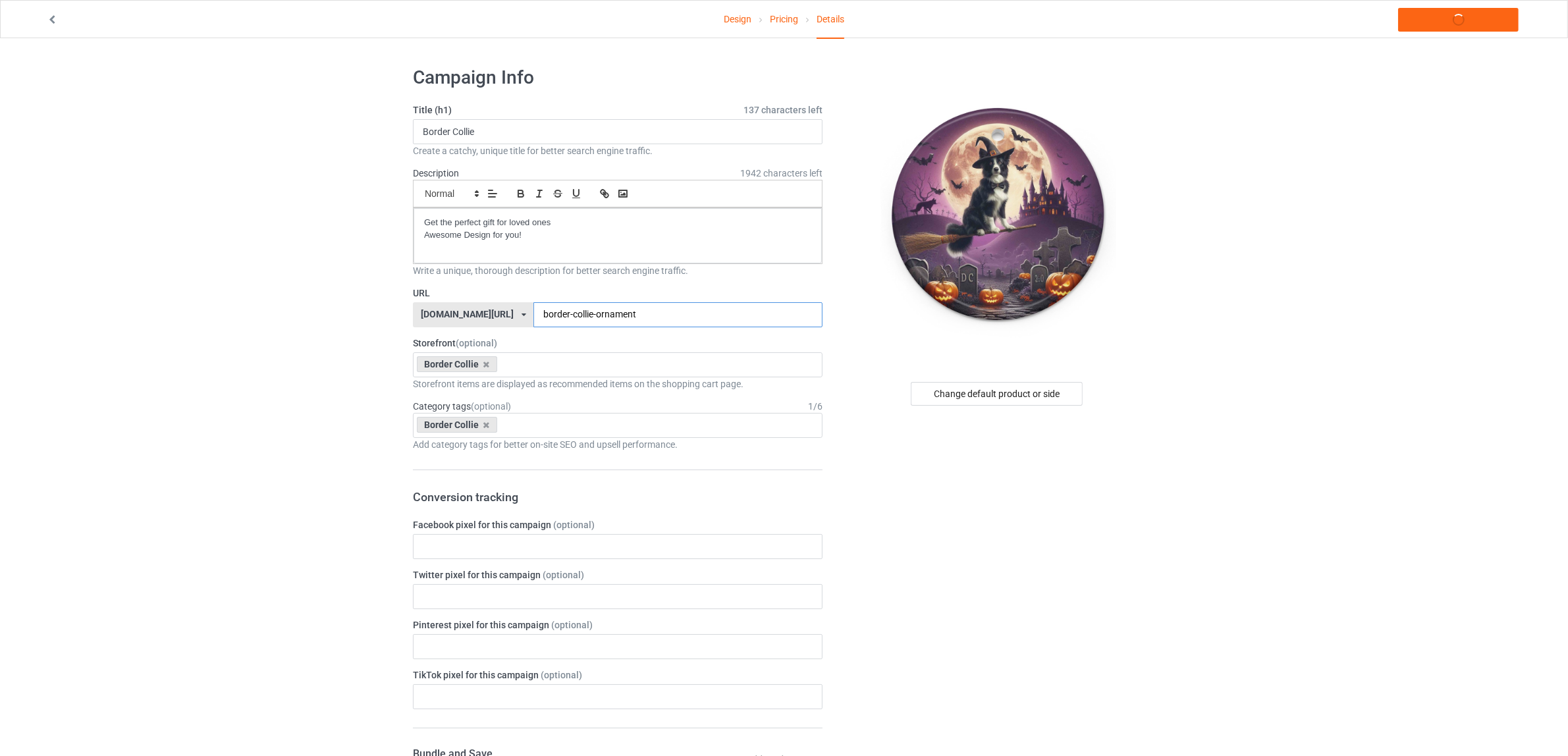
type input "border-collie-ornament"
click at [1022, 524] on div "Change default product or side" at bounding box center [998, 720] width 332 height 1328
click at [1443, 20] on link "Launch campaign" at bounding box center [1458, 20] width 121 height 24
